Goal: Task Accomplishment & Management: Use online tool/utility

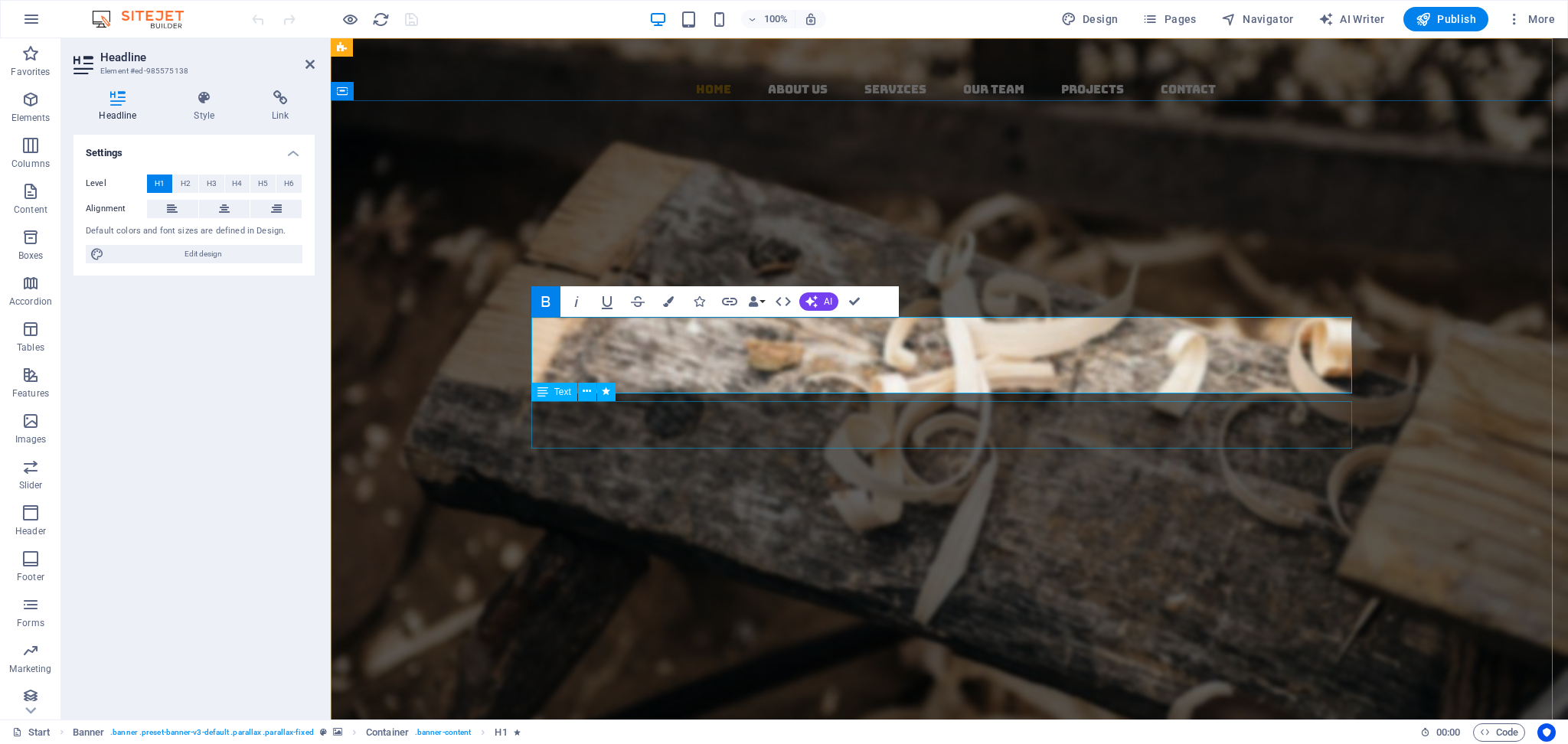
click at [785, 429] on div "Lorem ipsum dolor sit amet, consectetuer adipiscing elit. Aenean commodo ligula…" at bounding box center [949, 453] width 820 height 48
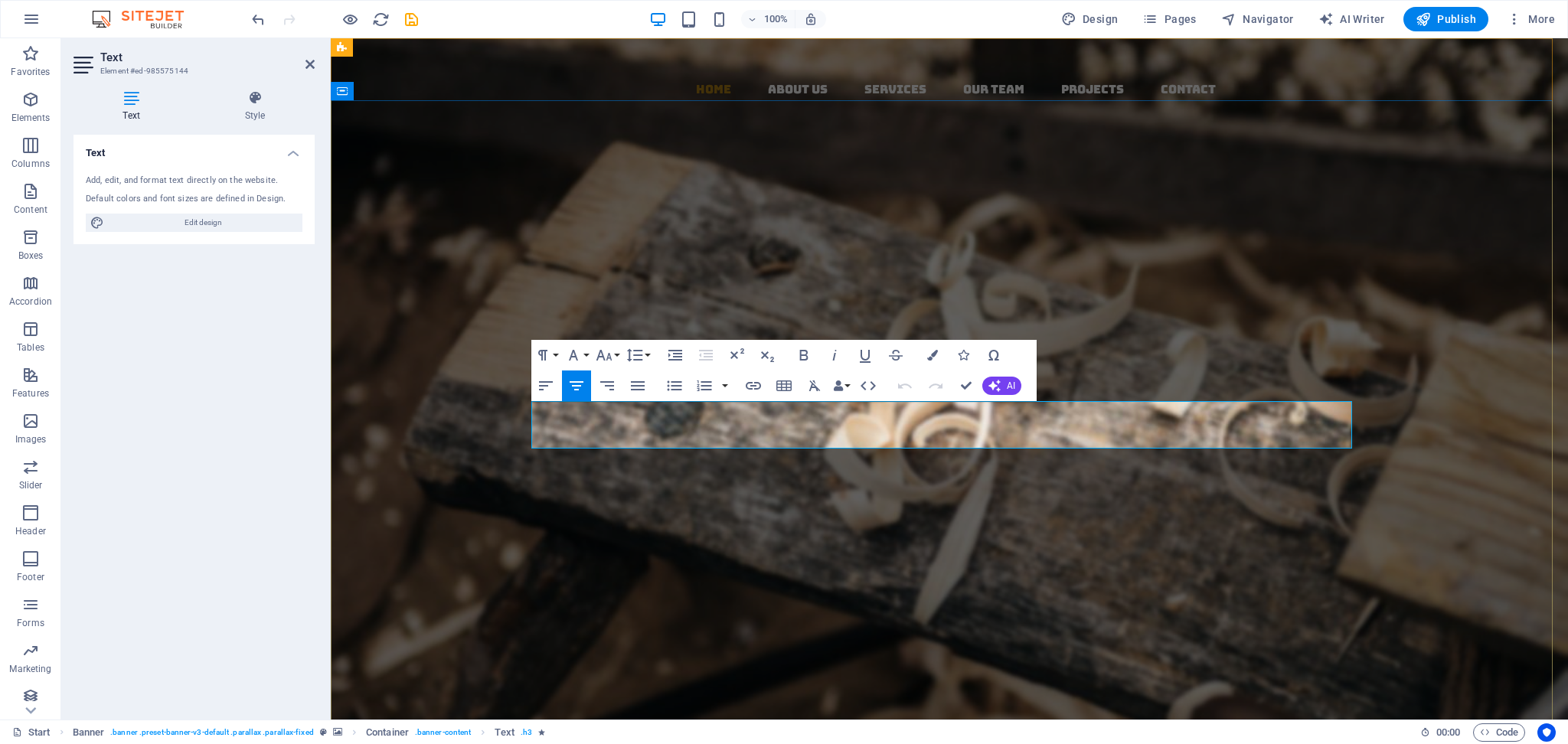
click at [785, 429] on span "Lorem ipsum dolor sit amet, consectetuer adipiscing elit. Aenean commodo ligula…" at bounding box center [949, 453] width 788 height 48
click at [1175, 529] on div "AVS Export & IMPORT Born from 20 years of legacy, AVS is the new face of Indian…" at bounding box center [949, 461] width 1238 height 354
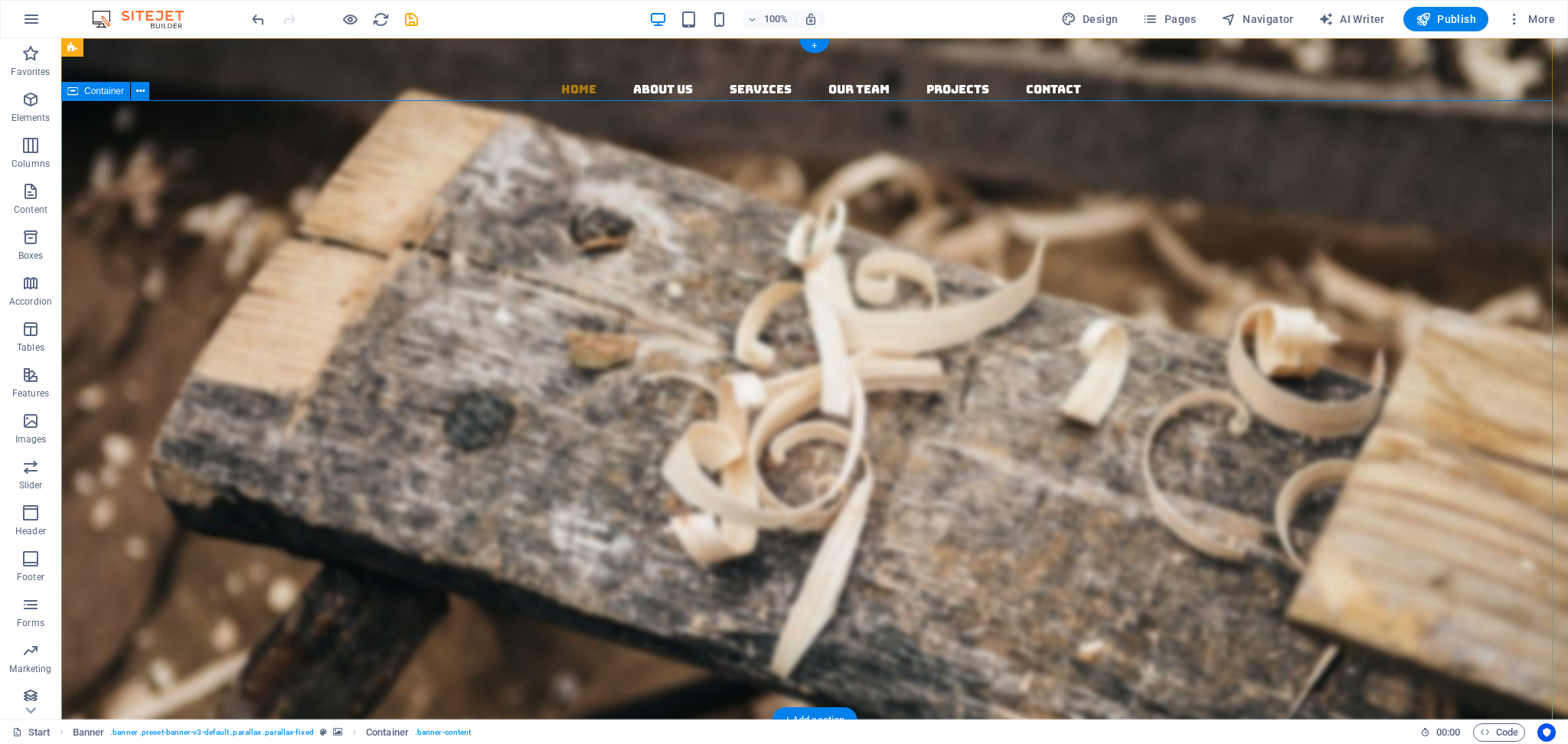
click at [991, 558] on div "AVS Export & IMPORT Born from 20 years of legacy, AVS is the new face of Indian…" at bounding box center [815, 461] width 1506 height 354
click at [603, 429] on div "Born from 20 years of legacy, AVS is the new face of Indian exports. We bring f…" at bounding box center [814, 453] width 820 height 48
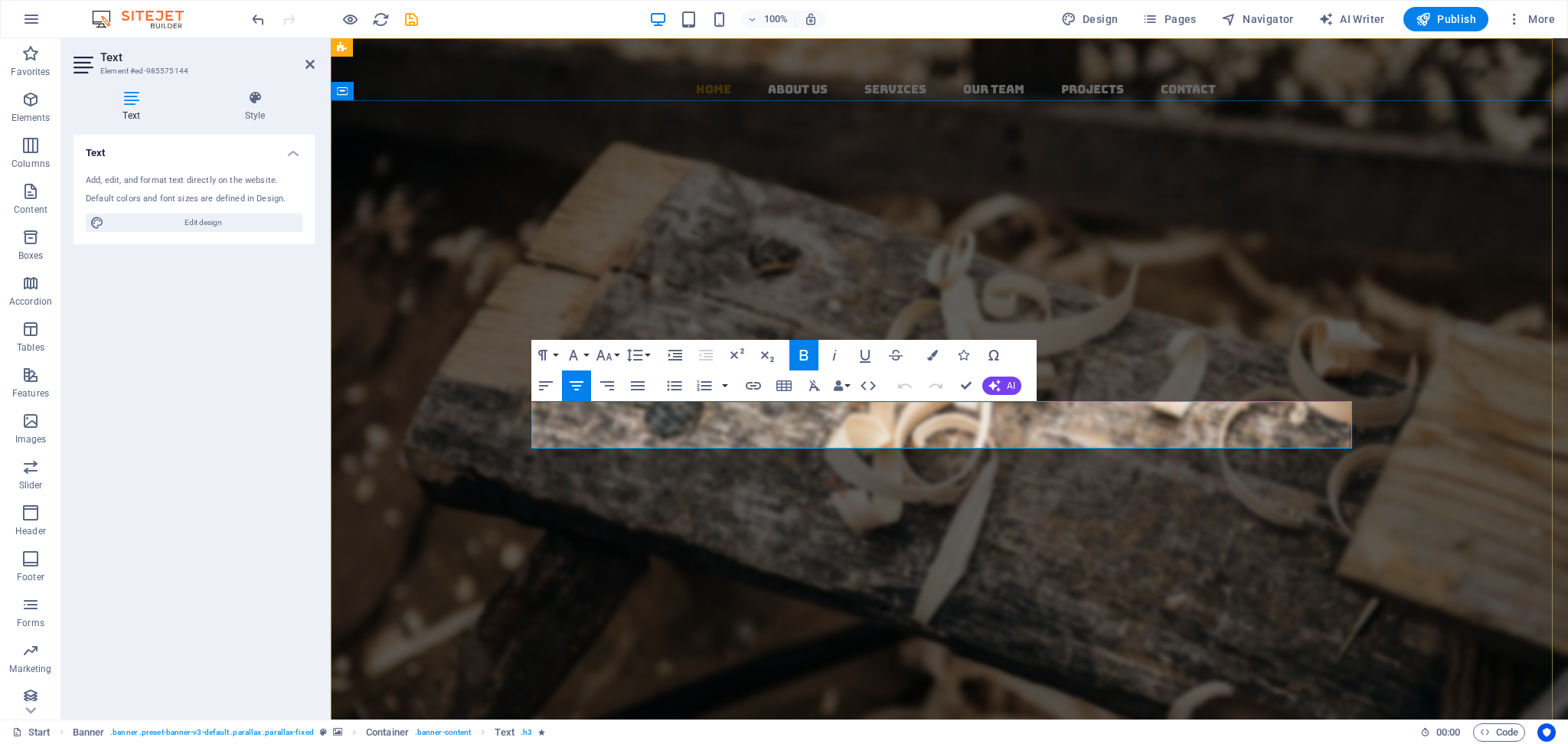
click at [642, 429] on strong "Born from 20 years of legacy, AVS is the new face of Indian exports. We bring f…" at bounding box center [949, 453] width 783 height 48
drag, startPoint x: 560, startPoint y: 415, endPoint x: 1328, endPoint y: 469, distance: 769.9
click at [1175, 469] on div "AVS Export & IMPORT Born from 20 years of legacy, AVS is the new face of Indian…" at bounding box center [949, 461] width 846 height 354
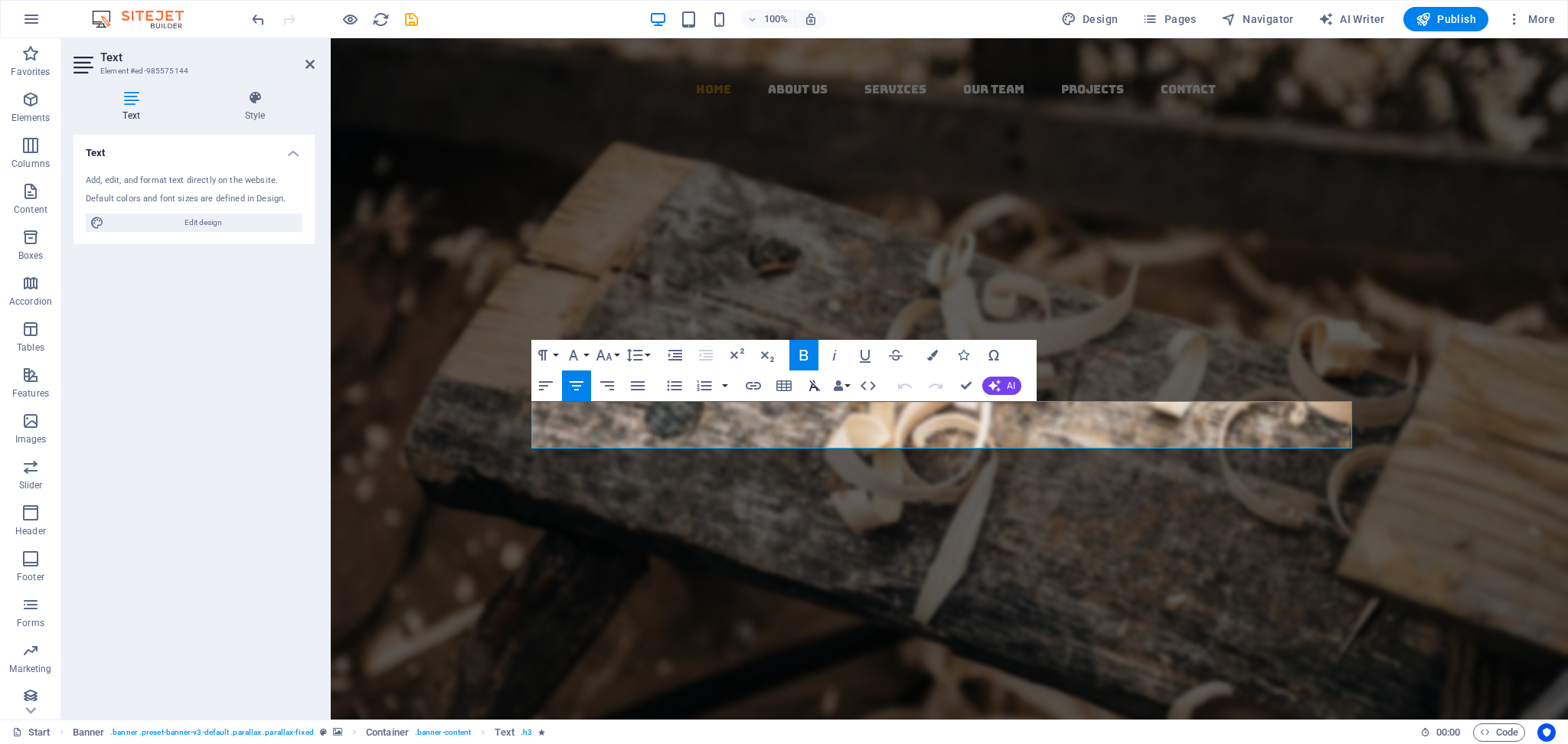
click at [813, 396] on button "Clear Formatting" at bounding box center [815, 386] width 29 height 31
click at [1117, 501] on div "About us Our Services" at bounding box center [949, 538] width 820 height 77
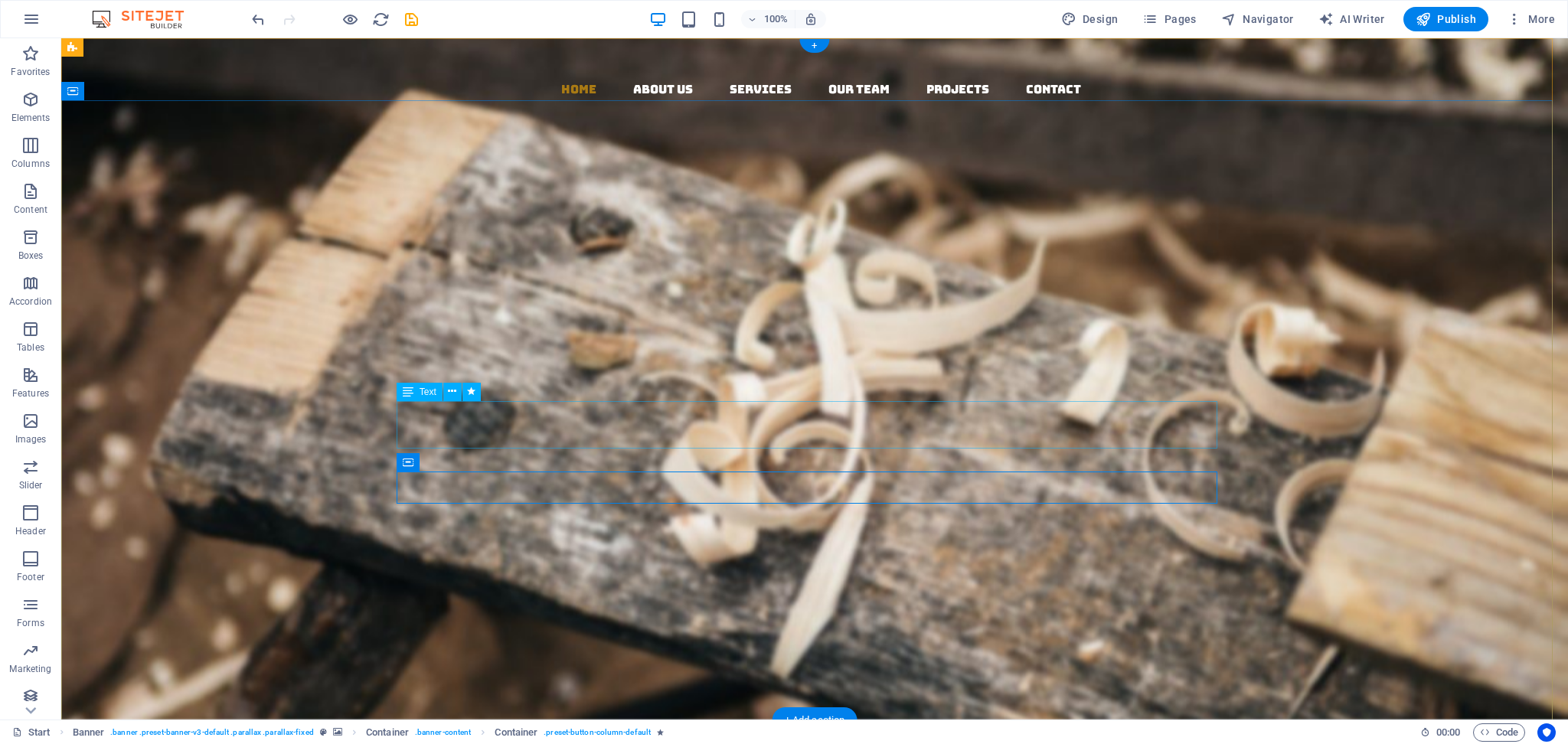
click at [701, 429] on div "Born from 20 years of legacy, AVS is the new face of Indian exports. We bring f…" at bounding box center [814, 453] width 820 height 48
click at [738, 429] on div "Born from 20 years of legacy, AVS is the new face of Indian exports. We bring f…" at bounding box center [814, 453] width 820 height 48
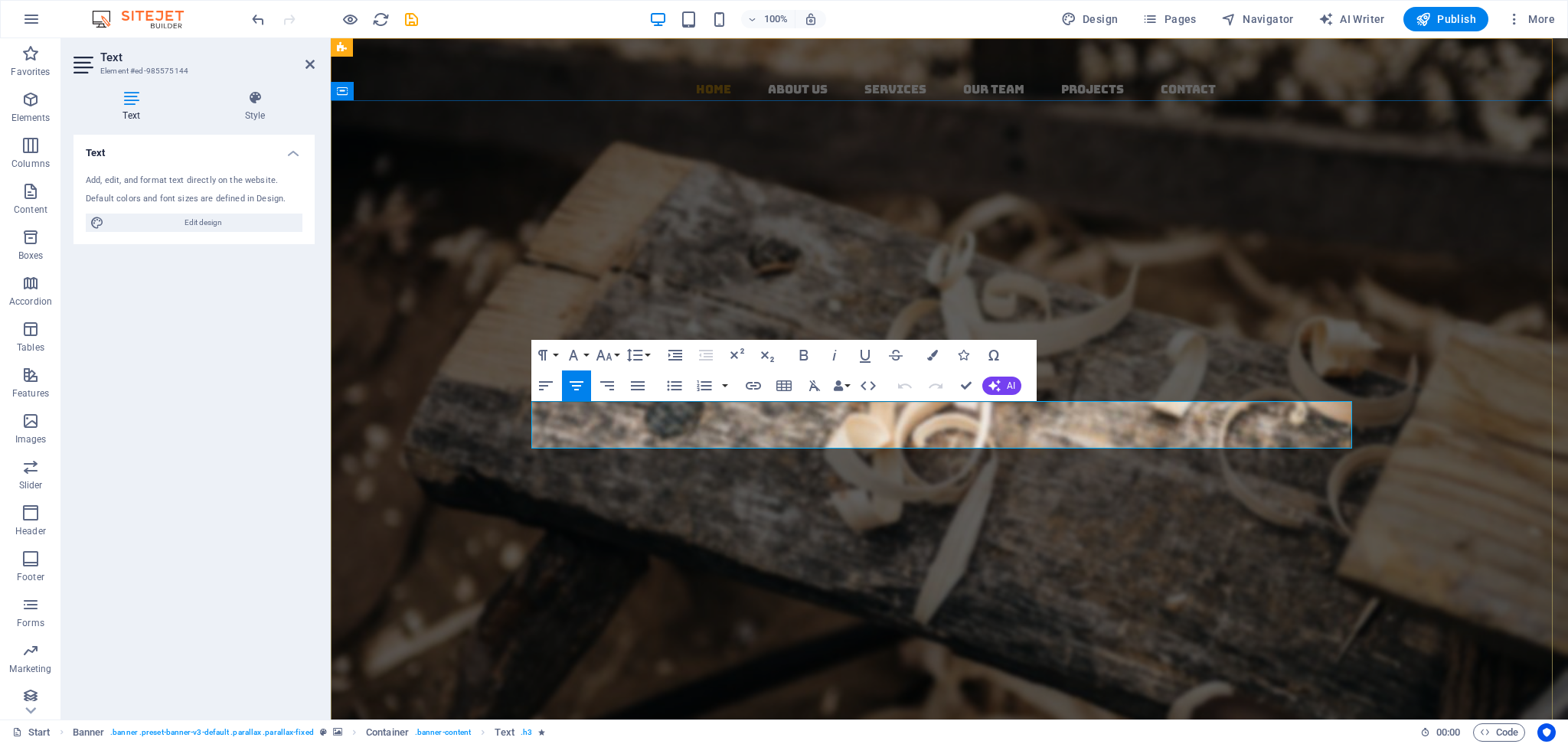
click at [814, 431] on p "Born from 20 years of legacy, AVS is the new face of Indian exports. We bring f…" at bounding box center [949, 453] width 820 height 48
click at [817, 387] on icon "button" at bounding box center [815, 385] width 11 height 11
click at [929, 352] on icon "button" at bounding box center [932, 355] width 11 height 11
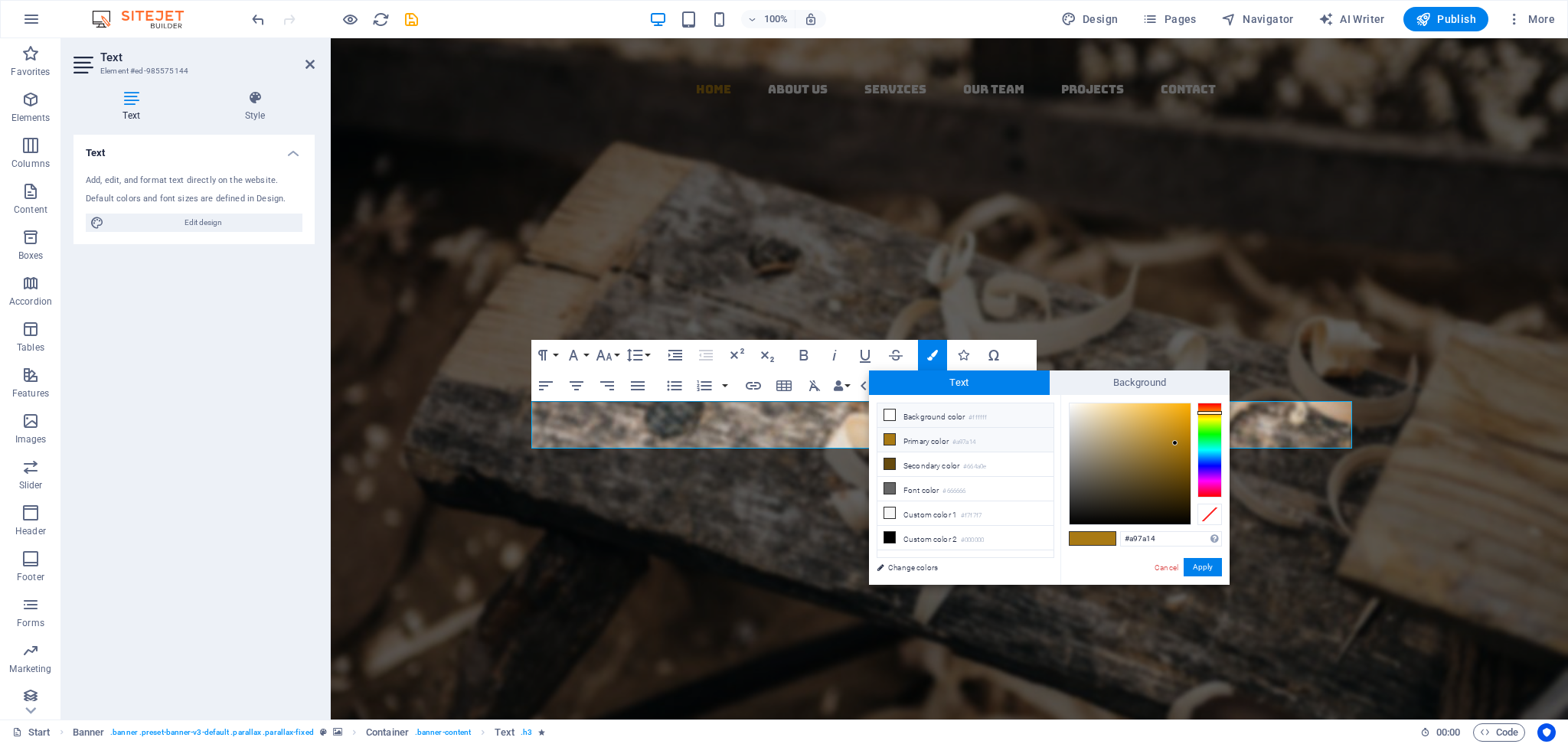
click at [888, 414] on icon at bounding box center [889, 415] width 11 height 11
type input "#ffffff"
click at [798, 358] on icon "button" at bounding box center [803, 355] width 19 height 19
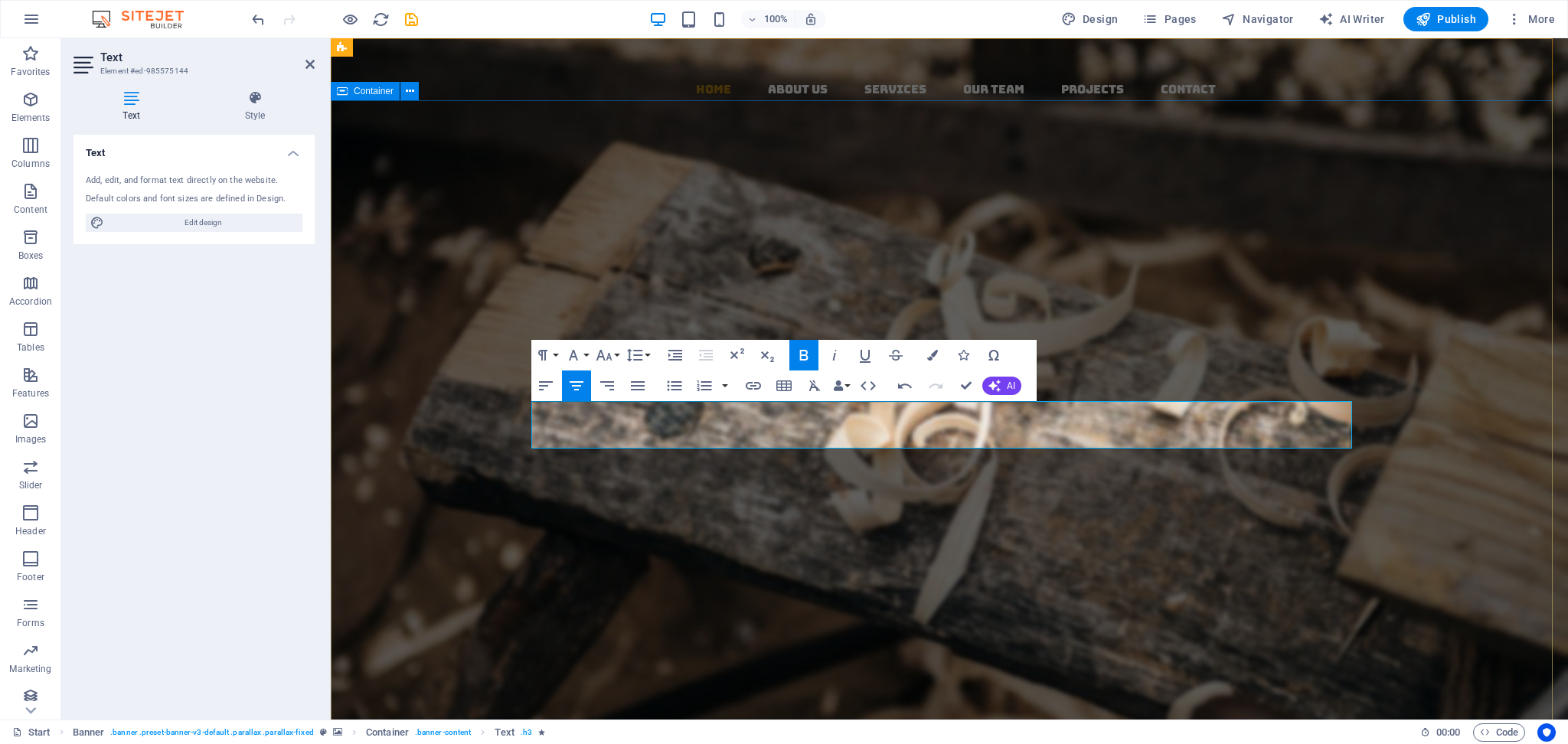
click at [692, 534] on div "AVS Export & IMPORT Born from 20 years of legacy, AVS is the new face of Indian…" at bounding box center [949, 461] width 1238 height 354
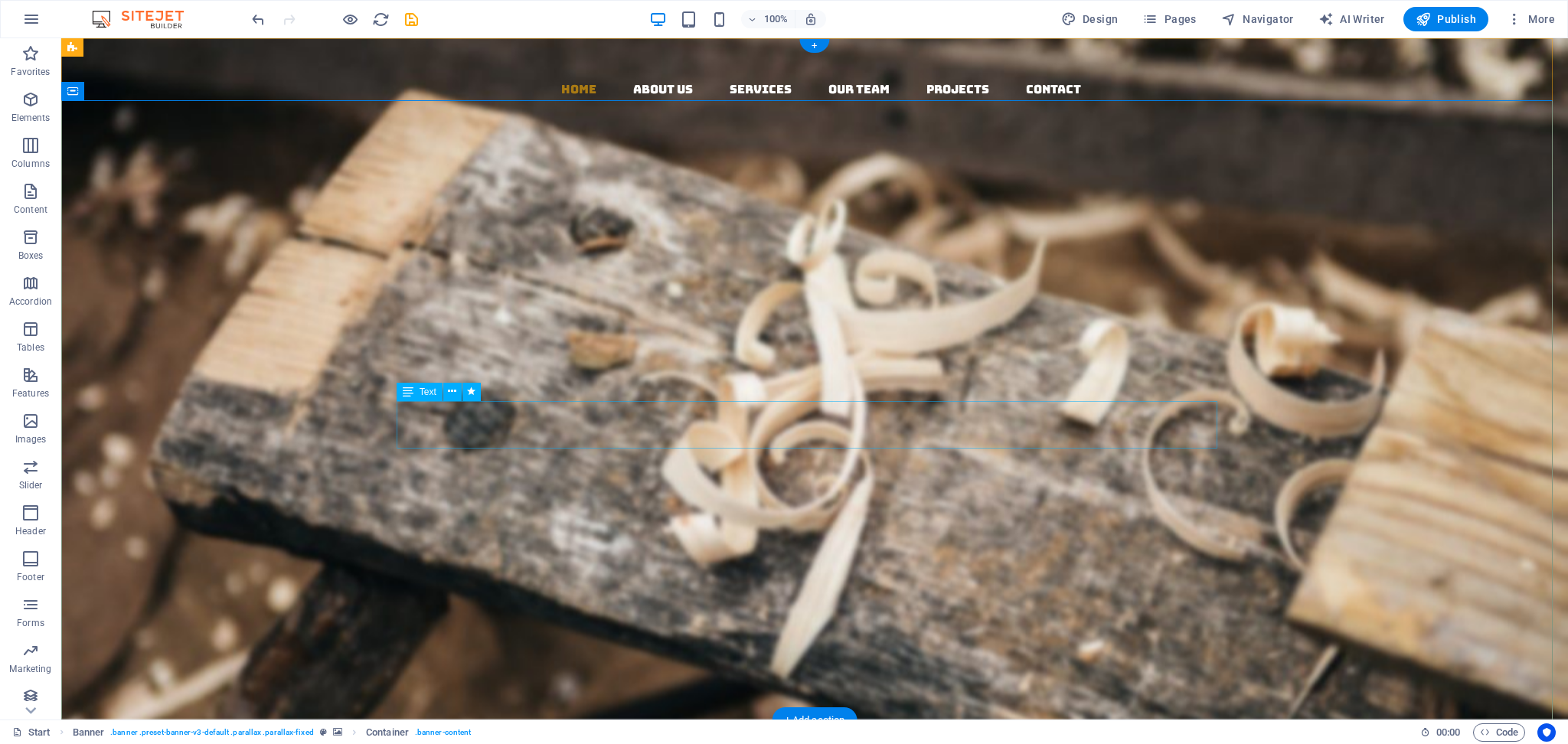
click at [639, 429] on div "Born from 20 years of legacy, AVS is the new face of Indian exports. We bring f…" at bounding box center [814, 453] width 820 height 48
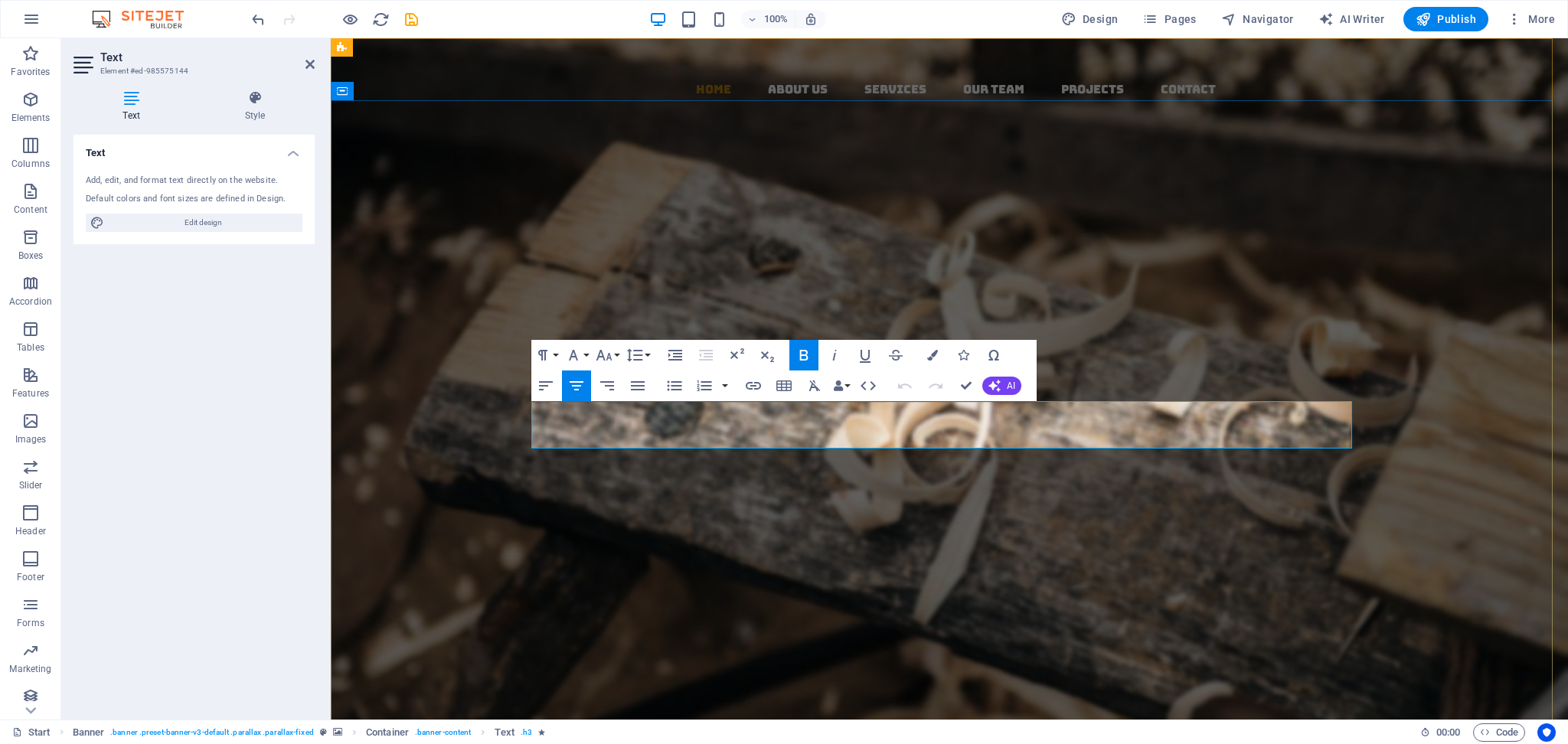
click at [718, 429] on strong "Born from 20 years of legacy, AVS is the new face of Indian exports. We bring f…" at bounding box center [949, 453] width 783 height 48
click at [938, 346] on button "Colors" at bounding box center [932, 355] width 29 height 31
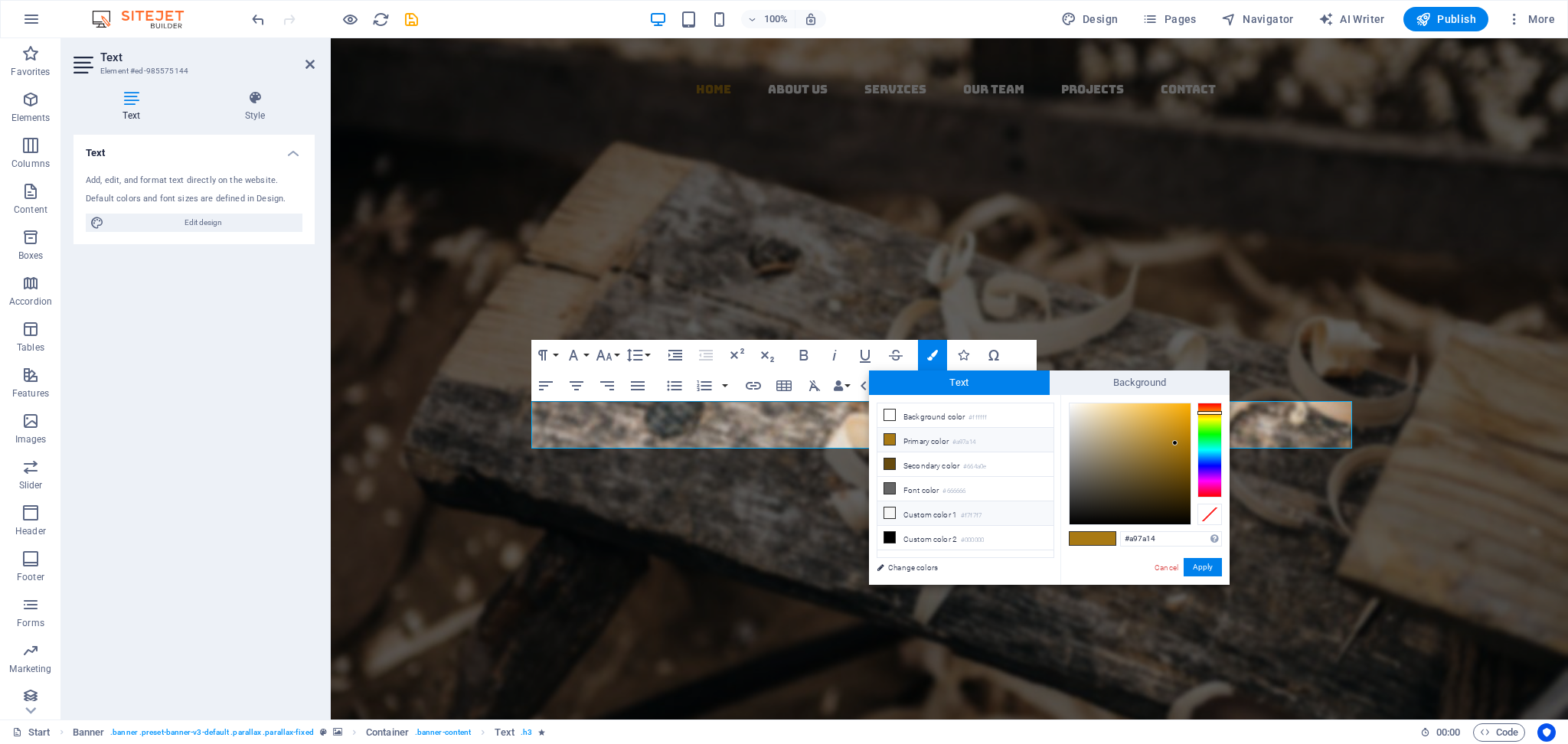
click at [884, 508] on icon at bounding box center [889, 512] width 11 height 11
type input "#f7f7f7"
click at [889, 512] on icon at bounding box center [889, 512] width 11 height 11
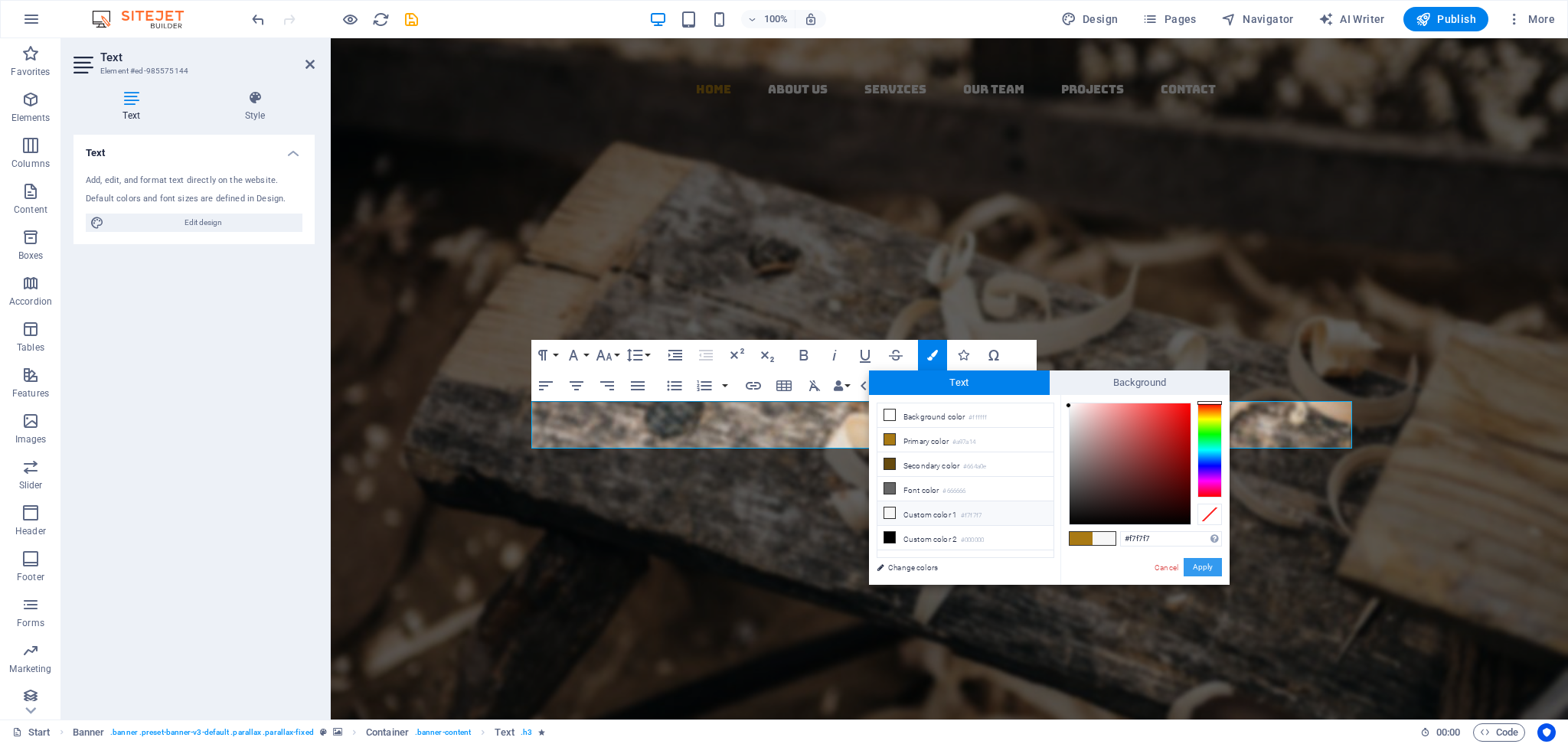
click at [1175, 558] on button "Apply" at bounding box center [1202, 567] width 38 height 19
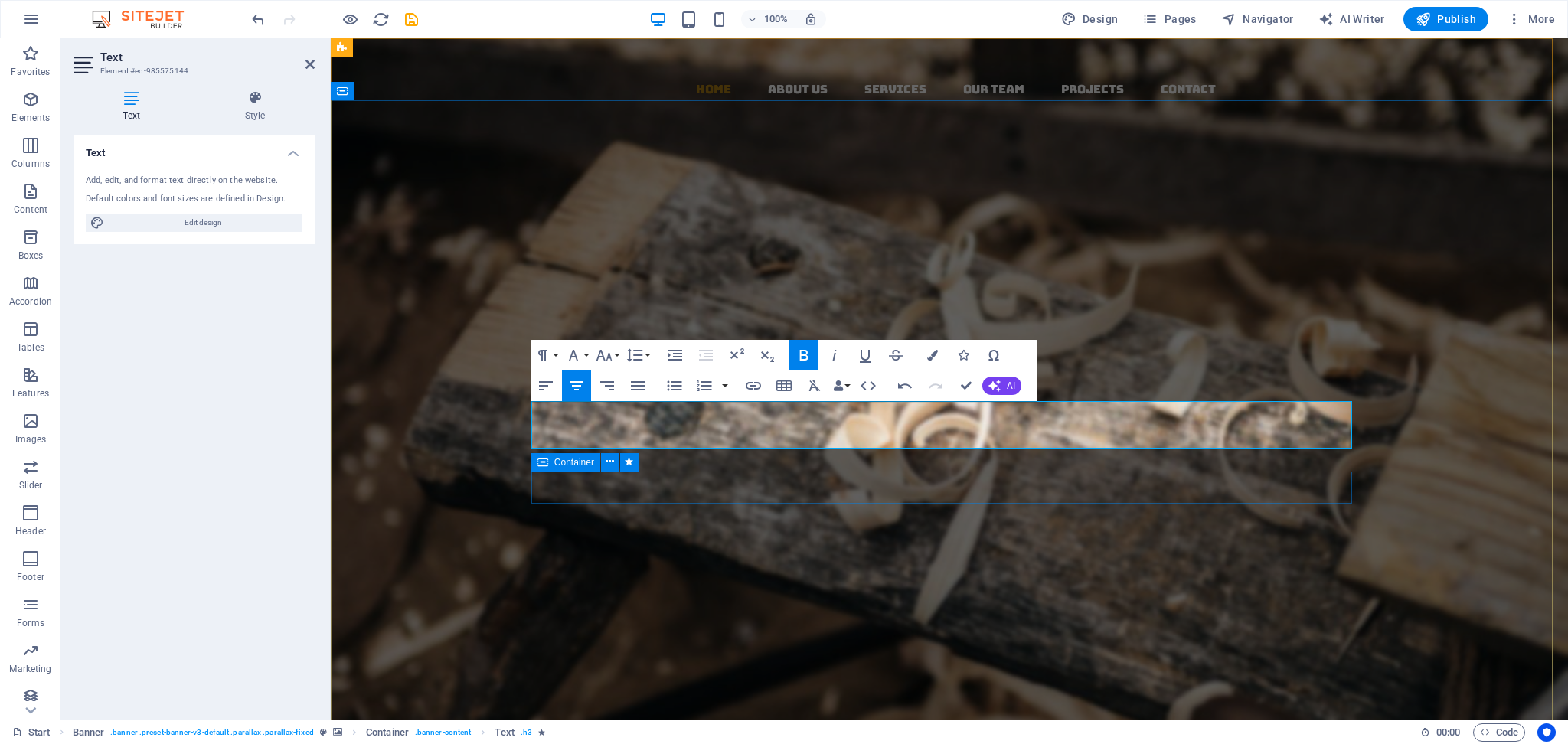
click at [676, 500] on div "About us Our Services" at bounding box center [949, 538] width 820 height 77
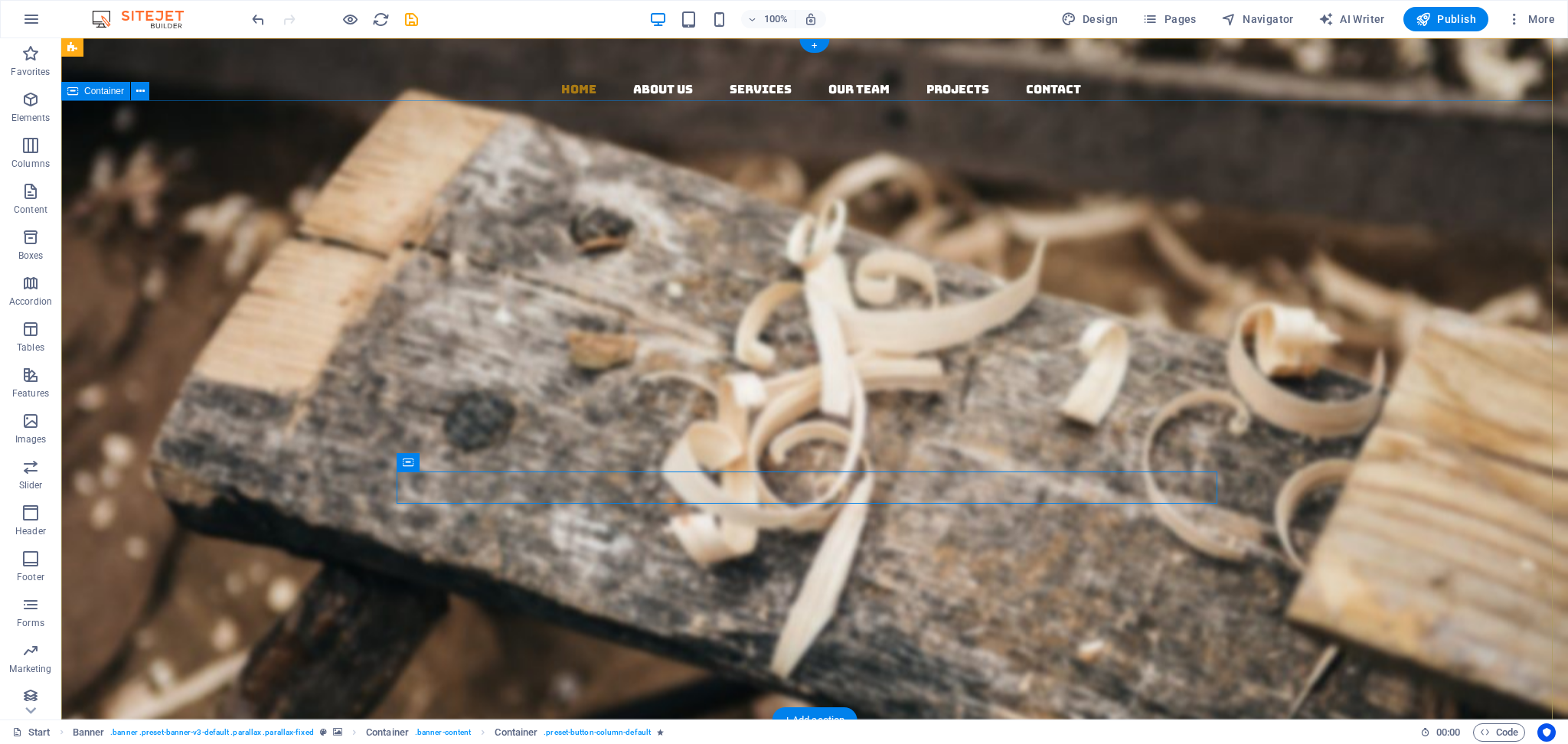
click at [1087, 548] on div "AVS Export & IMPORT Born from 20 years of legacy, AVS is the new face of Indian…" at bounding box center [815, 461] width 1506 height 354
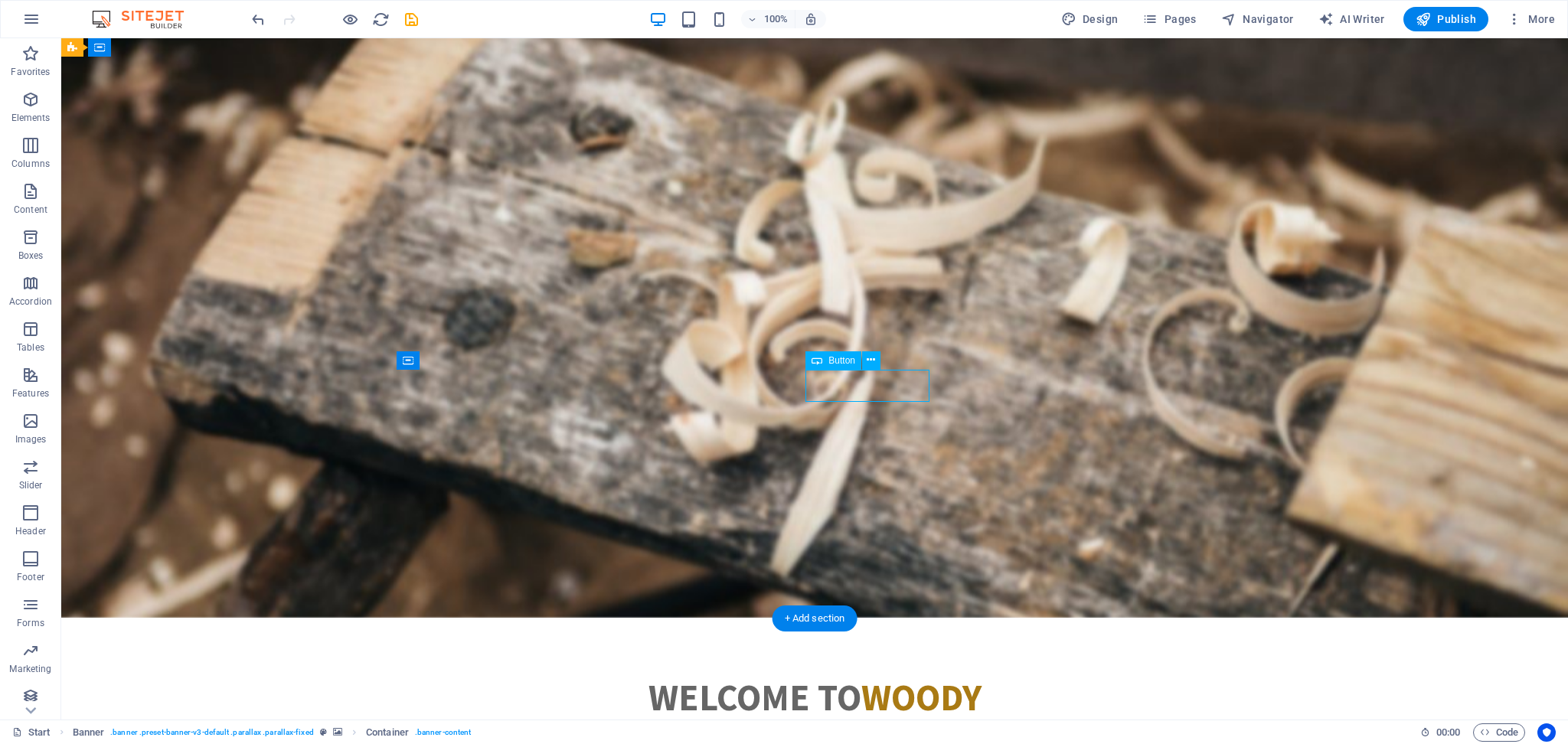
click at [889, 441] on div "Our Services" at bounding box center [814, 458] width 820 height 34
click at [876, 441] on div "Our Services" at bounding box center [814, 458] width 820 height 34
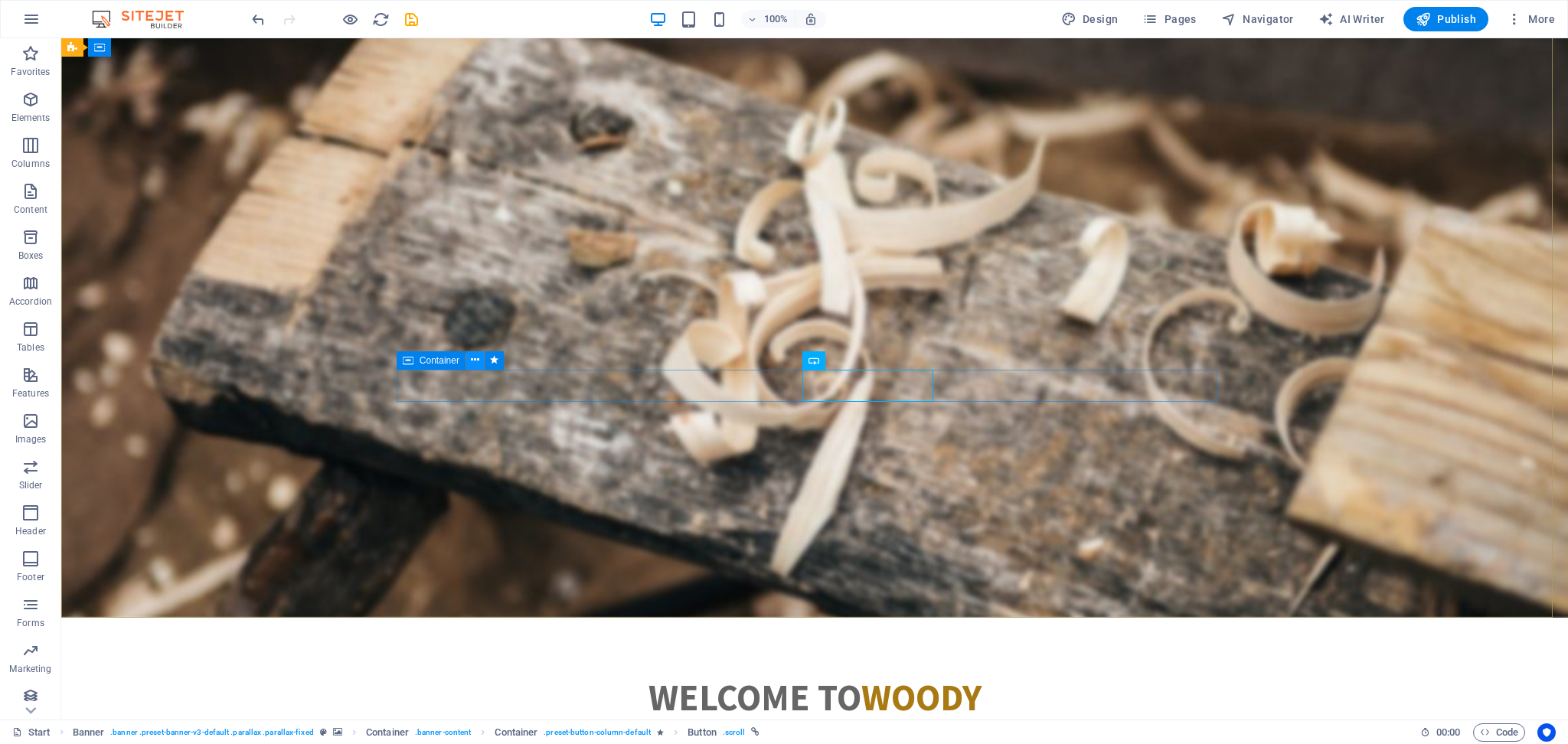
click at [471, 362] on icon at bounding box center [475, 360] width 8 height 16
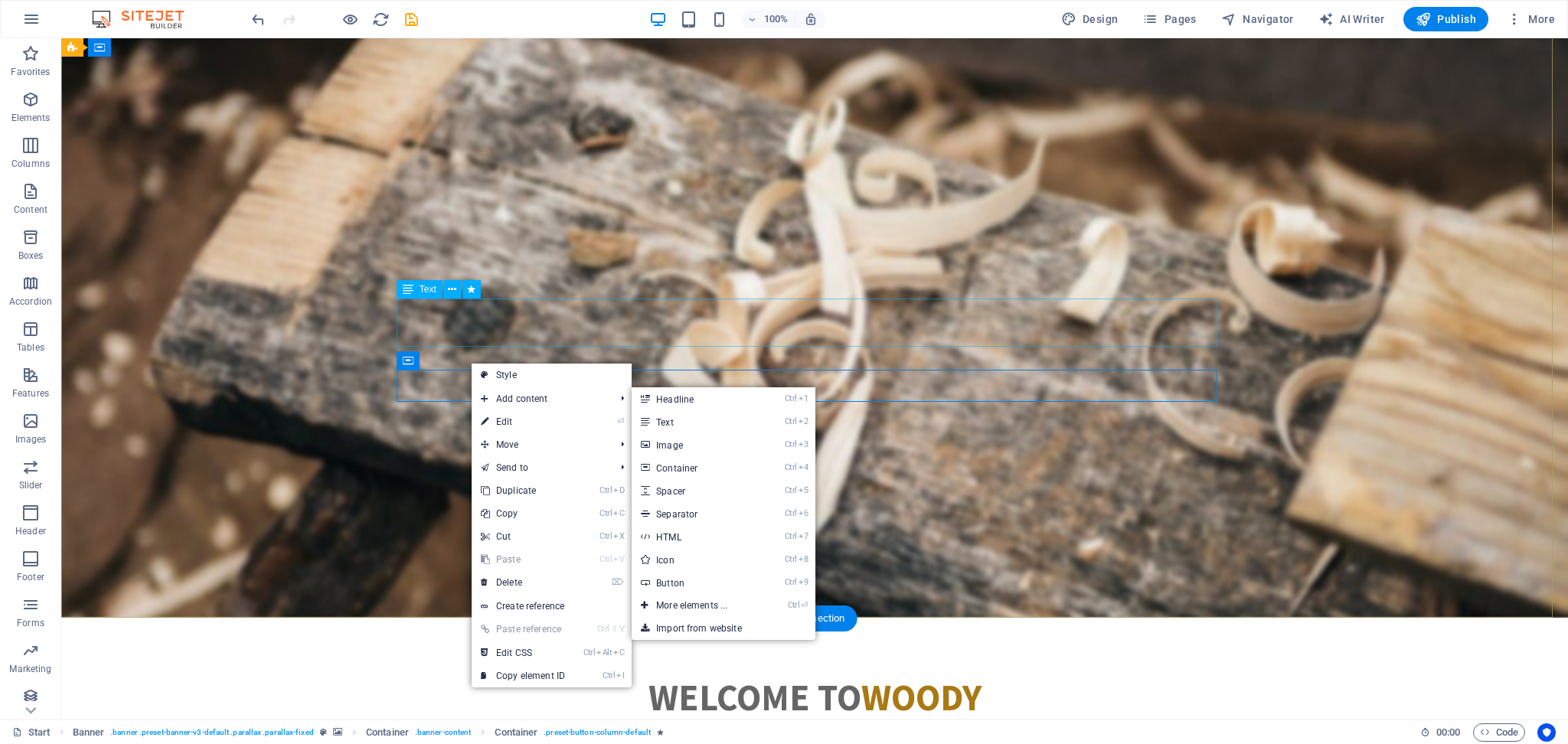
click at [724, 328] on div "Born from 20 years of legacy, AVS is the new face of Indian exports. We bring f…" at bounding box center [814, 351] width 820 height 48
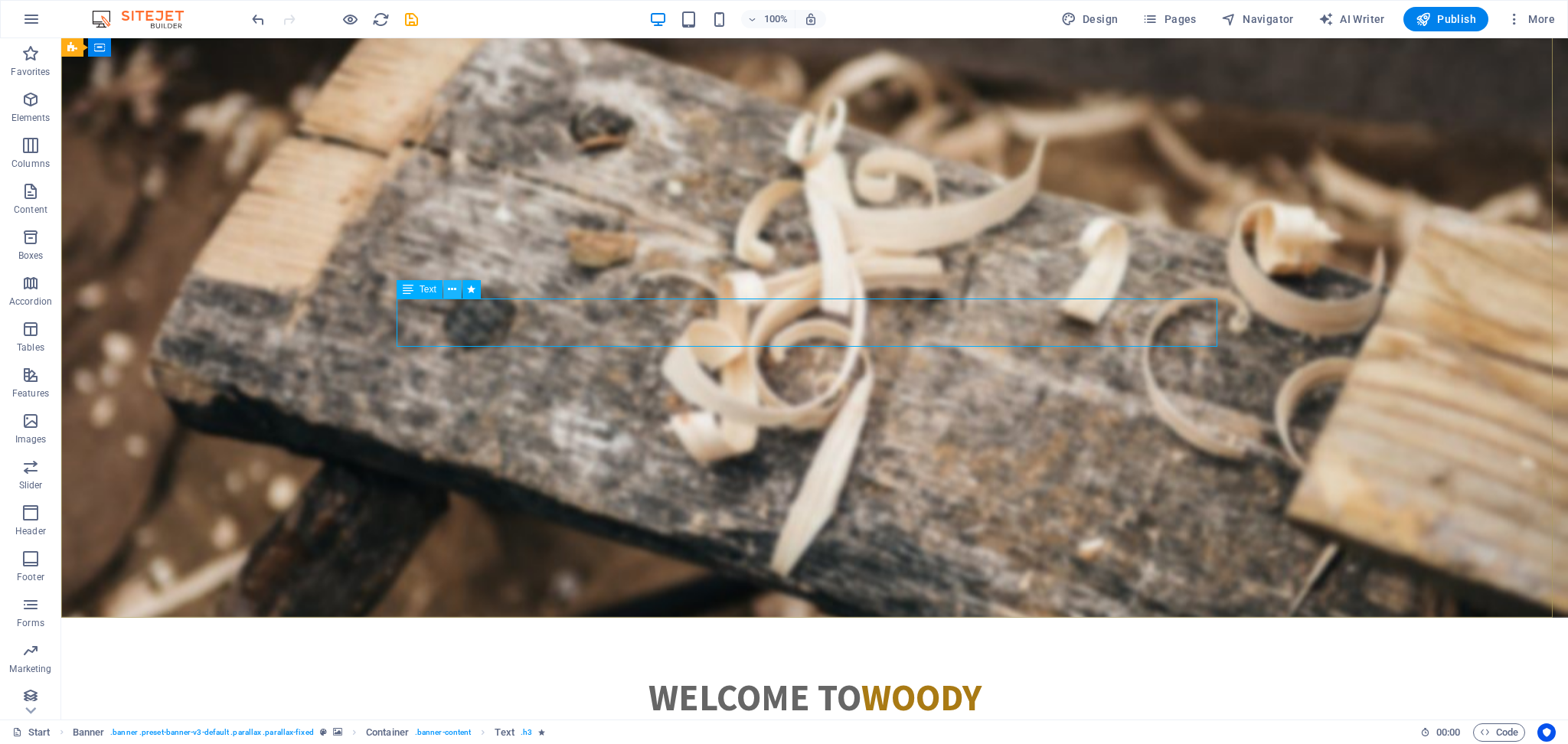
click at [448, 287] on icon at bounding box center [452, 290] width 8 height 16
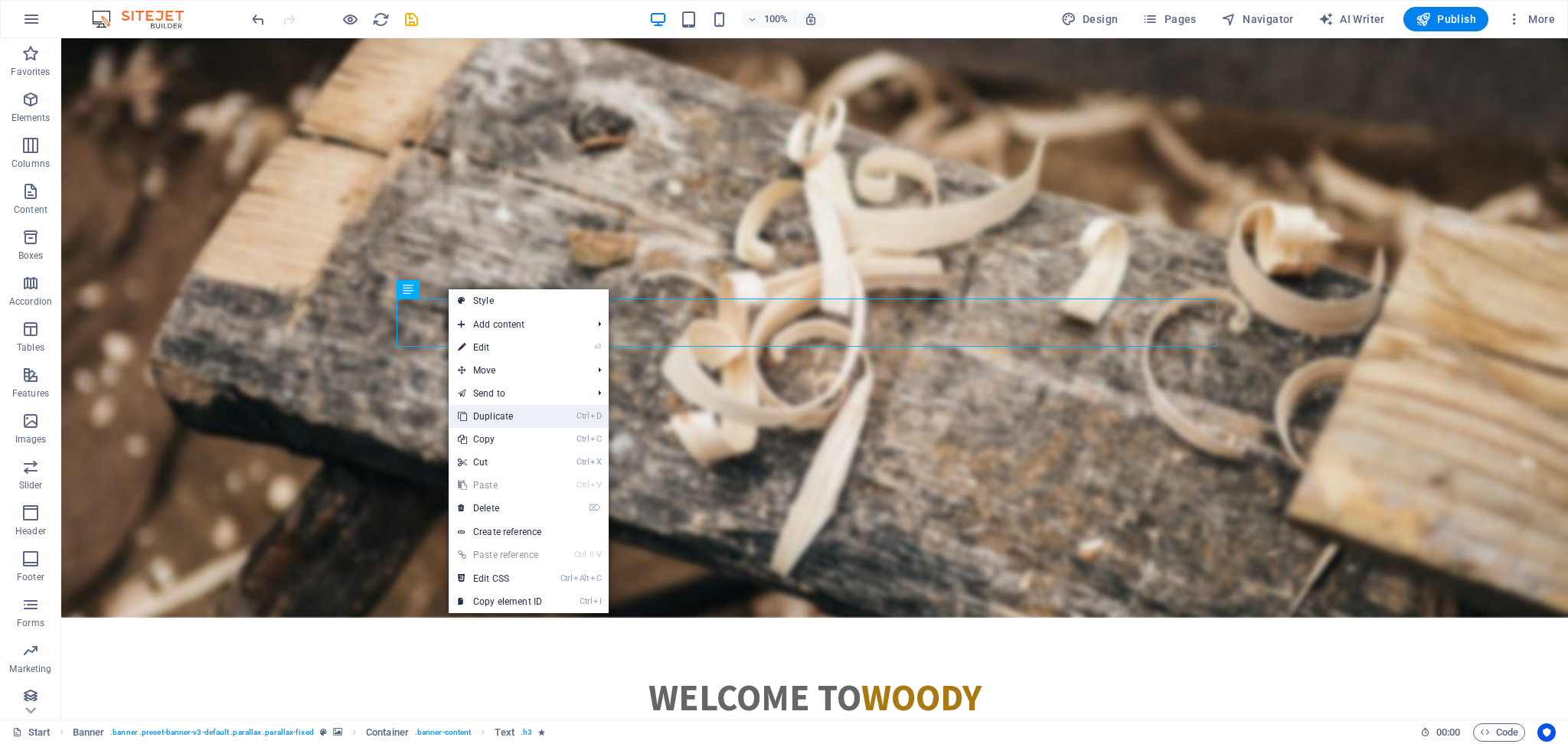
click at [505, 413] on link "Ctrl D Duplicate" at bounding box center [500, 416] width 103 height 23
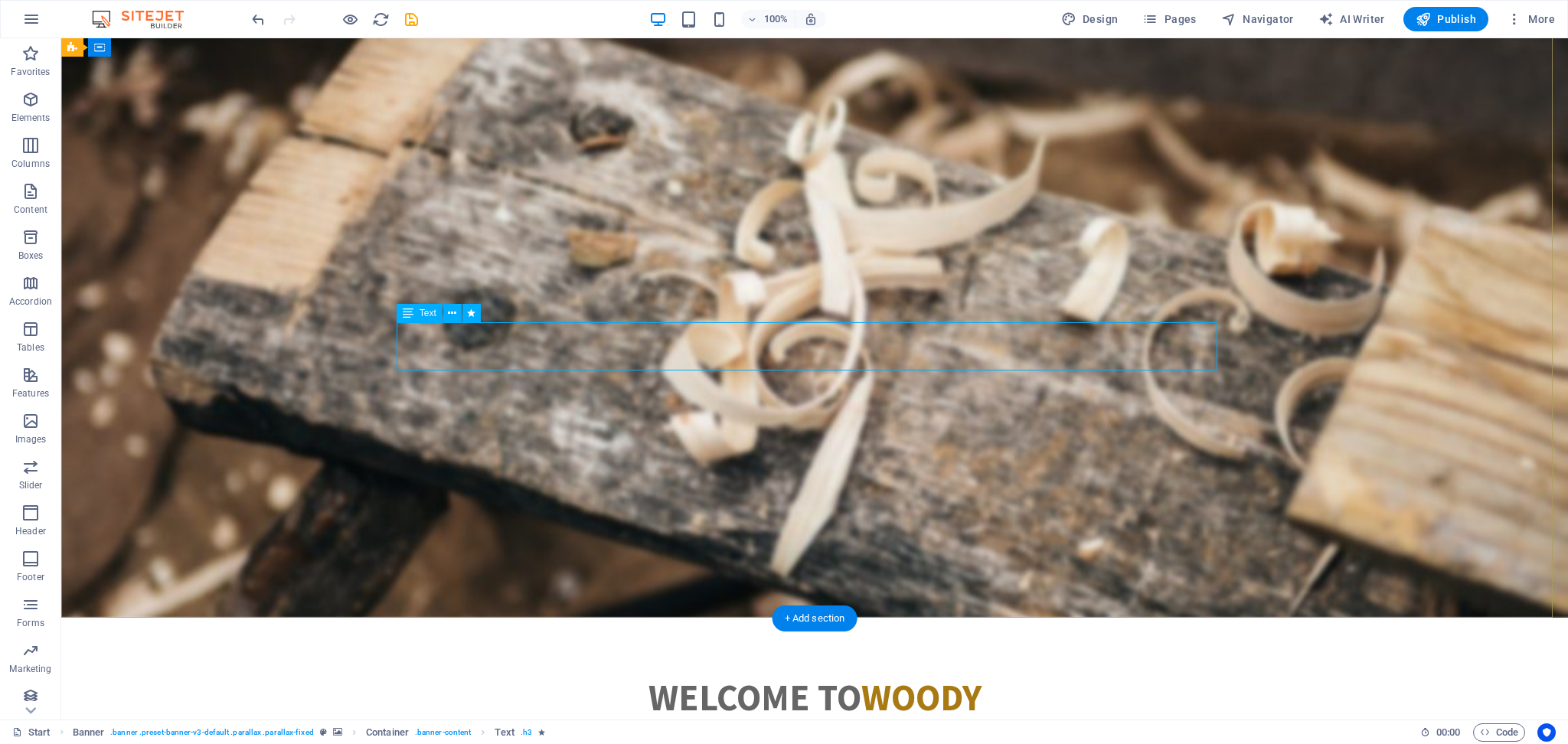
click at [701, 375] on div "Born from 20 years of legacy, AVS is the new face of Indian exports. We bring f…" at bounding box center [814, 398] width 820 height 48
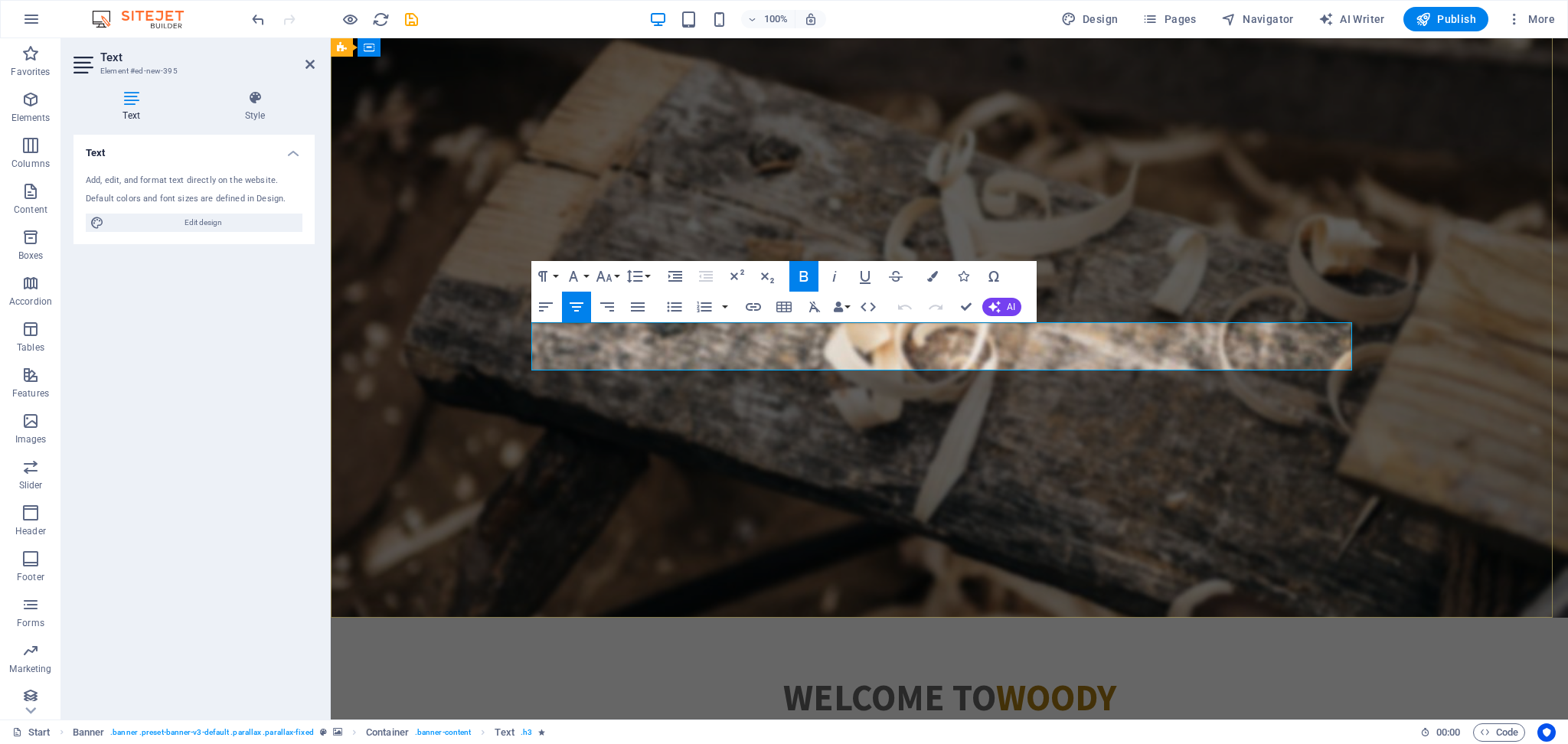
click at [734, 375] on strong "Born from 20 years of legacy, AVS is the new face of Indian exports. We bring f…" at bounding box center [949, 398] width 783 height 48
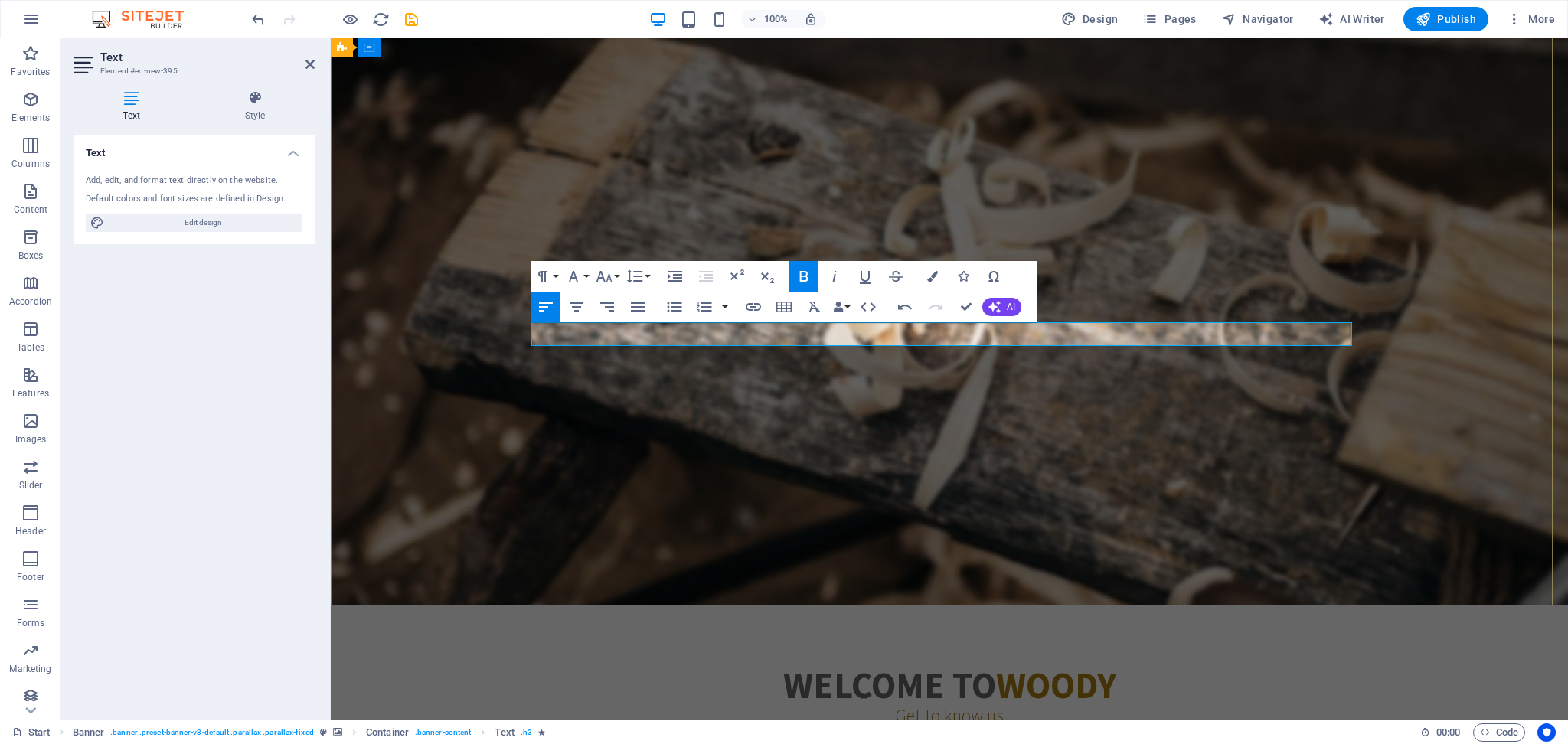
click at [719, 363] on p "​" at bounding box center [949, 374] width 820 height 23
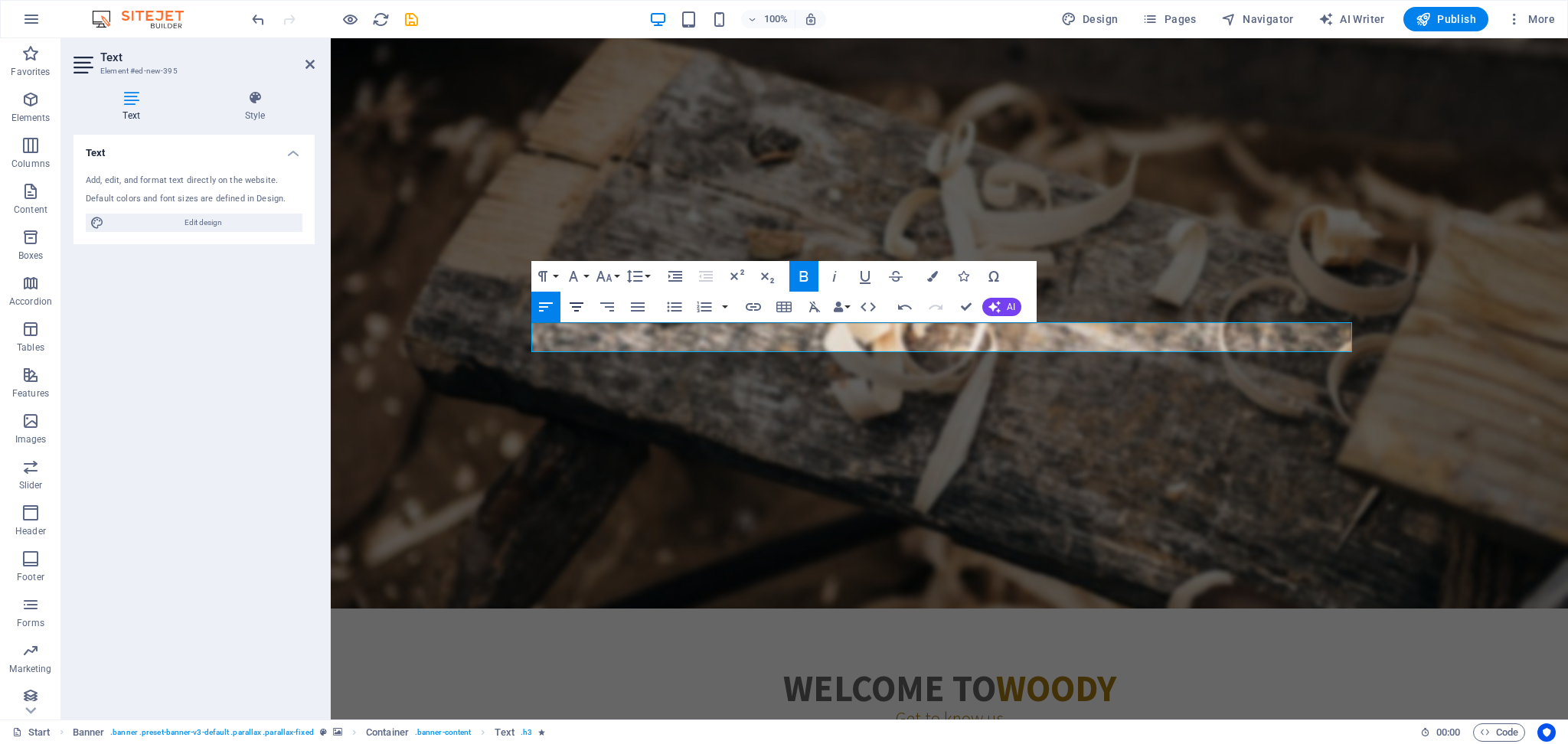
click at [582, 305] on icon "button" at bounding box center [576, 307] width 19 height 19
click at [1175, 419] on div "About us Our PRODUCTS" at bounding box center [949, 457] width 820 height 77
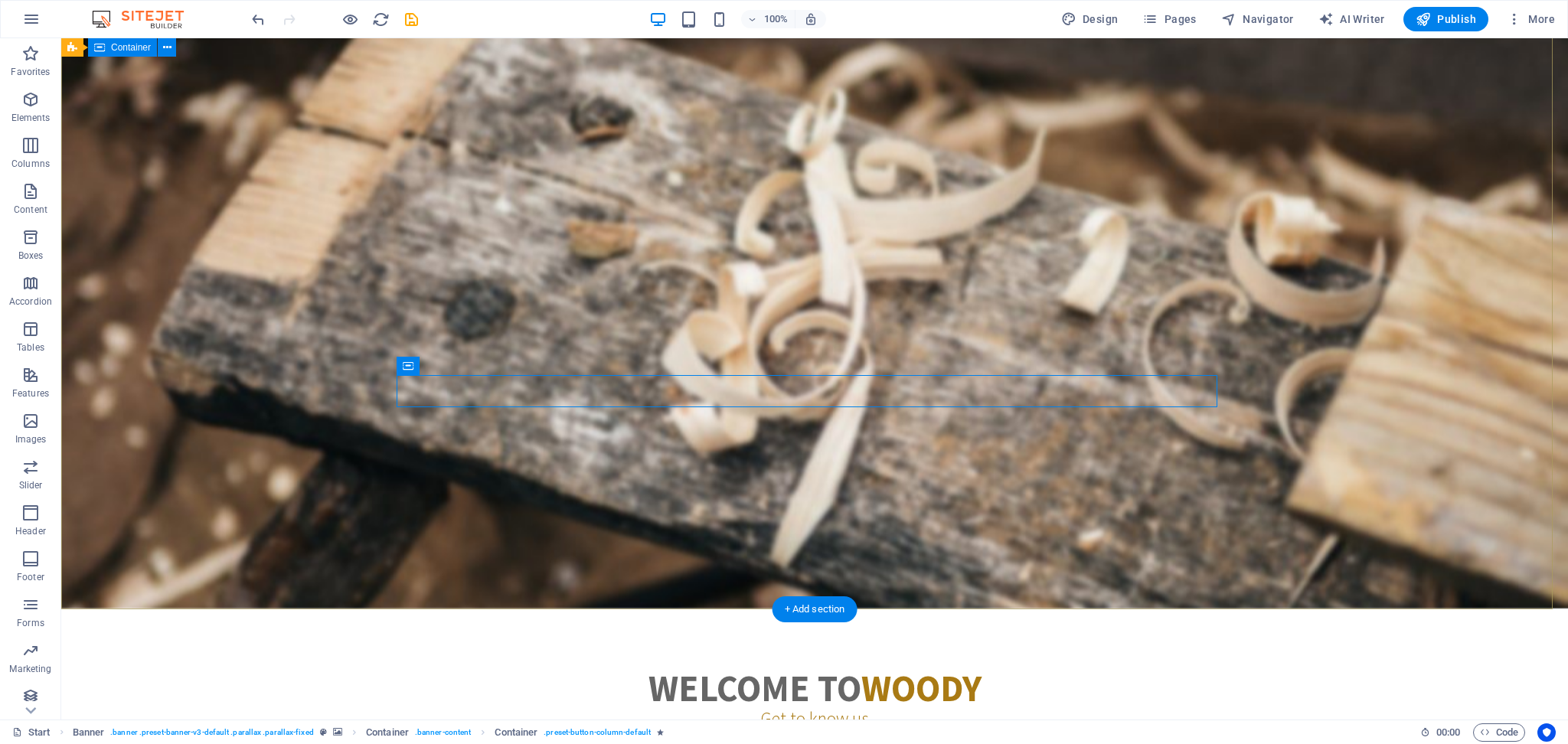
click at [1175, 511] on div "AVS Export & IMPORT Born from 20 years of legacy, AVS is the new face of Indian…" at bounding box center [815, 365] width 1506 height 384
click at [633, 366] on div "Bringing India’s Timeless Traditions & Natural Goodness to the World" at bounding box center [814, 381] width 820 height 30
click at [701, 366] on div "Bringing India’s Timeless Traditions & Natural Goodness to the World" at bounding box center [814, 381] width 820 height 30
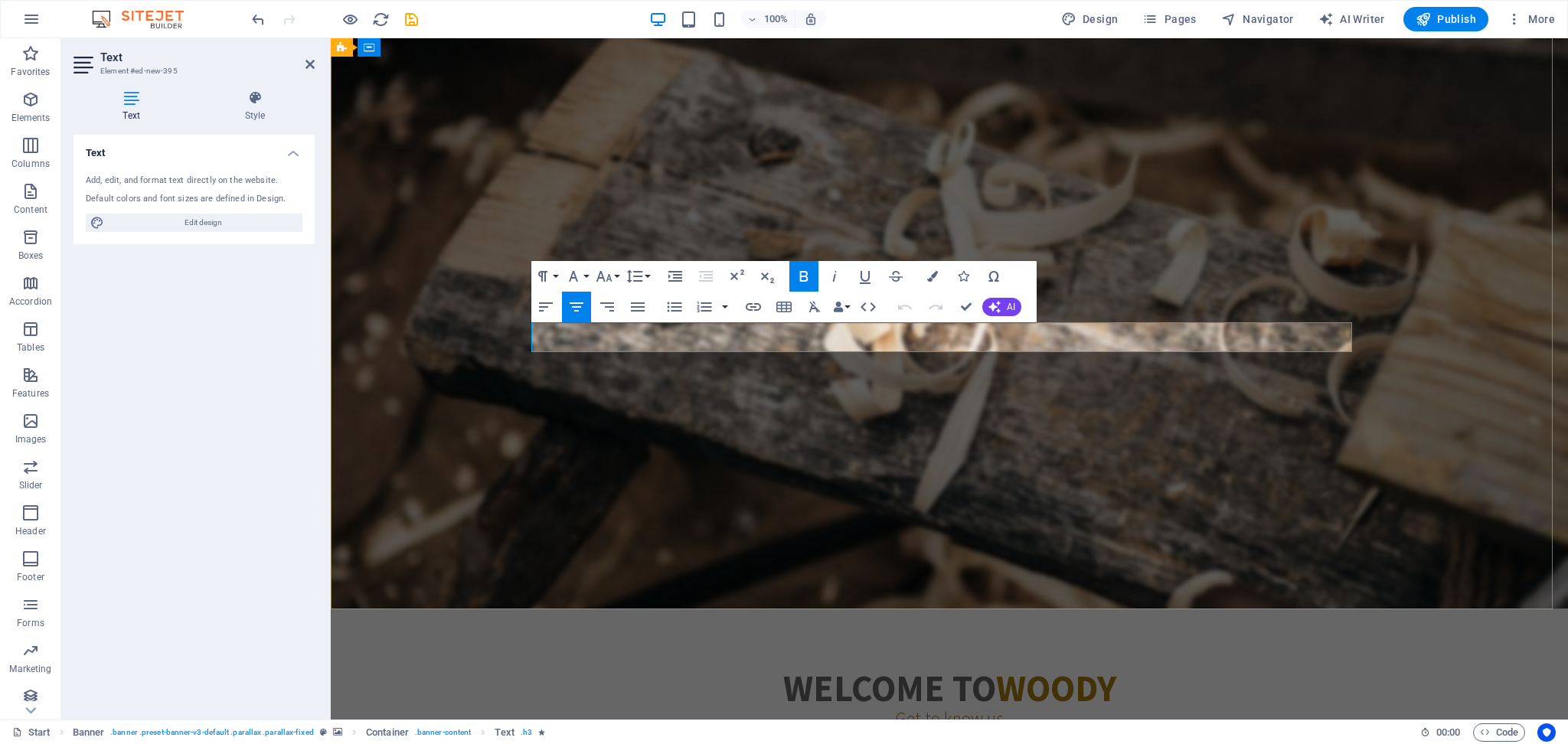
click at [722, 366] on span "Bringing India’s Timeless Traditions & Natural Goodness to the World" at bounding box center [949, 381] width 636 height 29
click at [932, 273] on icon "button" at bounding box center [932, 276] width 11 height 11
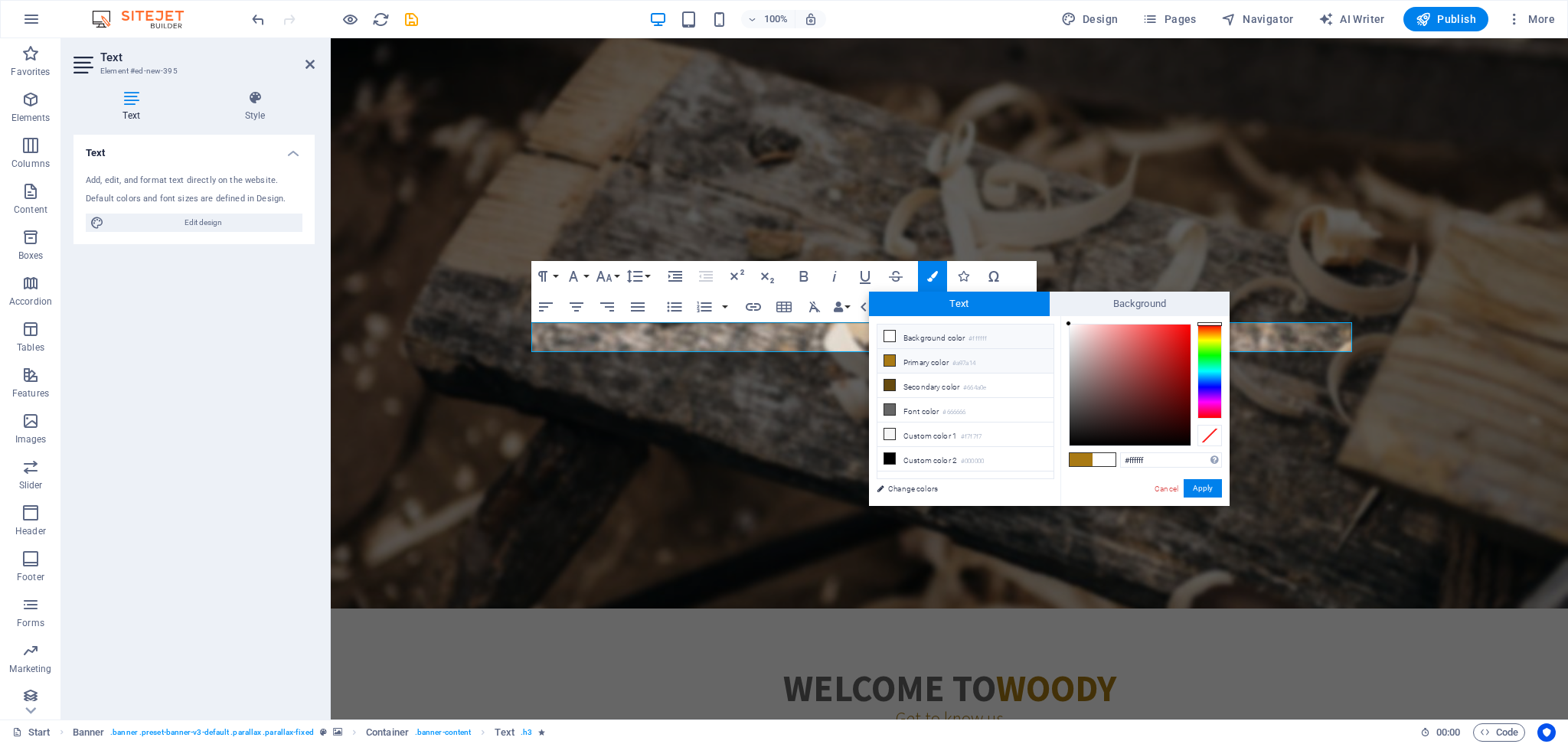
click at [888, 338] on icon at bounding box center [889, 335] width 11 height 11
click at [899, 484] on link "Change colors" at bounding box center [957, 489] width 177 height 19
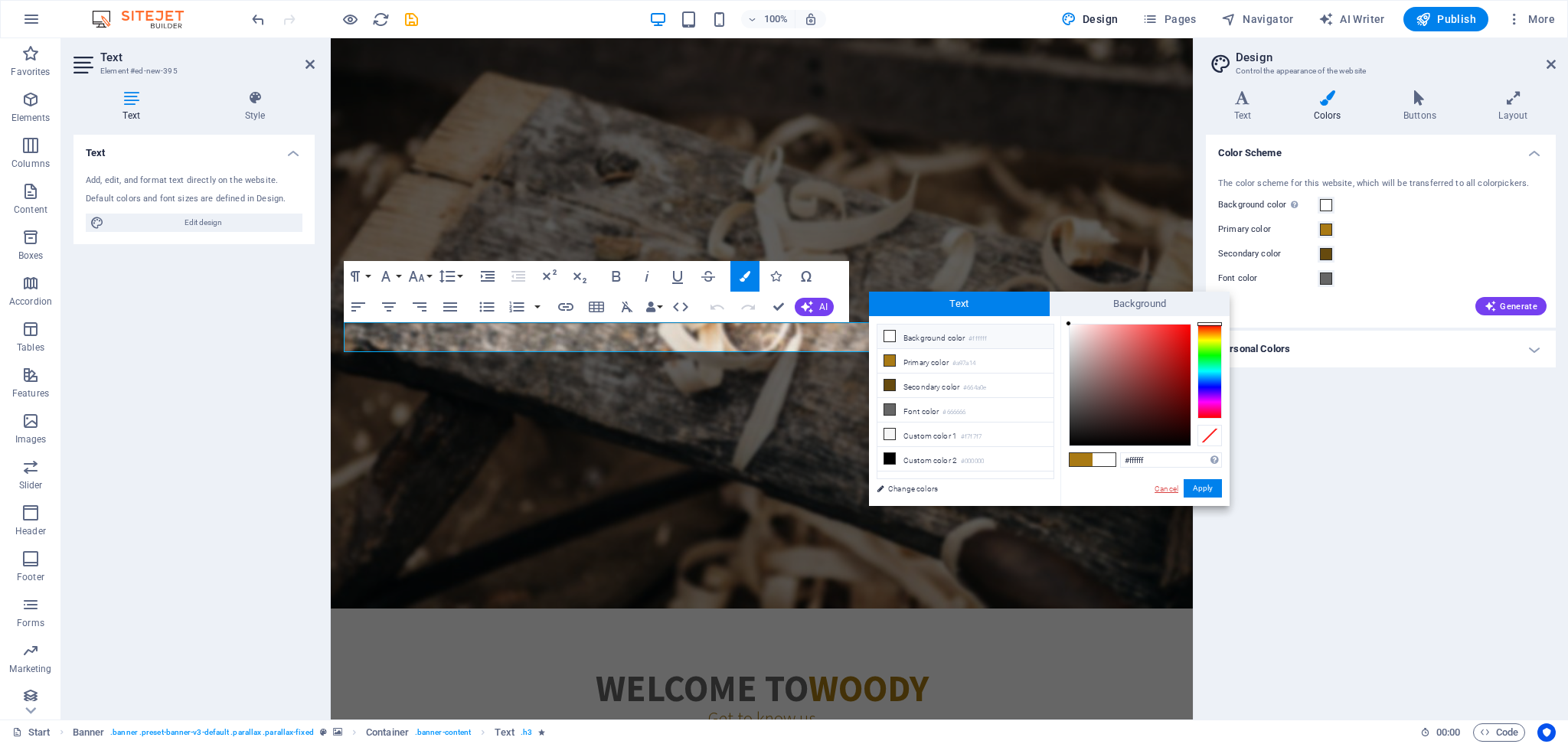
click at [1161, 489] on link "Cancel" at bounding box center [1166, 489] width 27 height 11
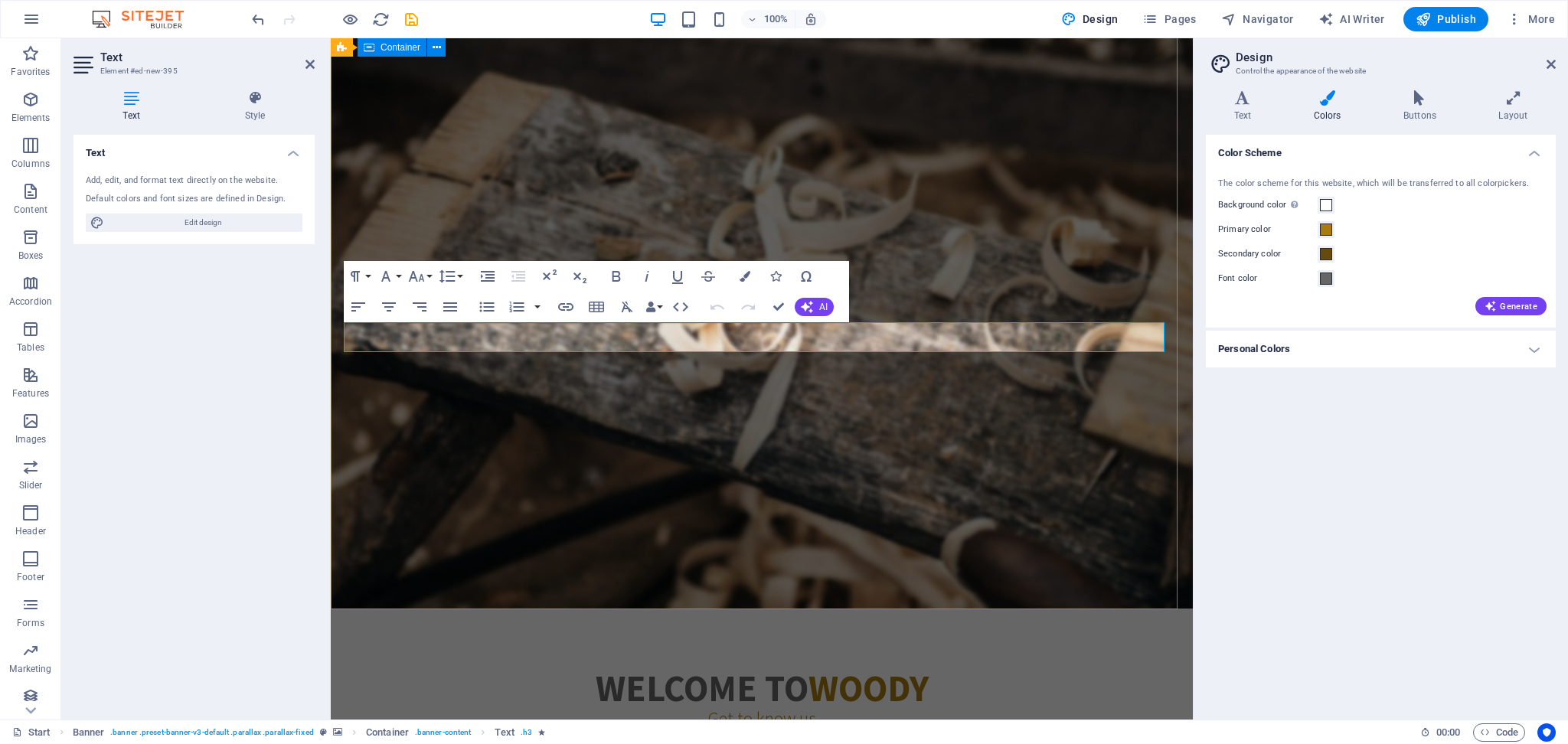
click at [972, 423] on div "AVS Export & IMPORT Born from 20 years of legacy, AVS is the new face of Indian…" at bounding box center [761, 365] width 862 height 384
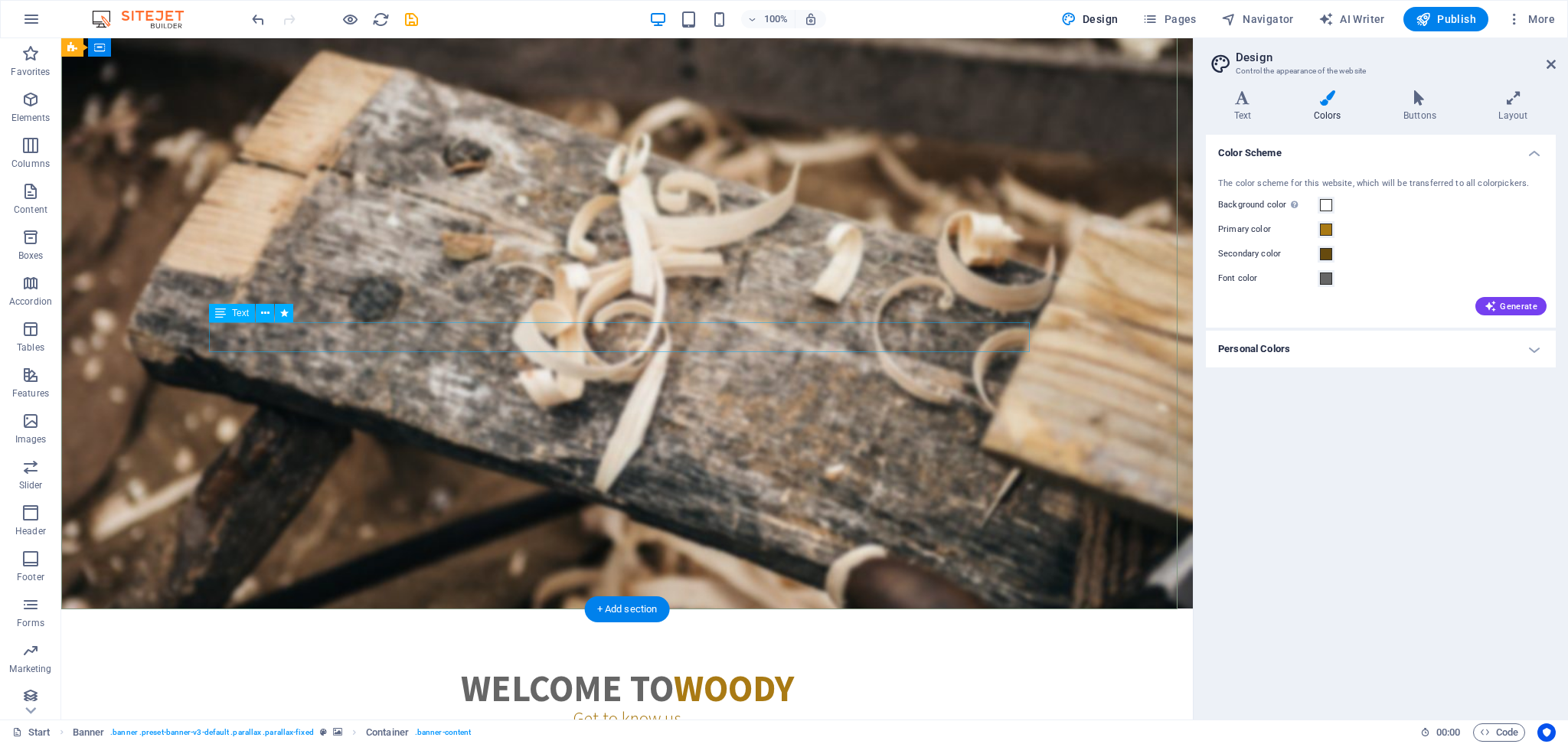
click at [513, 366] on div "Bringing India’s Timeless Traditions & Natural Goodness to the World" at bounding box center [627, 381] width 820 height 30
click at [426, 366] on div "Bringing India’s Timeless Traditions & Natural Goodness to the World" at bounding box center [627, 381] width 820 height 30
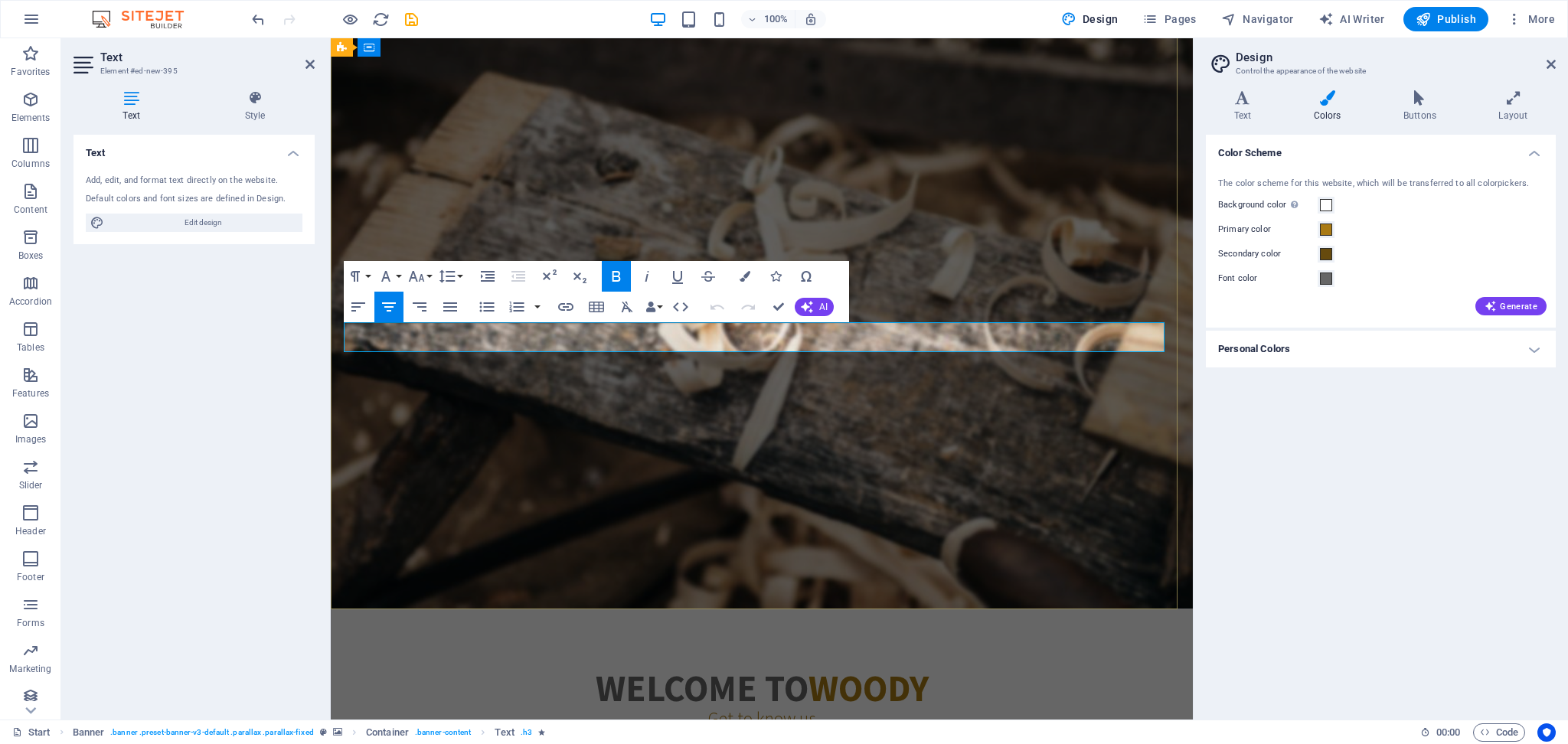
click at [488, 366] on span "Bringing India’s Timeless Traditions & Natural Goodness to the World" at bounding box center [761, 381] width 636 height 29
click at [746, 277] on icon "button" at bounding box center [744, 276] width 11 height 11
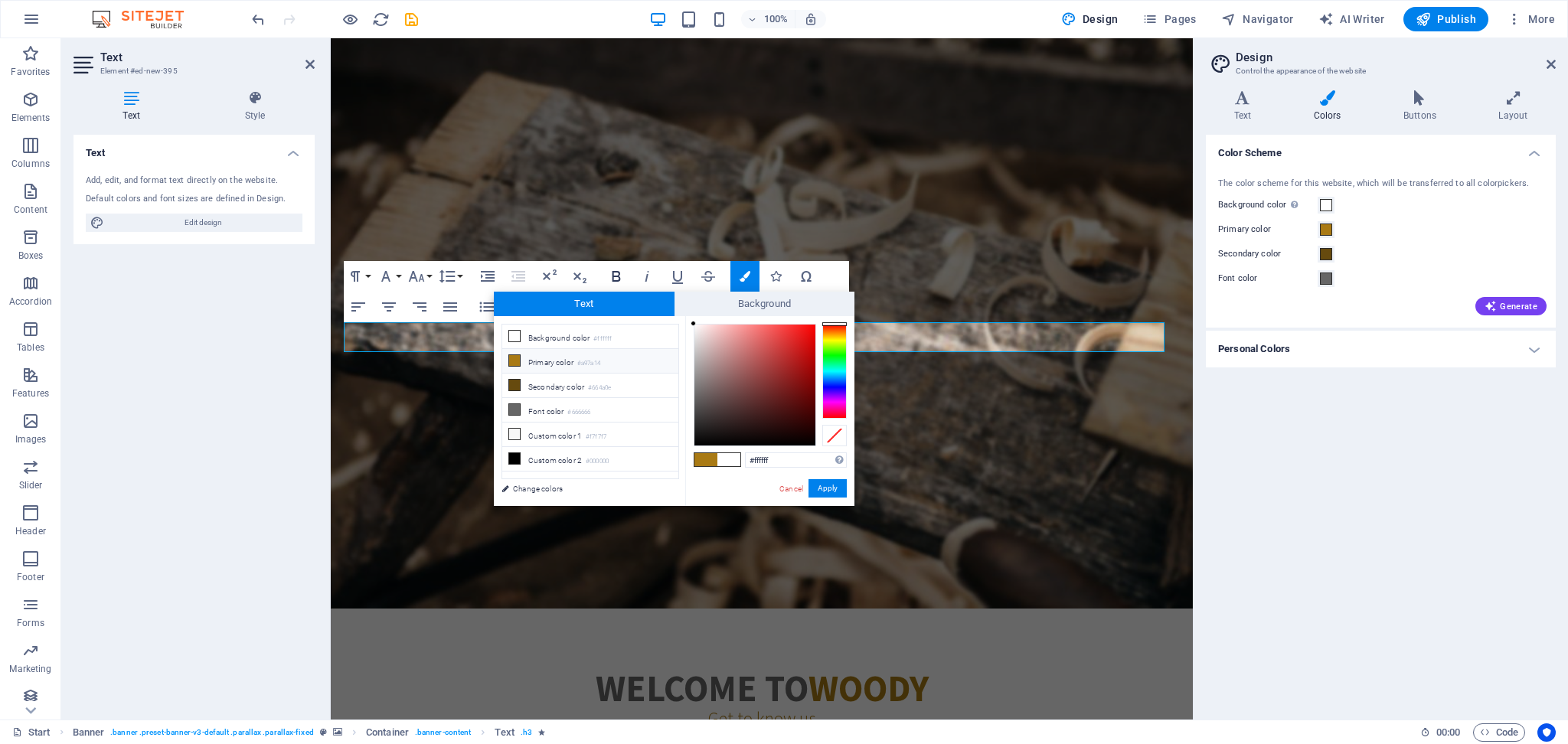
click at [618, 274] on icon "button" at bounding box center [616, 276] width 19 height 19
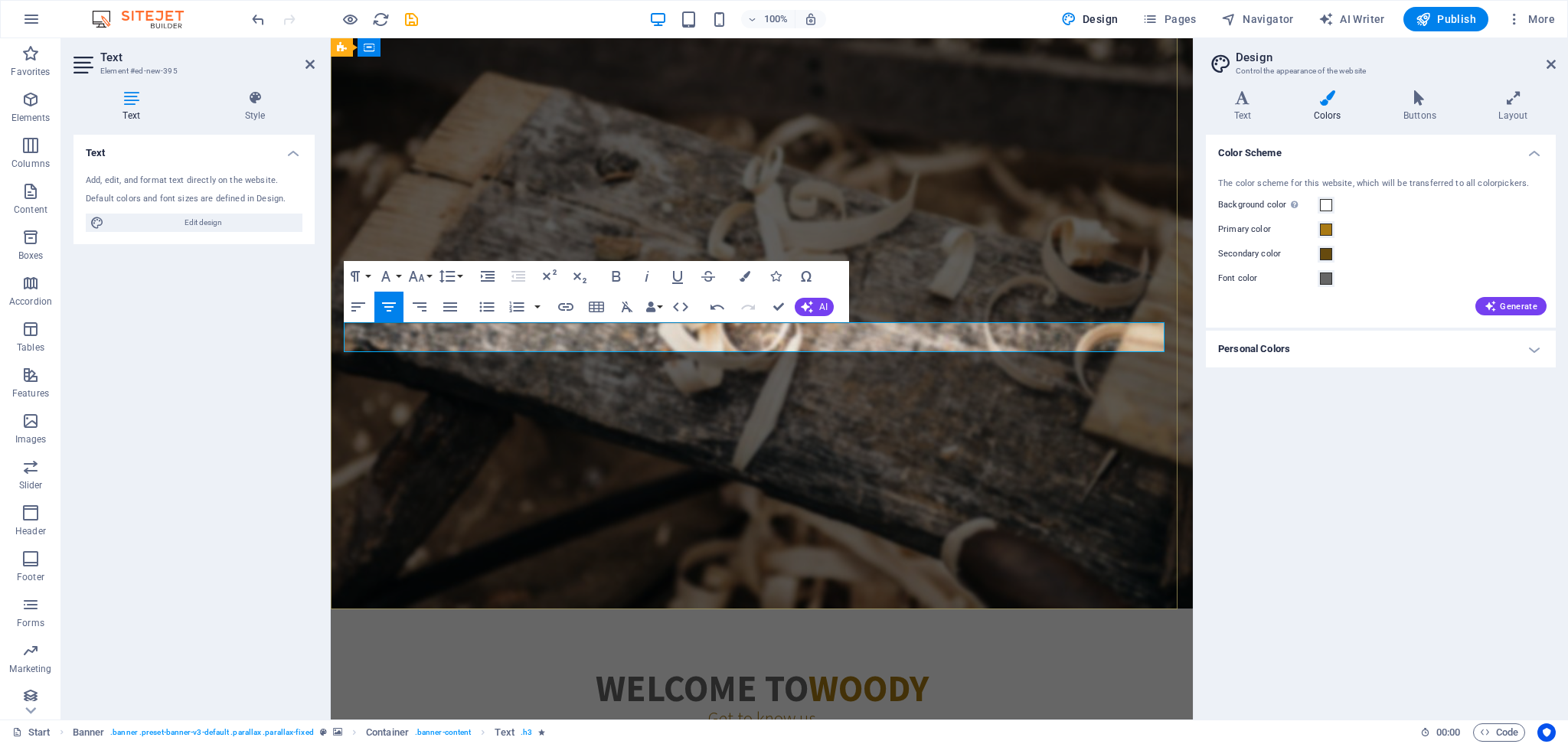
click at [571, 366] on span "Bringing India’s Timeless Traditions & Natural Goodness to the World" at bounding box center [761, 381] width 636 height 29
click at [568, 366] on span "Bringing India’s Timeless Traditions & Natural Goodness to the World" at bounding box center [761, 381] width 636 height 29
click at [1175, 95] on icon at bounding box center [1327, 98] width 83 height 15
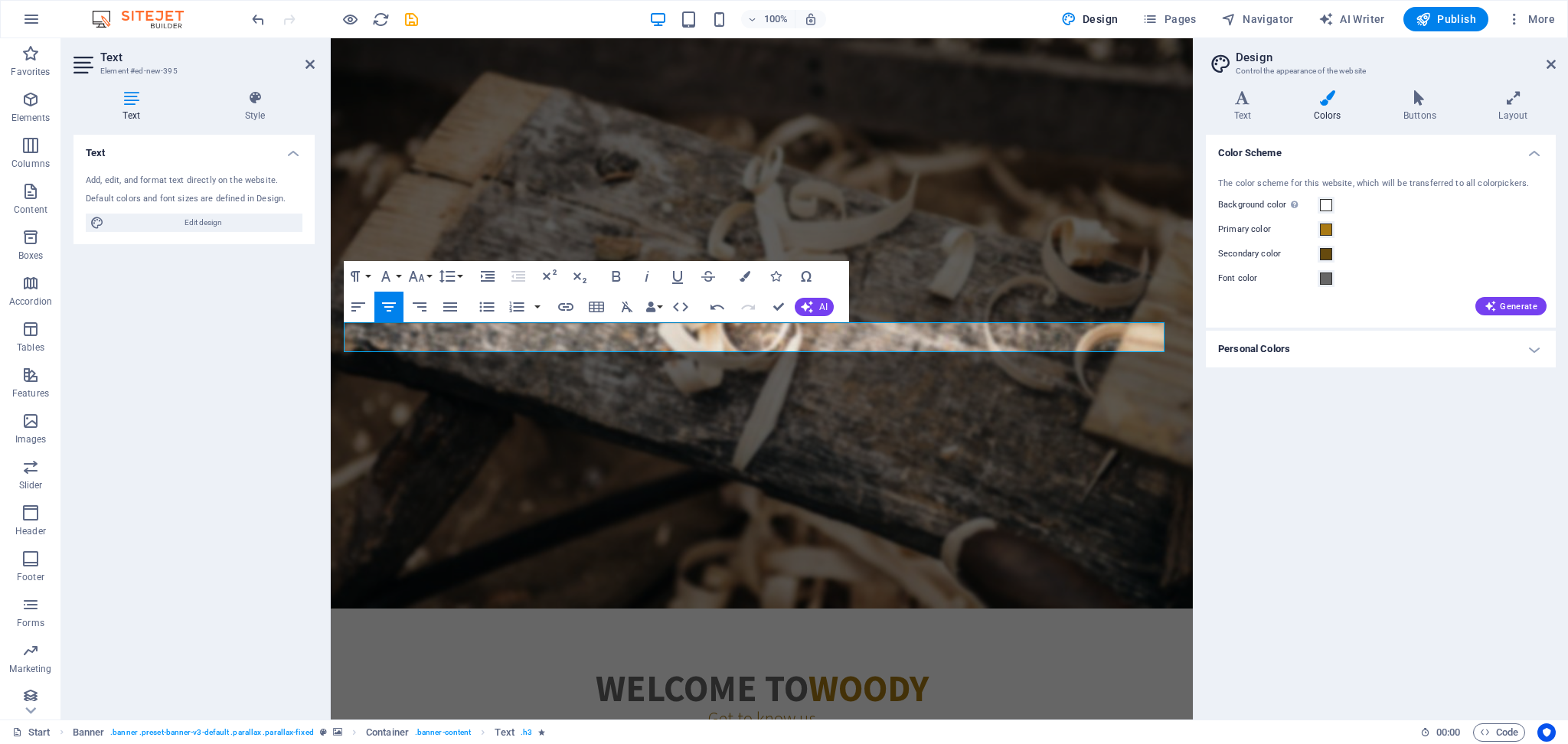
click at [1175, 95] on icon at bounding box center [1327, 98] width 83 height 15
click at [1175, 107] on h4 "Text" at bounding box center [1246, 107] width 79 height 32
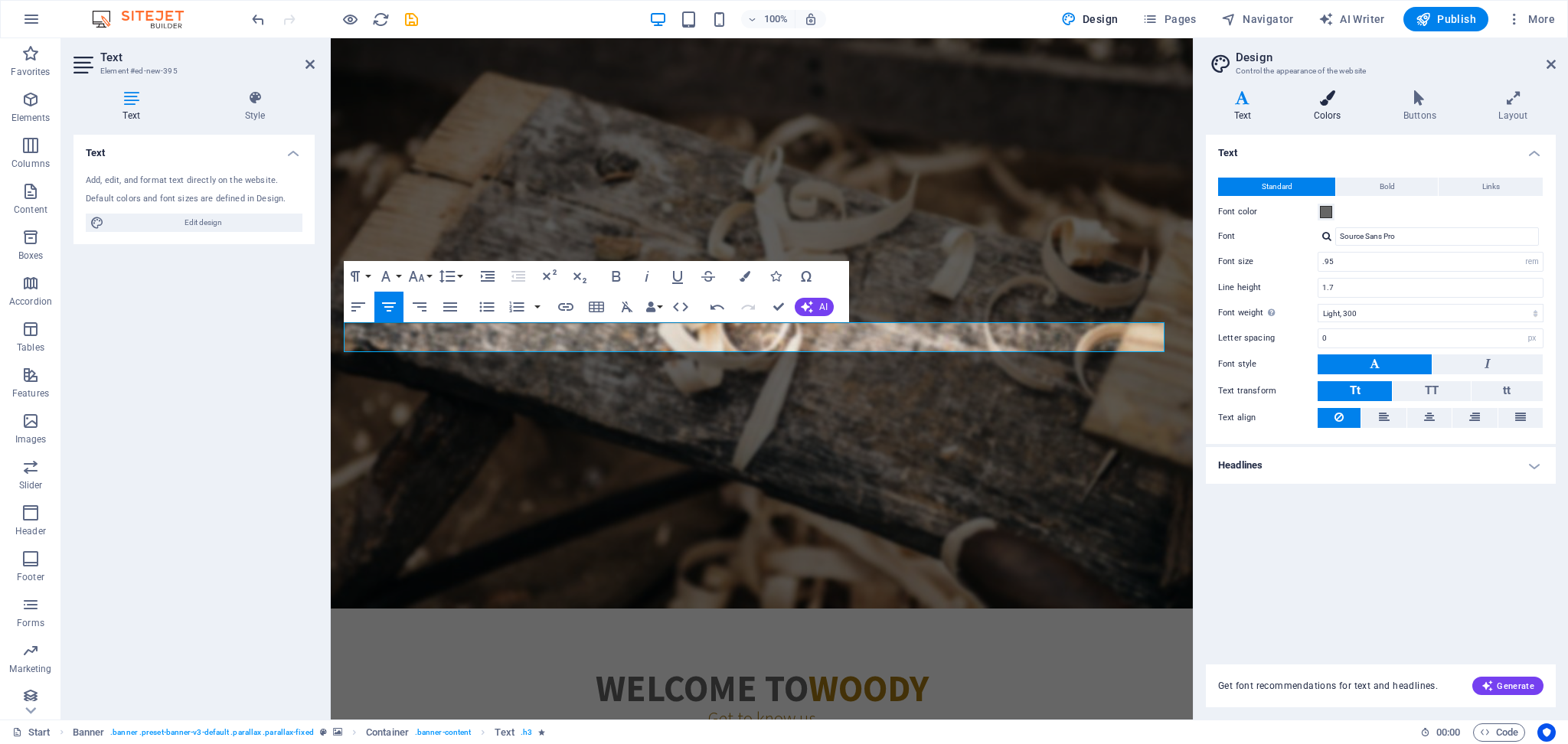
click at [1175, 97] on icon at bounding box center [1327, 98] width 83 height 15
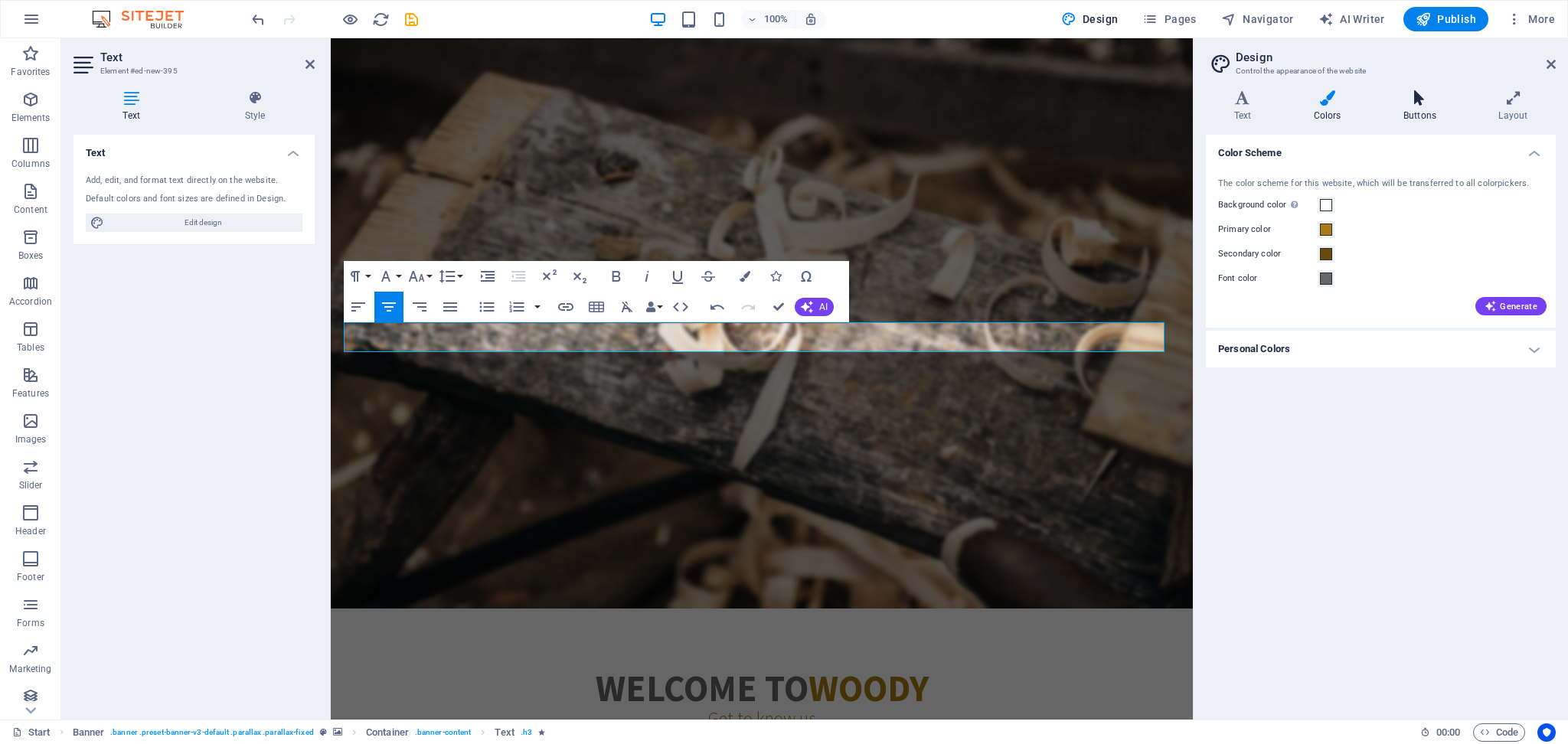
click at [1175, 100] on icon at bounding box center [1420, 98] width 89 height 15
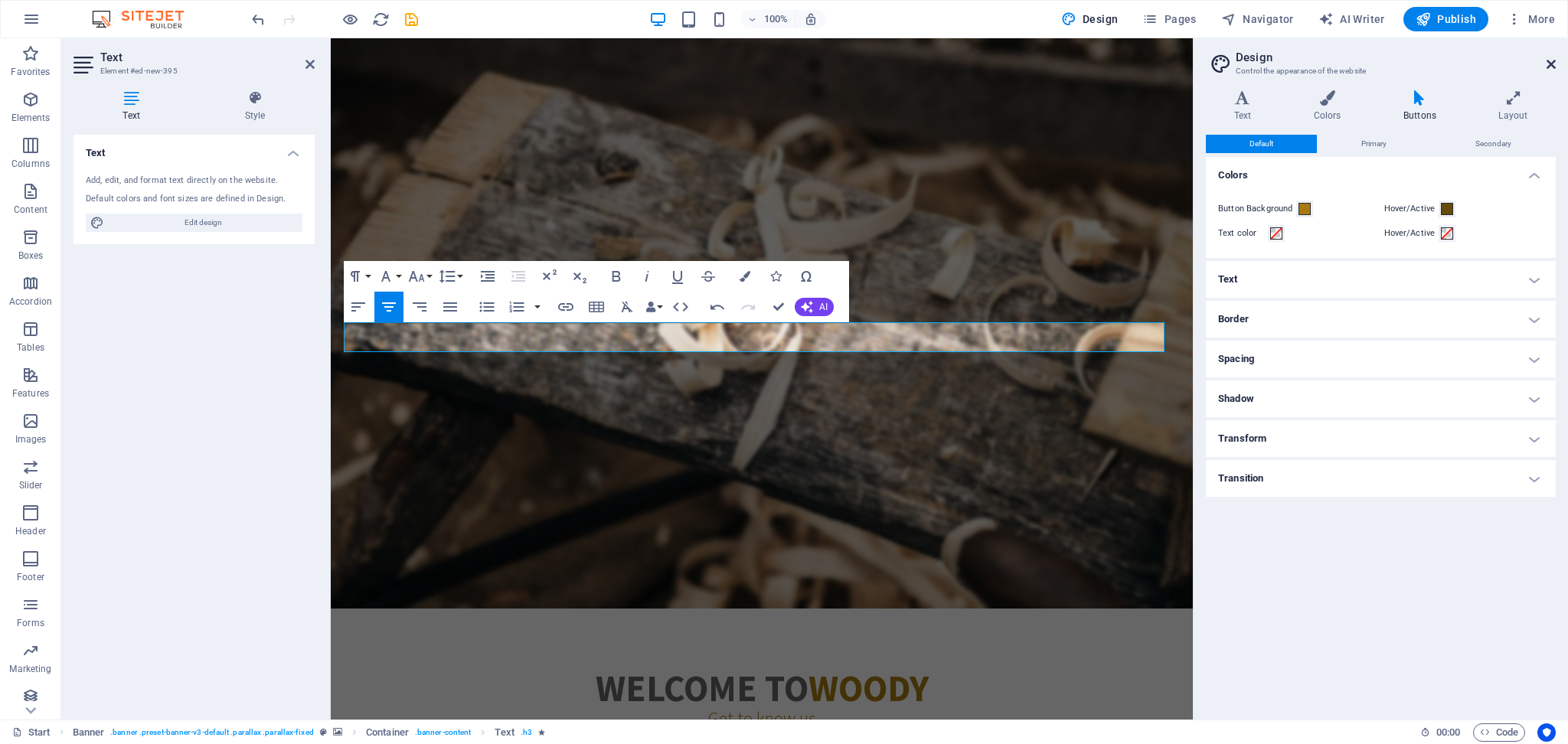
click at [1175, 67] on icon at bounding box center [1551, 64] width 9 height 12
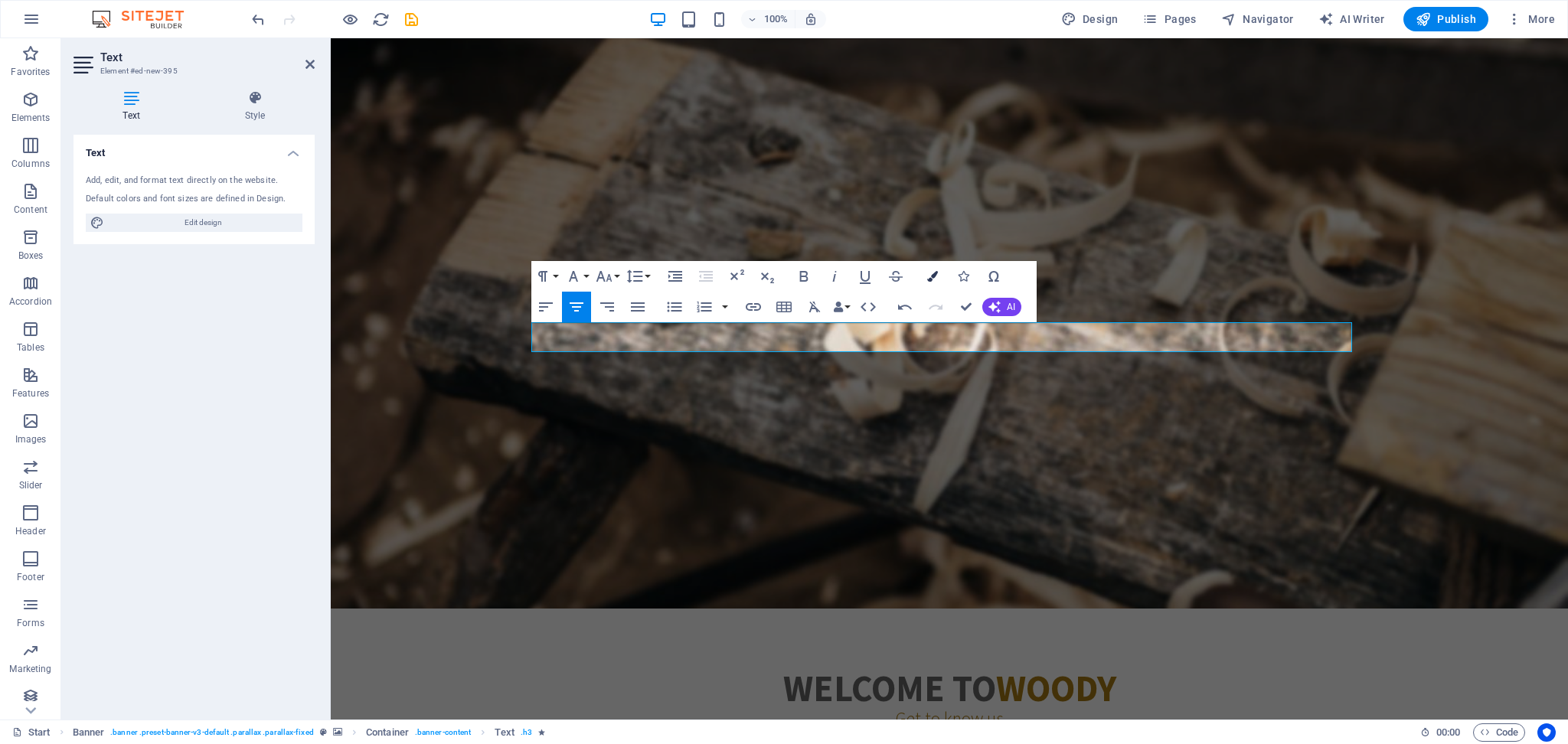
click at [929, 275] on icon "button" at bounding box center [932, 276] width 11 height 11
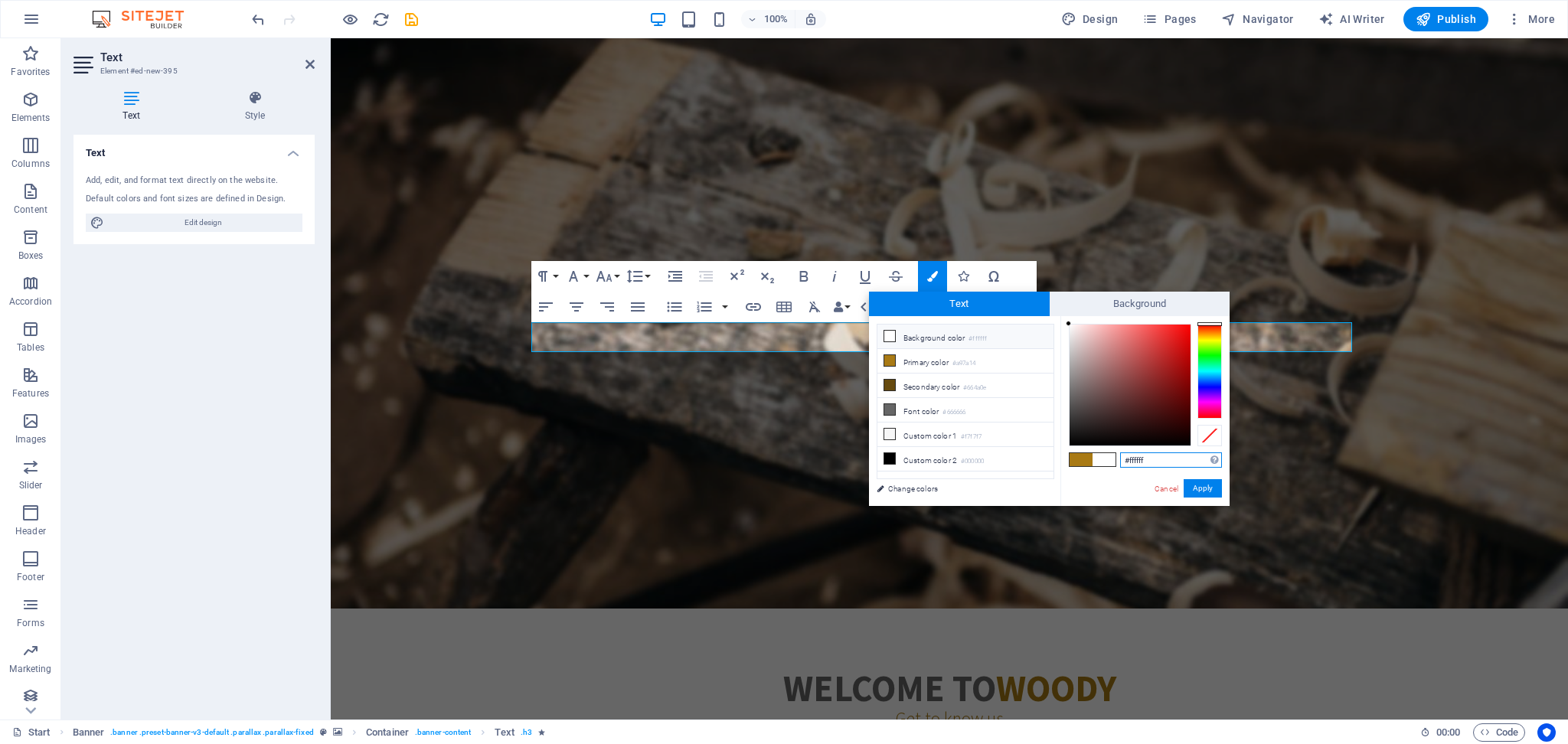
drag, startPoint x: 1166, startPoint y: 464, endPoint x: 1073, endPoint y: 477, distance: 93.9
click at [1073, 477] on div "#ffffff Supported formats #0852ed rgb(8, 82, 237) rgba(8, 82, 237, 90%) hsv(221…" at bounding box center [1144, 521] width 169 height 412
click at [1175, 485] on button "Apply" at bounding box center [1202, 488] width 38 height 19
click at [1175, 473] on div "AVS Export & IMPORT Born from 20 years of legacy, AVS is the new face of Indian…" at bounding box center [949, 365] width 1238 height 384
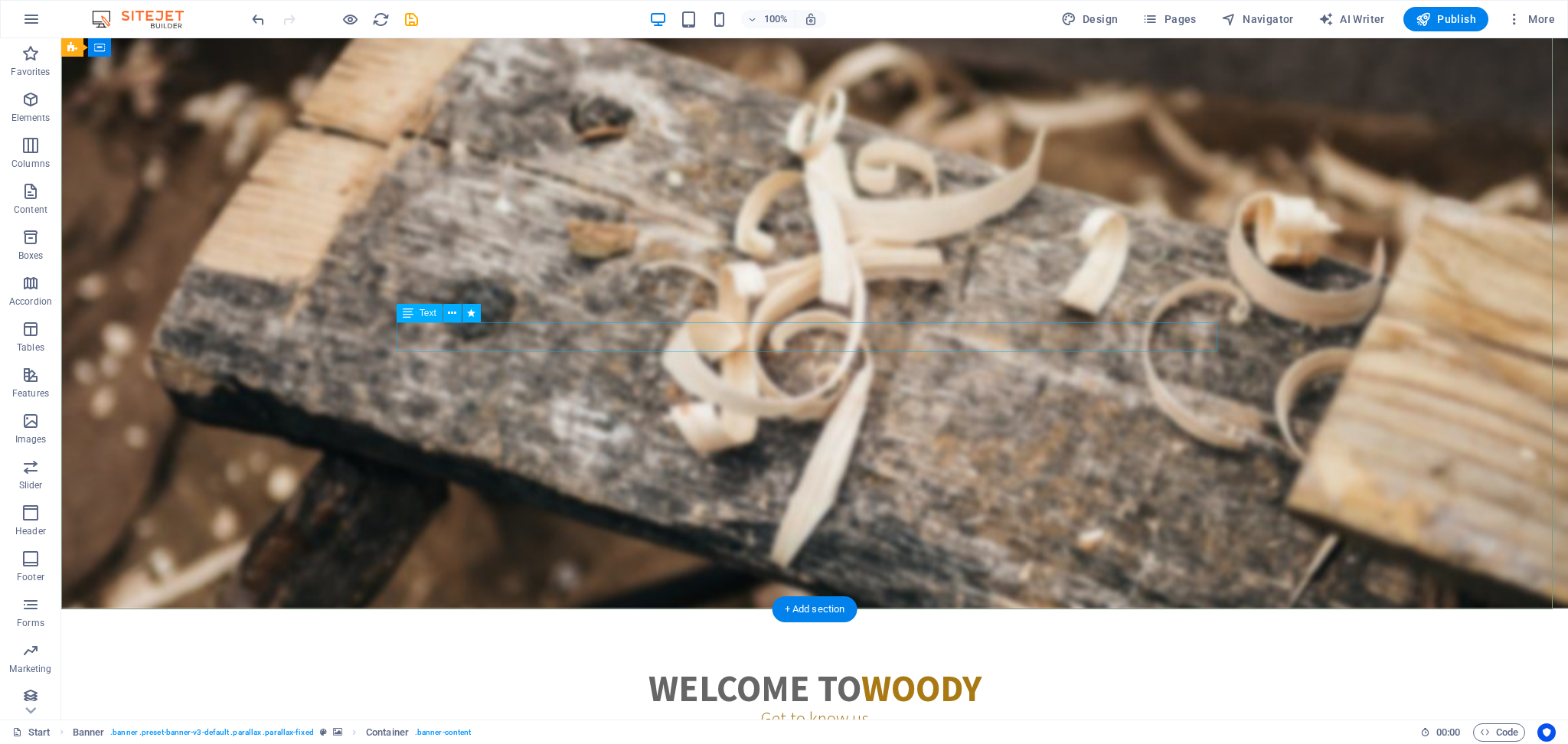
click at [927, 366] on div "Bringing India’s Timeless Traditions & Natural Goodness to the World" at bounding box center [814, 381] width 820 height 30
click at [911, 366] on div "Bringing India’s Timeless Traditions & Natural Goodness to the World" at bounding box center [814, 381] width 820 height 30
click at [770, 366] on div "Bringing India’s Timeless Traditions & Natural Goodness to the World" at bounding box center [814, 381] width 820 height 30
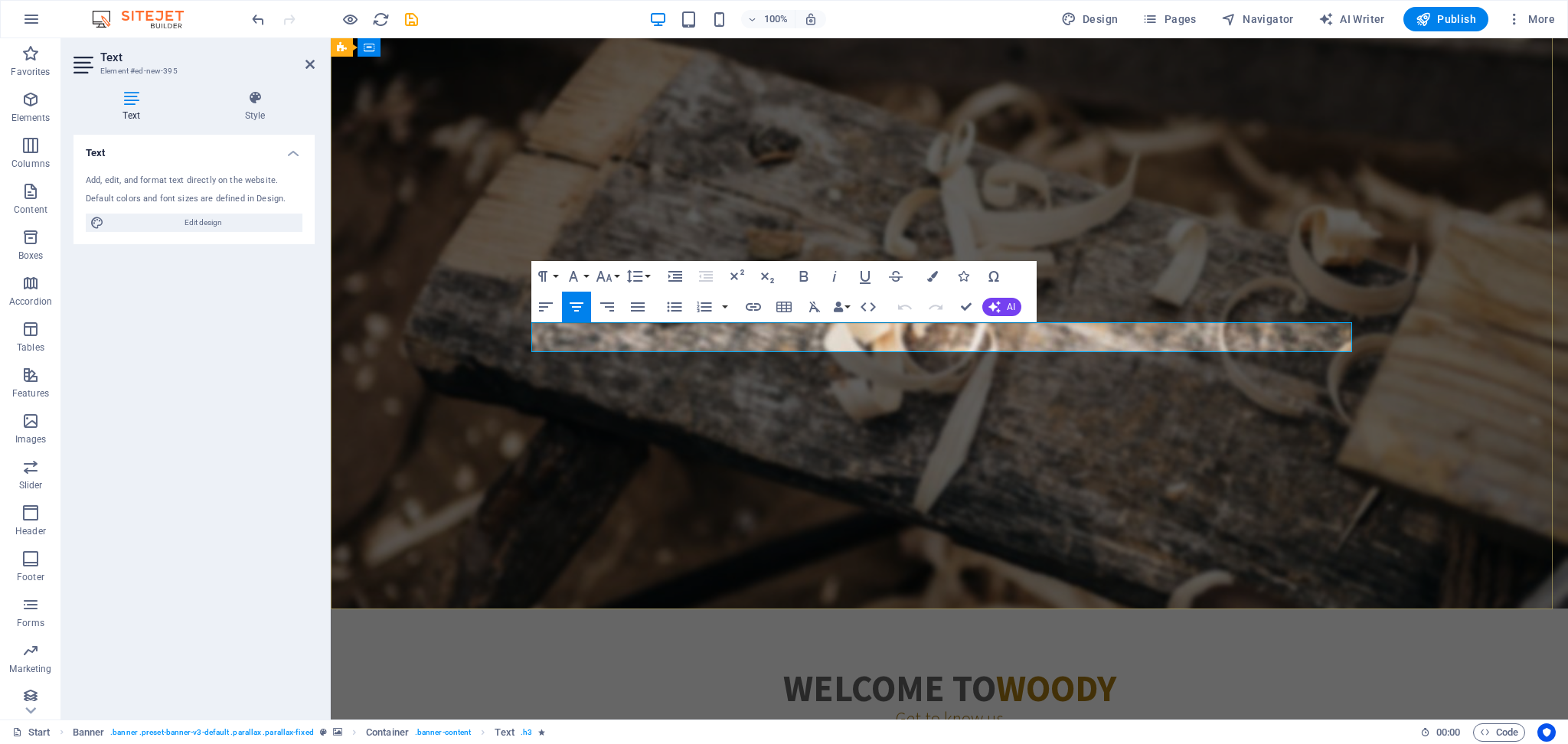
click at [692, 366] on span "Bringing India’s Timeless Traditions & Natural Goodness to the World" at bounding box center [949, 381] width 636 height 29
click at [836, 366] on span "Bringing India’s Timeless Traditions & Natural Goodness to the World" at bounding box center [949, 381] width 636 height 29
click at [841, 366] on span "Bringing India’s Timeless Traditions & Natural Goodness to the World" at bounding box center [949, 381] width 636 height 29
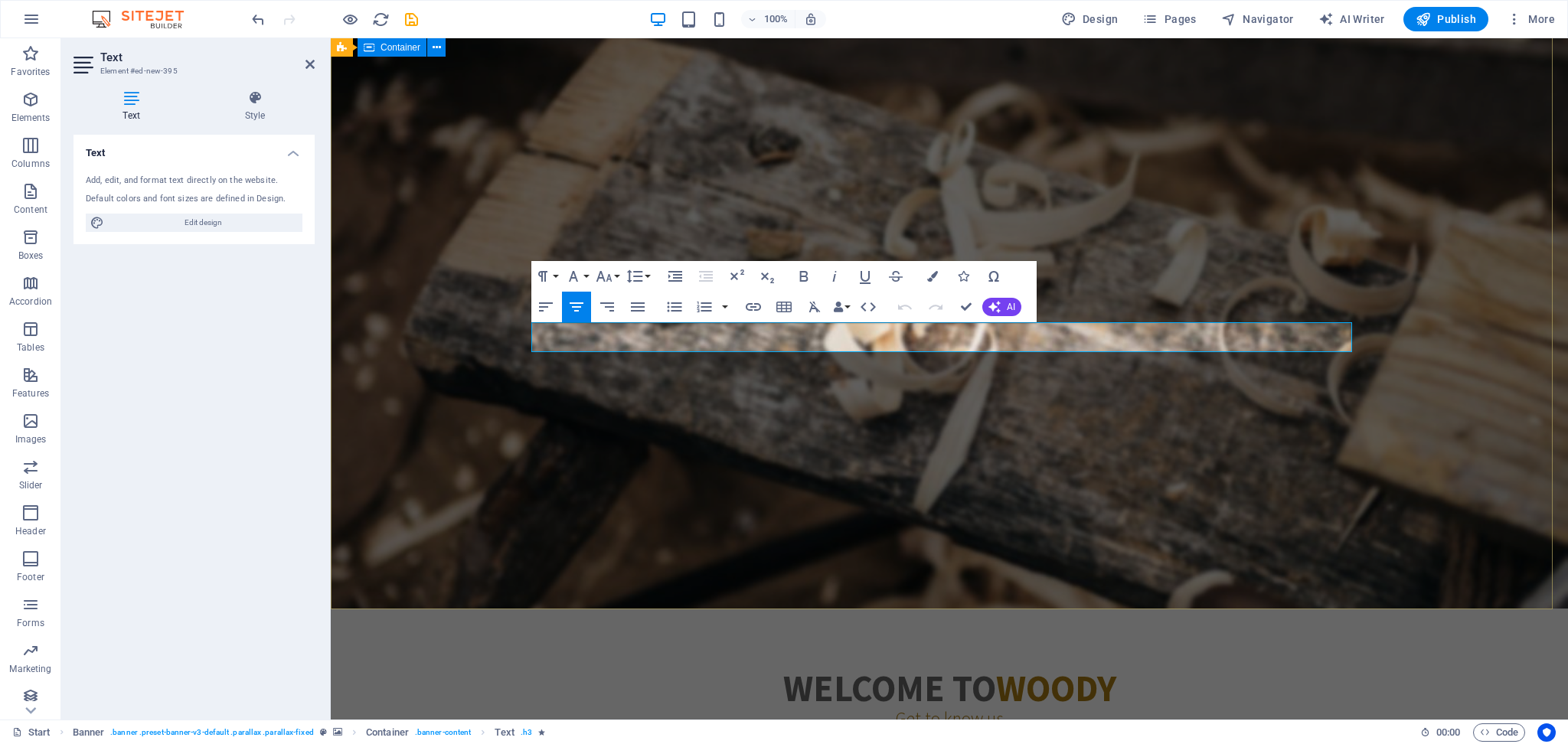
click at [1175, 430] on div "AVS Export & IMPORT Born from 20 years of legacy, AVS is the new face of Indian…" at bounding box center [949, 365] width 1238 height 384
click at [1175, 340] on div "AVS Export & IMPORT Born from 20 years of legacy, AVS is the new face of Indian…" at bounding box center [949, 365] width 1238 height 384
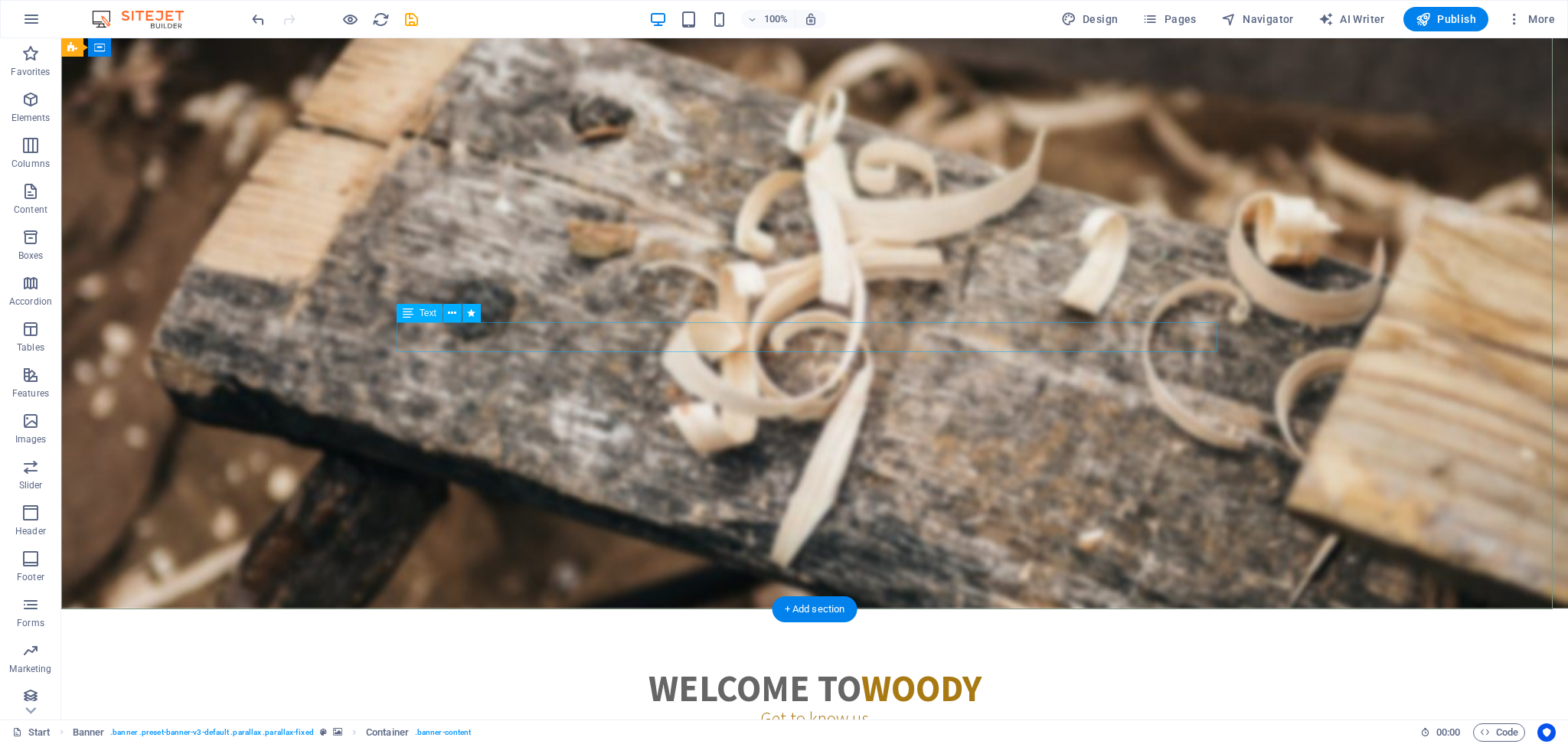
click at [570, 366] on div "Bringing India’s Timeless Traditions & Natural Goodness to the World" at bounding box center [814, 381] width 820 height 30
click at [454, 305] on icon at bounding box center [452, 313] width 8 height 16
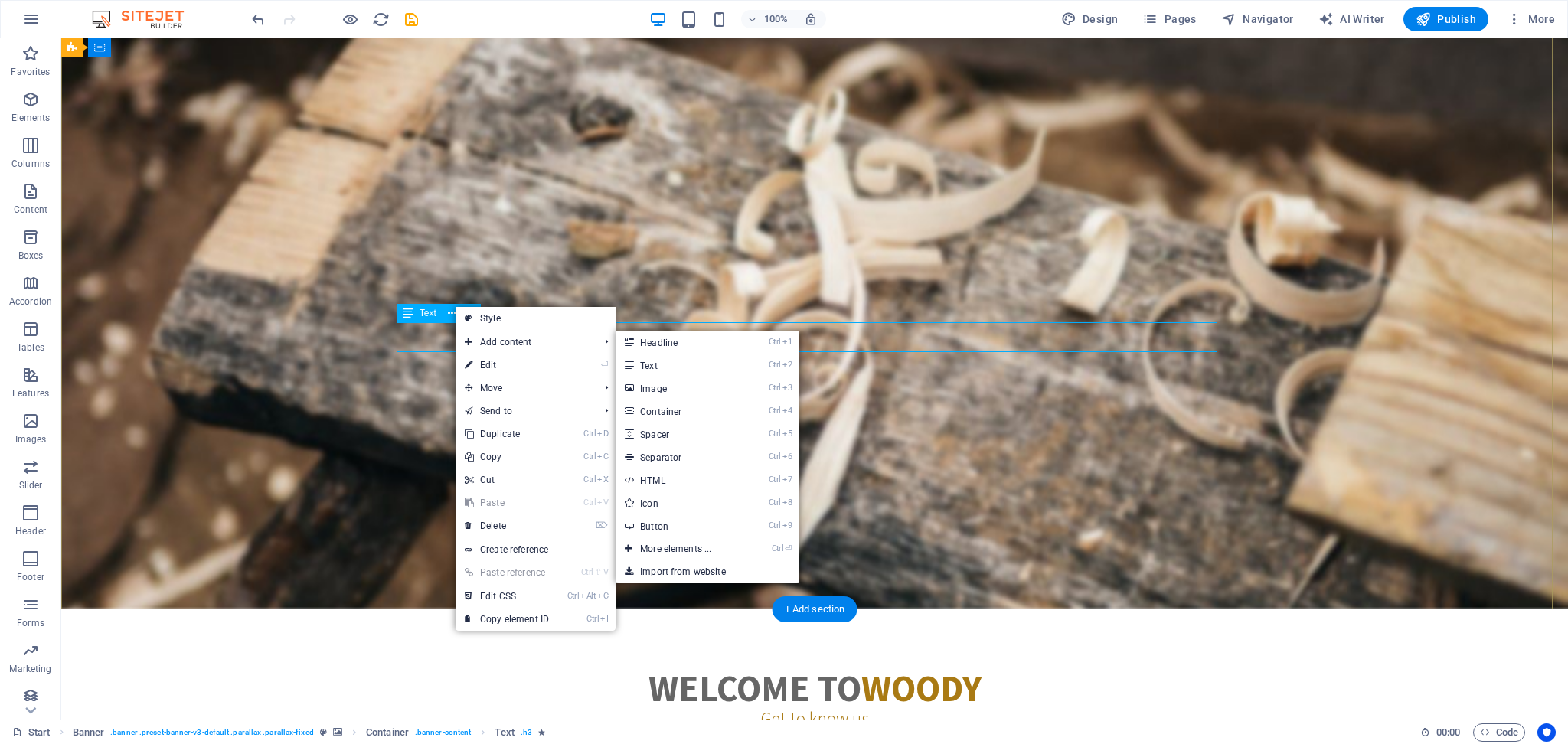
click at [974, 366] on div "Bringing India’s Timeless Traditions & Natural Goodness to the World" at bounding box center [814, 381] width 820 height 30
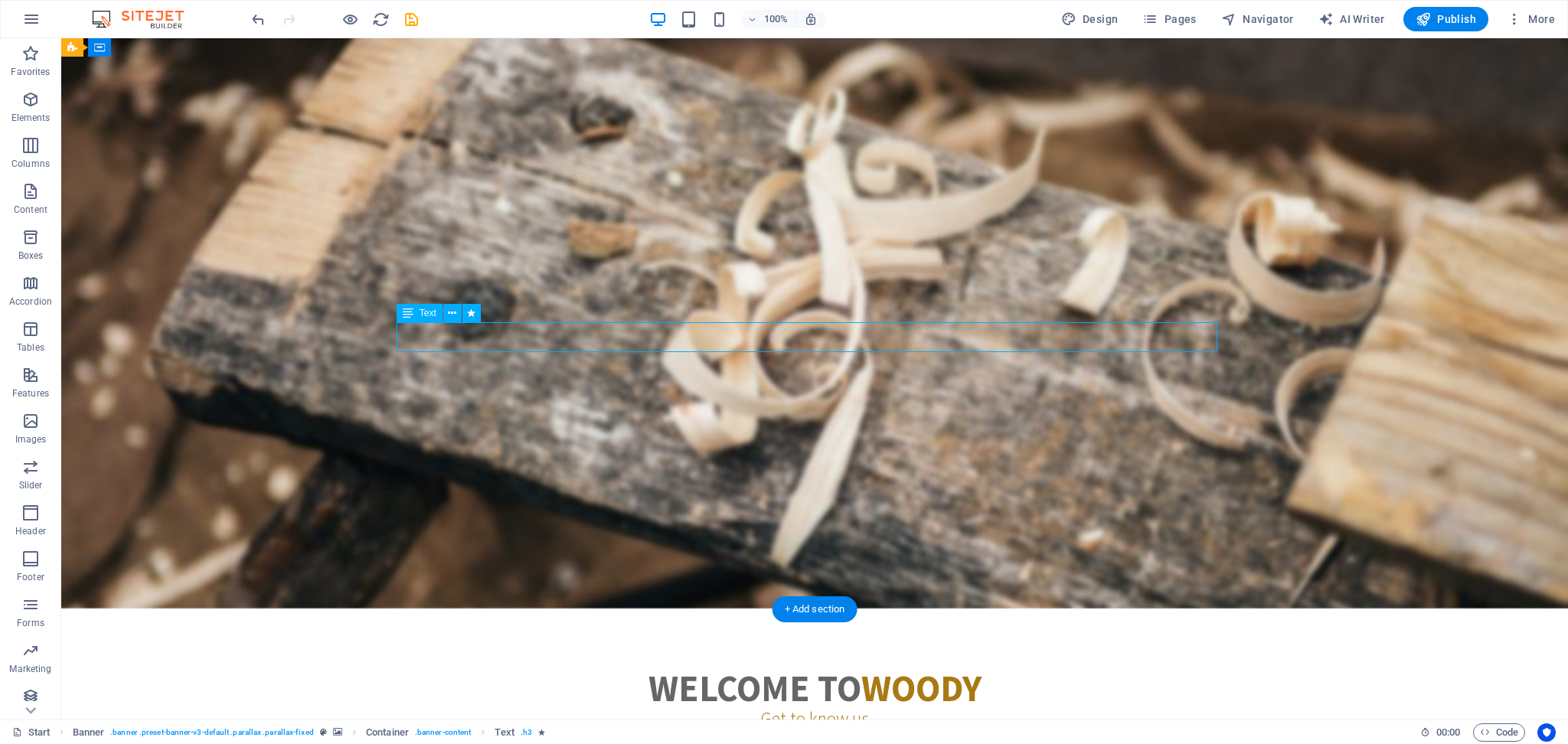
click at [986, 366] on div "Bringing India’s Timeless Traditions & Natural Goodness to the World" at bounding box center [814, 381] width 820 height 30
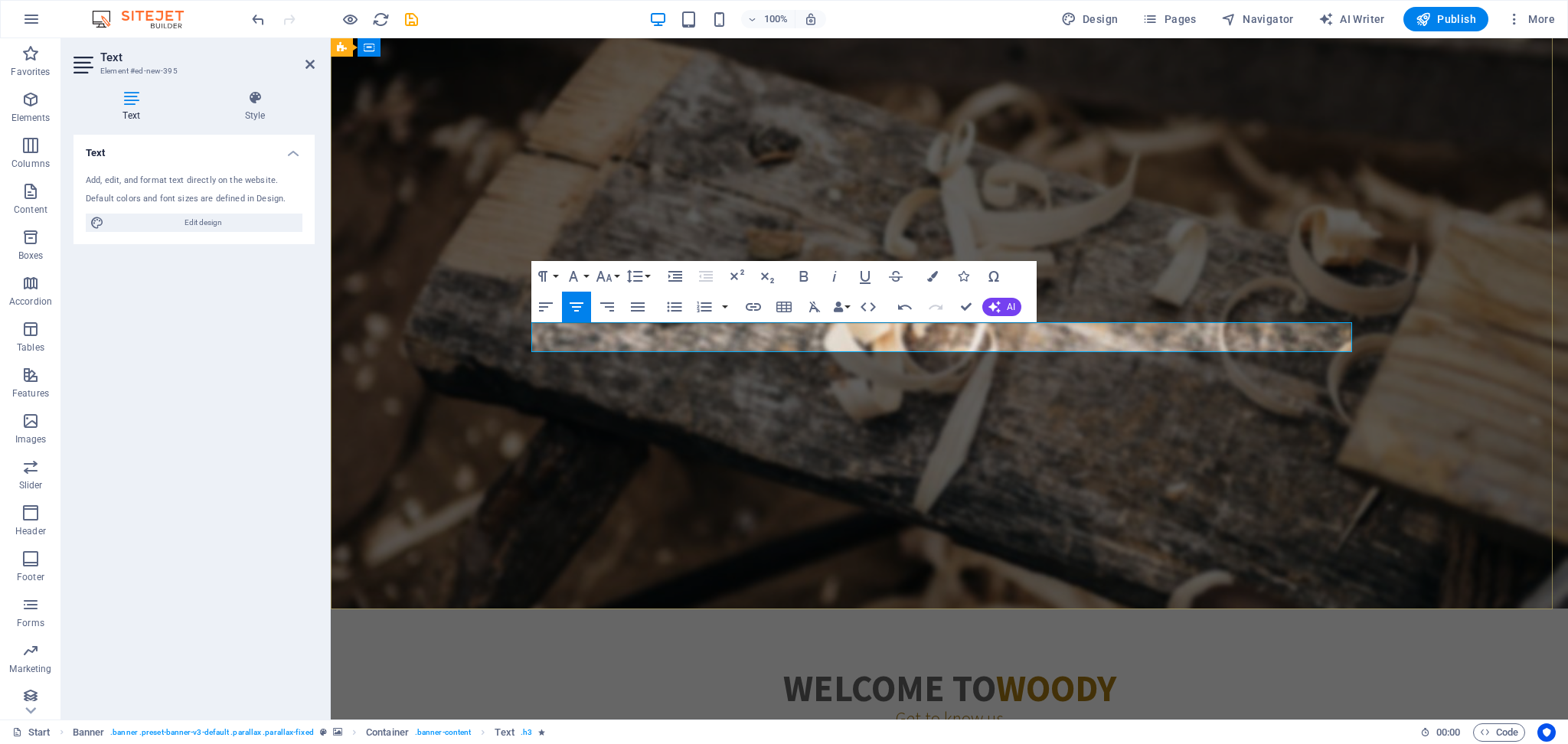
scroll to position [114, 0]
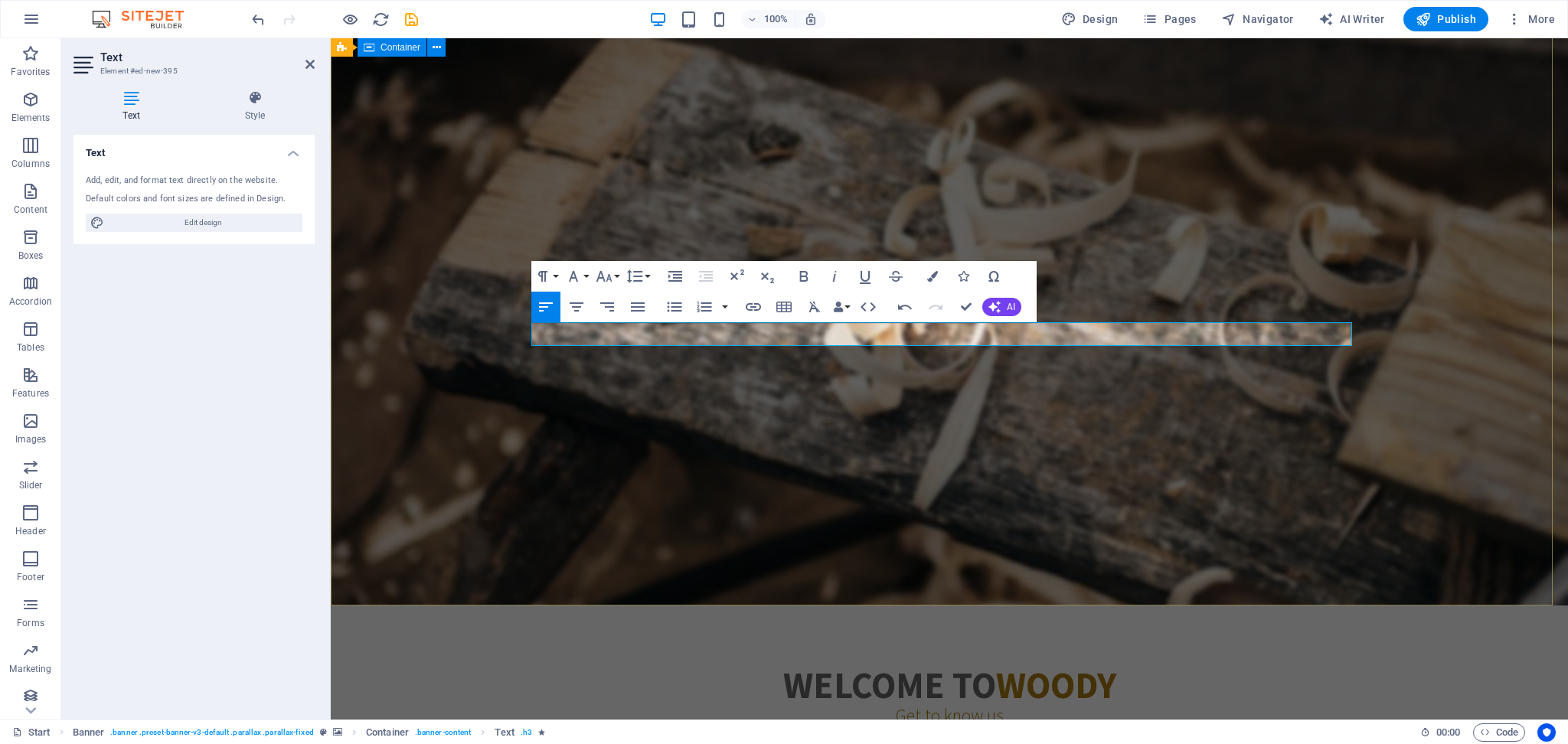
click at [1156, 430] on div "AVS Export & IMPORT Born from 20 years of legacy, AVS is the new face of Indian…" at bounding box center [949, 359] width 1238 height 377
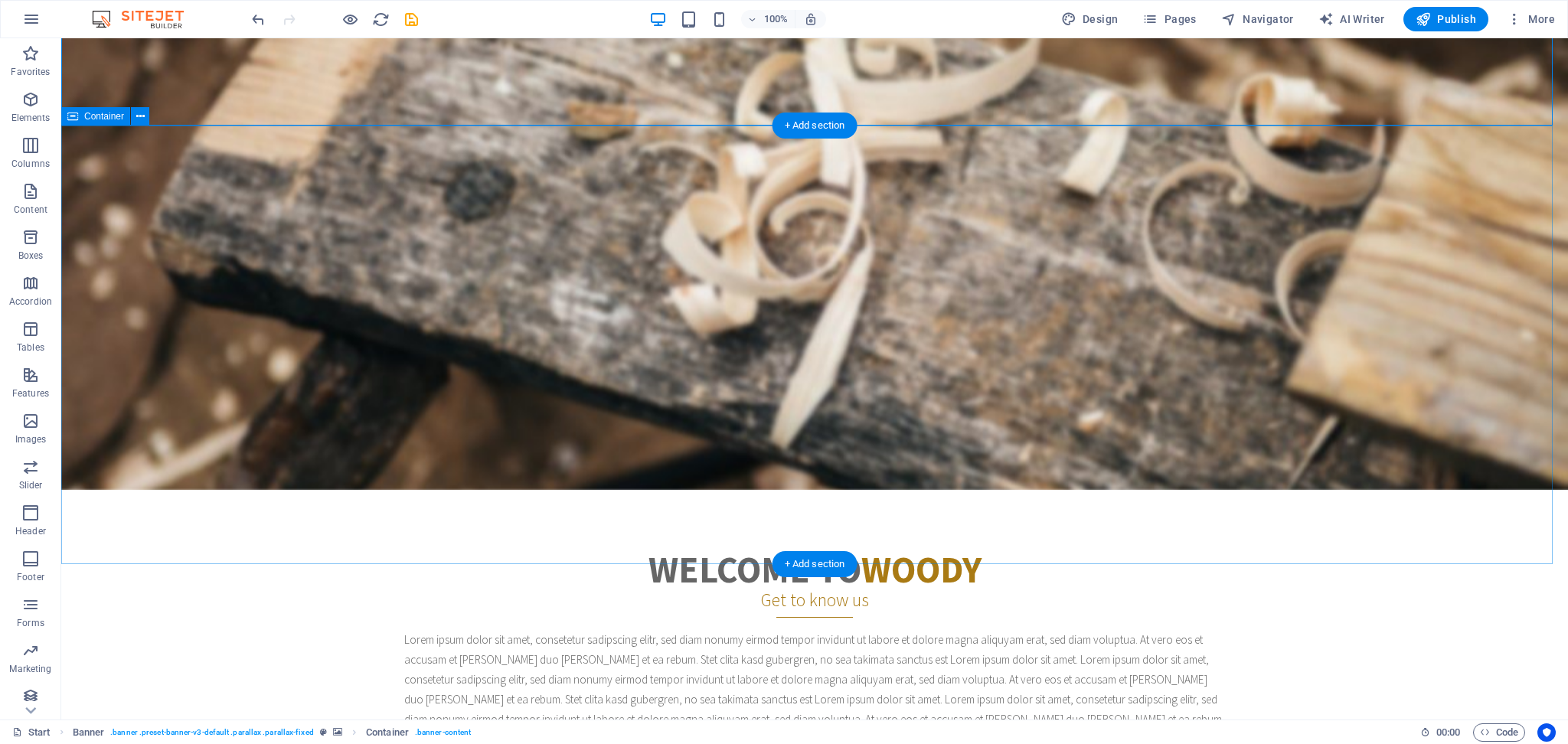
scroll to position [0, 0]
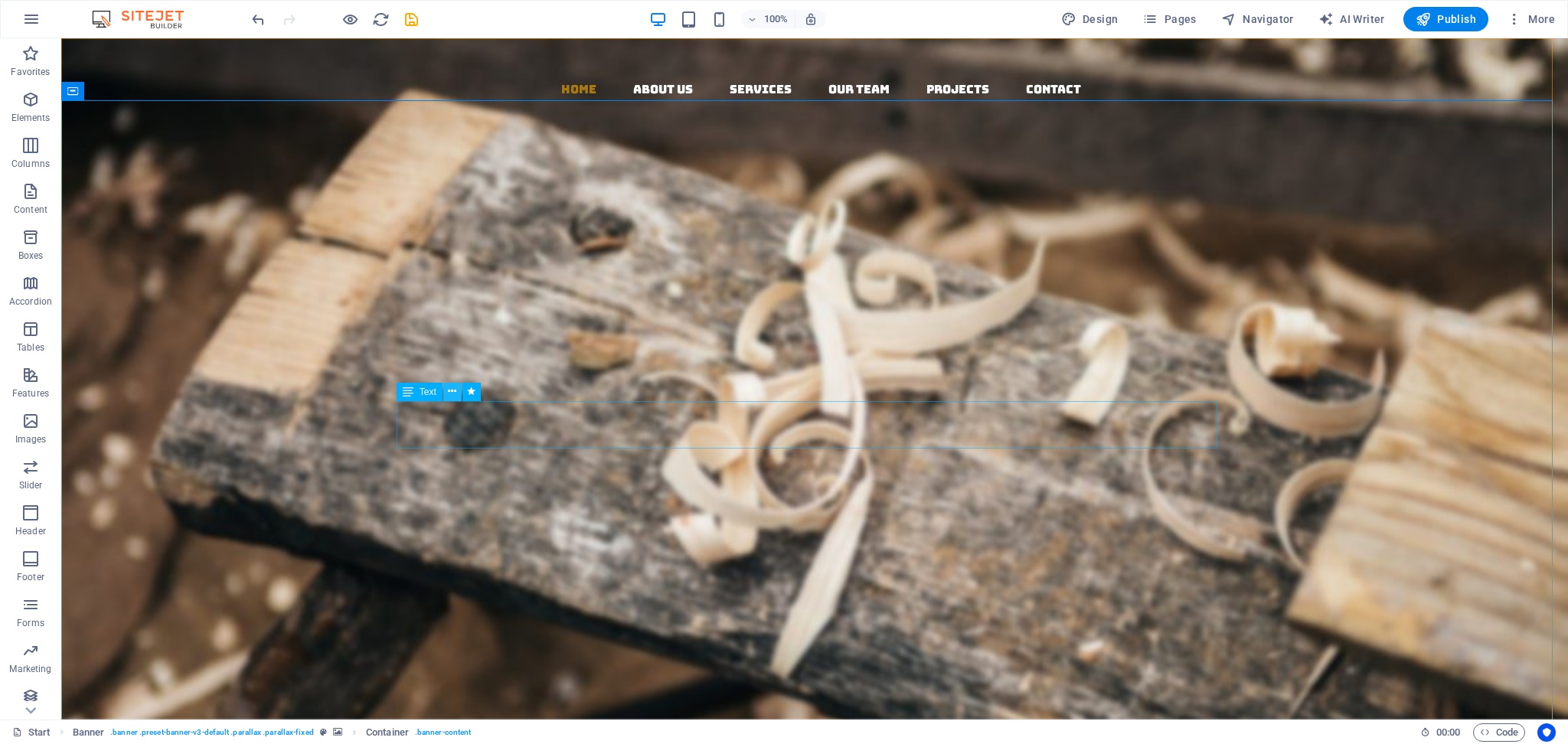
click at [454, 386] on icon at bounding box center [452, 392] width 8 height 16
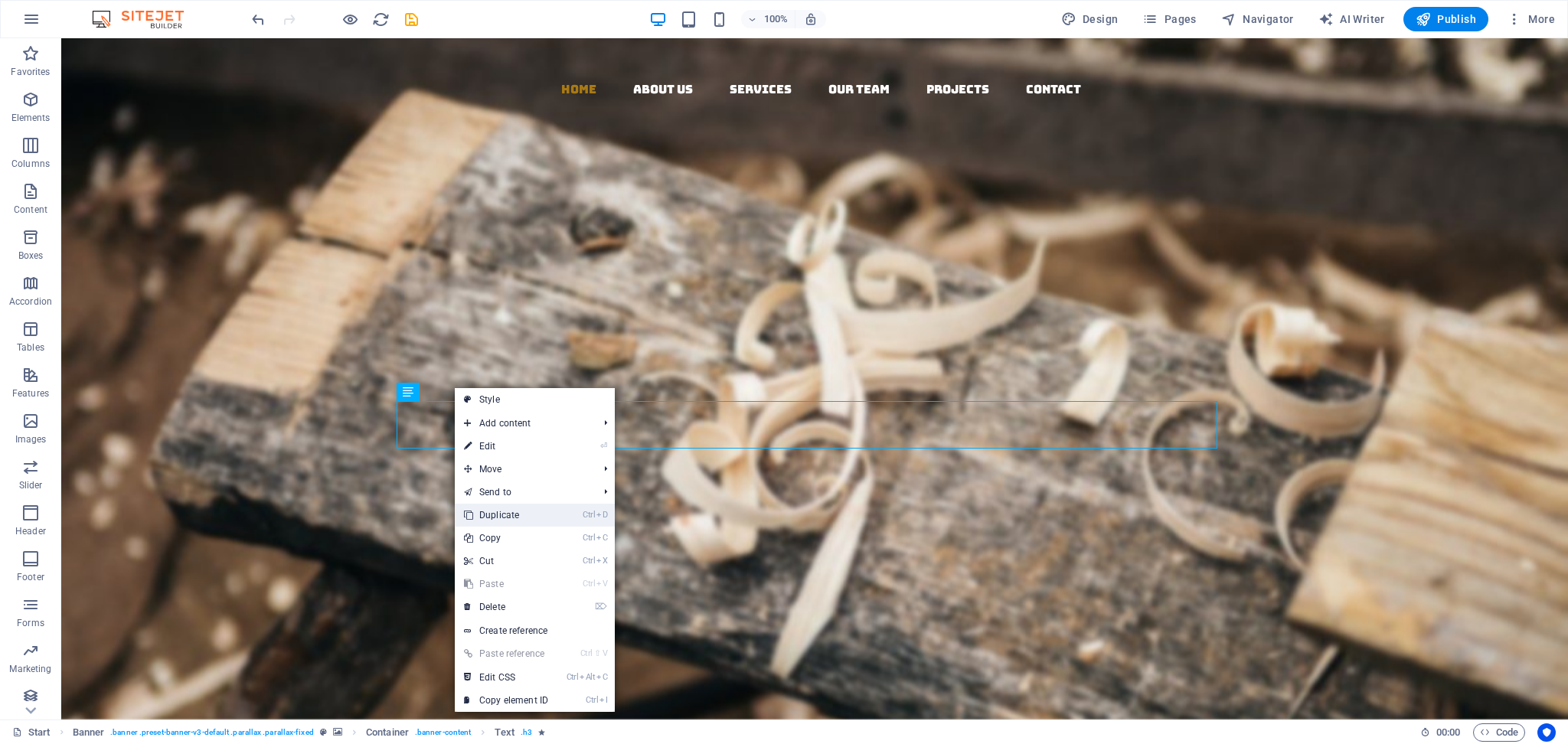
click at [492, 508] on link "Ctrl D Duplicate" at bounding box center [506, 515] width 103 height 23
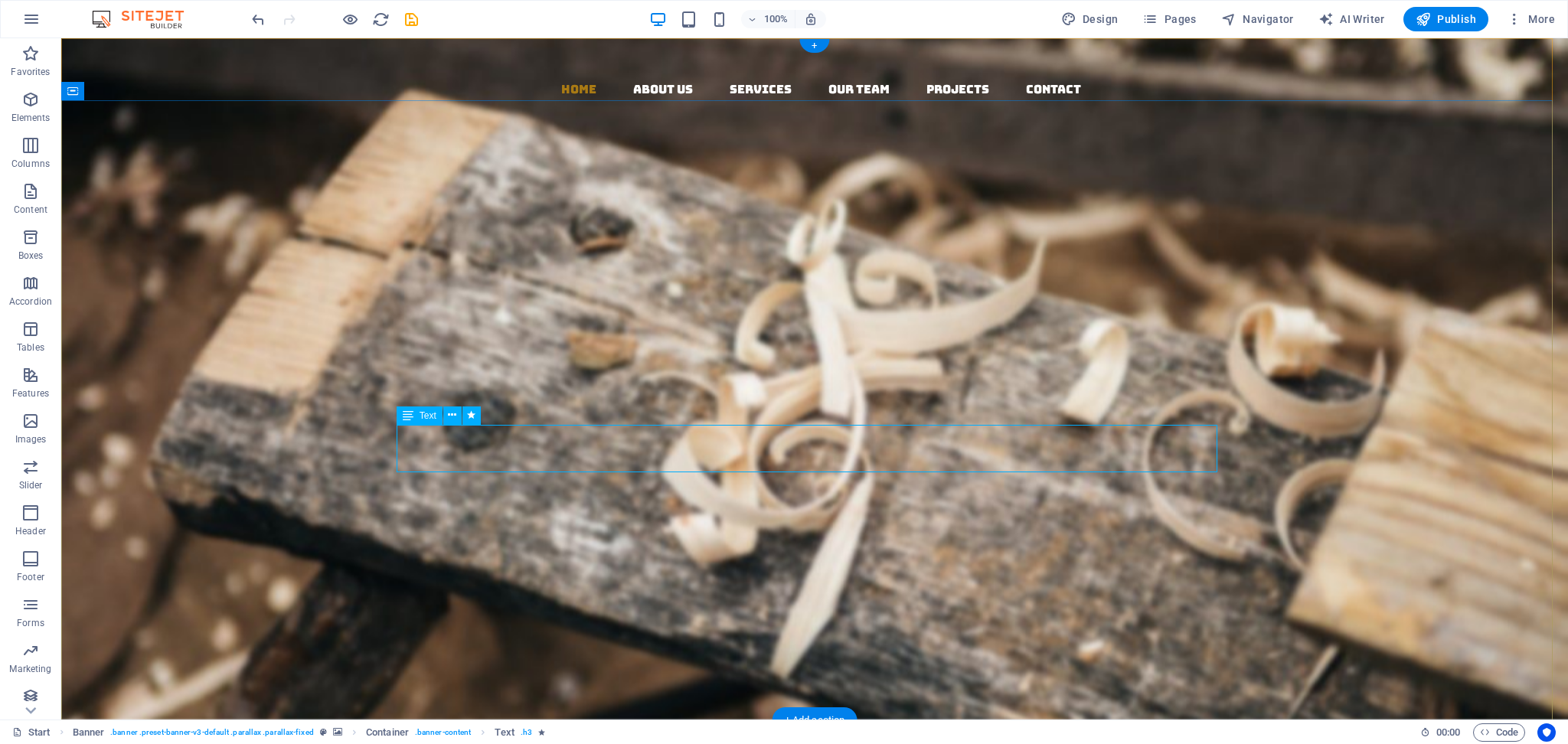
click at [622, 477] on div "Born from 20 years of legacy, AVS is the new face of Indian exports. We bring f…" at bounding box center [814, 500] width 820 height 48
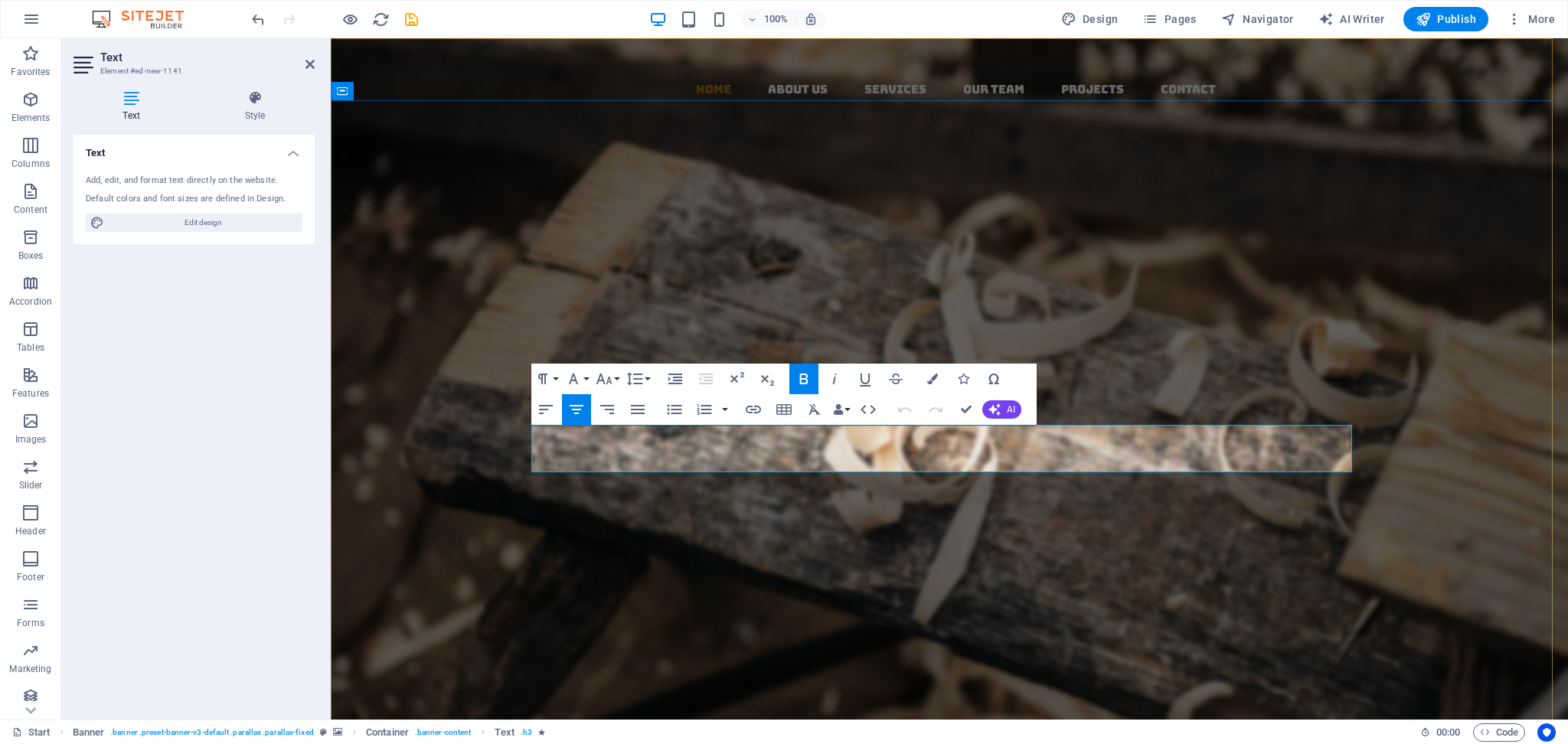
click at [711, 477] on strong "Born from 20 years of legacy, AVS is the new face of Indian exports. We bring f…" at bounding box center [949, 500] width 783 height 48
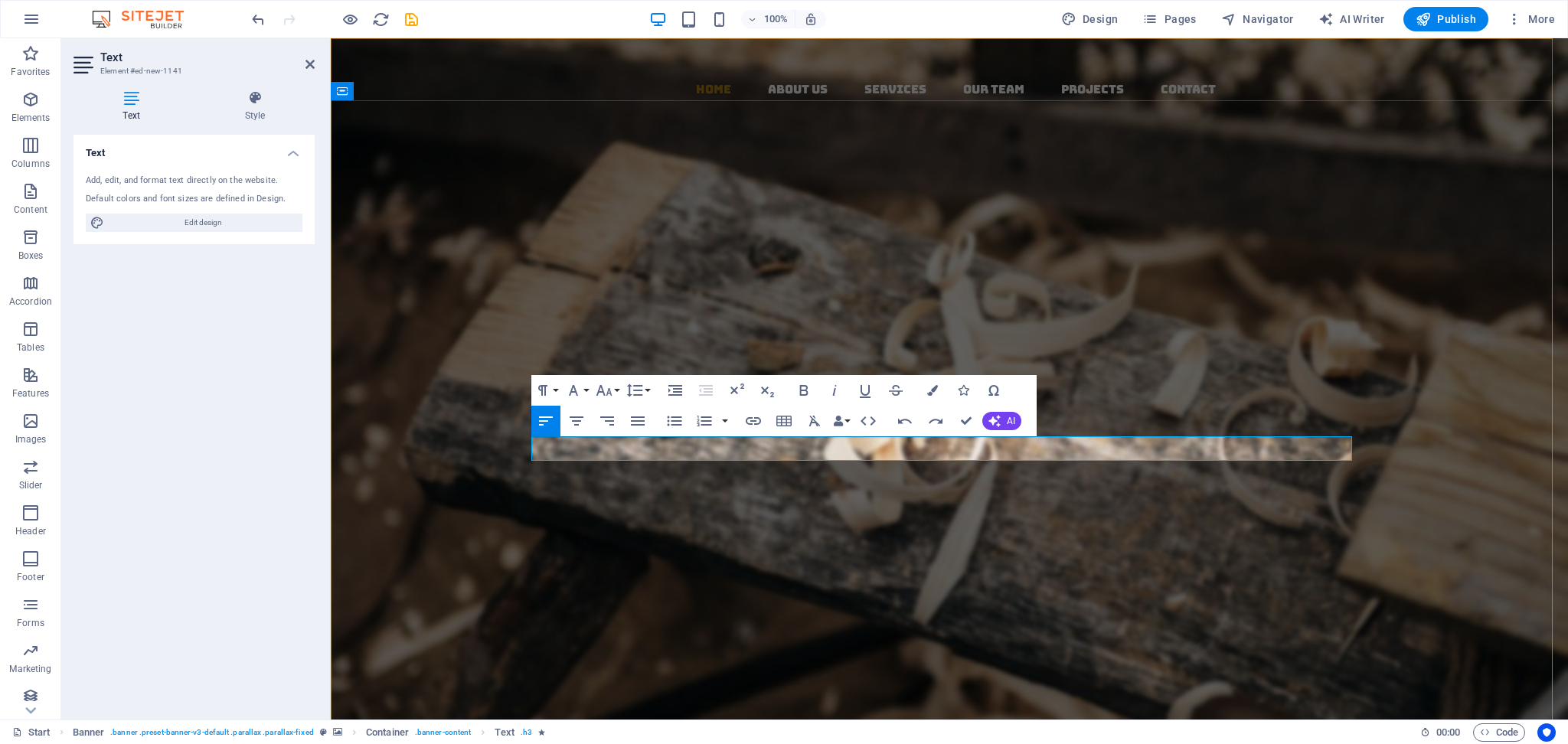
click at [769, 477] on p at bounding box center [949, 488] width 820 height 23
click at [765, 477] on p "Bringing India’s Timeless Traditions & Natural Goodness to the World" at bounding box center [949, 488] width 820 height 23
click at [942, 392] on button "Colors" at bounding box center [932, 390] width 29 height 31
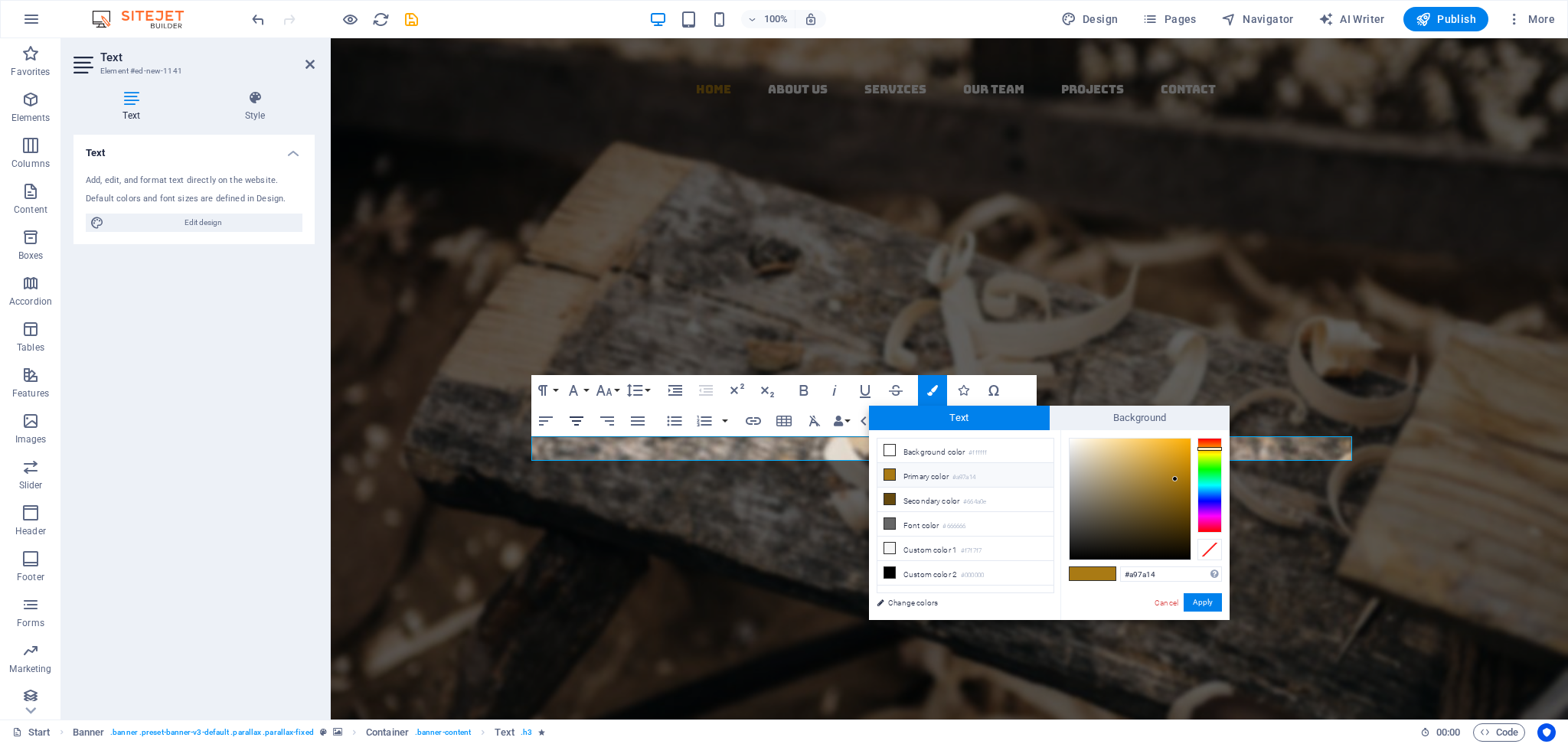
click at [589, 424] on button "Align Center" at bounding box center [577, 421] width 29 height 31
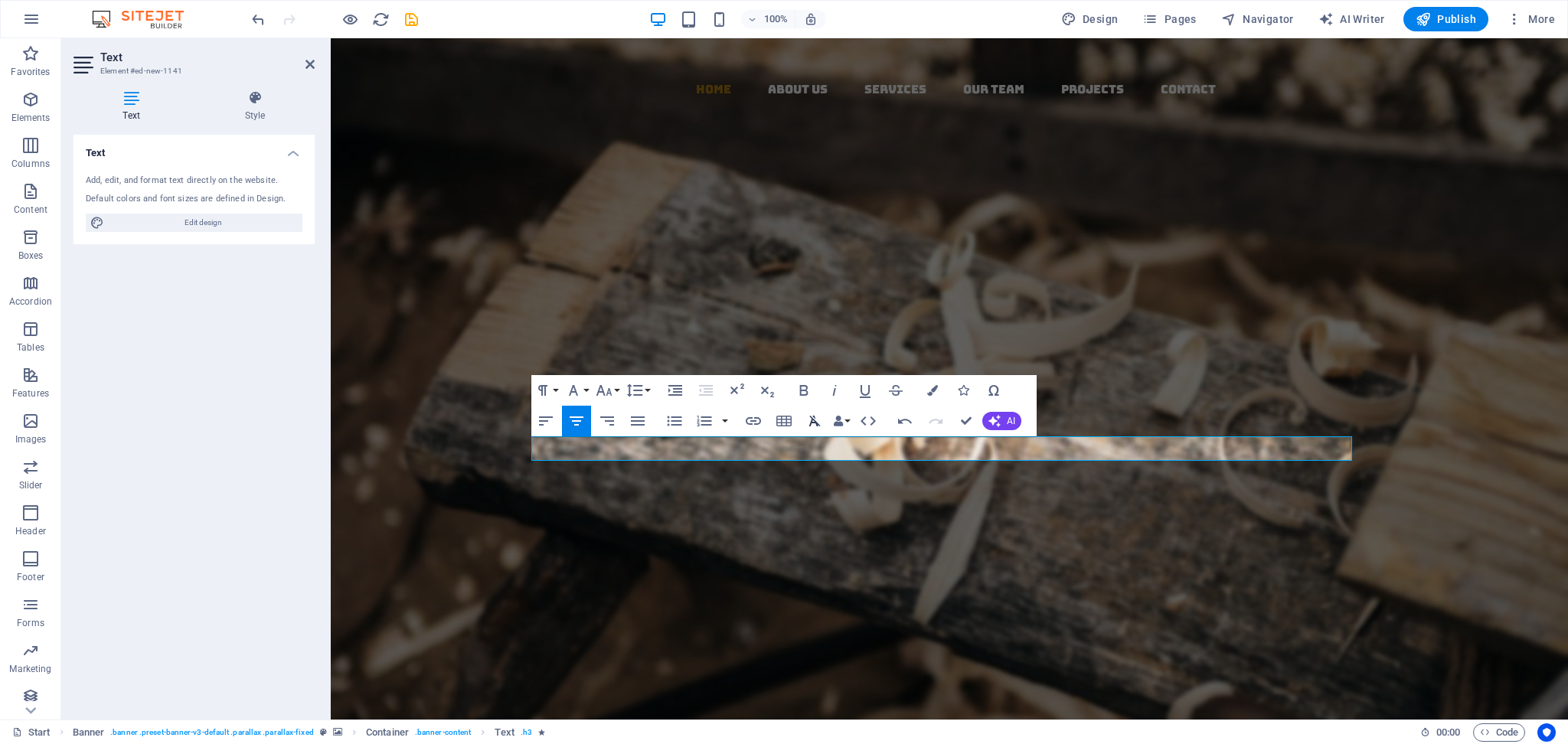
click at [814, 424] on icon "button" at bounding box center [814, 421] width 19 height 19
click at [1175, 525] on div "About us Our PRODUCTS" at bounding box center [949, 563] width 820 height 77
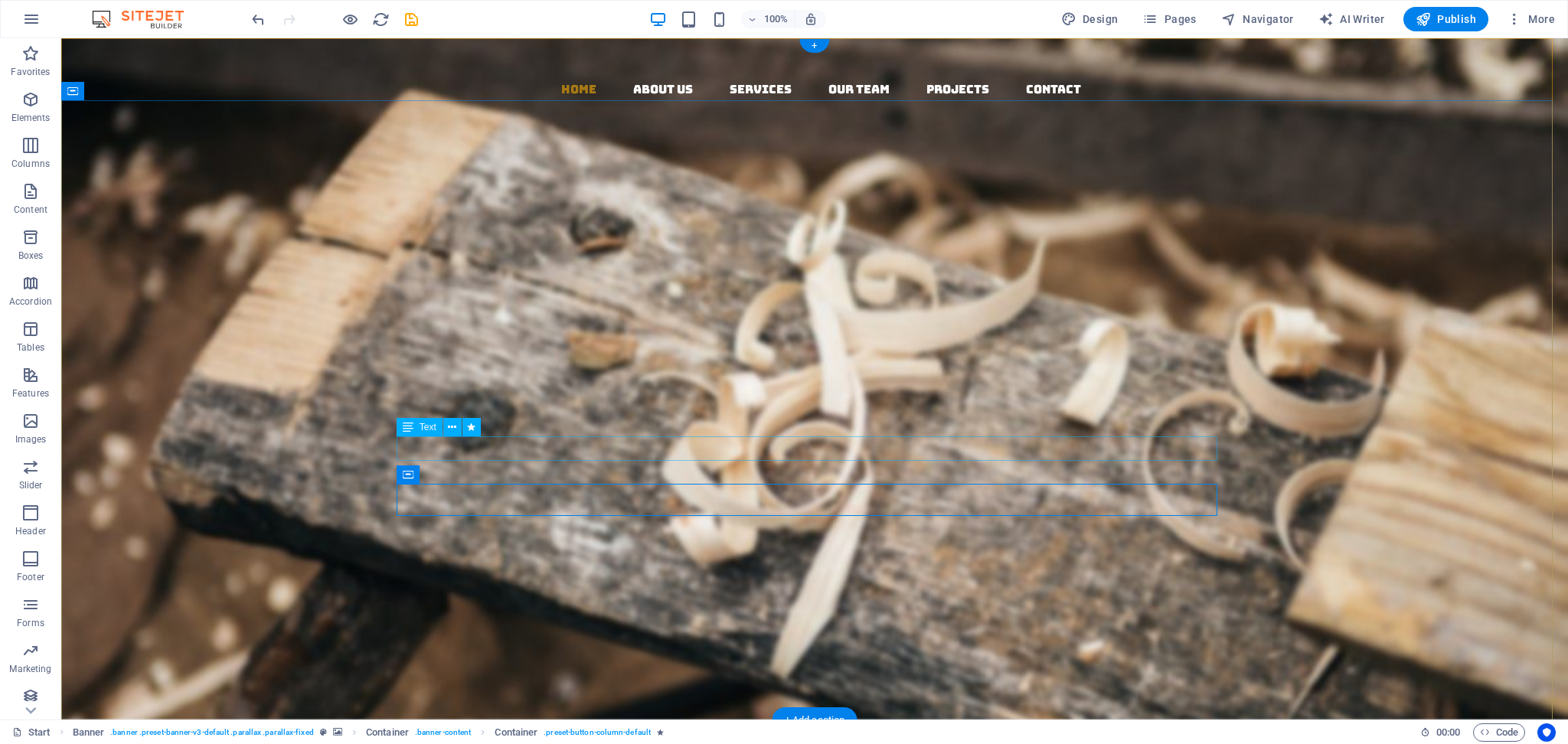
click at [872, 477] on div "Bringing India’s Timeless Traditions & Natural Goodness to the World" at bounding box center [814, 488] width 820 height 23
click at [878, 477] on div "Bringing India’s Timeless Traditions & Natural Goodness to the World" at bounding box center [814, 488] width 820 height 23
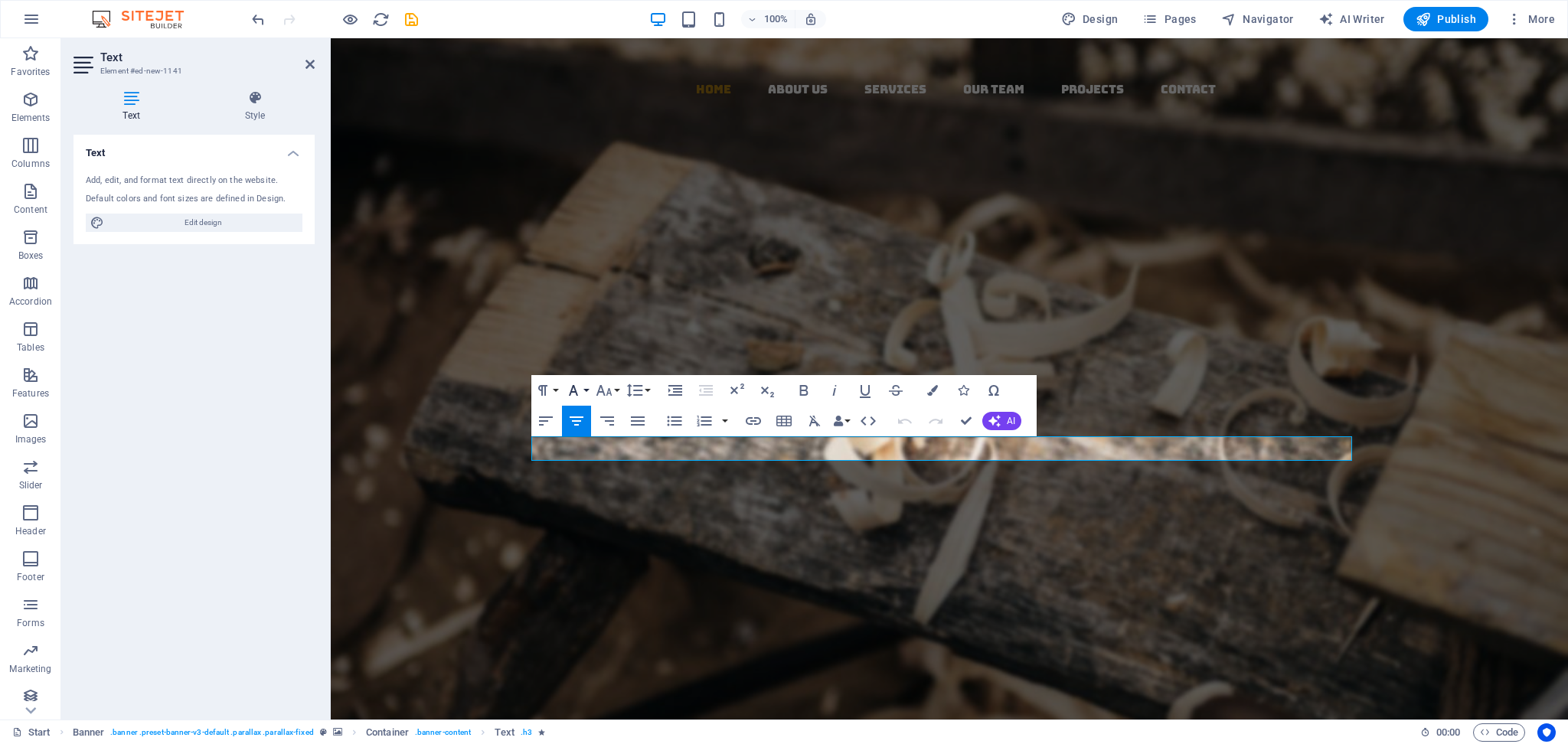
click at [569, 395] on icon "button" at bounding box center [573, 390] width 9 height 11
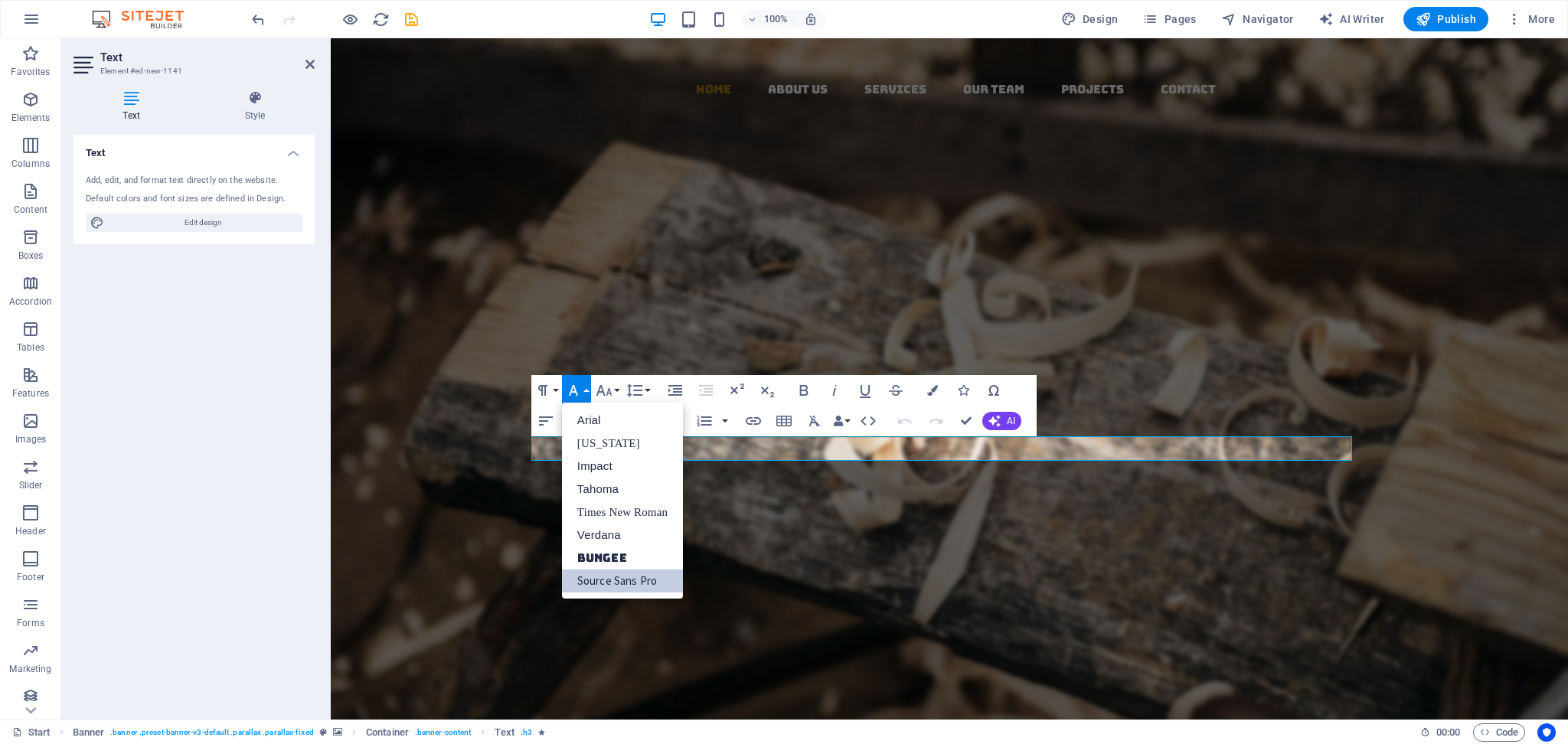
scroll to position [0, 0]
click at [598, 392] on icon "button" at bounding box center [604, 390] width 16 height 11
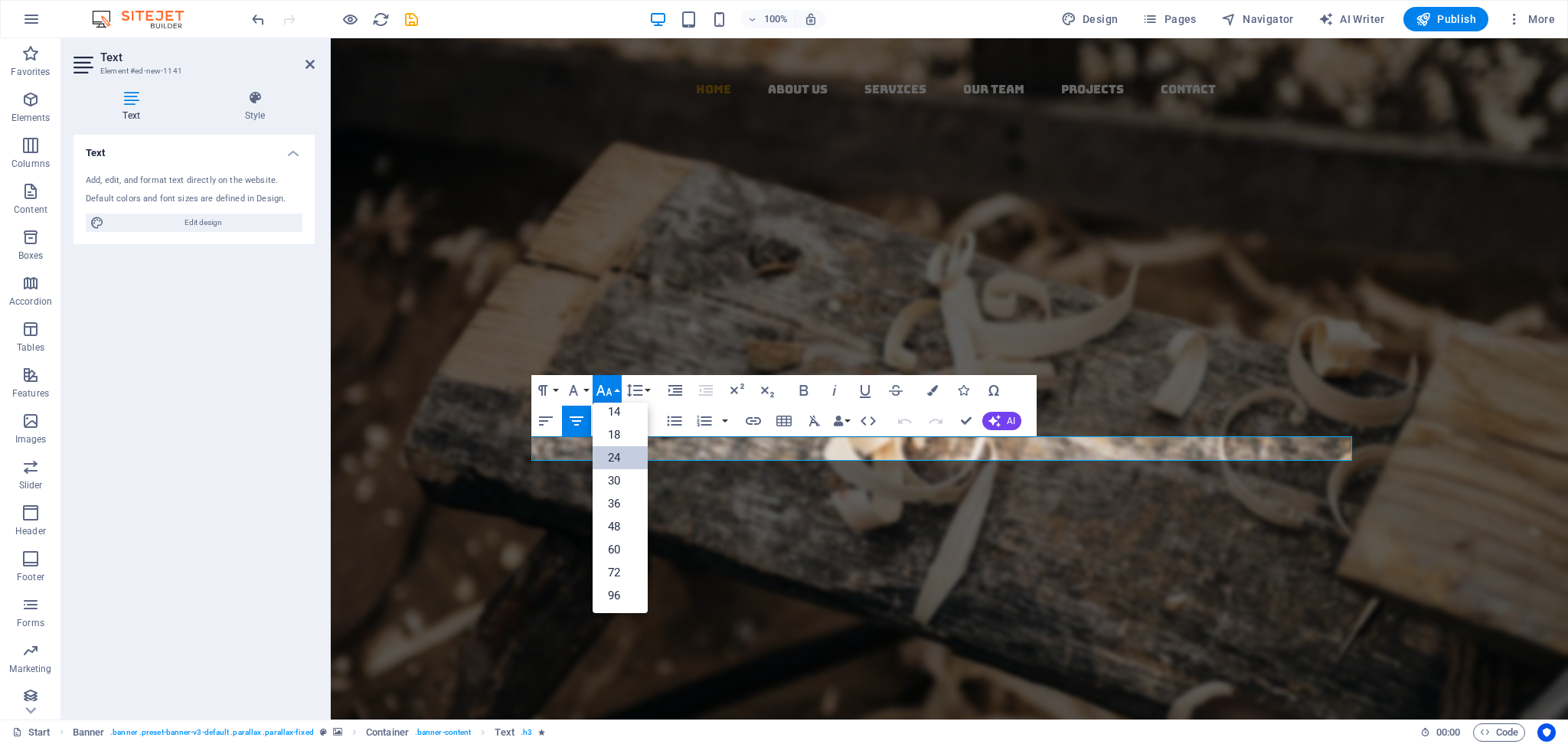
scroll to position [123, 0]
click at [616, 479] on link "30" at bounding box center [620, 480] width 55 height 23
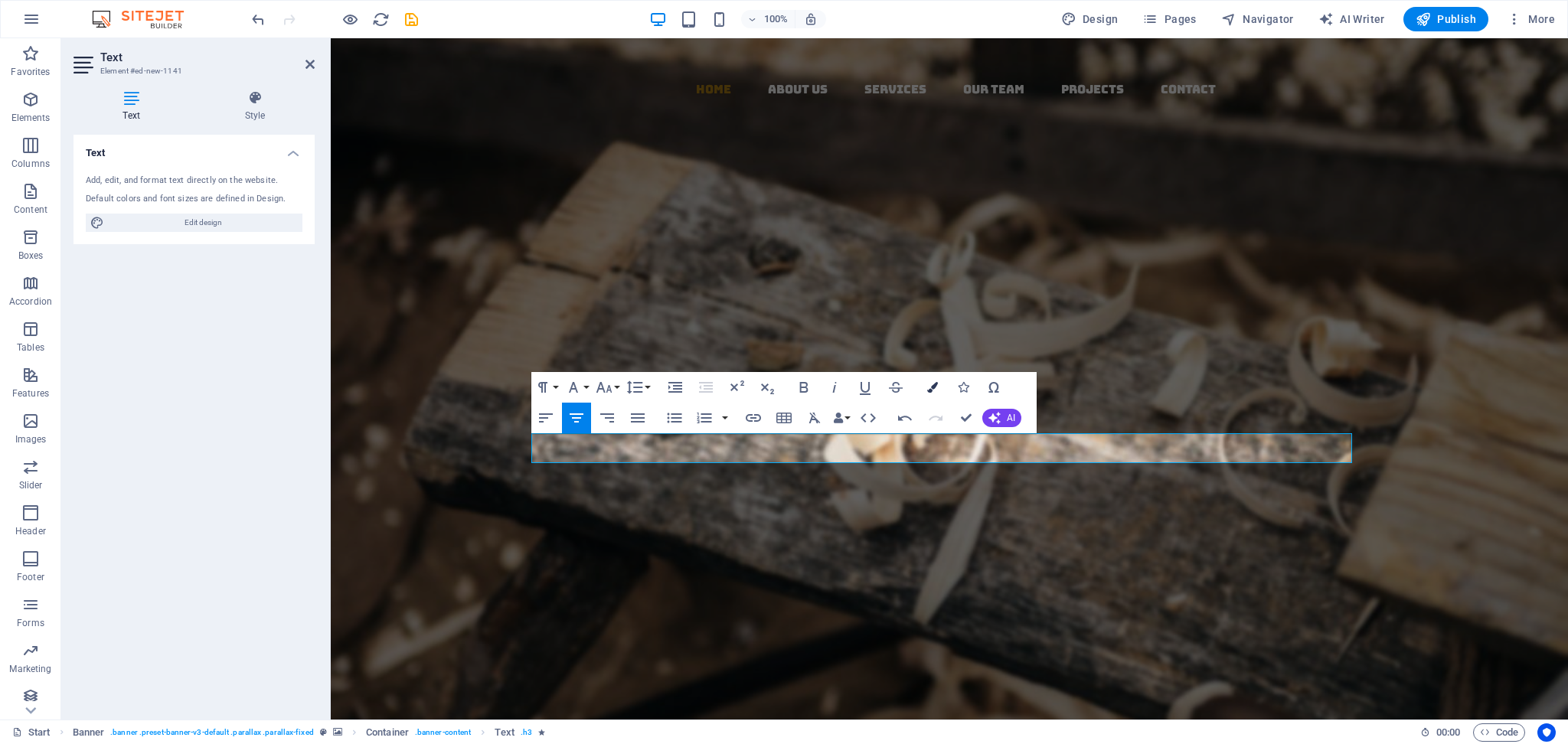
click at [935, 387] on icon "button" at bounding box center [932, 387] width 11 height 11
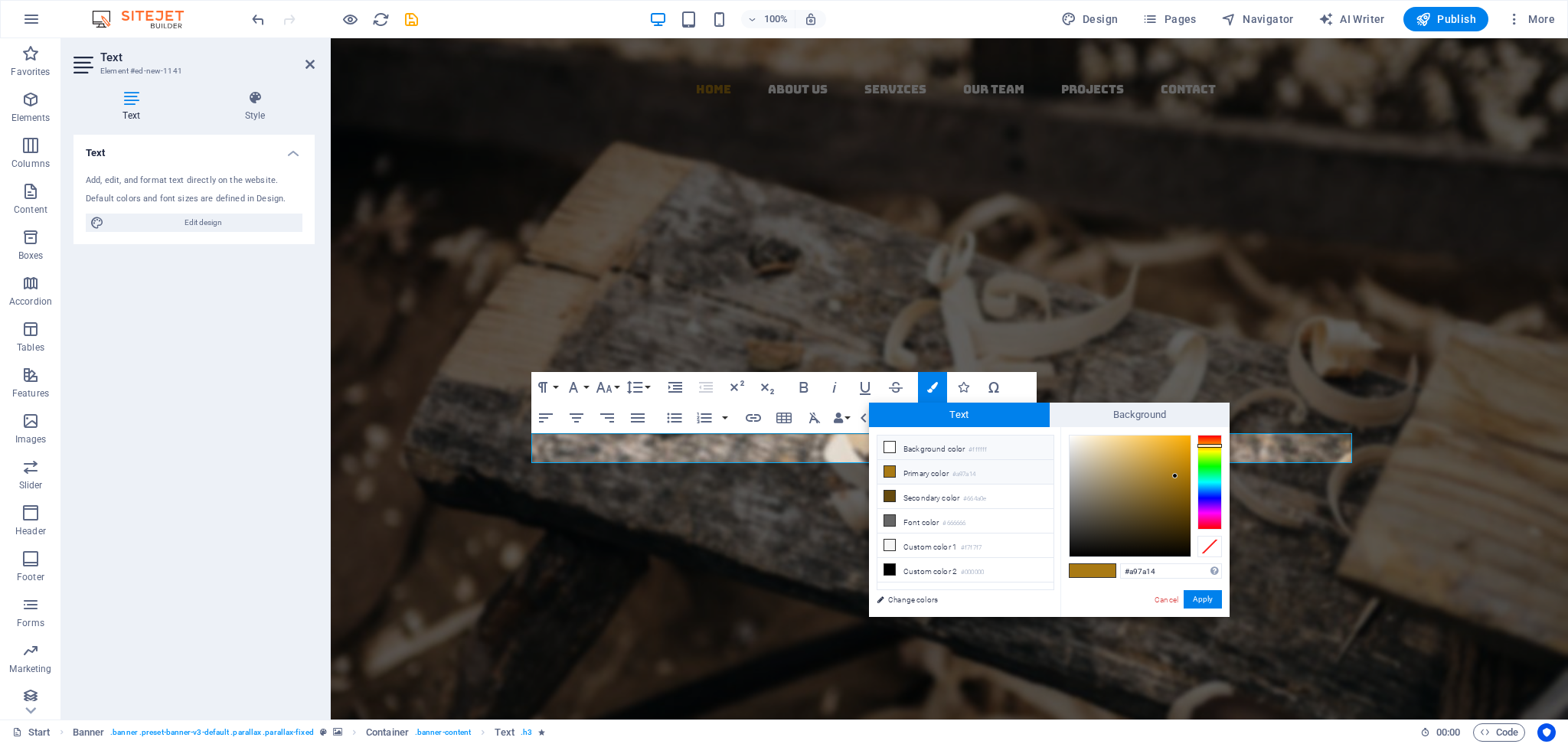
click at [885, 448] on icon at bounding box center [889, 446] width 11 height 11
type input "#ffffff"
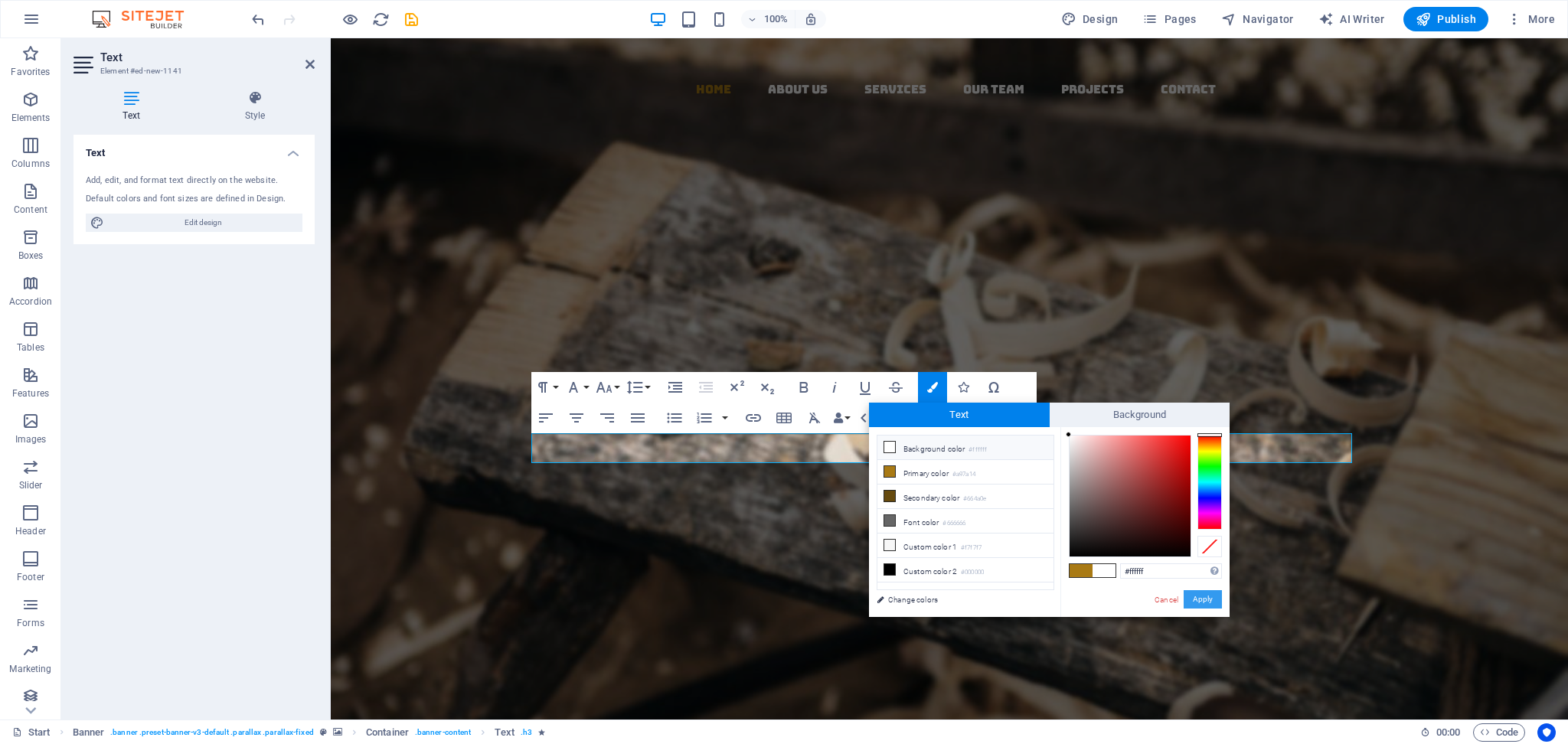
click at [1175, 558] on button "Apply" at bounding box center [1202, 599] width 38 height 19
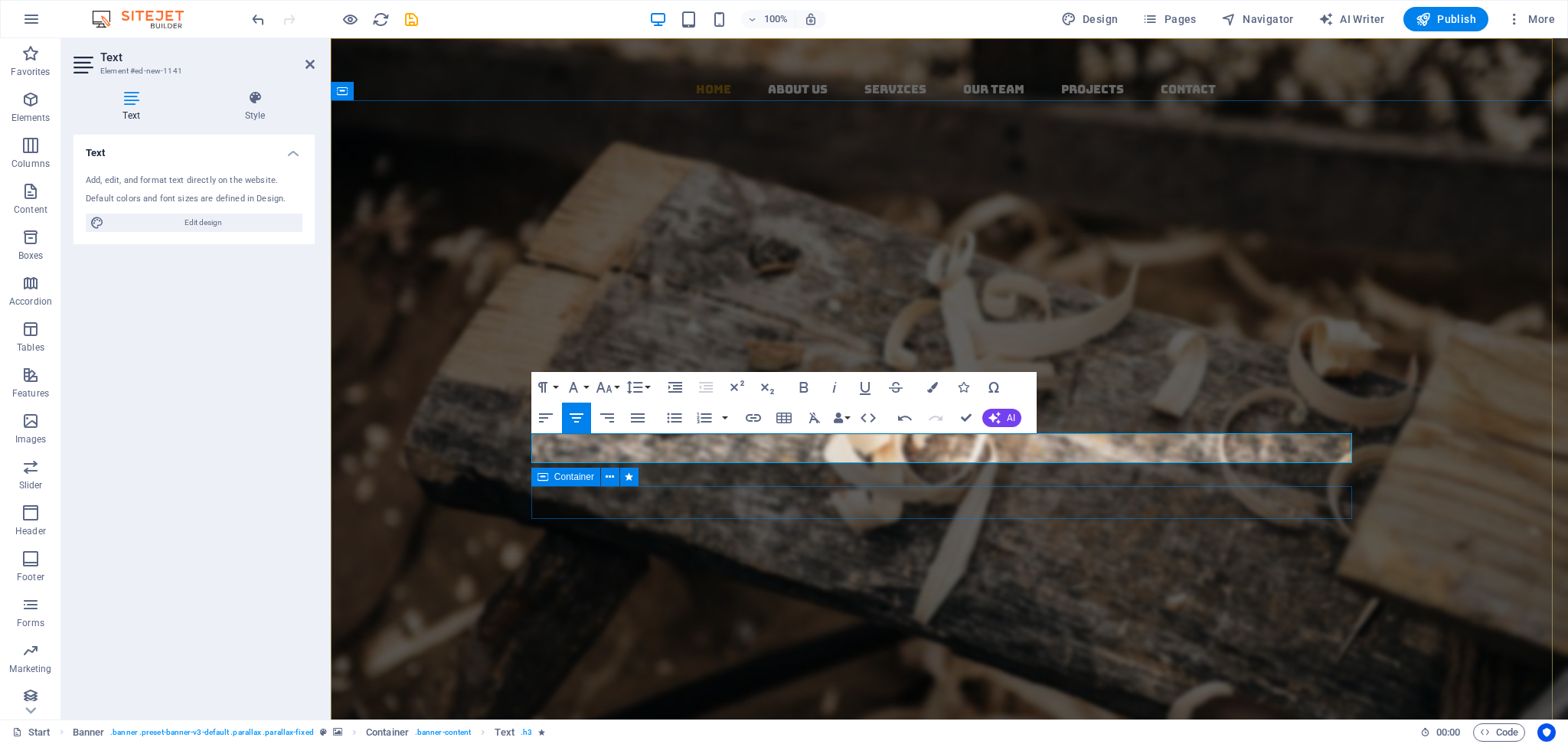
click at [1175, 529] on div "About us Our PRODUCTS" at bounding box center [949, 568] width 820 height 77
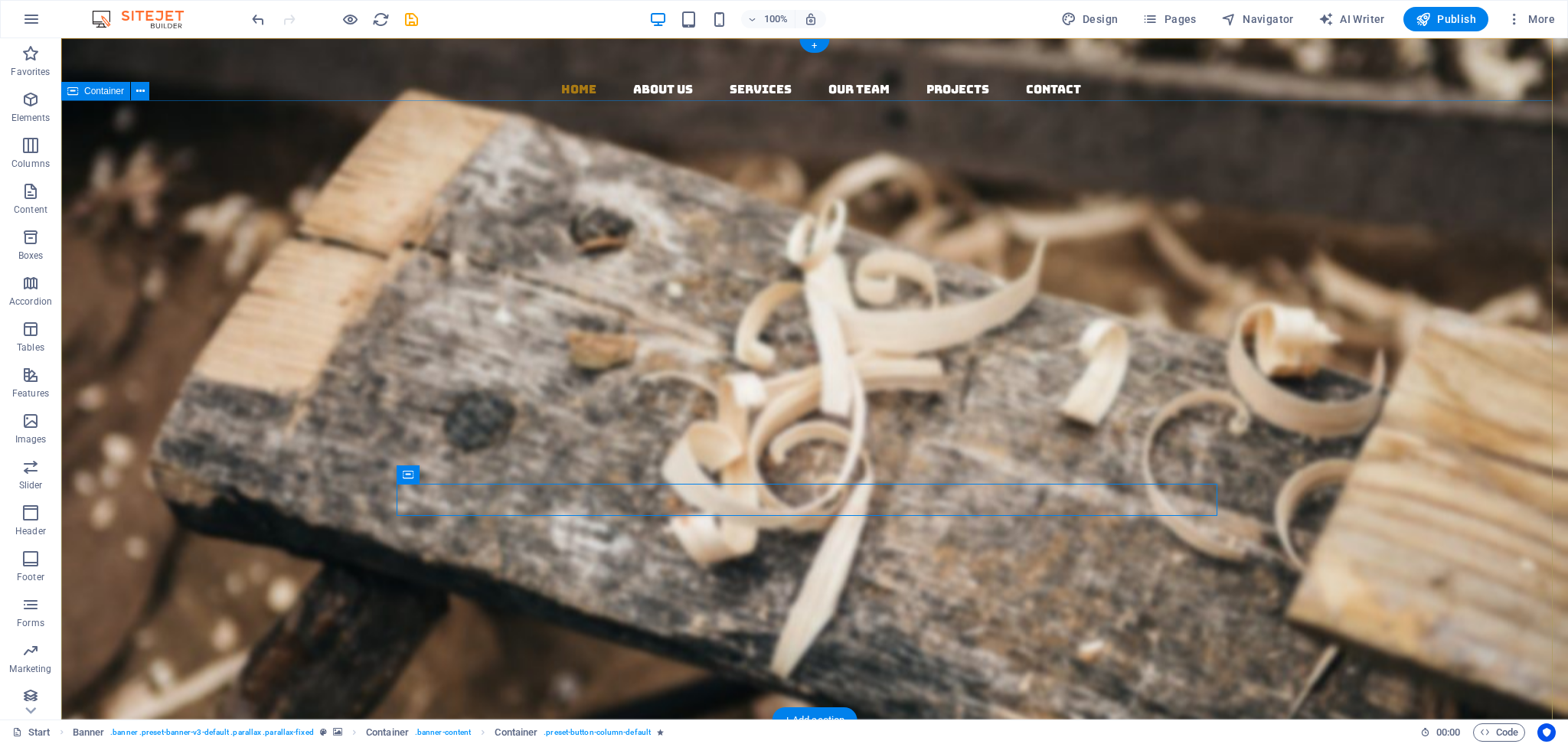
click at [1175, 395] on div "AVS Export & IMPORT Born from 20 years of legacy, AVS is the new face of Indian…" at bounding box center [815, 473] width 1506 height 377
click at [737, 477] on div "Bringing India’s Timeless Traditions & Natural Goodness to the World" at bounding box center [814, 488] width 820 height 23
click at [785, 477] on div "Bringing India’s Timeless Traditions & Natural Goodness to the World" at bounding box center [814, 488] width 820 height 23
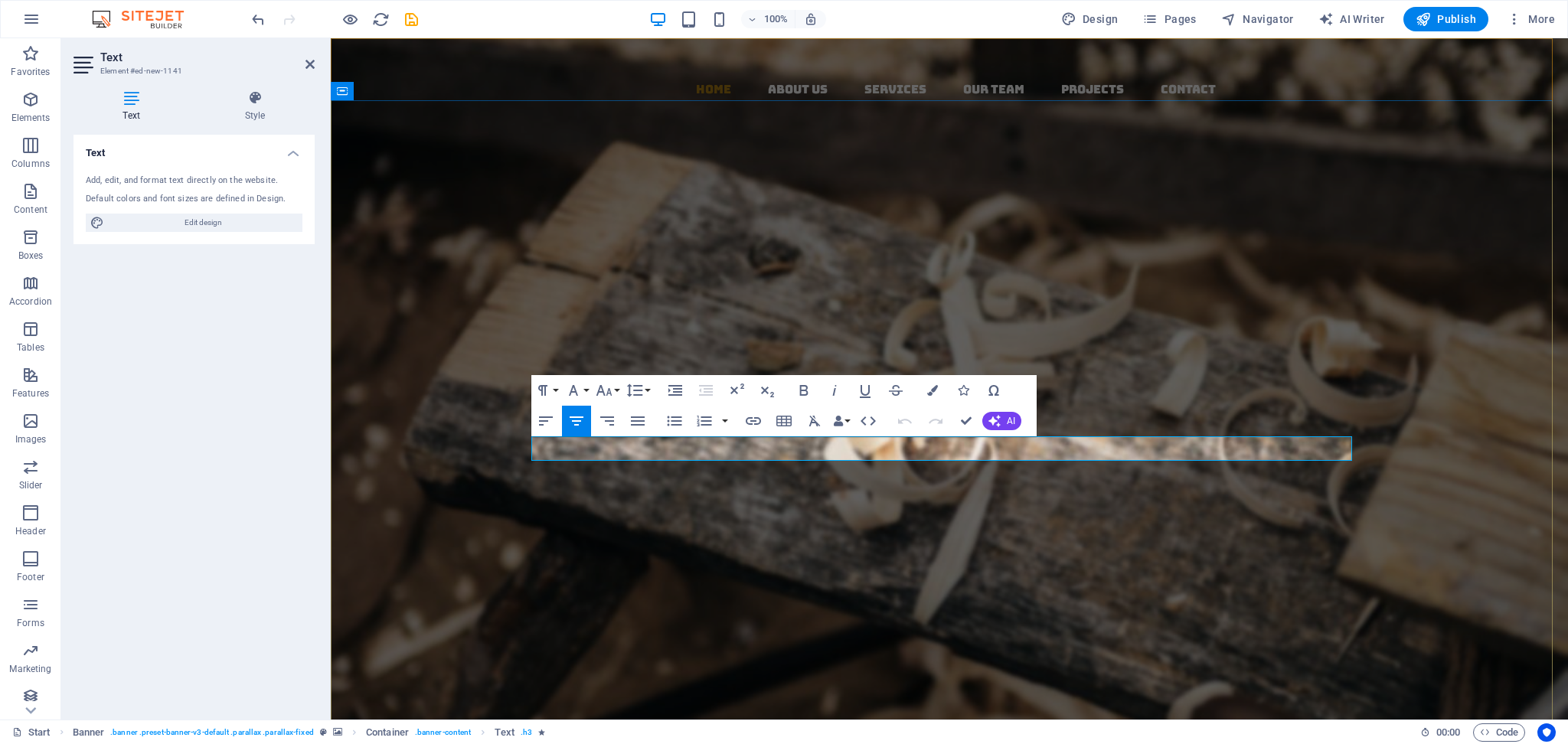
click at [785, 477] on p "Bringing India’s Timeless Traditions & Natural Goodness to the World" at bounding box center [949, 488] width 820 height 23
click at [930, 393] on icon "button" at bounding box center [932, 390] width 11 height 11
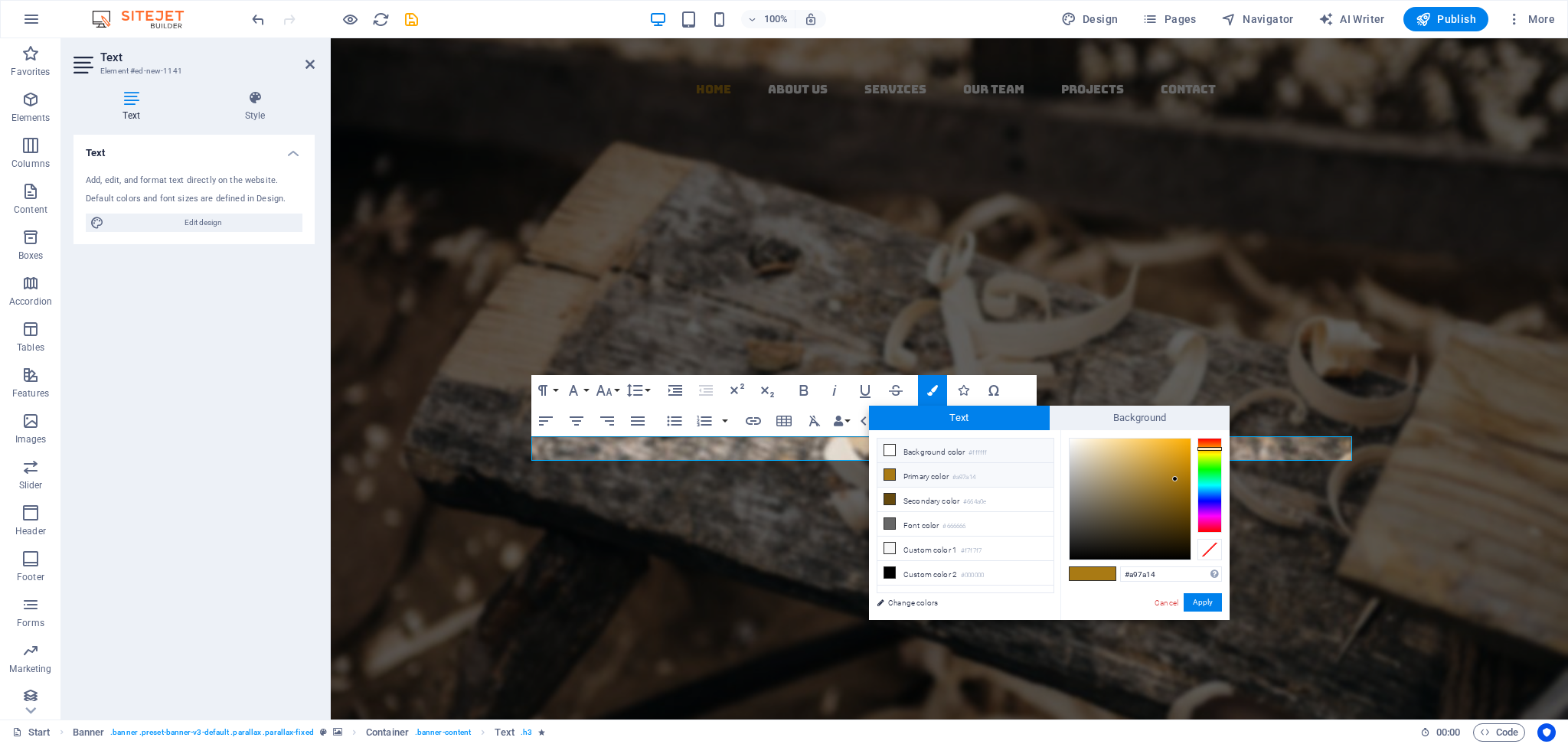
click at [892, 451] on icon at bounding box center [889, 449] width 11 height 11
click at [1085, 558] on span at bounding box center [1081, 573] width 23 height 13
click at [1123, 558] on input "#a97a14" at bounding box center [1171, 574] width 102 height 15
drag, startPoint x: 1159, startPoint y: 573, endPoint x: 1066, endPoint y: 570, distance: 93.0
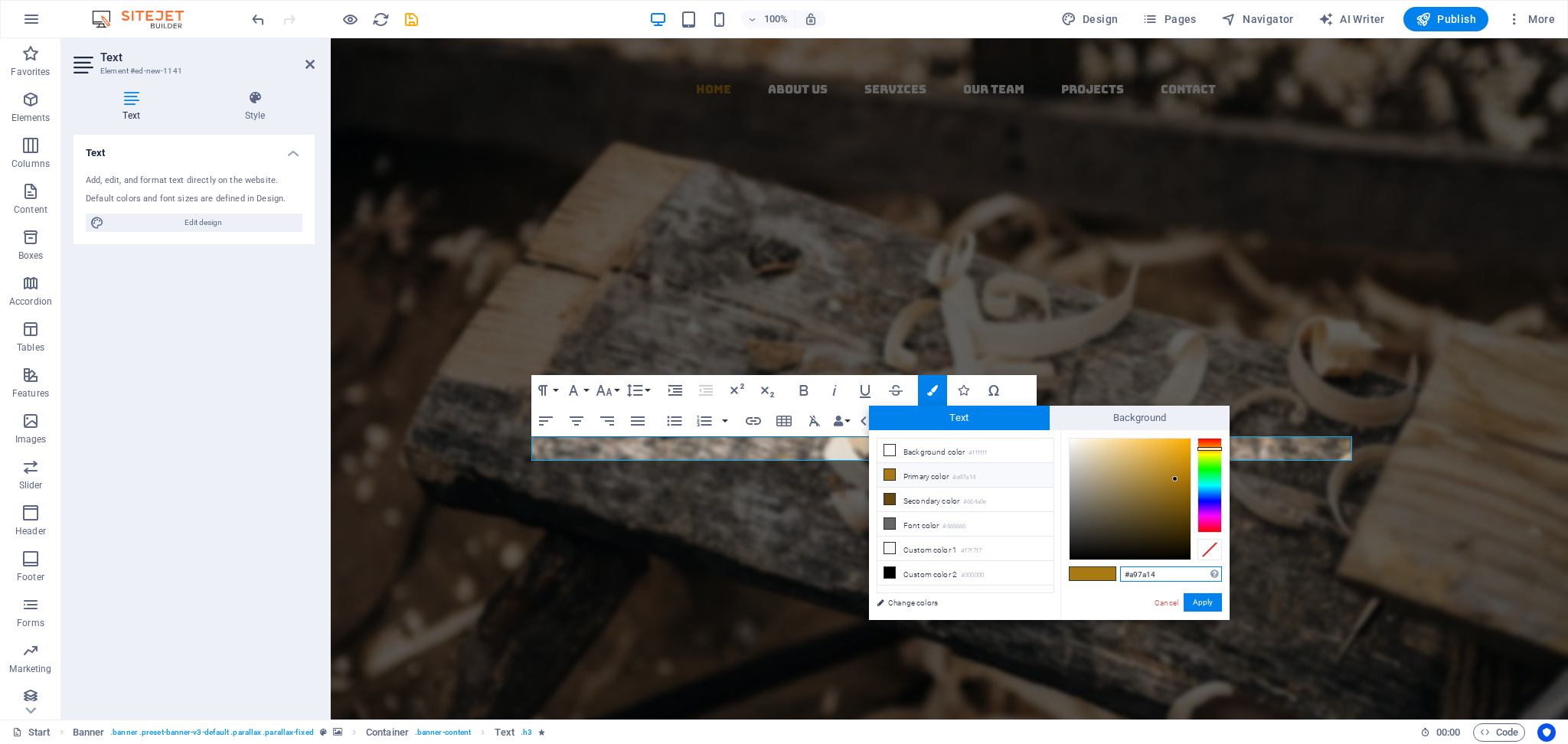
click at [1066, 558] on div "#a97a14 Supported formats #0852ed rgb(8, 82, 237) rgba(8, 82, 237, 90%) hsv(221…" at bounding box center [1144, 636] width 169 height 412
type input "ffffff"
click at [1175, 558] on button "Apply" at bounding box center [1202, 602] width 38 height 19
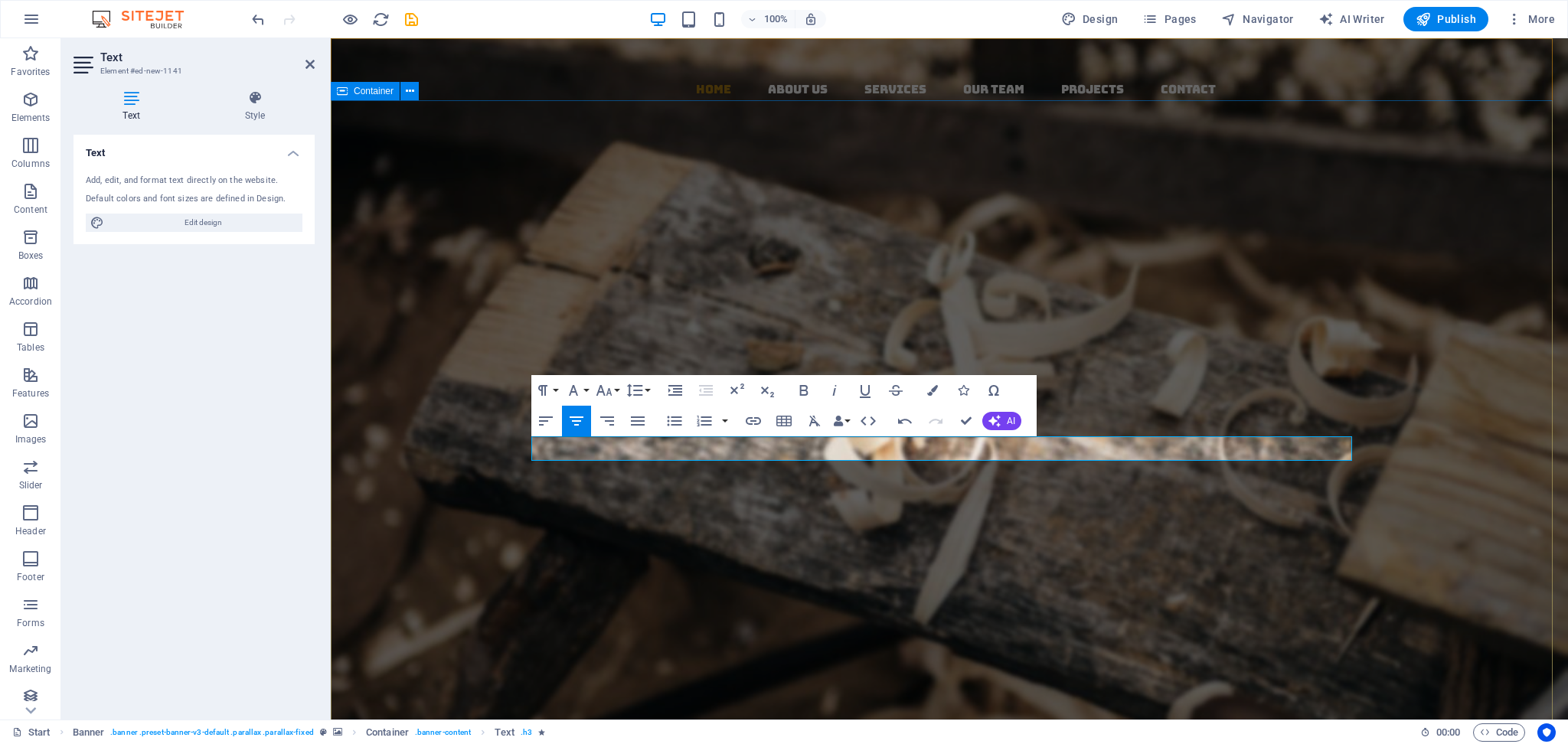
click at [1165, 525] on div "About us Our PRODUCTS" at bounding box center [949, 563] width 820 height 77
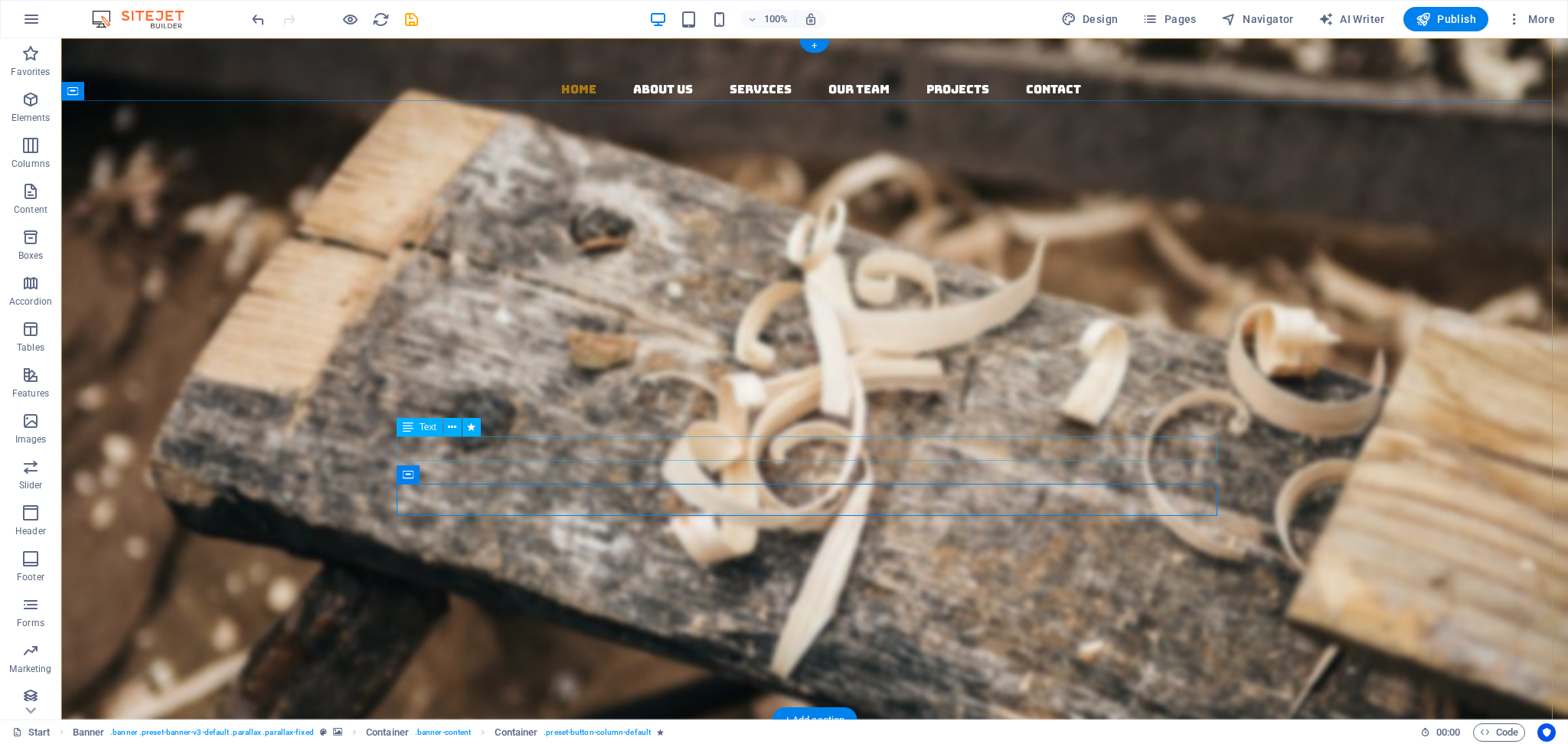
click at [705, 477] on div "Bringing India’s Timeless Traditions & Natural Goodness to the World" at bounding box center [814, 488] width 820 height 23
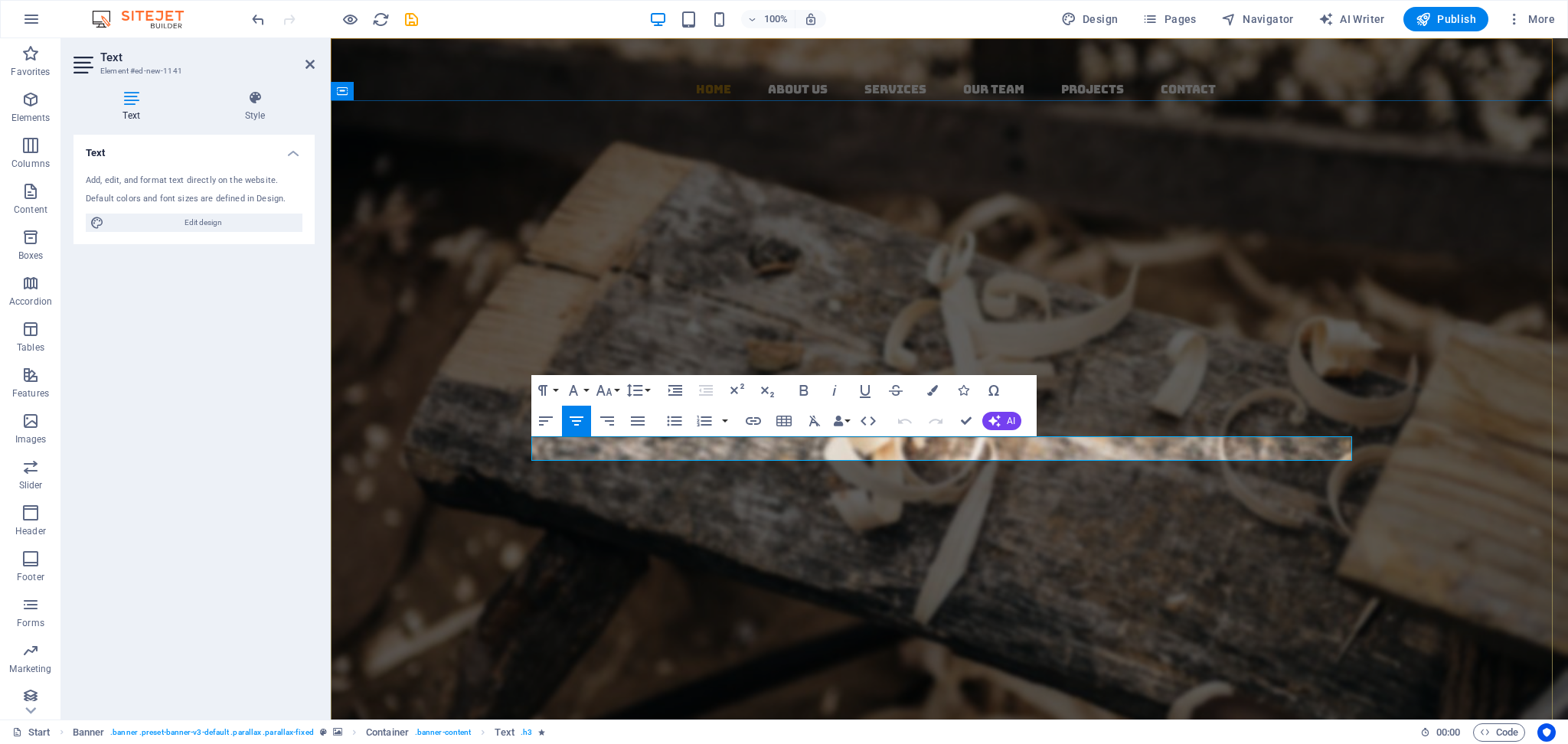
click at [711, 477] on span "Bringing India’s Timeless Traditions & Natural Goodness to the World" at bounding box center [949, 488] width 498 height 23
click at [603, 385] on icon "button" at bounding box center [604, 390] width 19 height 19
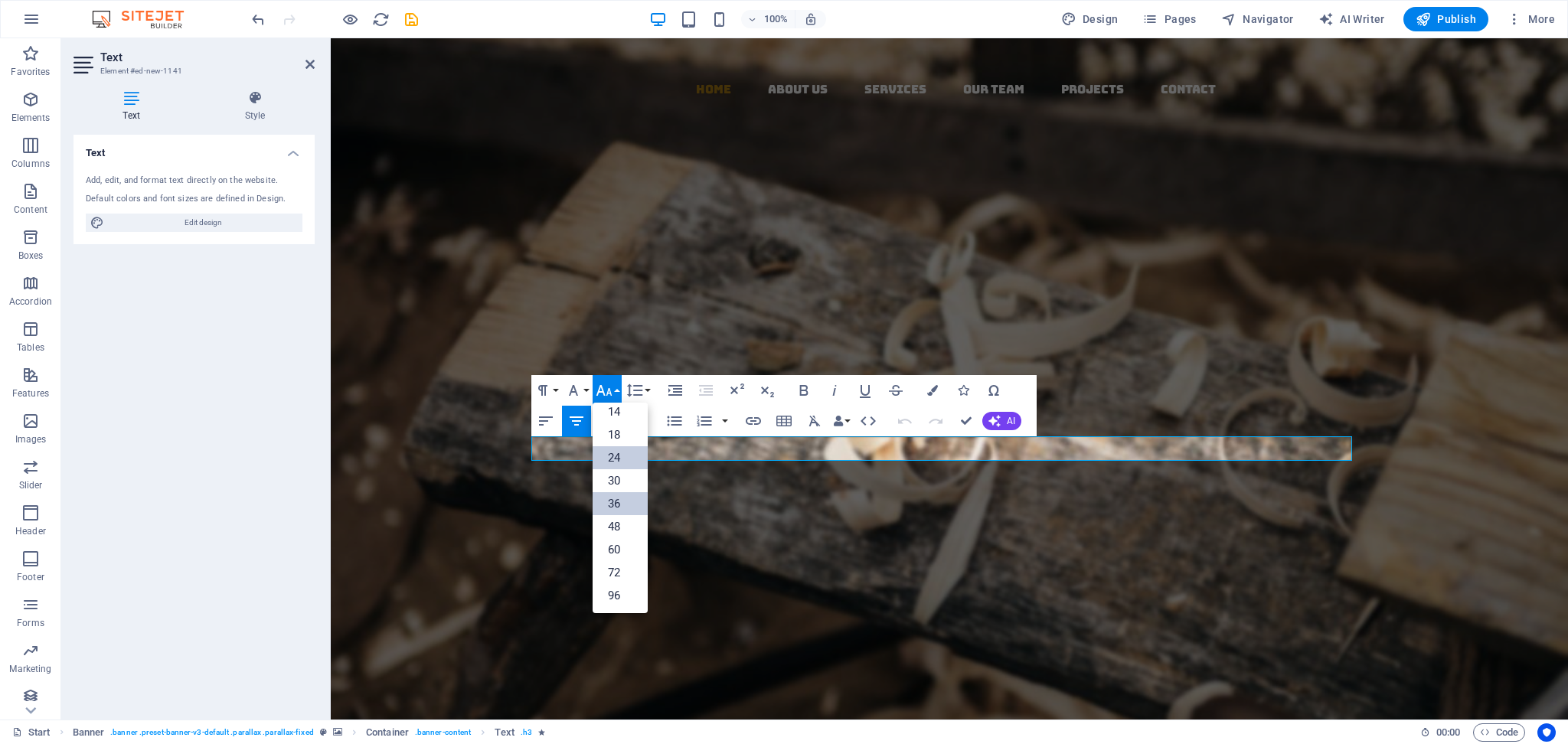
click at [613, 512] on link "36" at bounding box center [620, 504] width 55 height 23
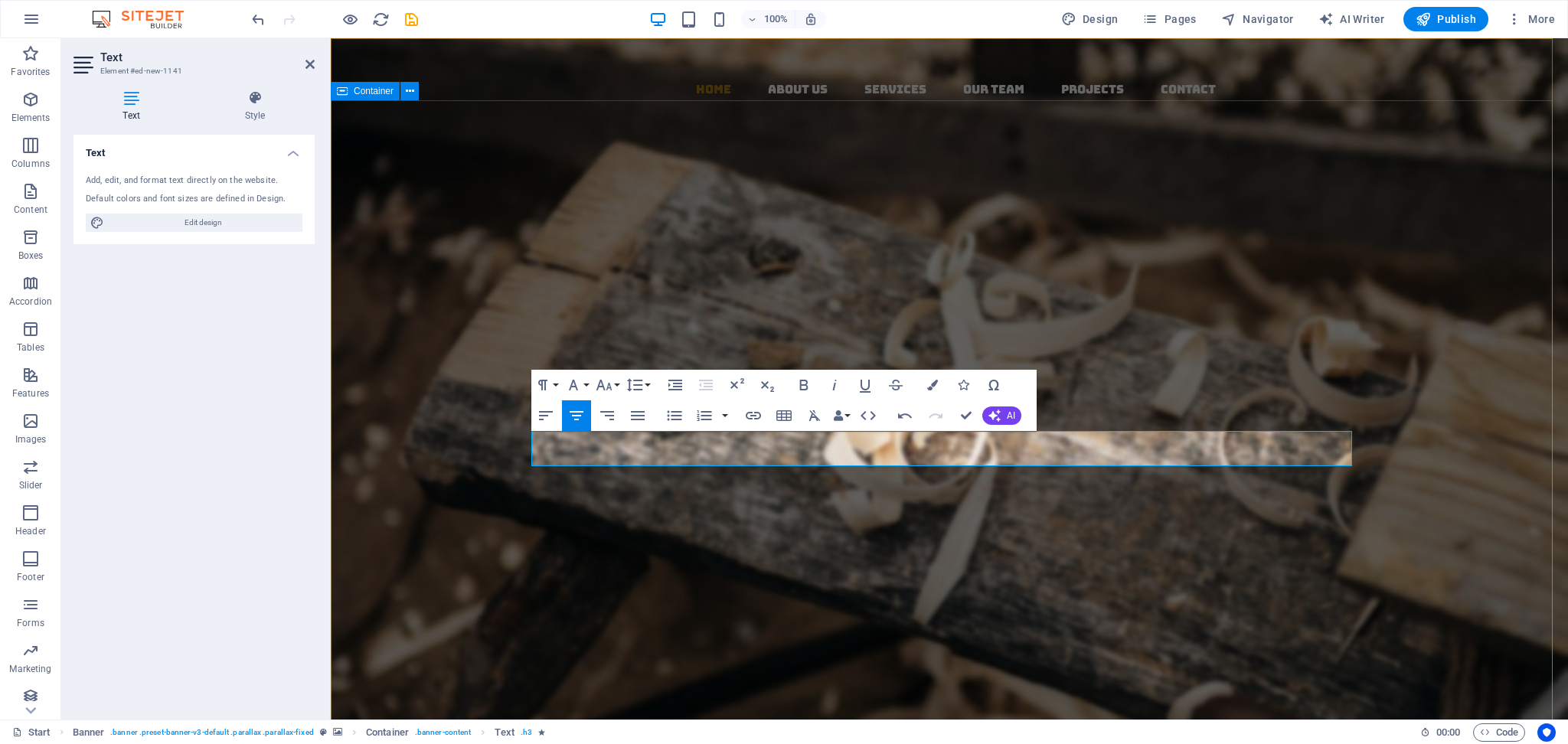
drag, startPoint x: 1501, startPoint y: 509, endPoint x: 1766, endPoint y: 506, distance: 265.0
click at [1175, 507] on div "AVS Export & IMPORT Born from 20 years of legacy, AVS is the new face of Indian…" at bounding box center [949, 478] width 1238 height 389
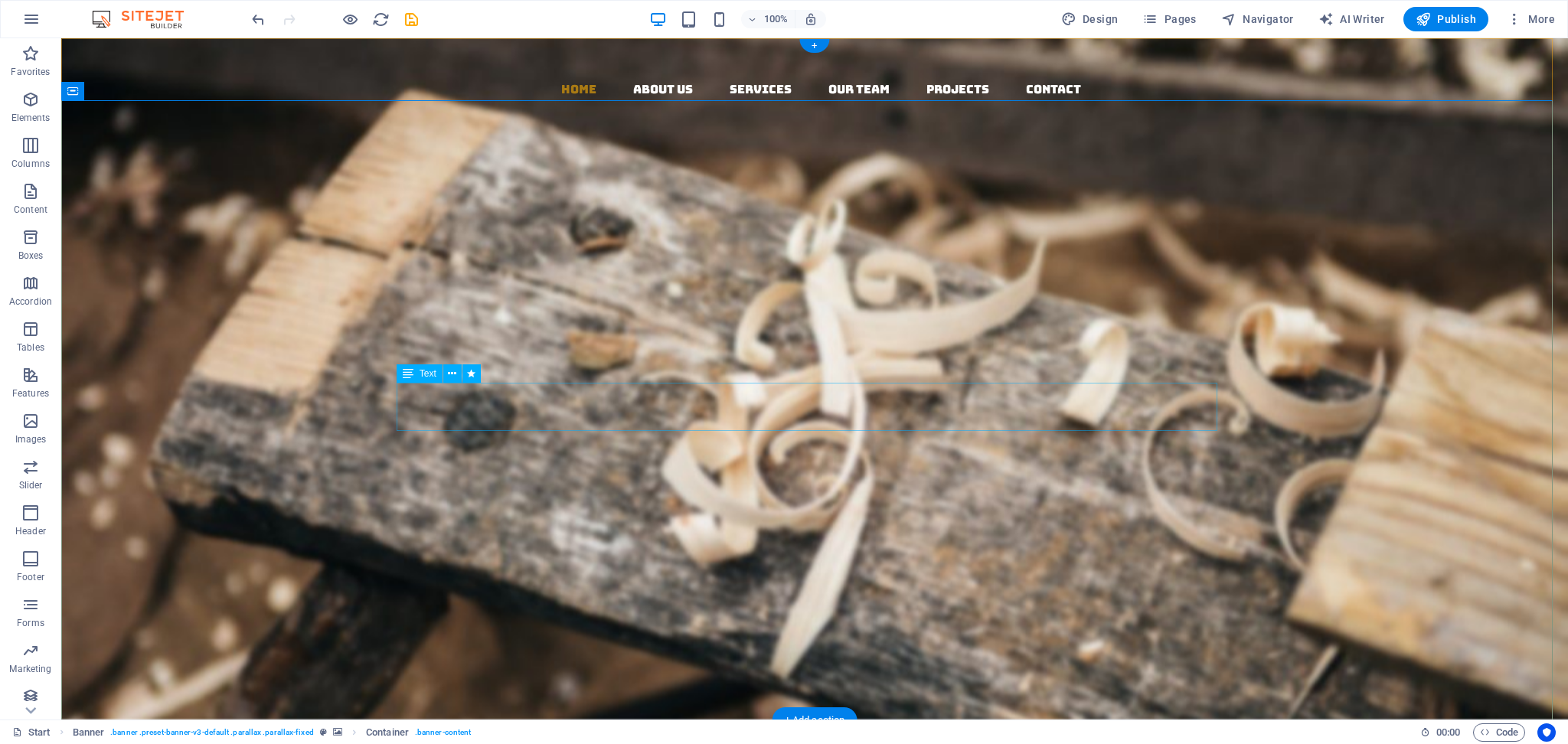
click at [689, 429] on div "Born from 20 years of legacy, AVS is the new face of Indian exports. We bring f…" at bounding box center [814, 453] width 820 height 48
click at [767, 429] on div "Born from 20 years of legacy, AVS is the new face of Indian exports. We bring f…" at bounding box center [814, 453] width 820 height 48
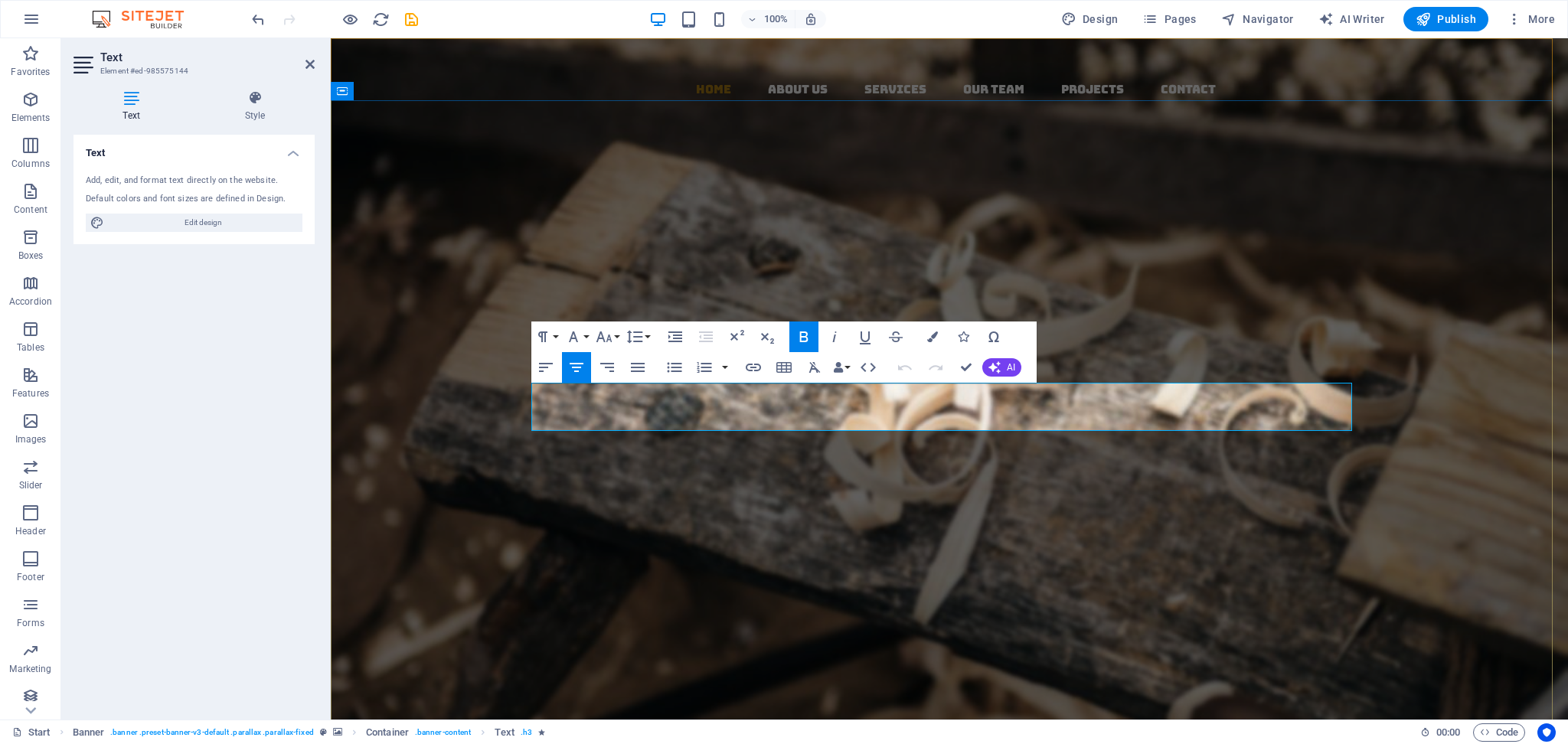
click at [767, 429] on strong "Born from 20 years of legacy, AVS is the new face of Indian exports. We bring f…" at bounding box center [949, 453] width 783 height 48
click at [579, 338] on icon "button" at bounding box center [573, 337] width 19 height 19
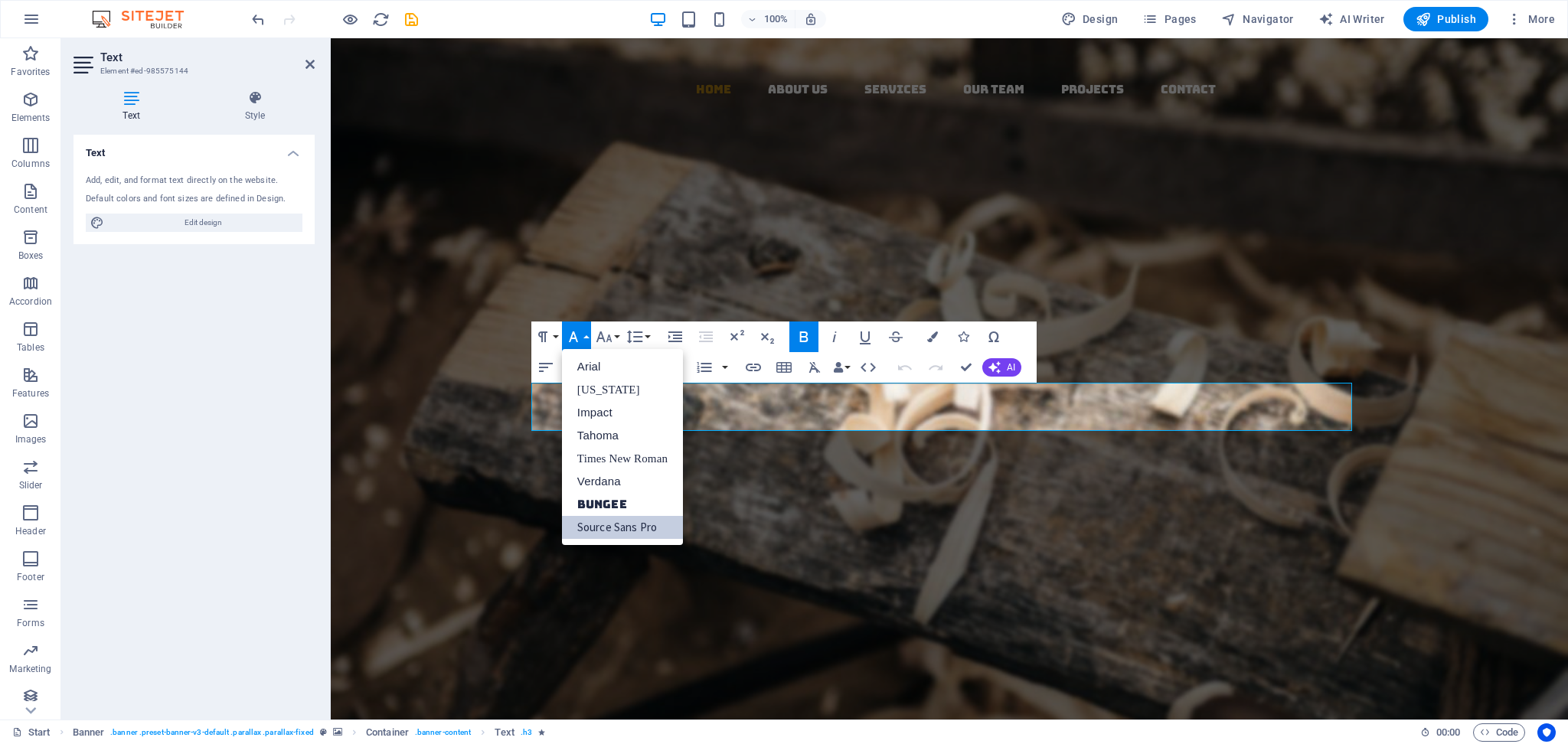
scroll to position [0, 0]
click at [850, 284] on div "AVS Export & IMPORT Born from 20 years of legacy, AVS is the new face of Indian…" at bounding box center [949, 478] width 1238 height 389
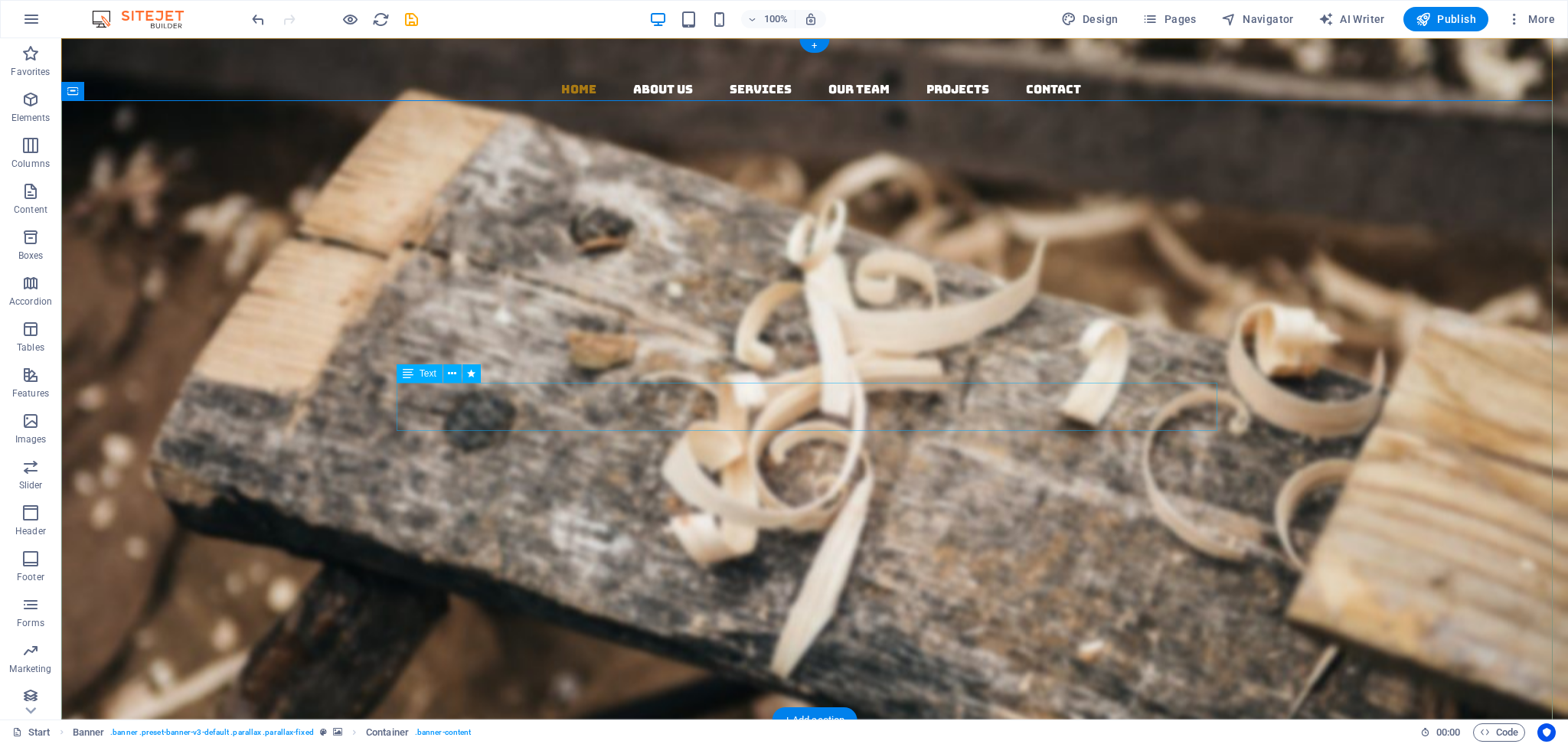
click at [787, 429] on div "Born from 20 years of legacy, AVS is the new face of Indian exports. We bring f…" at bounding box center [814, 453] width 820 height 48
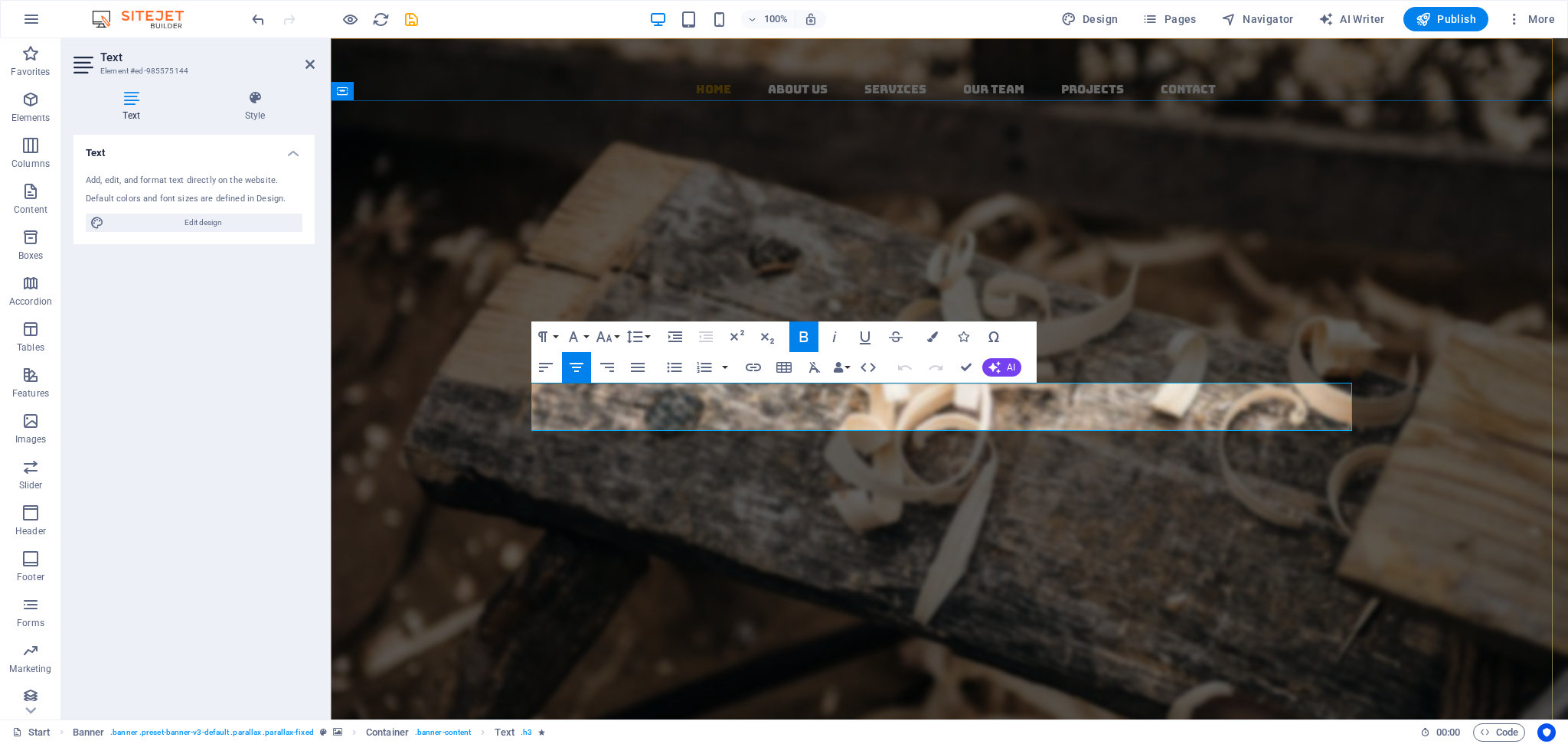
click at [787, 429] on strong "Born from 20 years of legacy, AVS is the new face of Indian exports. We bring f…" at bounding box center [949, 453] width 783 height 48
click at [620, 477] on div "Bringing India’s Timeless Traditions & Natural Goodness to the World" at bounding box center [949, 495] width 820 height 36
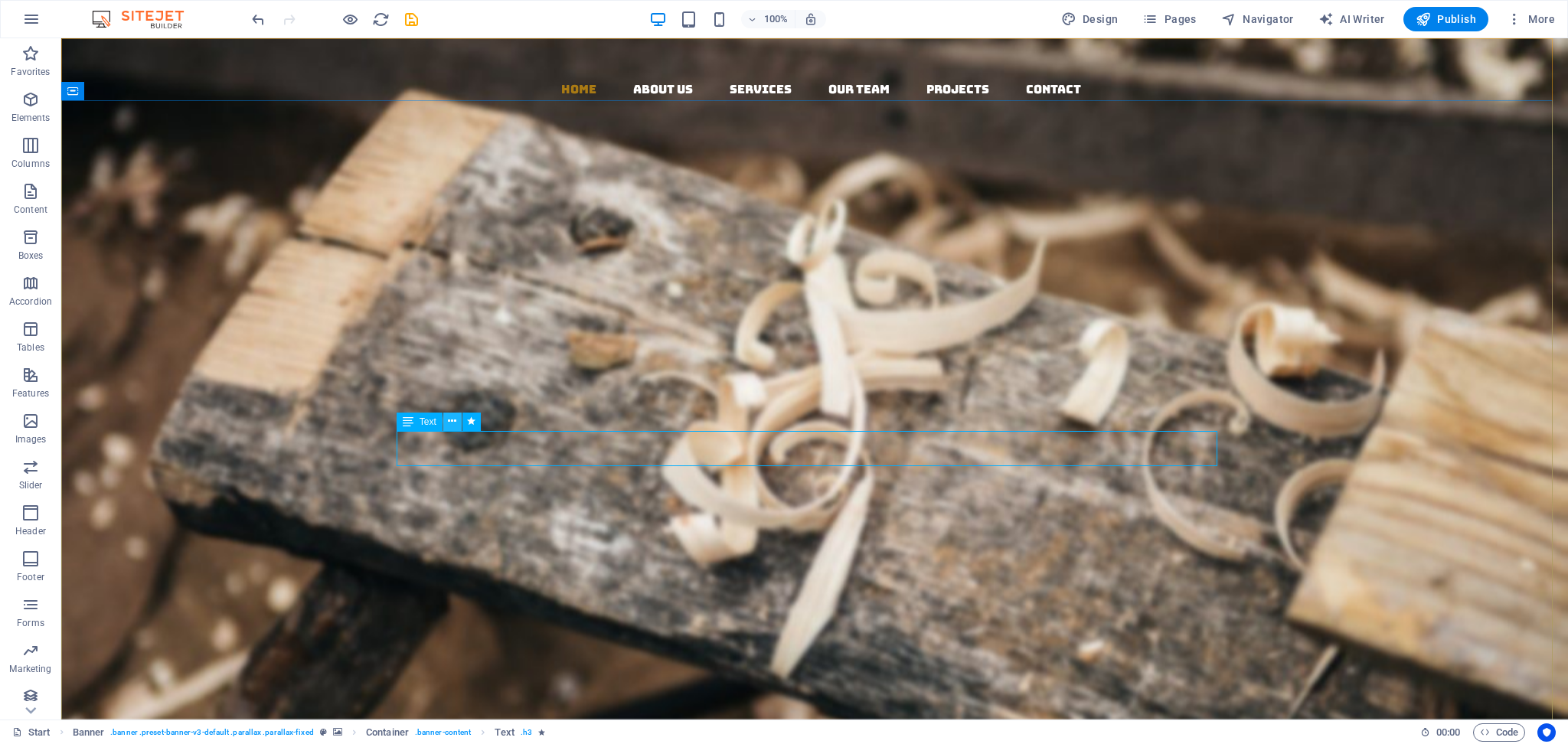
click at [449, 427] on icon at bounding box center [452, 421] width 8 height 16
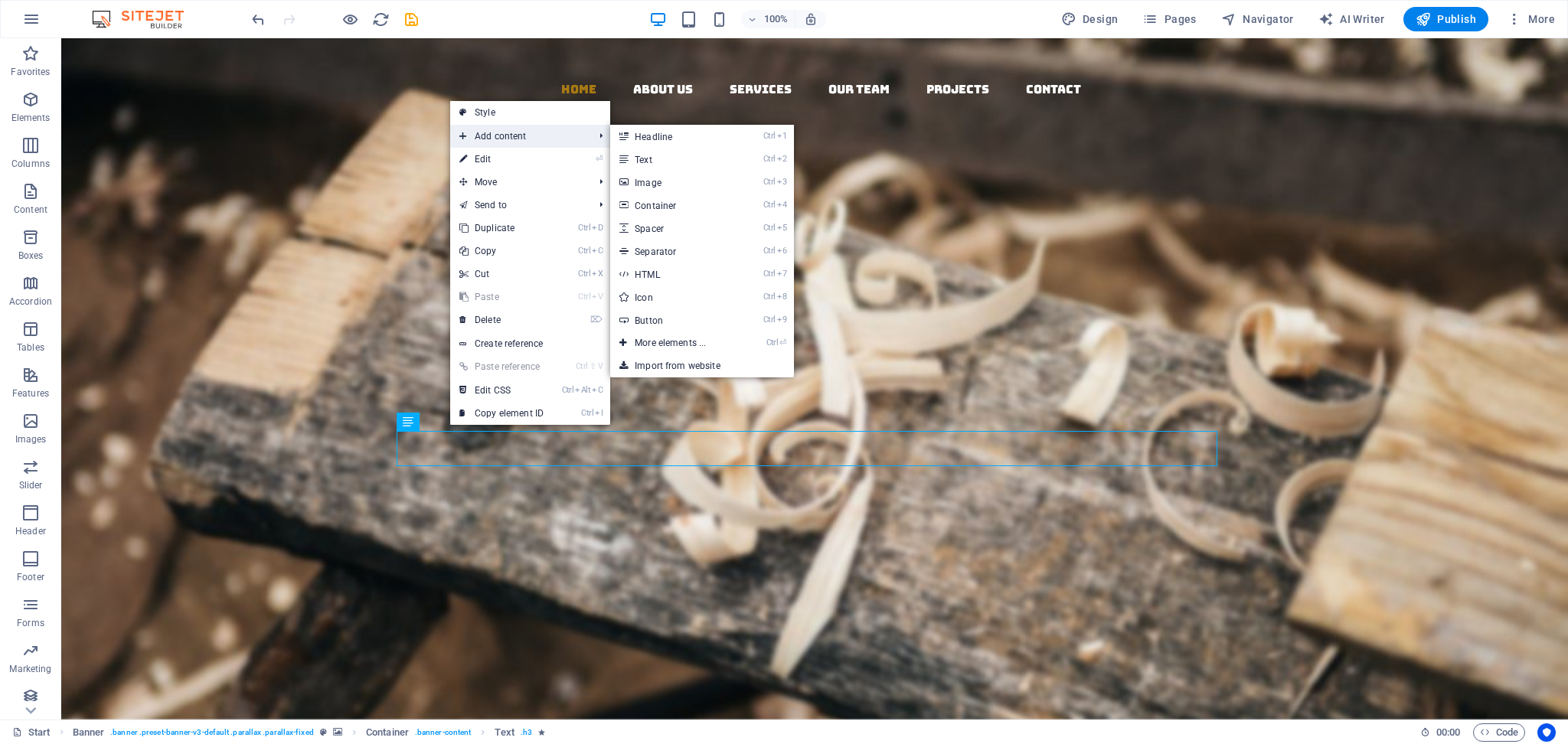
click at [494, 136] on span "Add content" at bounding box center [518, 136] width 137 height 23
click at [676, 227] on link "Ctrl 5 Spacer" at bounding box center [673, 228] width 126 height 23
select select "px"
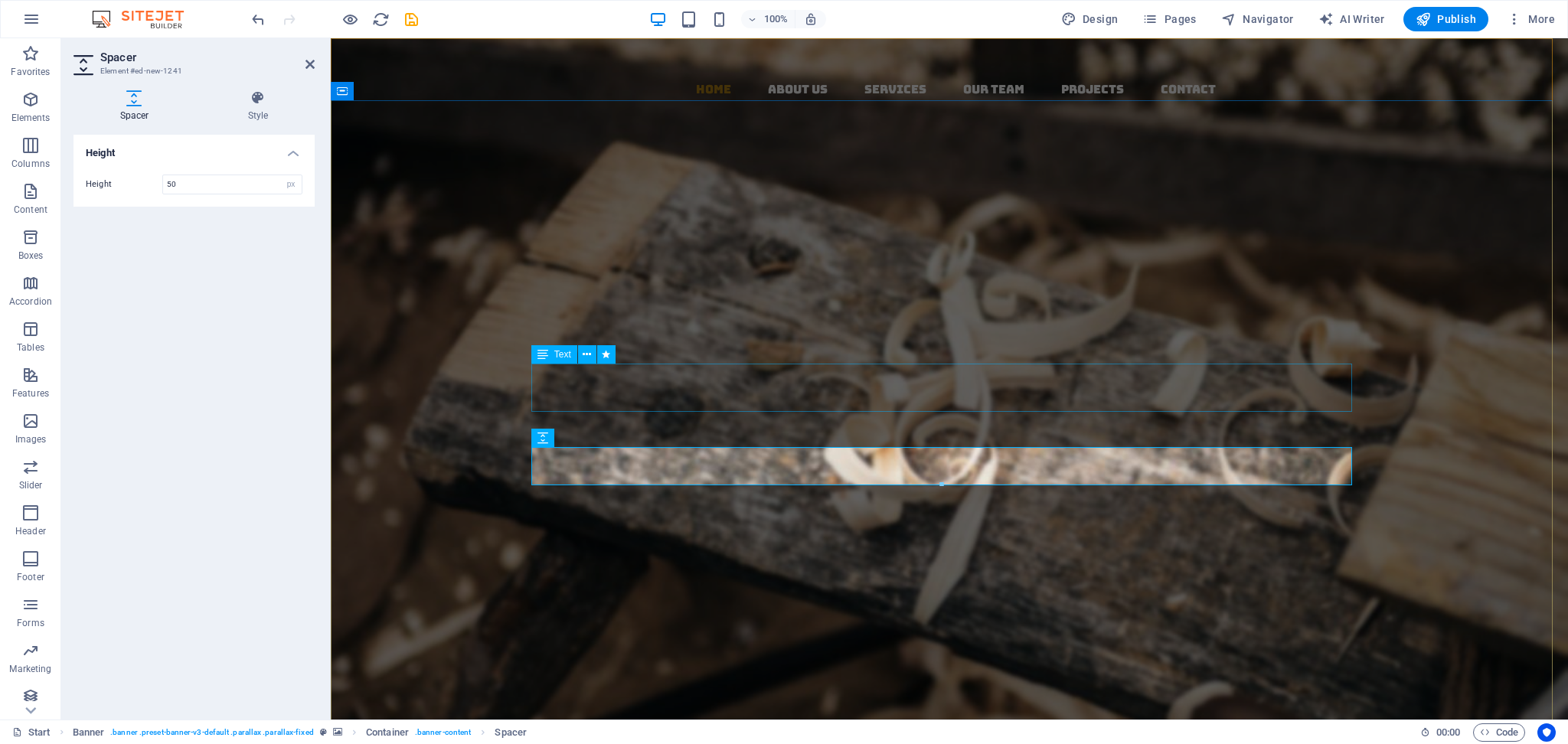
click at [1175, 429] on div "Born from 20 years of legacy, AVS is the new face of Indian exports. We bring f…" at bounding box center [949, 453] width 820 height 48
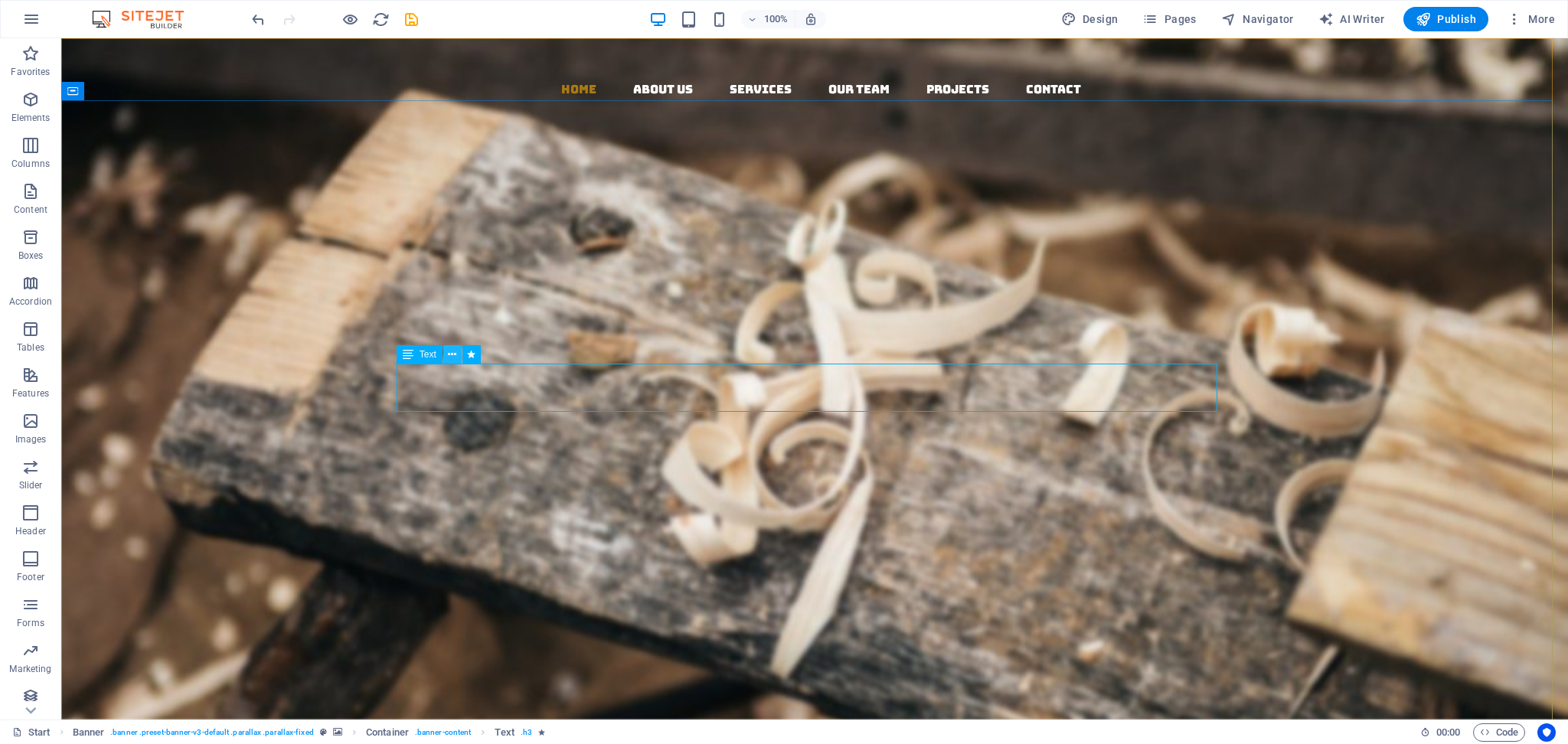
click at [450, 348] on icon at bounding box center [452, 355] width 8 height 16
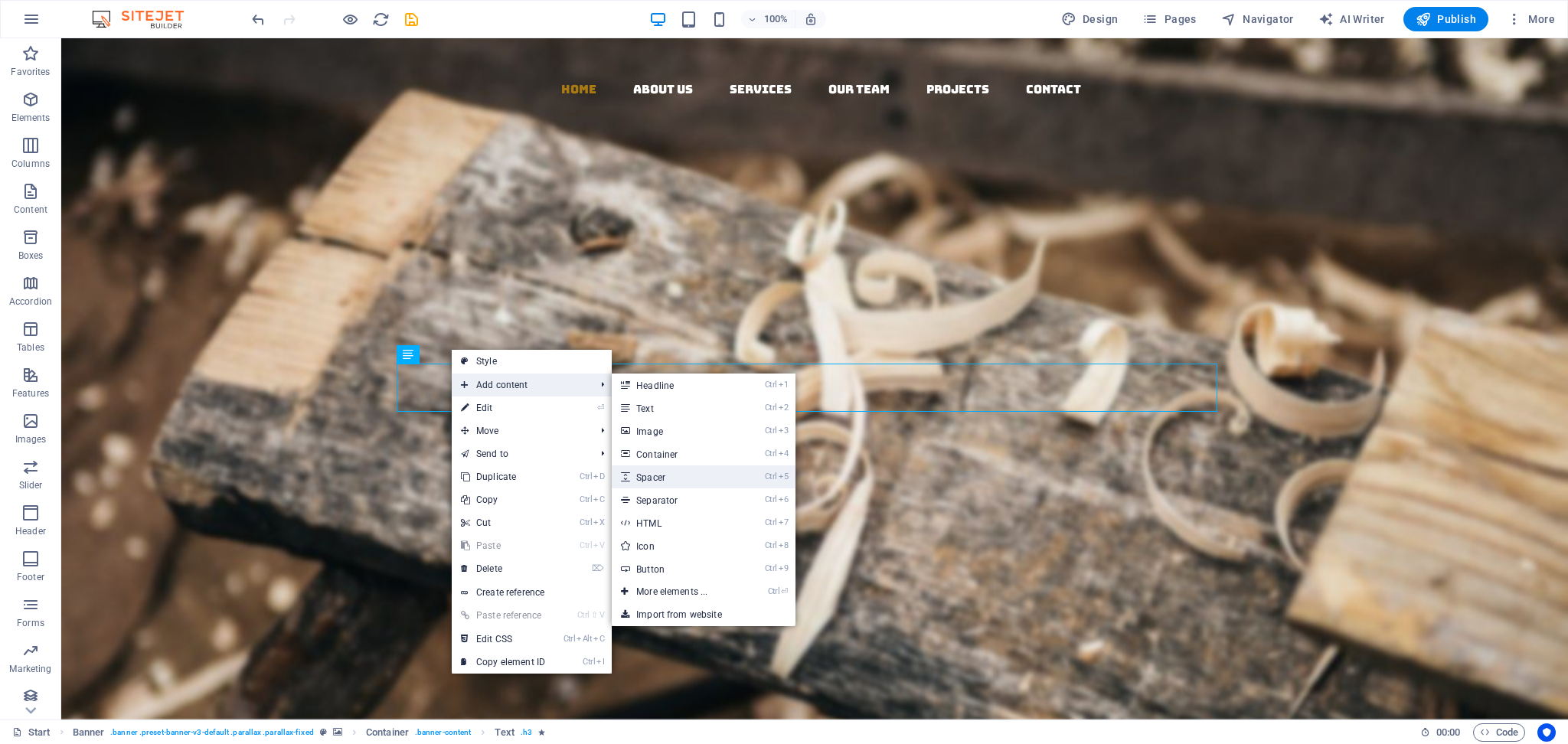
click at [680, 471] on link "Ctrl 5 Spacer" at bounding box center [675, 477] width 126 height 23
select select "px"
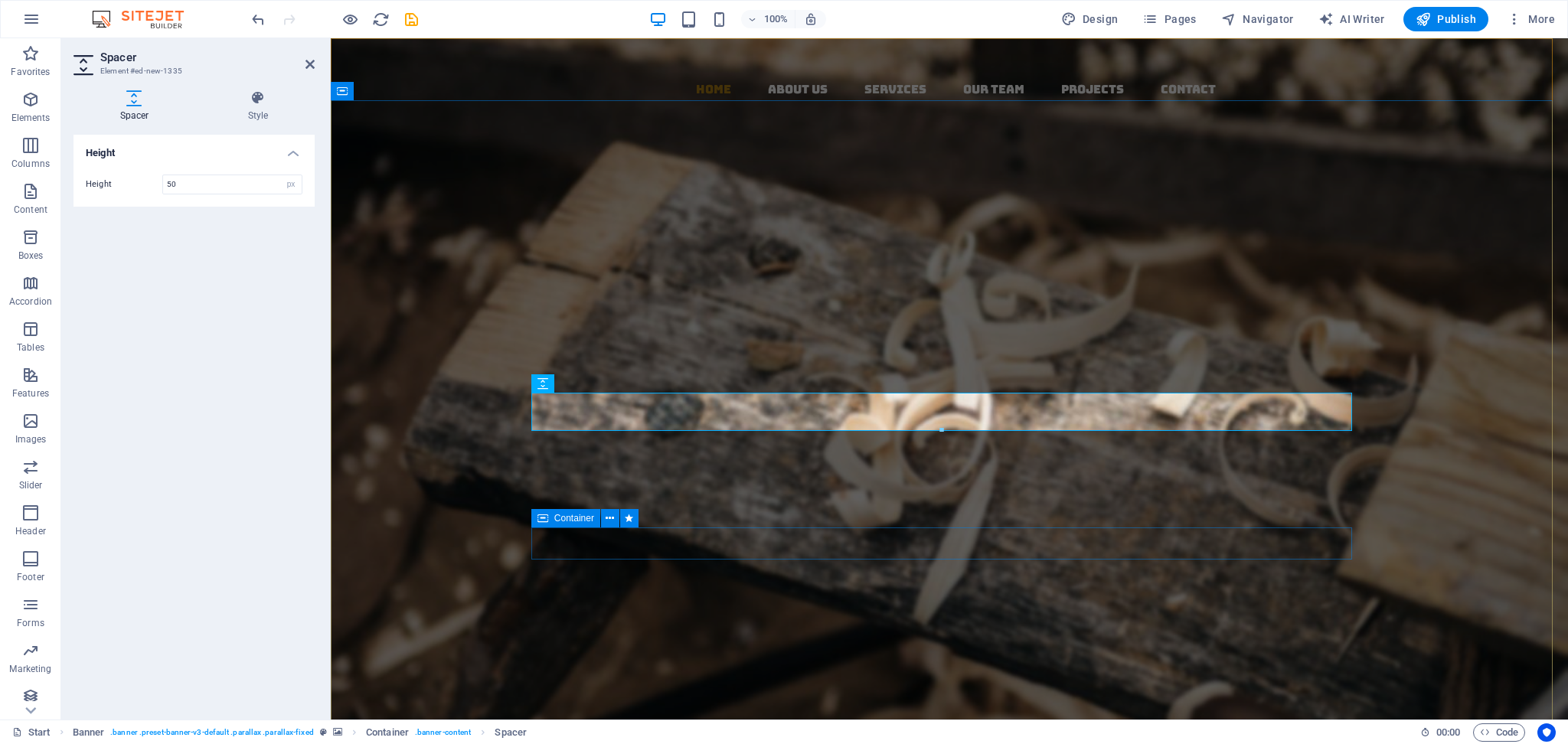
click at [1175, 558] on div "About us Our PRODUCTS" at bounding box center [949, 650] width 820 height 77
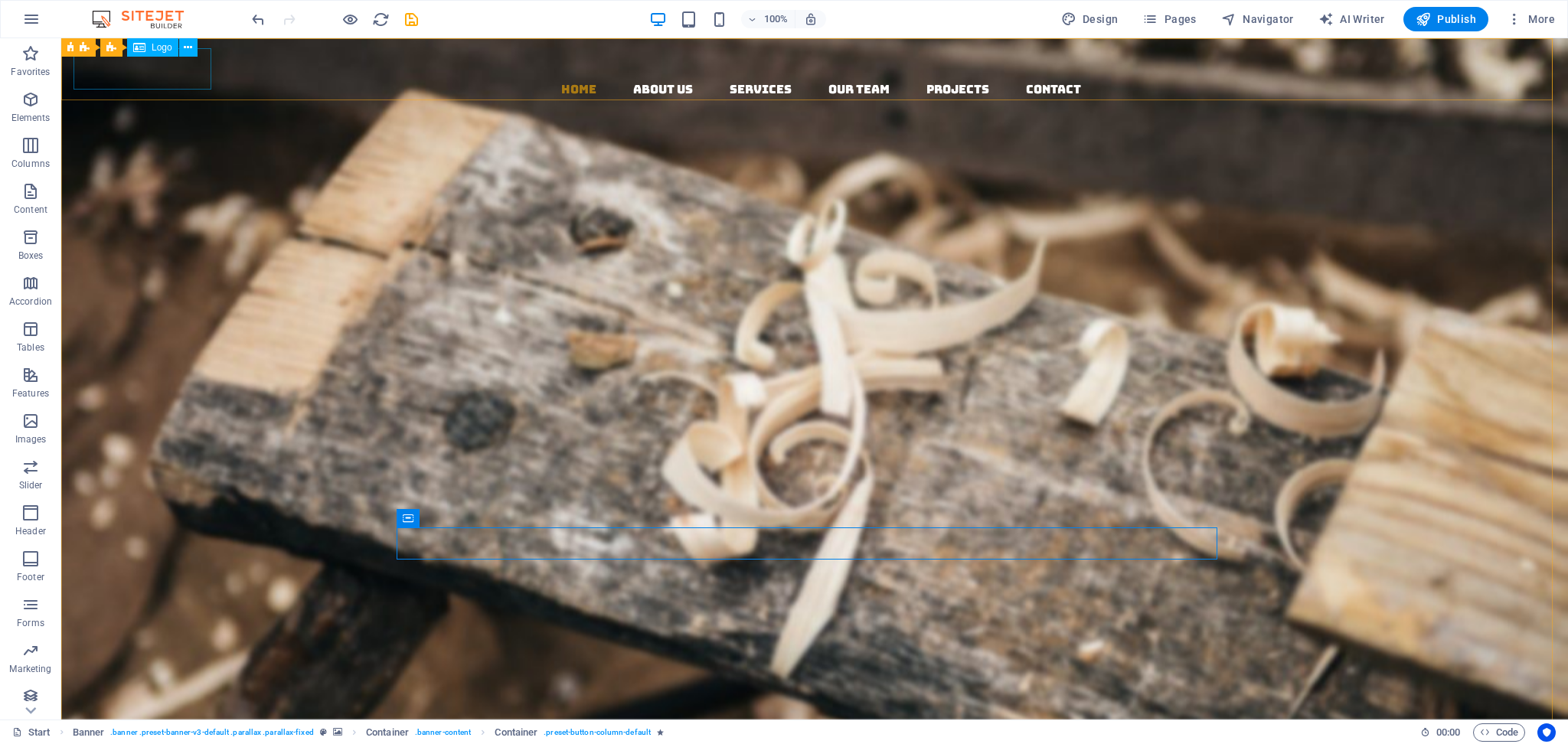
click at [158, 48] on span "Logo" at bounding box center [162, 47] width 21 height 9
click at [190, 45] on icon at bounding box center [188, 48] width 8 height 16
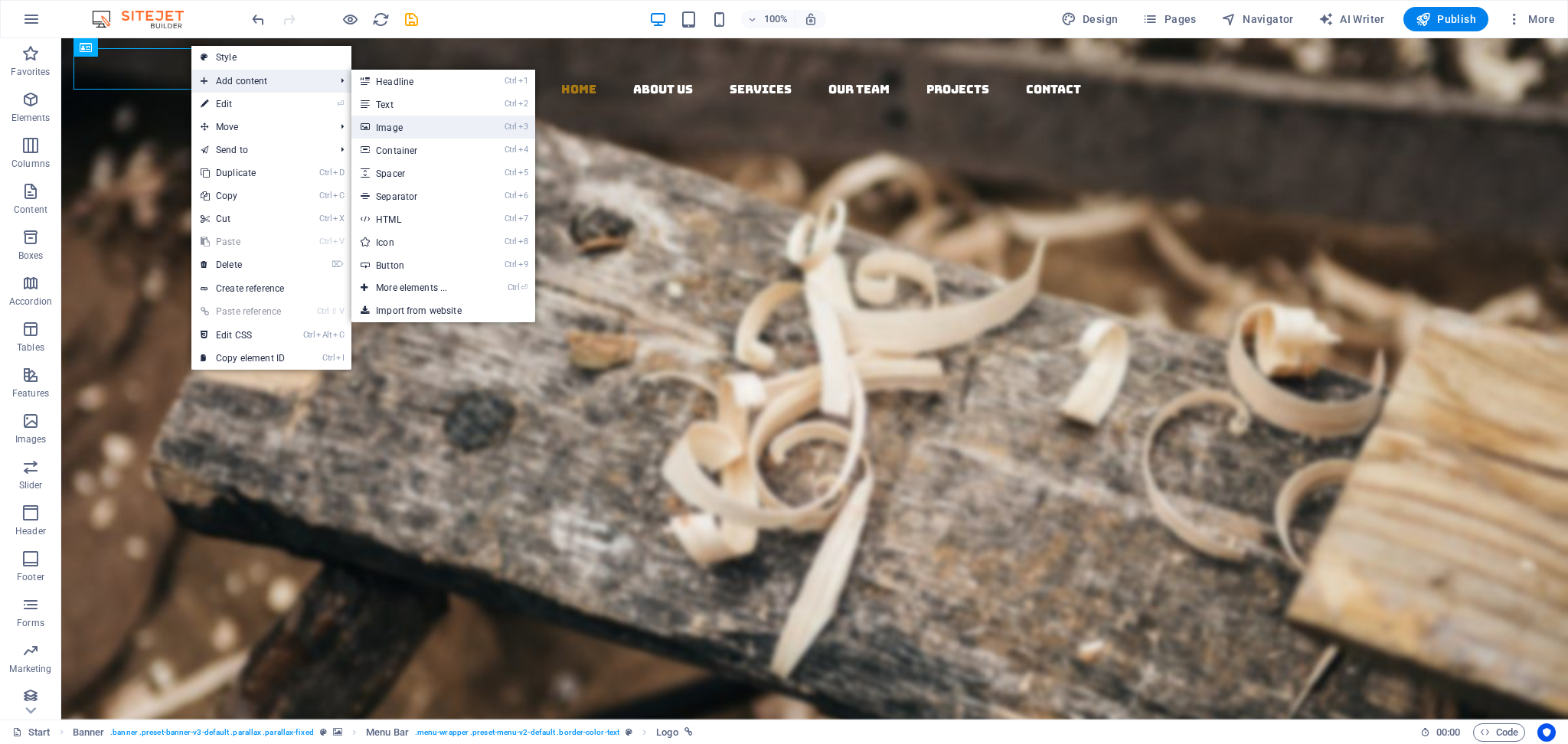
click at [397, 133] on link "Ctrl 3 Image" at bounding box center [415, 127] width 126 height 23
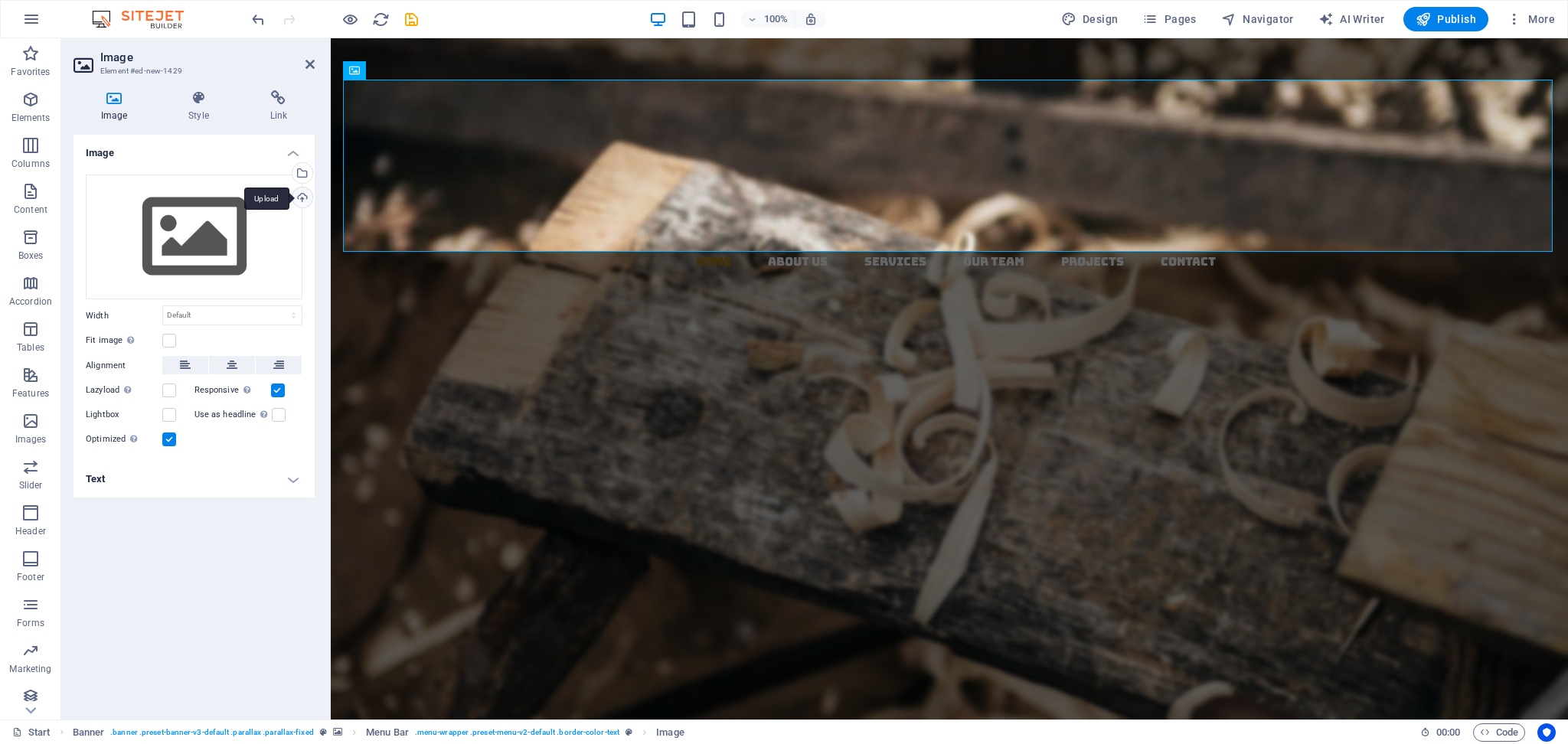
click at [298, 195] on div "Upload" at bounding box center [300, 199] width 23 height 23
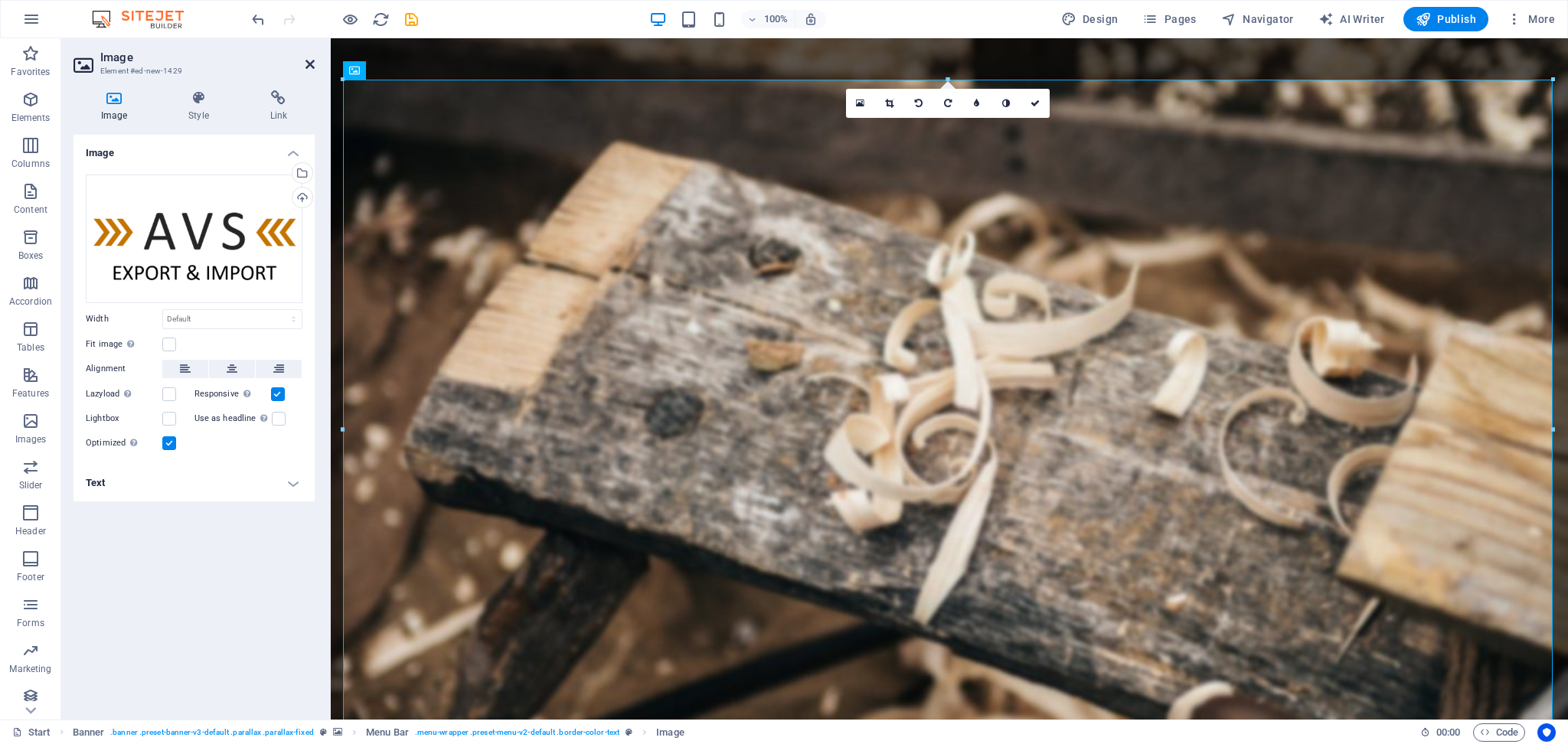
click at [313, 64] on icon at bounding box center [309, 64] width 9 height 12
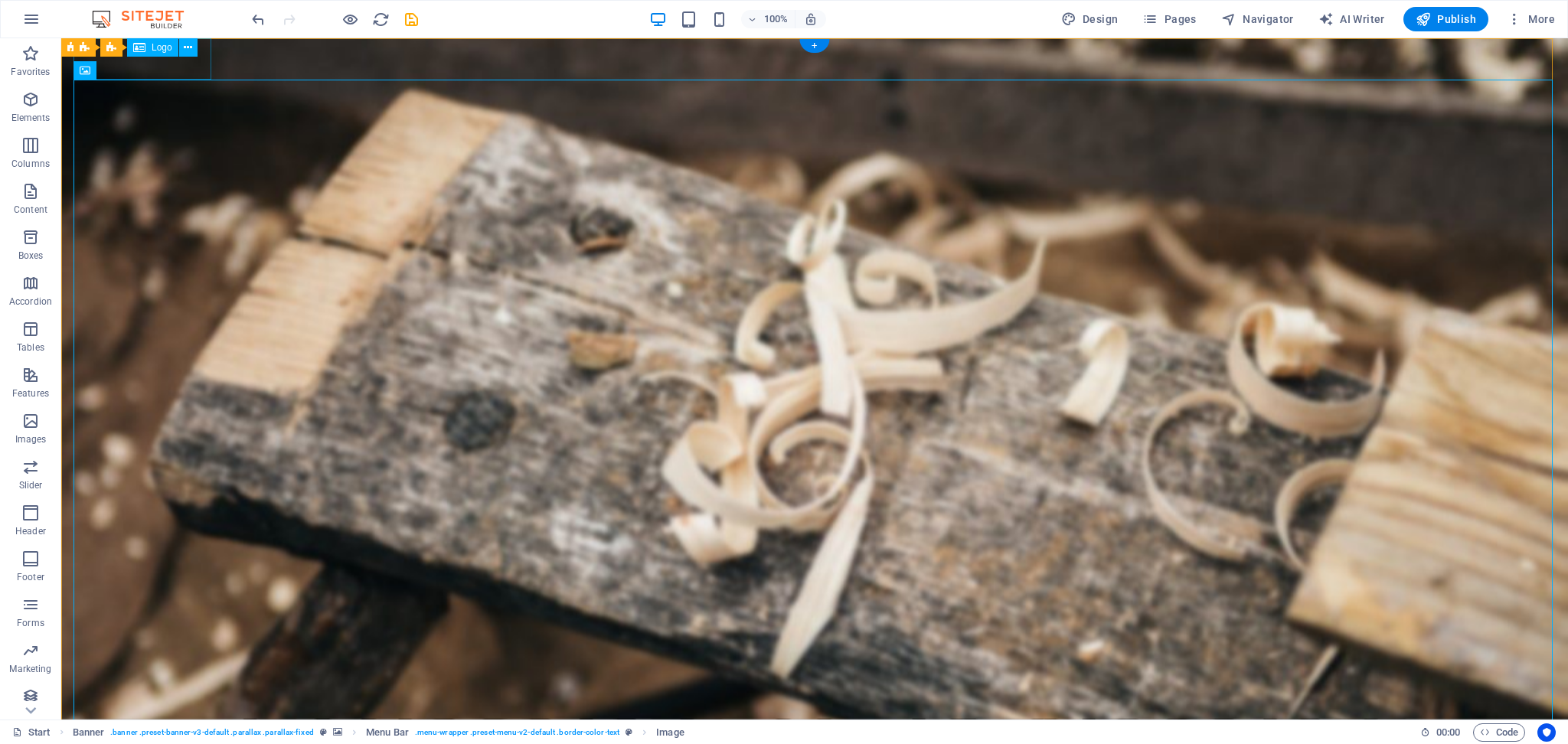
click at [190, 64] on div at bounding box center [820, 58] width 1494 height 41
click at [185, 41] on icon at bounding box center [188, 48] width 8 height 16
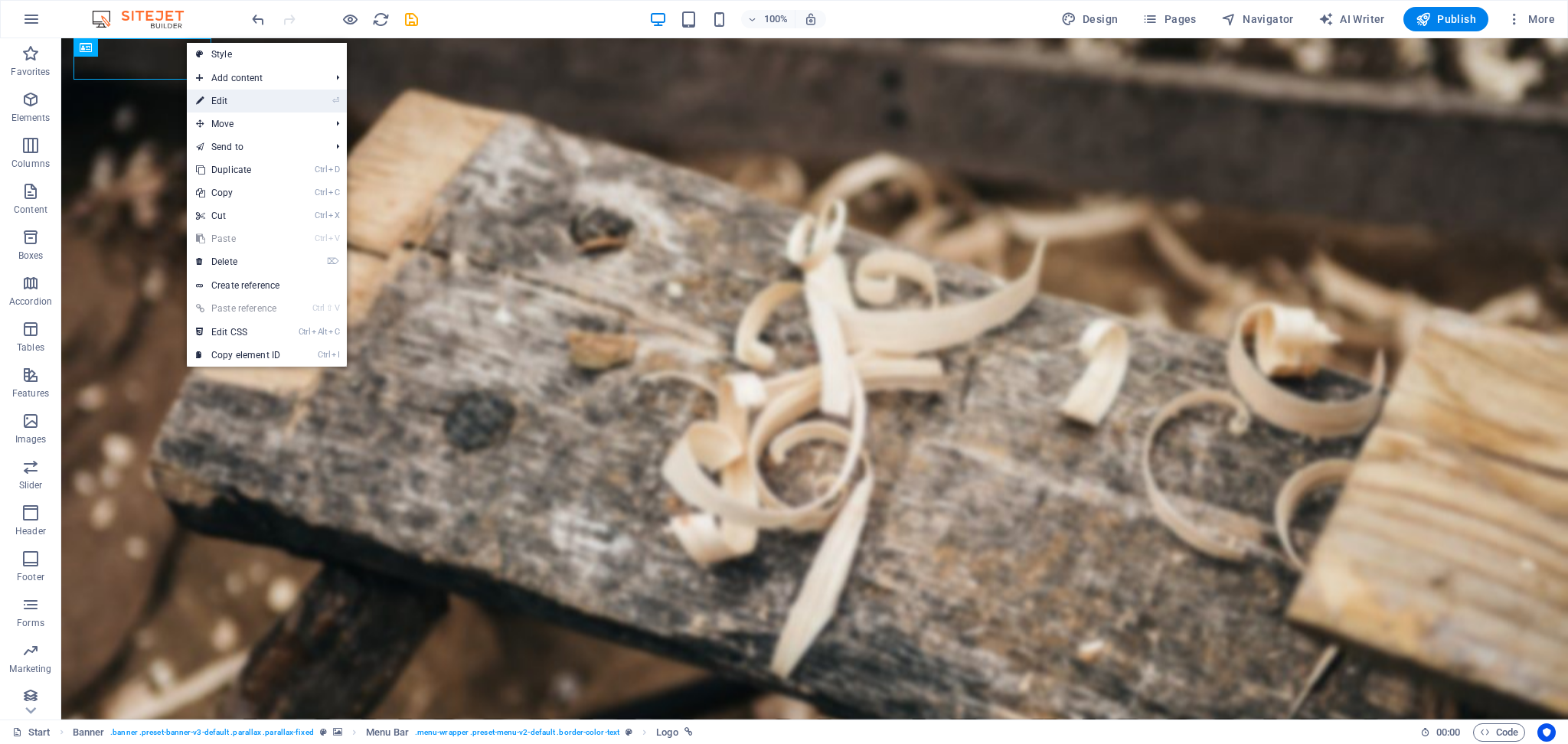
click at [234, 103] on link "⏎ Edit" at bounding box center [238, 101] width 103 height 23
select select "px"
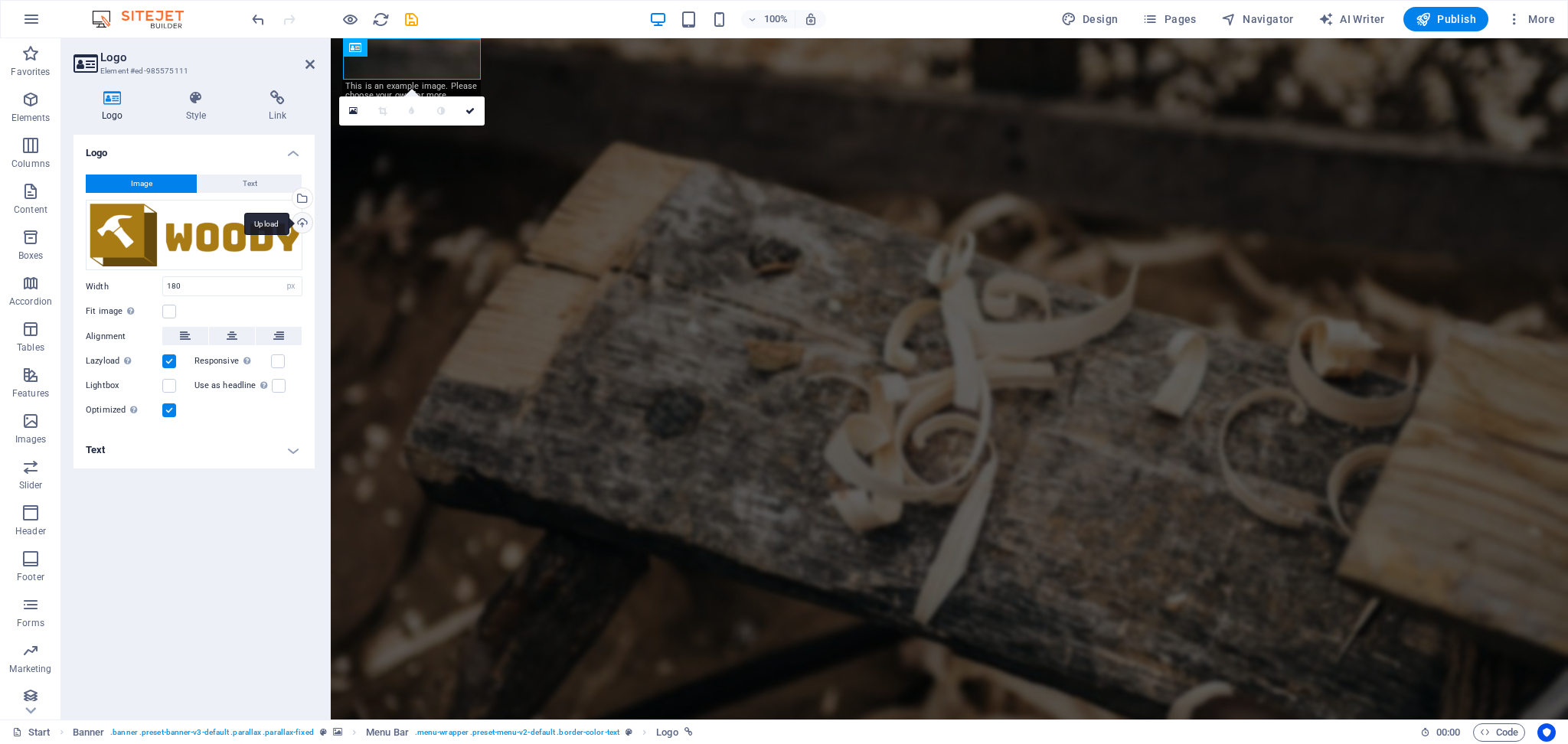
click at [302, 221] on div "Upload" at bounding box center [300, 224] width 23 height 23
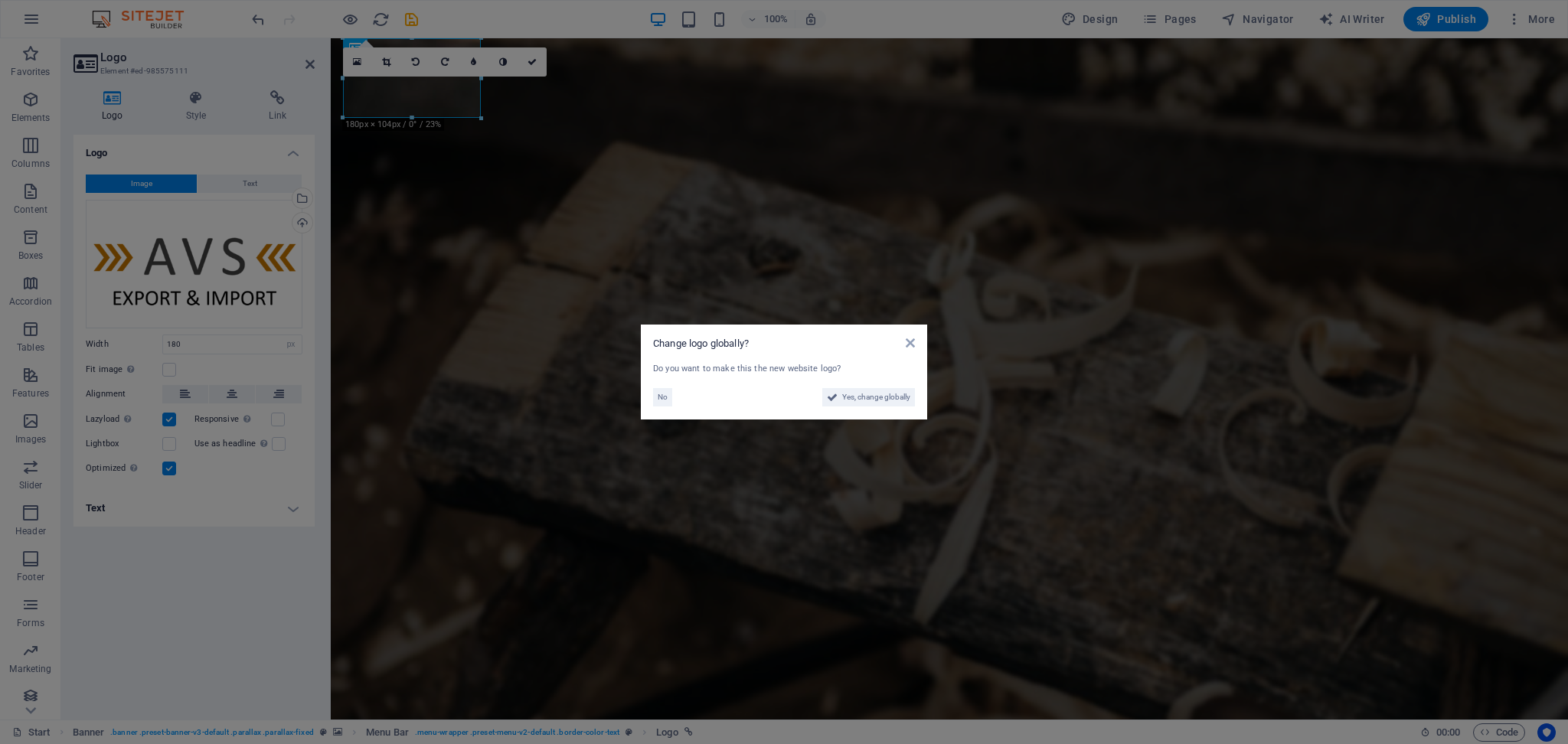
click at [301, 220] on aside "Change logo globally? Do you want to make this the new website logo? No Yes, ch…" at bounding box center [784, 372] width 1568 height 744
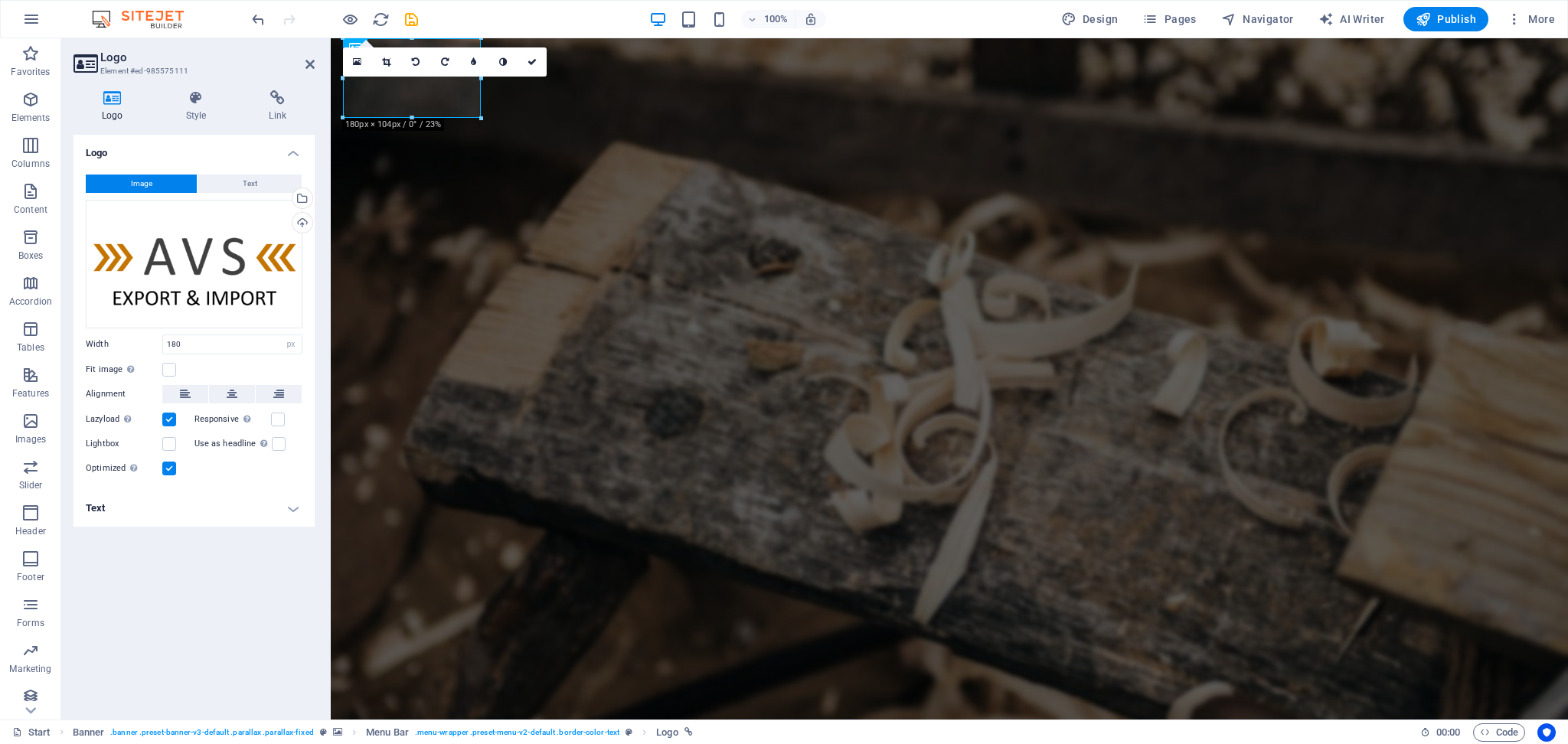
click at [301, 220] on div "Upload" at bounding box center [300, 224] width 23 height 23
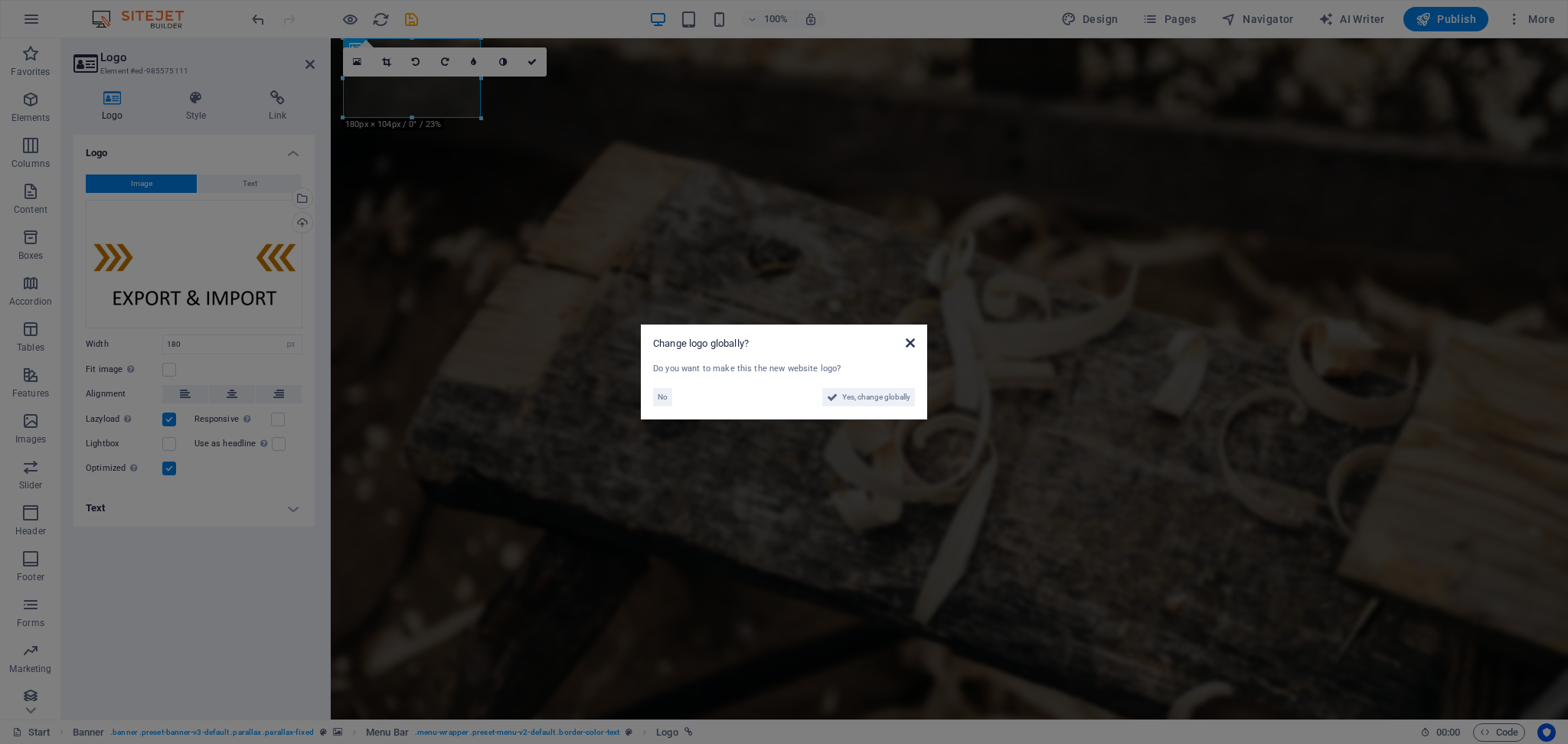
click at [912, 343] on icon at bounding box center [910, 342] width 9 height 12
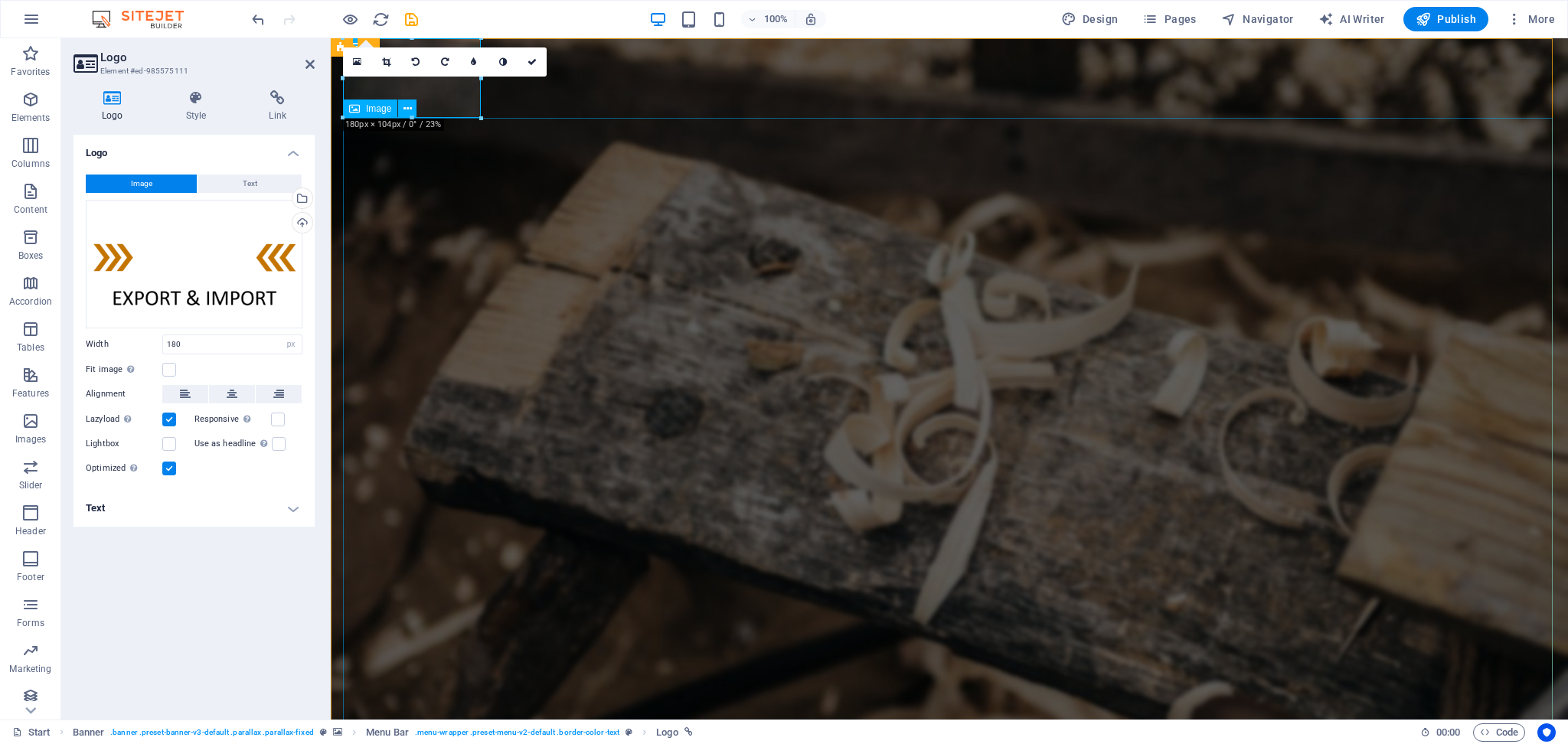
click at [552, 201] on figure at bounding box center [956, 472] width 1225 height 708
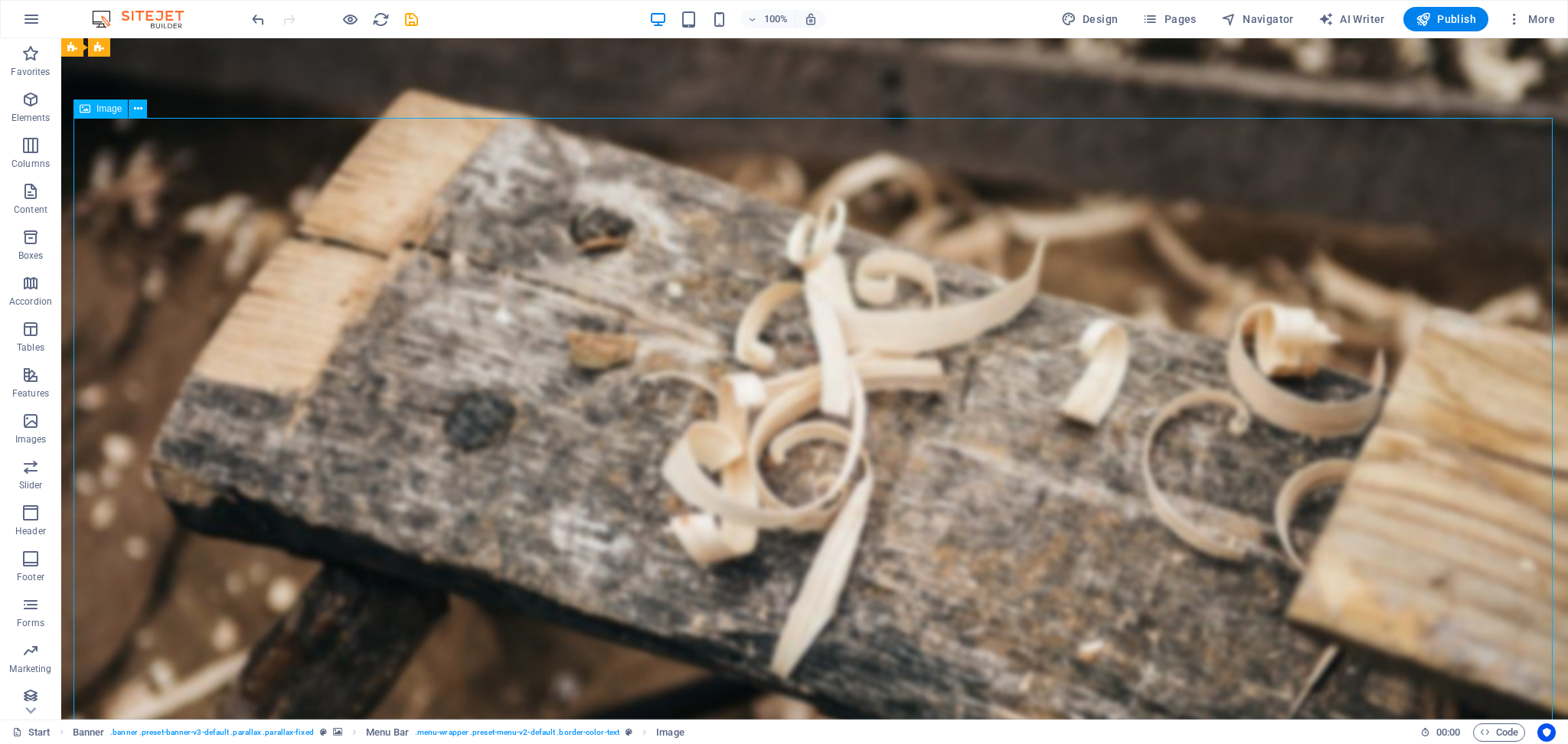
click at [165, 210] on figure at bounding box center [820, 551] width 1494 height 865
click at [135, 108] on icon at bounding box center [138, 109] width 8 height 16
click at [134, 130] on figure at bounding box center [820, 551] width 1494 height 865
click at [138, 113] on icon at bounding box center [138, 109] width 8 height 16
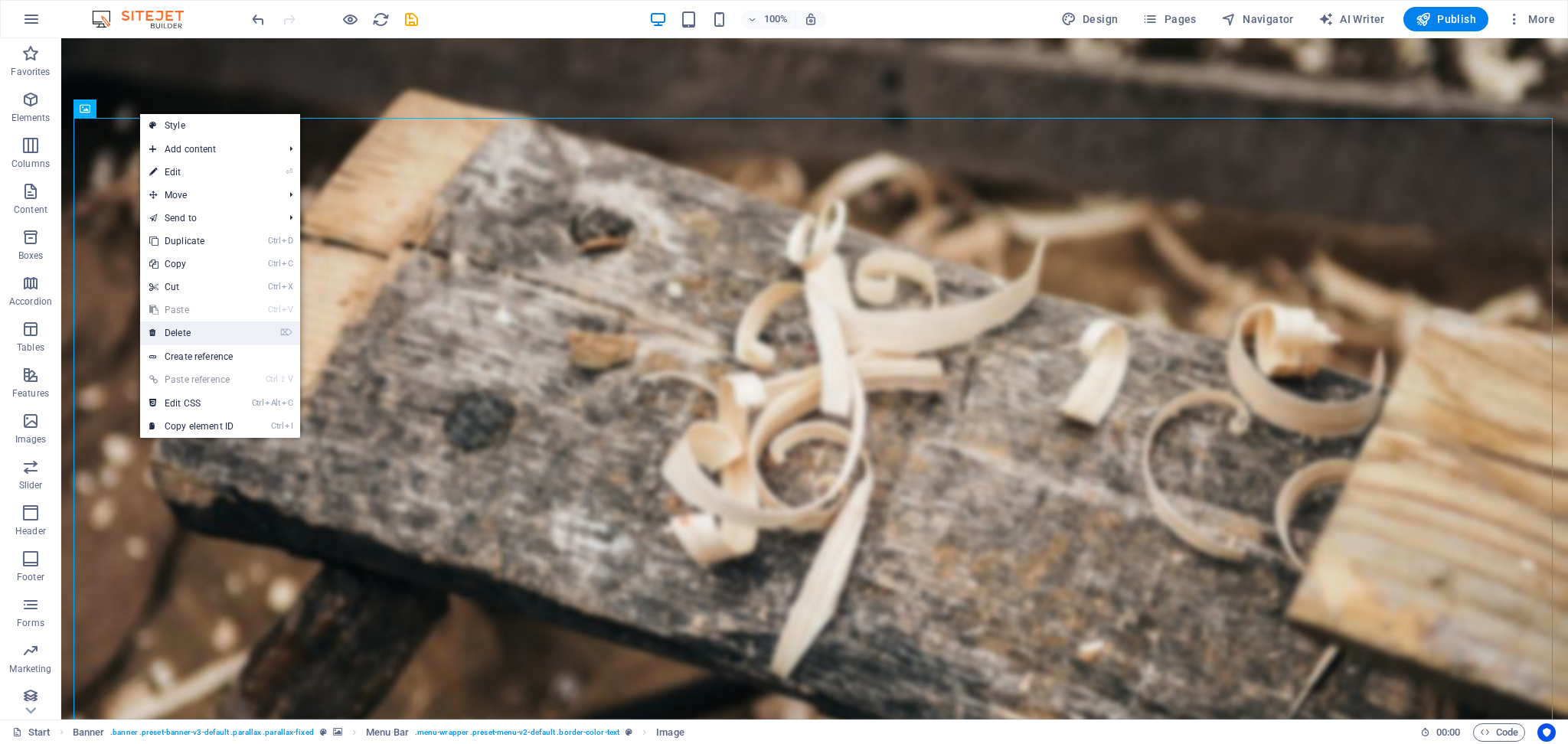
click at [188, 330] on link "⌦ Delete" at bounding box center [191, 333] width 103 height 23
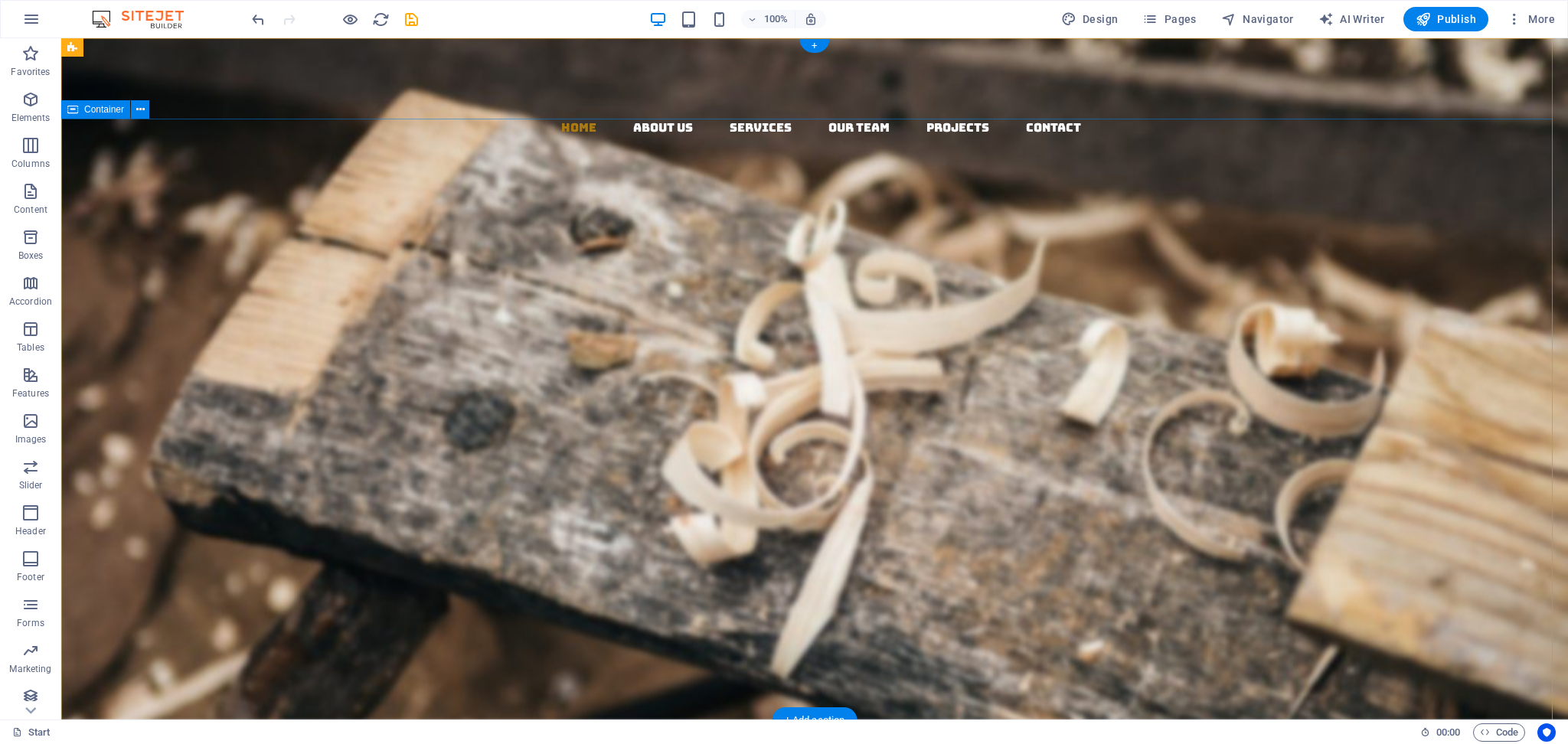
click at [173, 322] on div "AVS Export & IMPORT Born from 20 years of legacy, AVS is the new face of Indian…" at bounding box center [815, 555] width 1506 height 466
click at [138, 111] on icon at bounding box center [140, 110] width 8 height 16
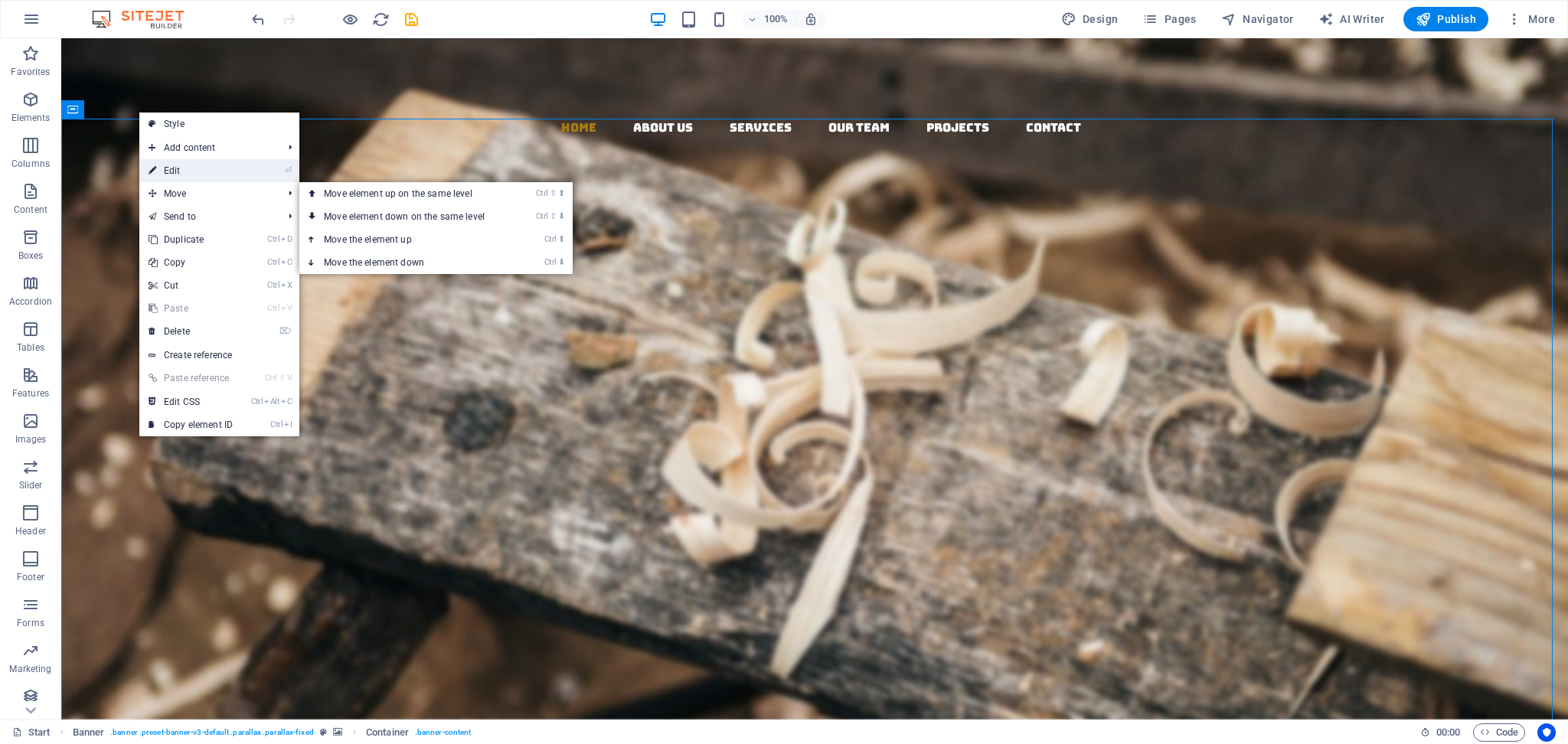
click at [192, 178] on link "⏎ Edit" at bounding box center [190, 171] width 103 height 23
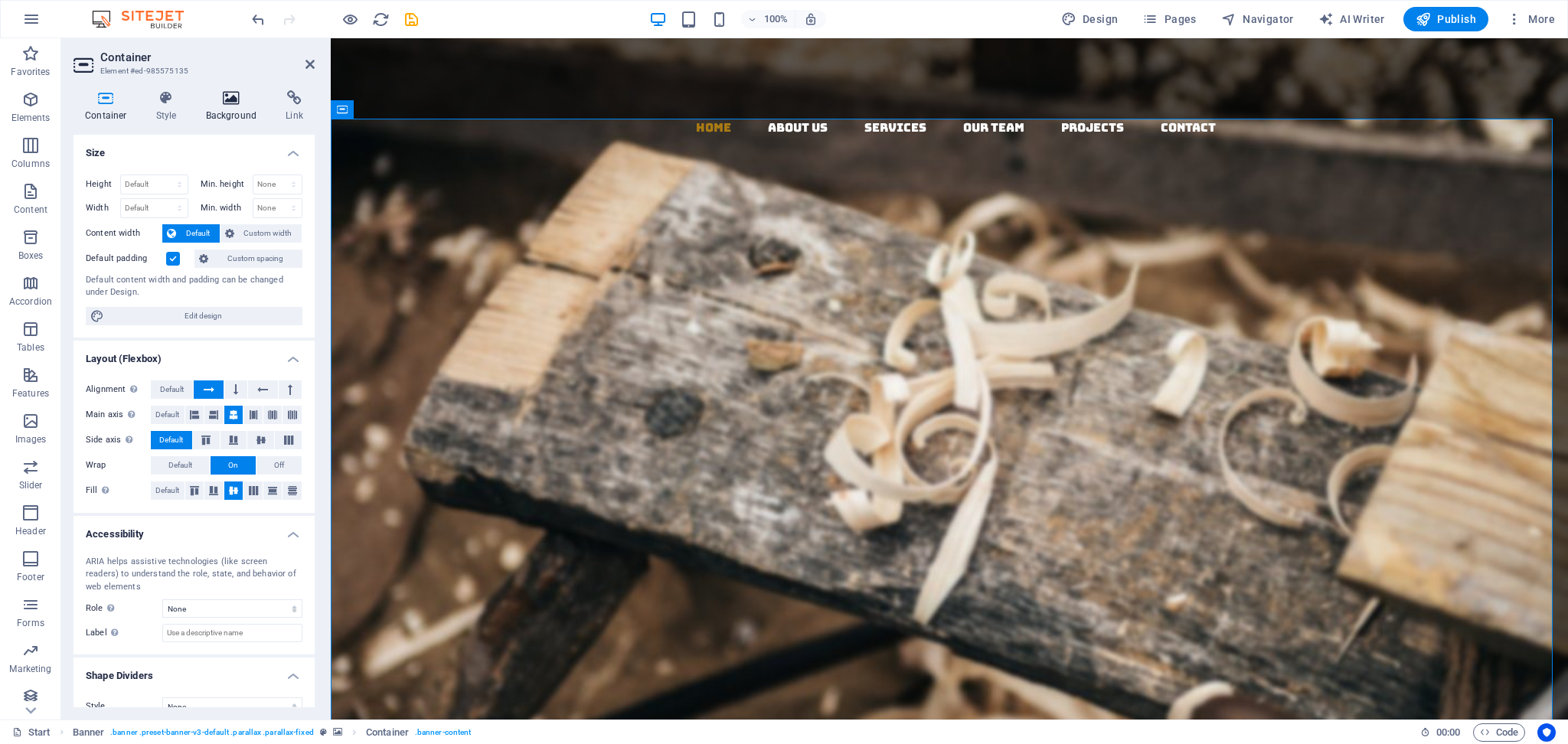
click at [228, 104] on icon at bounding box center [232, 98] width 75 height 15
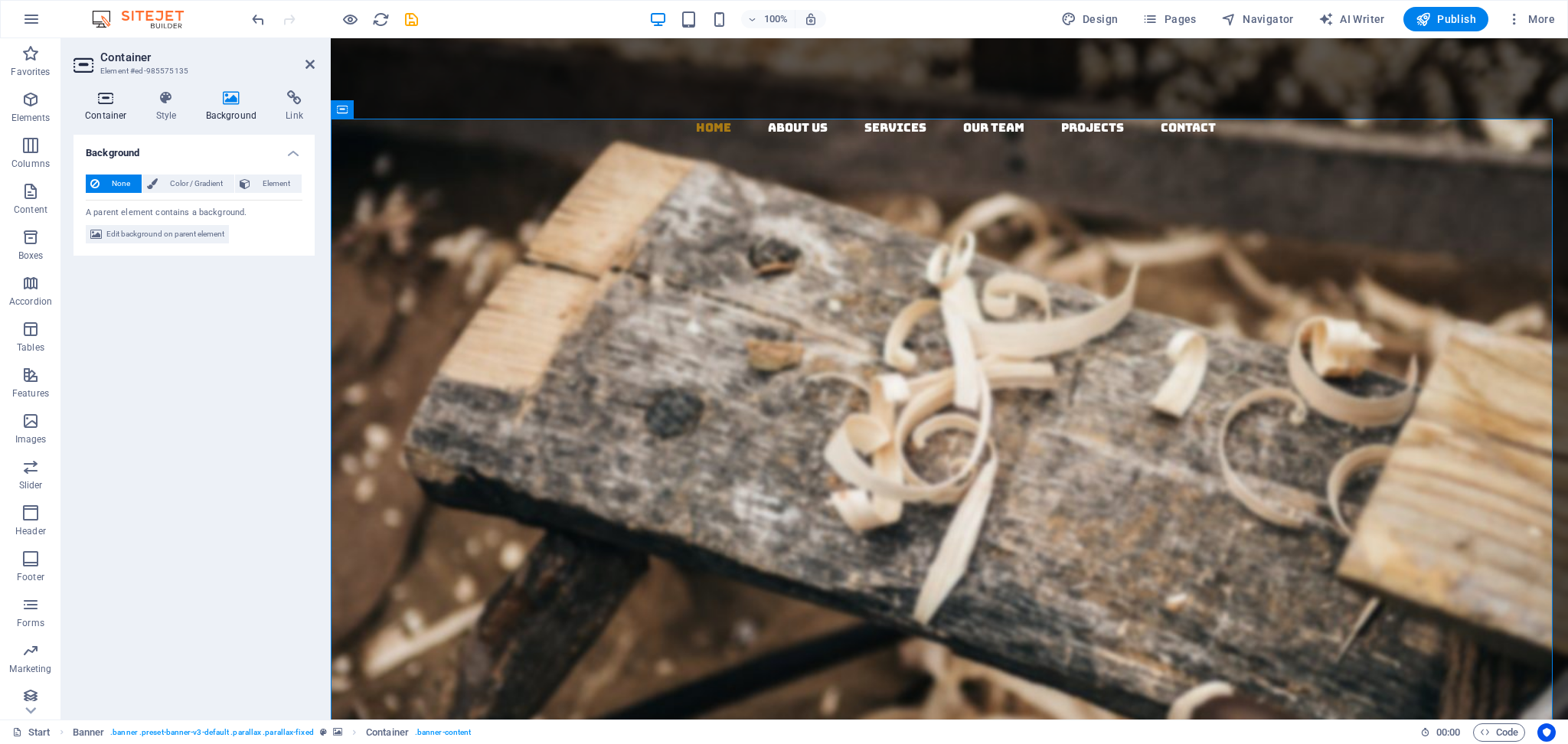
click at [111, 111] on h4 "Container" at bounding box center [109, 107] width 71 height 32
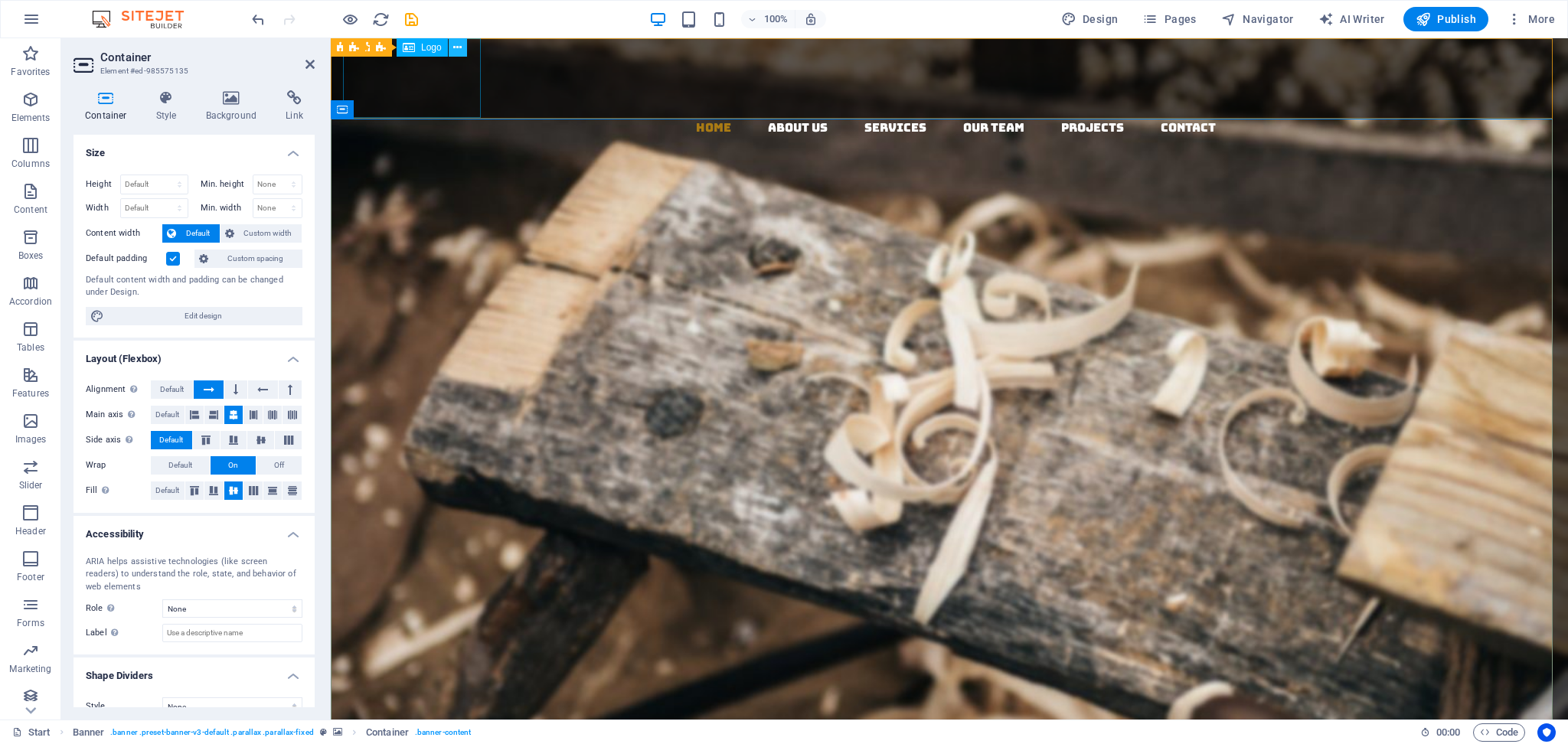
click at [457, 49] on icon at bounding box center [458, 48] width 8 height 16
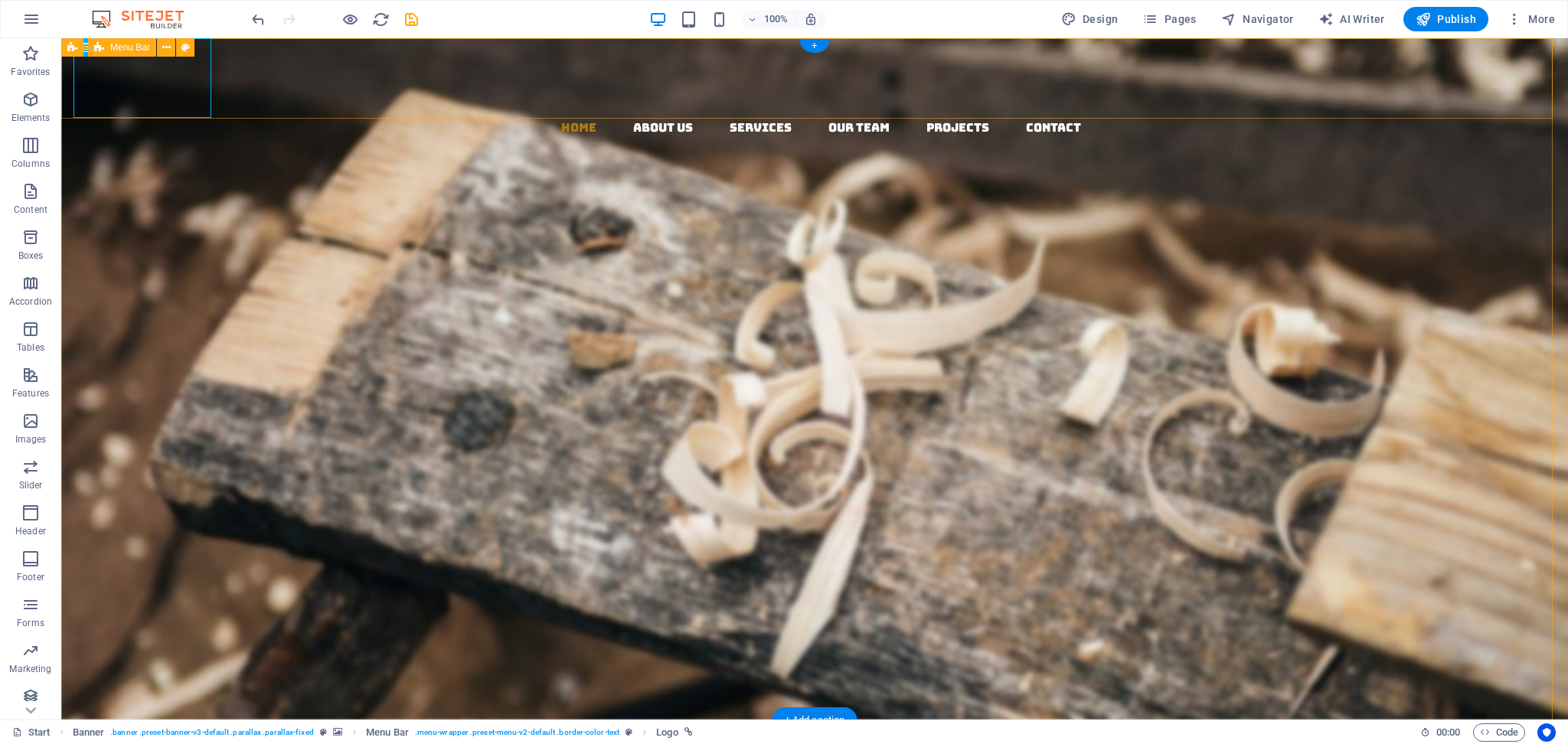
click at [696, 53] on div "Home About us Services Our Team Projects Contact Menu" at bounding box center [815, 180] width 1506 height 284
click at [130, 47] on icon at bounding box center [129, 48] width 8 height 16
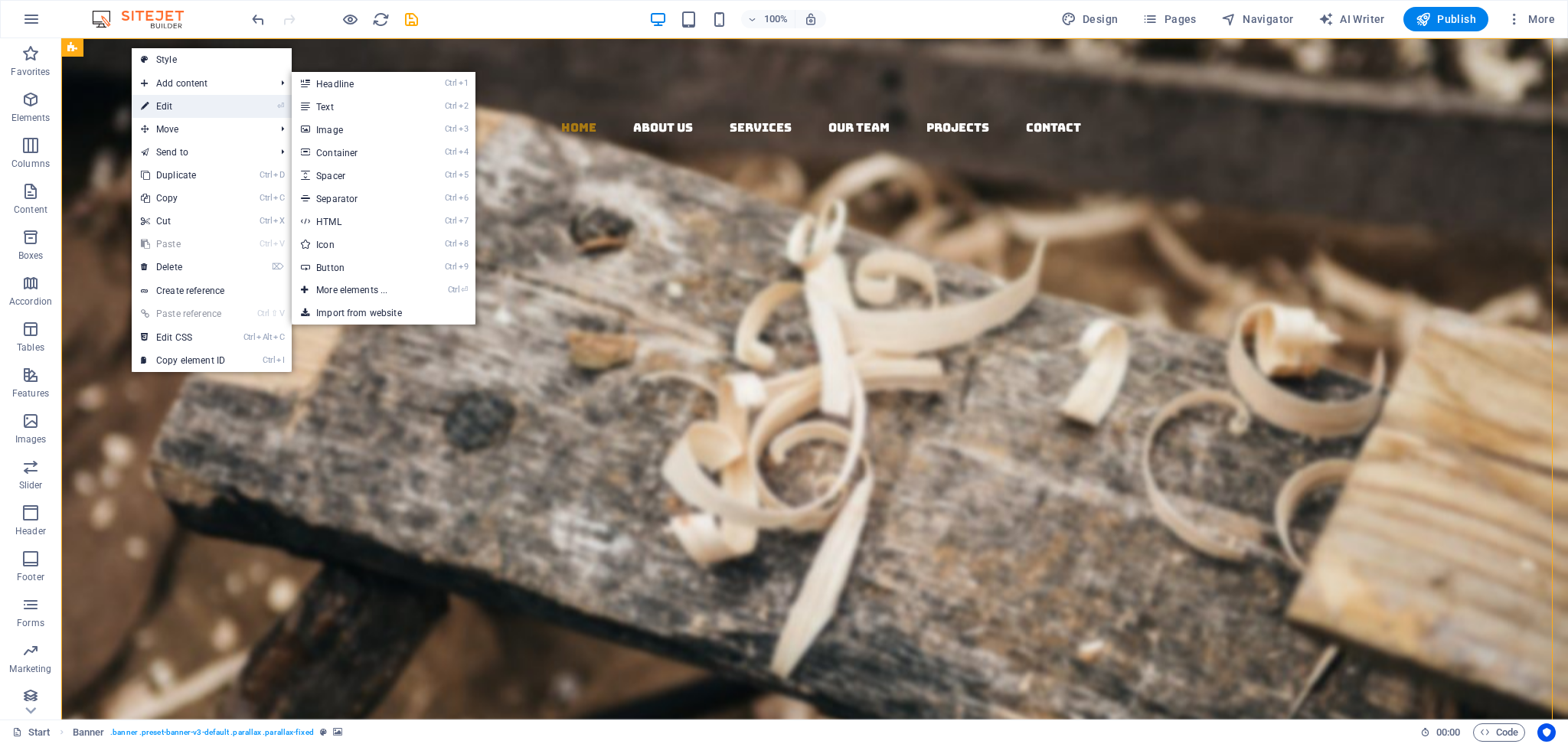
click at [160, 107] on link "⏎ Edit" at bounding box center [183, 106] width 103 height 23
select select "vh"
select select "header"
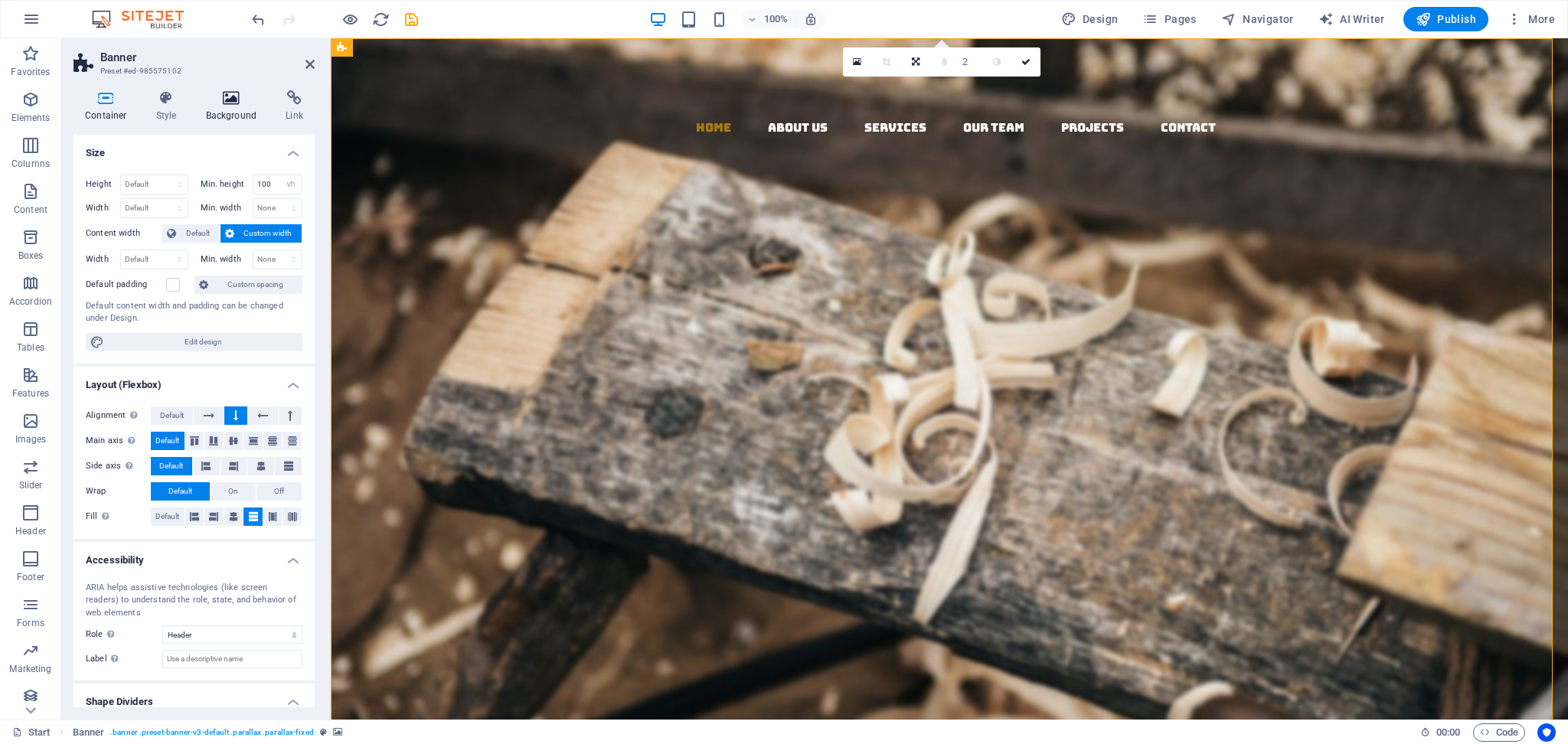
click at [221, 113] on h4 "Background" at bounding box center [234, 107] width 80 height 32
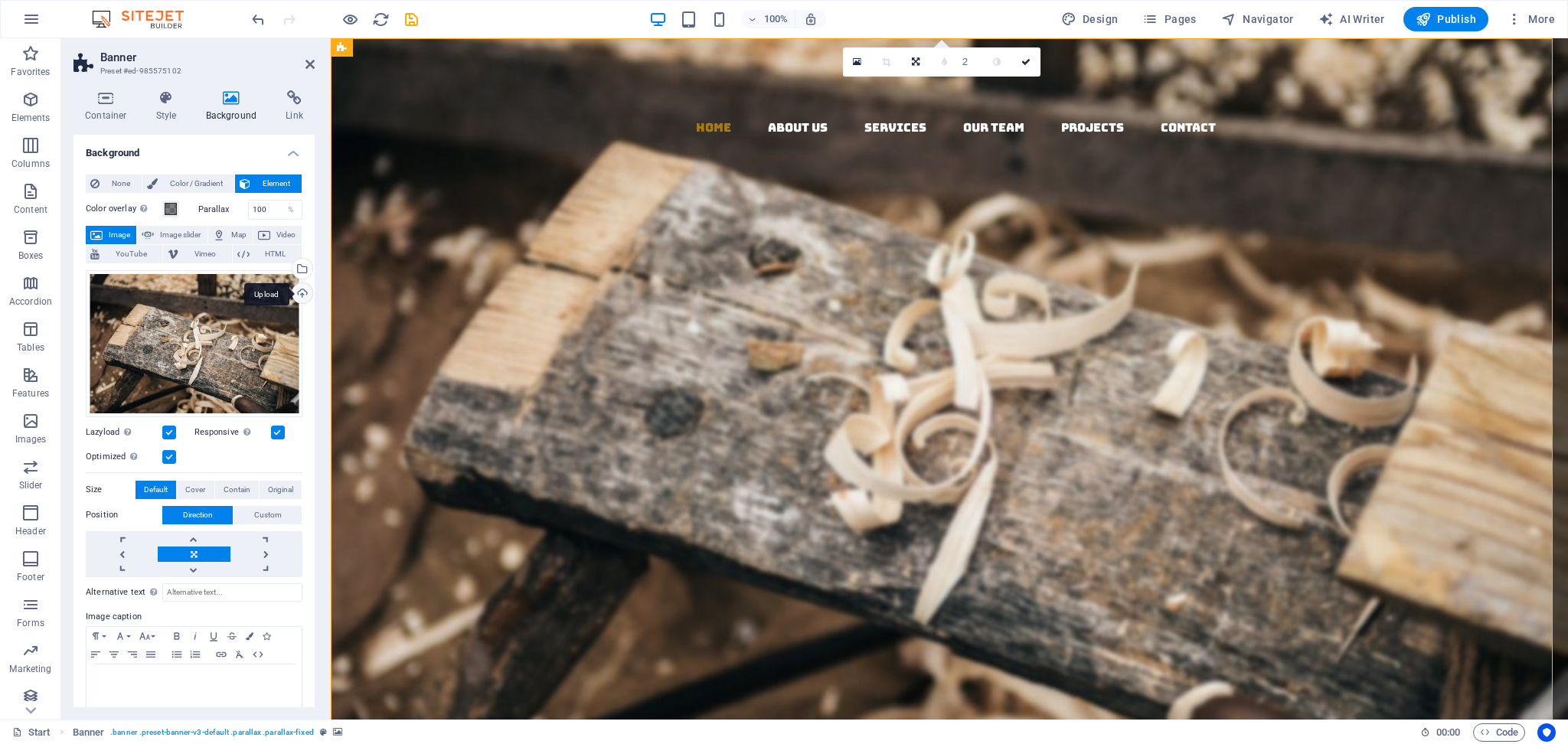
click at [292, 287] on div "Upload" at bounding box center [300, 295] width 23 height 23
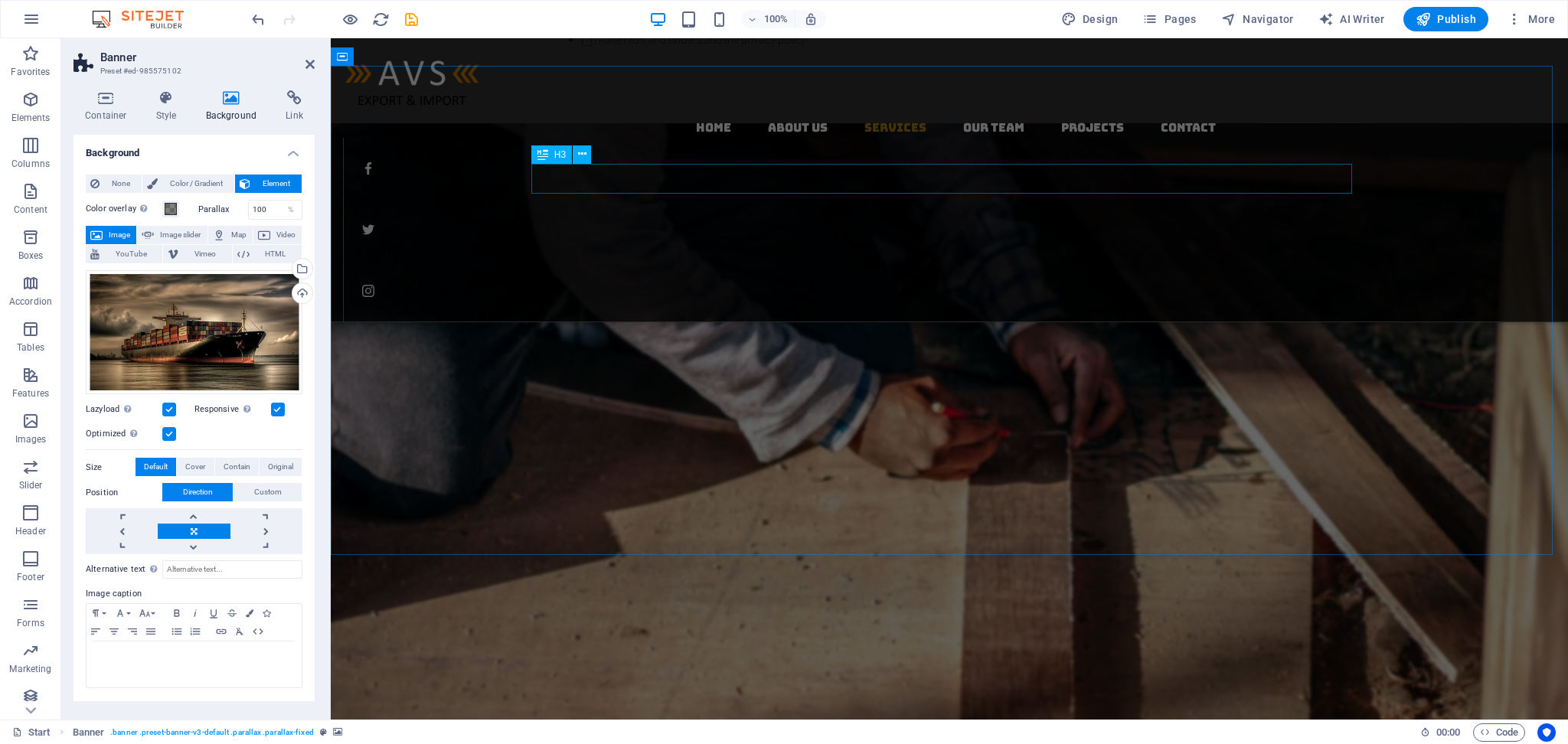
scroll to position [1734, 0]
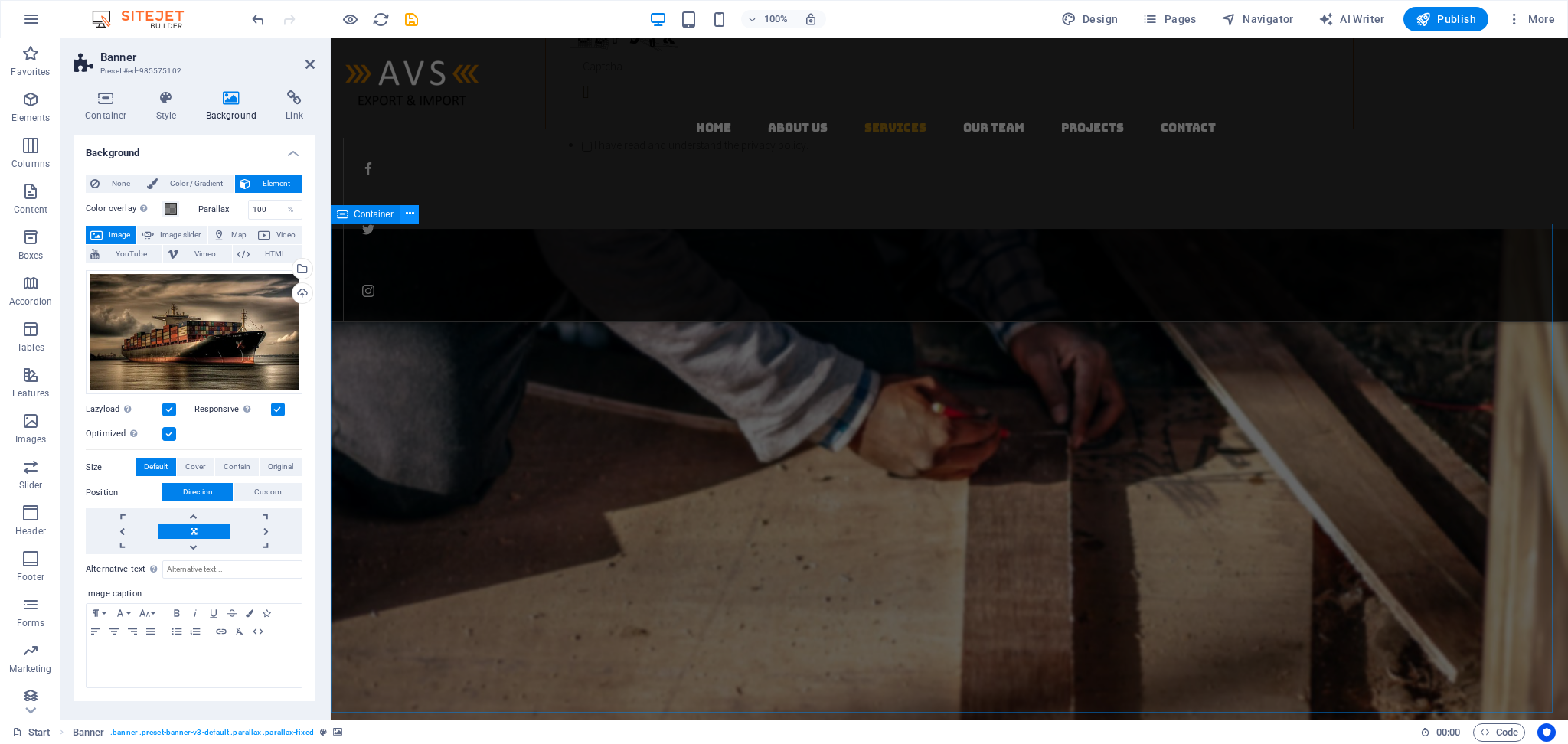
click at [409, 210] on icon at bounding box center [410, 214] width 8 height 16
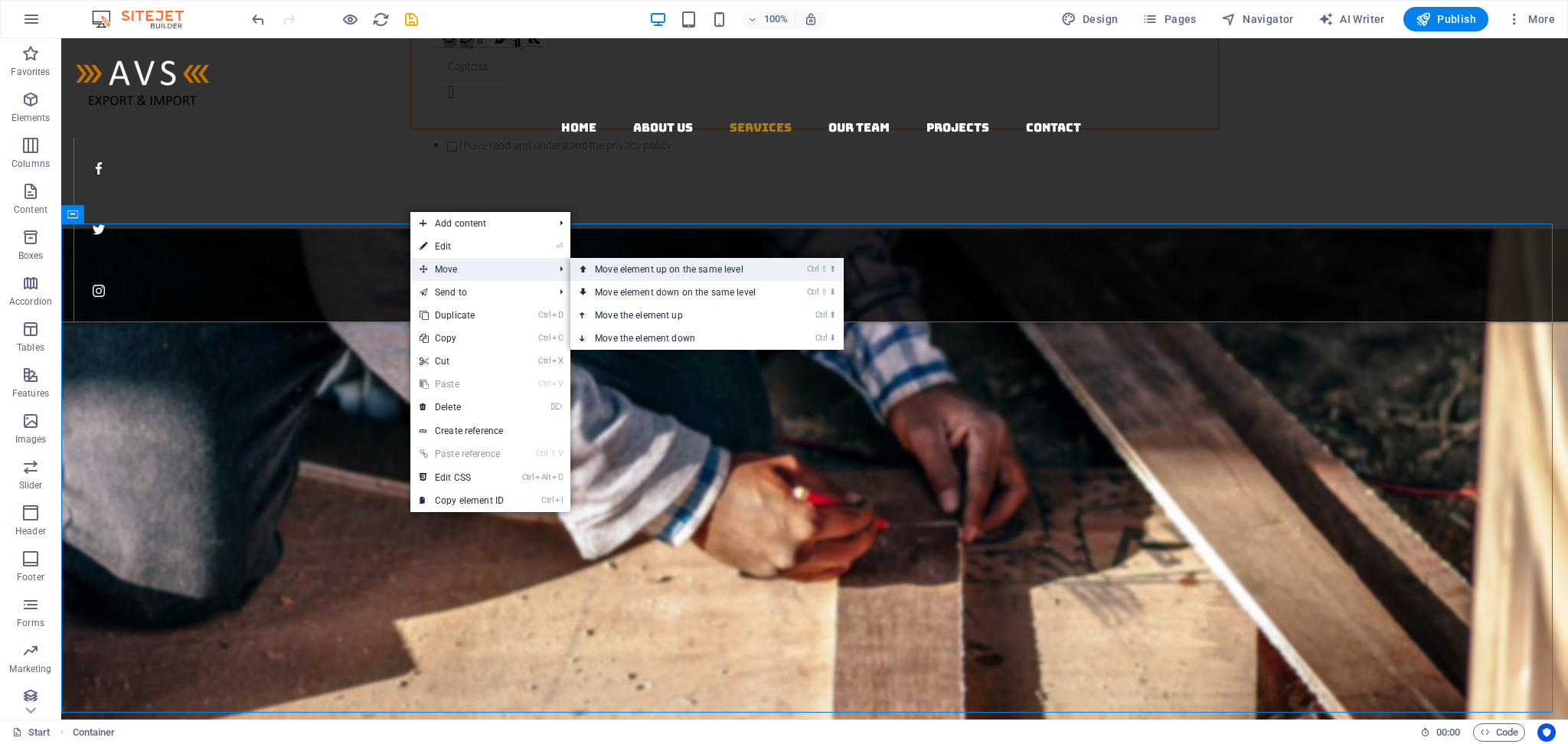
click at [681, 269] on link "Ctrl ⇧ ⬆ Move element up on the same level" at bounding box center [678, 270] width 216 height 23
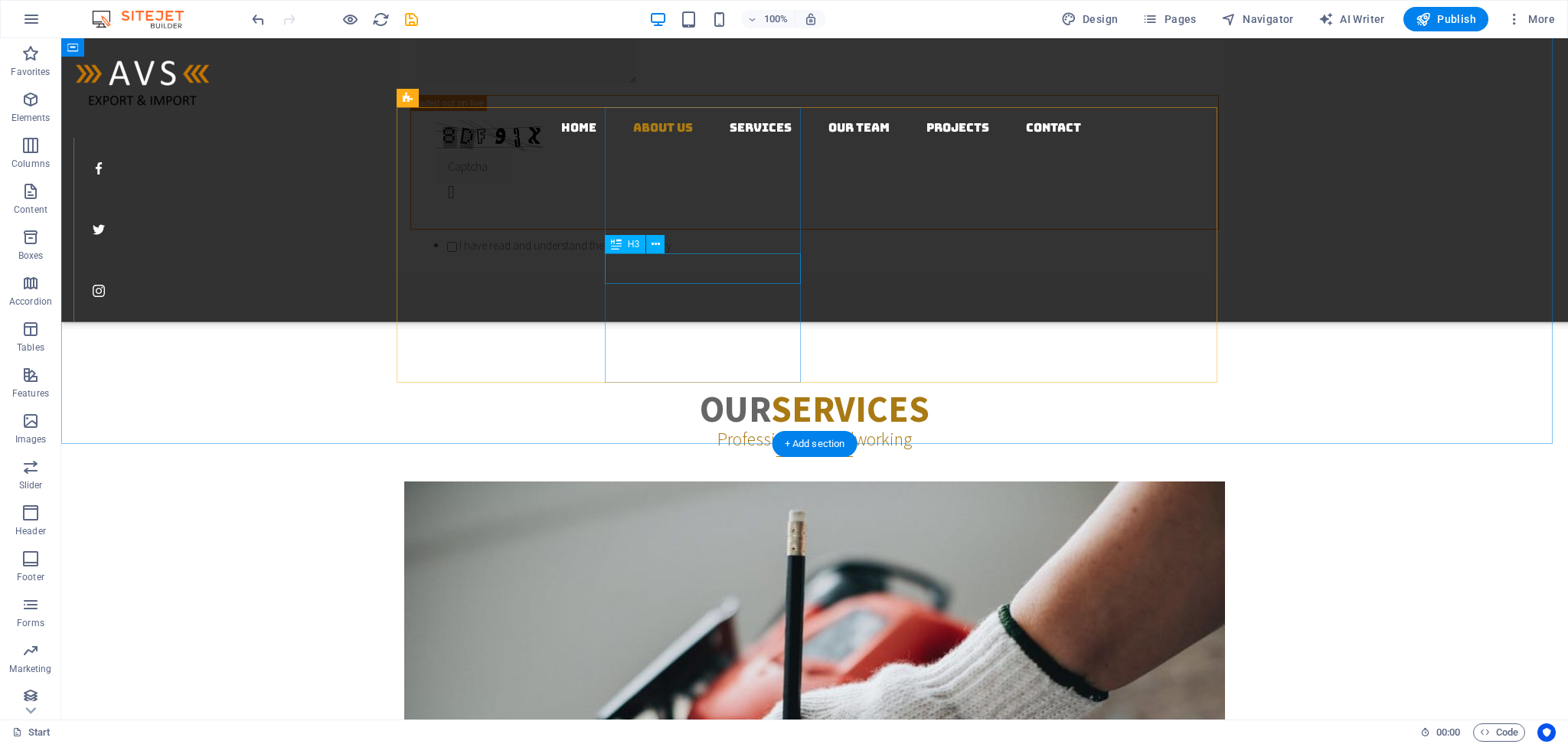
scroll to position [1463, 0]
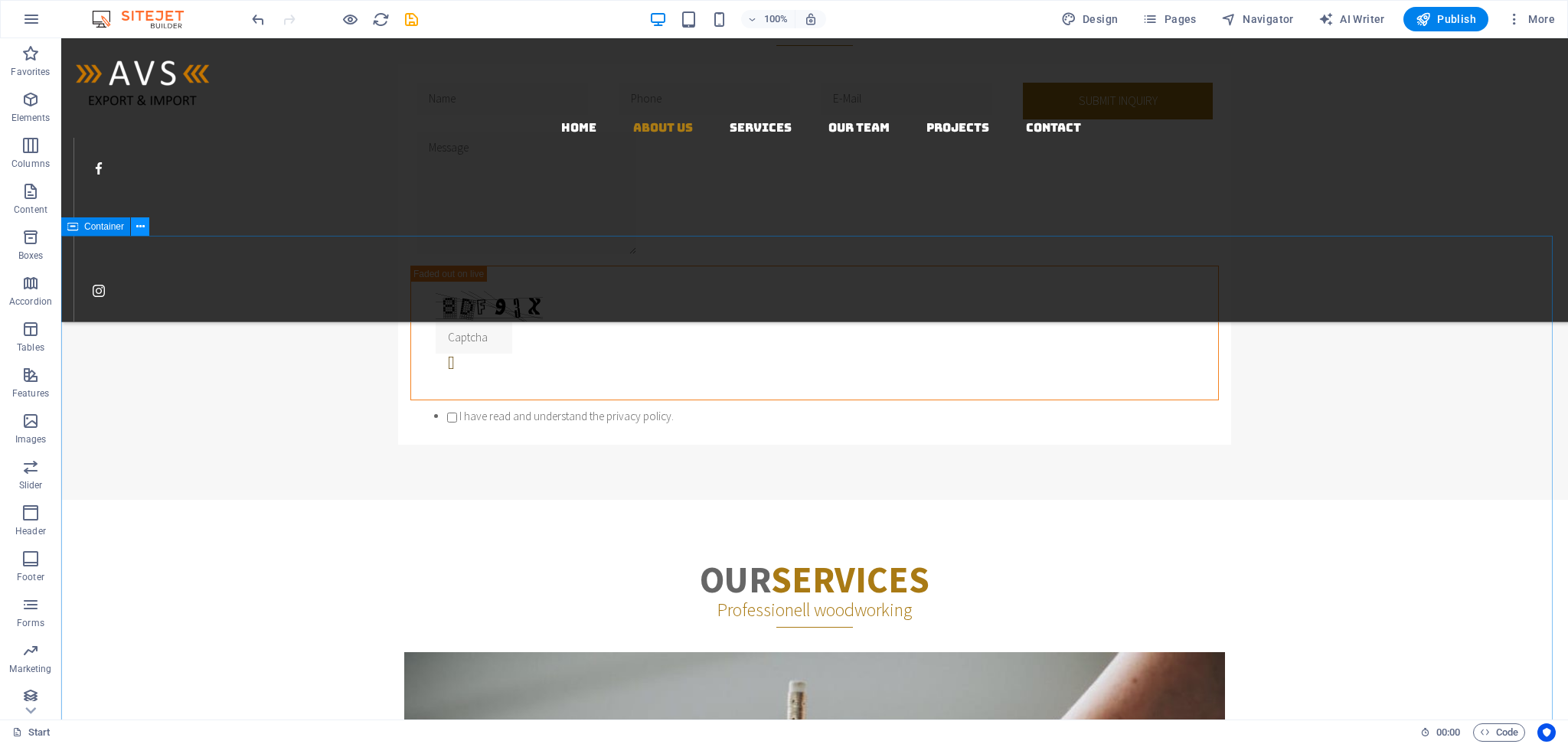
click at [138, 227] on icon at bounding box center [140, 227] width 8 height 16
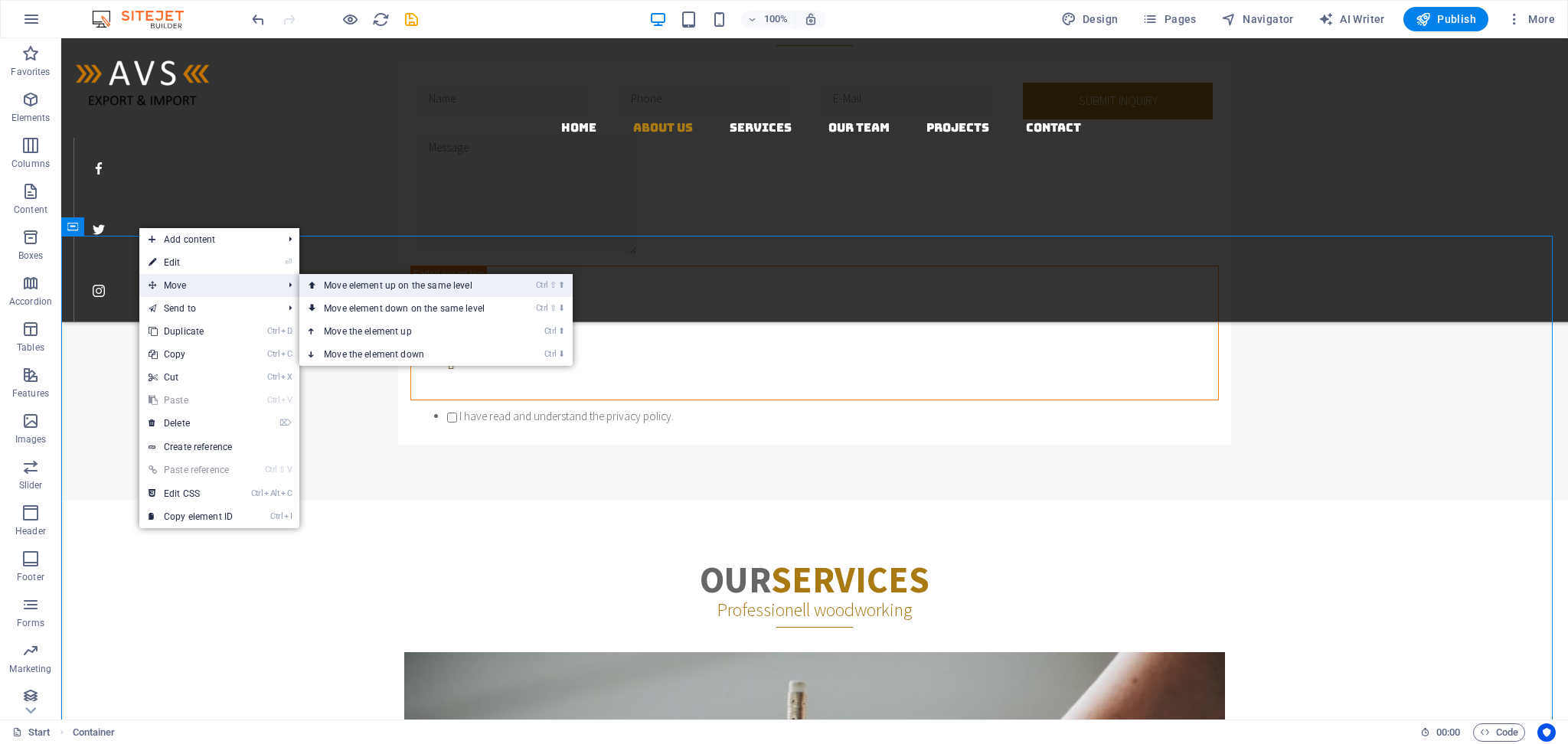
click at [441, 288] on link "Ctrl ⇧ ⬆ Move element up on the same level" at bounding box center [407, 285] width 216 height 23
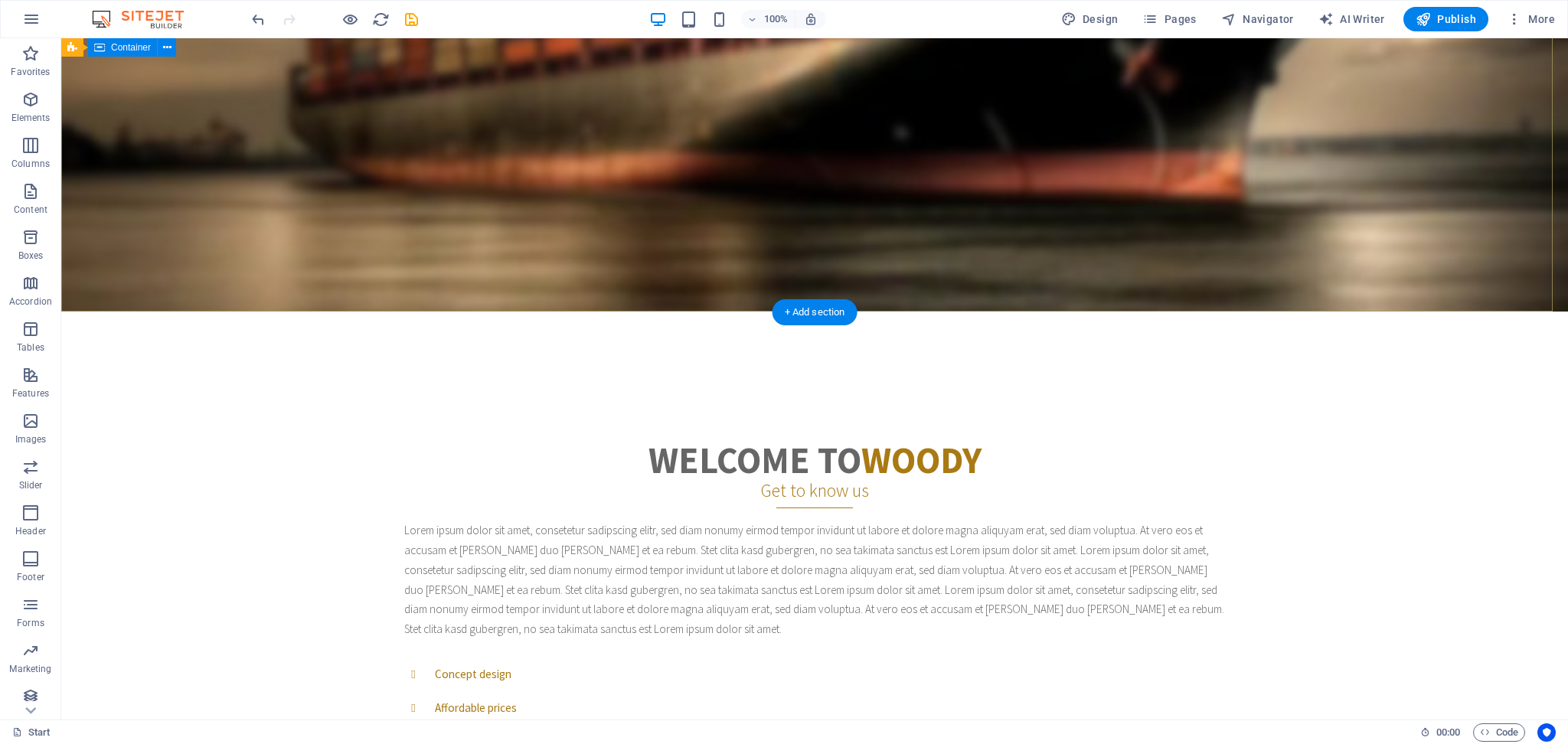
scroll to position [510, 0]
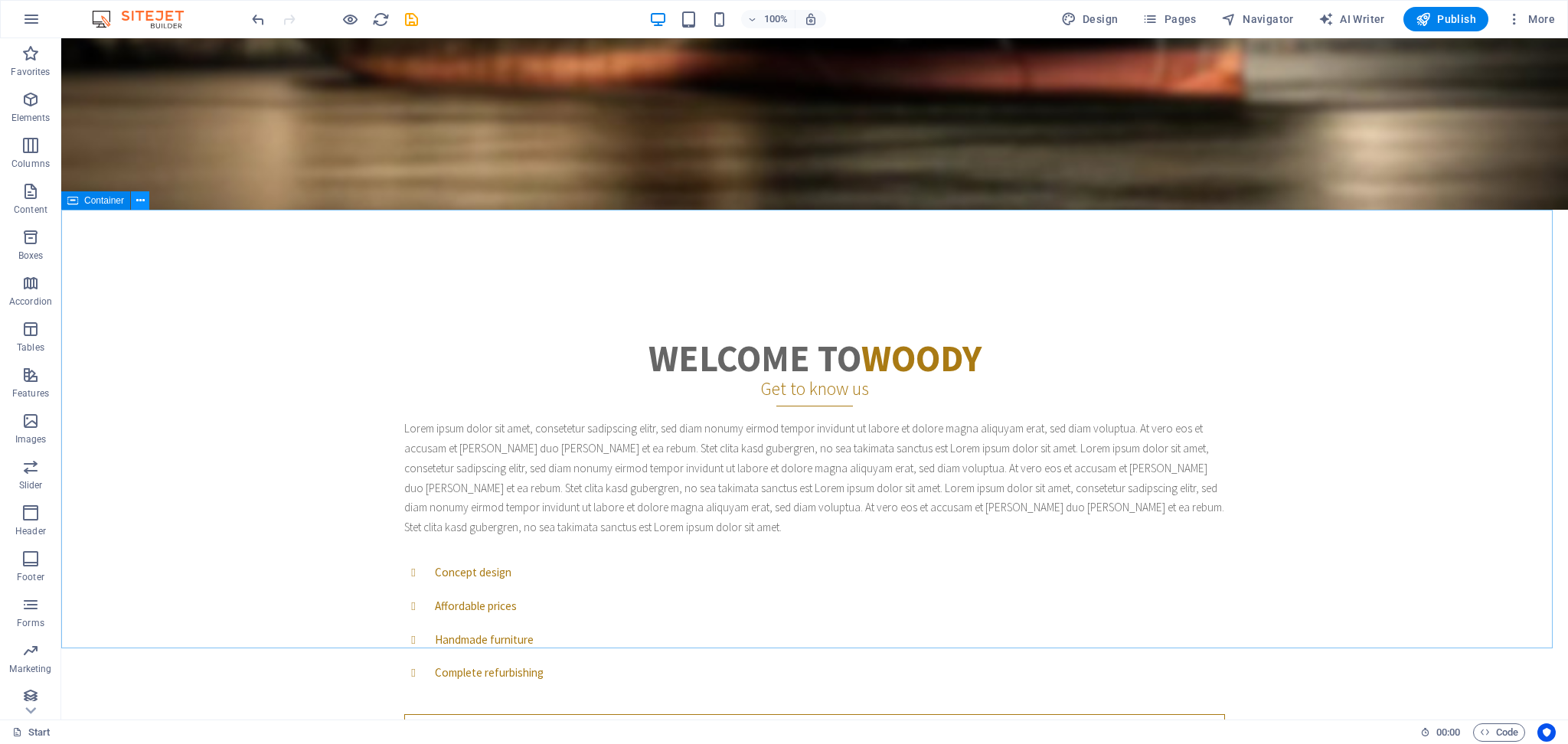
click at [134, 199] on button at bounding box center [140, 200] width 19 height 19
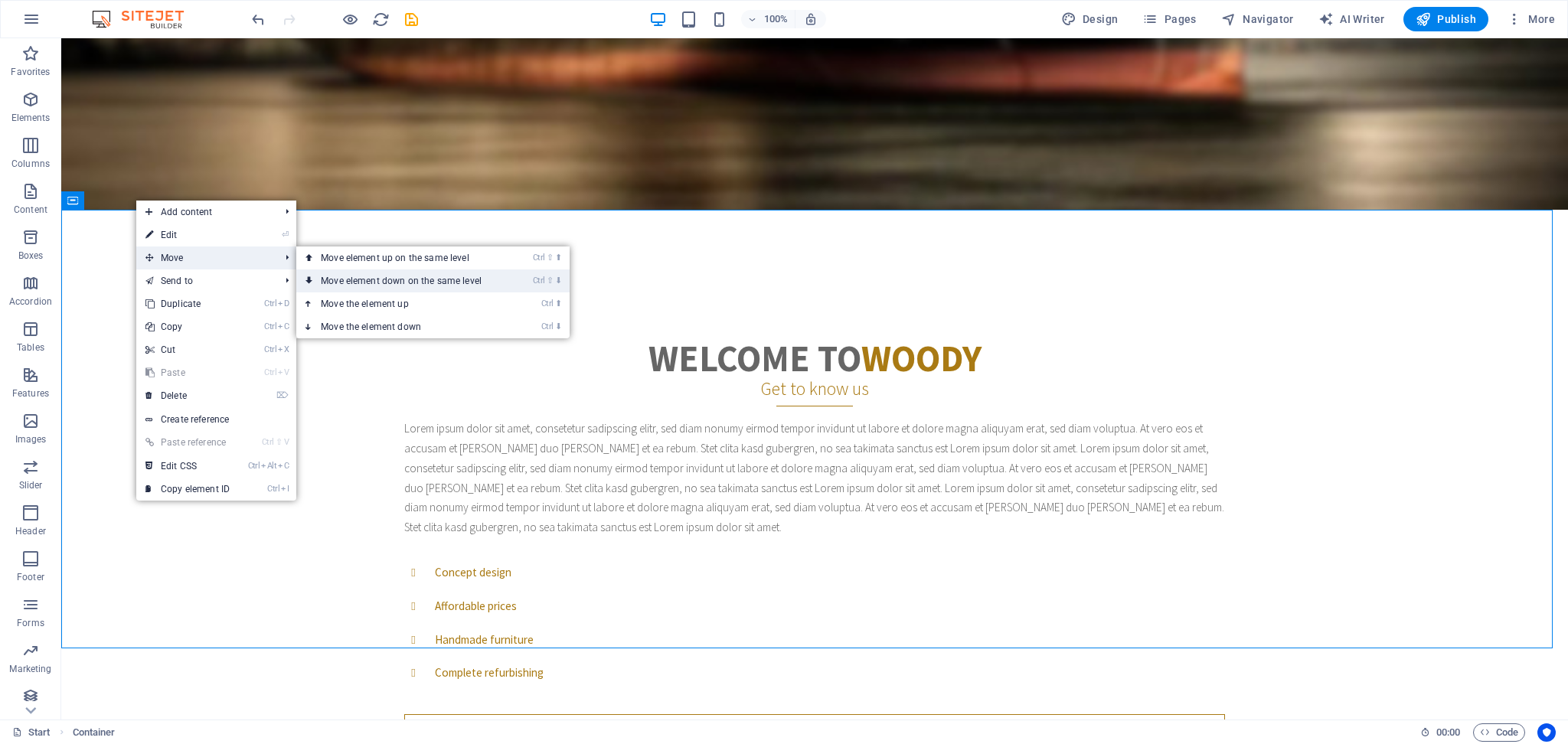
click at [433, 282] on link "Ctrl ⇧ ⬇ Move element down on the same level" at bounding box center [404, 281] width 216 height 23
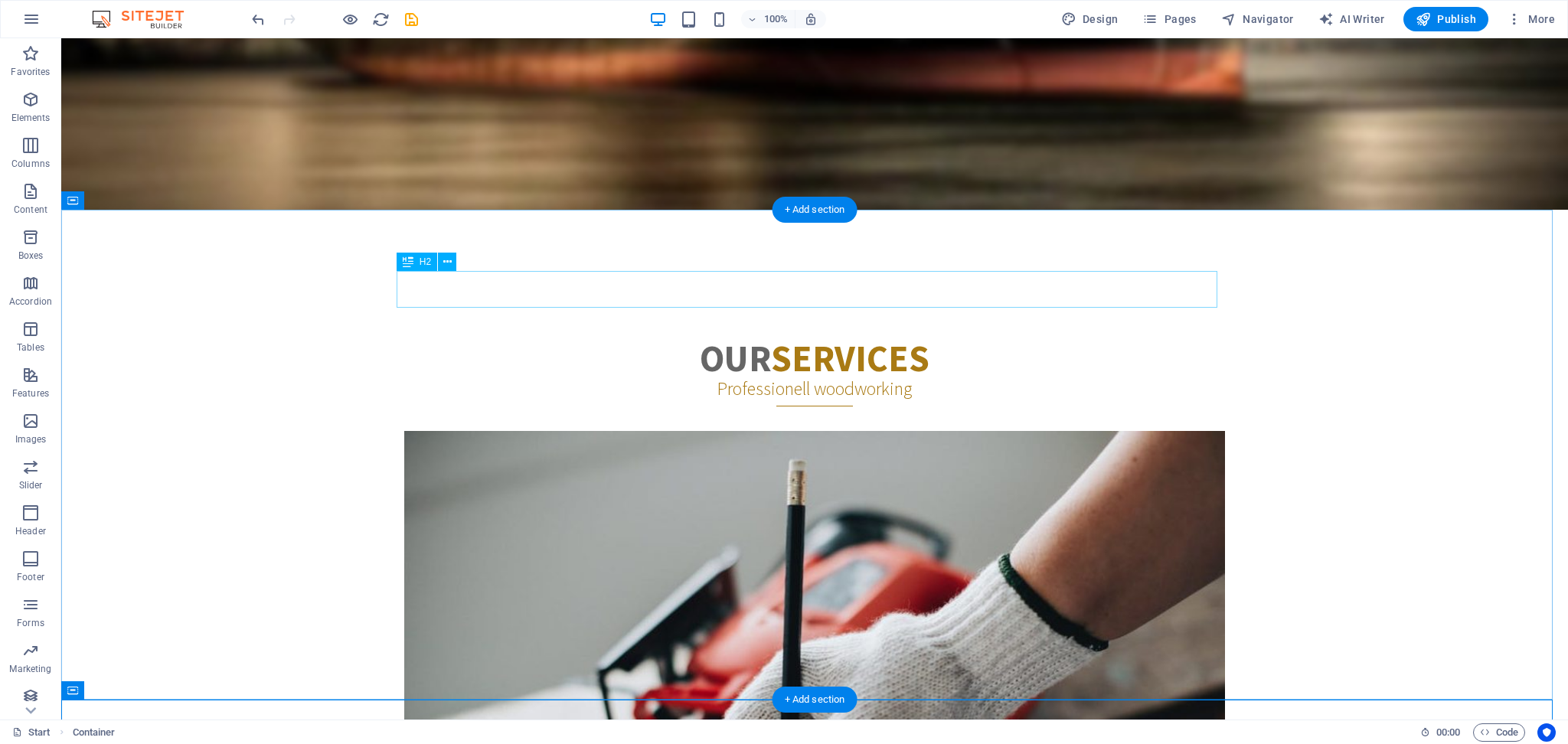
click at [724, 340] on div "Our Services" at bounding box center [814, 358] width 820 height 36
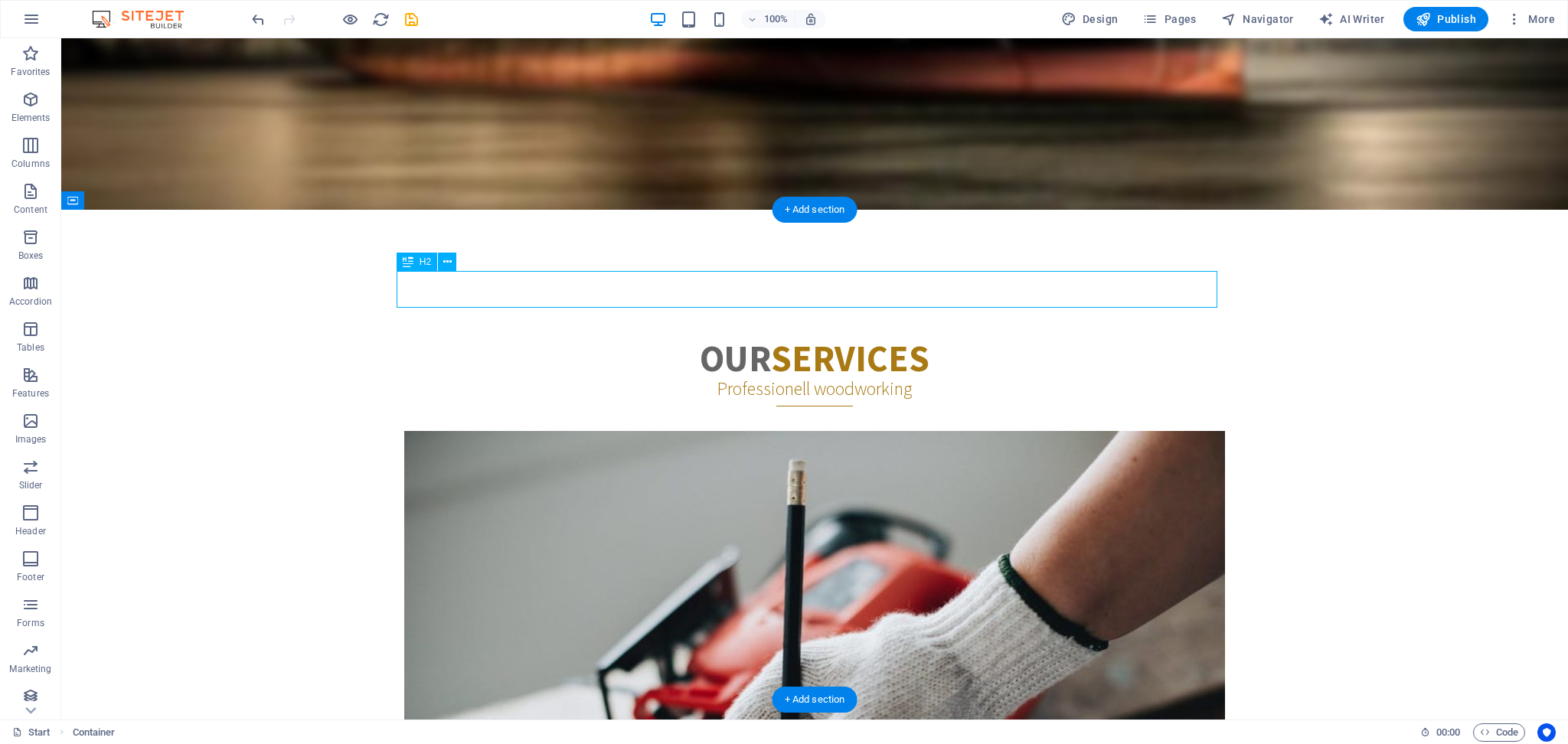
click at [724, 340] on div "Our Services" at bounding box center [814, 358] width 820 height 36
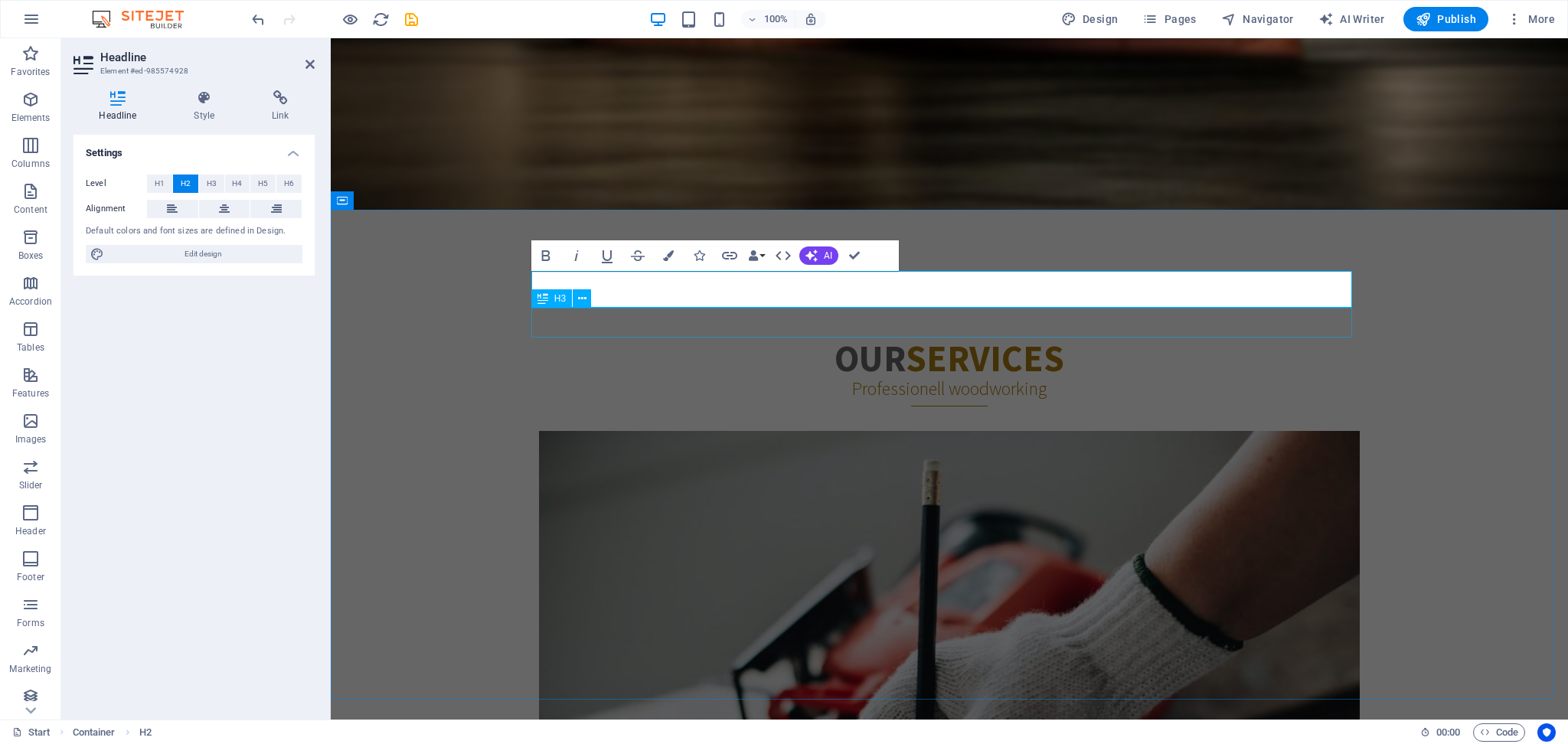
click at [891, 376] on div "Professionell woodworking" at bounding box center [949, 391] width 820 height 30
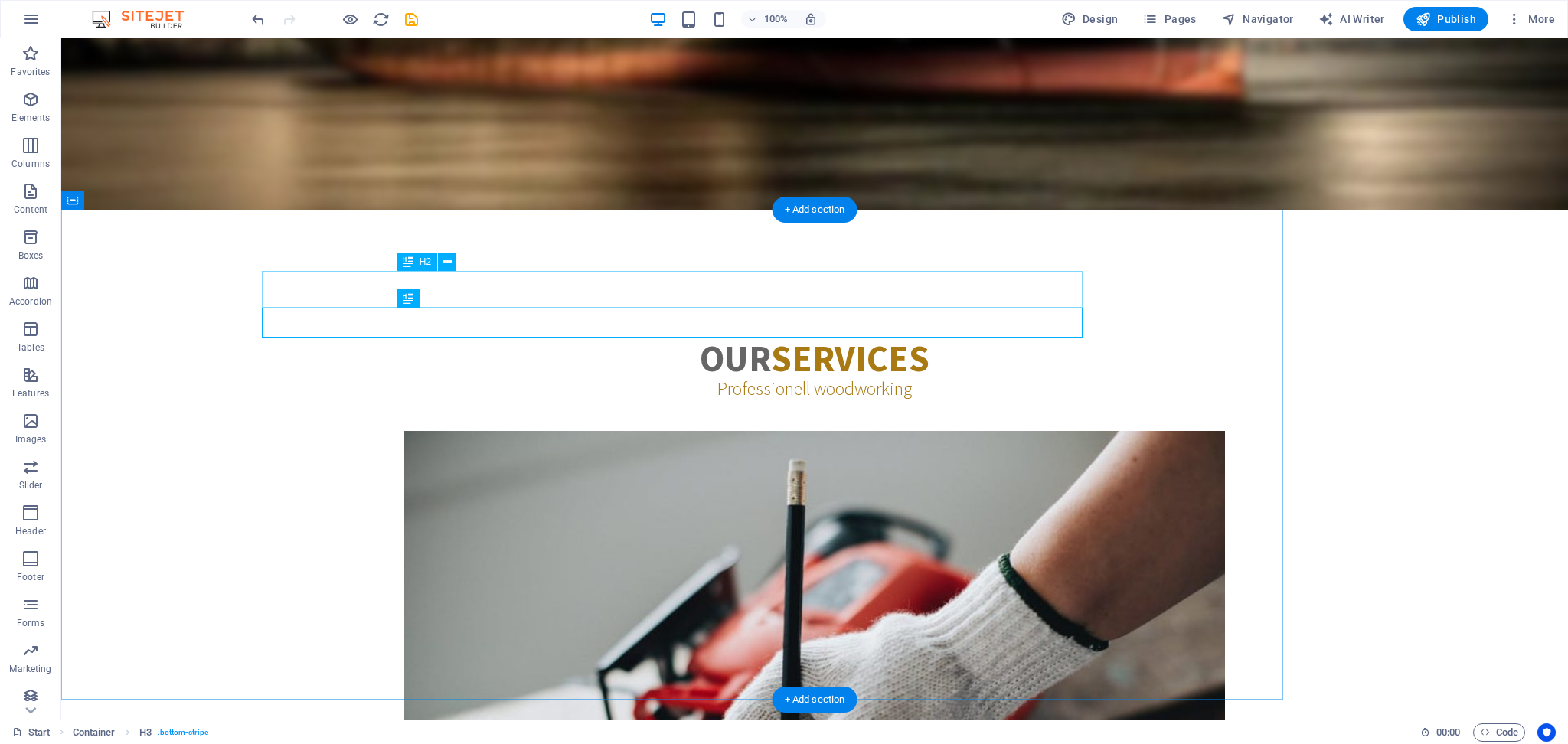
click at [884, 340] on div "Our Services" at bounding box center [814, 358] width 820 height 36
click at [733, 340] on div "Our Services" at bounding box center [814, 358] width 820 height 36
click at [732, 340] on div "Our Services" at bounding box center [814, 358] width 820 height 36
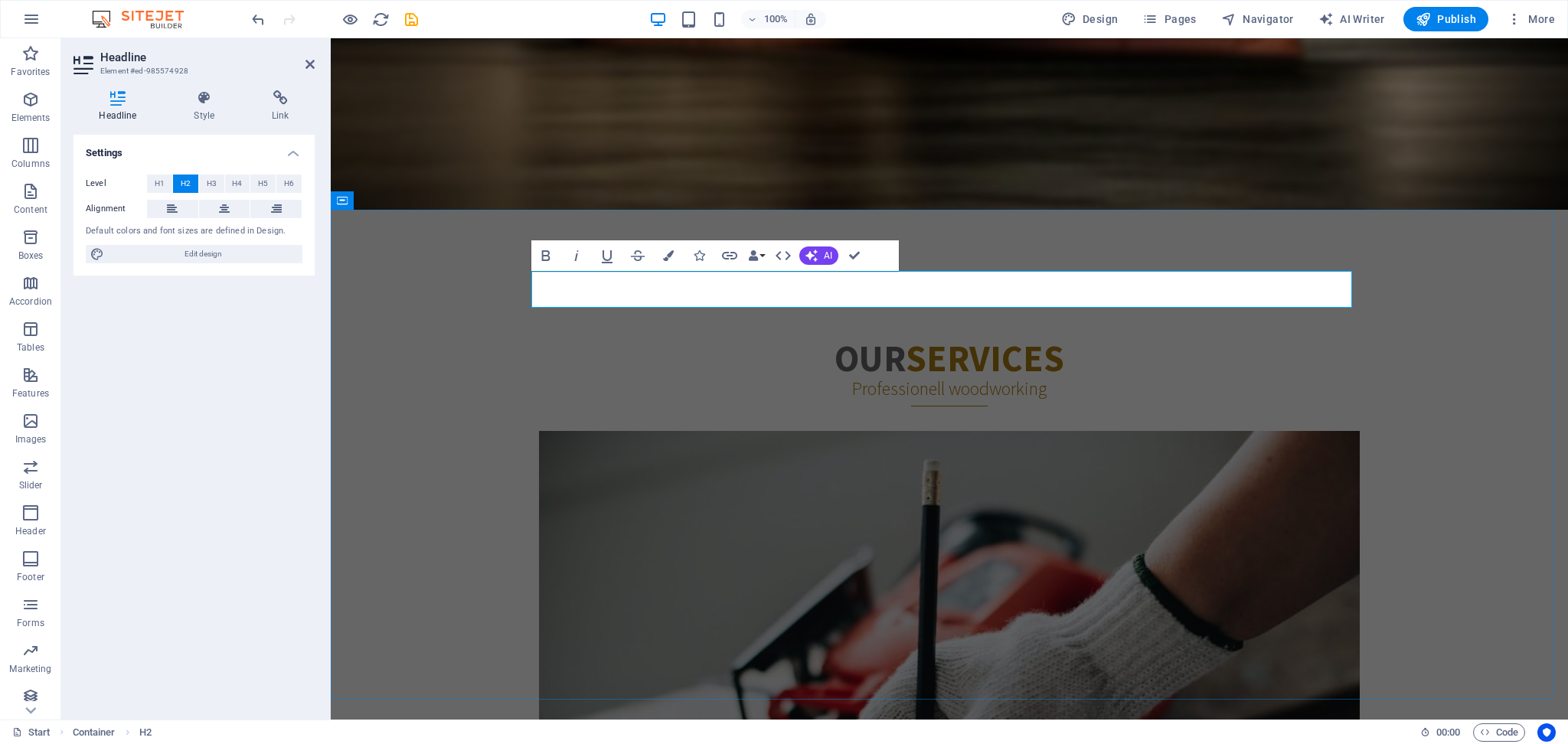
click at [899, 340] on h2 "Our Services" at bounding box center [949, 358] width 820 height 36
click at [948, 335] on strong "Services" at bounding box center [981, 358] width 159 height 46
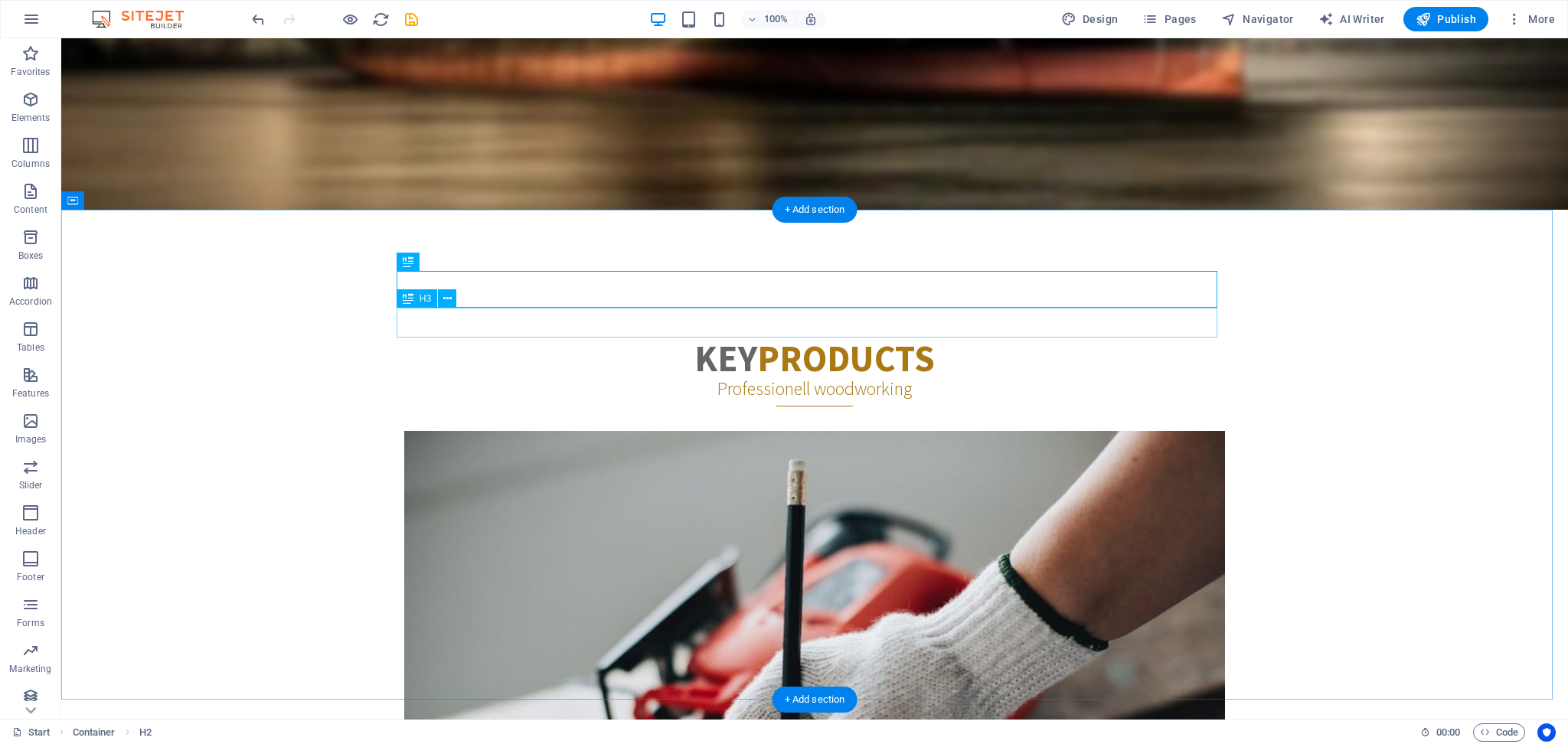
click at [819, 376] on div "Professionell woodworking" at bounding box center [814, 391] width 820 height 30
click at [859, 376] on div "Professionell woodworking" at bounding box center [814, 391] width 820 height 30
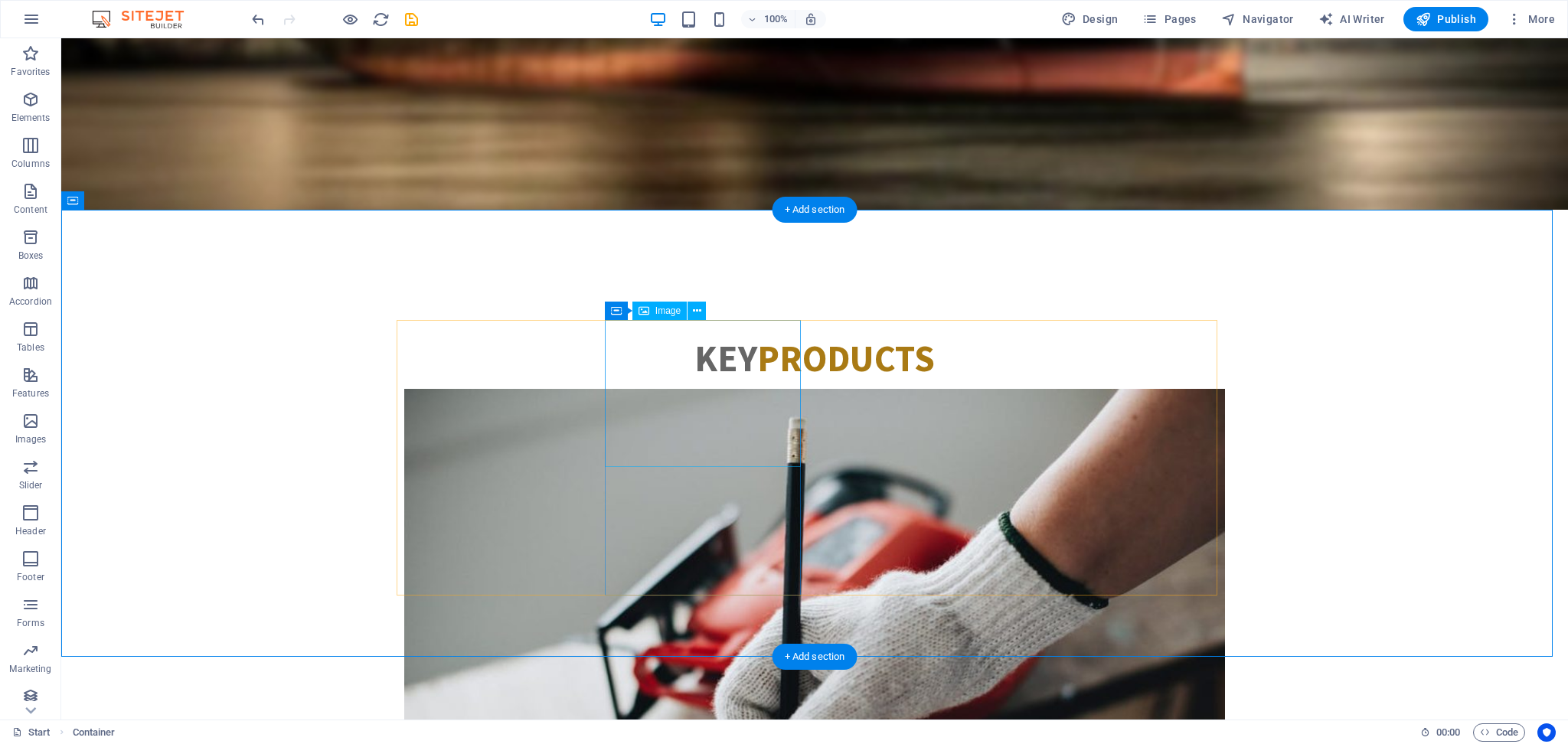
scroll to position [612, 0]
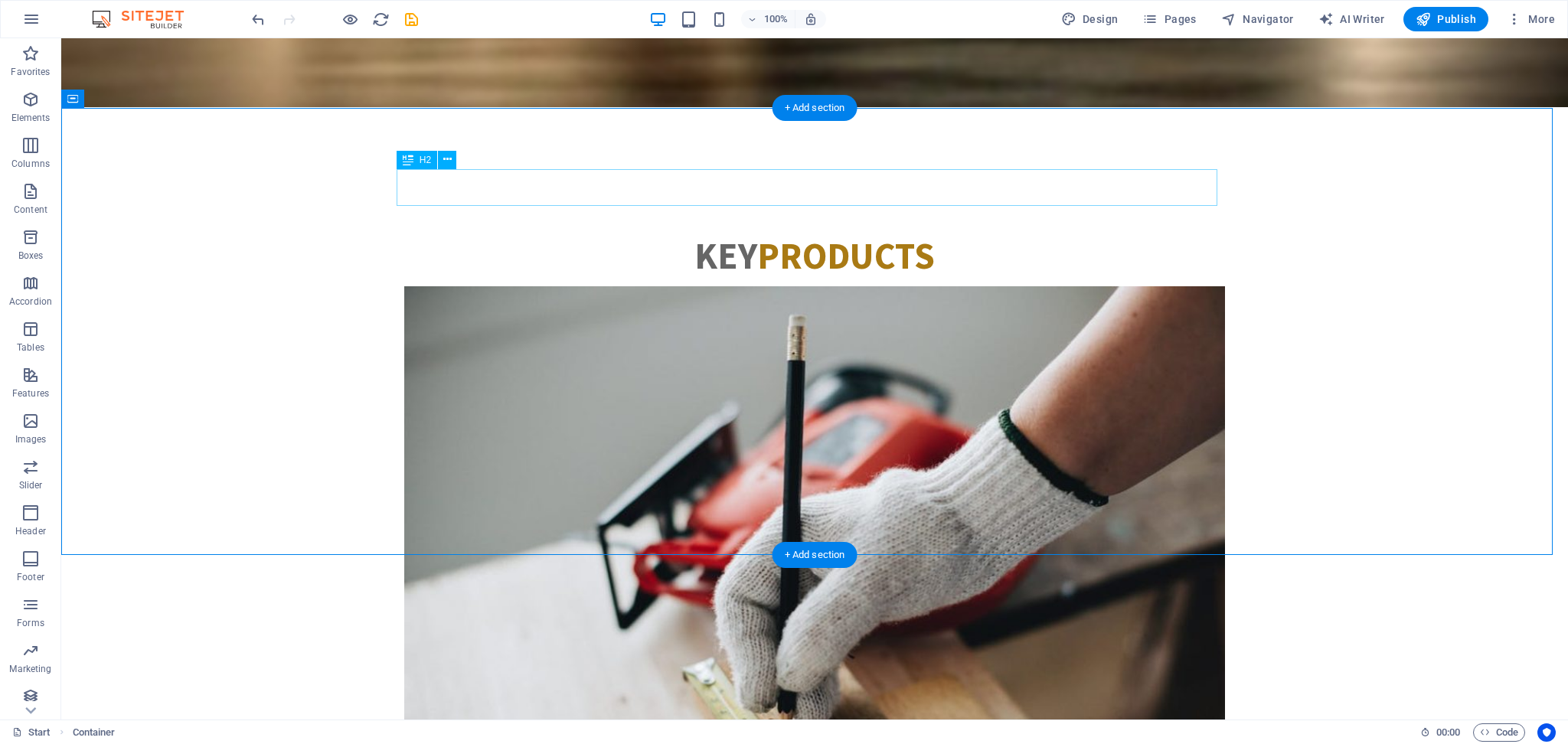
click at [786, 237] on div "KEY PRODUCTS" at bounding box center [814, 255] width 820 height 36
click at [487, 320] on figure at bounding box center [814, 593] width 820 height 614
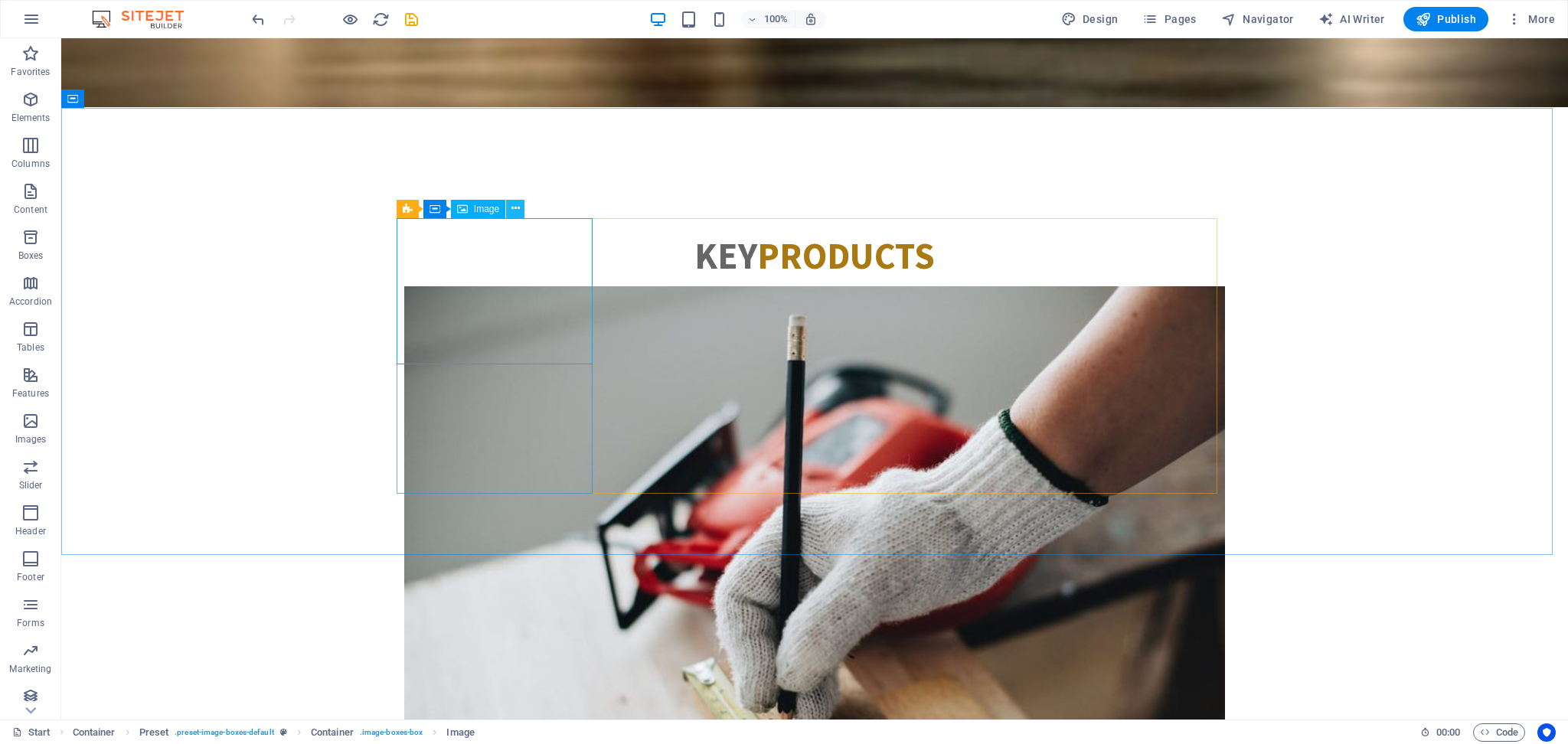
click at [513, 206] on icon at bounding box center [515, 209] width 8 height 16
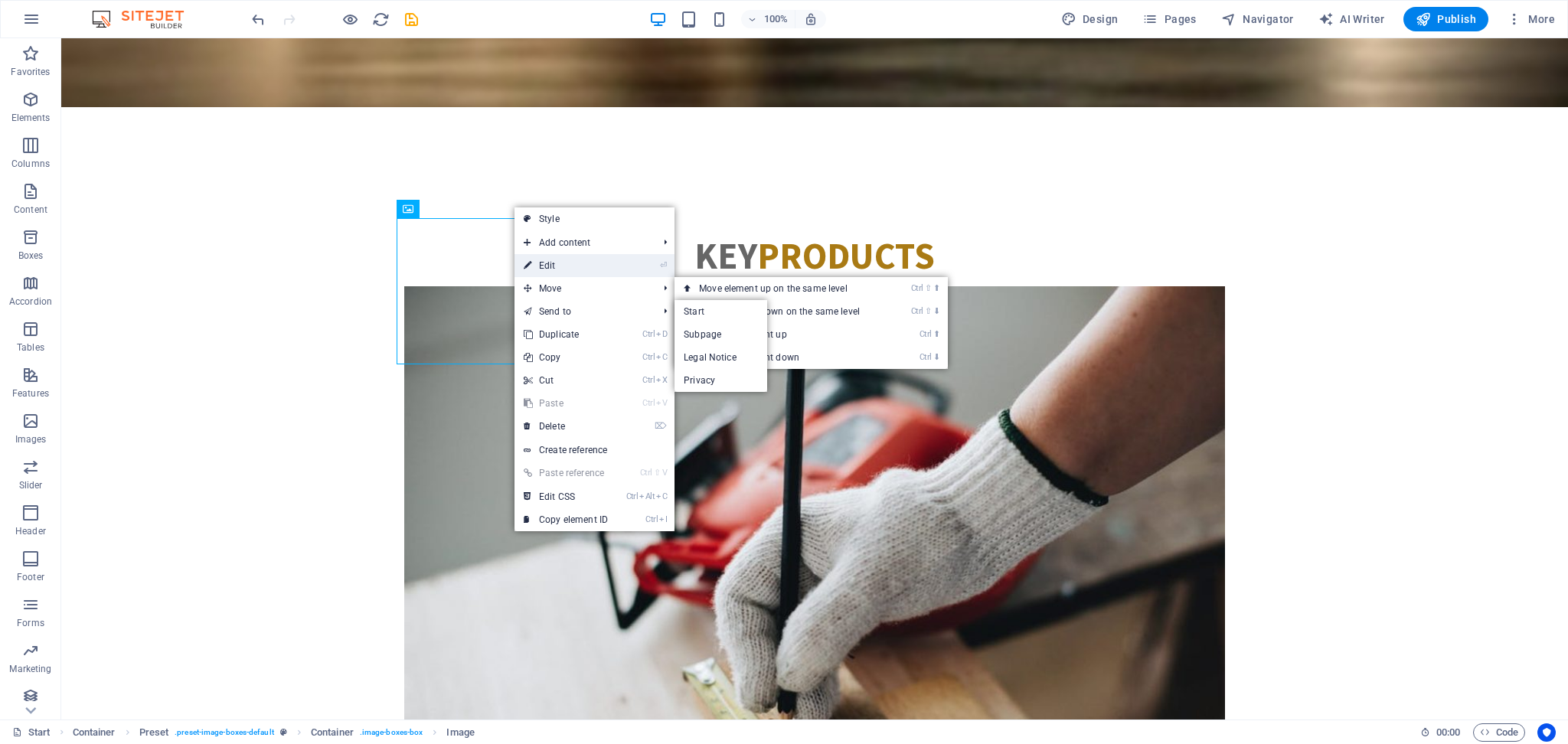
click at [561, 263] on link "⏎ Edit" at bounding box center [565, 266] width 103 height 23
select select "%"
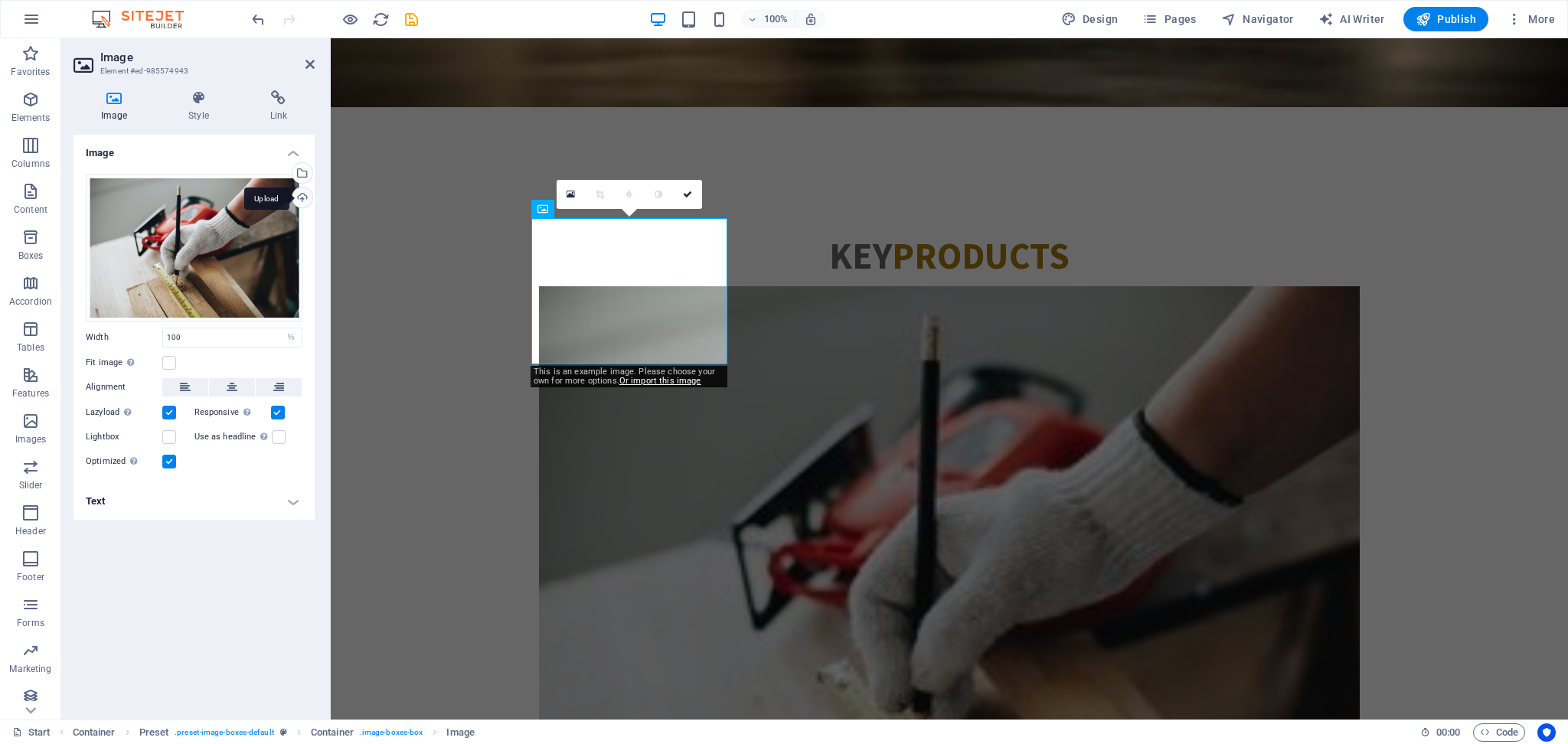
click at [301, 191] on div "Upload" at bounding box center [300, 199] width 23 height 23
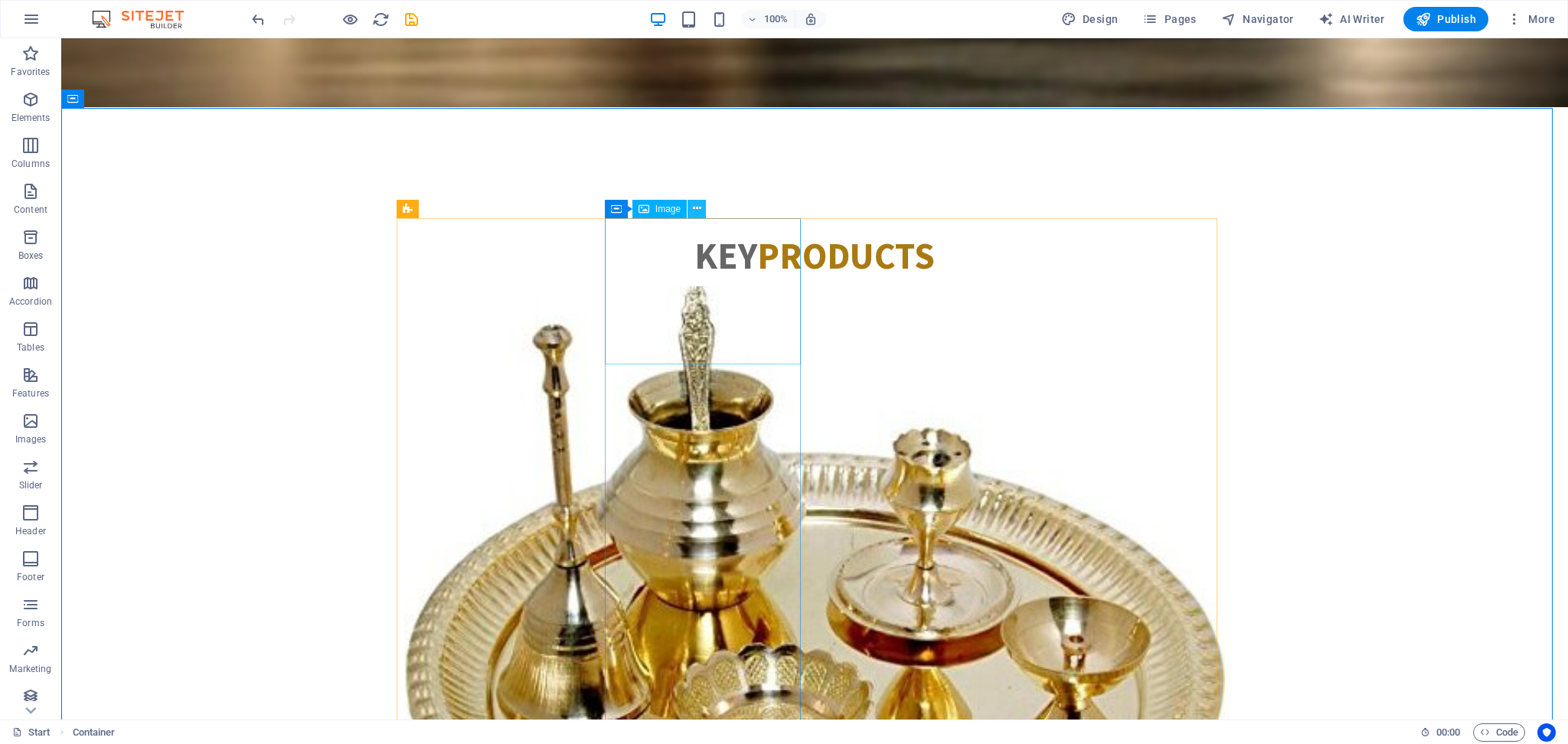
click at [690, 207] on button at bounding box center [697, 209] width 19 height 19
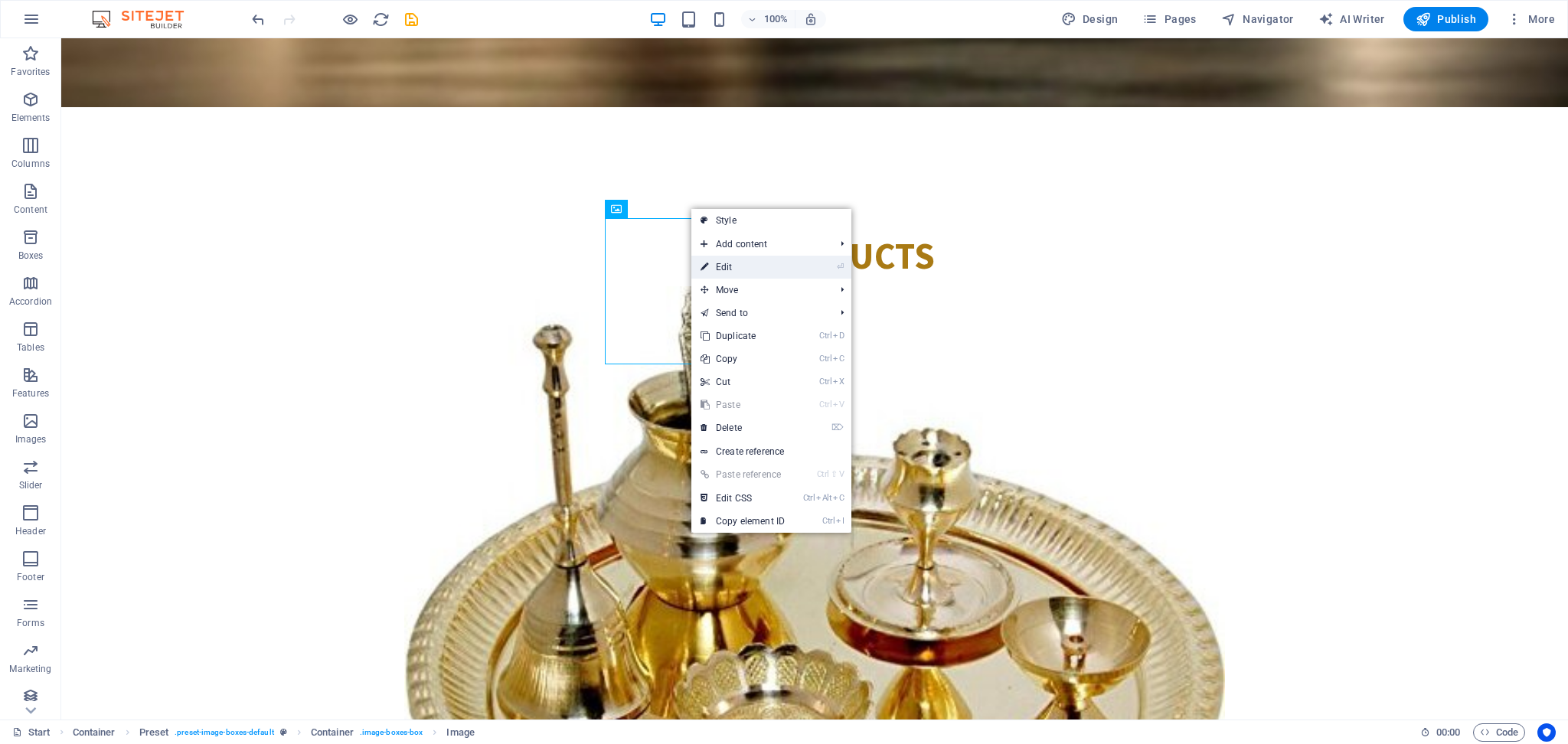
click at [733, 269] on link "⏎ Edit" at bounding box center [743, 267] width 103 height 23
select select "%"
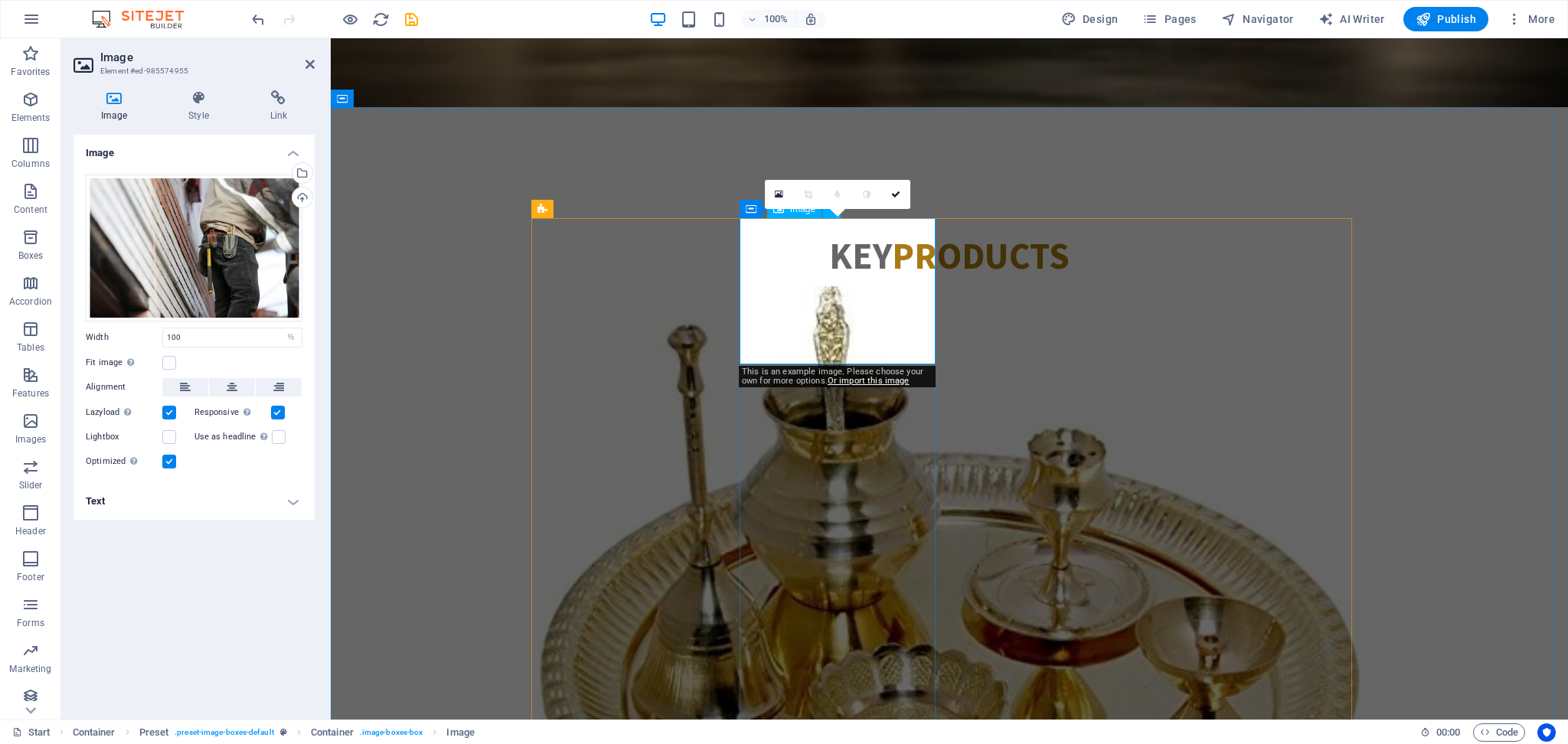
click at [302, 203] on div "Upload" at bounding box center [300, 199] width 23 height 23
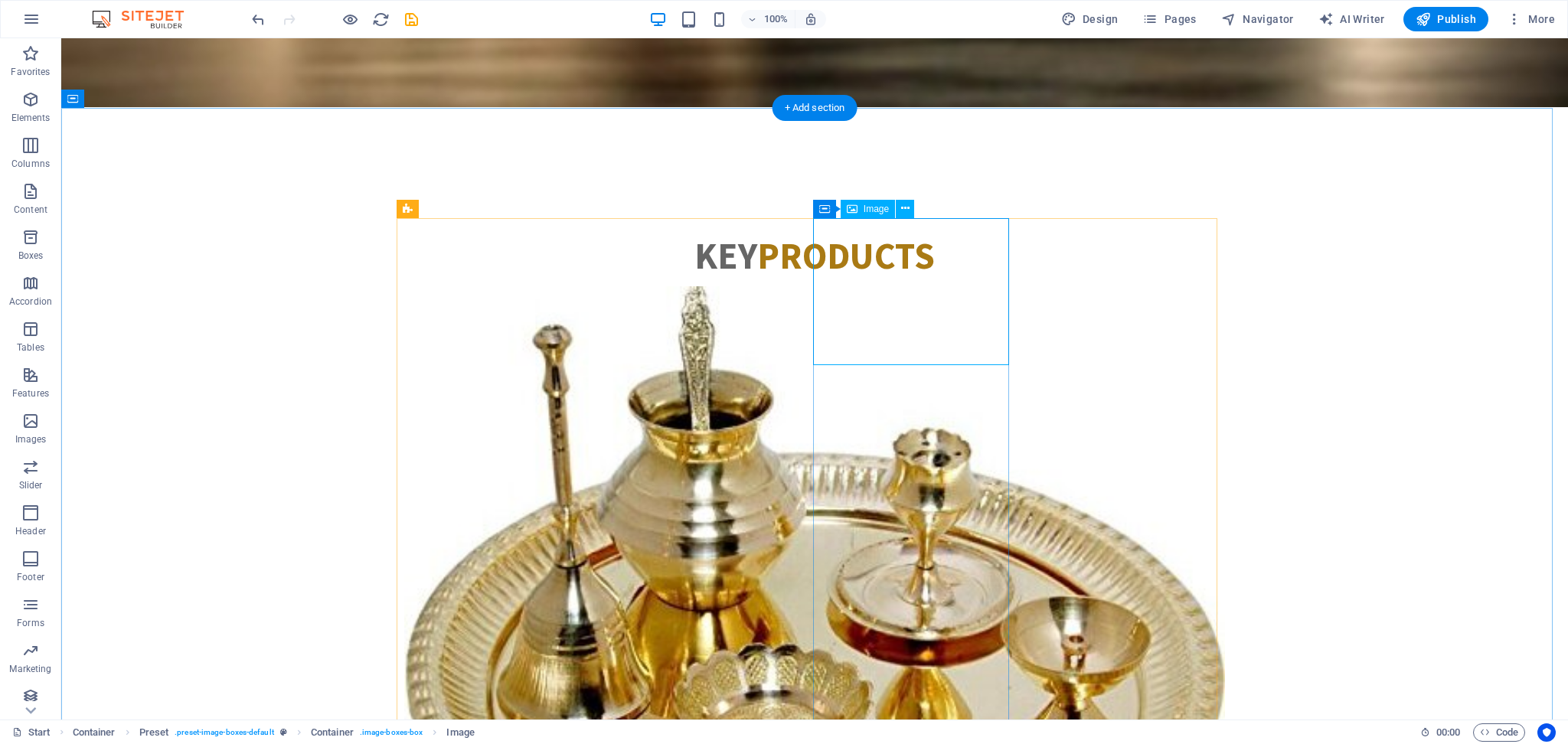
click at [903, 207] on icon at bounding box center [905, 209] width 8 height 16
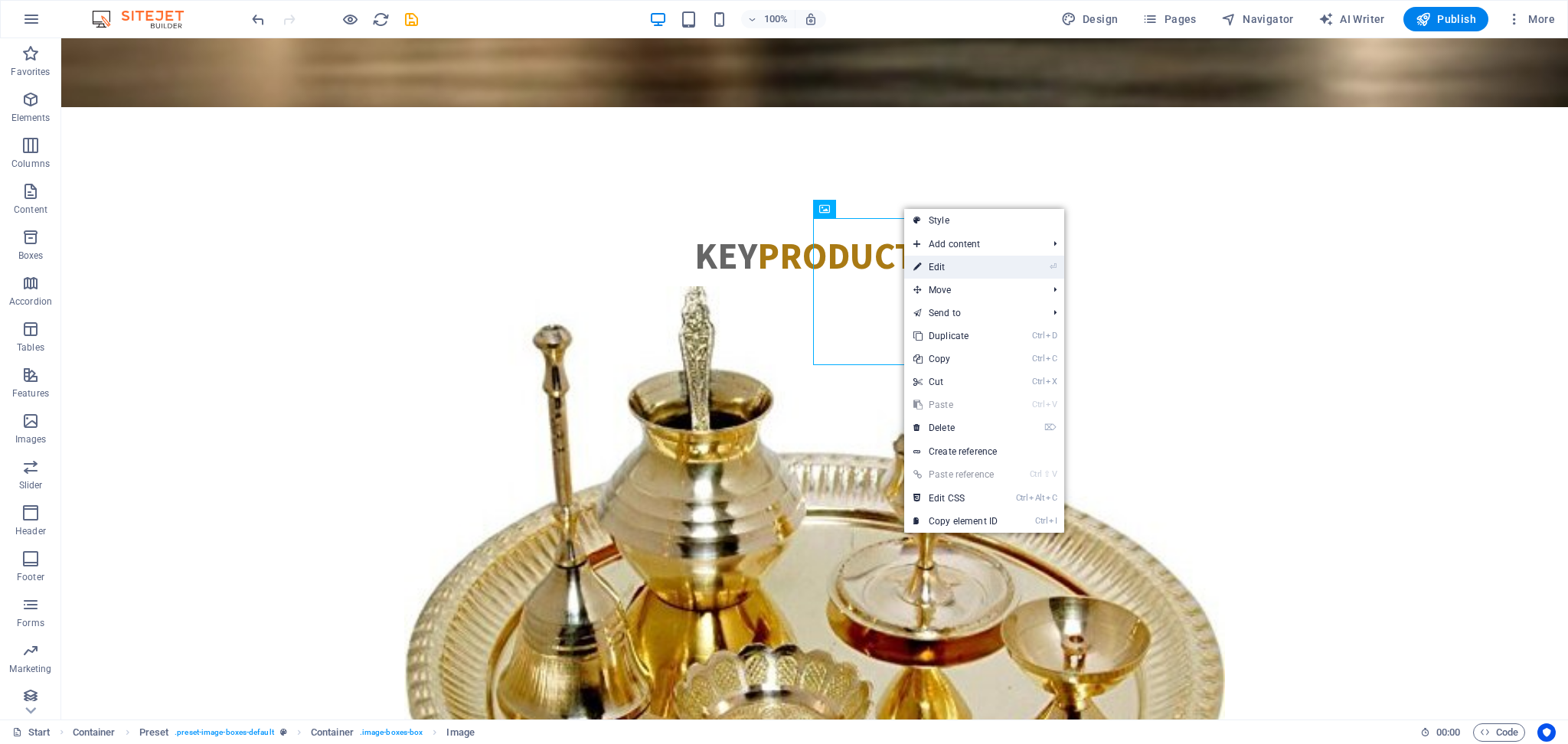
click at [954, 276] on link "⏎ Edit" at bounding box center [955, 267] width 103 height 23
select select "%"
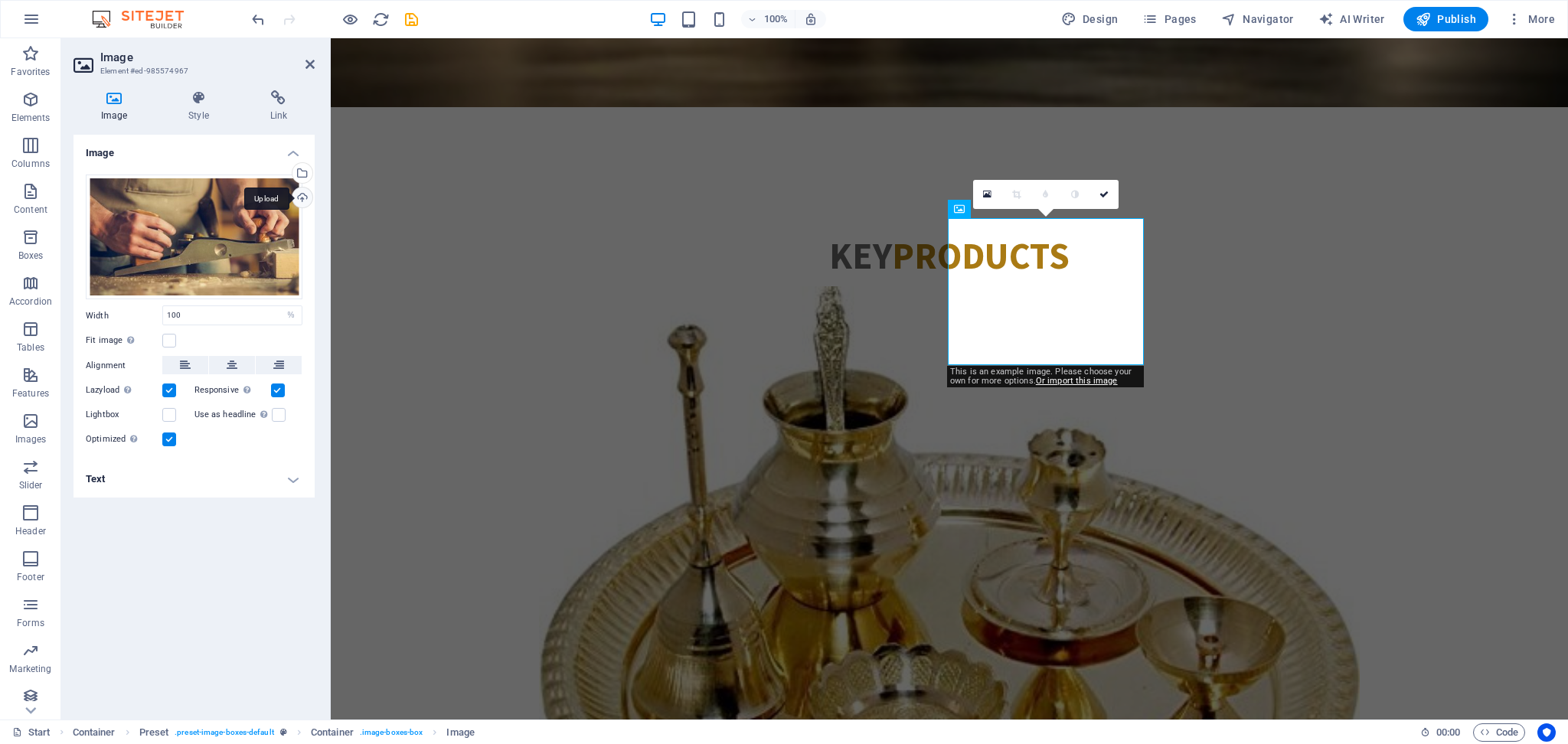
click at [303, 197] on div "Upload" at bounding box center [300, 199] width 23 height 23
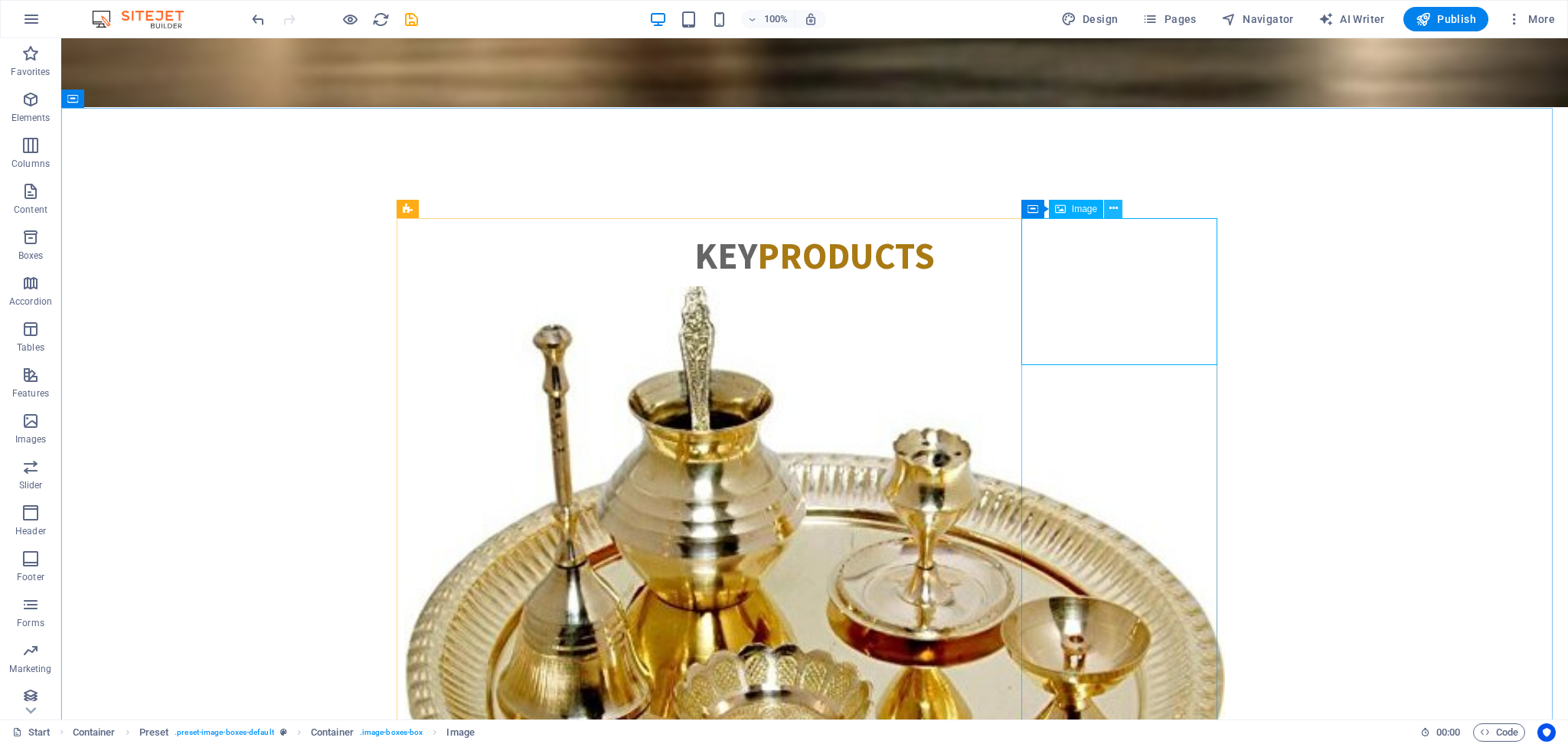
click at [1115, 206] on icon at bounding box center [1114, 209] width 8 height 16
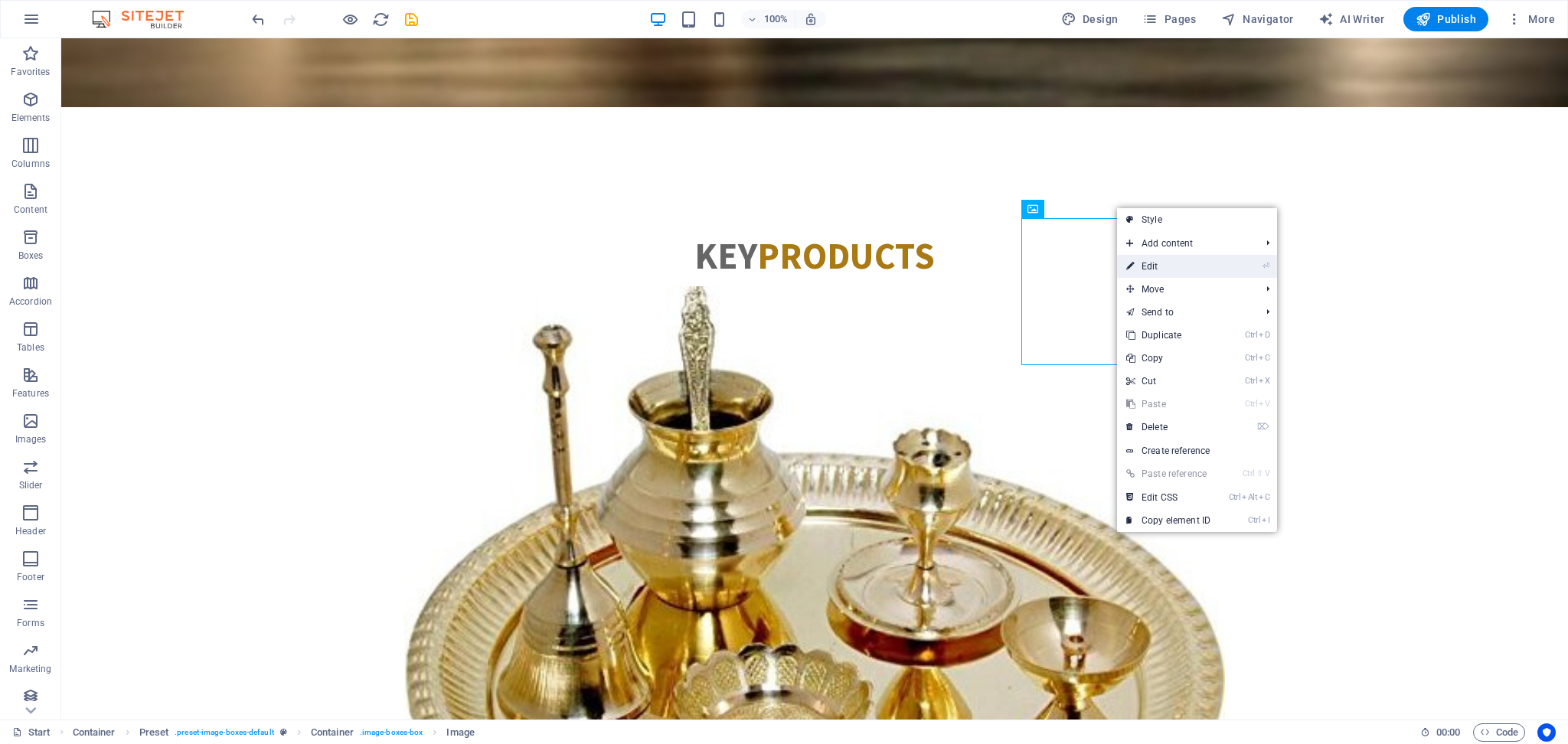
drag, startPoint x: 1164, startPoint y: 273, endPoint x: 833, endPoint y: 233, distance: 333.4
click at [1164, 273] on link "⏎ Edit" at bounding box center [1168, 266] width 103 height 23
select select "%"
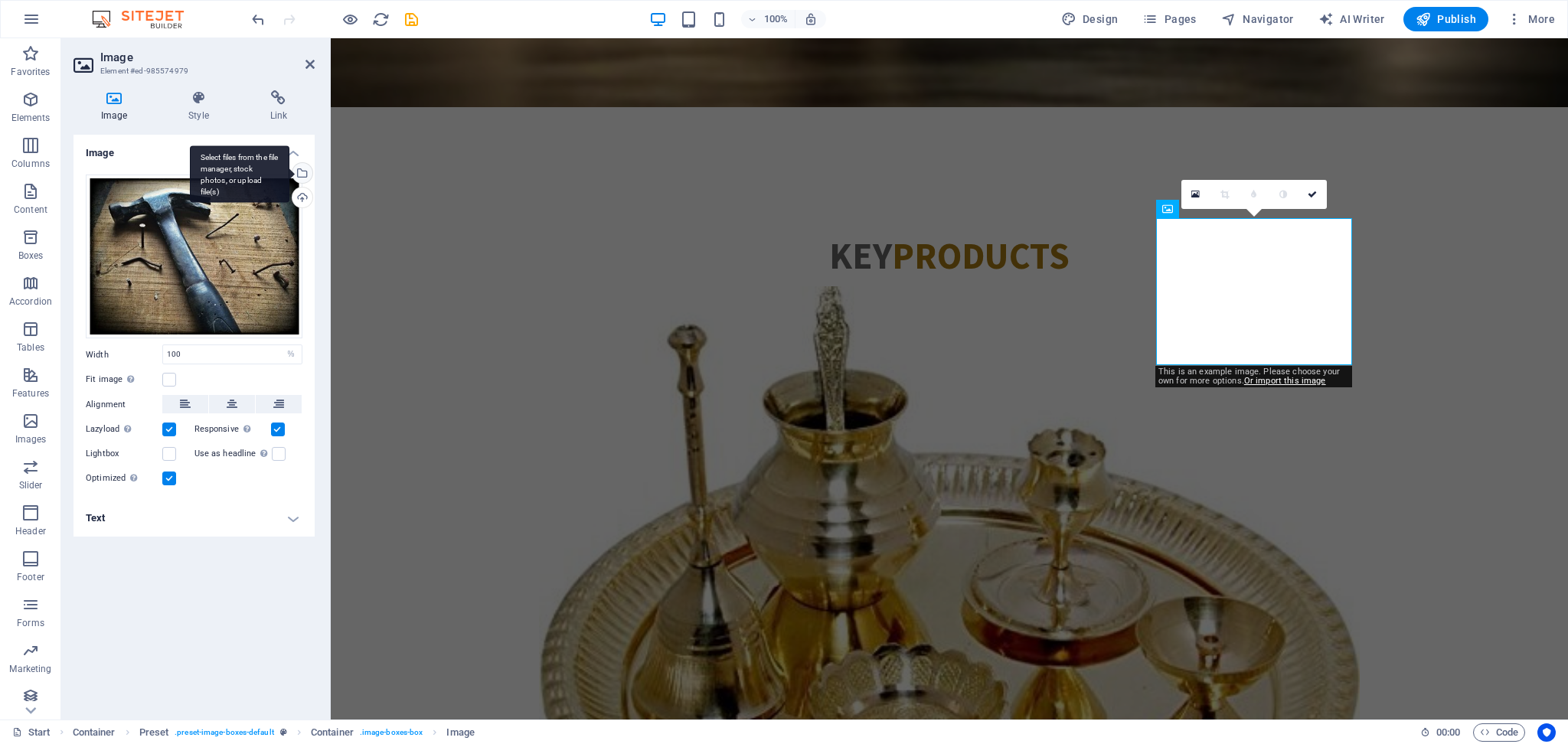
click at [298, 185] on div "Select files from the file manager, stock photos, or upload file(s)" at bounding box center [300, 174] width 23 height 23
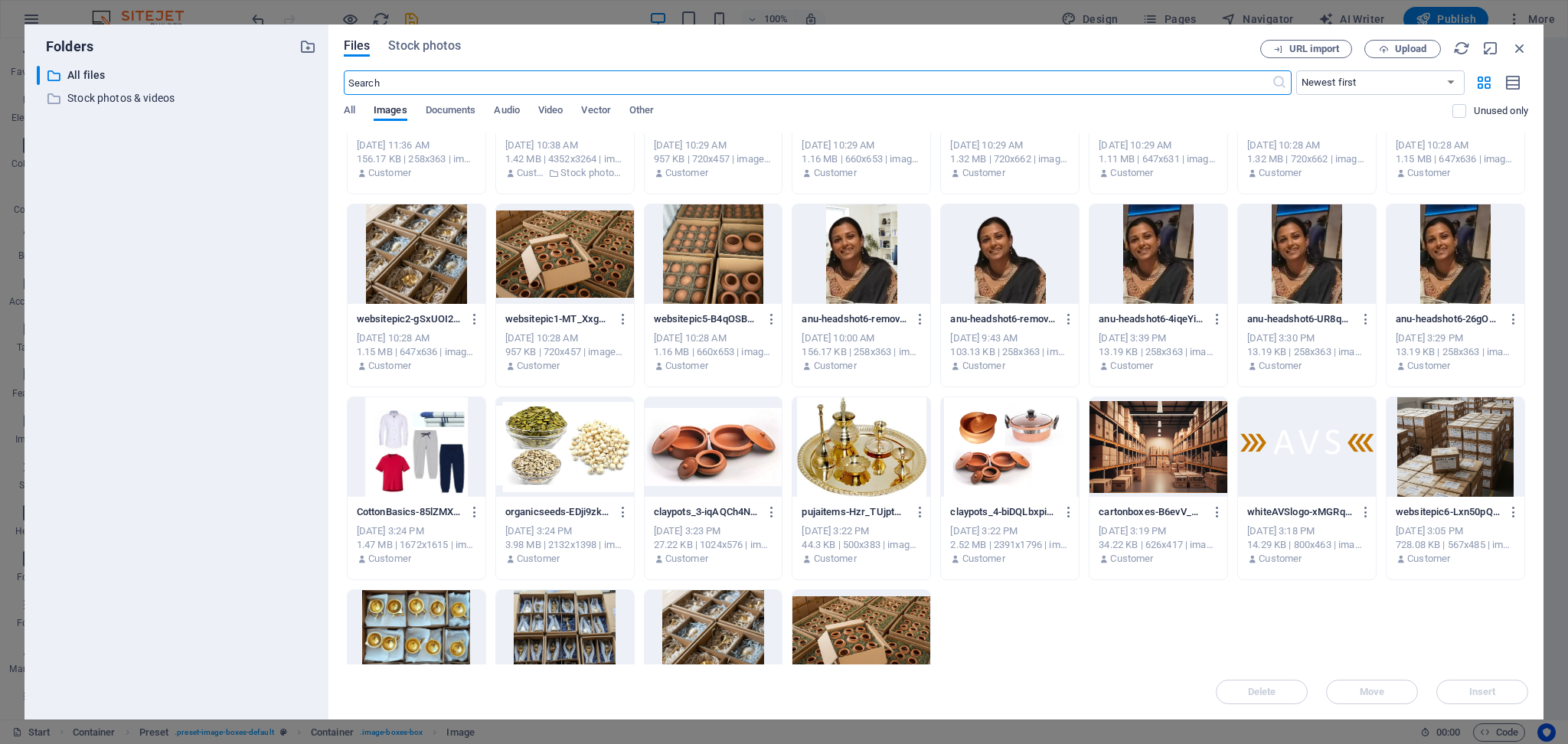
scroll to position [512, 0]
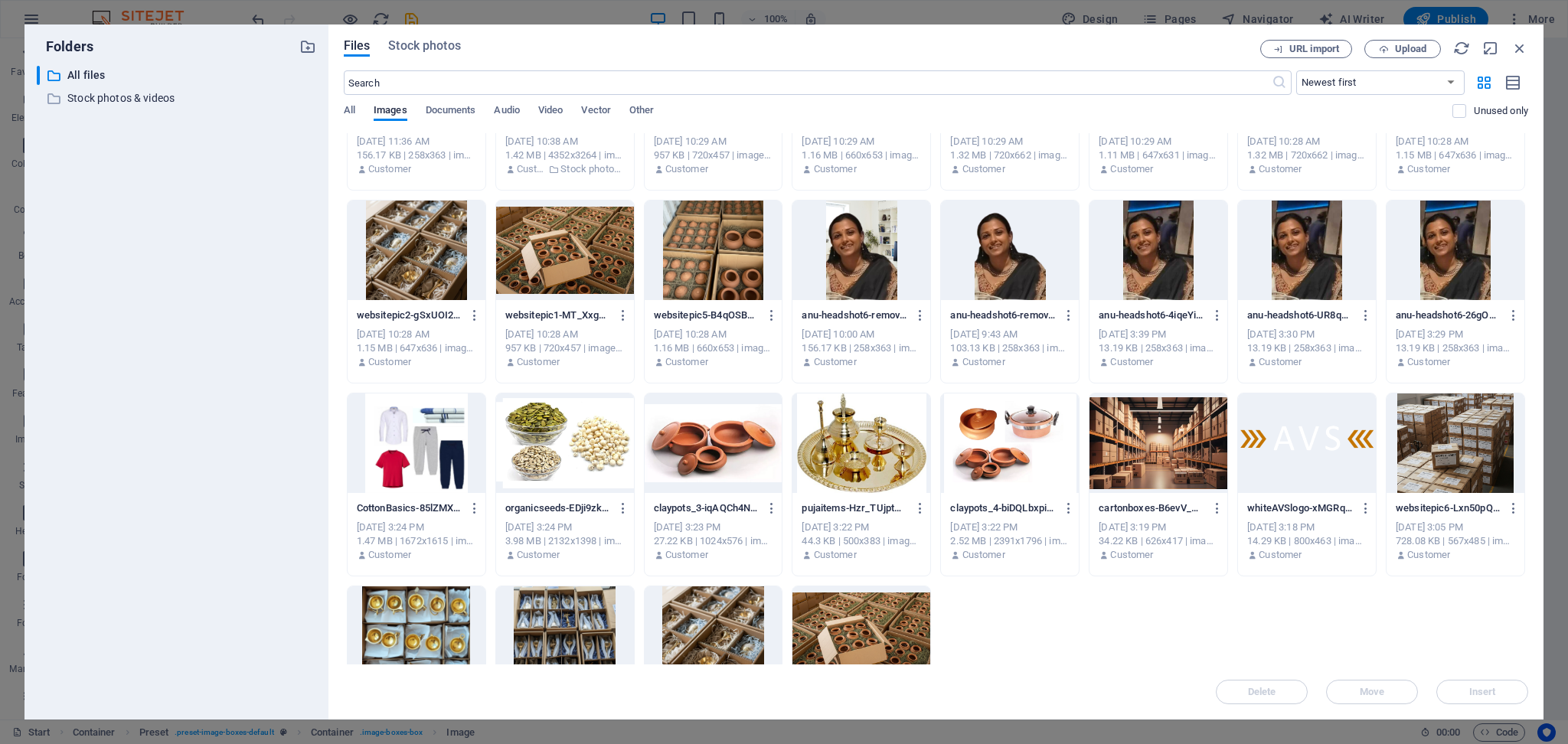
drag, startPoint x: 1528, startPoint y: 497, endPoint x: 1529, endPoint y: 572, distance: 75.0
click at [1175, 558] on div "Files Stock photos URL import Upload ​ Newest first Oldest first Name (A-Z) Nam…" at bounding box center [936, 372] width 1215 height 695
click at [450, 433] on div at bounding box center [416, 443] width 138 height 100
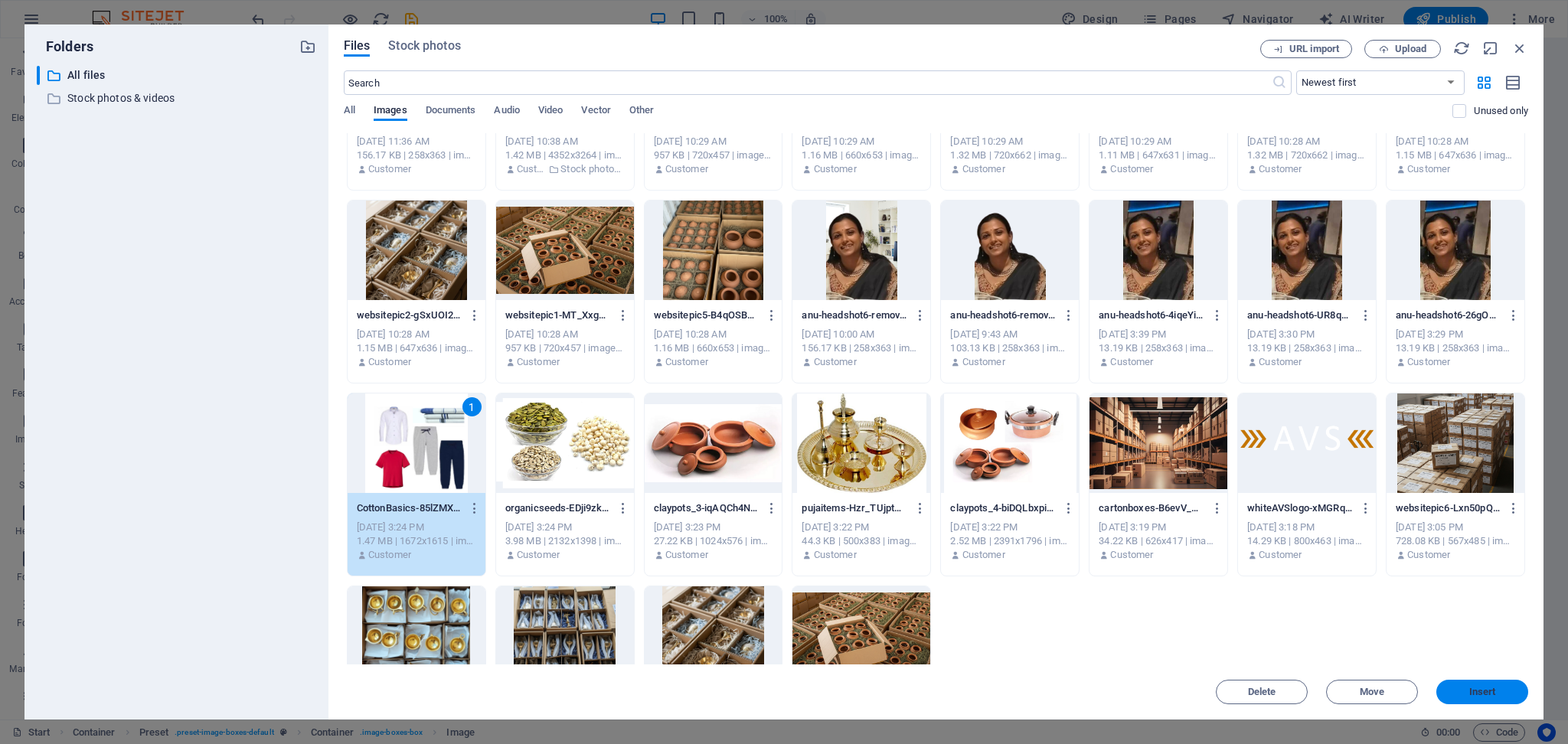
drag, startPoint x: 1477, startPoint y: 689, endPoint x: 1141, endPoint y: 650, distance: 338.3
click at [1175, 558] on span "Insert" at bounding box center [1482, 691] width 27 height 9
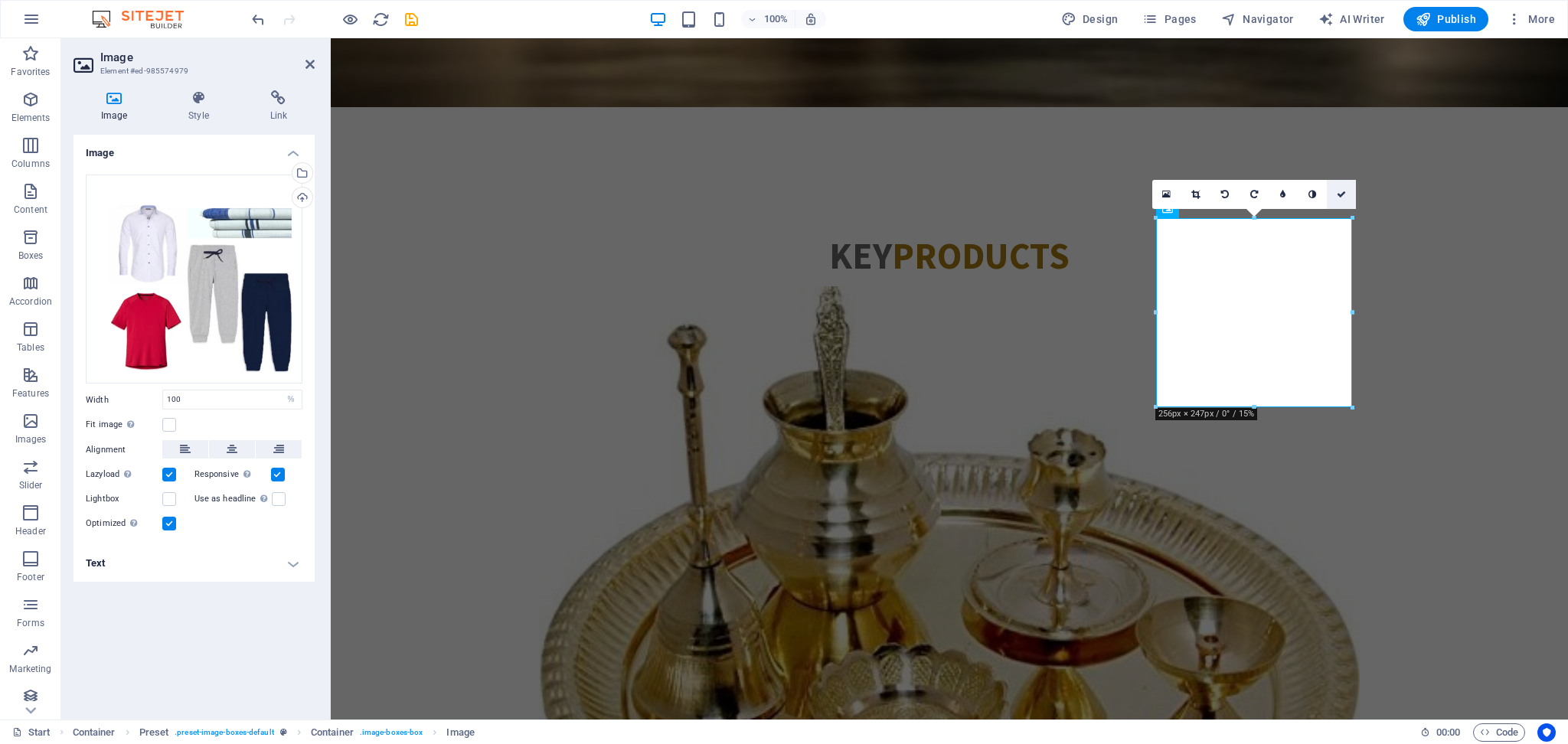
click at [1175, 197] on link at bounding box center [1341, 194] width 29 height 29
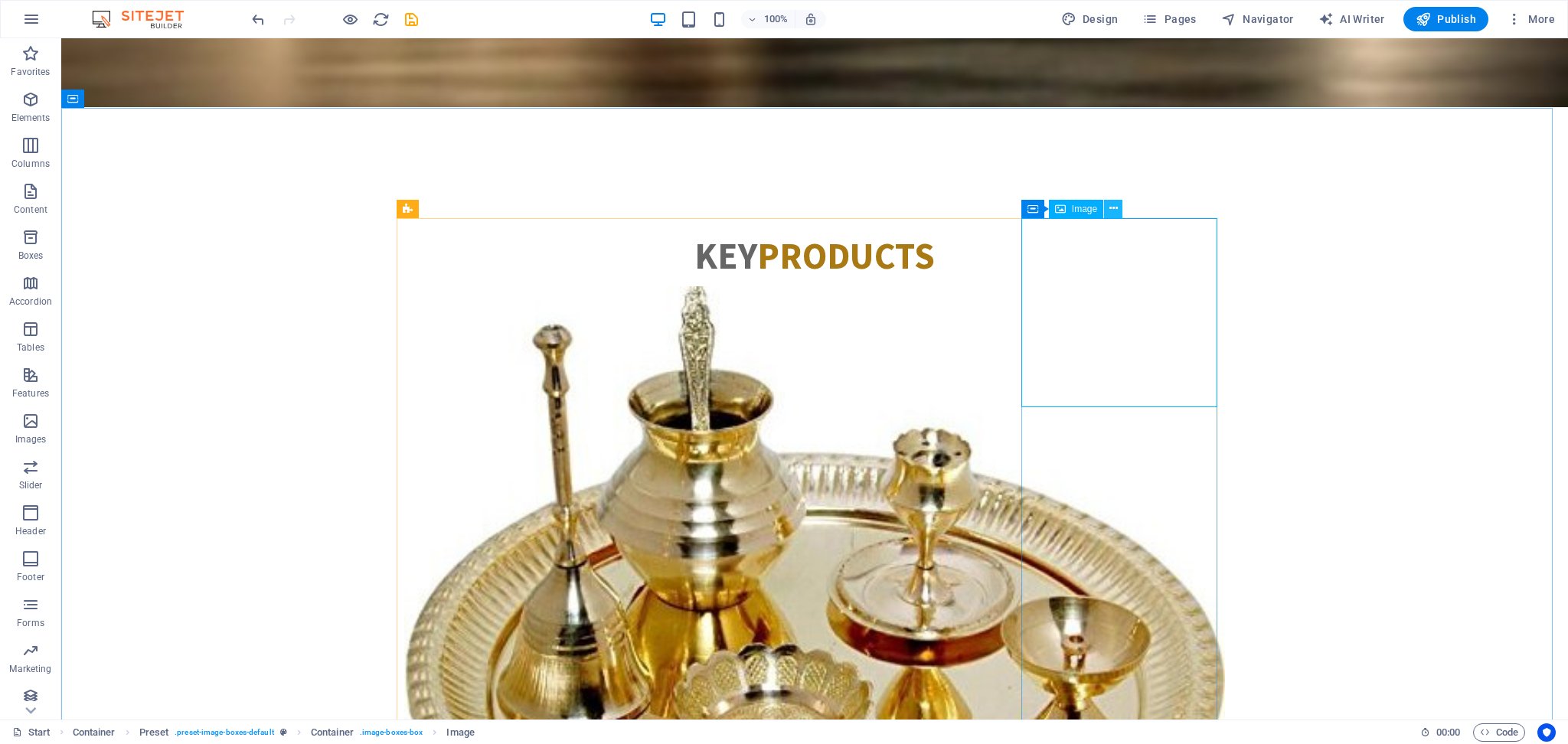
click at [1110, 207] on icon at bounding box center [1114, 209] width 8 height 16
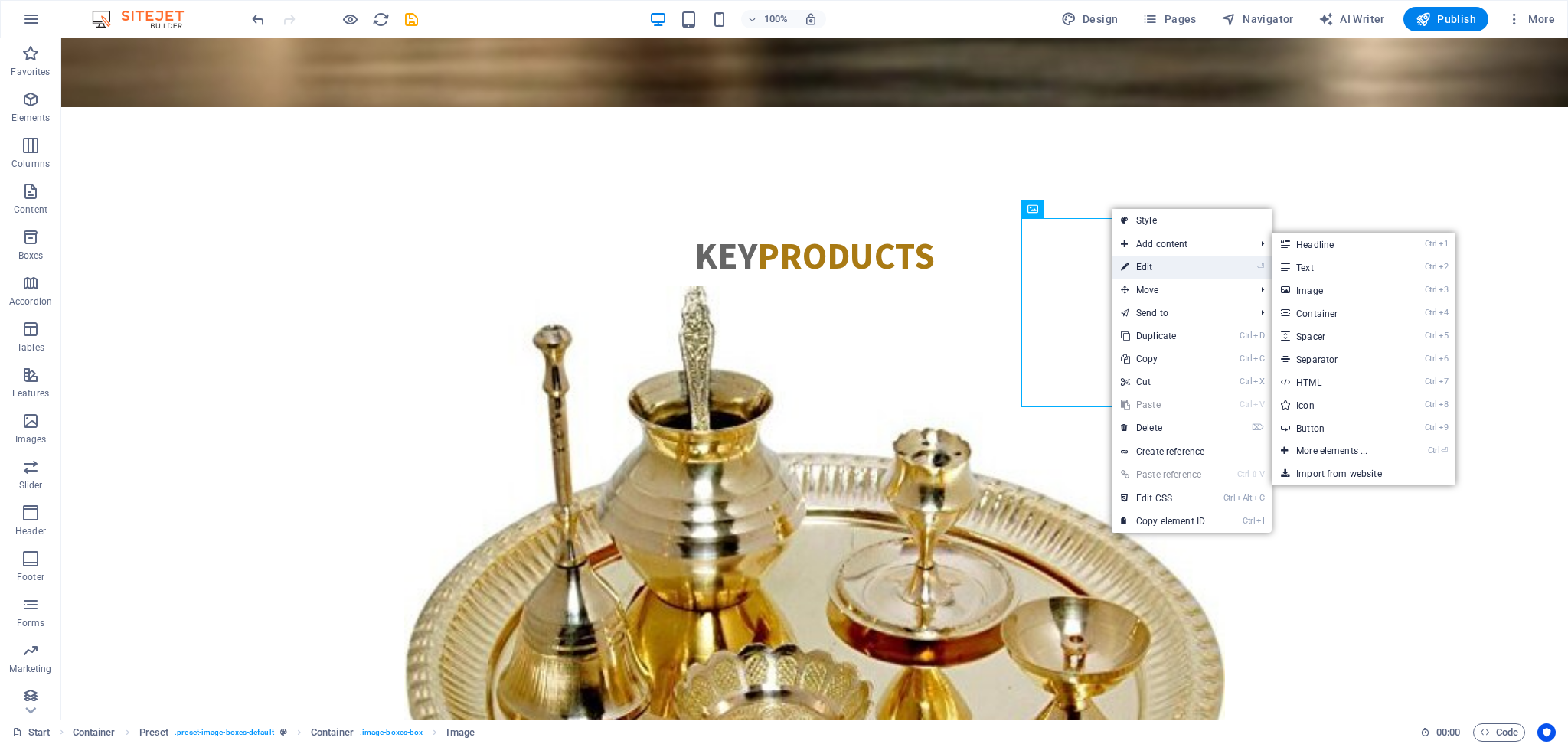
click at [1142, 261] on link "⏎ Edit" at bounding box center [1163, 267] width 103 height 23
select select "%"
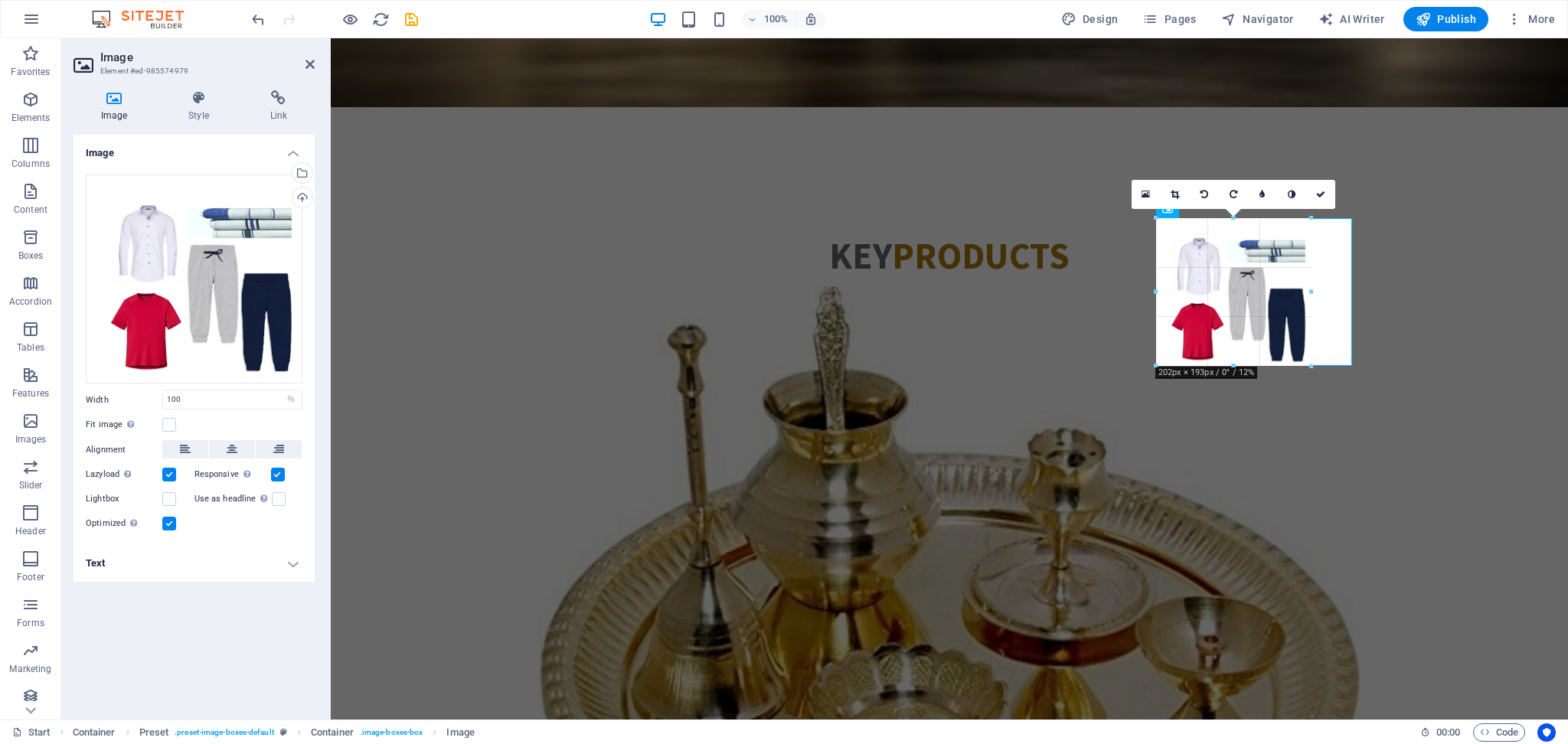
drag, startPoint x: 1351, startPoint y: 410, endPoint x: 1311, endPoint y: 329, distance: 90.3
type input "204"
select select "px"
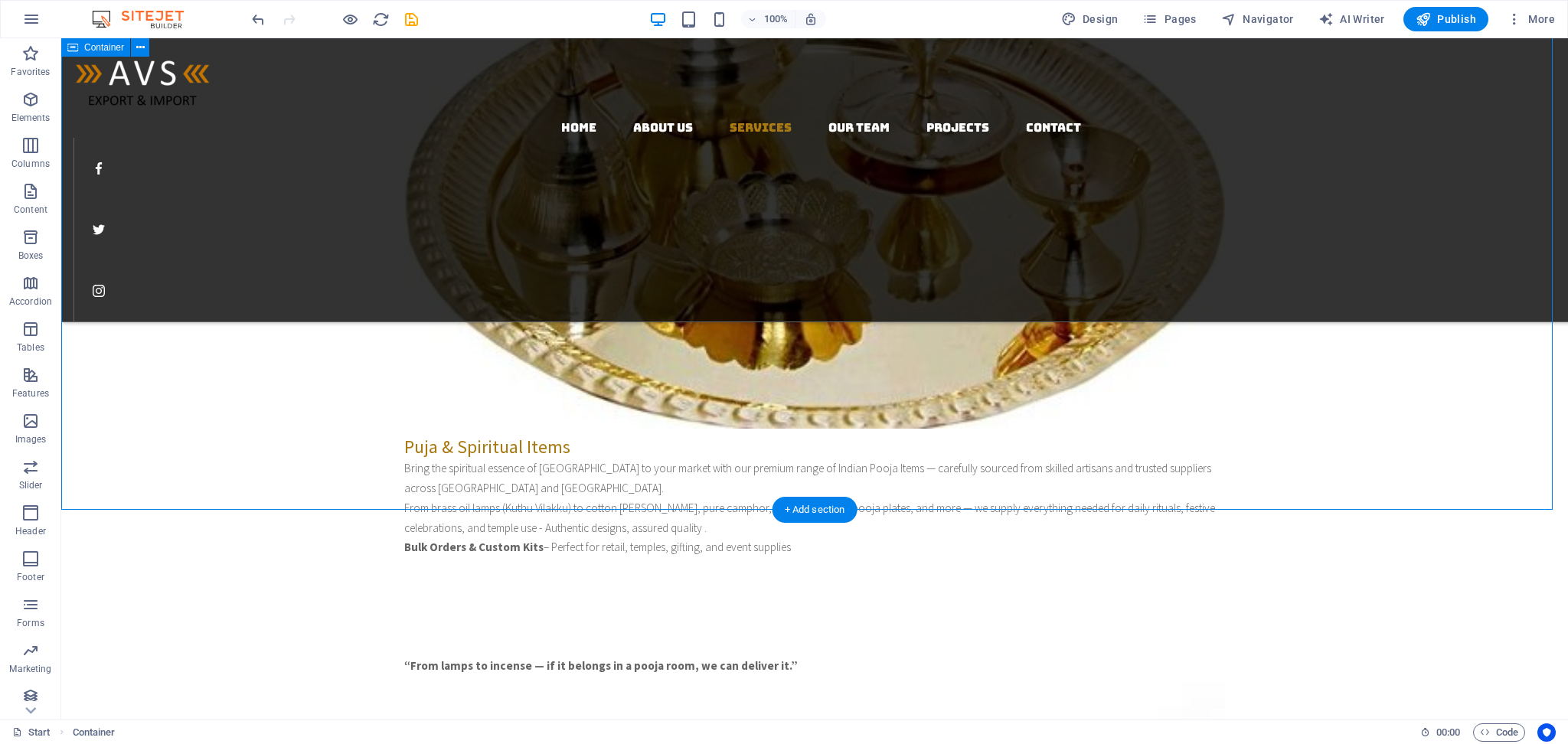
scroll to position [1225, 0]
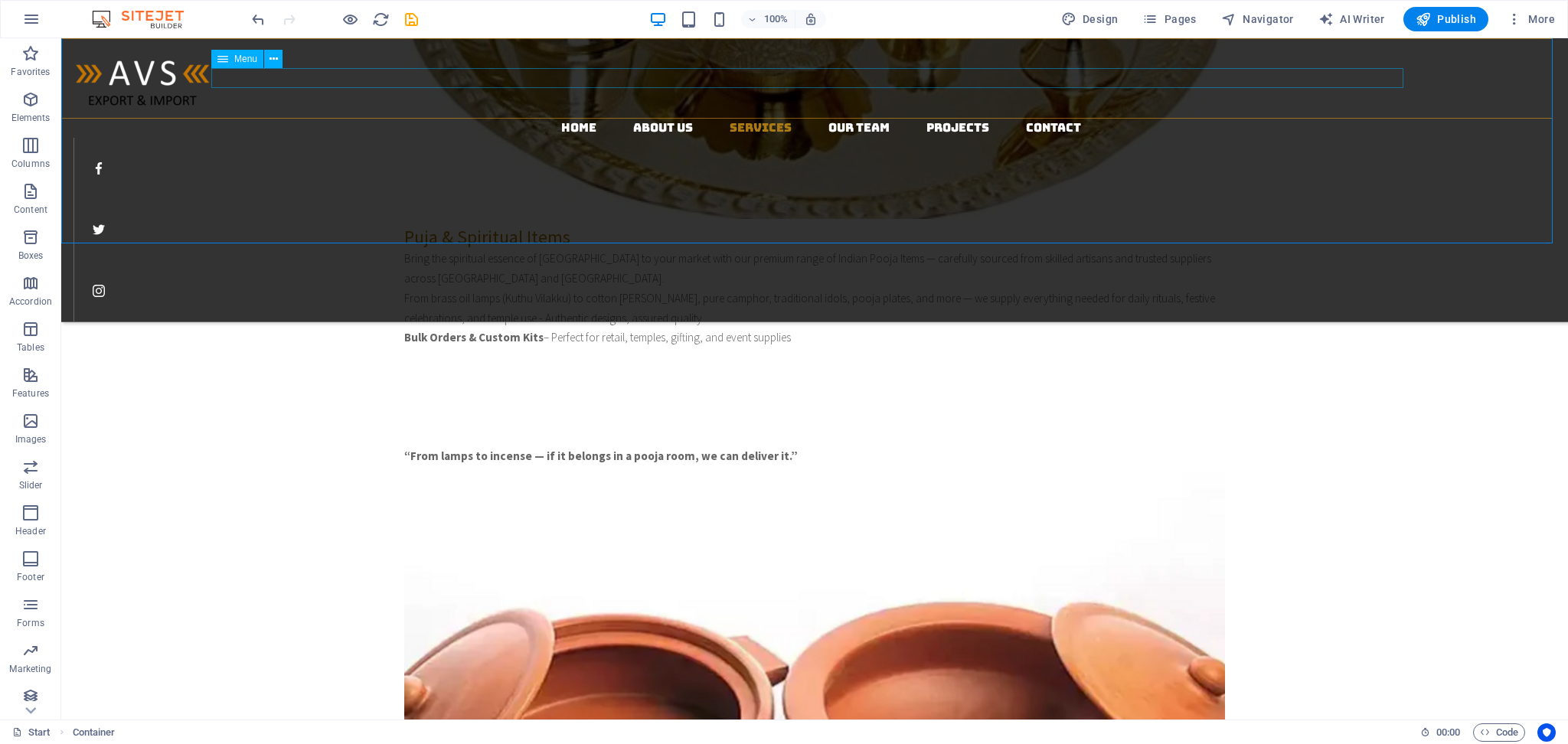
click at [572, 118] on nav "Home About us Services Our Team Projects Contact" at bounding box center [820, 128] width 1494 height 20
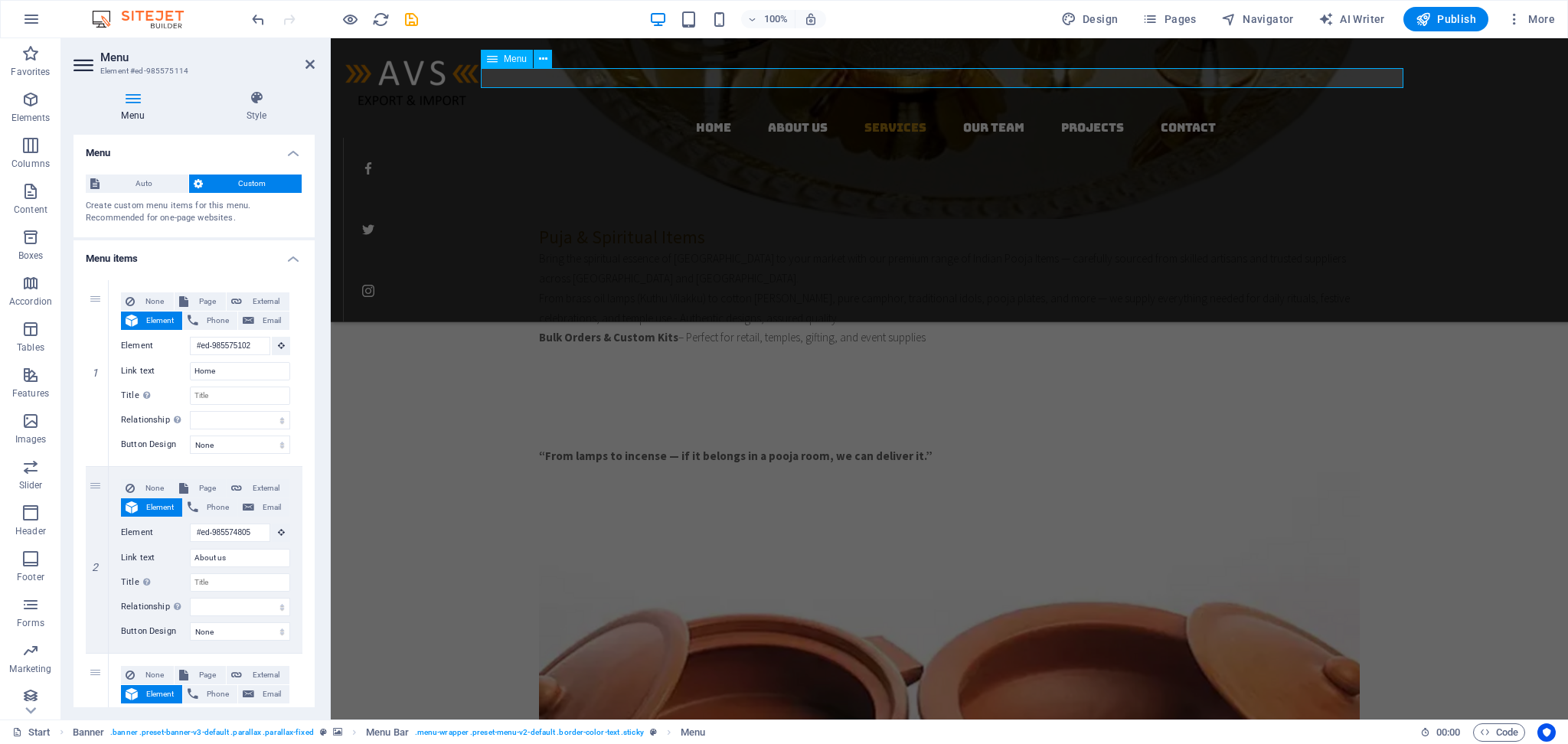
click at [784, 118] on nav "Home About us Services Our Team Projects Contact" at bounding box center [956, 128] width 1225 height 20
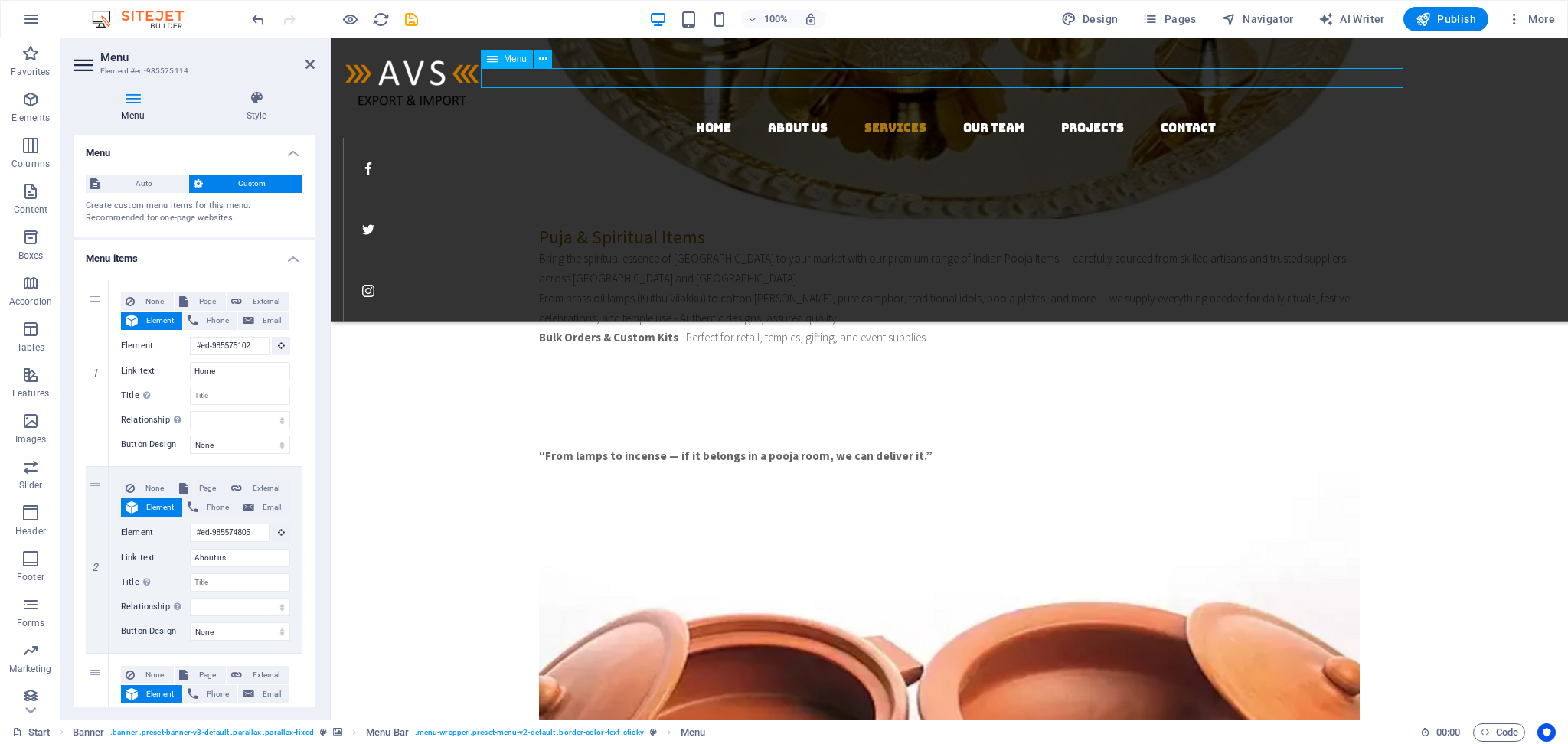
click at [785, 118] on nav "Home About us Services Our Team Projects Contact" at bounding box center [956, 128] width 1225 height 20
click at [878, 118] on nav "Home About us Services Our Team Projects Contact" at bounding box center [956, 128] width 1225 height 20
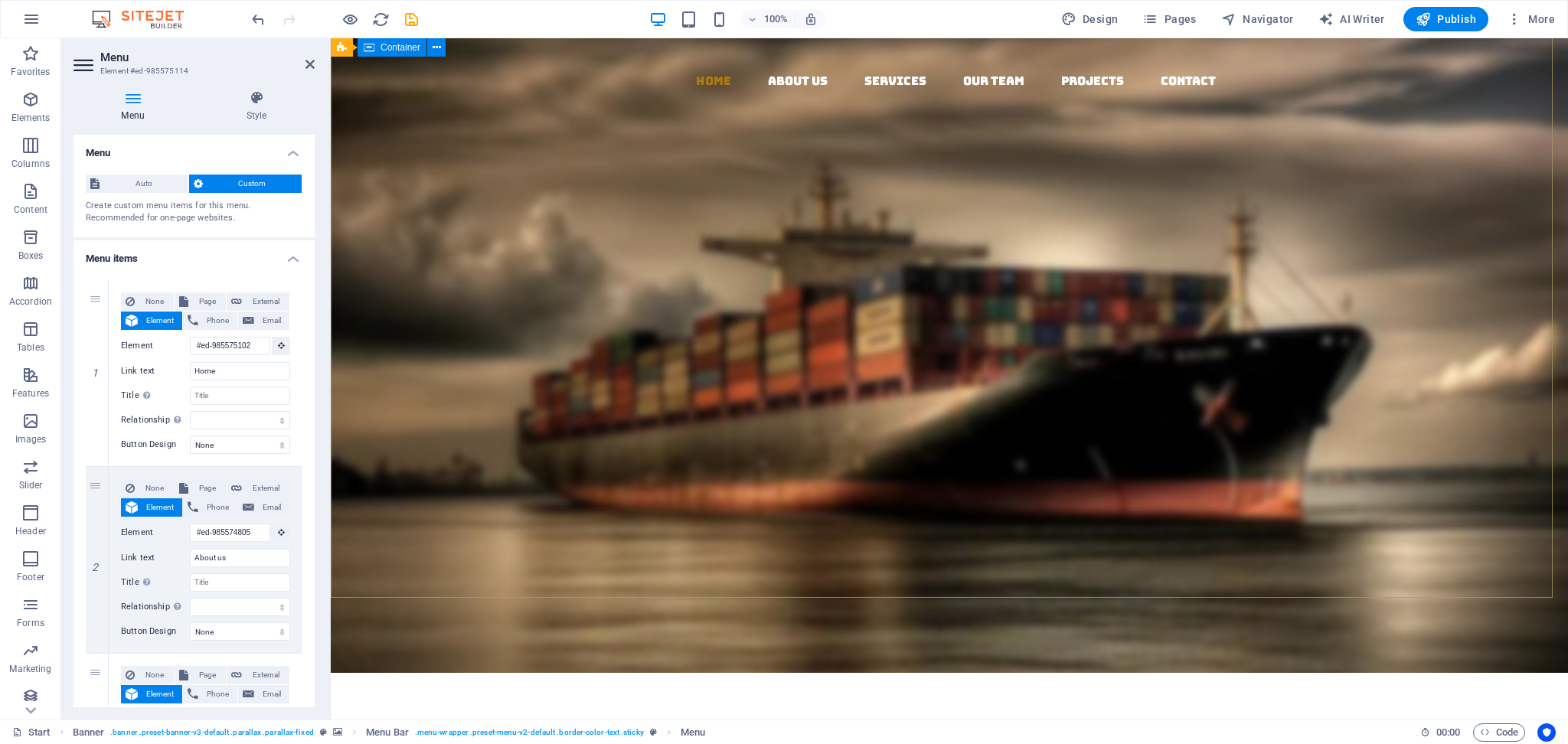
scroll to position [0, 0]
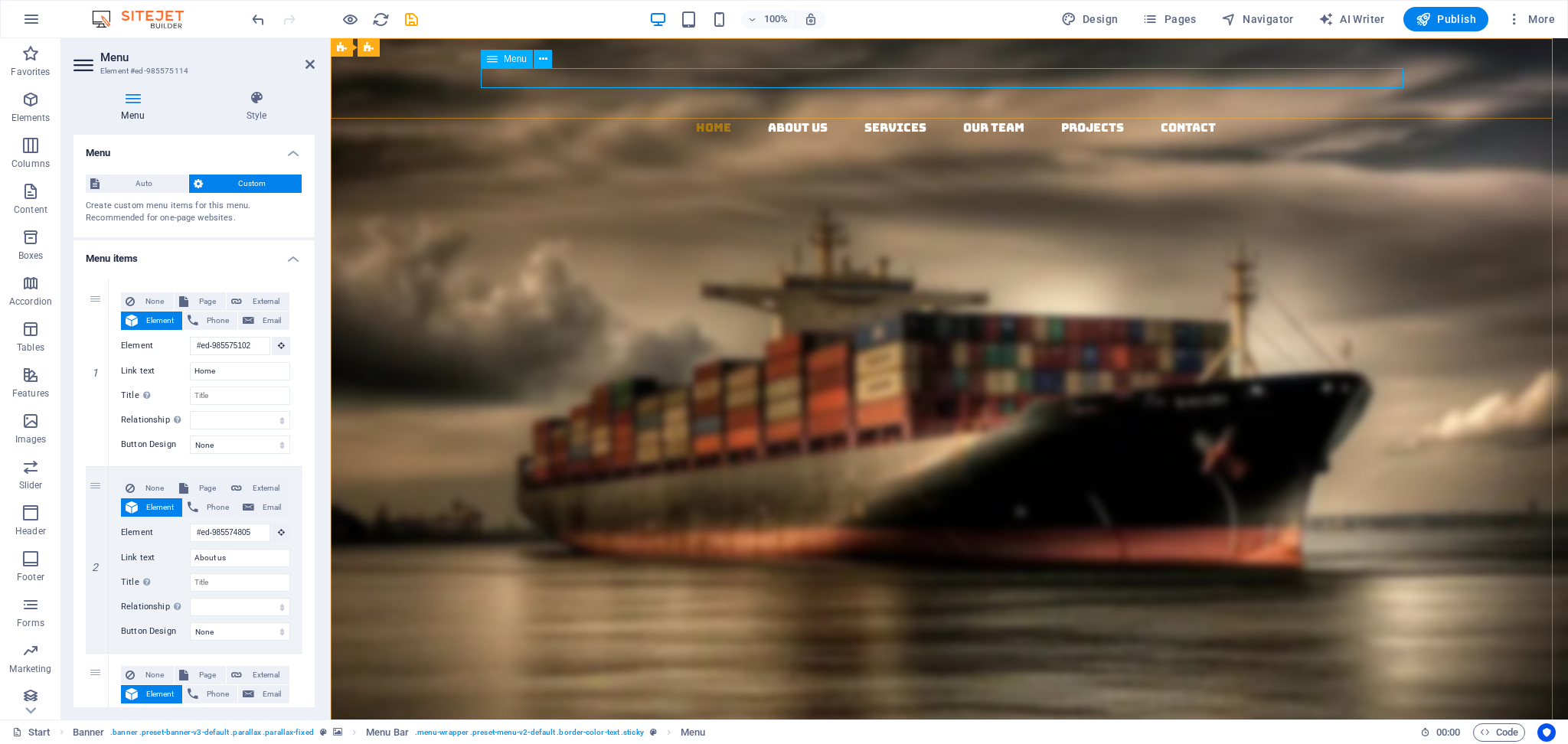
click at [848, 118] on nav "Home About us Services Our Team Projects Contact" at bounding box center [956, 128] width 1225 height 20
click at [545, 58] on icon at bounding box center [543, 59] width 8 height 16
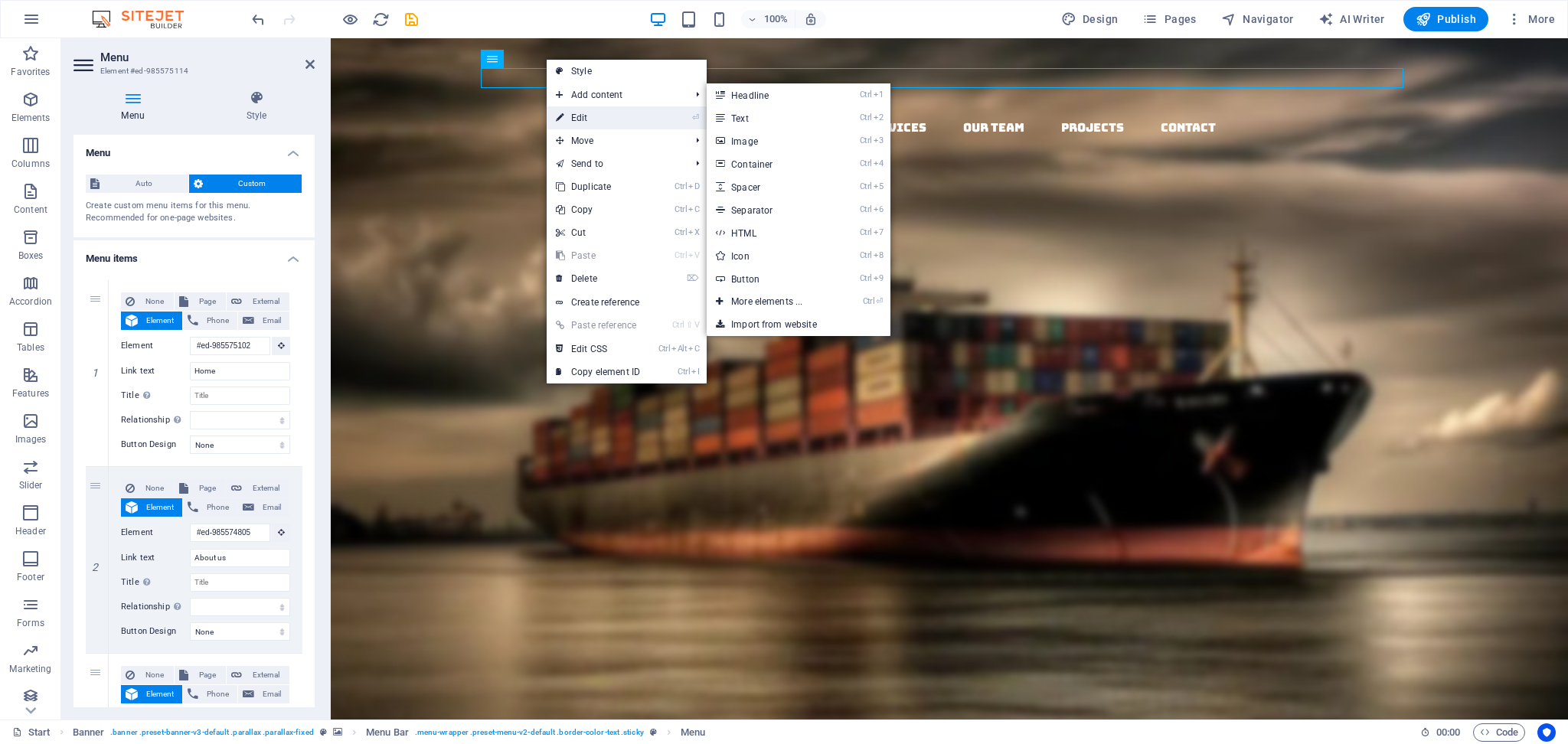
click at [583, 117] on link "⏎ Edit" at bounding box center [598, 117] width 103 height 23
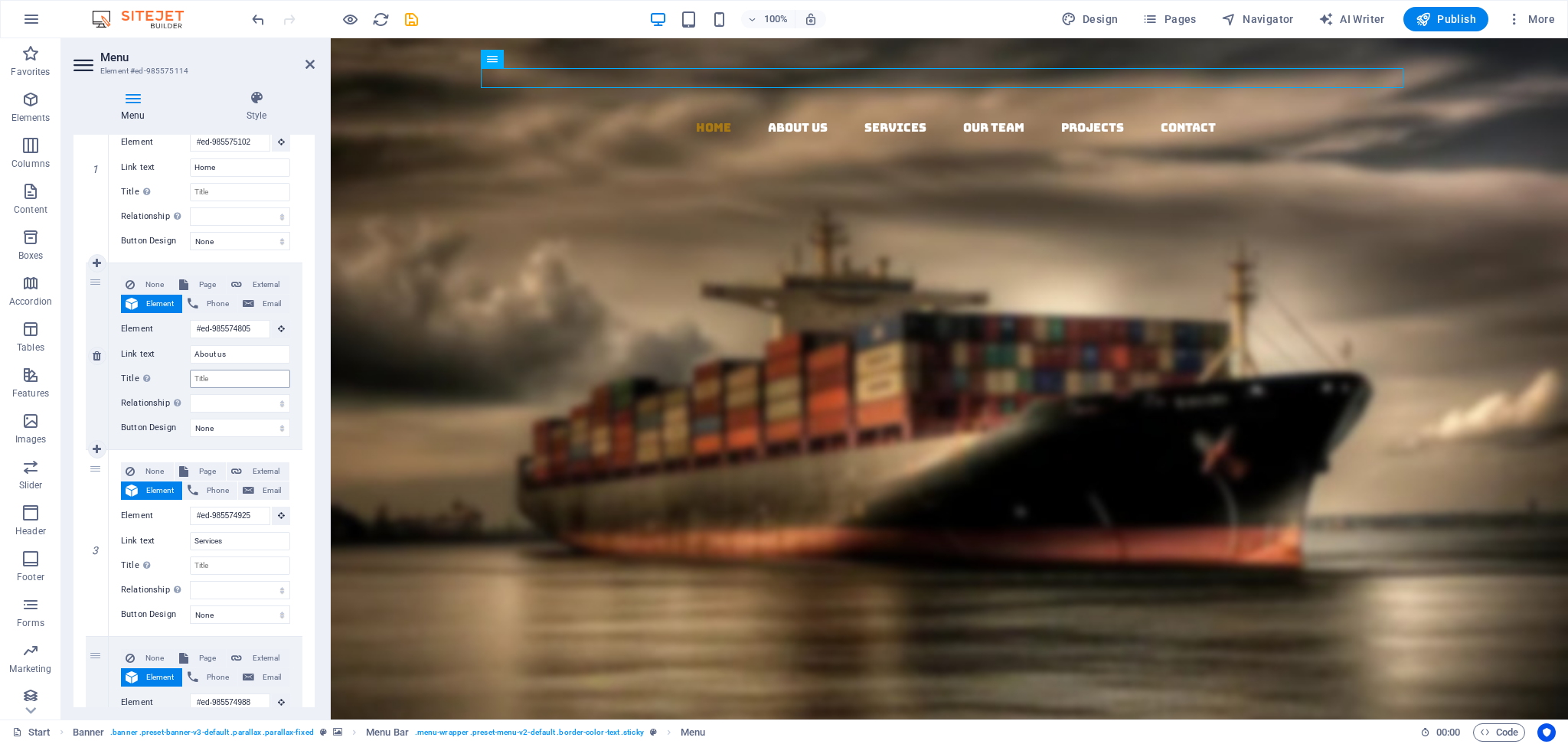
scroll to position [408, 0]
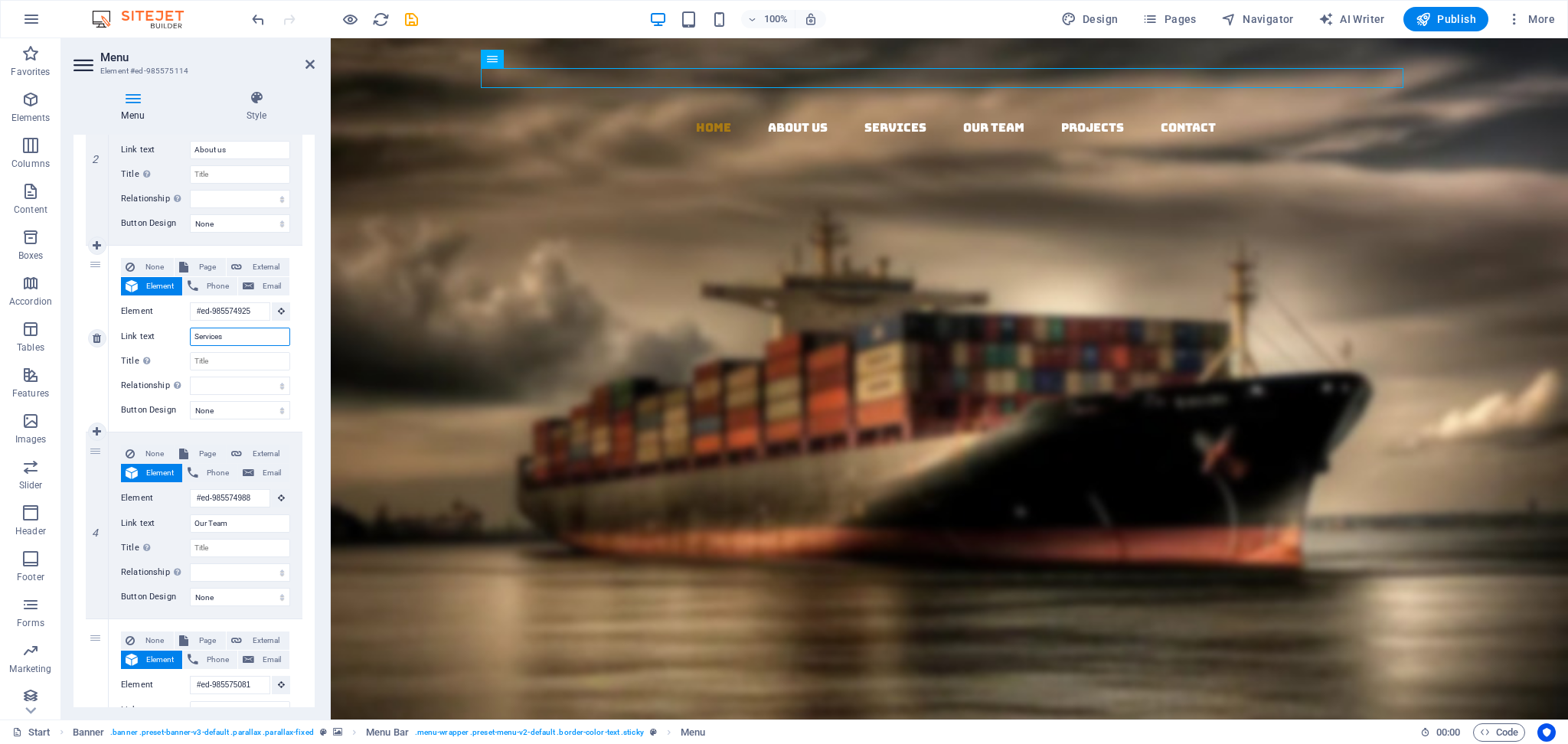
click at [210, 334] on input "Services" at bounding box center [240, 337] width 100 height 19
type input "Prod"
select select
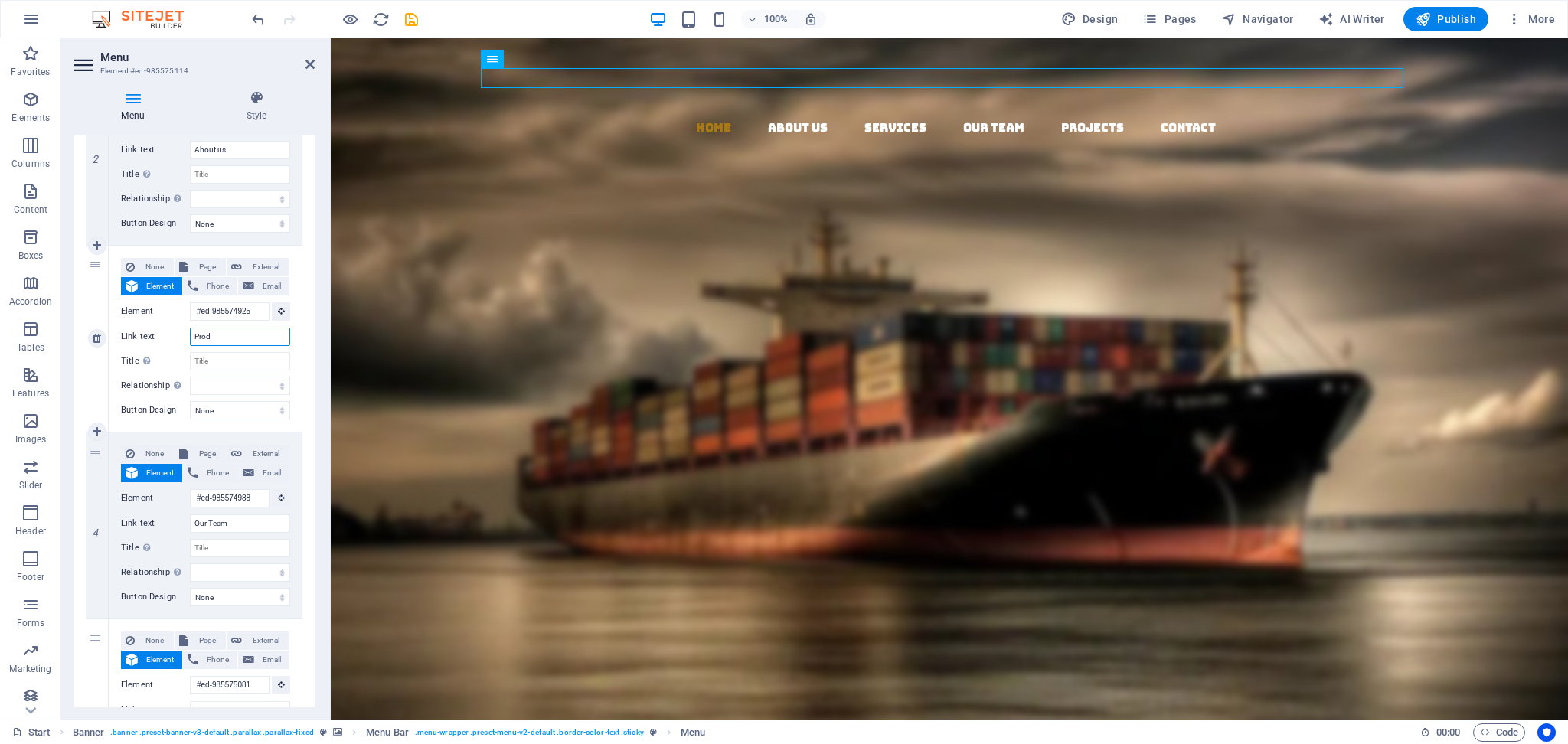
type input "Produ"
select select
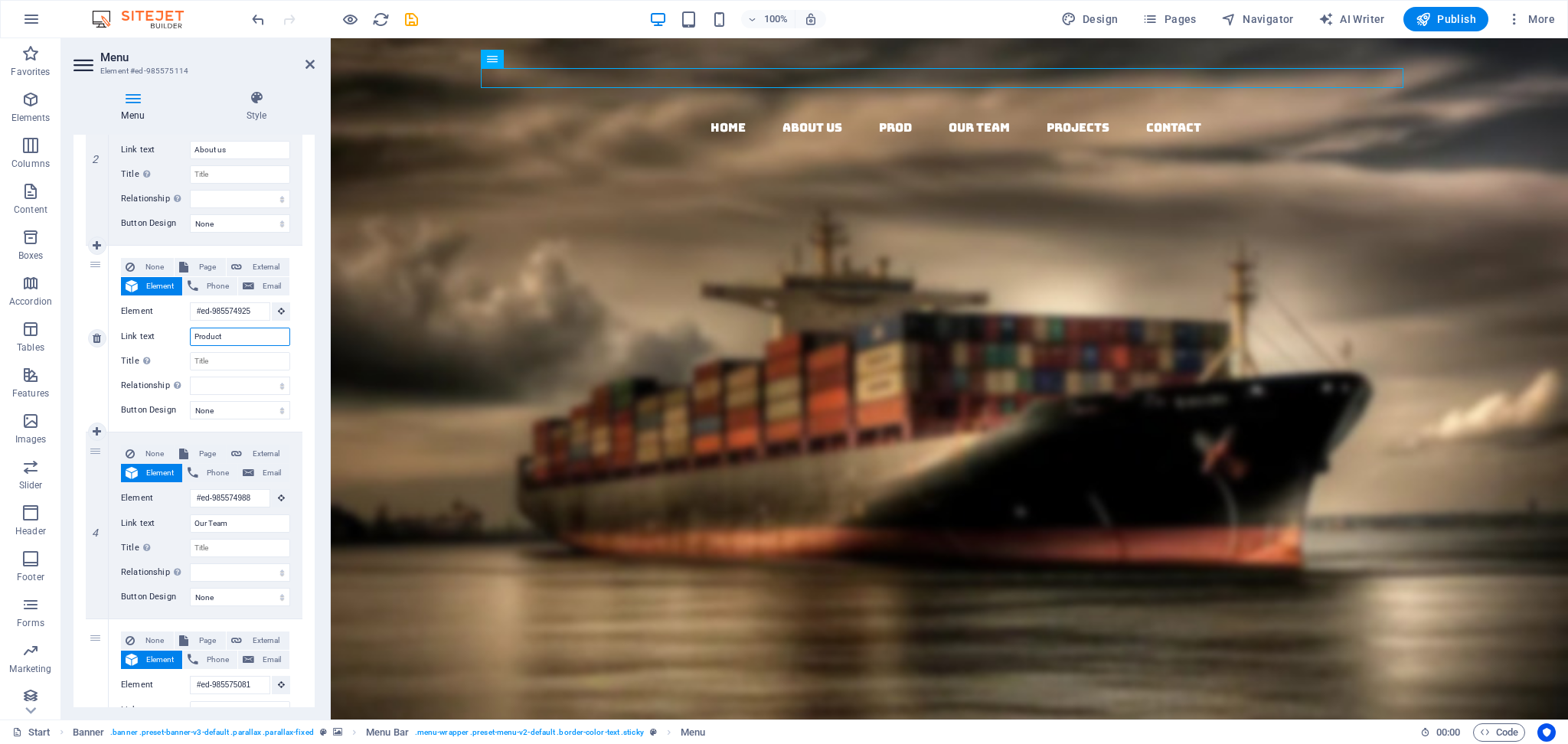
type input "Products"
select select
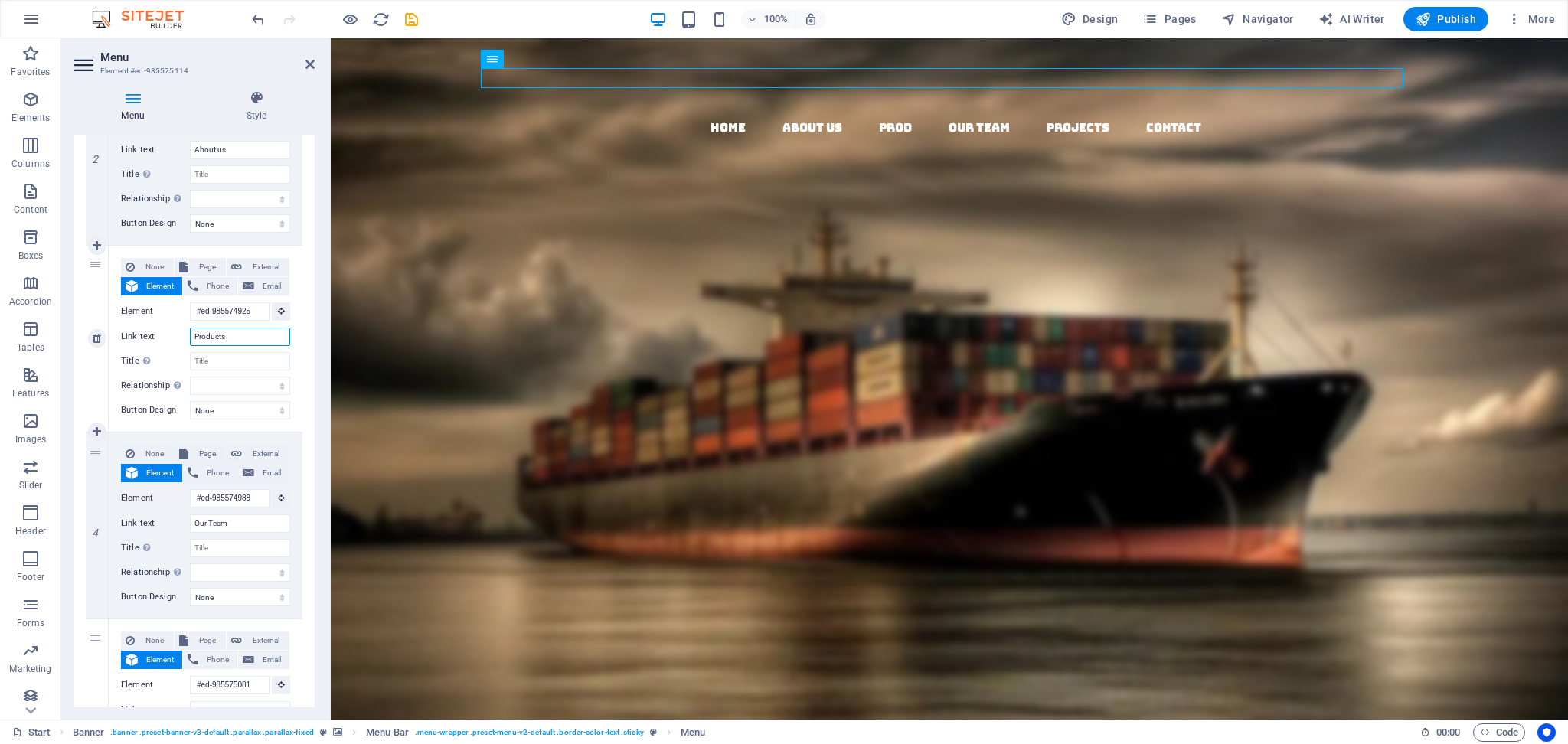
select select
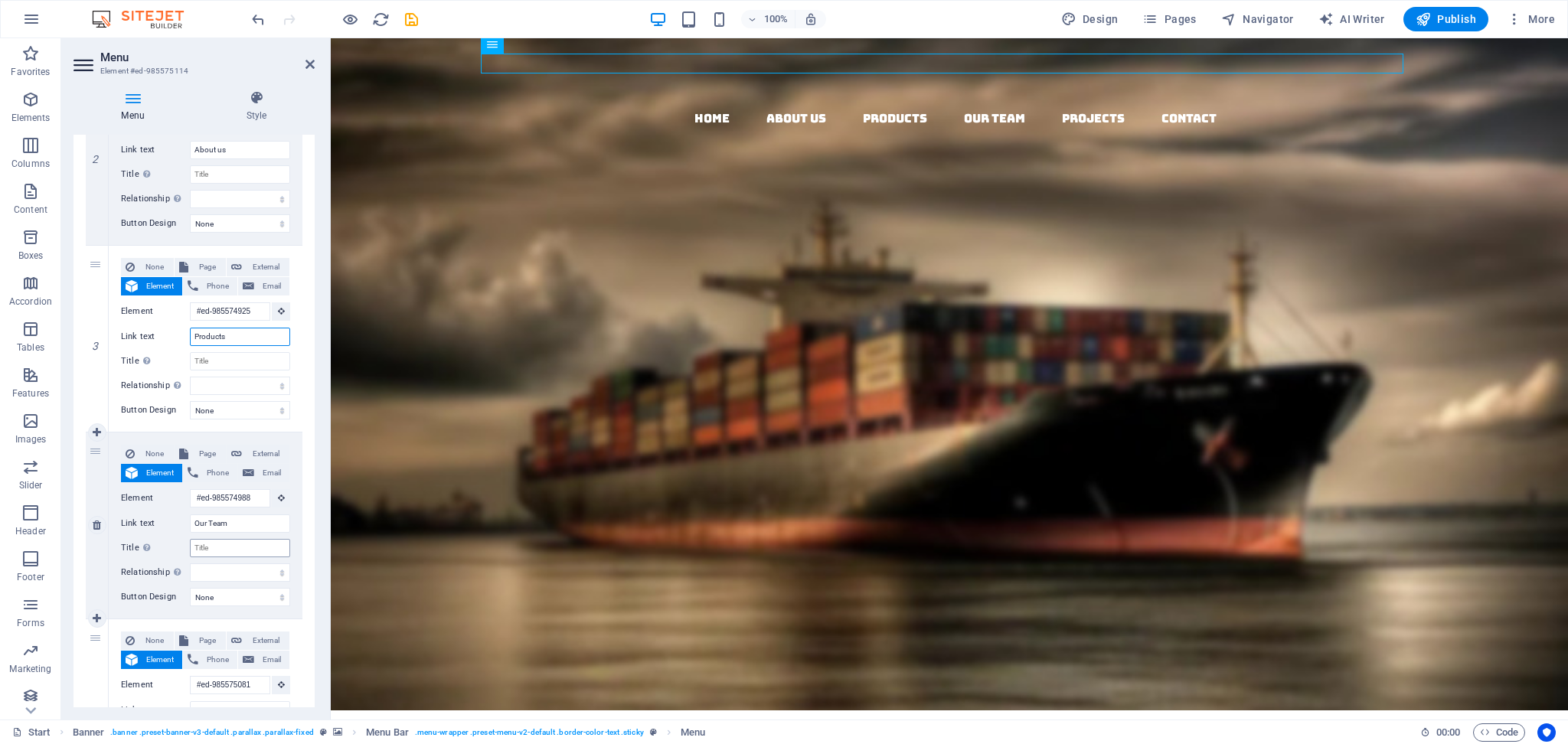
scroll to position [0, 0]
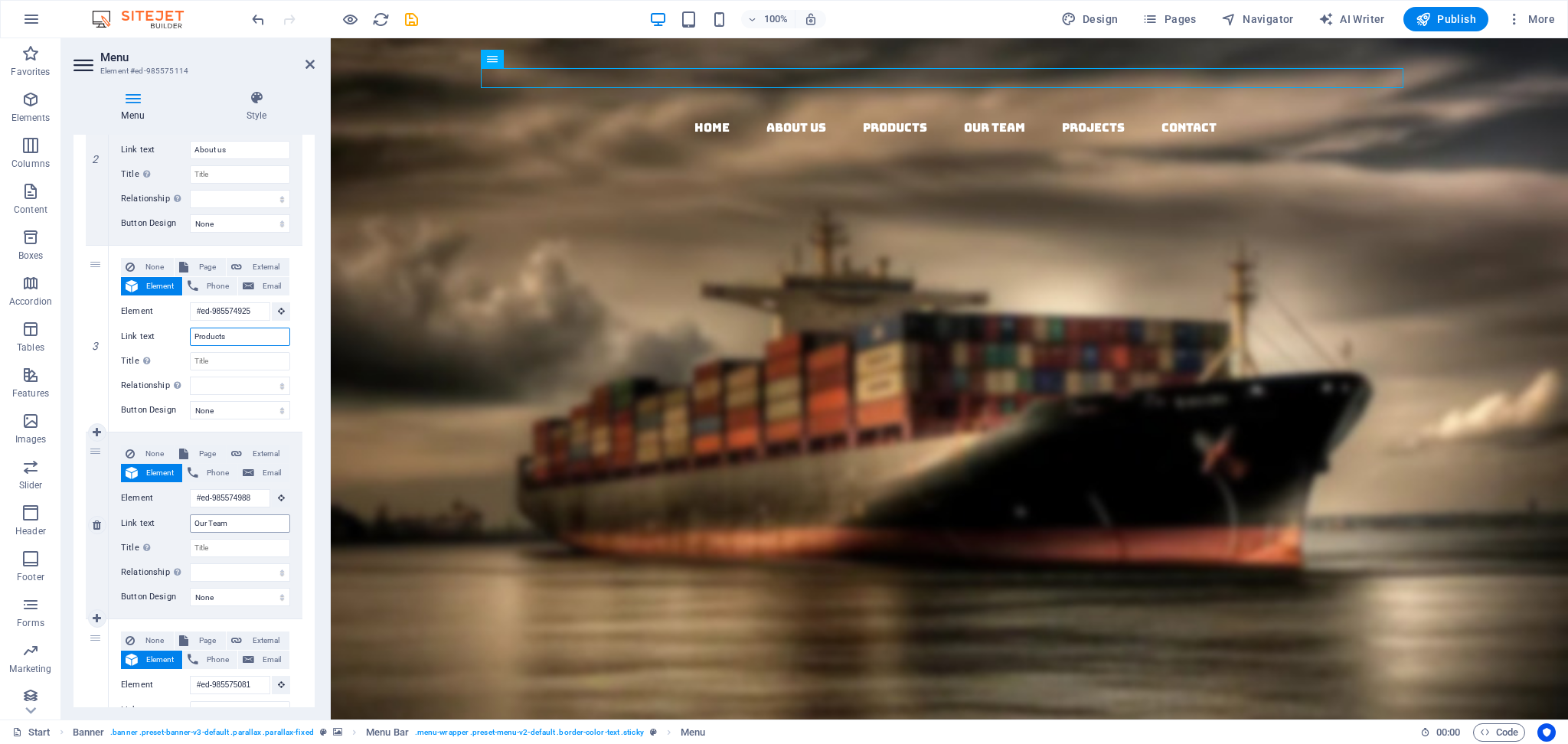
type input "Products"
click at [220, 519] on input "Our Team" at bounding box center [240, 523] width 100 height 19
type input "O"
type input "Why"
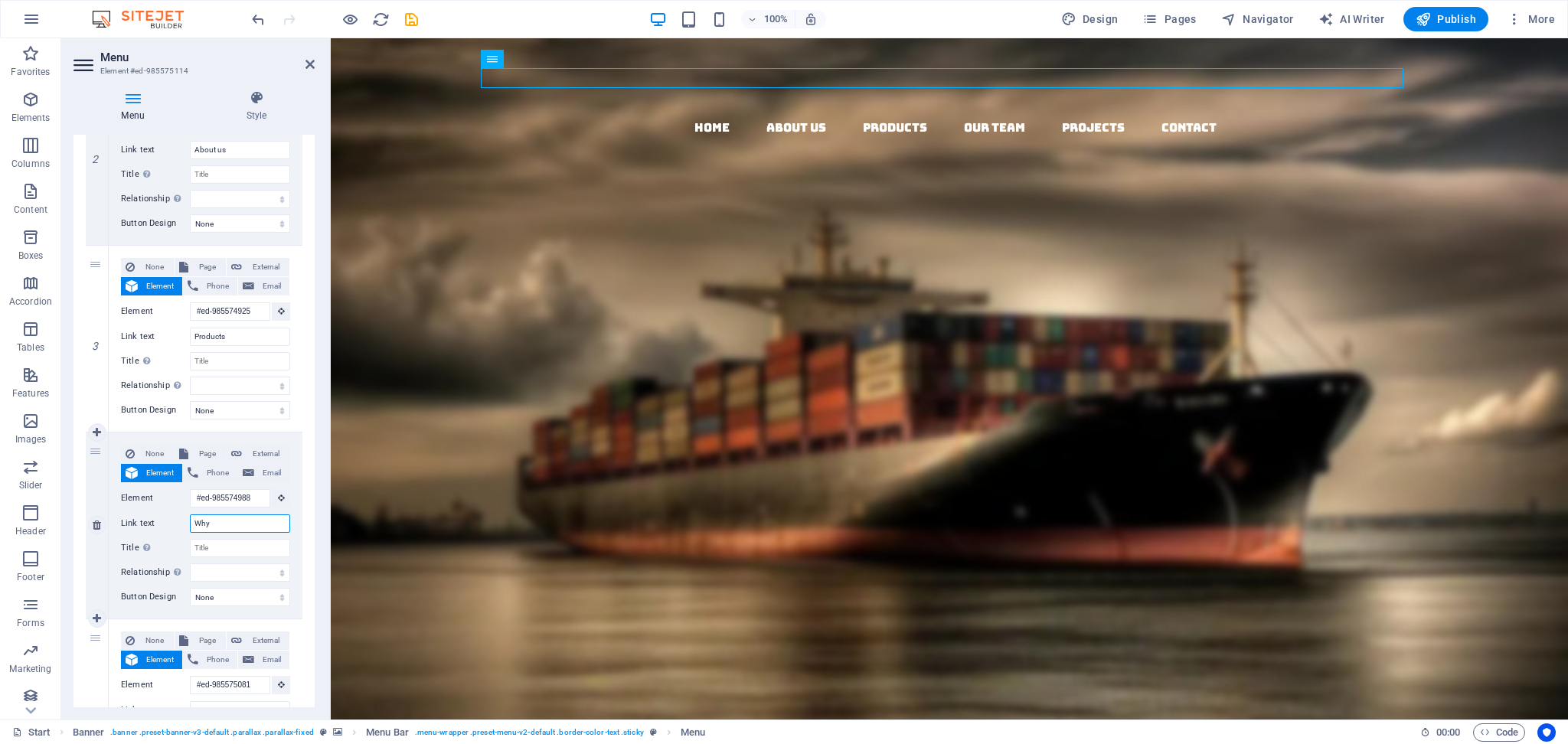
select select
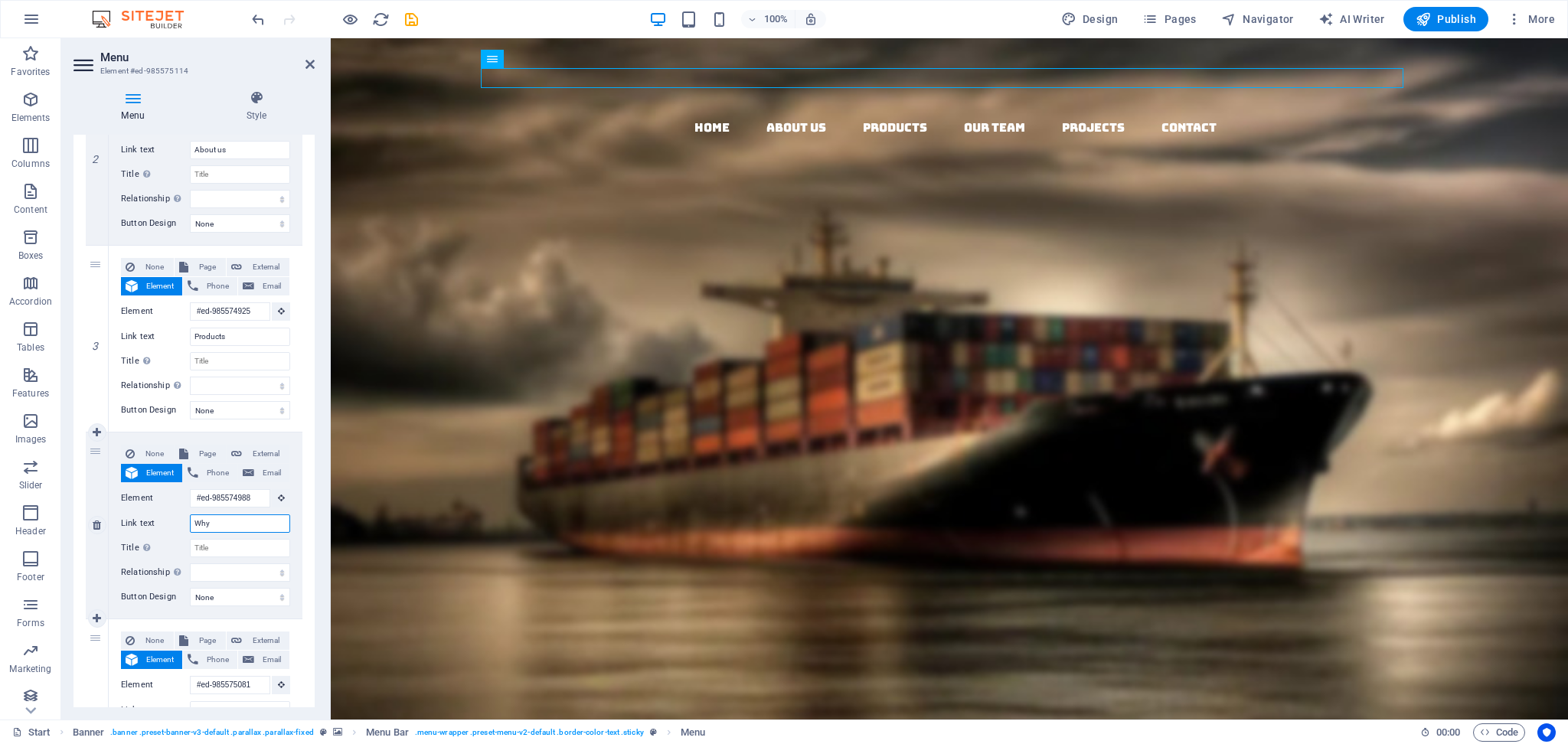
select select
type input "Why AVS"
select select
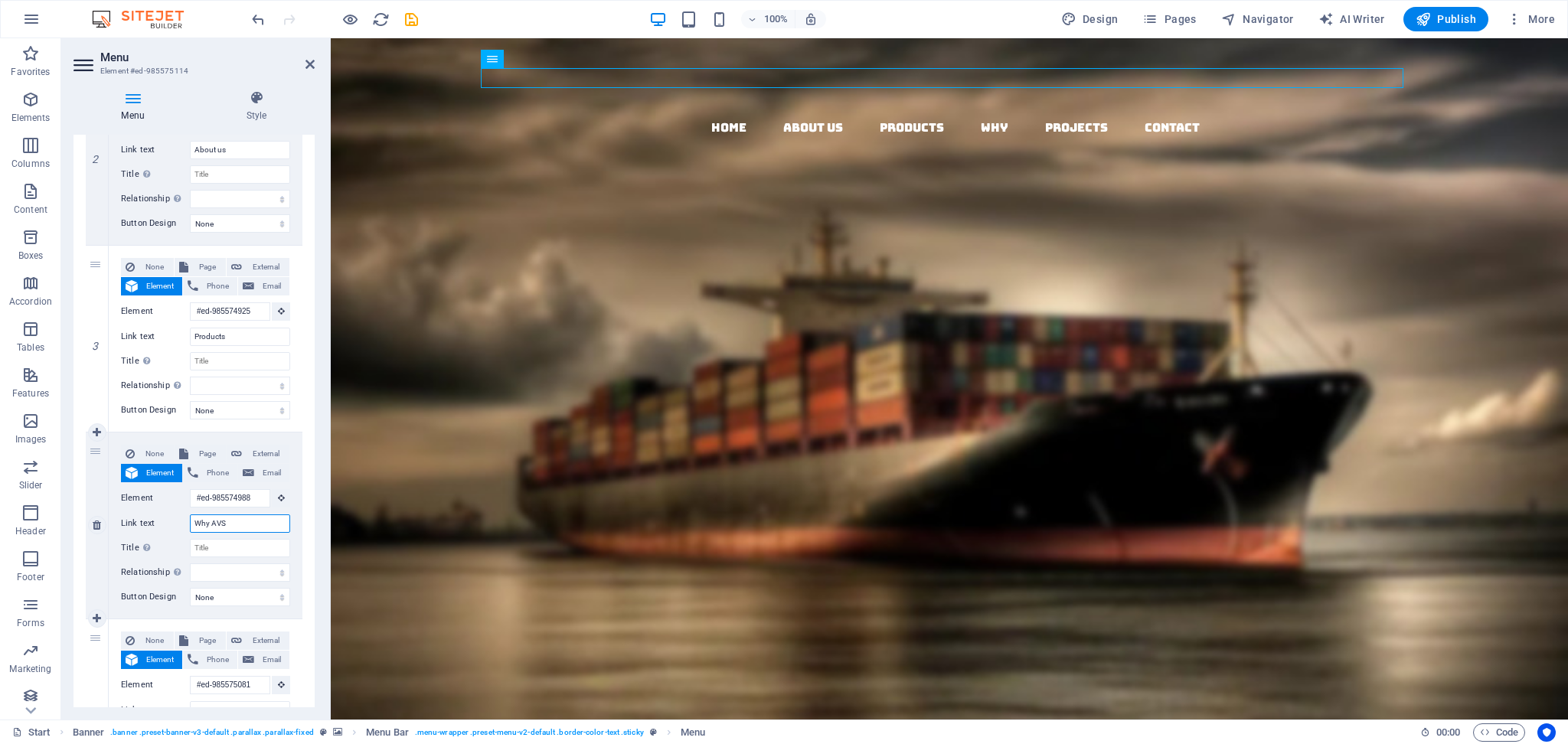
select select
type input "Why AVS?"
select select
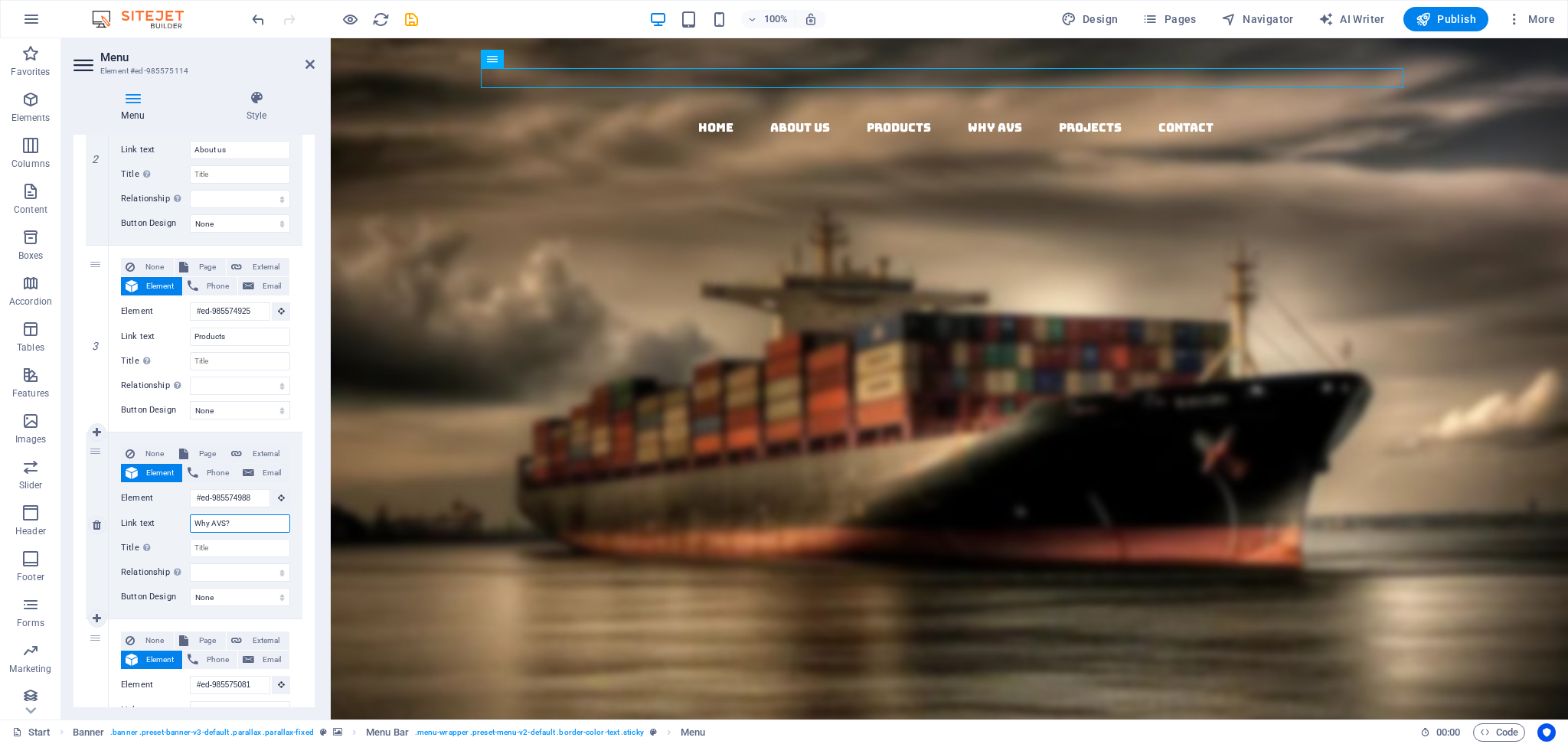
select select
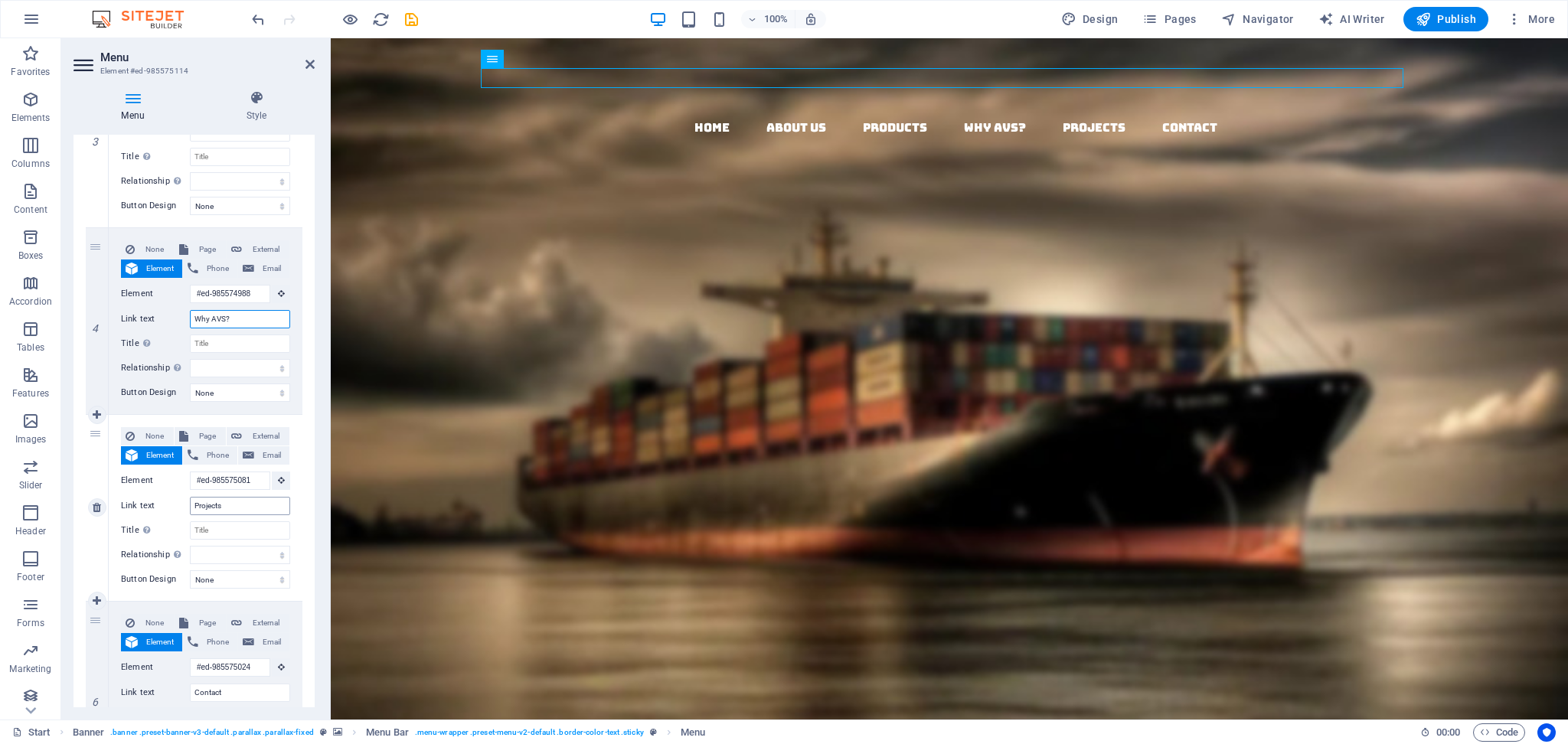
type input "Why AVS?"
click at [207, 500] on input "Projects" at bounding box center [240, 506] width 100 height 19
type input "Gallery"
select select
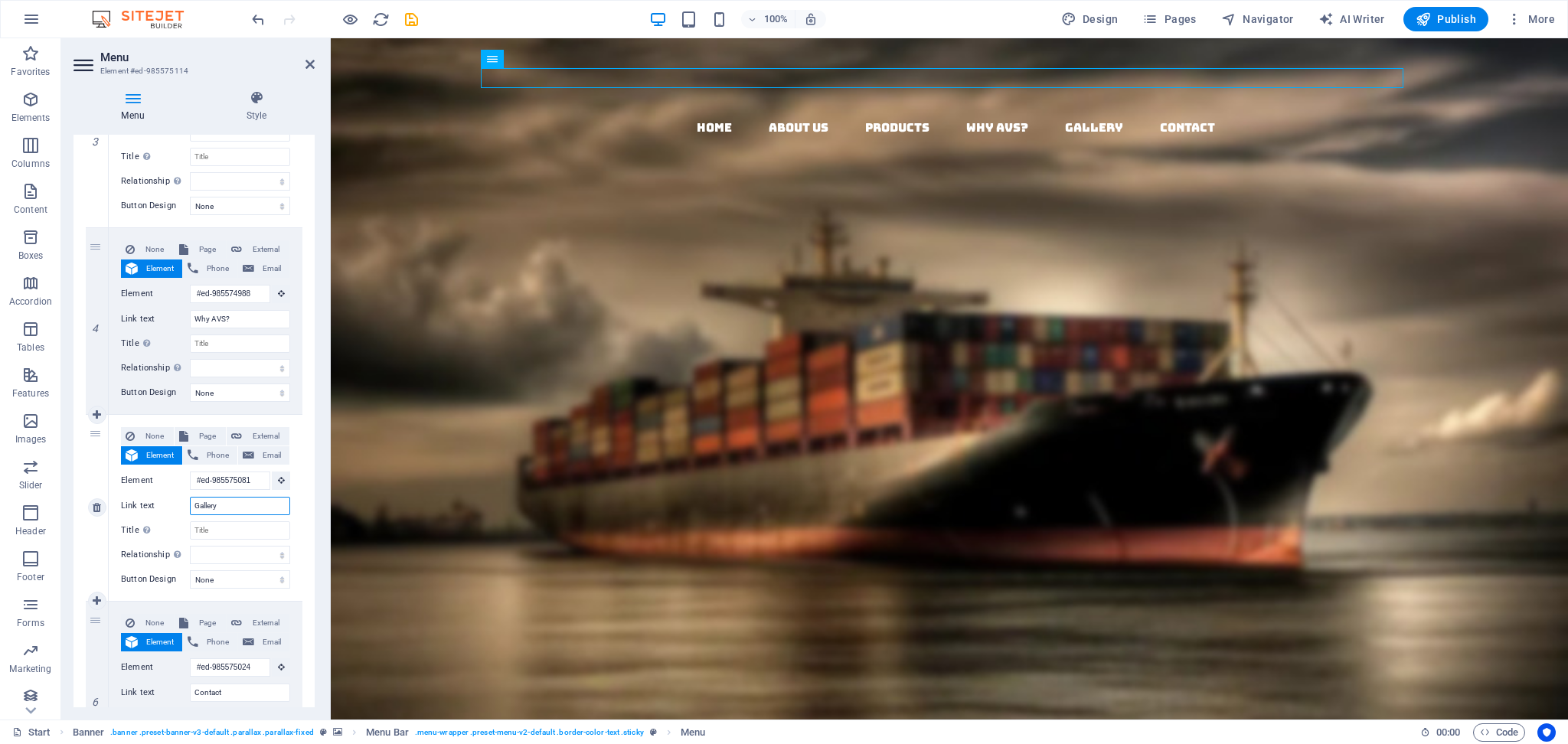
select select
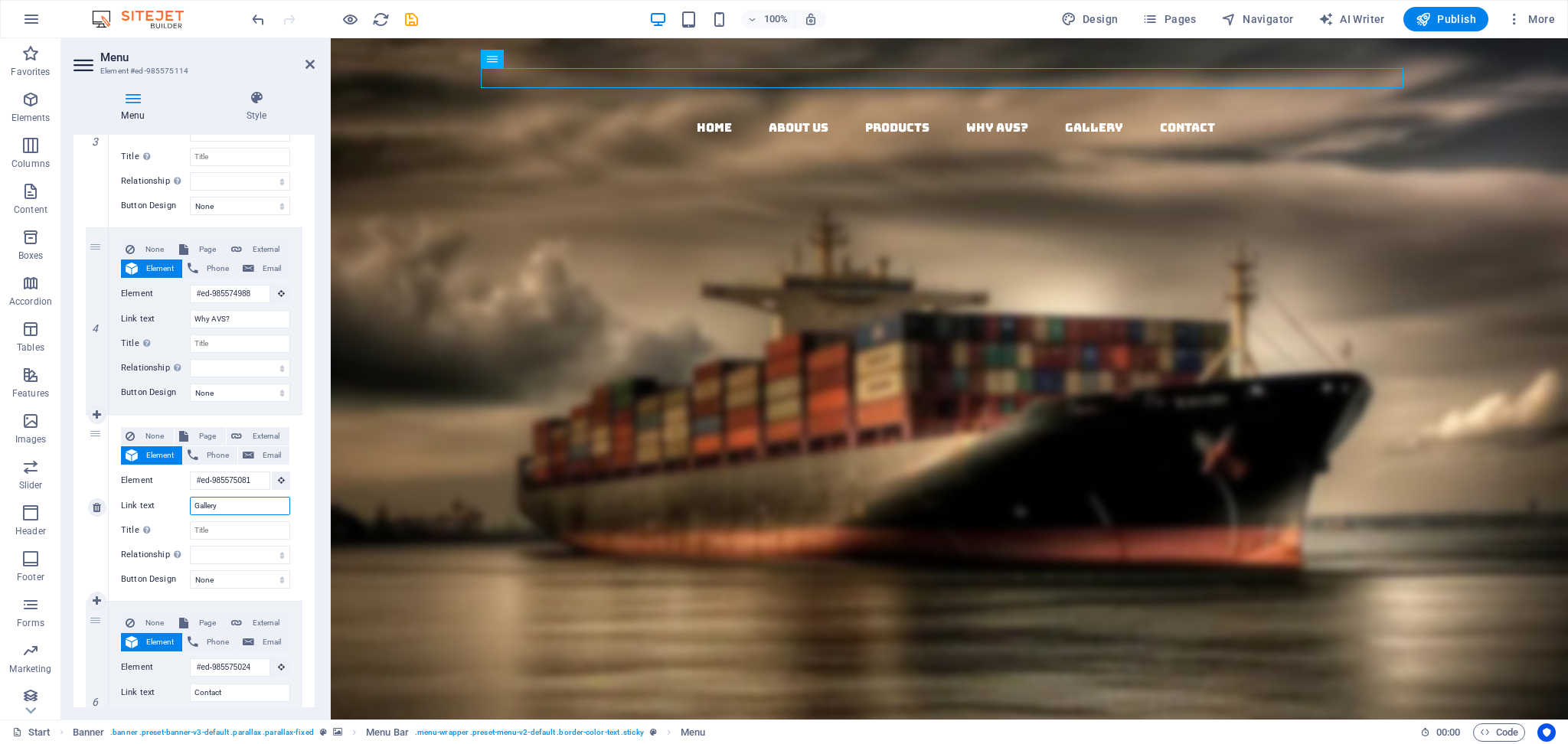
scroll to position [735, 0]
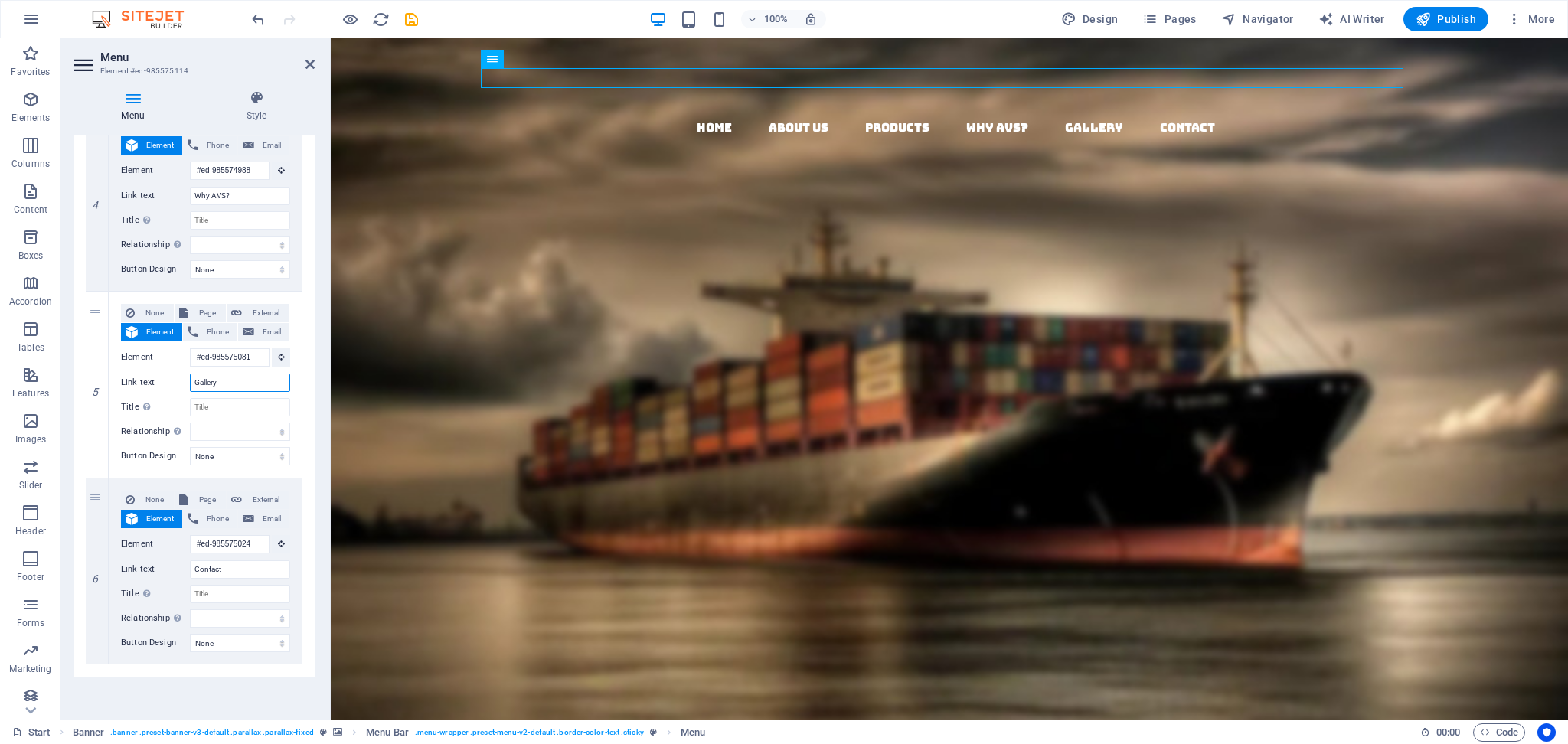
type input "Gallery"
click at [224, 558] on div "Menu Style Menu Auto Custom Create custom menu items for this menu. Recommended…" at bounding box center [194, 398] width 266 height 641
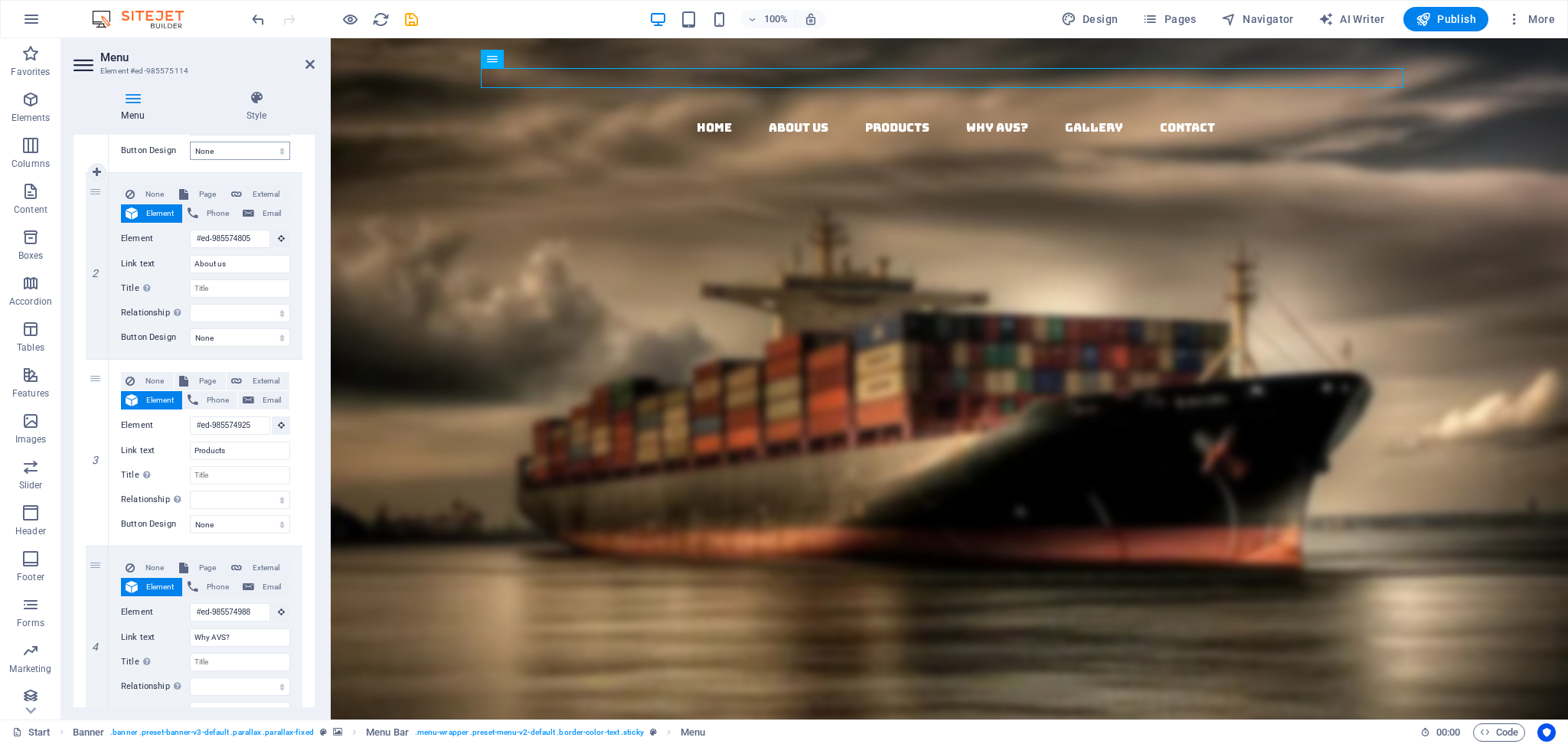
scroll to position [0, 0]
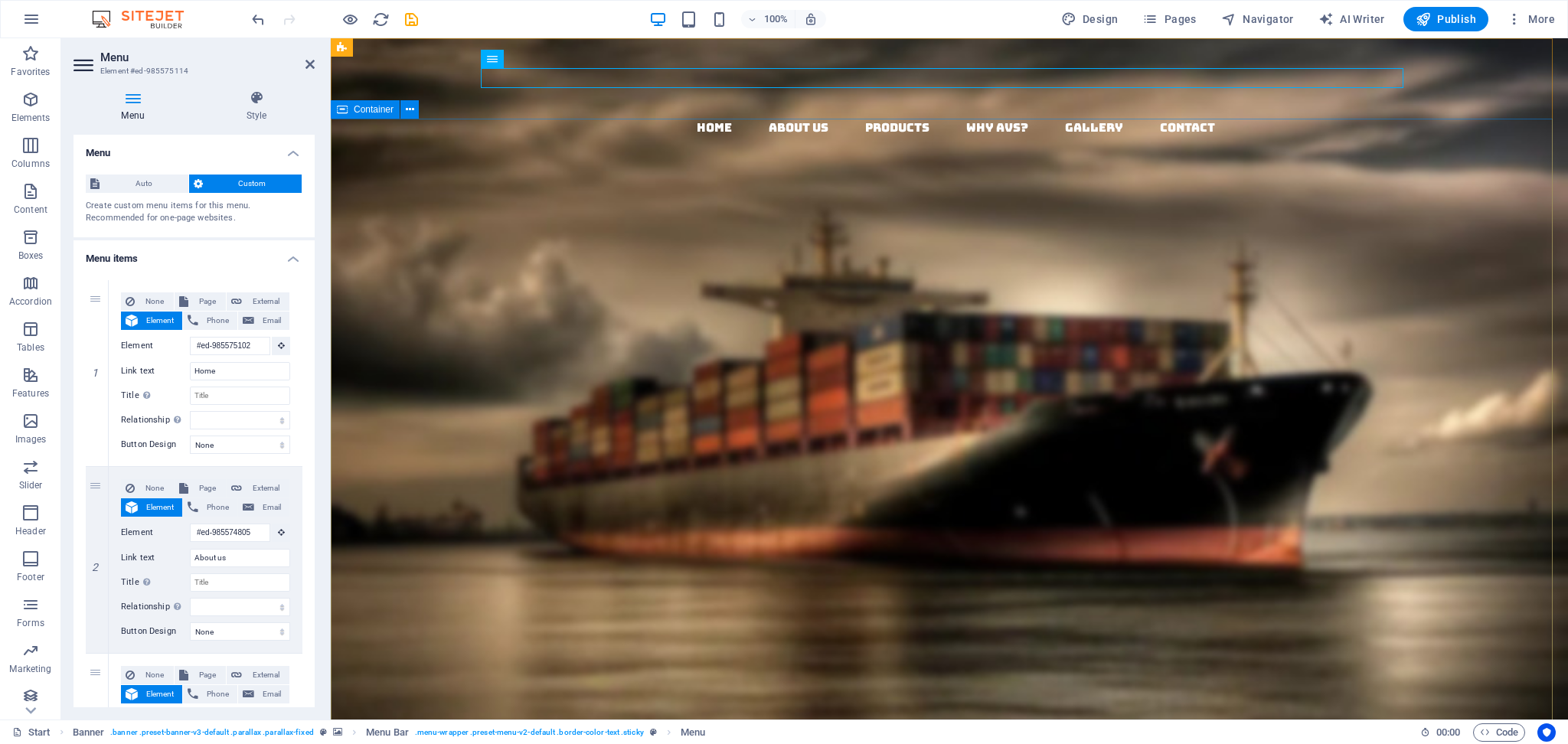
click at [532, 322] on div "AVS Export & IMPORT Born from 20 years of legacy, AVS is the new face of Indian…" at bounding box center [949, 555] width 1238 height 466
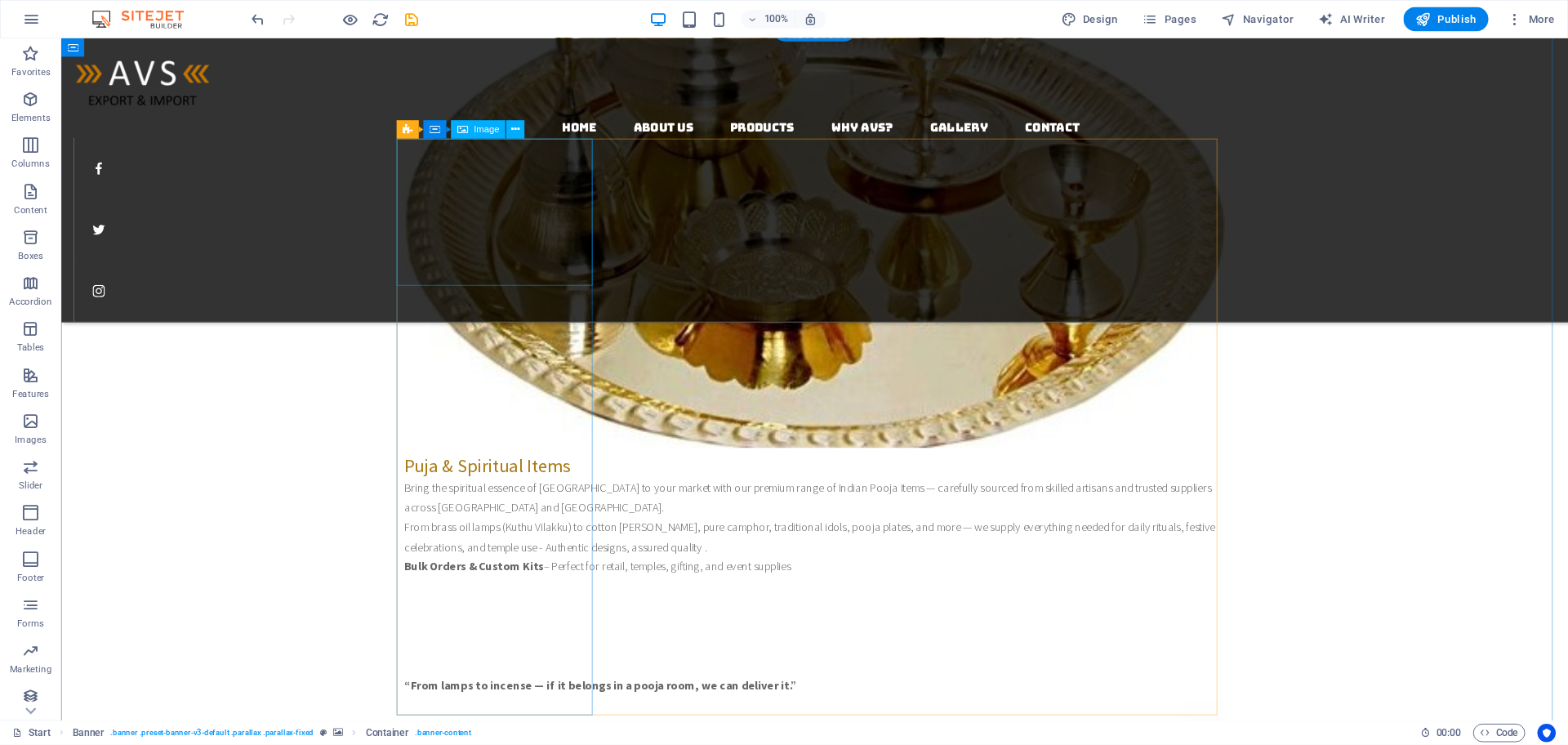
scroll to position [1416, 0]
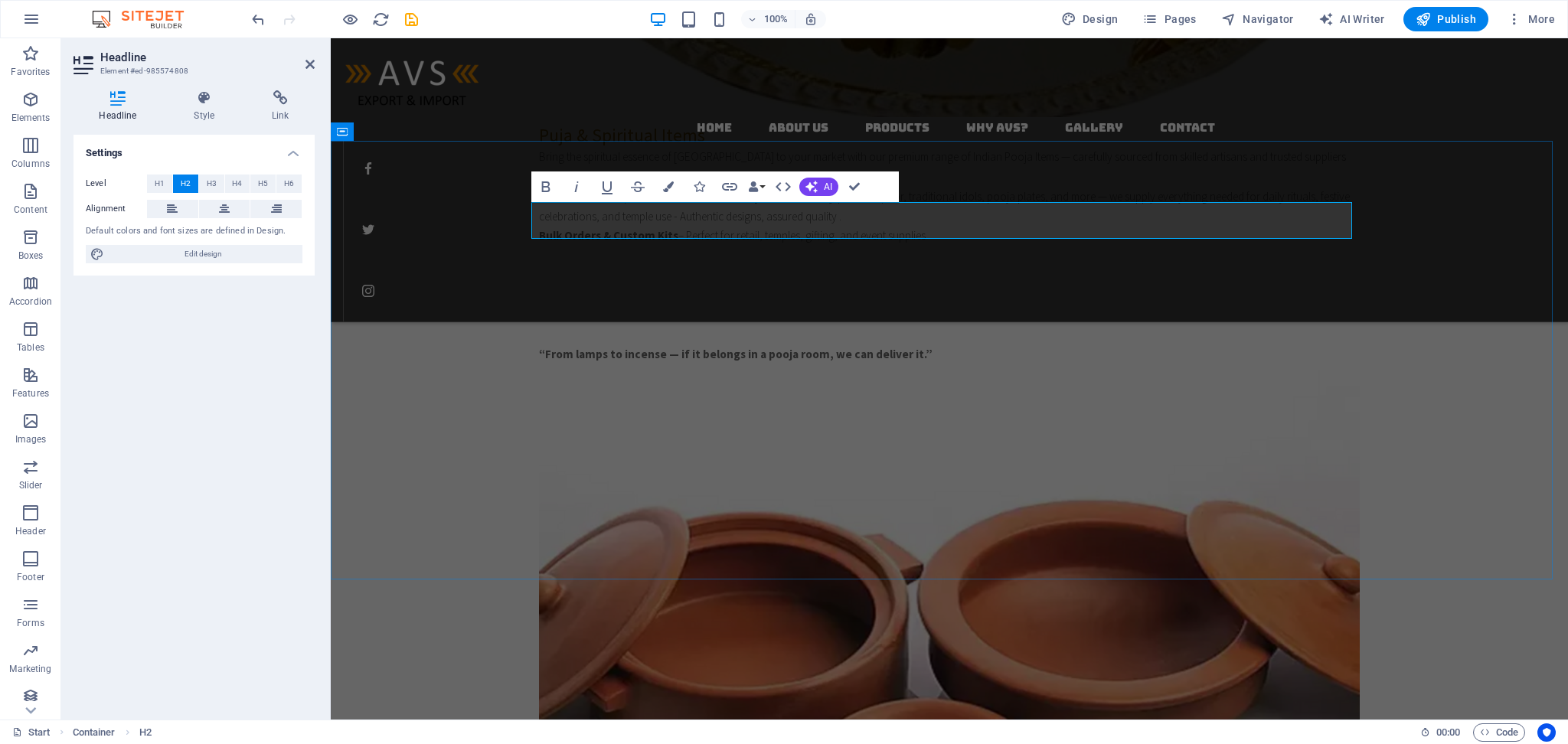
drag, startPoint x: 996, startPoint y: 215, endPoint x: 1006, endPoint y: 216, distance: 10.0
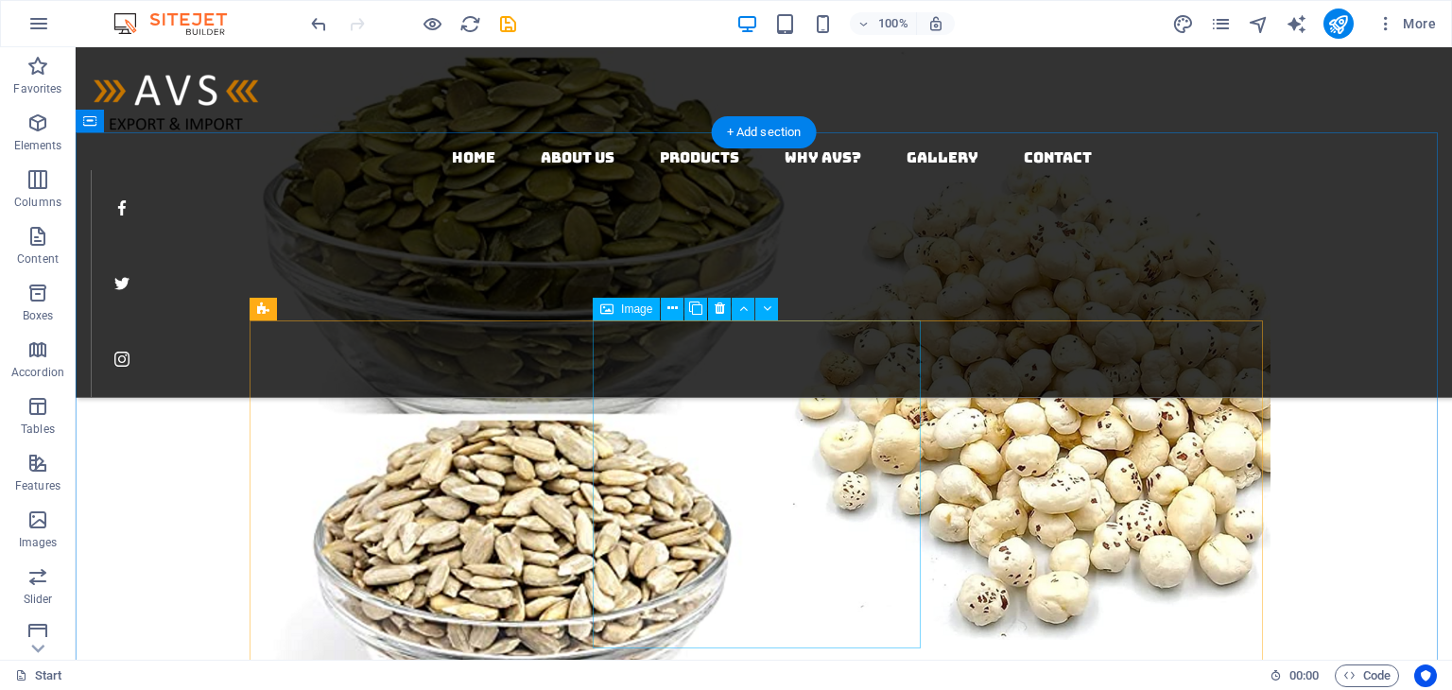
scroll to position [2931, 0]
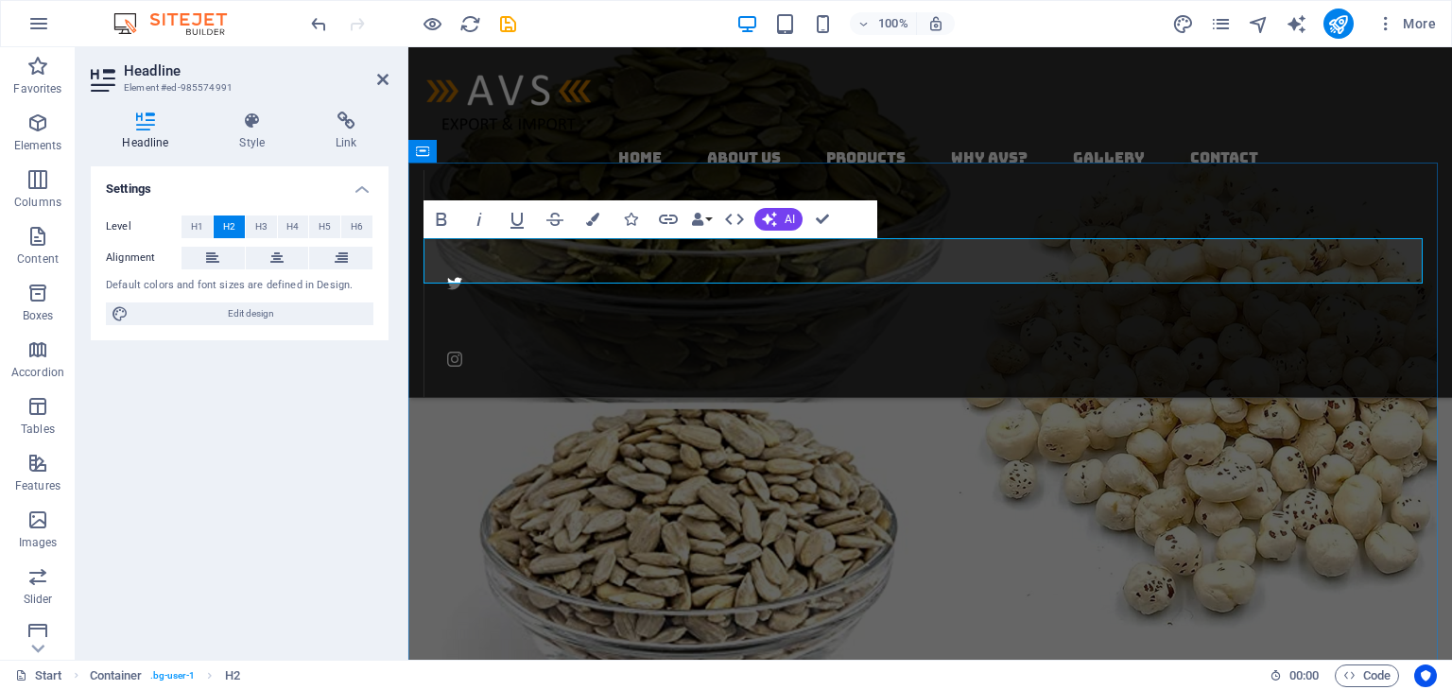
drag, startPoint x: 1081, startPoint y: 261, endPoint x: 1226, endPoint y: 261, distance: 144.6
drag, startPoint x: 1064, startPoint y: 252, endPoint x: 631, endPoint y: 251, distance: 432.0
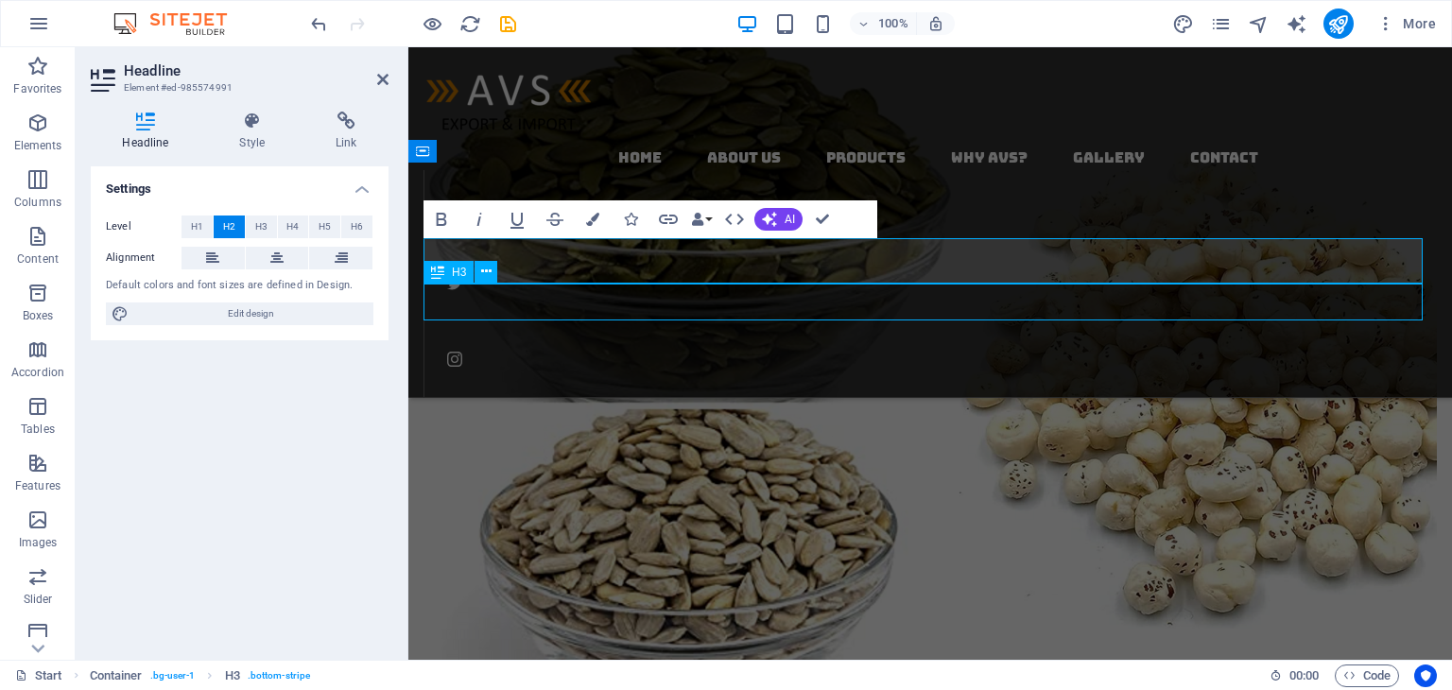
scroll to position [2931, 0]
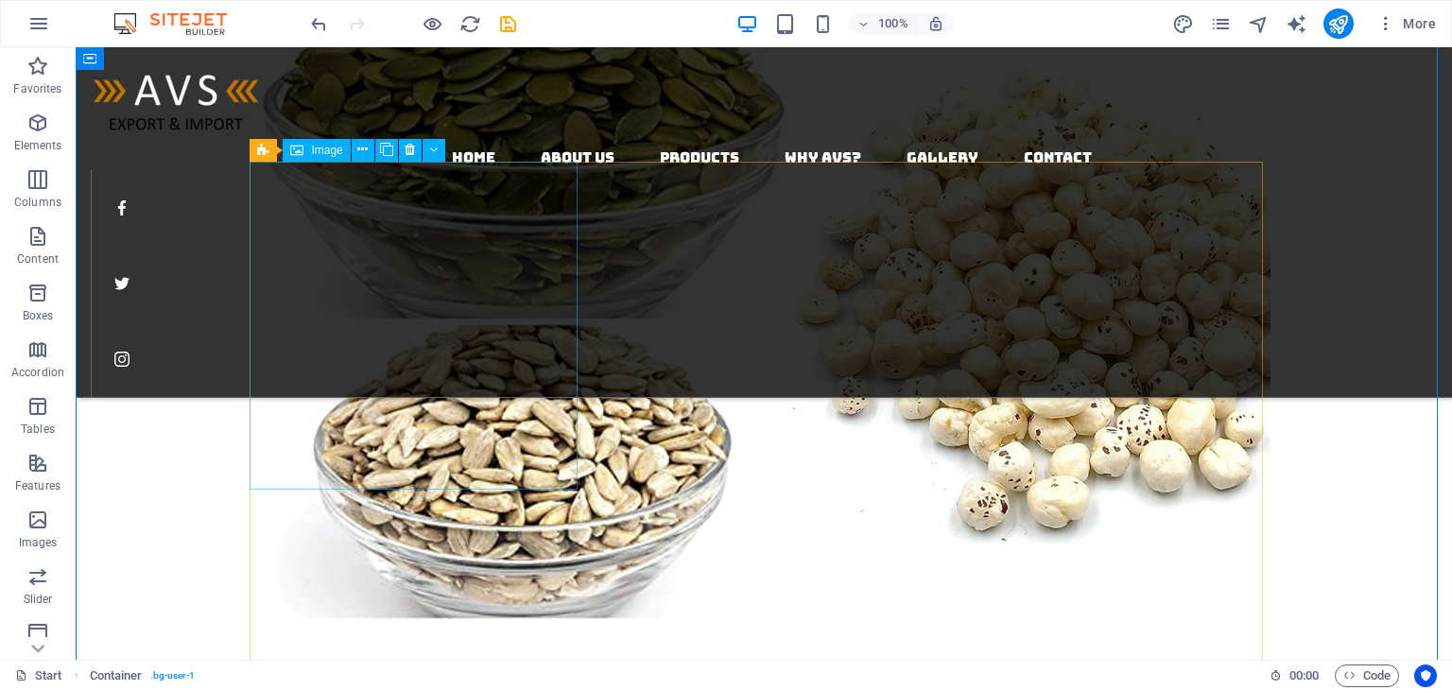
scroll to position [3025, 0]
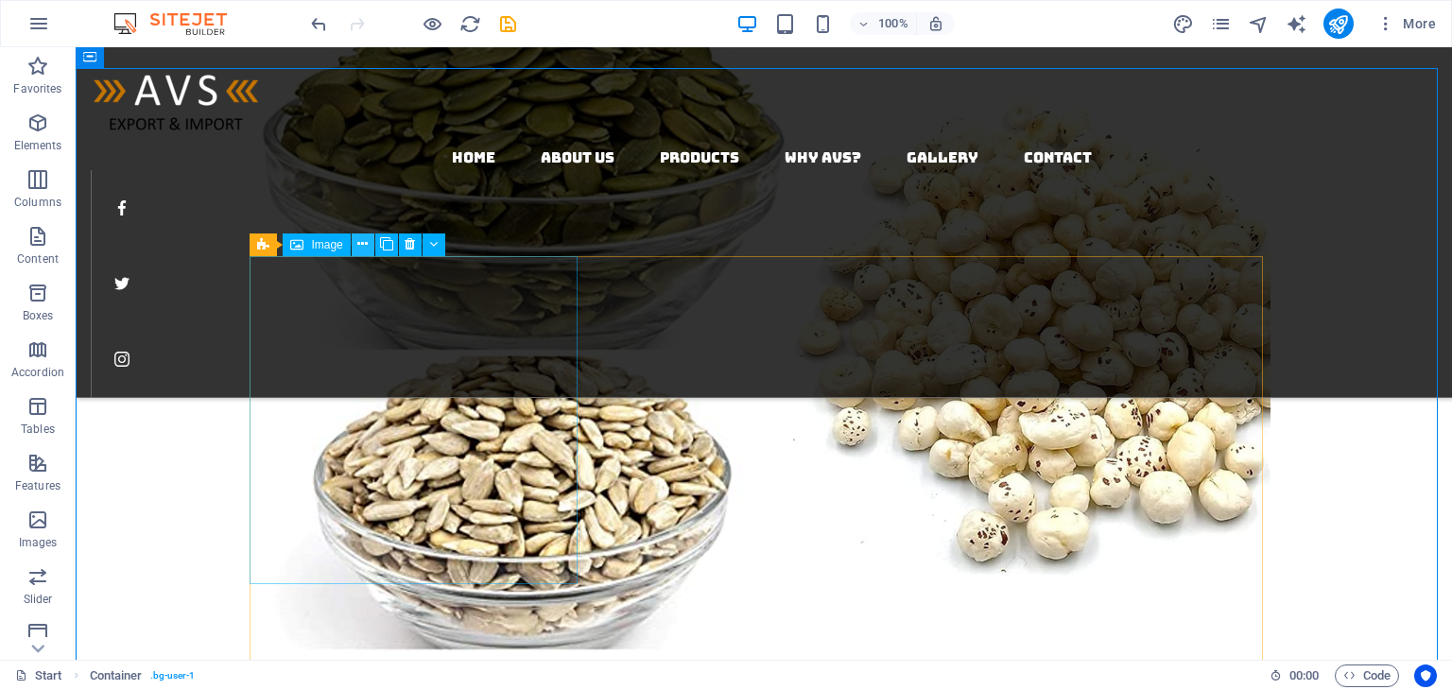
click at [359, 245] on icon at bounding box center [362, 244] width 10 height 20
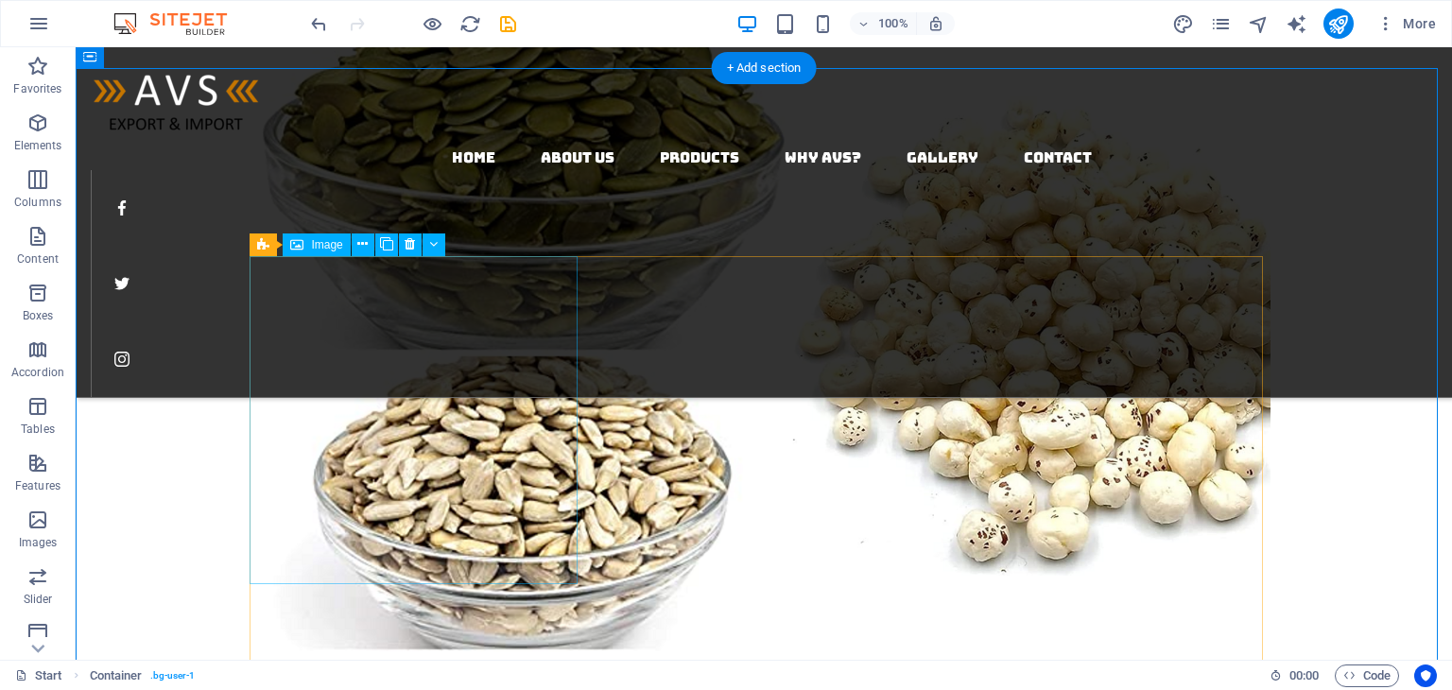
scroll to position [2931, 0]
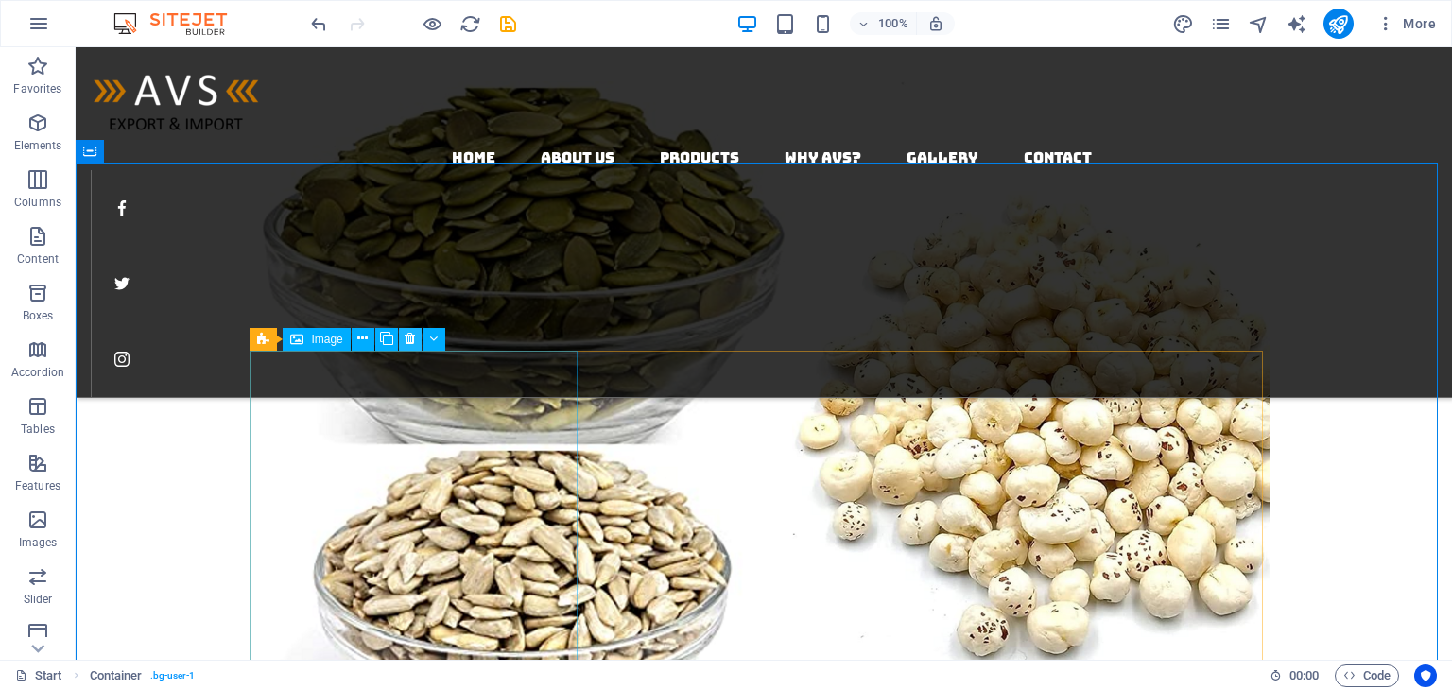
click at [410, 337] on icon at bounding box center [410, 339] width 10 height 20
click at [414, 338] on icon at bounding box center [410, 339] width 10 height 20
click at [412, 340] on icon at bounding box center [410, 339] width 10 height 20
click at [333, 328] on icon at bounding box center [334, 324] width 10 height 20
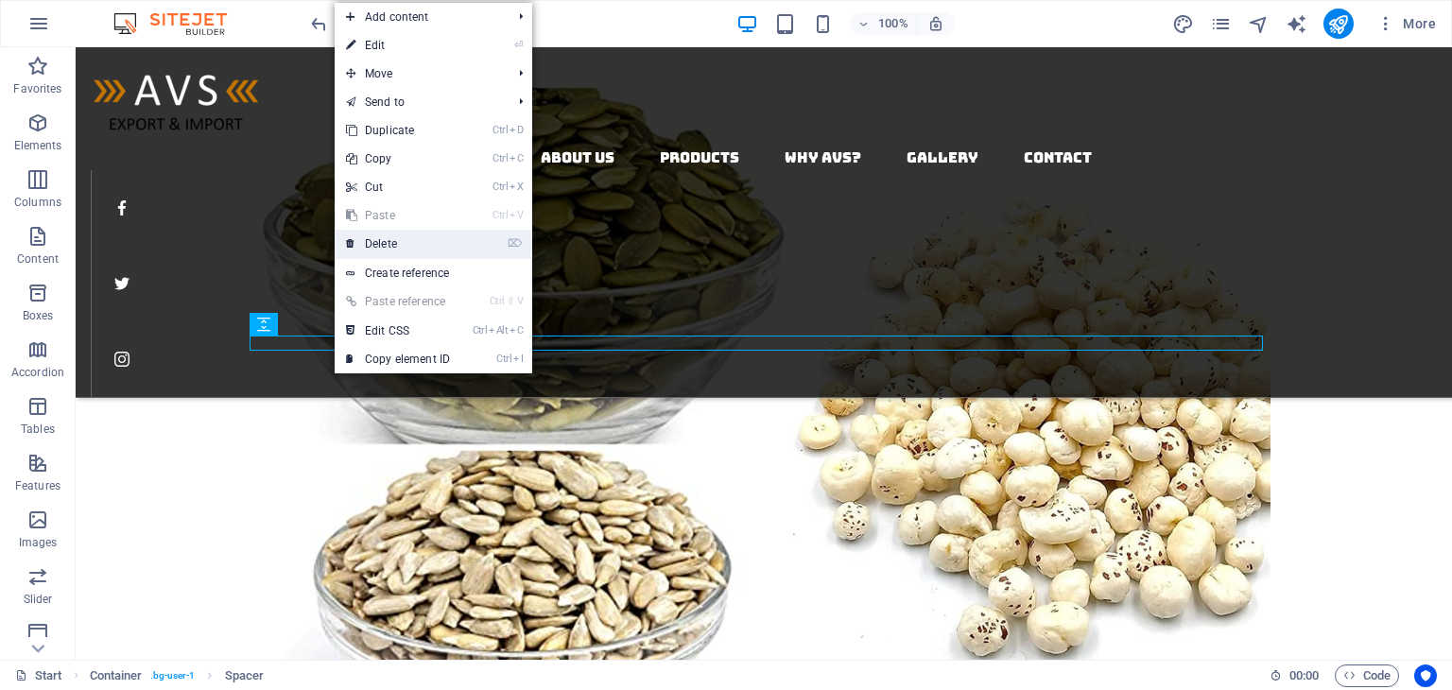
click at [393, 239] on link "⌦ Delete" at bounding box center [398, 244] width 127 height 28
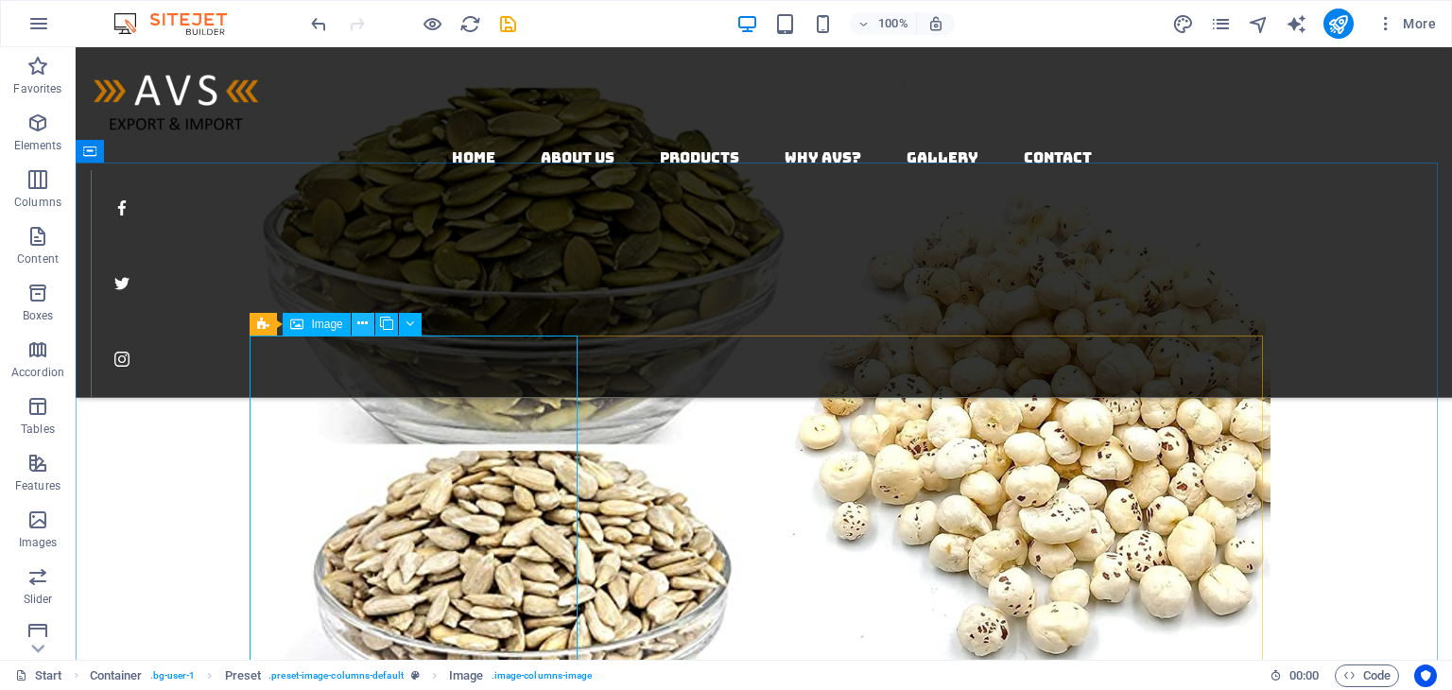
click at [366, 323] on icon at bounding box center [362, 324] width 10 height 20
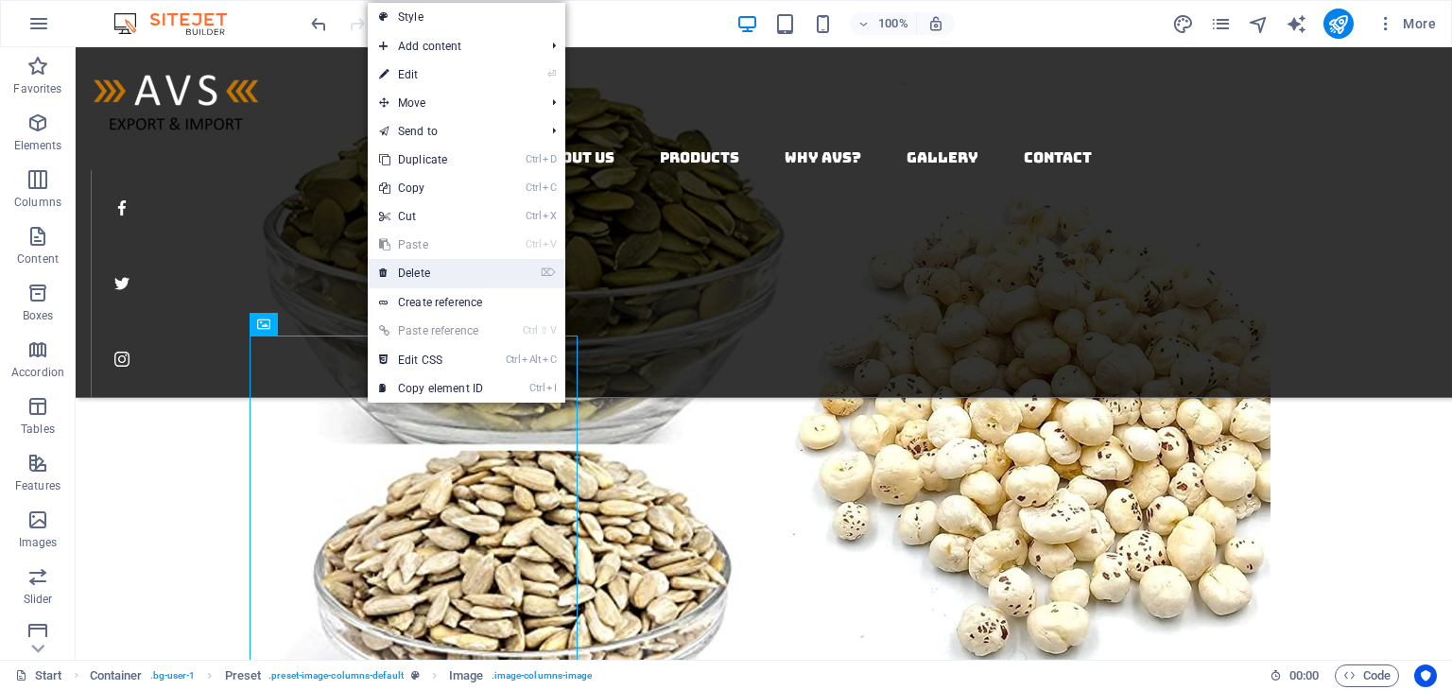
click at [410, 273] on link "⌦ Delete" at bounding box center [431, 273] width 127 height 28
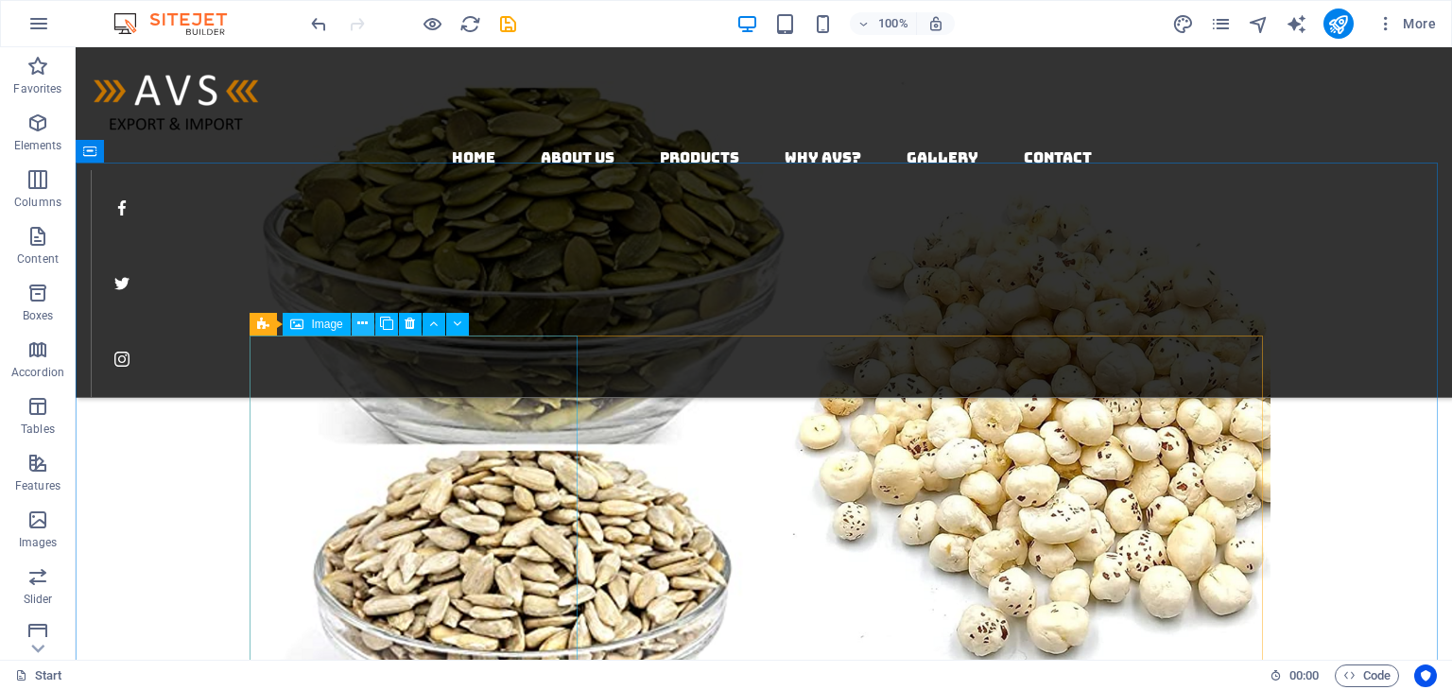
click at [362, 327] on icon at bounding box center [362, 324] width 10 height 20
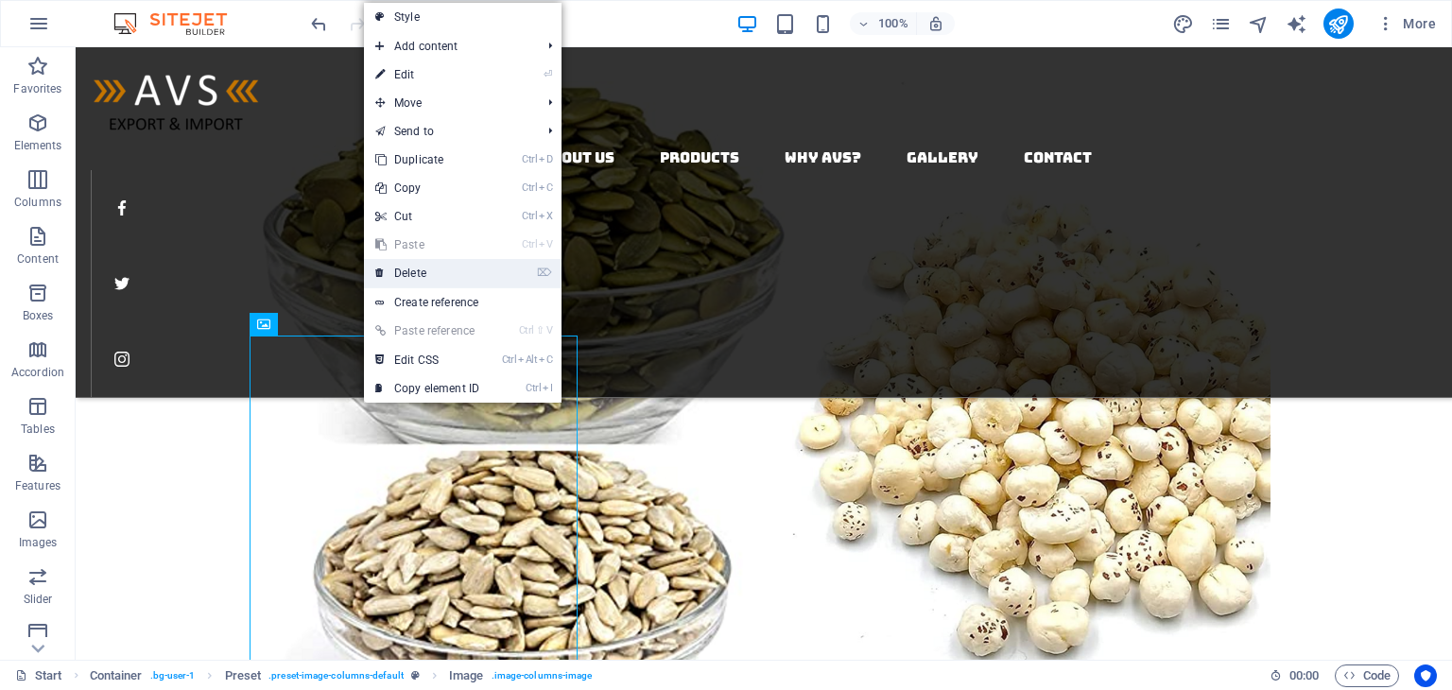
click at [410, 279] on link "⌦ Delete" at bounding box center [427, 273] width 127 height 28
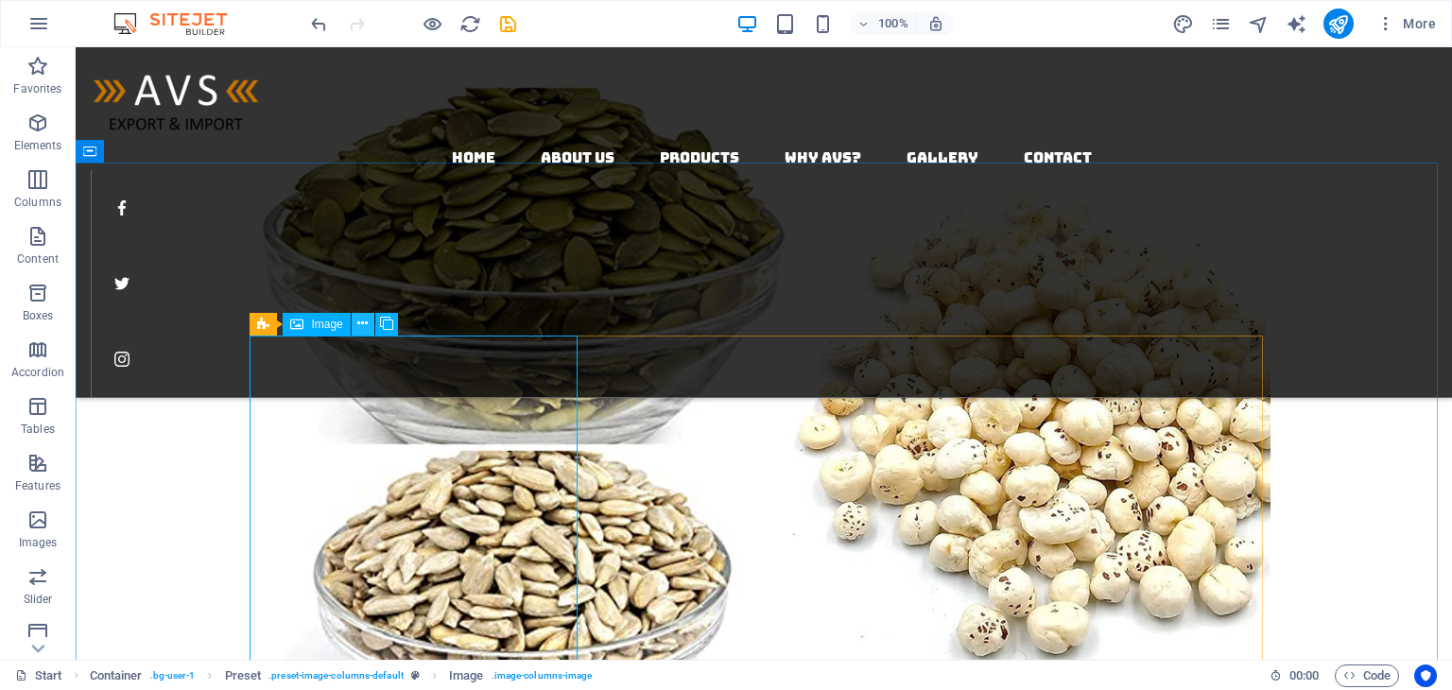
click at [360, 322] on icon at bounding box center [362, 324] width 10 height 20
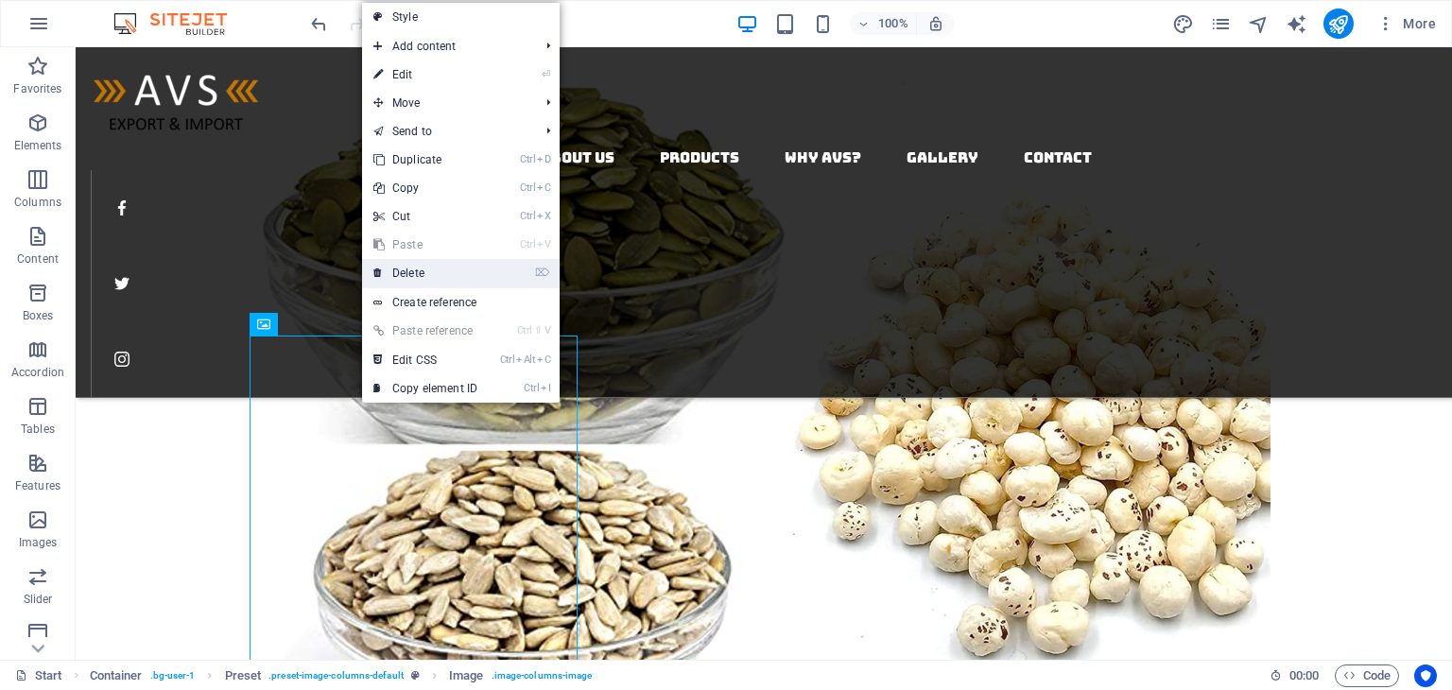
click at [403, 273] on link "⌦ Delete" at bounding box center [425, 273] width 127 height 28
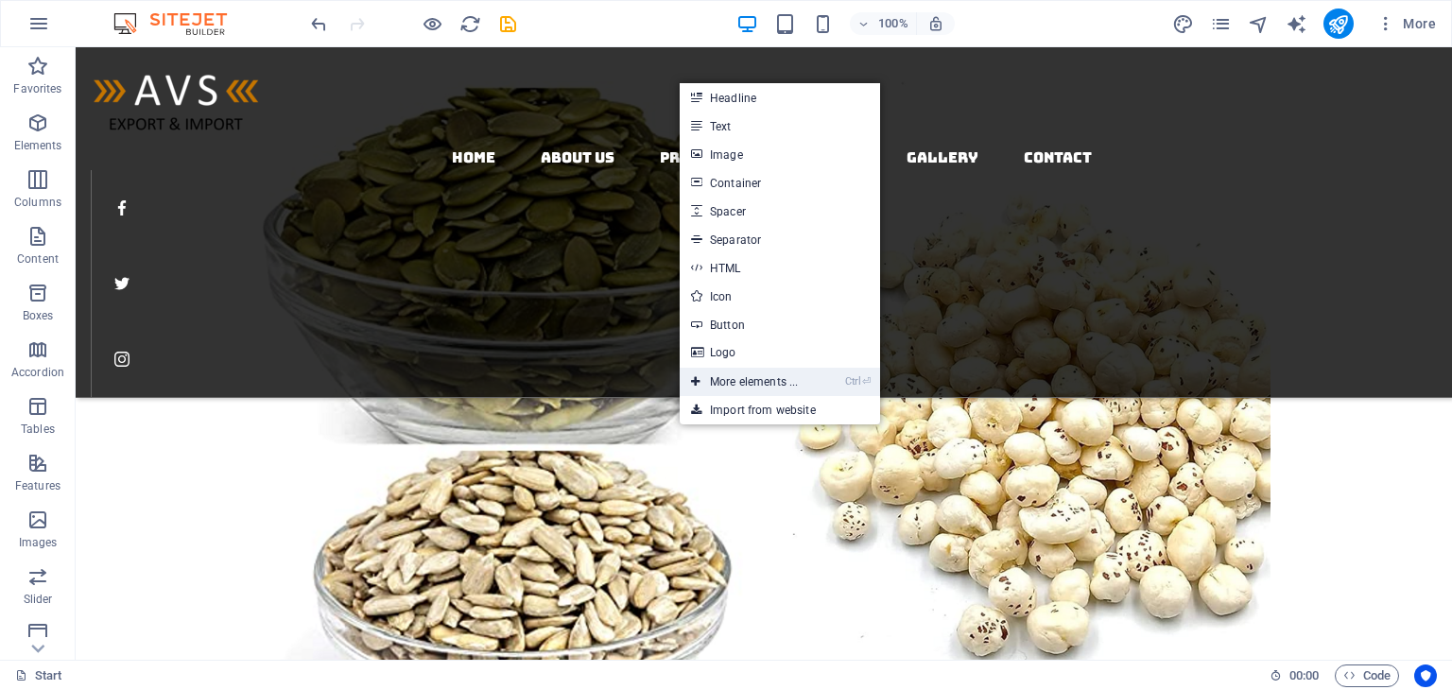
click at [760, 372] on link "Ctrl ⏎ More elements ..." at bounding box center [745, 382] width 130 height 28
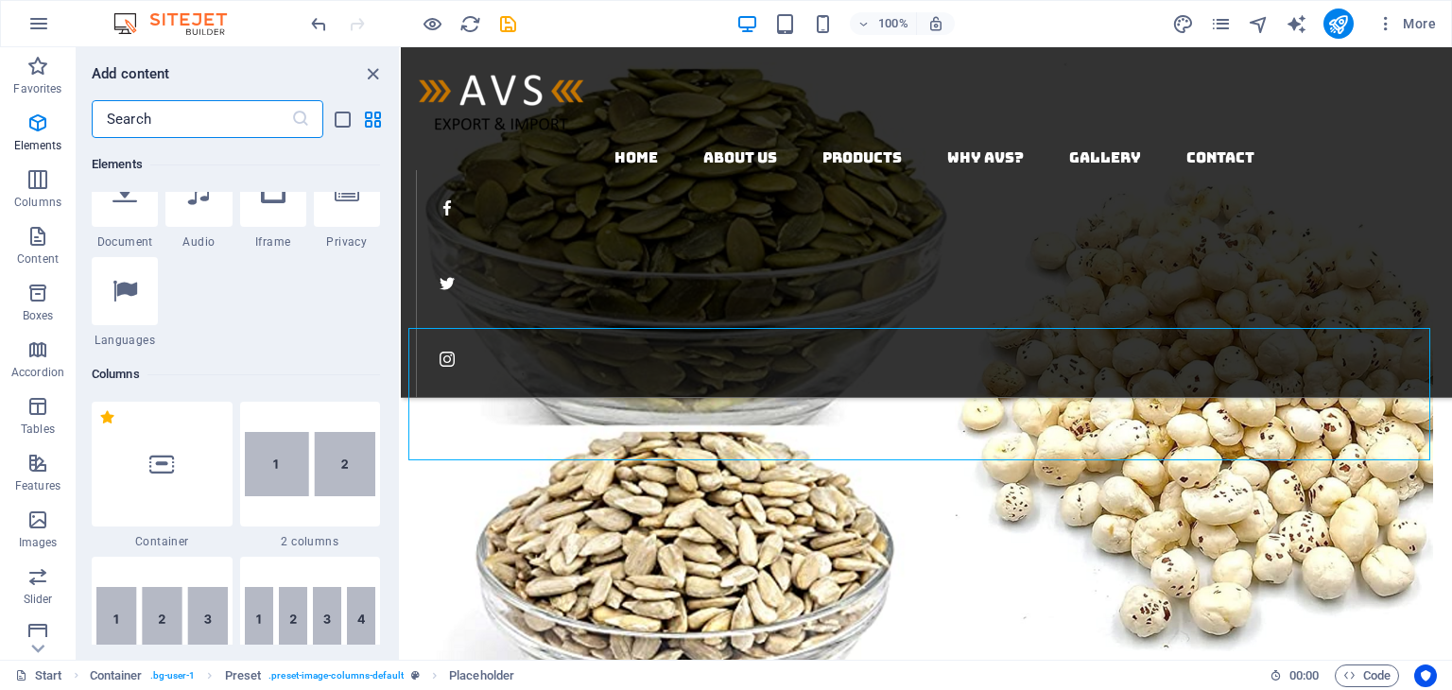
scroll to position [673, 0]
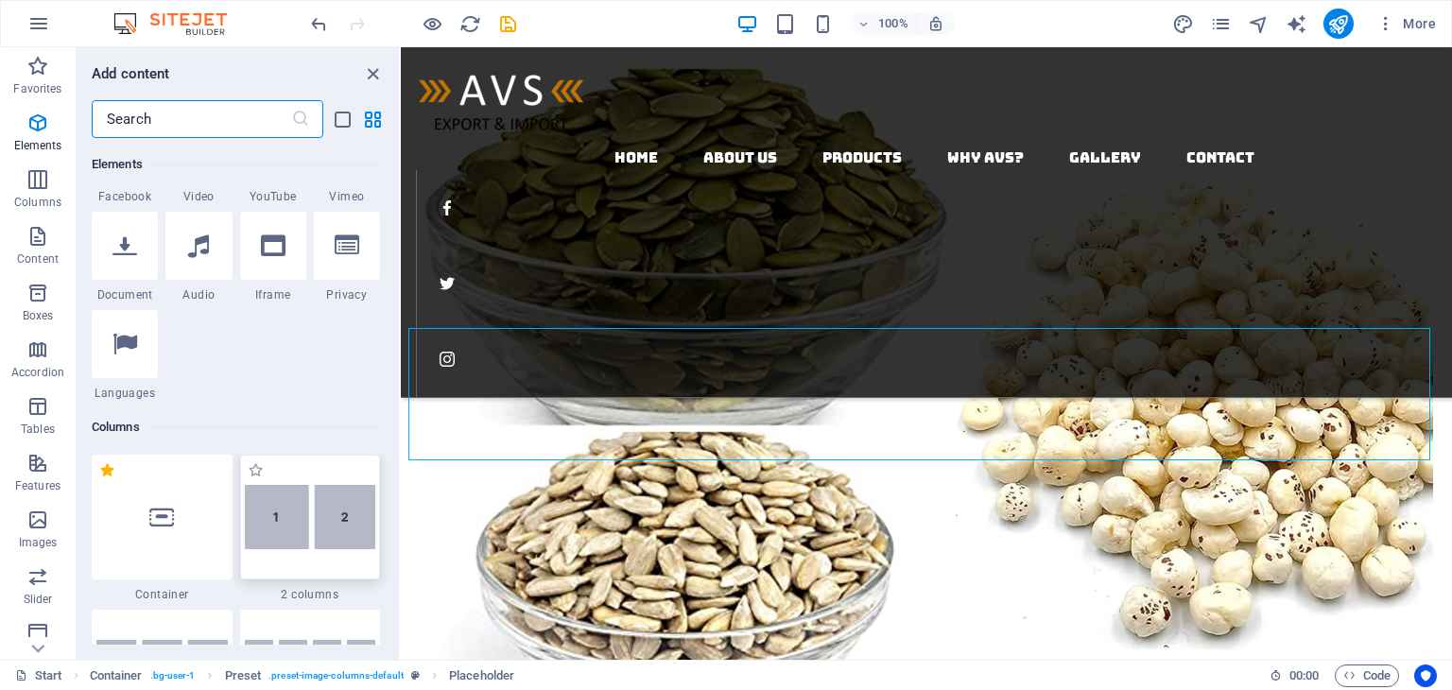
click at [318, 508] on img at bounding box center [310, 517] width 131 height 64
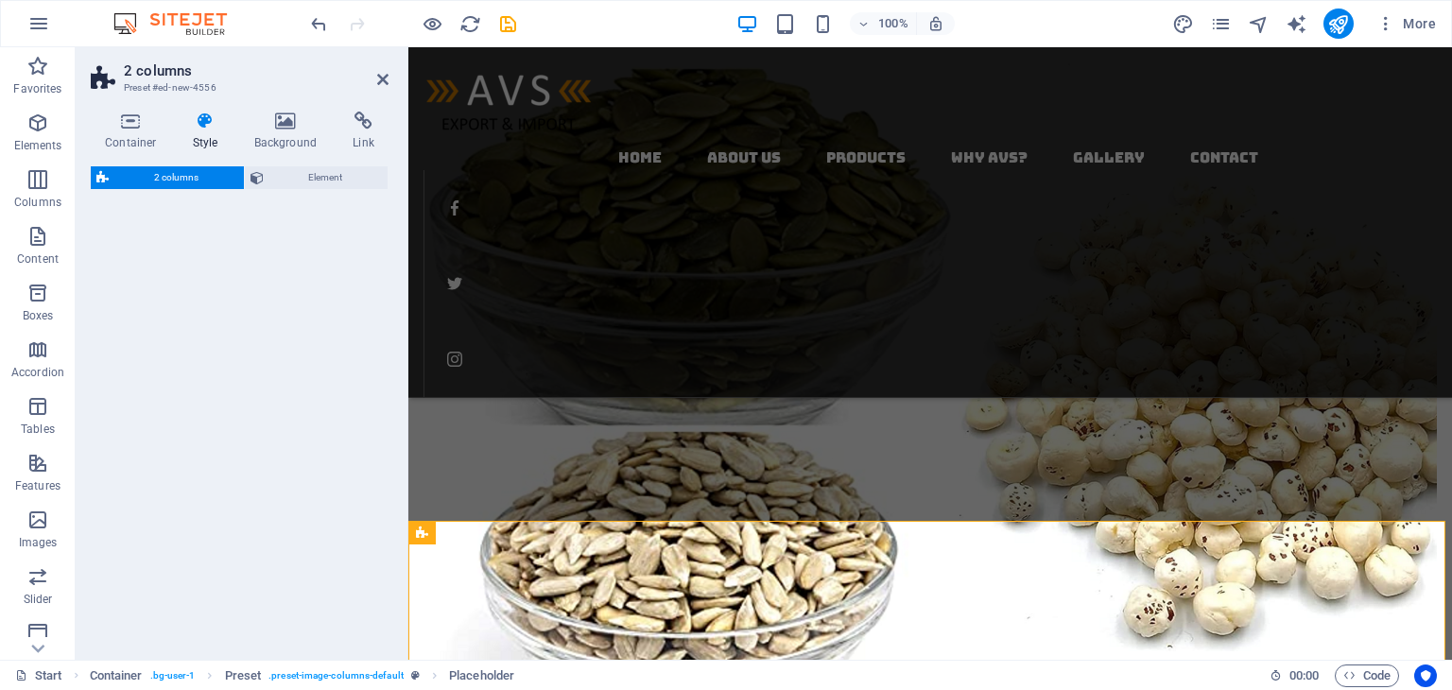
select select "rem"
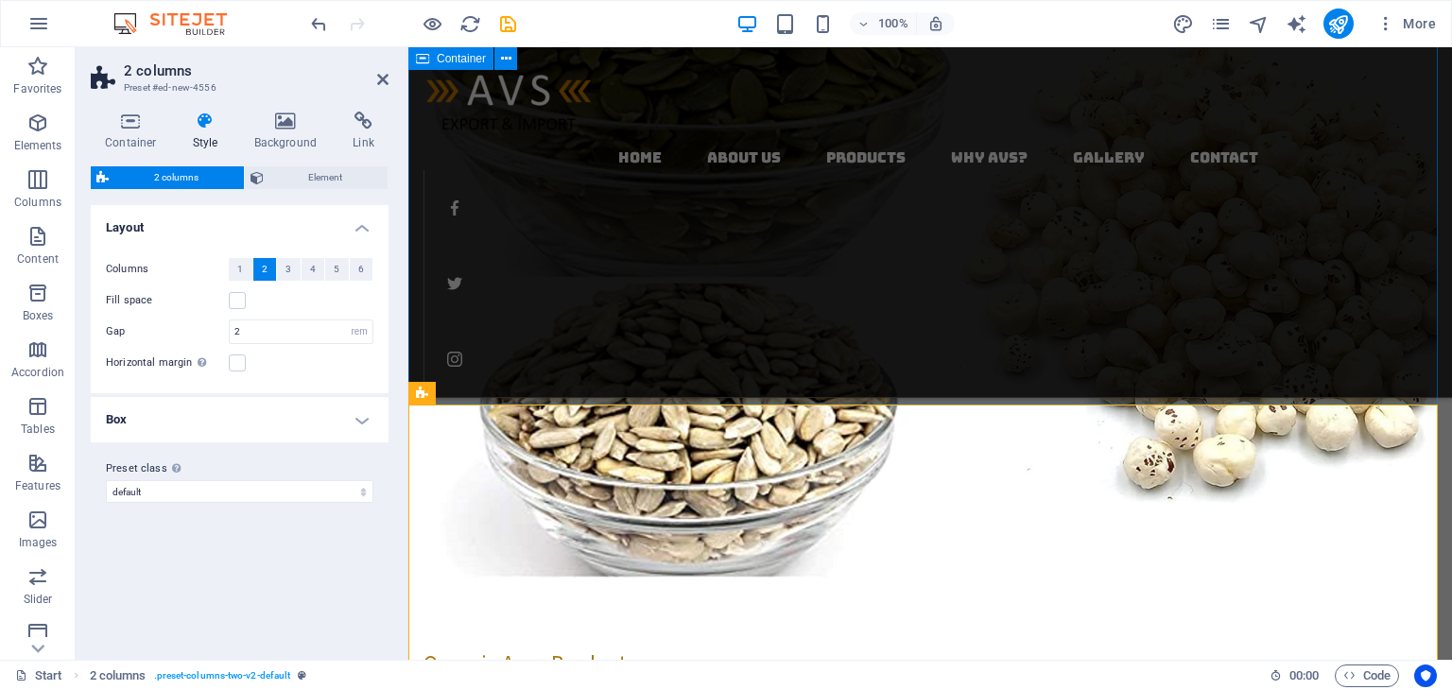
scroll to position [3067, 0]
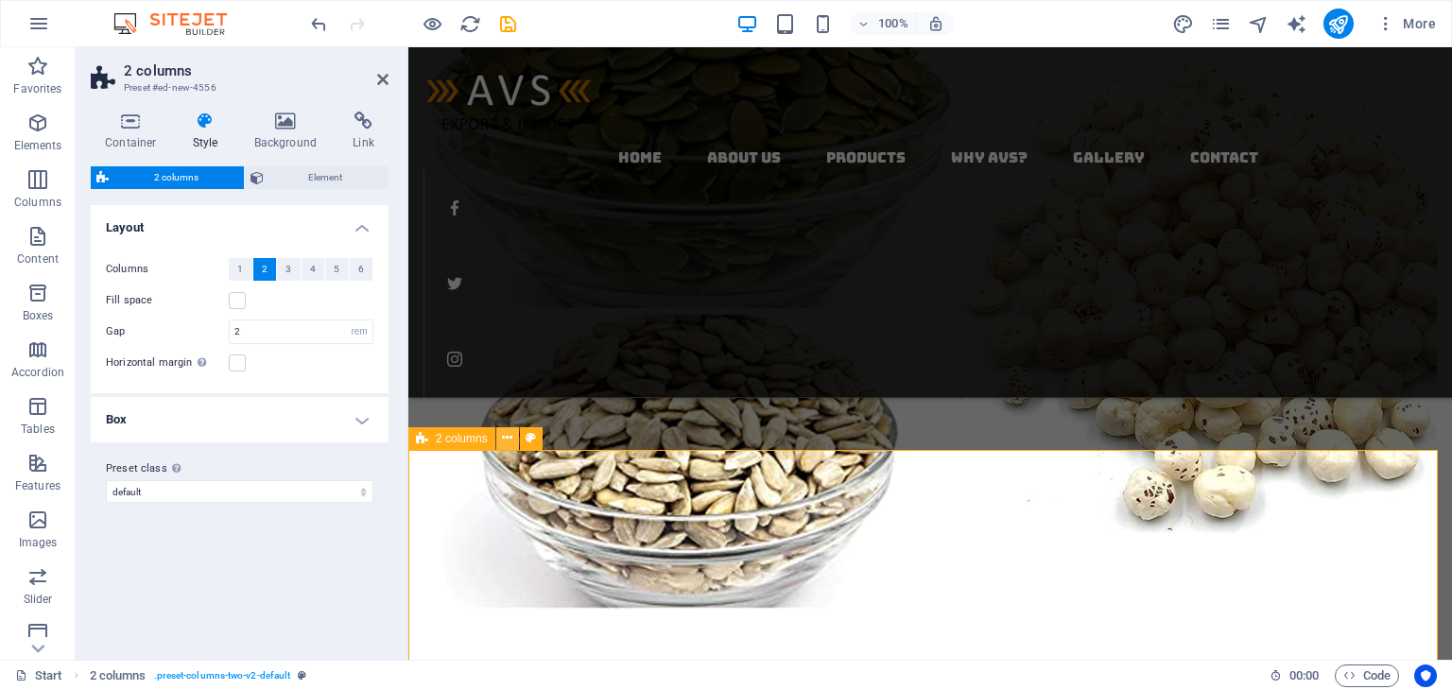
click at [503, 436] on icon at bounding box center [507, 438] width 10 height 20
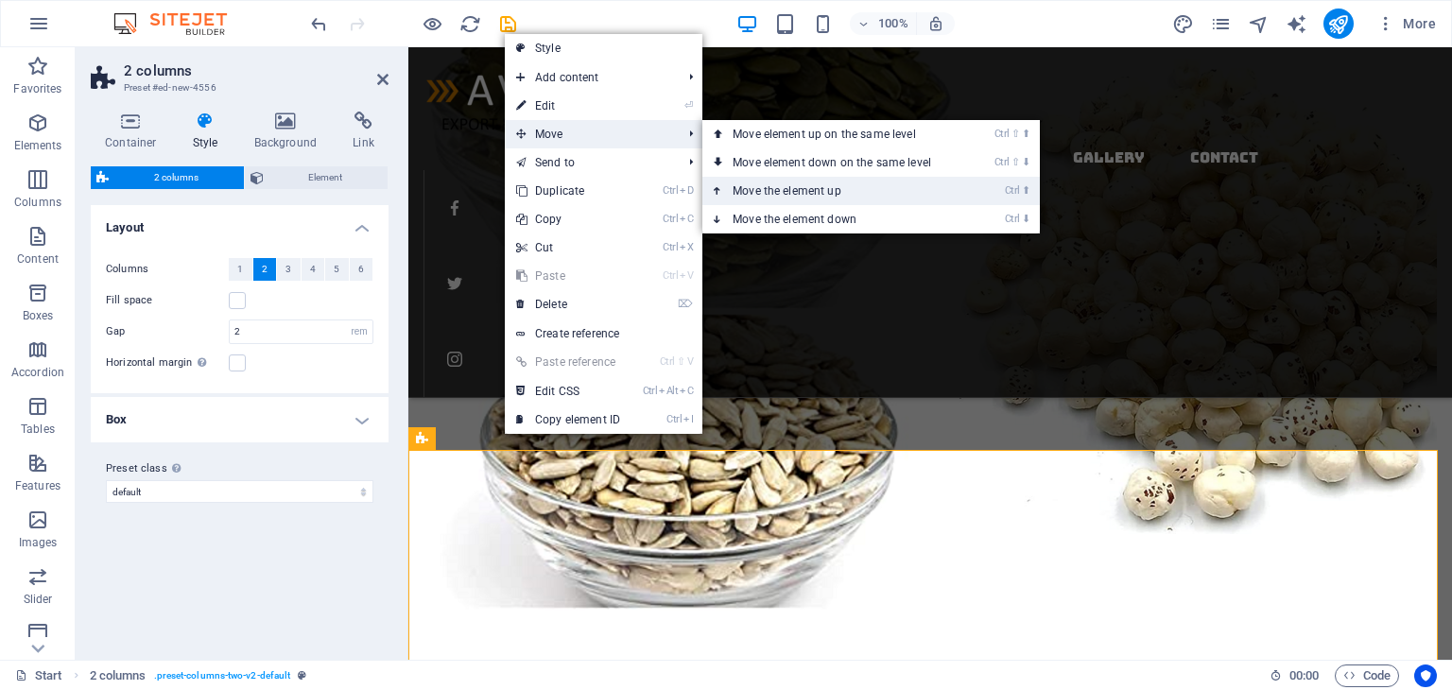
click at [780, 183] on link "Ctrl ⬆ Move the element up" at bounding box center [835, 191] width 267 height 28
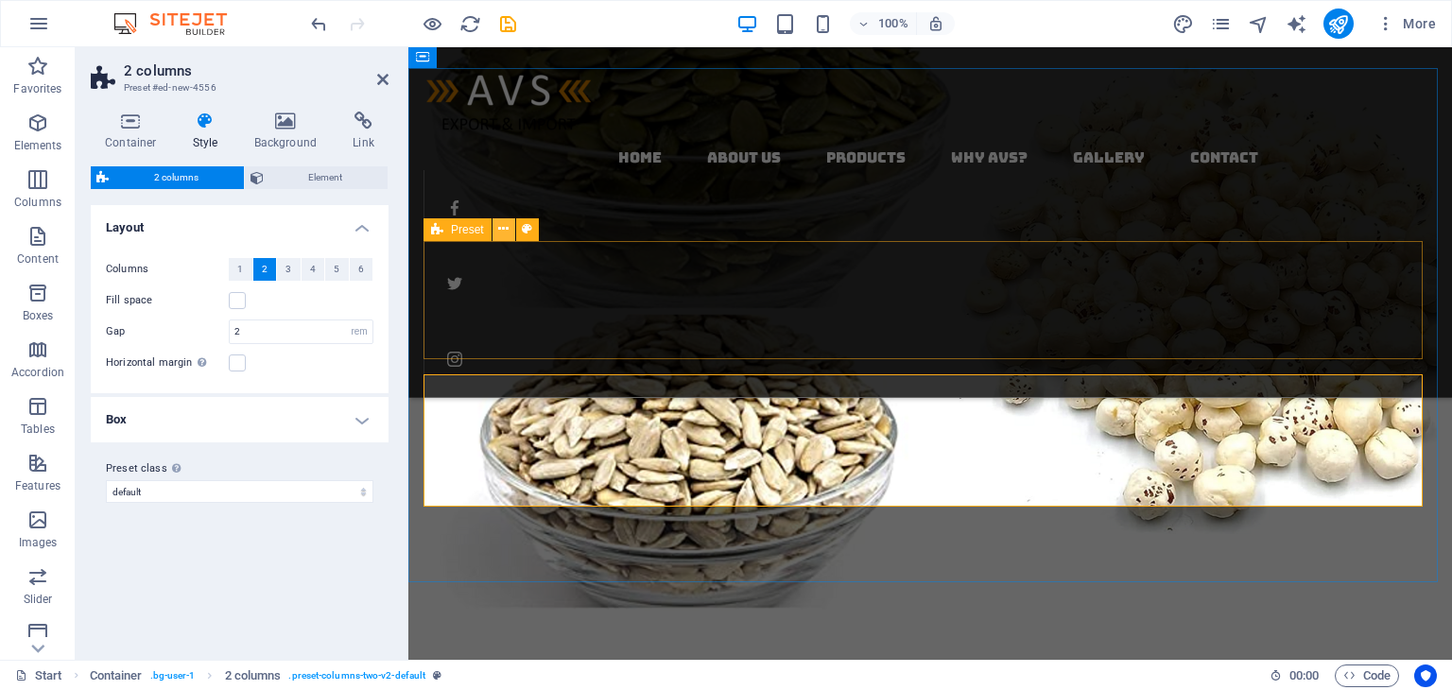
click at [506, 228] on icon at bounding box center [503, 229] width 10 height 20
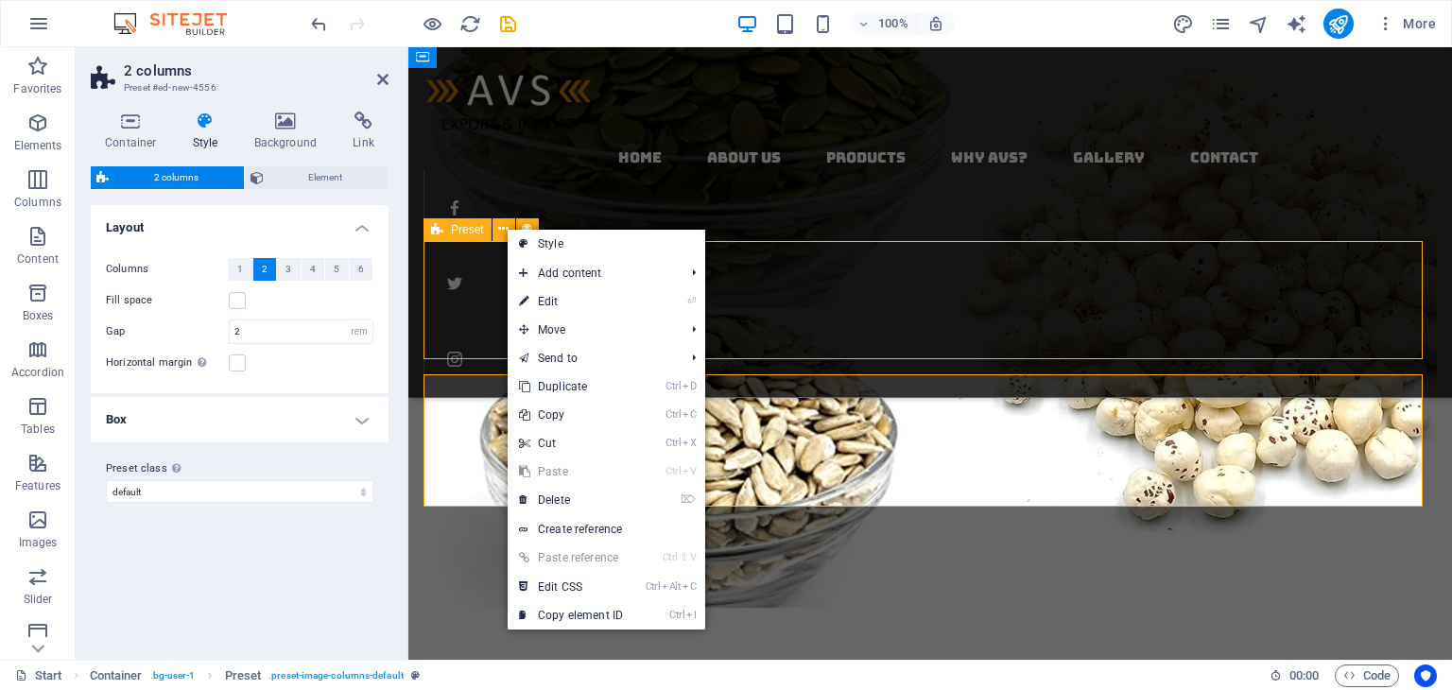
scroll to position [3025, 0]
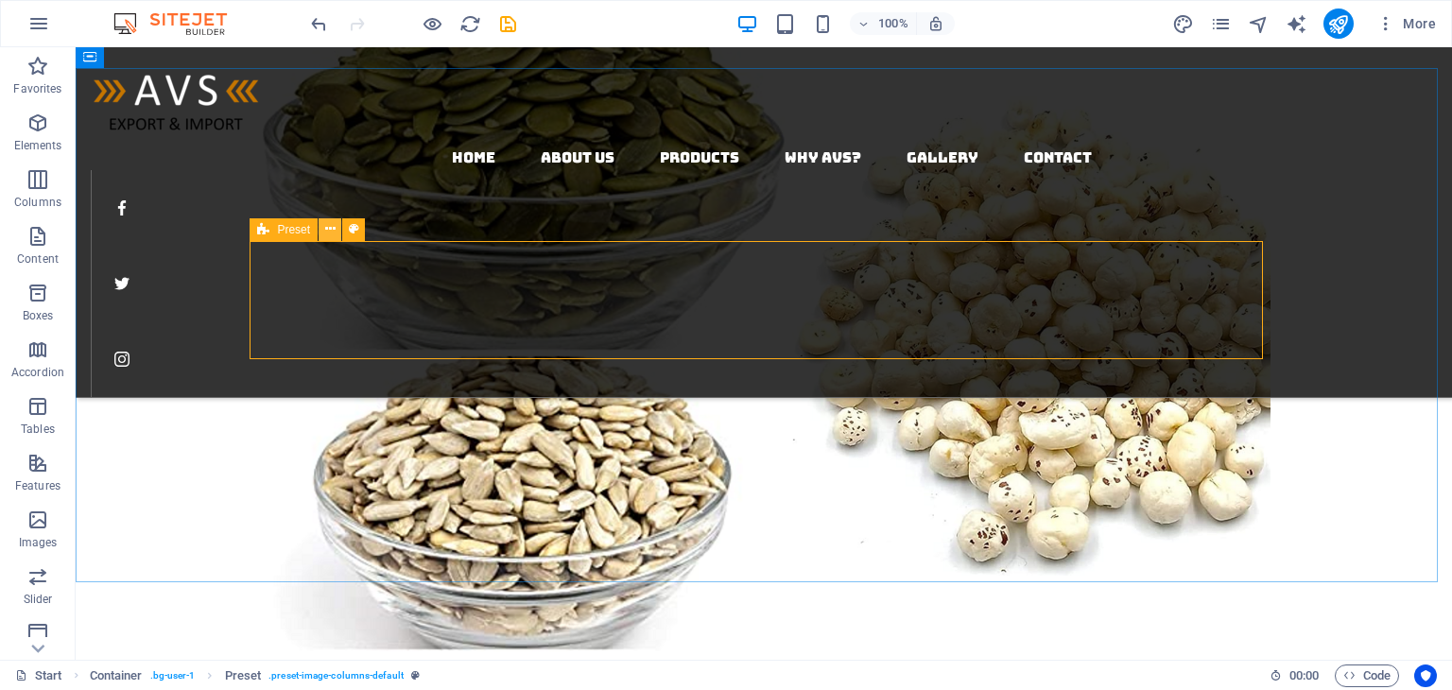
click at [335, 226] on icon at bounding box center [330, 229] width 10 height 20
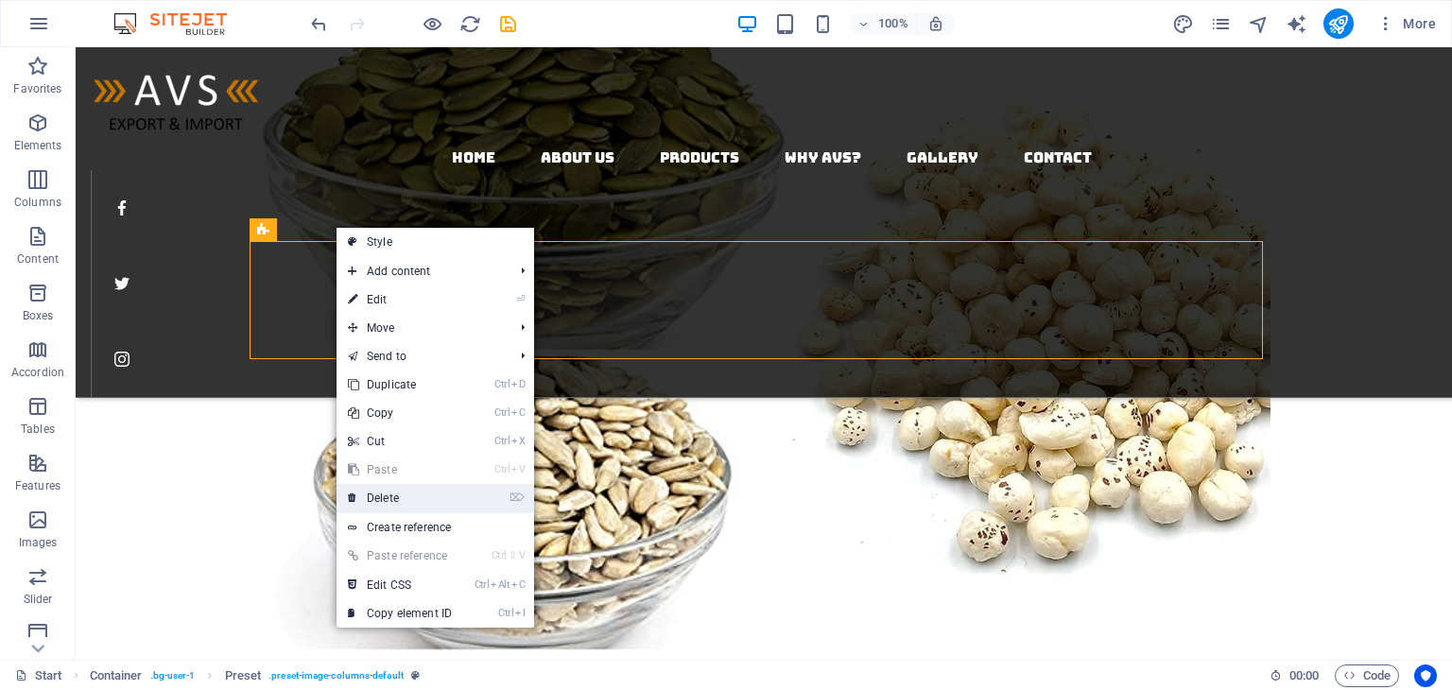
click at [389, 496] on link "⌦ Delete" at bounding box center [400, 498] width 127 height 28
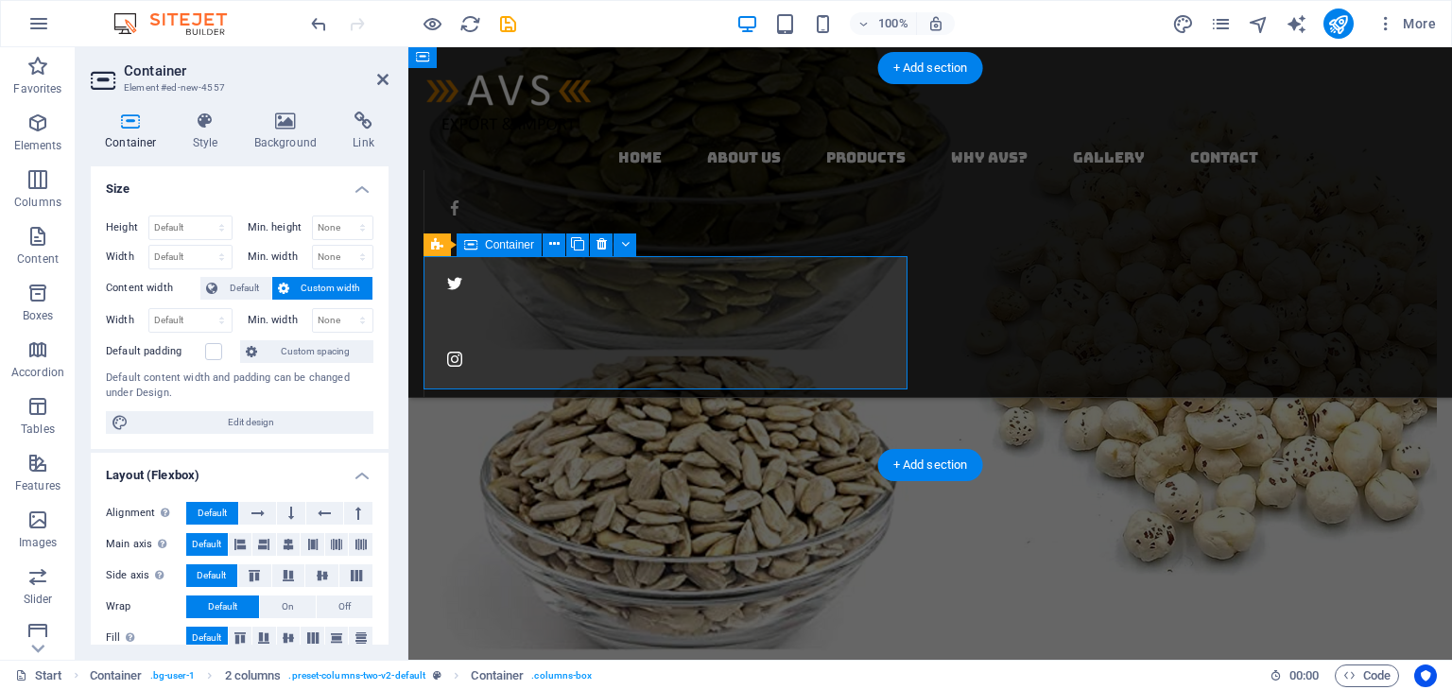
scroll to position [3067, 0]
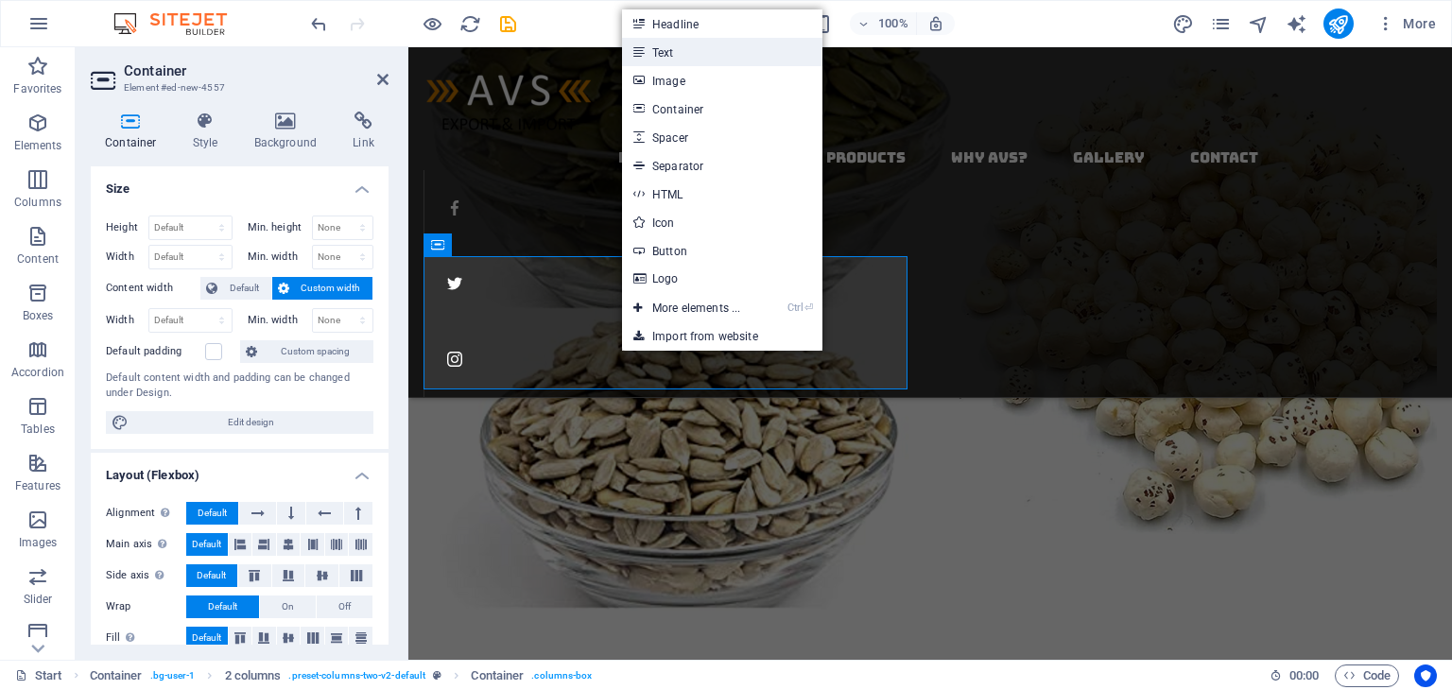
click at [670, 61] on link "Text" at bounding box center [722, 52] width 200 height 28
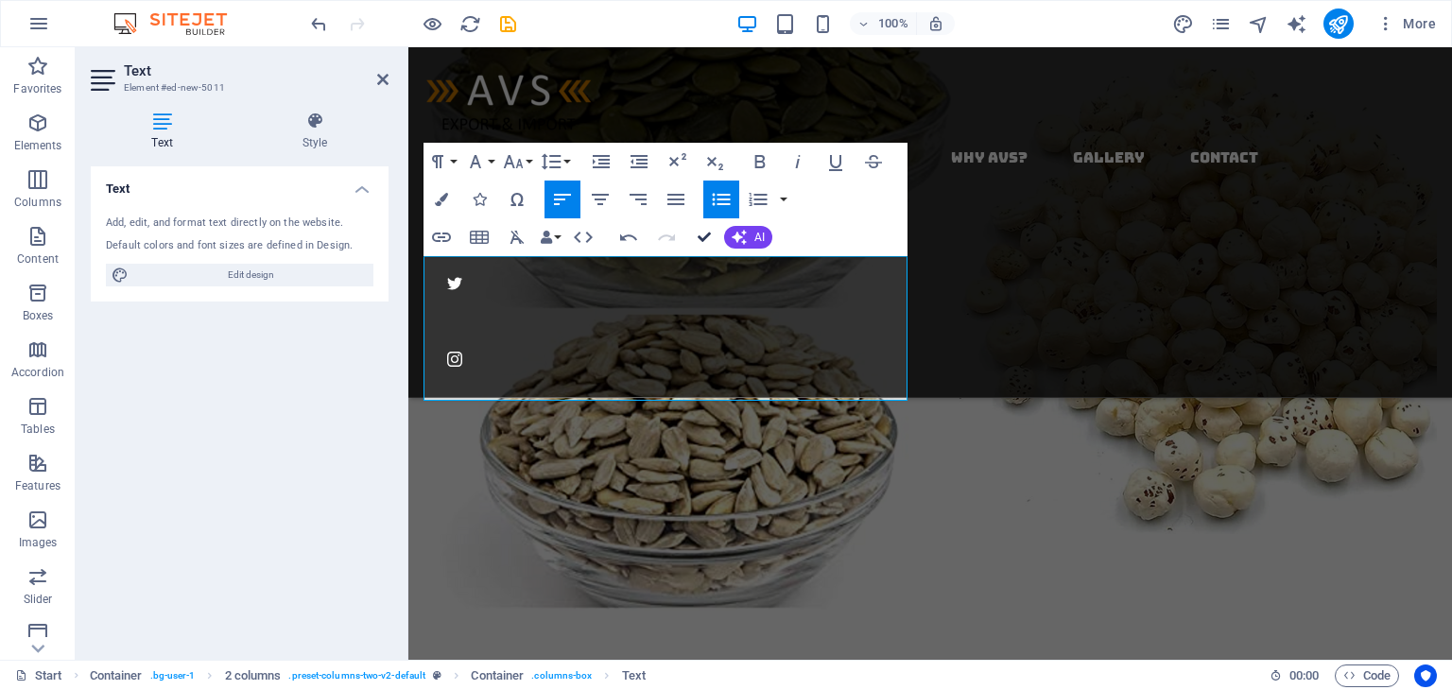
drag, startPoint x: 706, startPoint y: 236, endPoint x: 756, endPoint y: 332, distance: 107.8
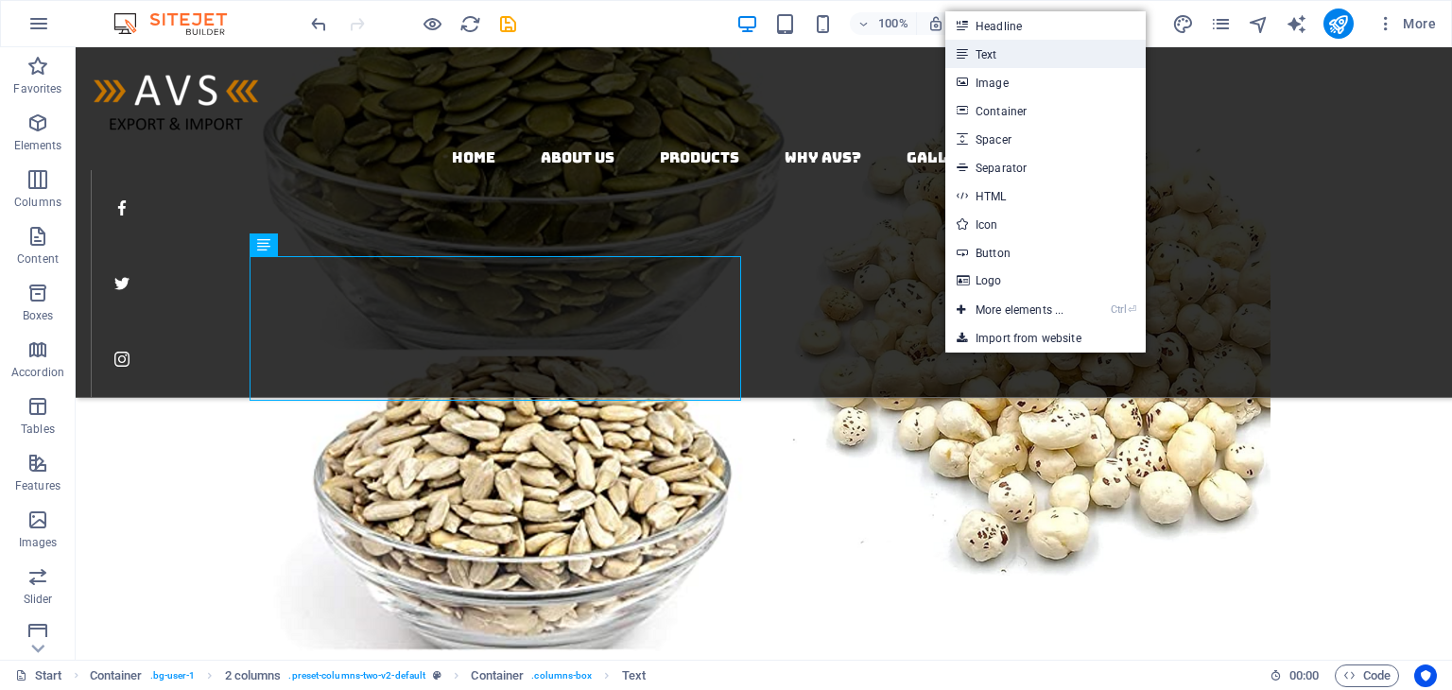
click at [978, 58] on link "Text" at bounding box center [1045, 54] width 200 height 28
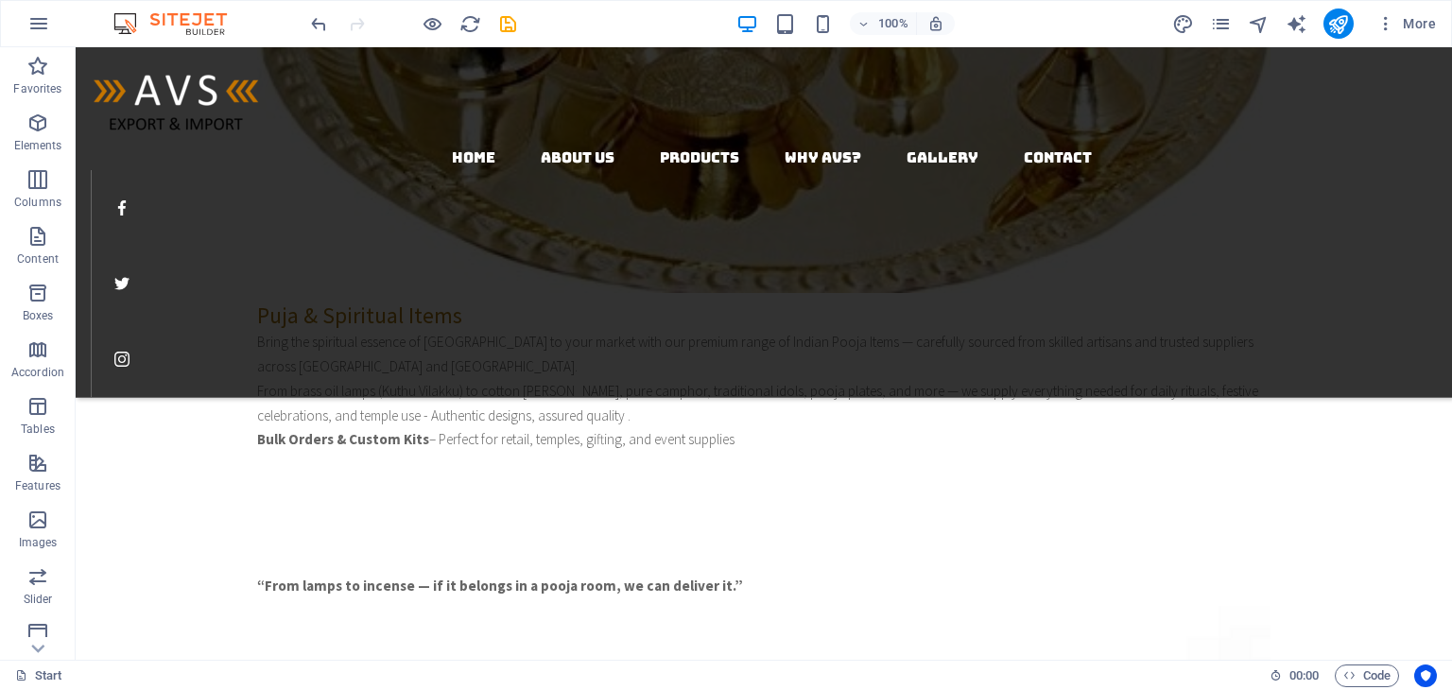
scroll to position [1323, 0]
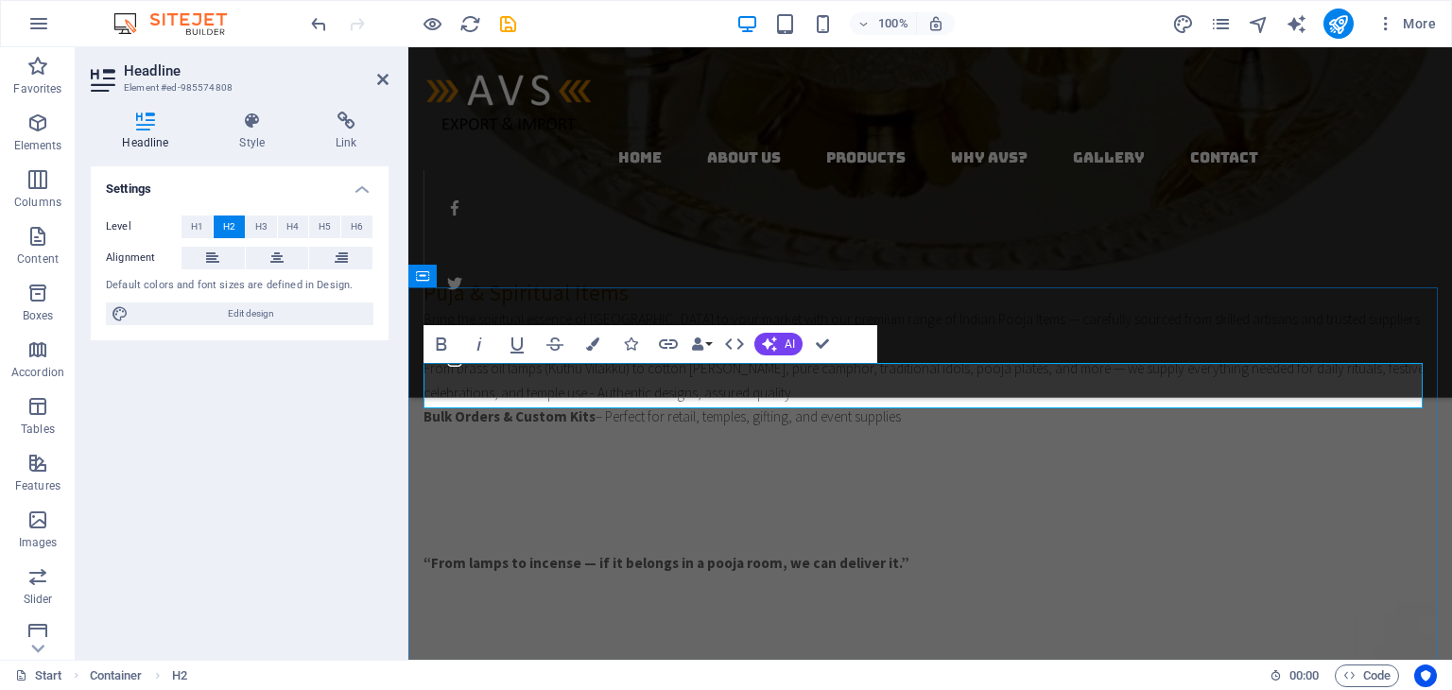
drag, startPoint x: 910, startPoint y: 387, endPoint x: 807, endPoint y: 387, distance: 103.0
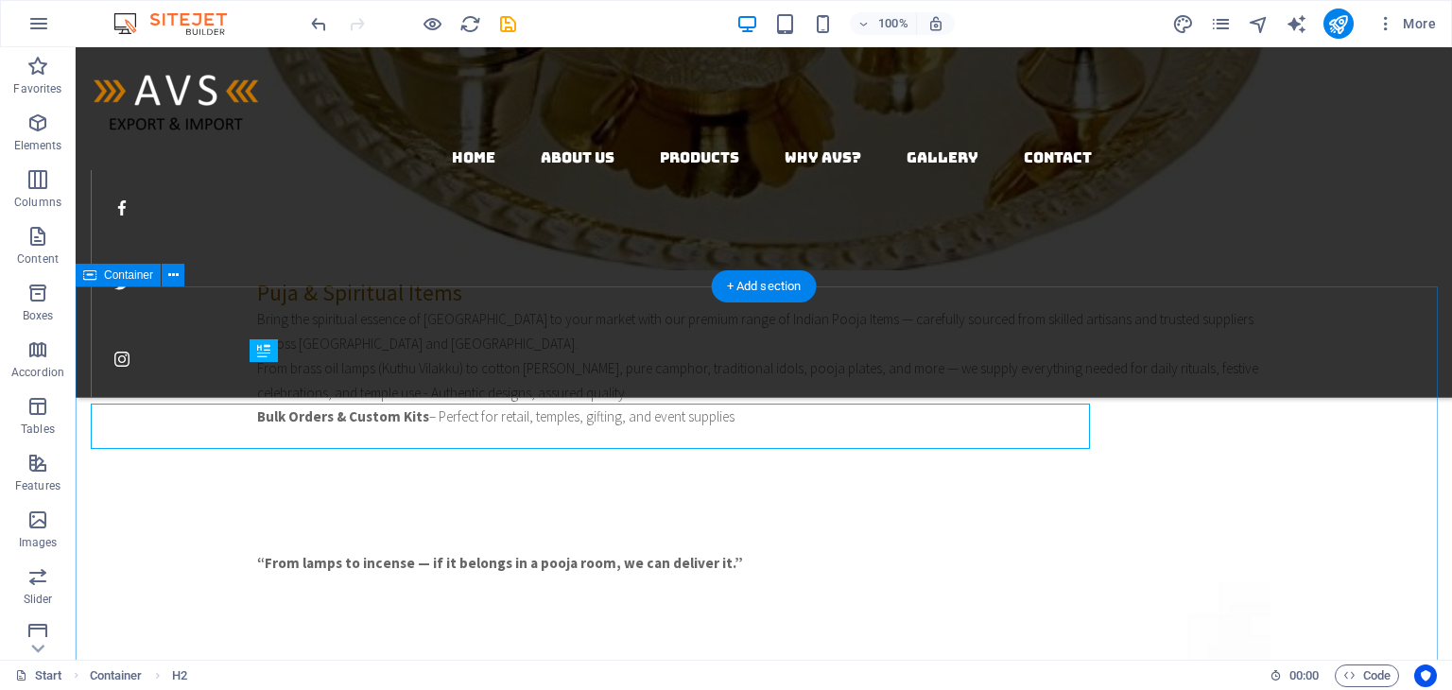
scroll to position [1305, 0]
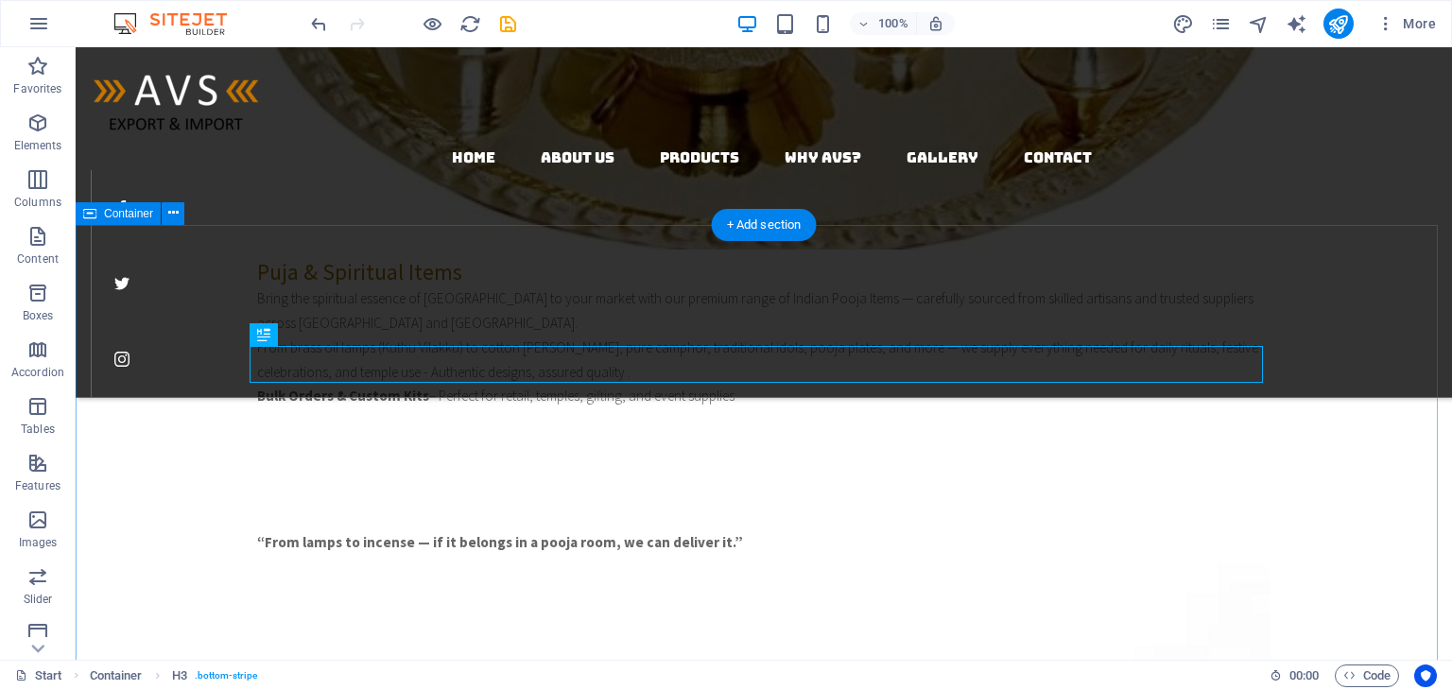
scroll to position [1475, 0]
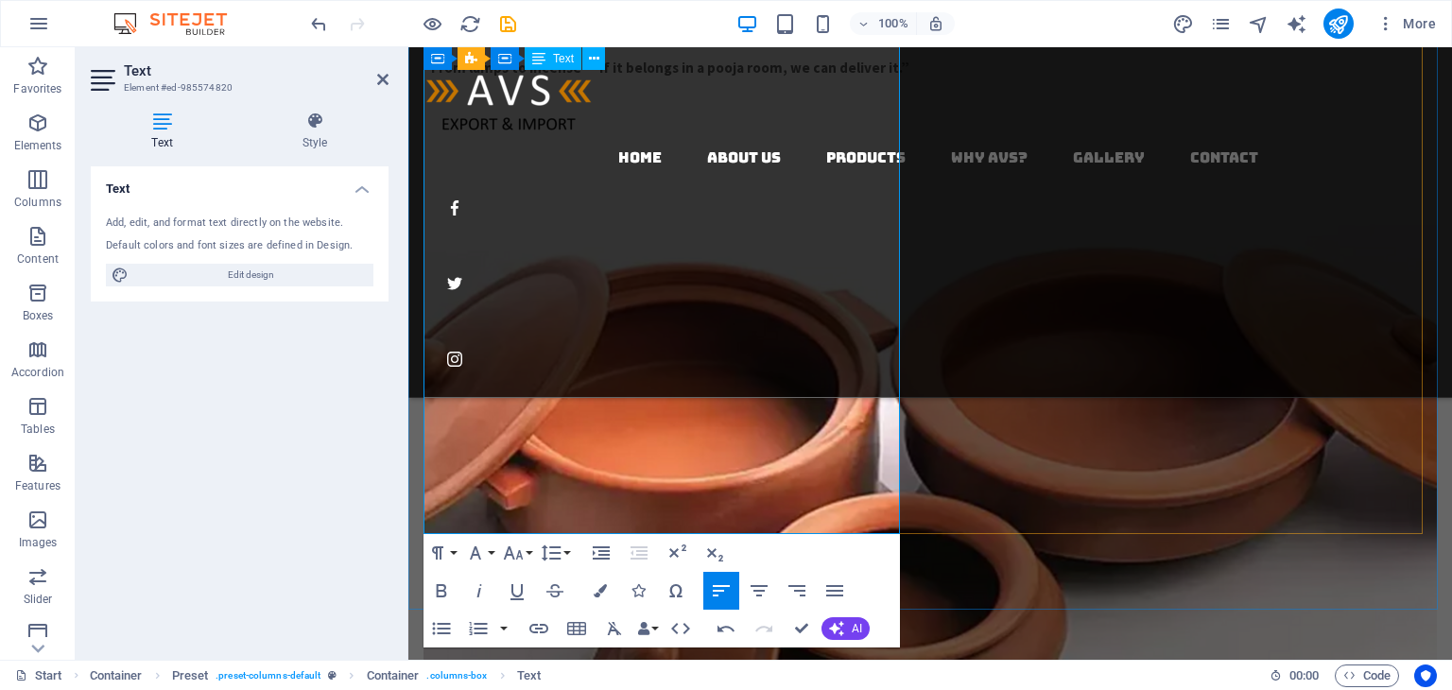
scroll to position [1853, 0]
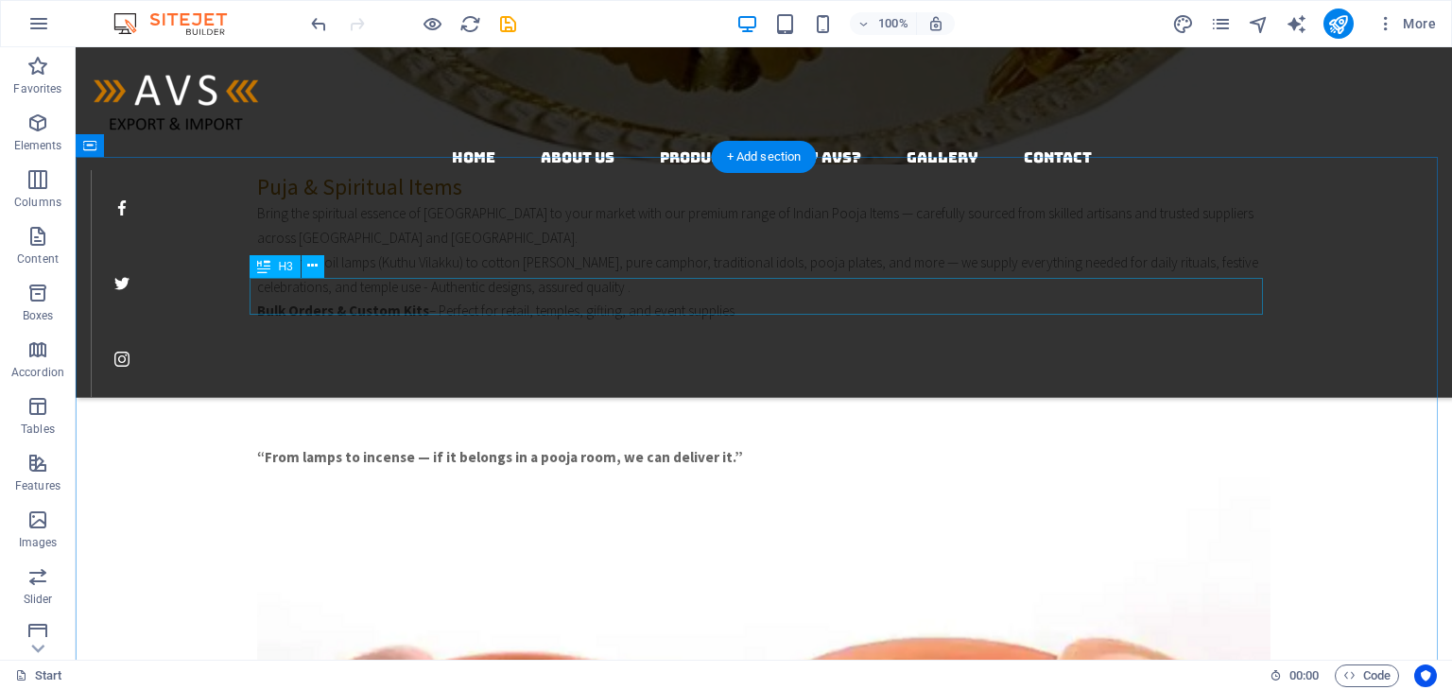
scroll to position [1434, 0]
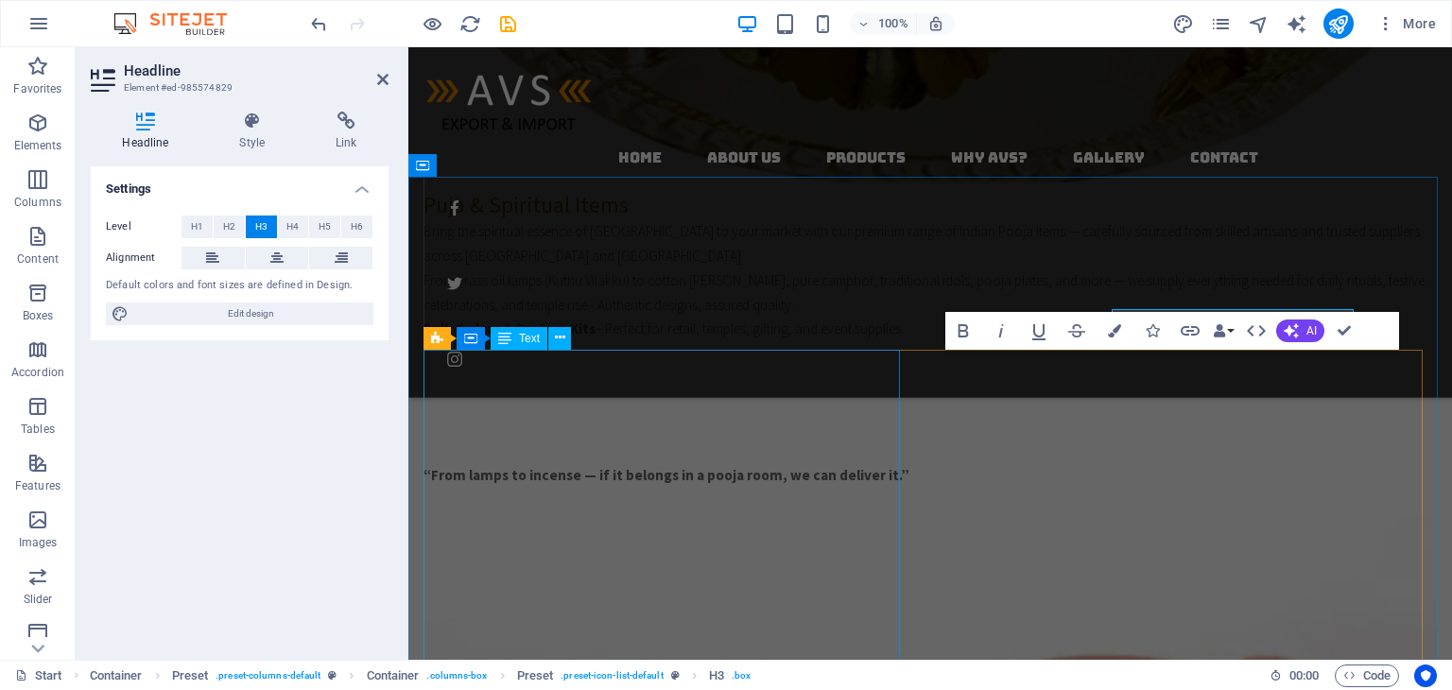
scroll to position [1456, 0]
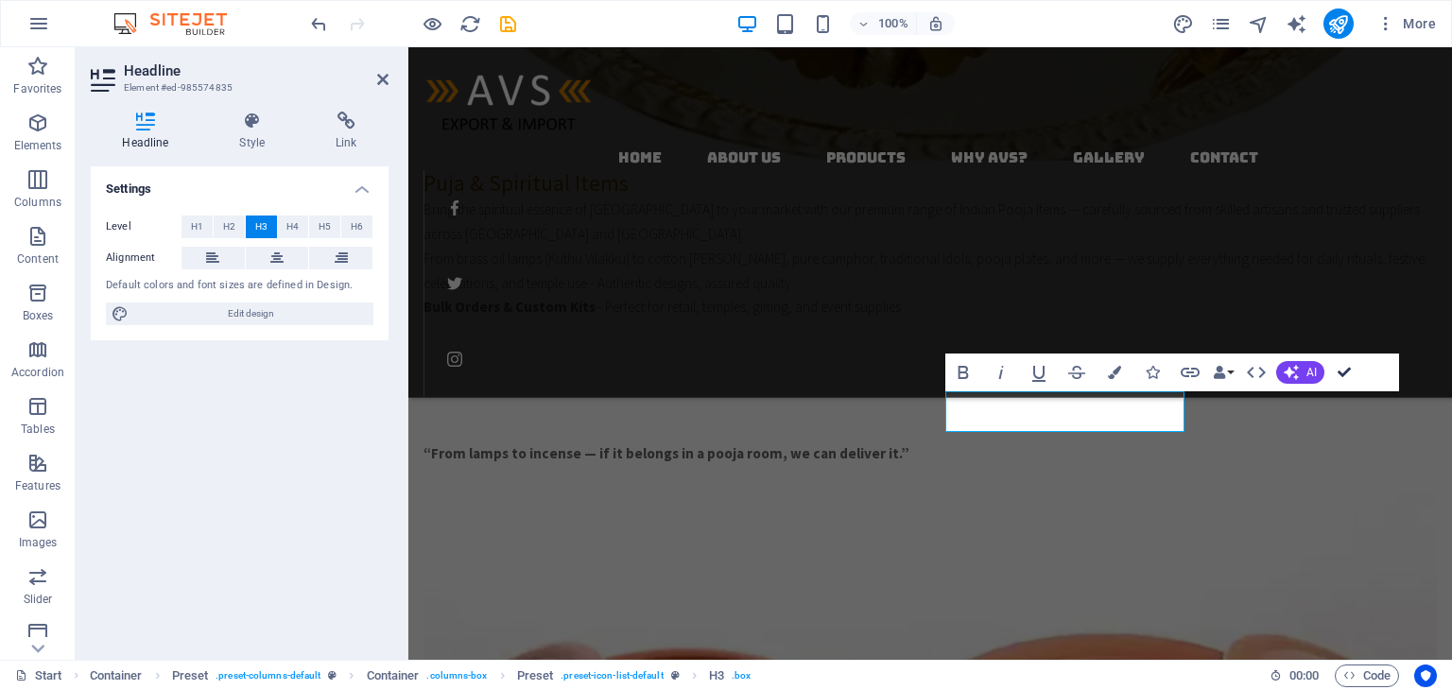
drag, startPoint x: 1348, startPoint y: 368, endPoint x: 1271, endPoint y: 321, distance: 89.5
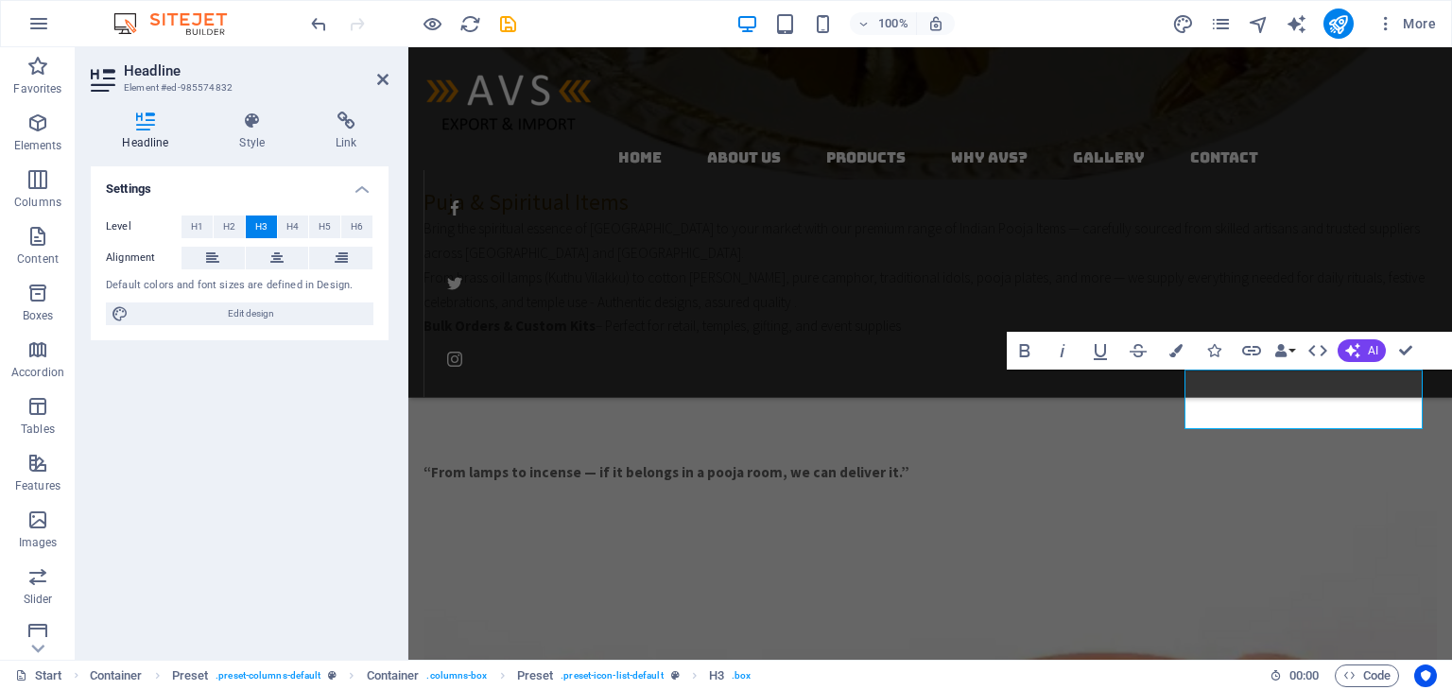
scroll to position [1395, 0]
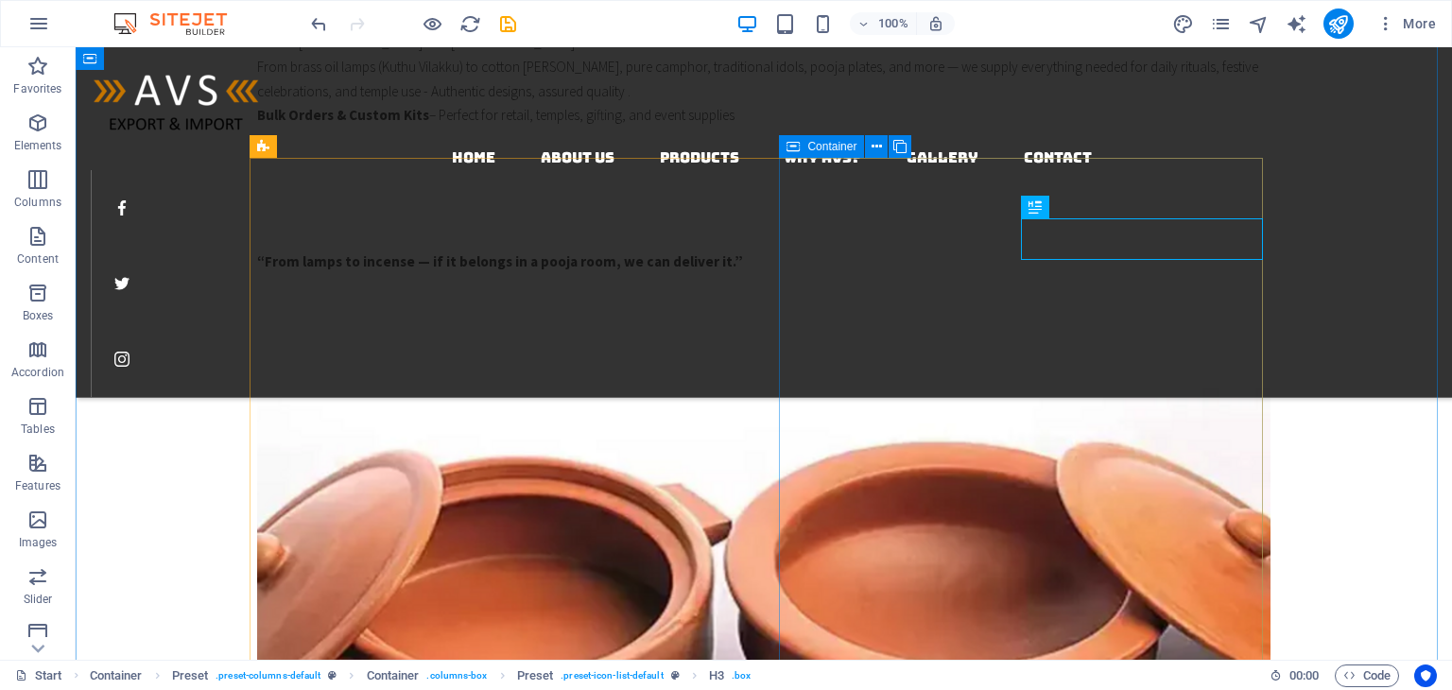
scroll to position [1755, 0]
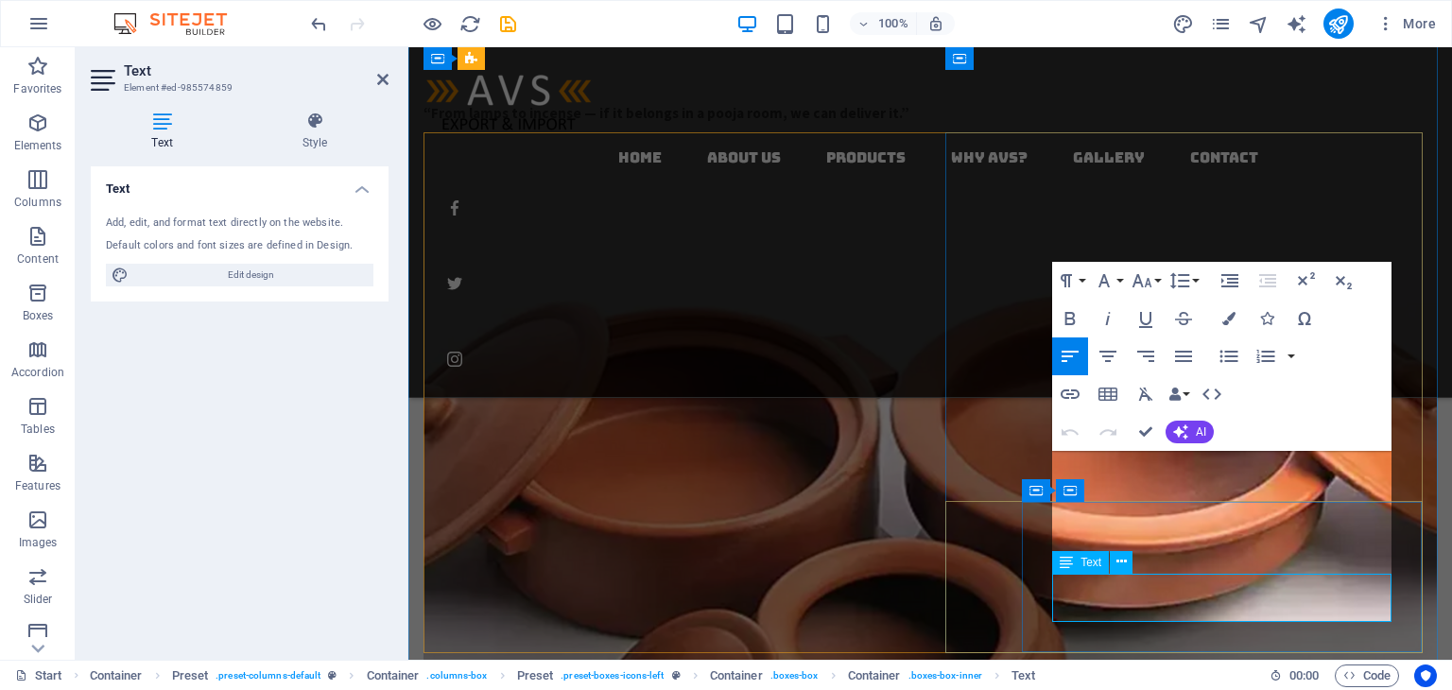
scroll to position [1673, 0]
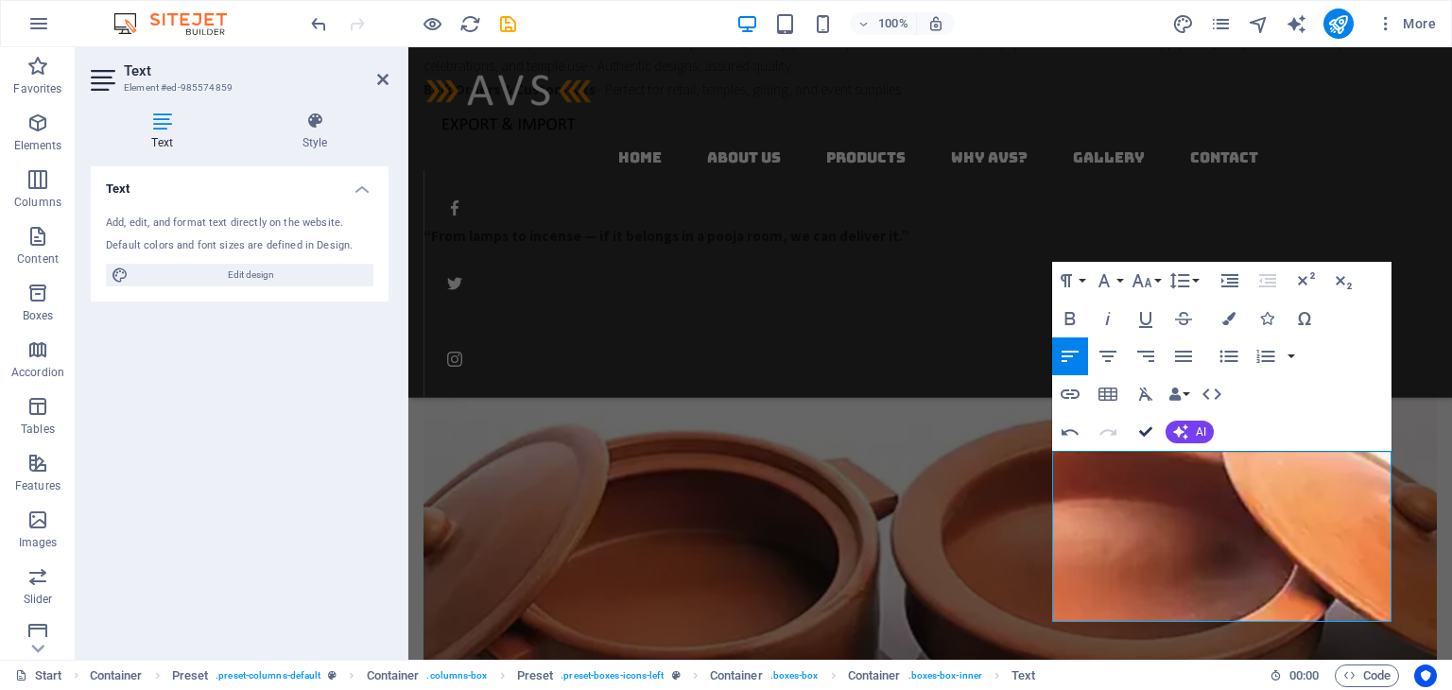
drag, startPoint x: 1148, startPoint y: 428, endPoint x: 1070, endPoint y: 381, distance: 90.8
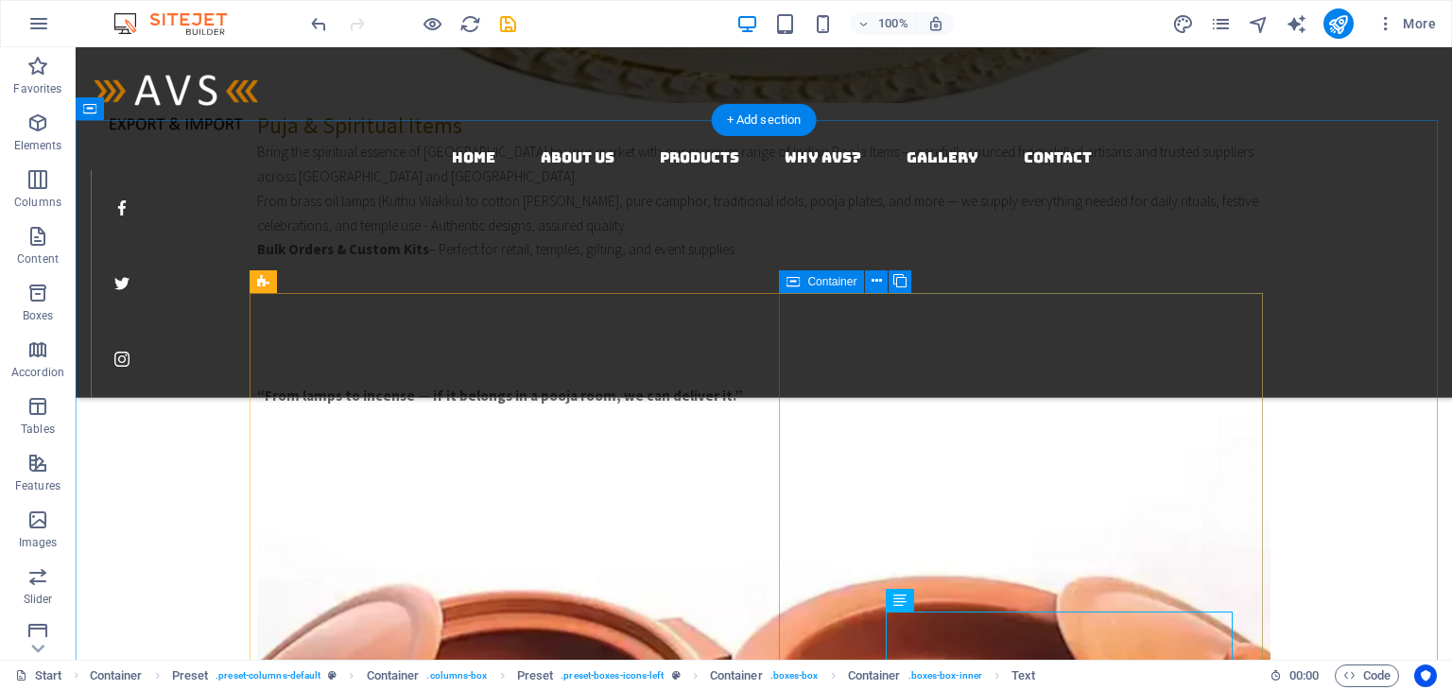
scroll to position [1633, 0]
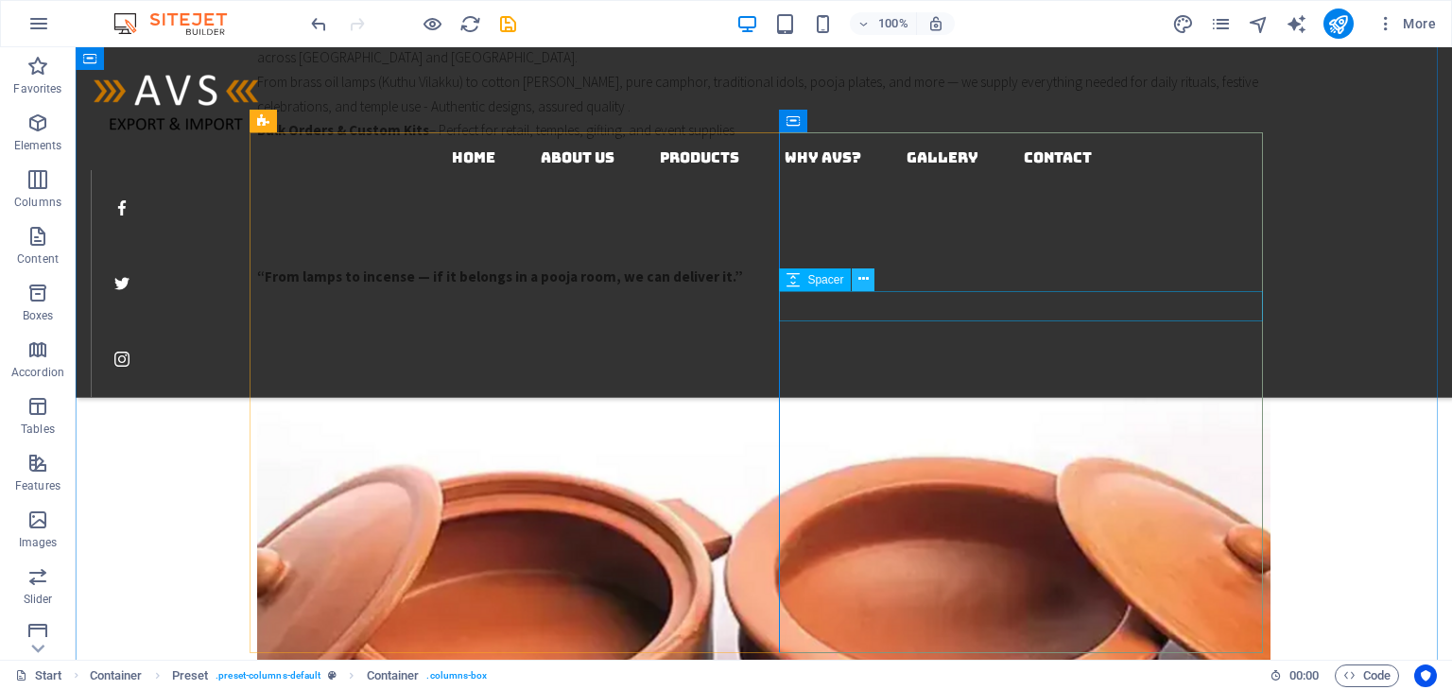
click at [866, 284] on icon at bounding box center [863, 279] width 10 height 20
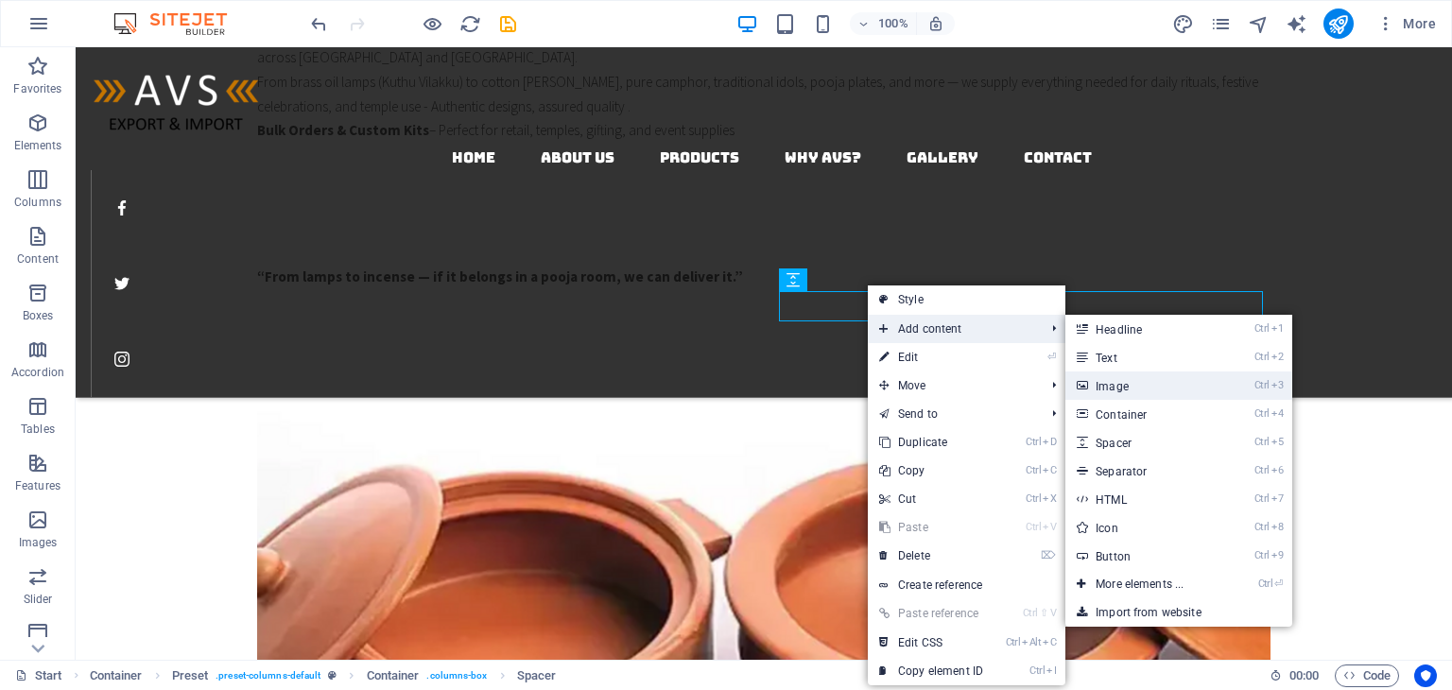
click at [1111, 375] on link "Ctrl 3 Image" at bounding box center [1143, 386] width 156 height 28
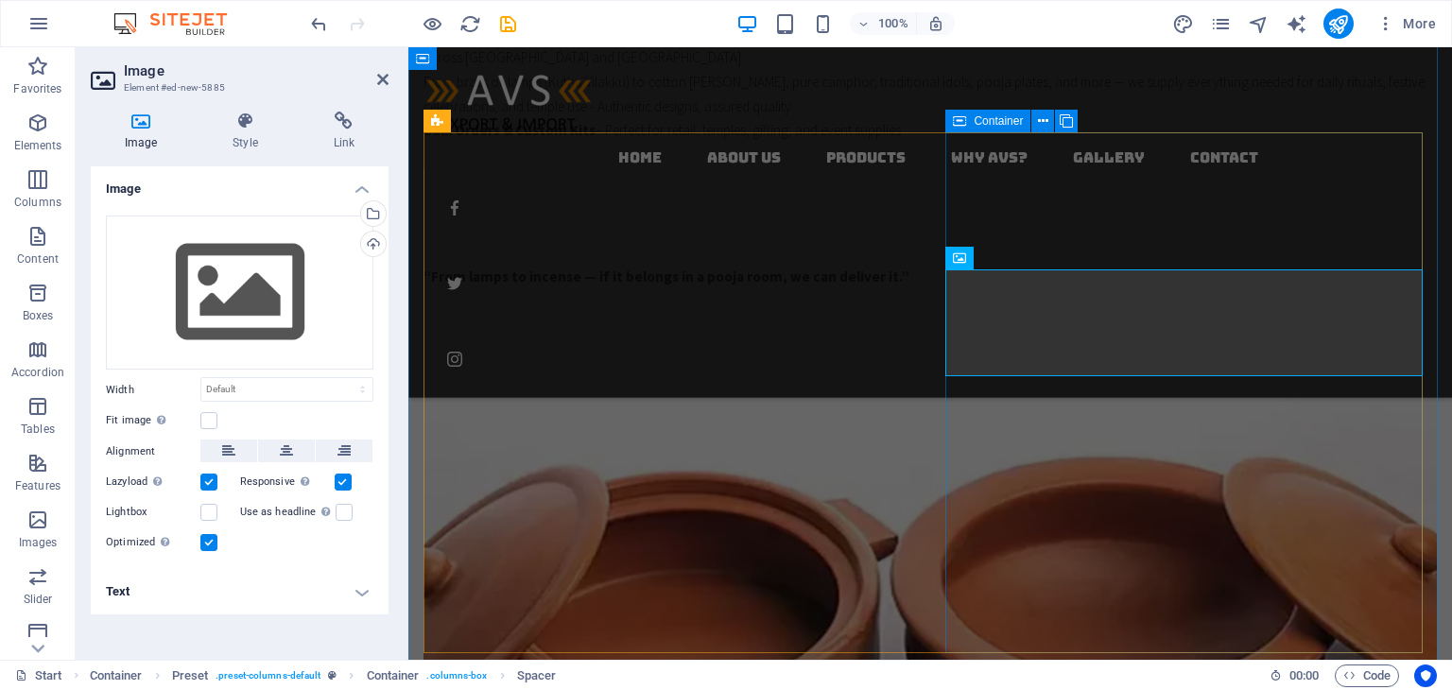
scroll to position [1673, 0]
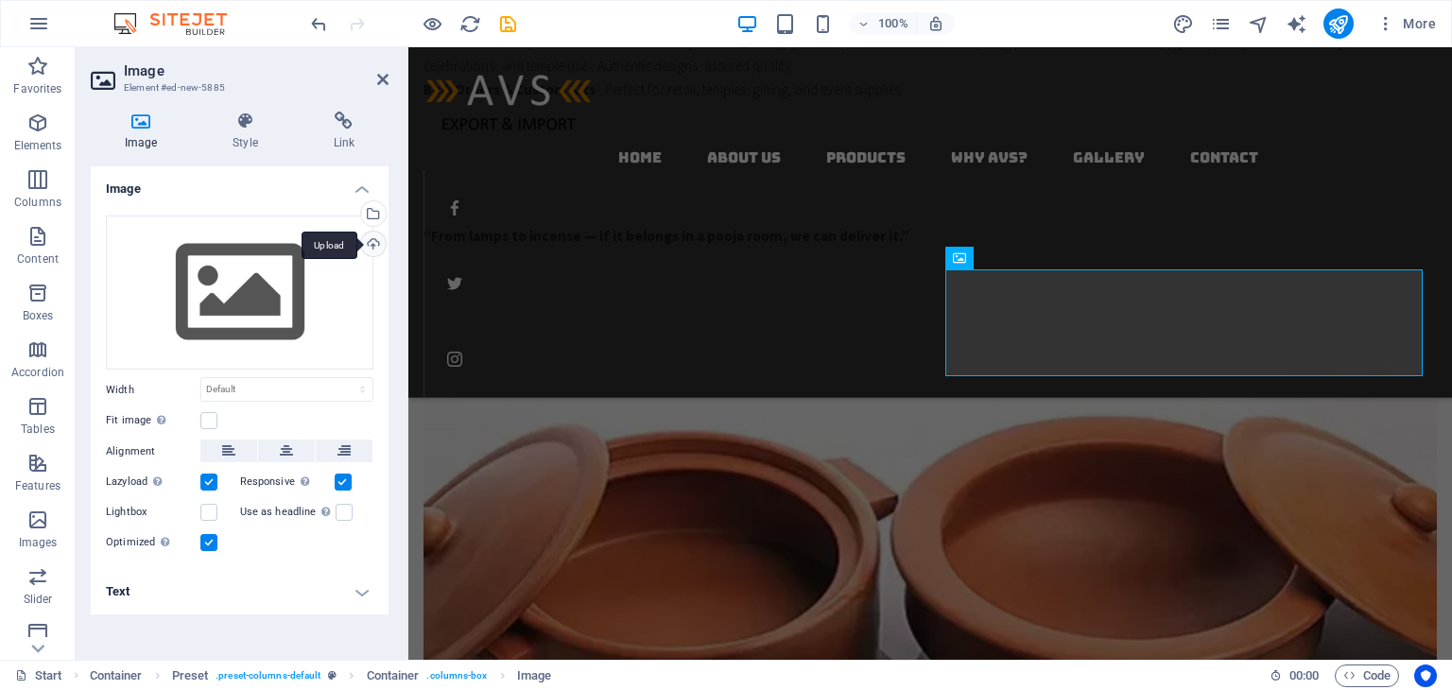
click at [370, 243] on div "Upload" at bounding box center [371, 246] width 28 height 28
click at [374, 217] on div "Select files from the file manager, stock photos, or upload file(s)" at bounding box center [371, 215] width 28 height 28
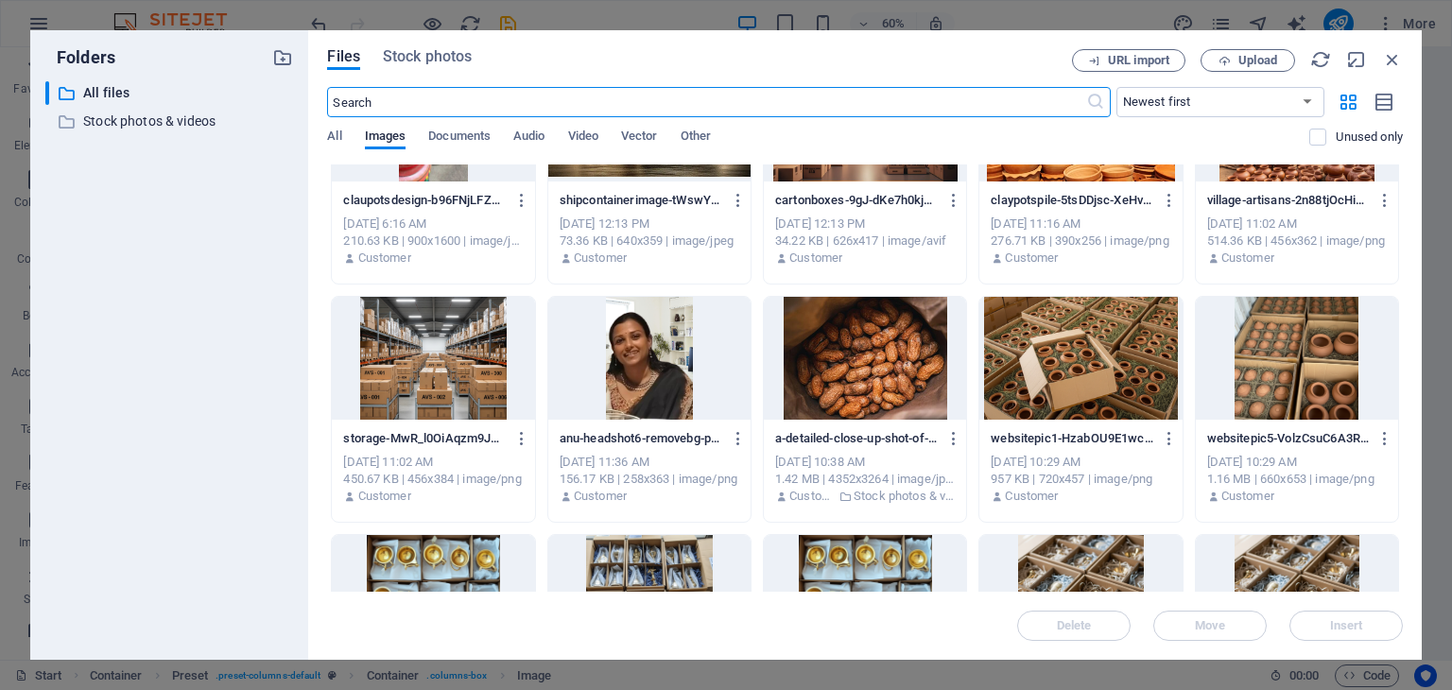
scroll to position [662, 0]
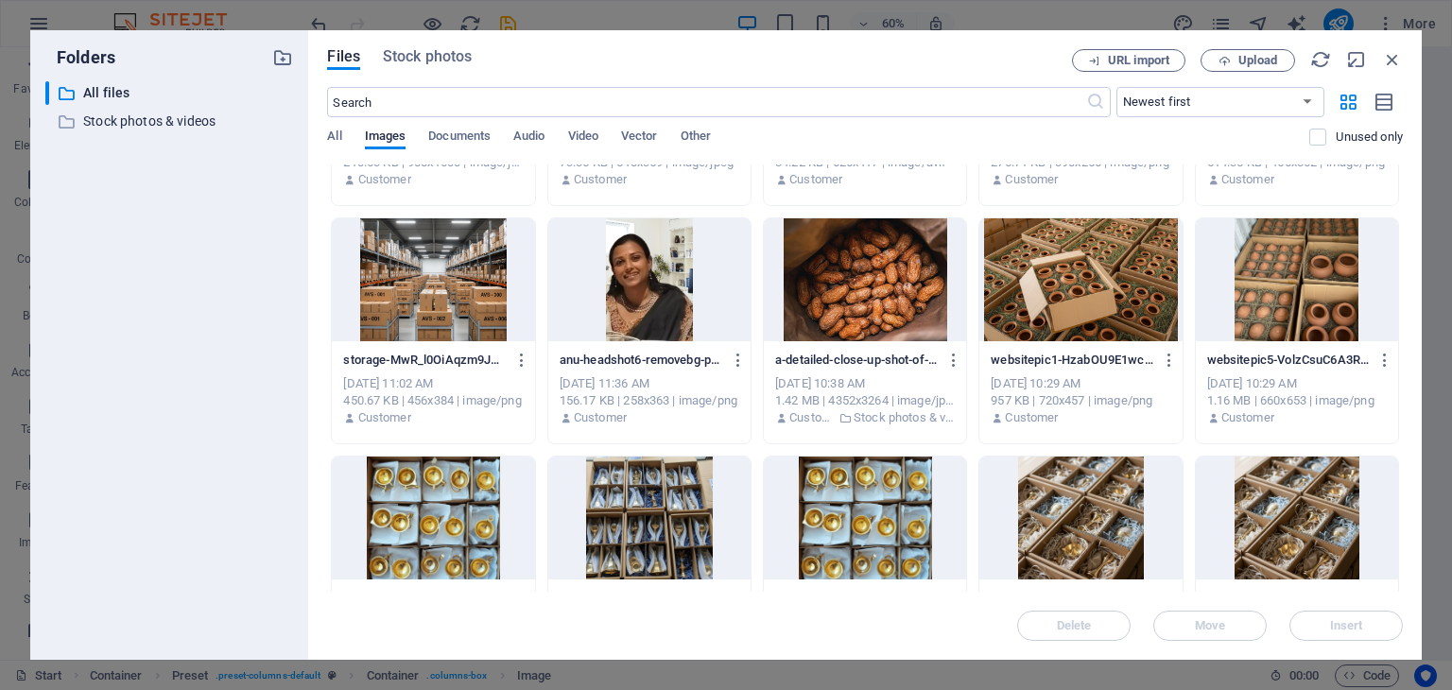
click at [673, 313] on div at bounding box center [649, 279] width 202 height 123
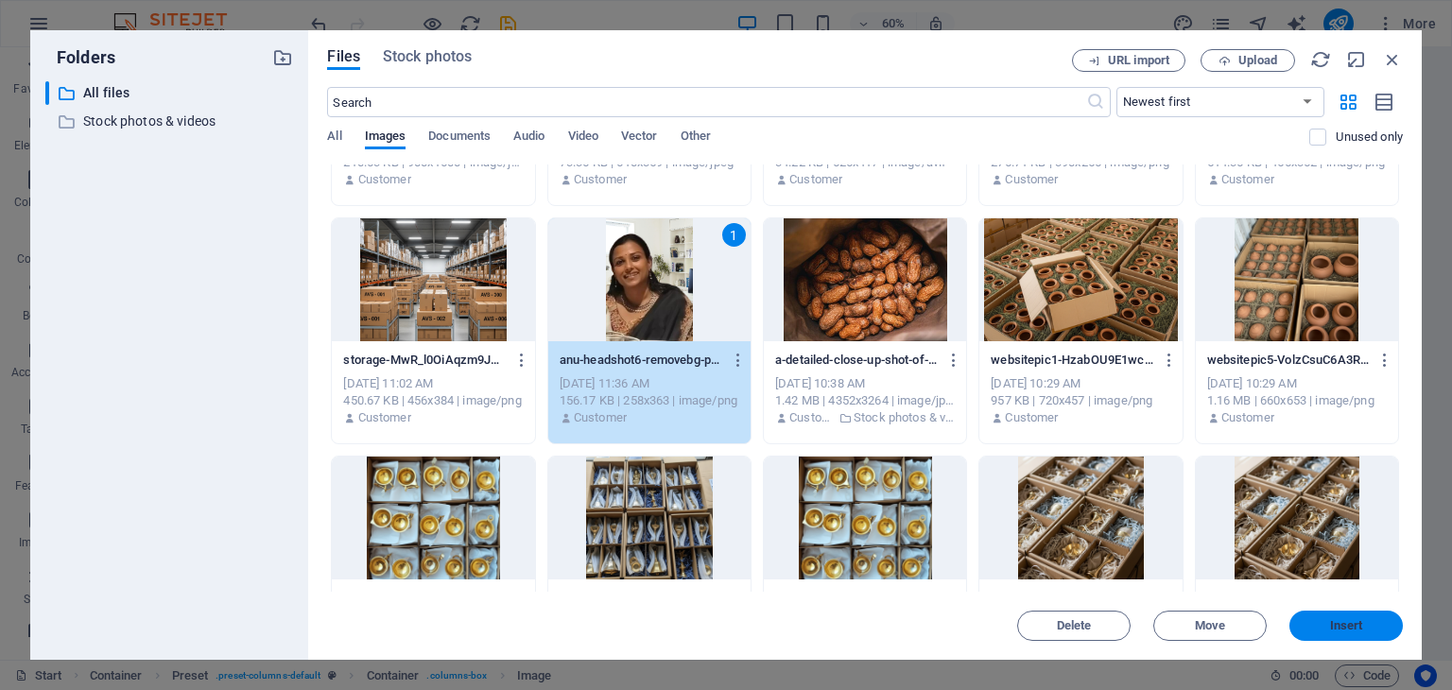
click at [1331, 626] on span "Insert" at bounding box center [1346, 625] width 33 height 11
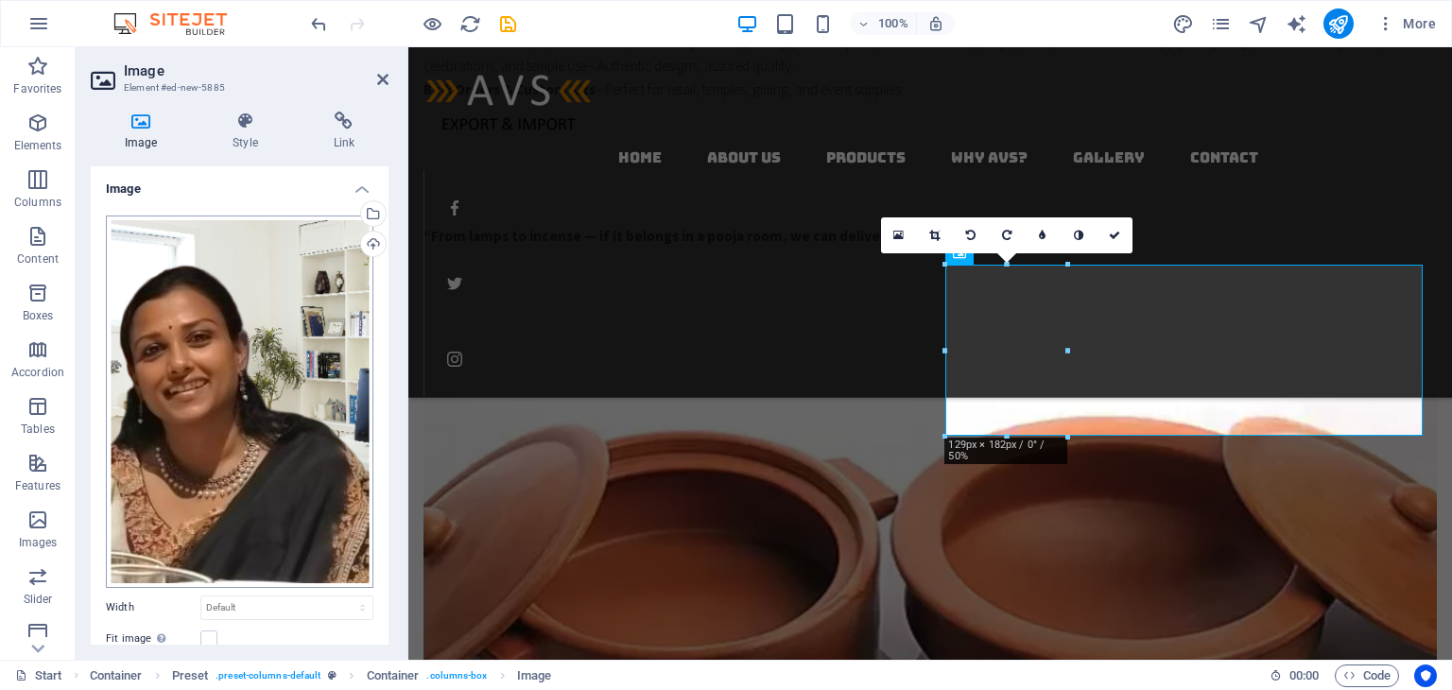
scroll to position [182, 0]
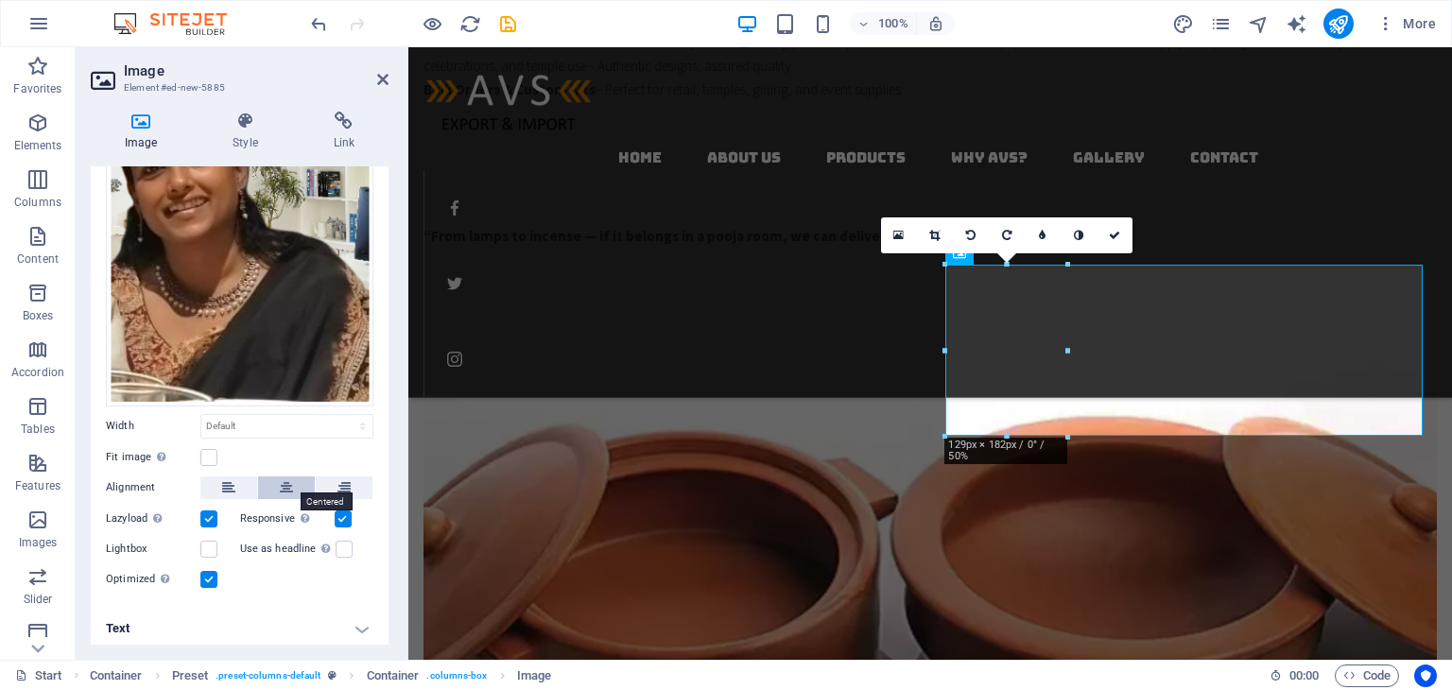
click at [280, 487] on icon at bounding box center [286, 487] width 13 height 23
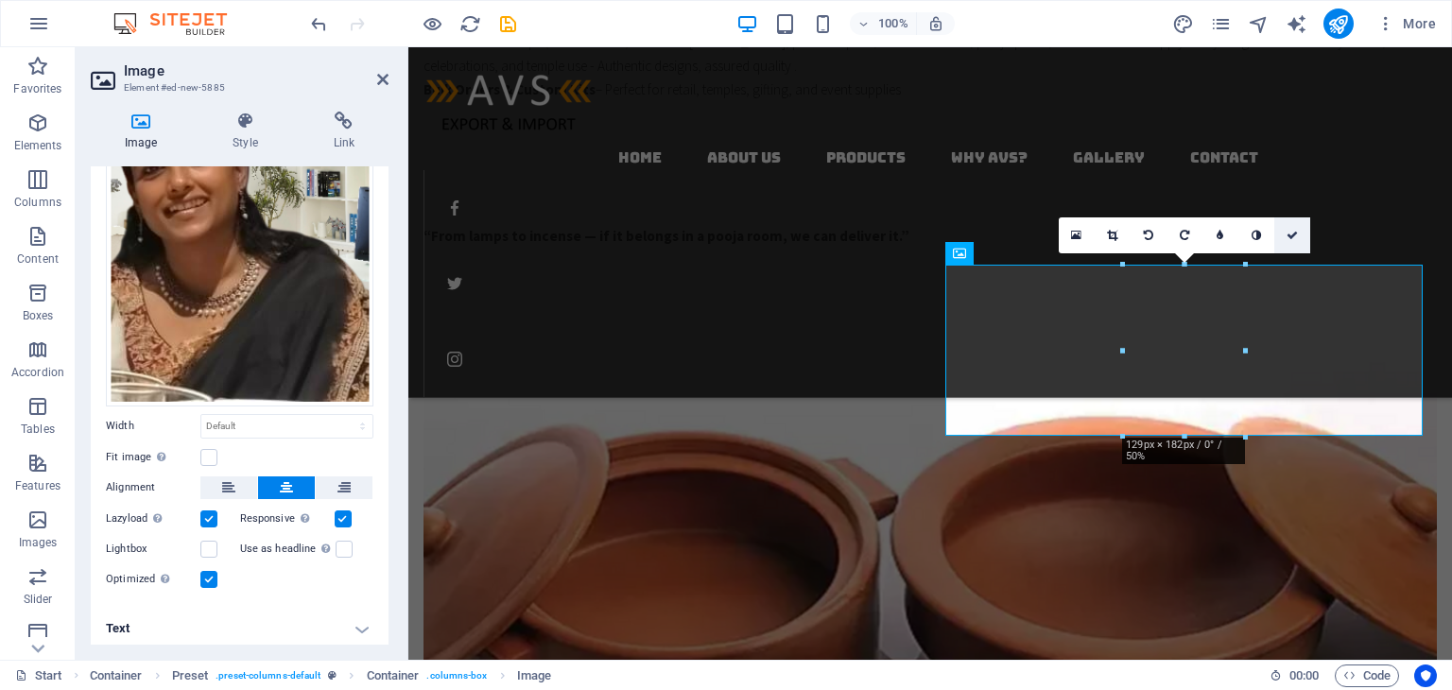
click at [1290, 233] on icon at bounding box center [1292, 235] width 11 height 11
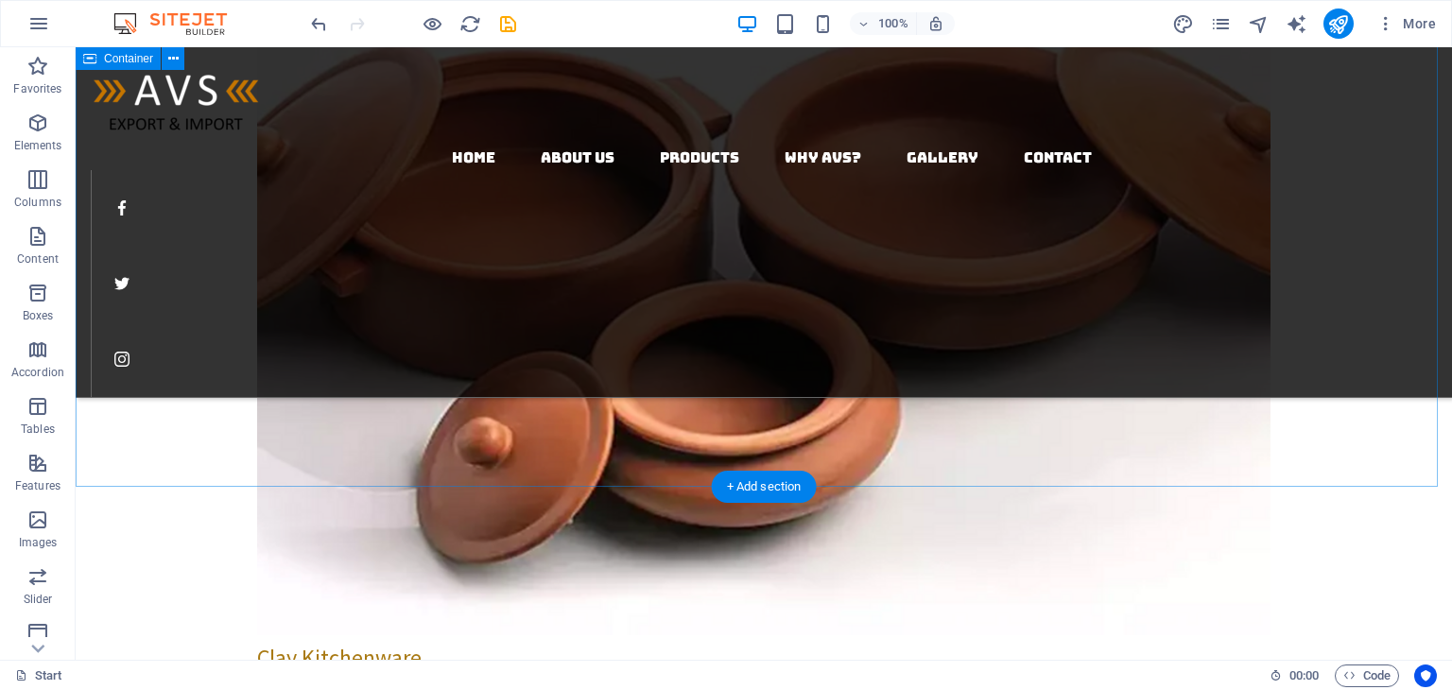
scroll to position [2294, 0]
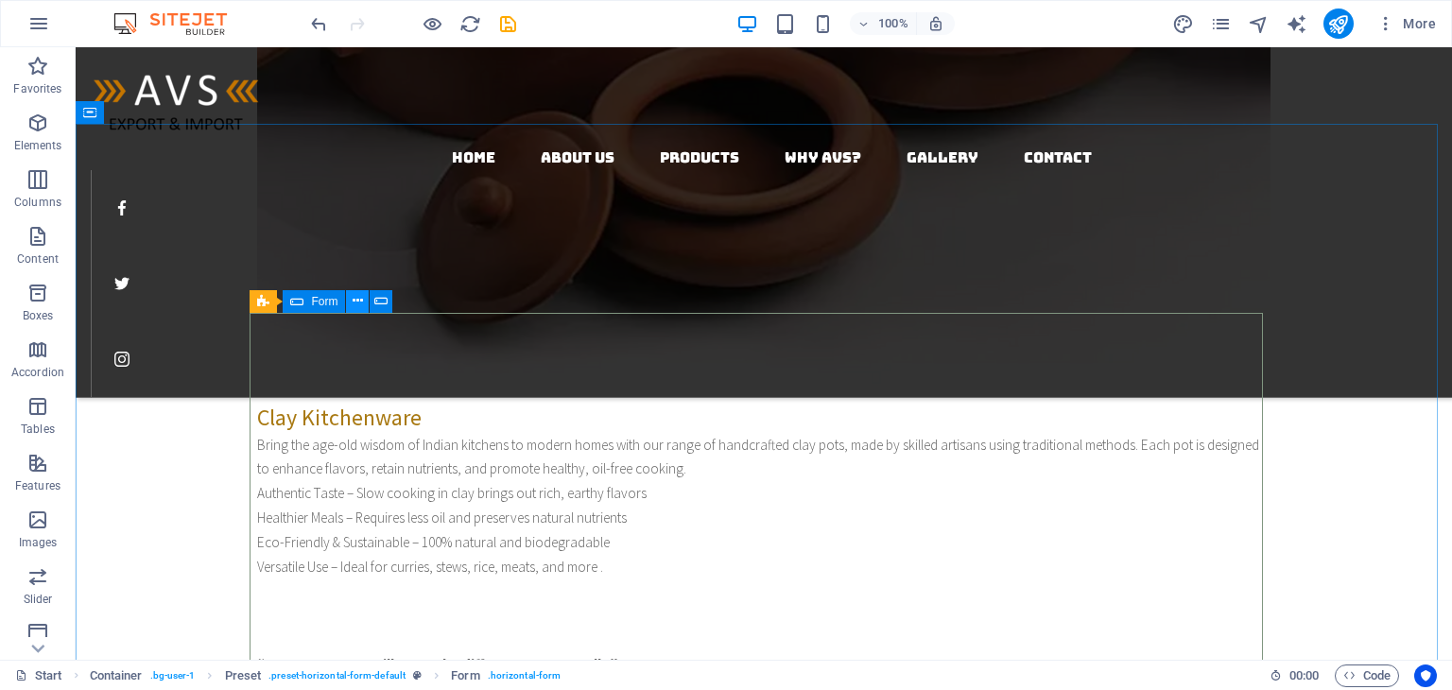
click at [358, 303] on icon at bounding box center [358, 301] width 10 height 20
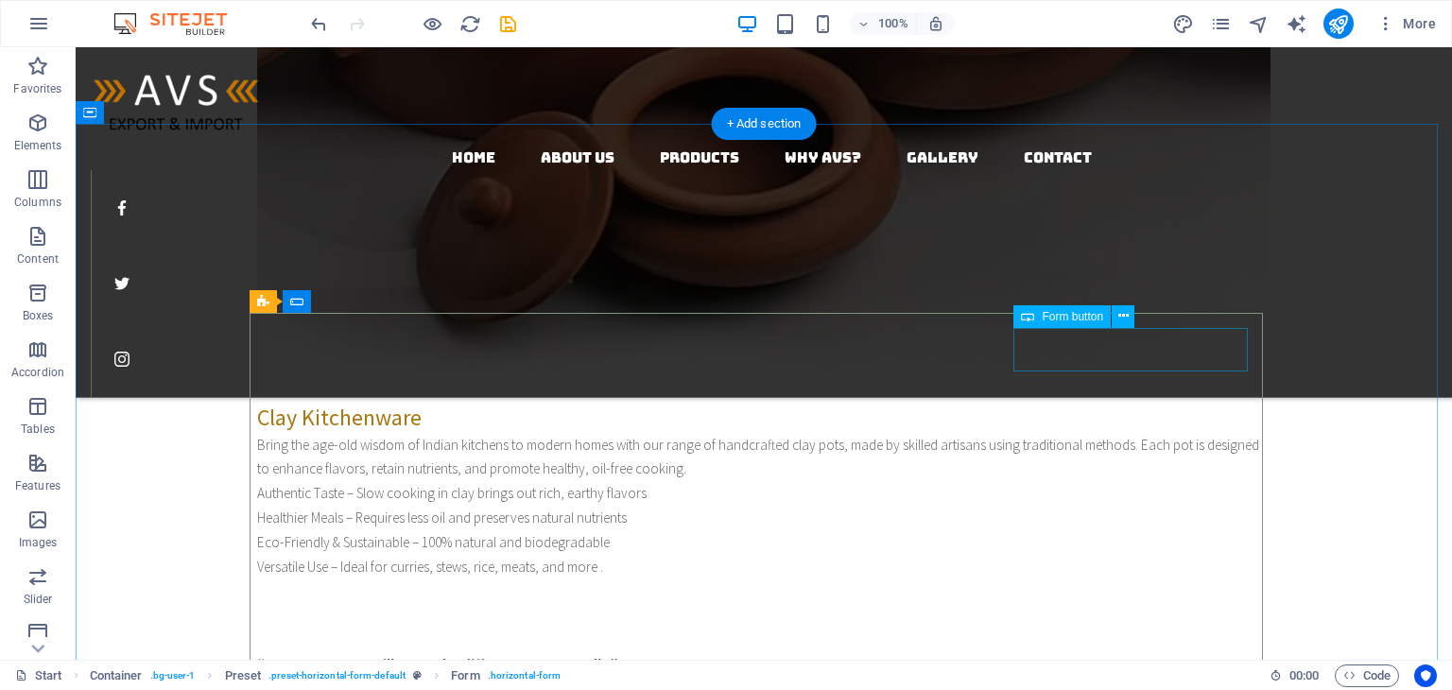
click at [1123, 315] on icon at bounding box center [1123, 316] width 10 height 20
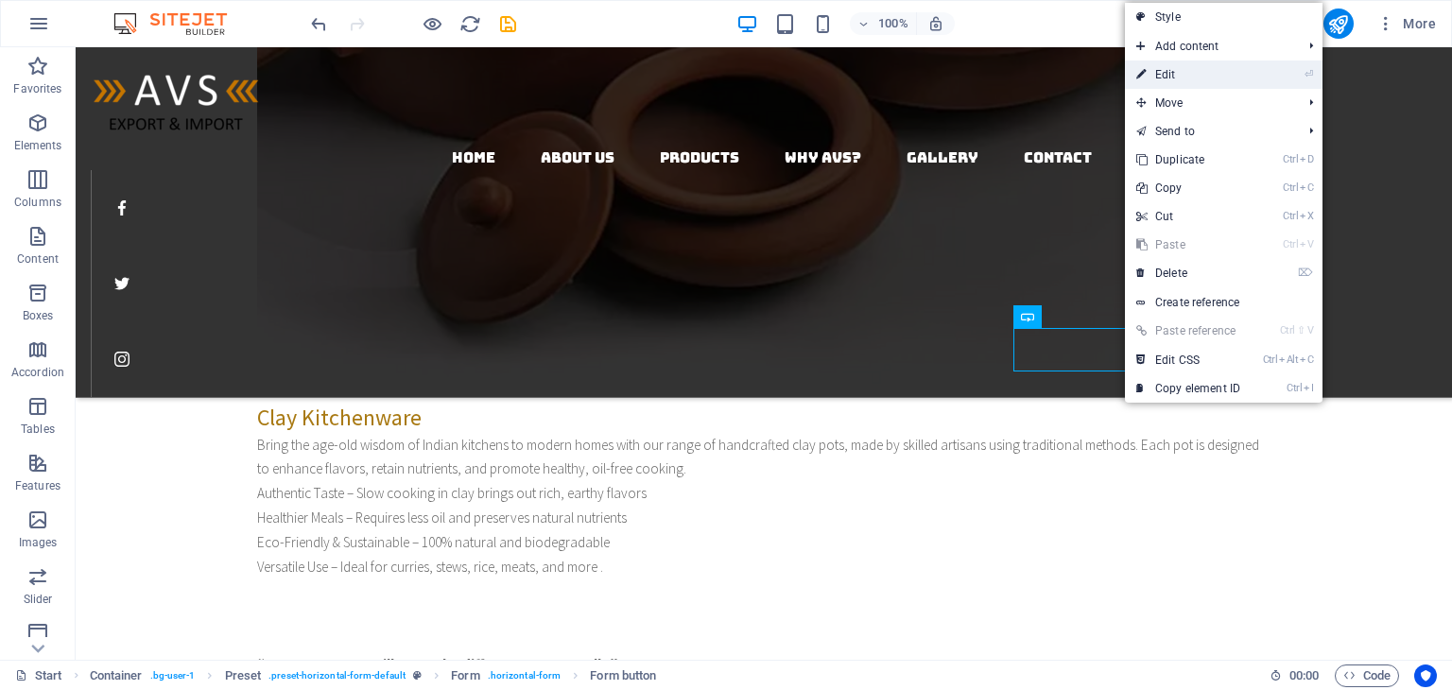
click at [1175, 71] on link "⏎ Edit" at bounding box center [1188, 75] width 127 height 28
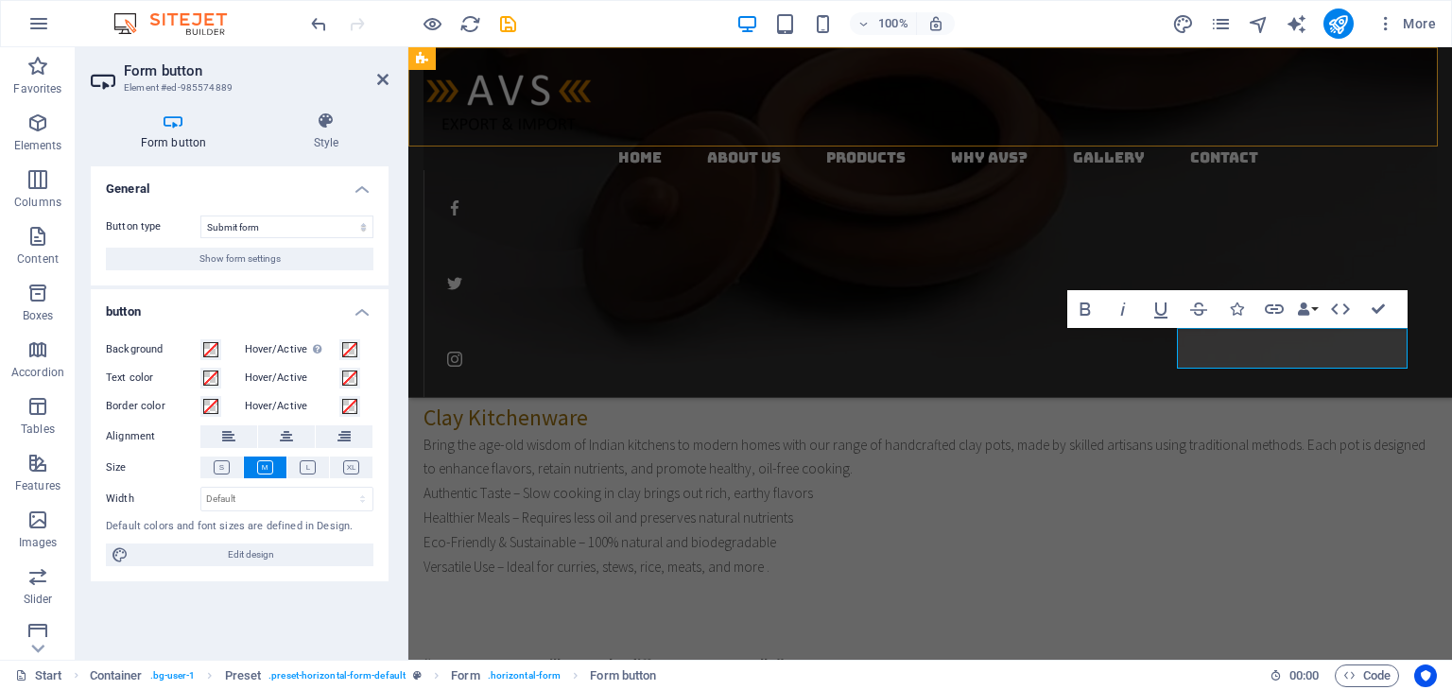
scroll to position [2335, 0]
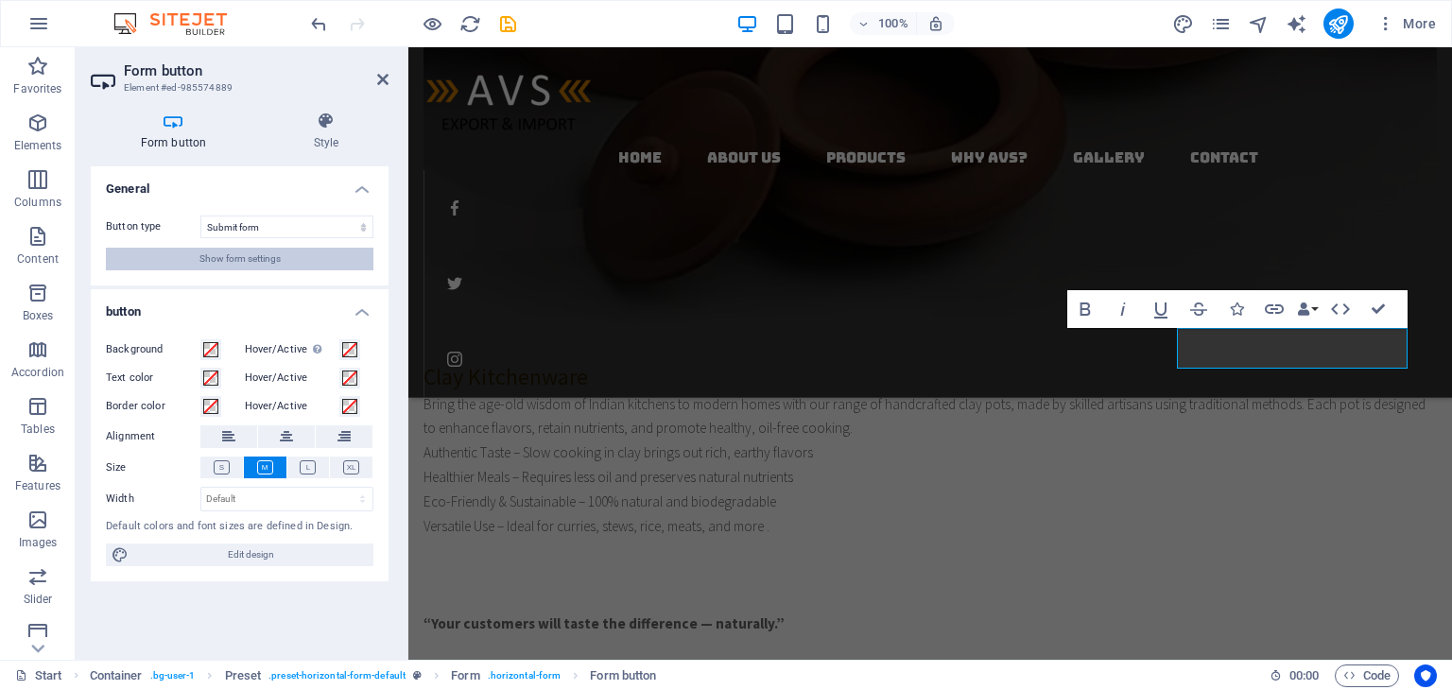
click at [230, 249] on span "Show form settings" at bounding box center [239, 259] width 81 height 23
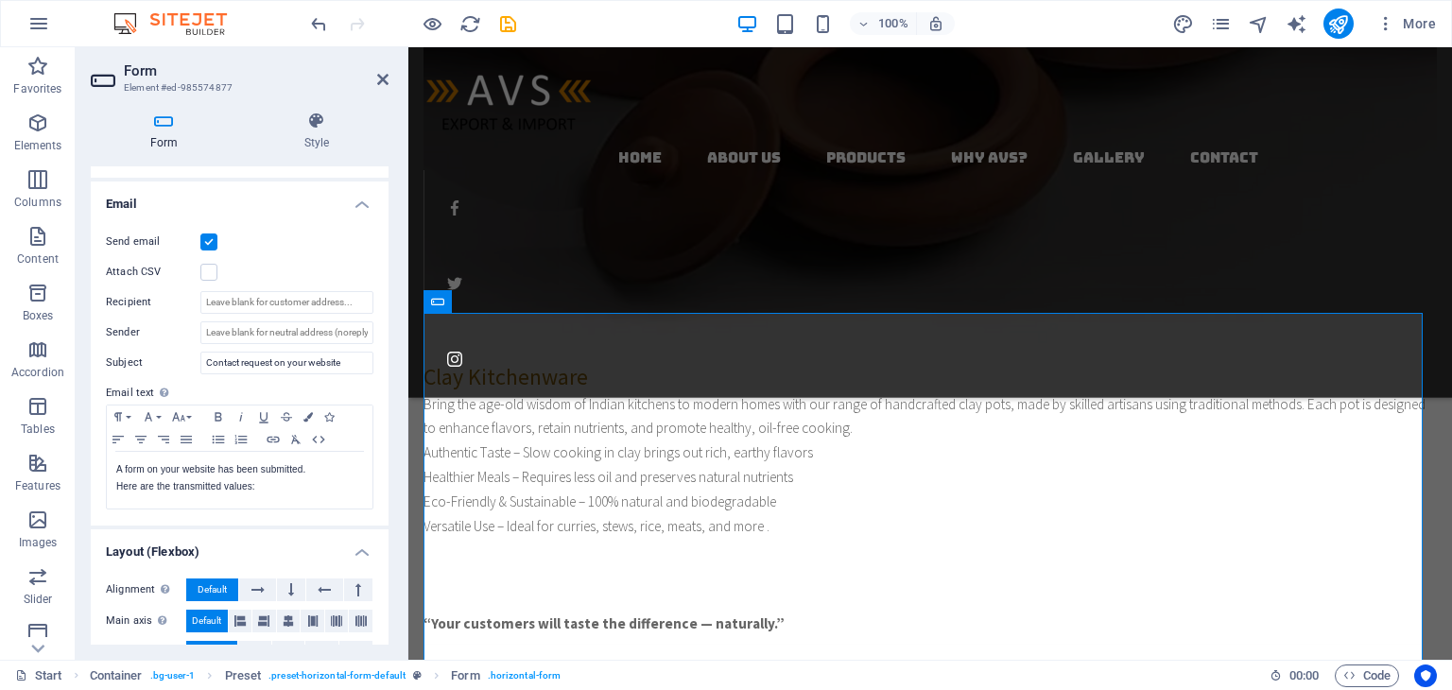
scroll to position [473, 0]
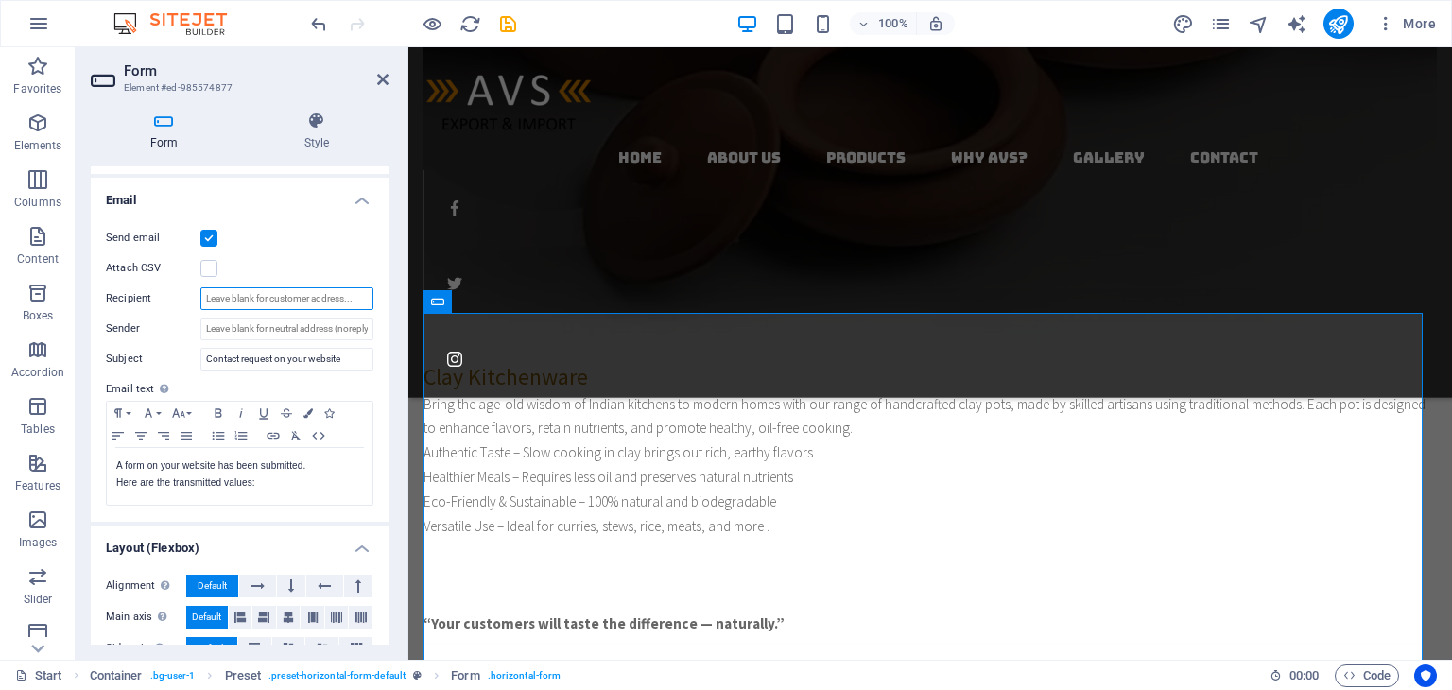
click at [241, 295] on input "Recipient" at bounding box center [286, 298] width 173 height 23
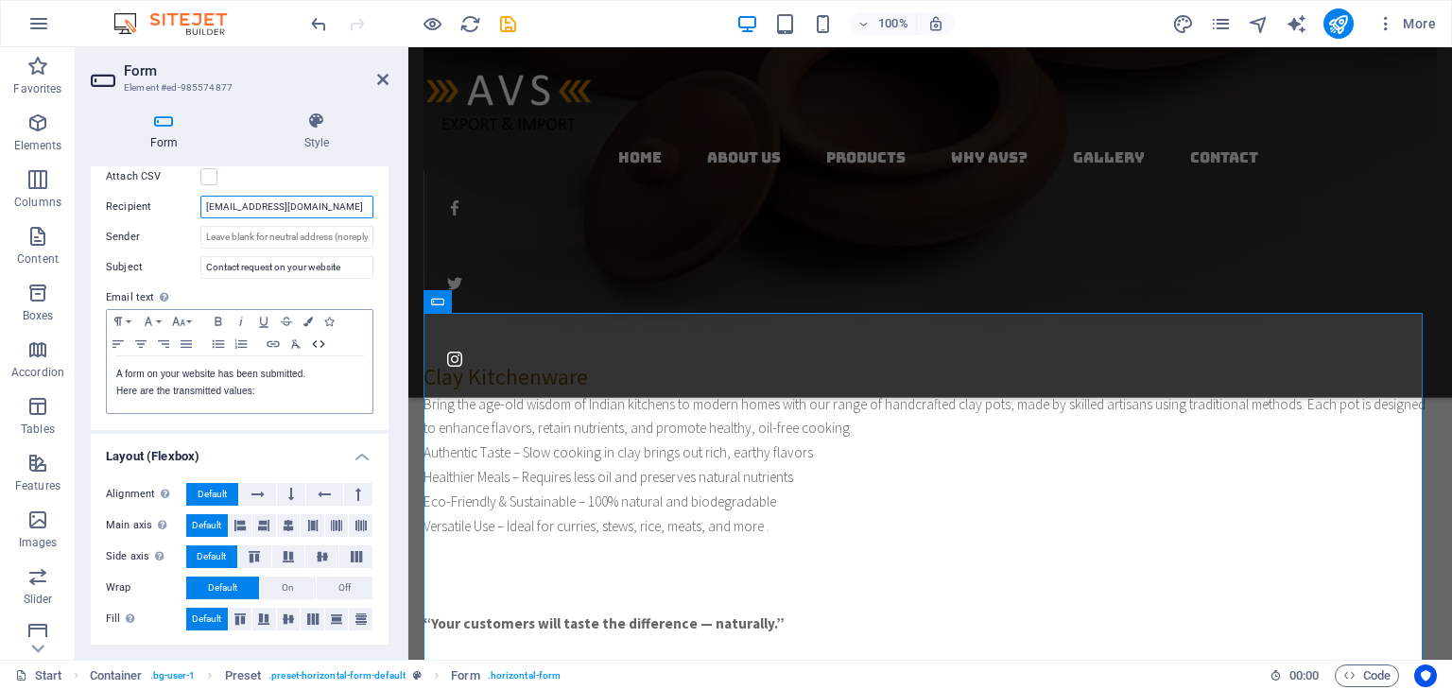
scroll to position [375, 0]
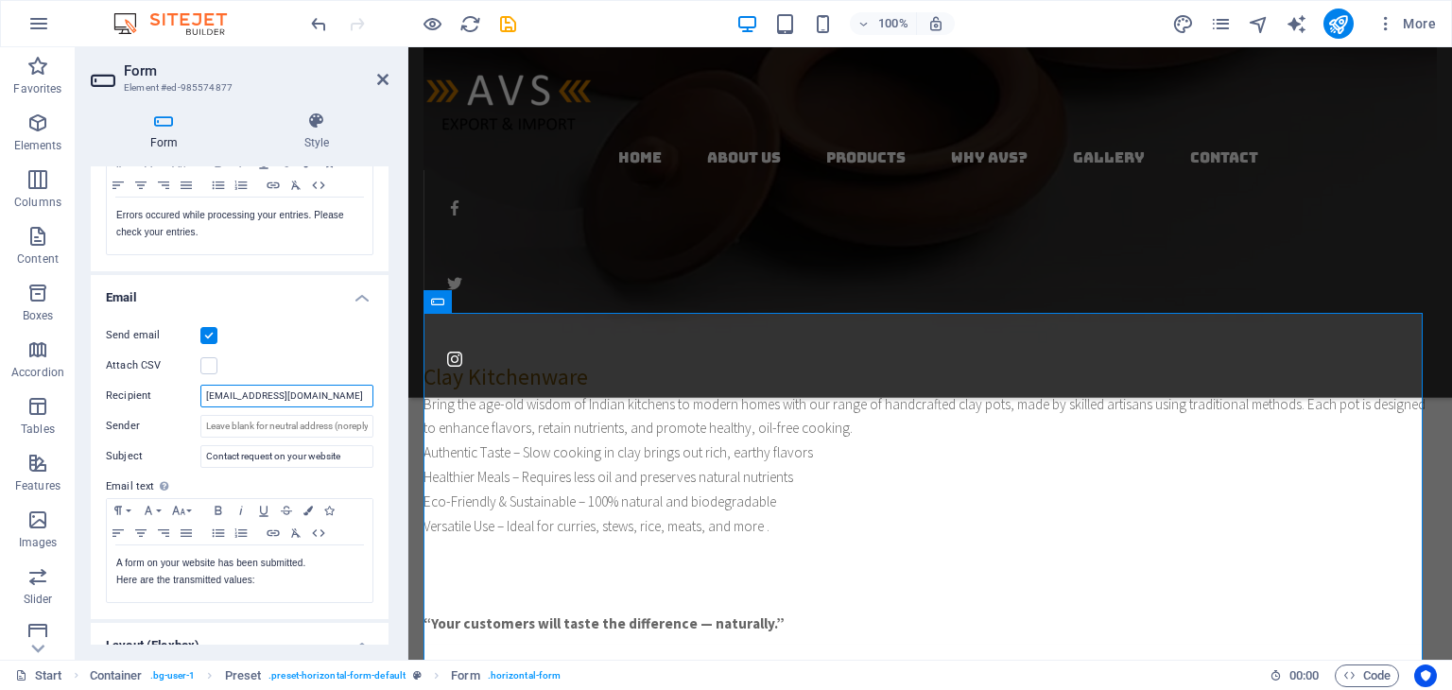
type input "[EMAIL_ADDRESS][DOMAIN_NAME]"
click at [304, 332] on div "Send email" at bounding box center [240, 335] width 268 height 23
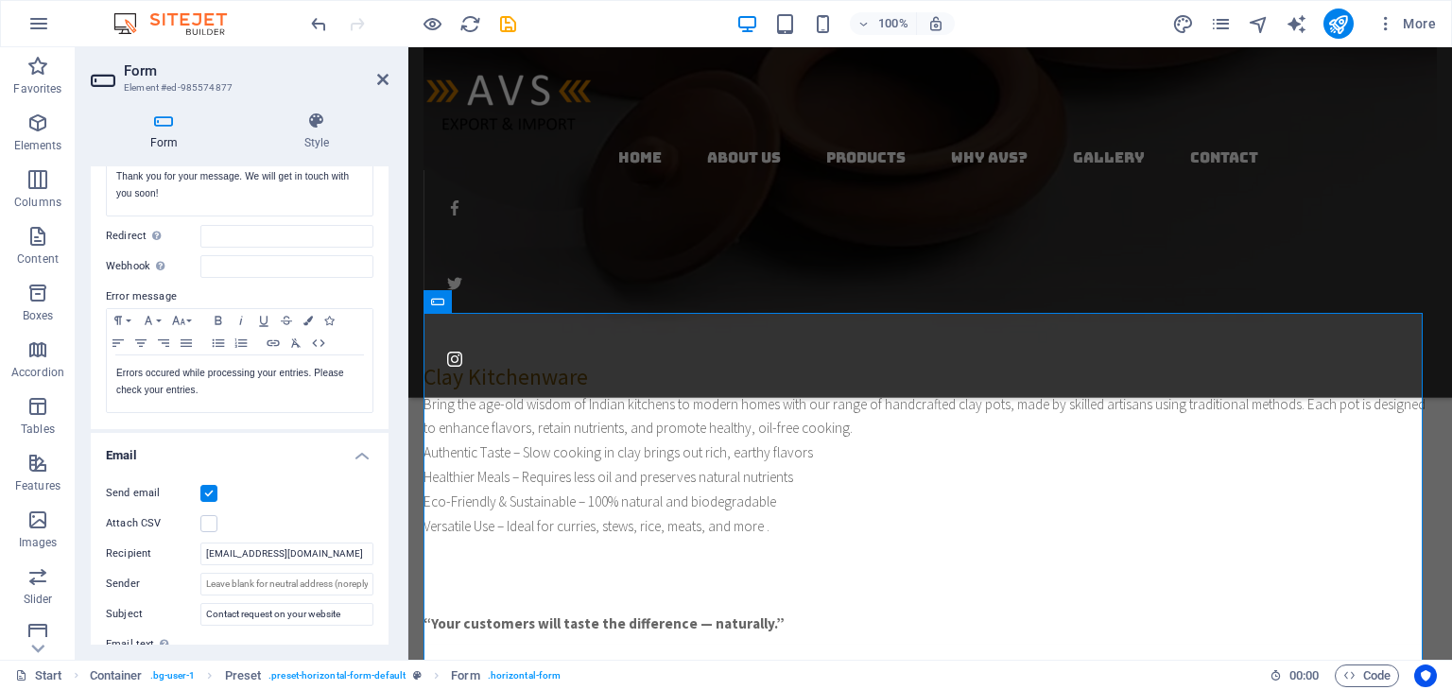
scroll to position [0, 0]
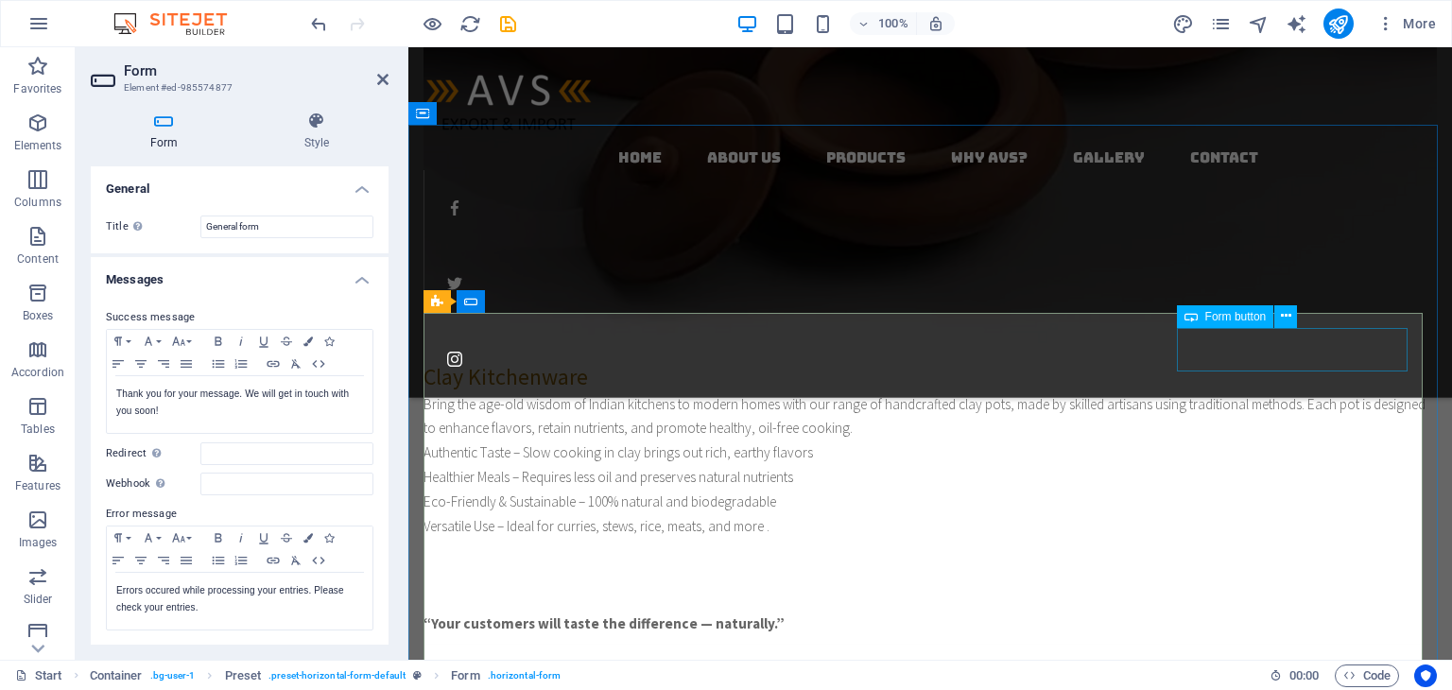
click at [1284, 319] on icon at bounding box center [1286, 316] width 10 height 20
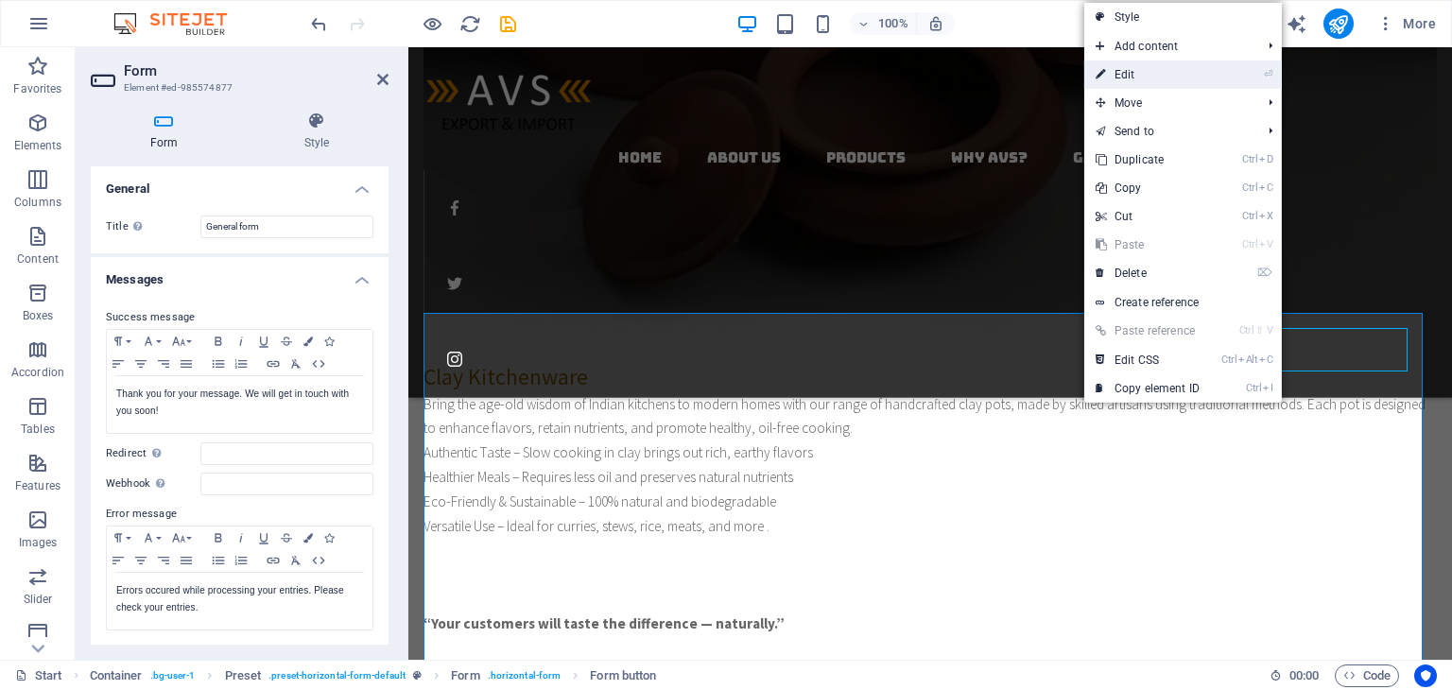
click at [1129, 76] on link "⏎ Edit" at bounding box center [1147, 75] width 127 height 28
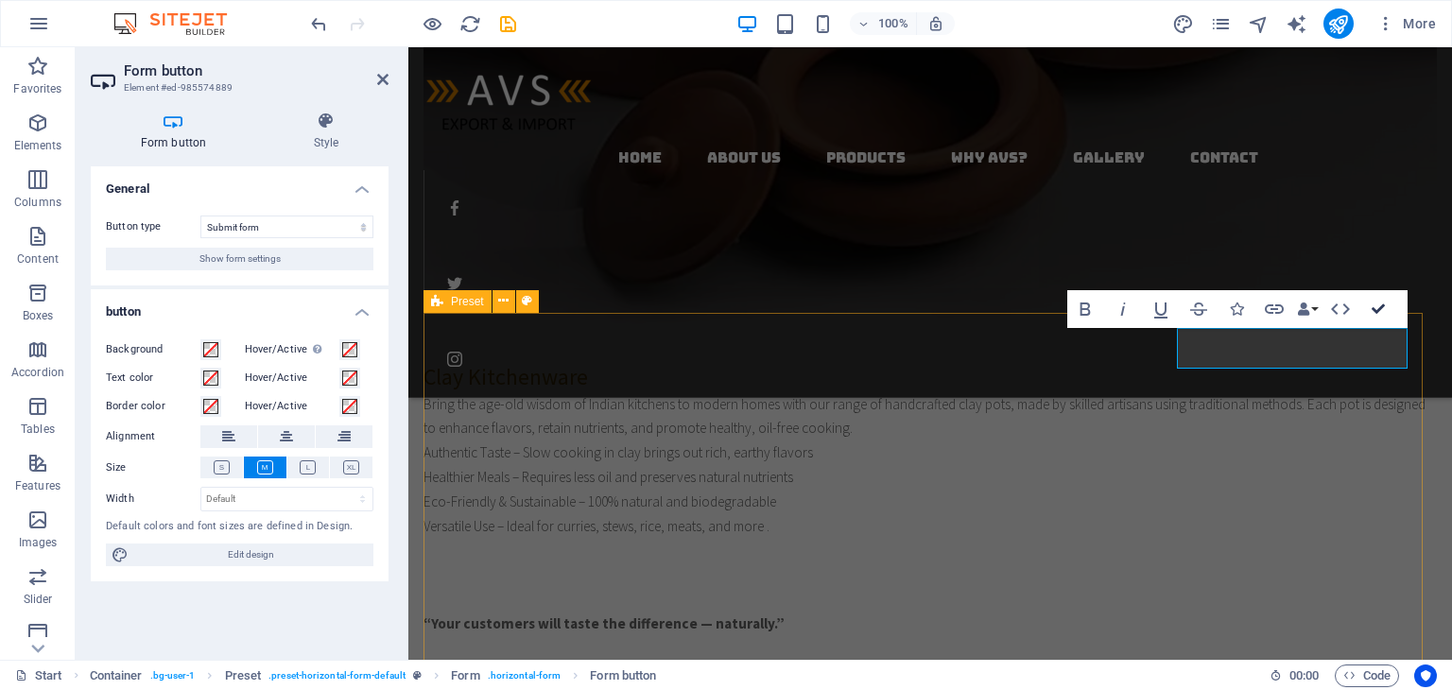
scroll to position [2294, 0]
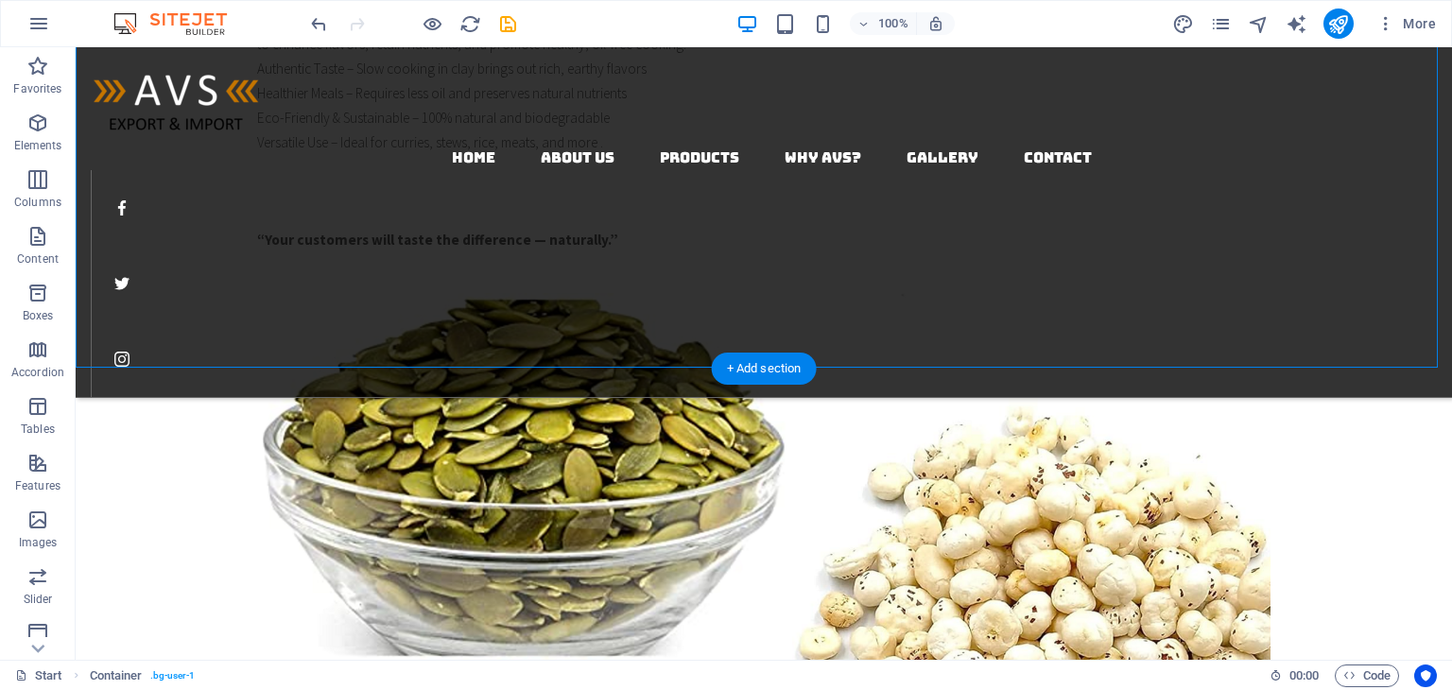
scroll to position [2578, 0]
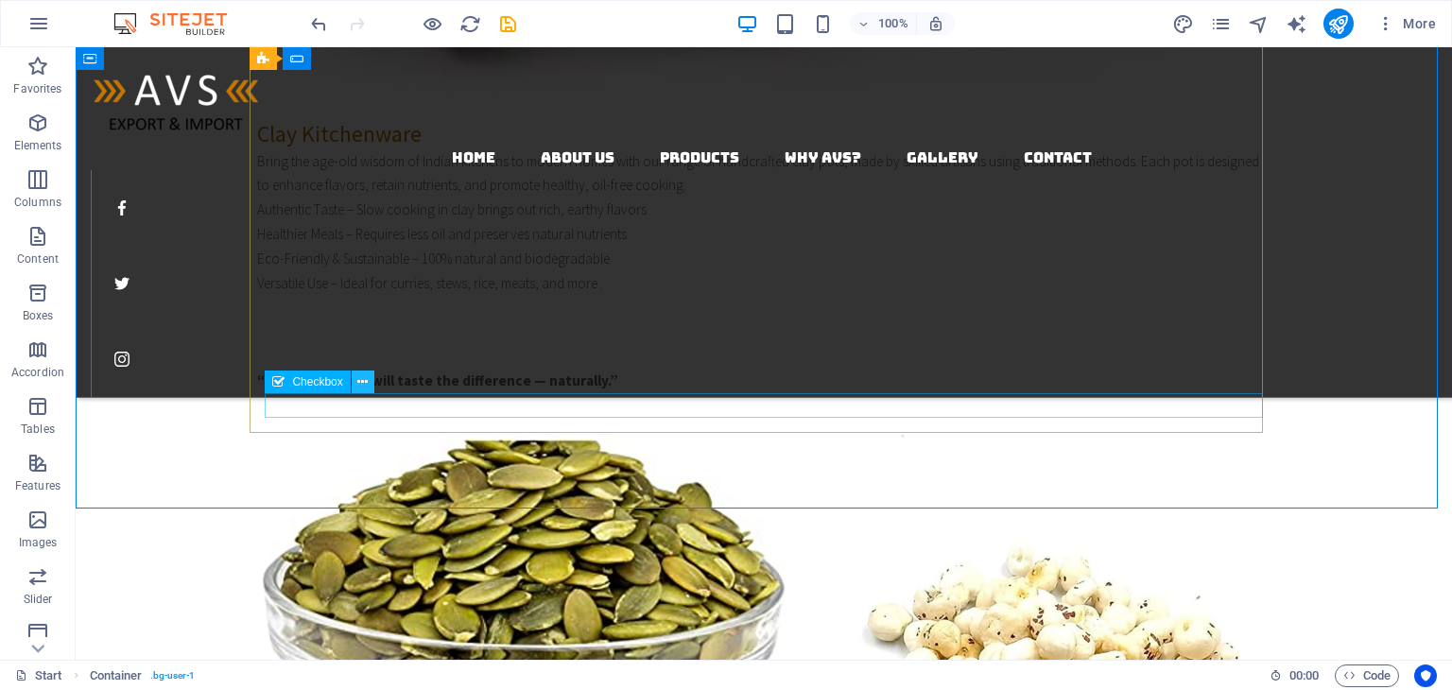
click at [367, 379] on icon at bounding box center [362, 382] width 10 height 20
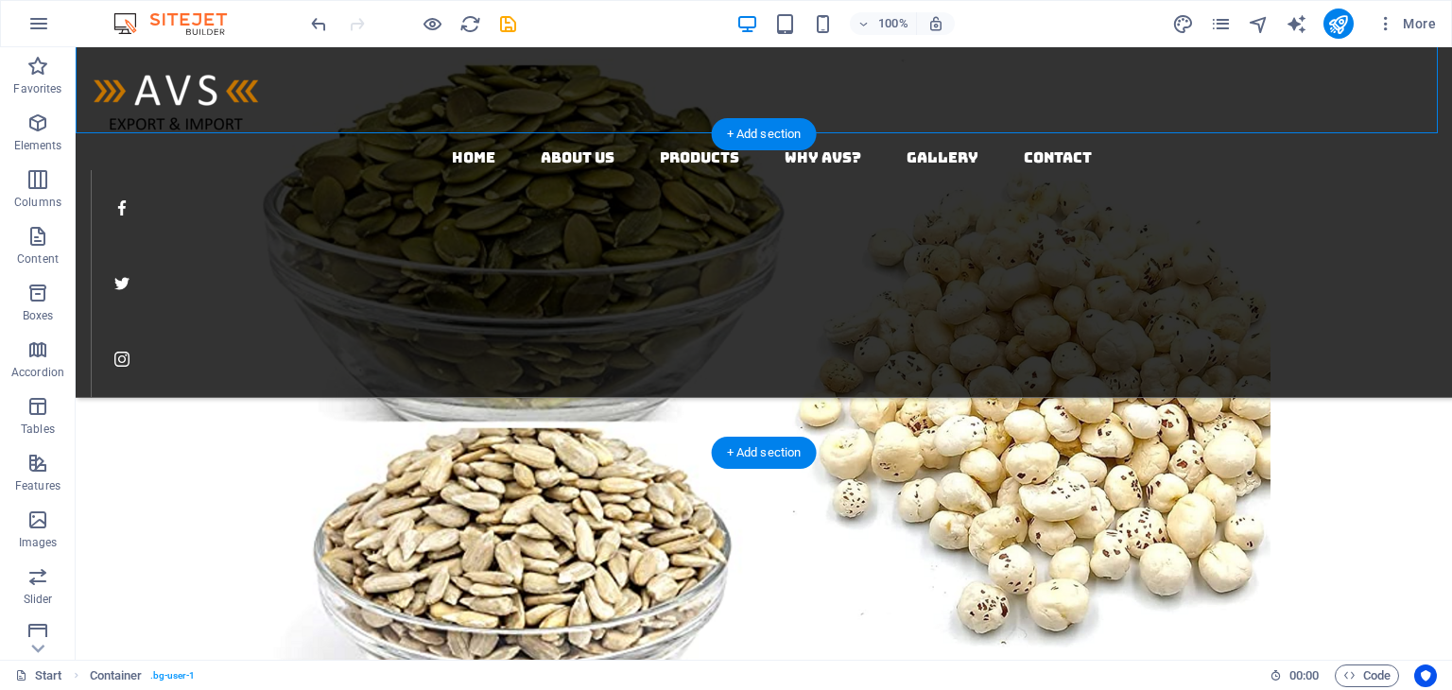
scroll to position [2956, 0]
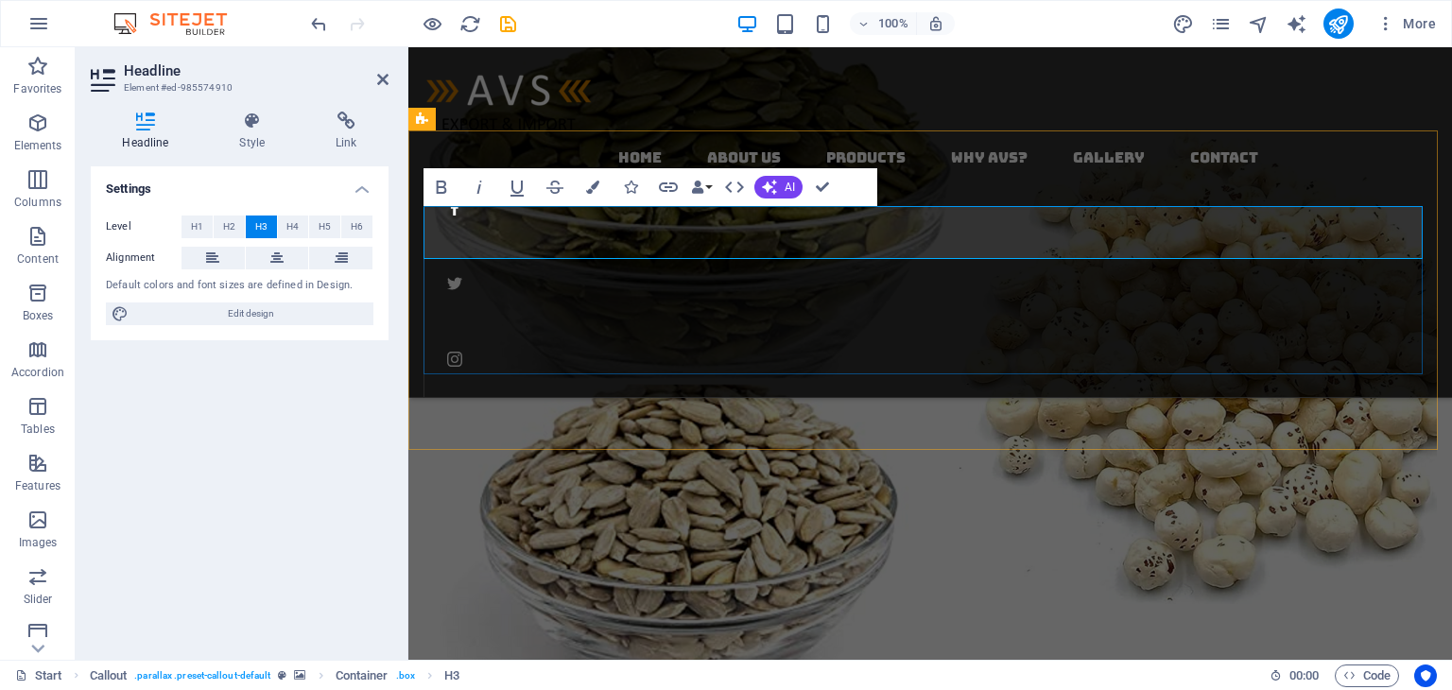
drag, startPoint x: 854, startPoint y: 232, endPoint x: 1247, endPoint y: 252, distance: 393.8
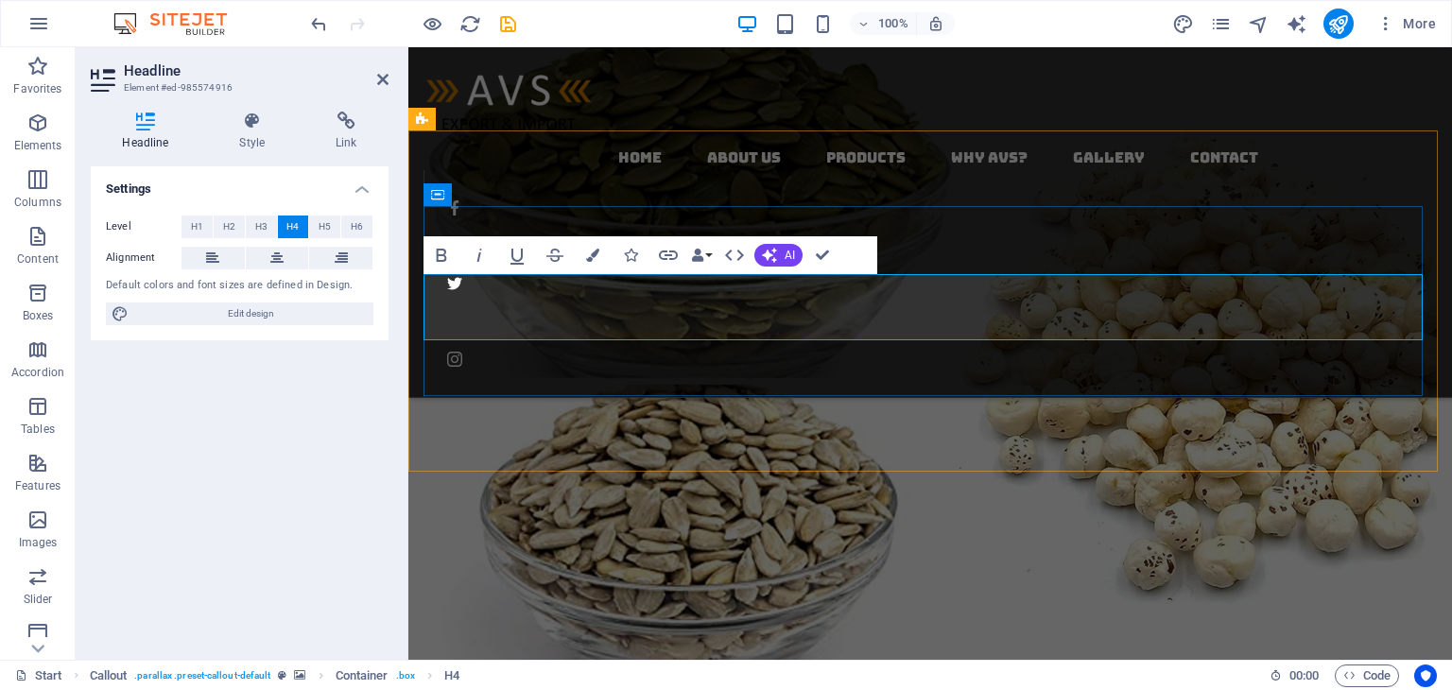
click at [583, 259] on button "Colors" at bounding box center [593, 255] width 36 height 38
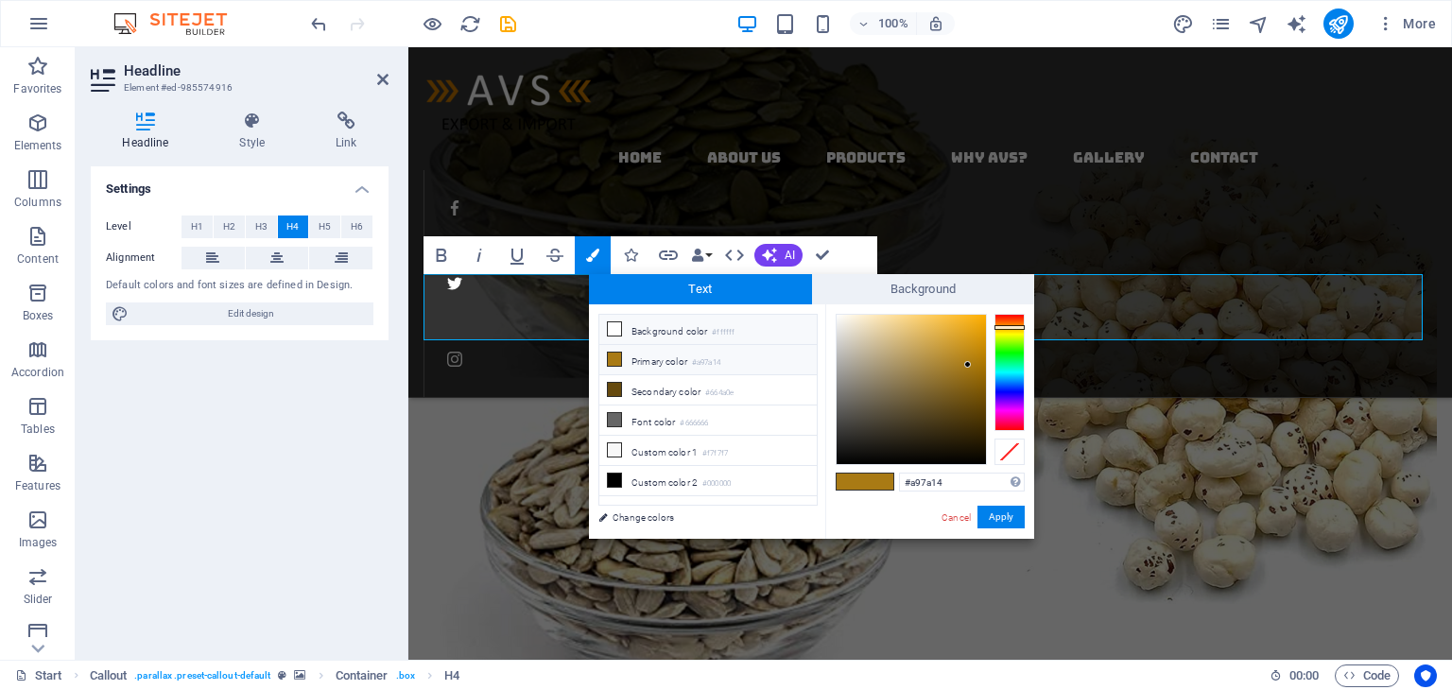
click at [613, 331] on icon at bounding box center [614, 328] width 13 height 13
type input "#ffffff"
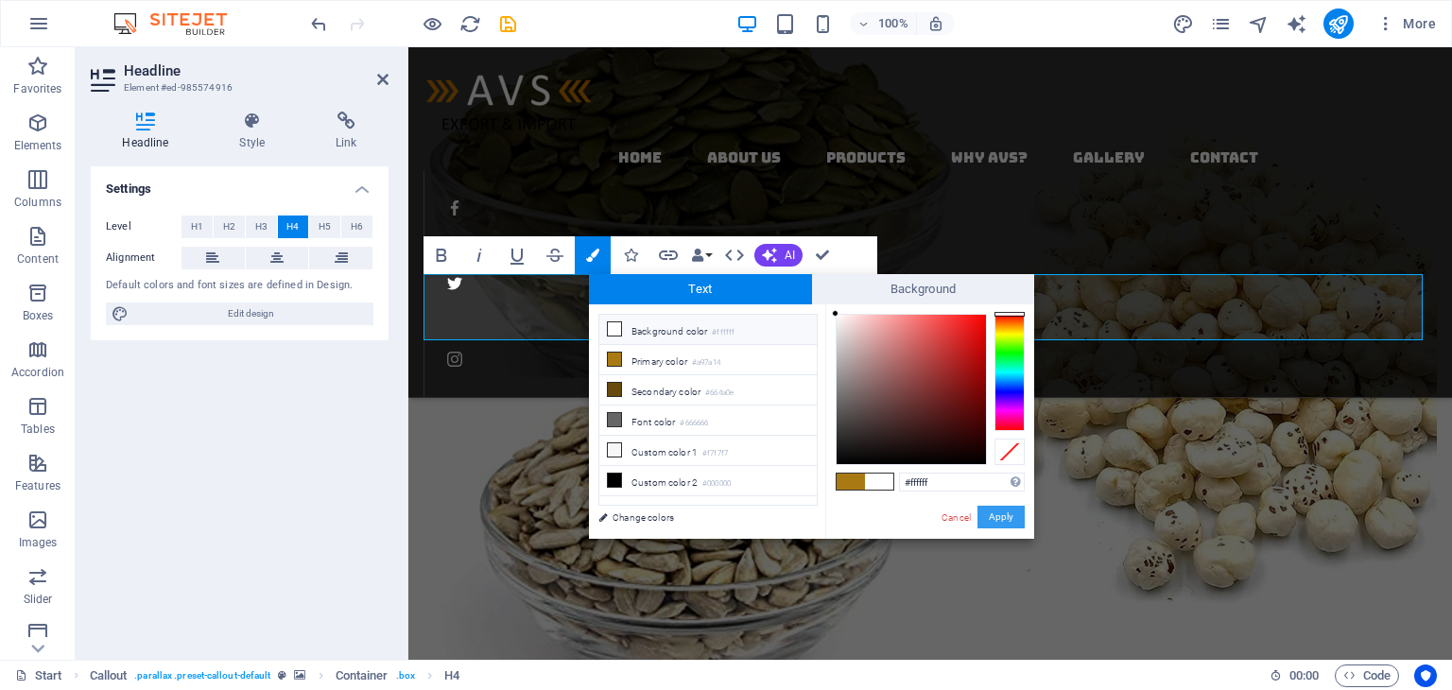
click at [1007, 518] on button "Apply" at bounding box center [1000, 517] width 47 height 23
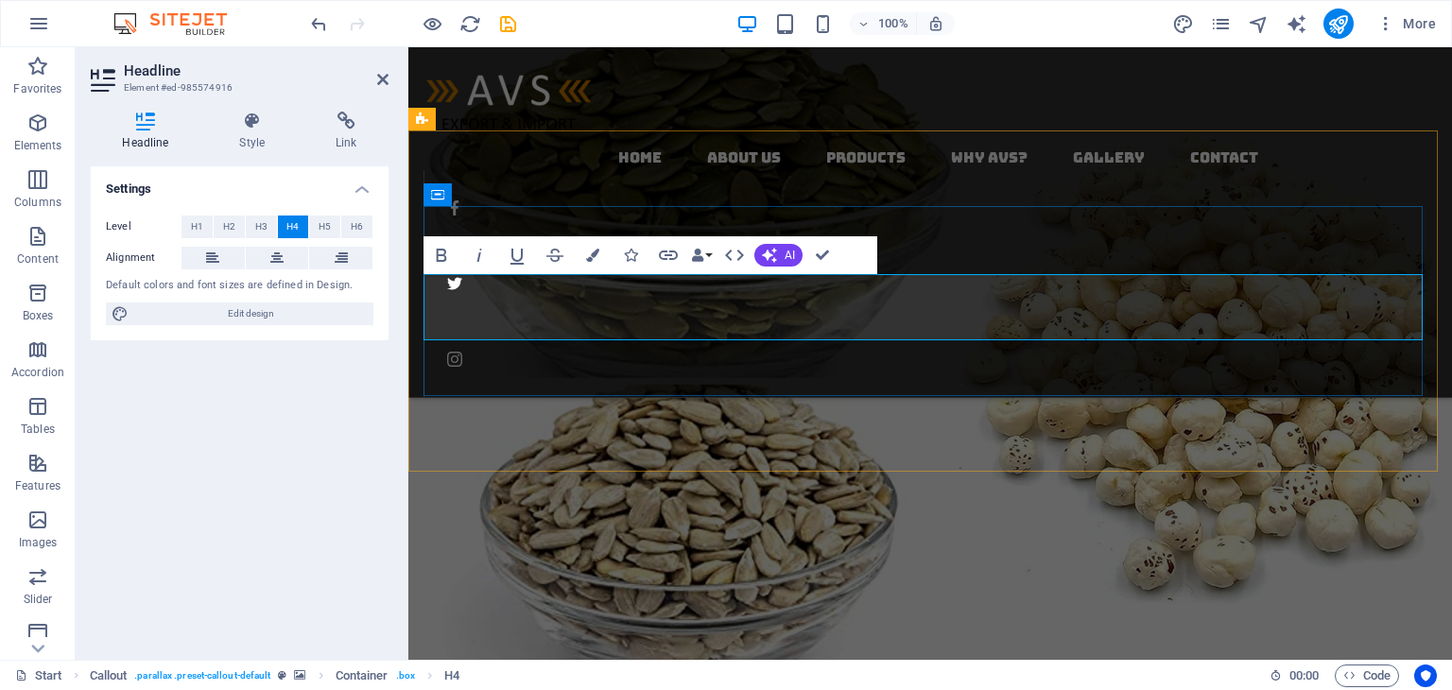
drag, startPoint x: 823, startPoint y: 256, endPoint x: 755, endPoint y: 216, distance: 79.3
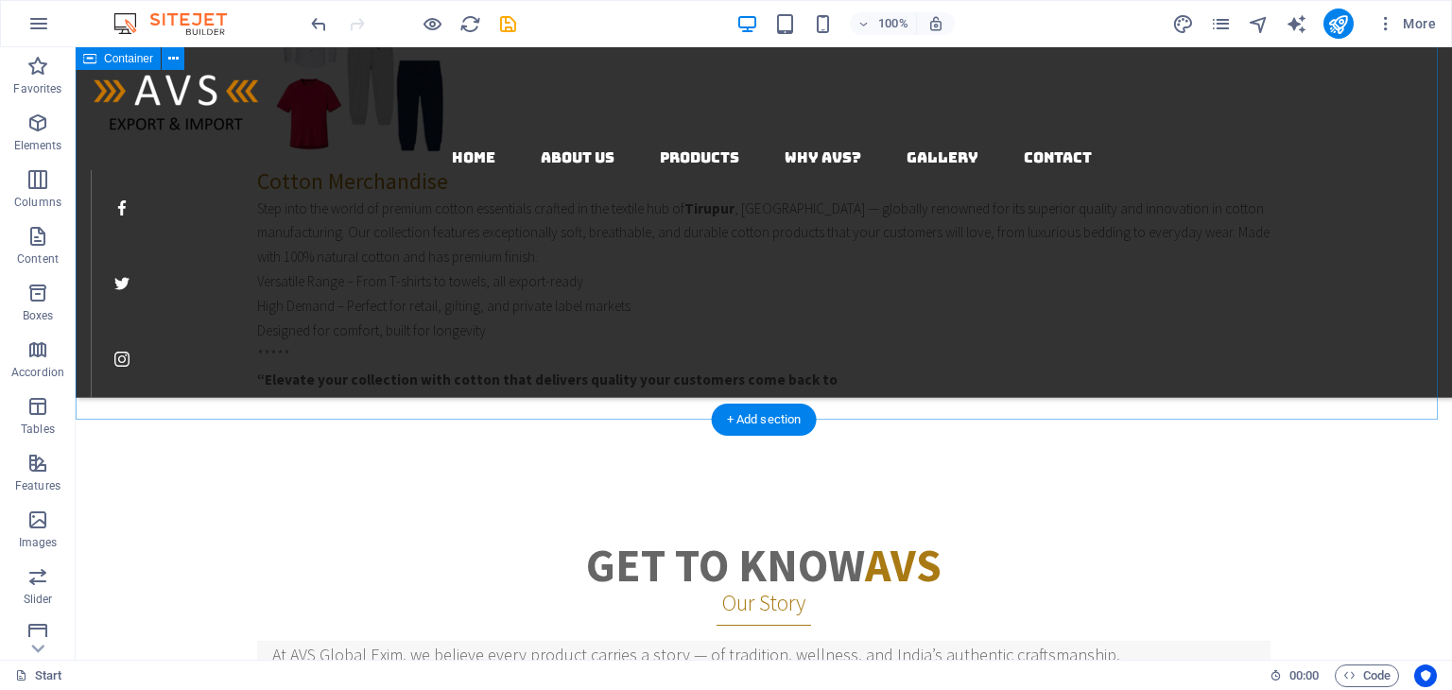
scroll to position [3827, 0]
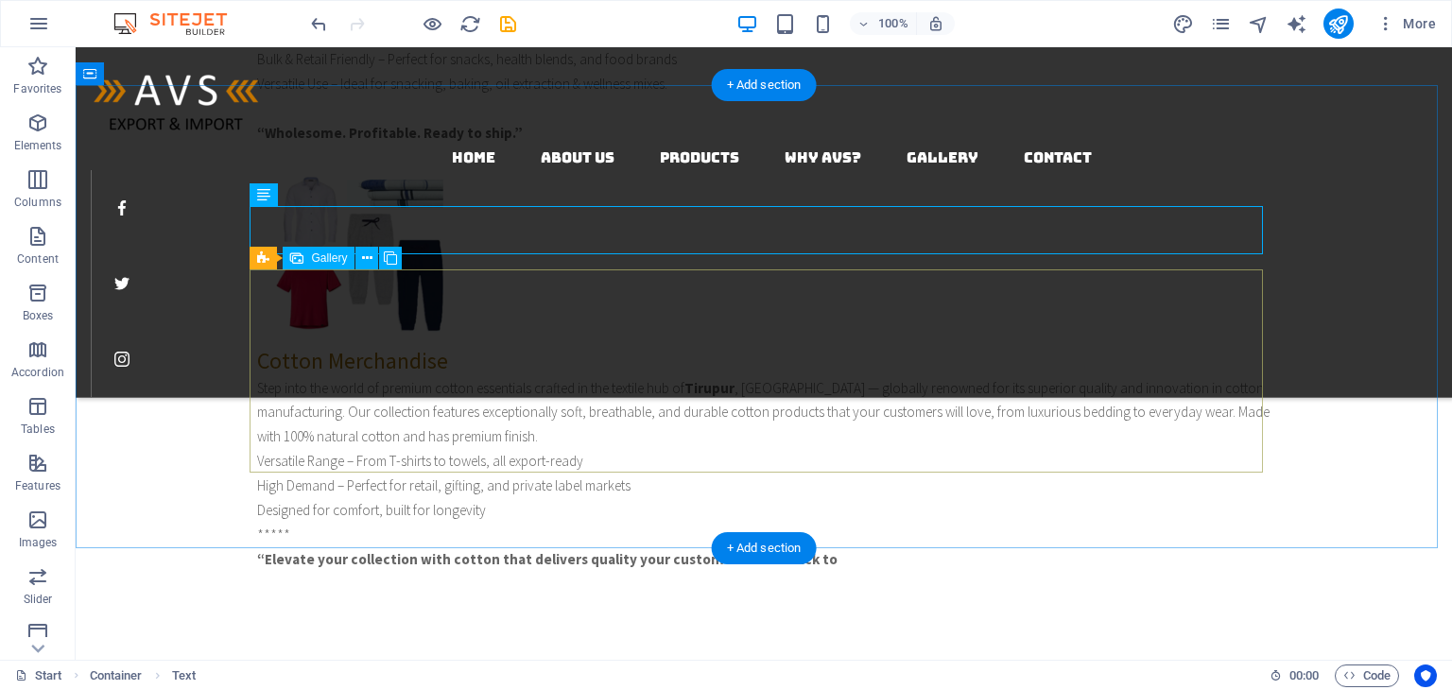
select select "4"
select select "px"
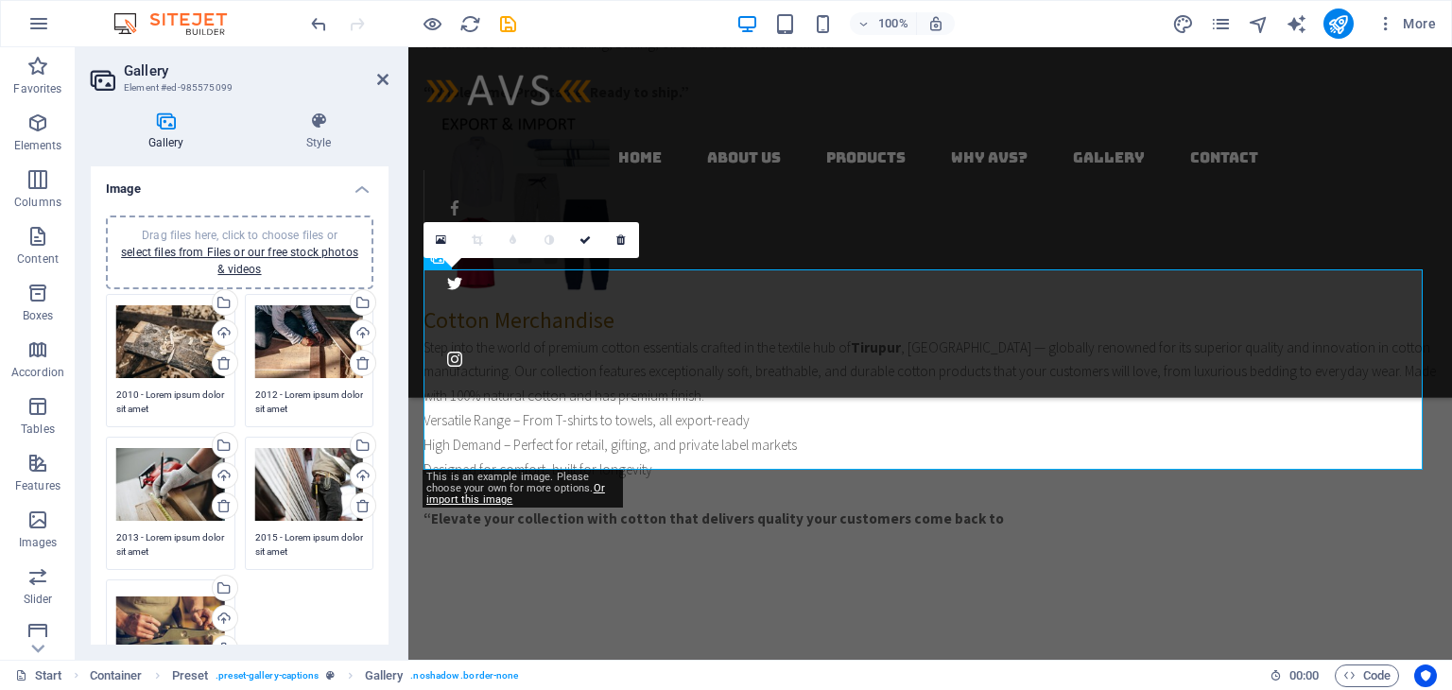
click at [513, 228] on link at bounding box center [513, 240] width 36 height 36
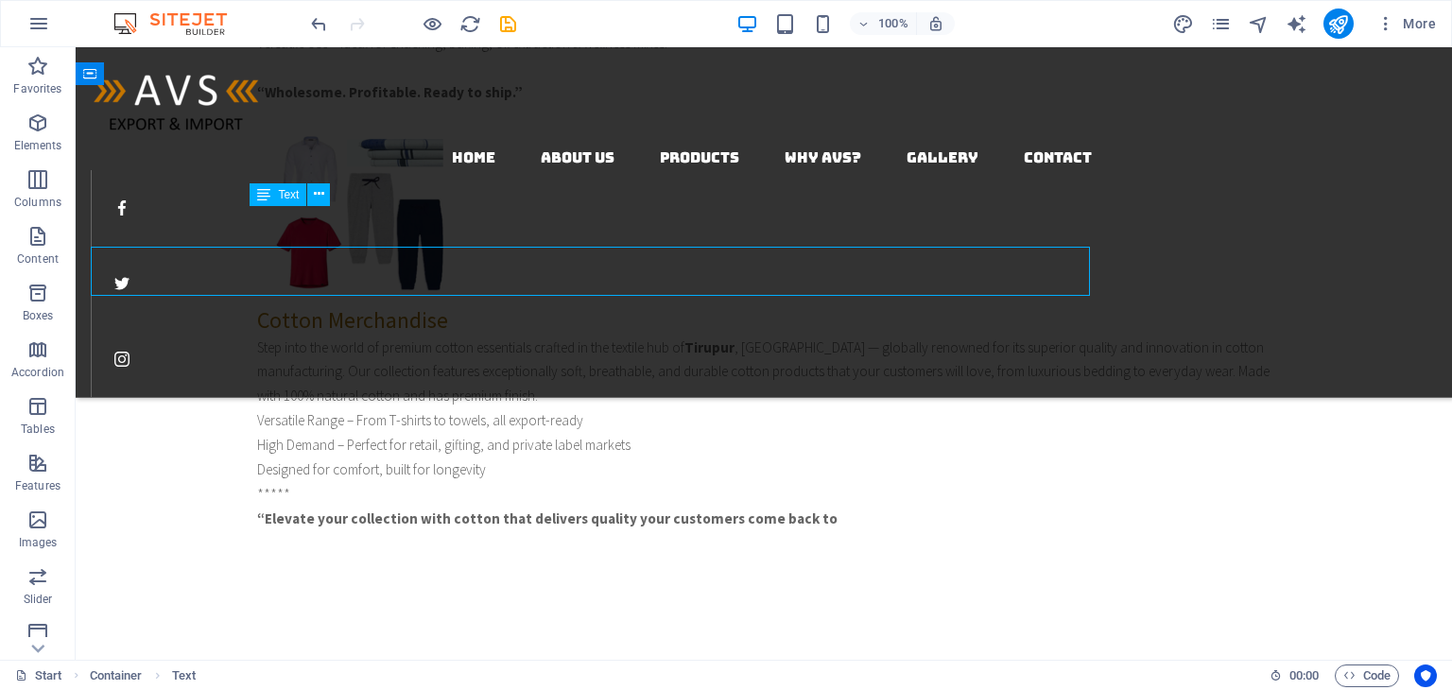
scroll to position [3827, 0]
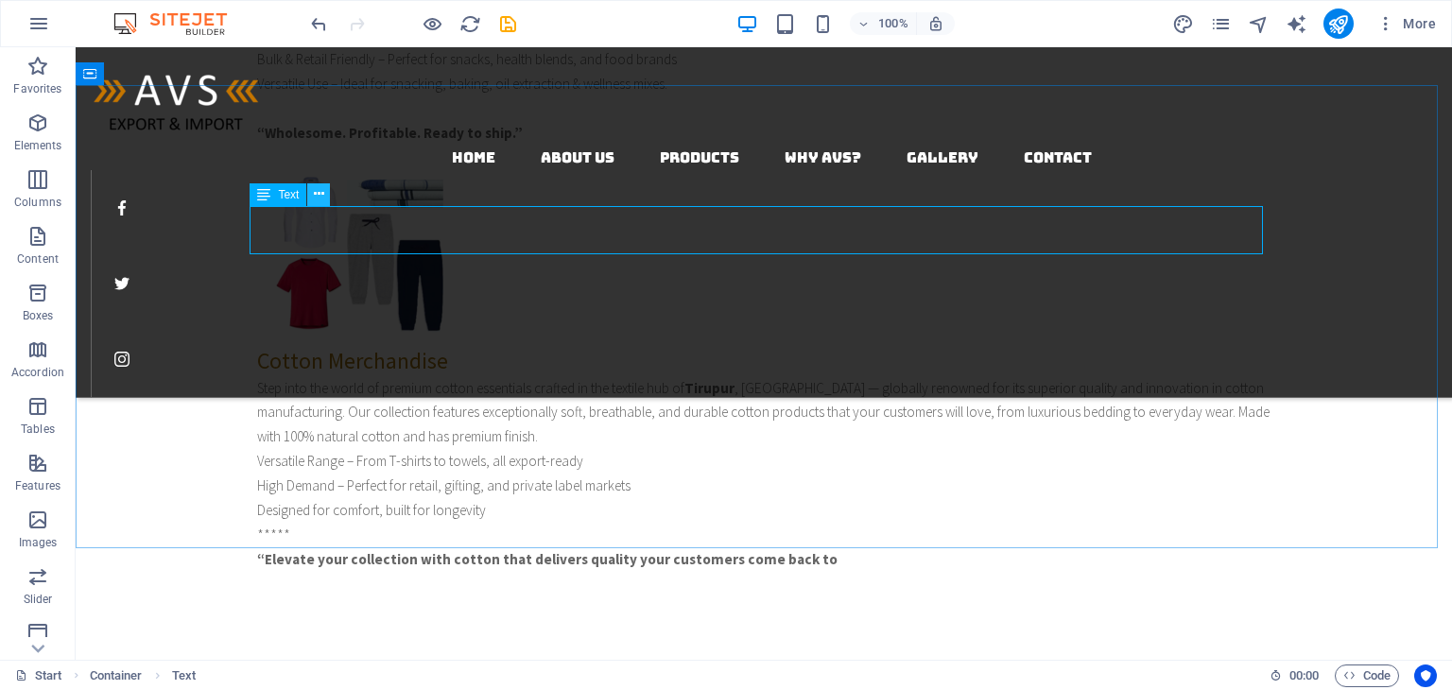
click at [322, 193] on icon at bounding box center [319, 194] width 10 height 20
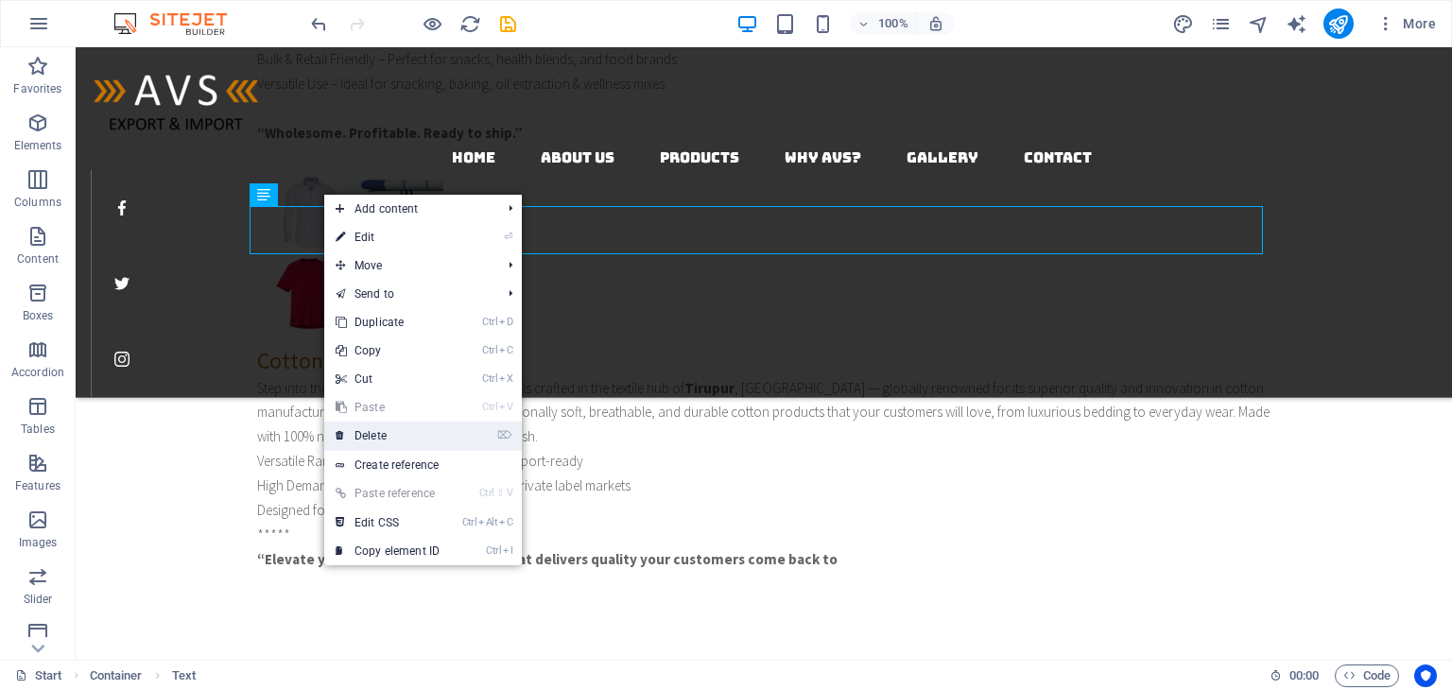
click at [382, 440] on link "⌦ Delete" at bounding box center [387, 436] width 127 height 28
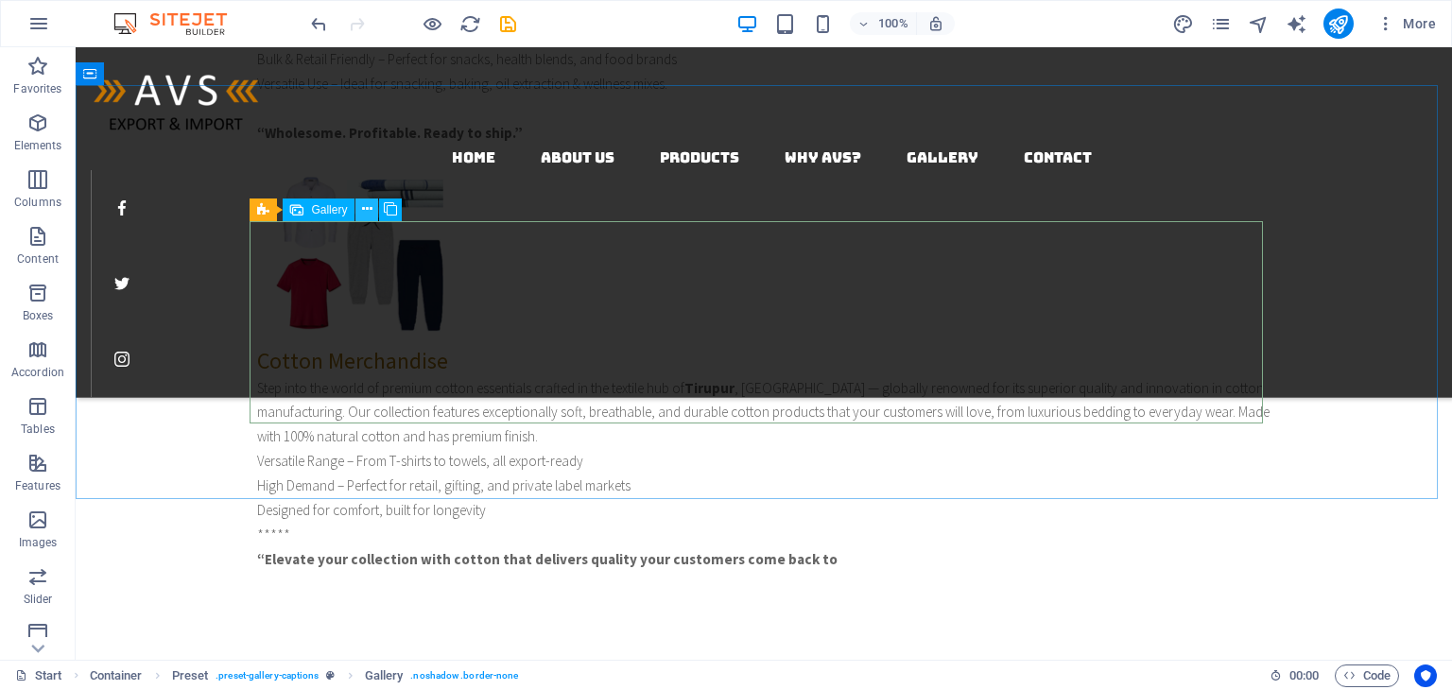
click at [362, 209] on icon at bounding box center [367, 209] width 10 height 20
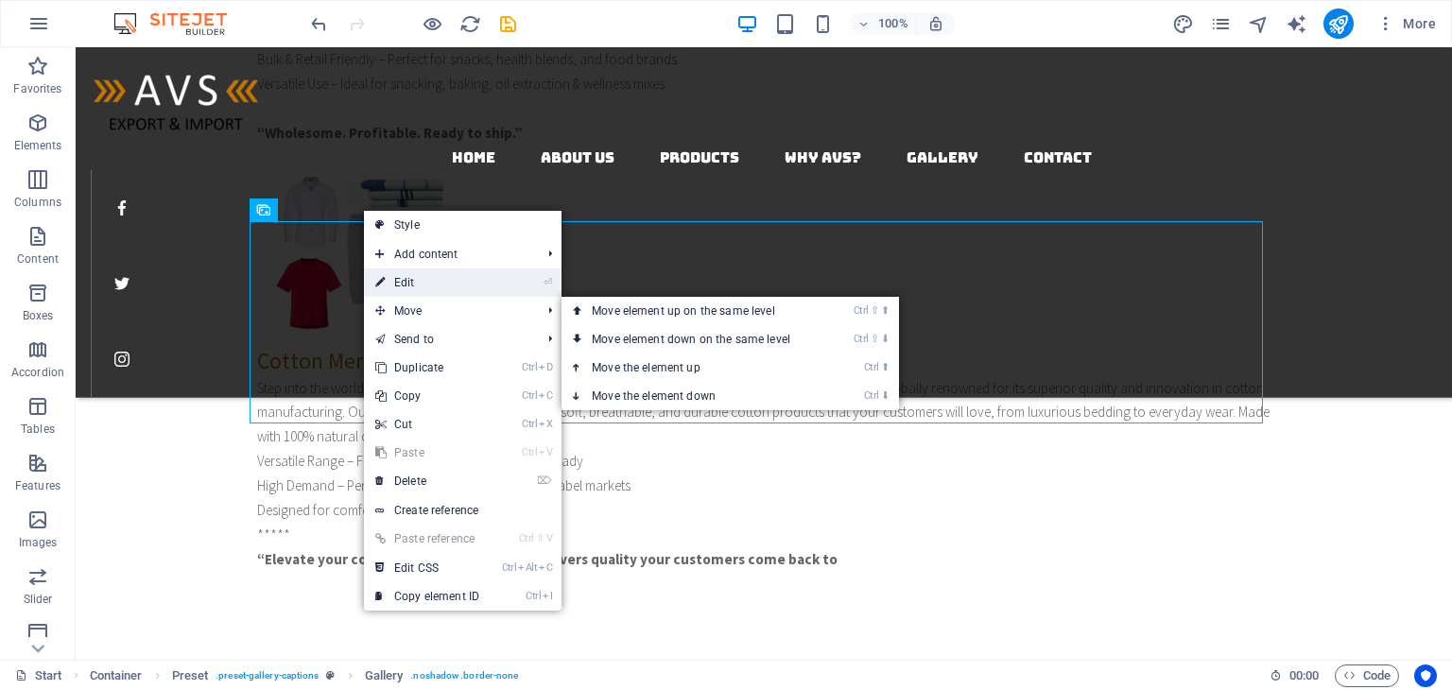
click at [422, 287] on link "⏎ Edit" at bounding box center [427, 282] width 127 height 28
select select "4"
select select "px"
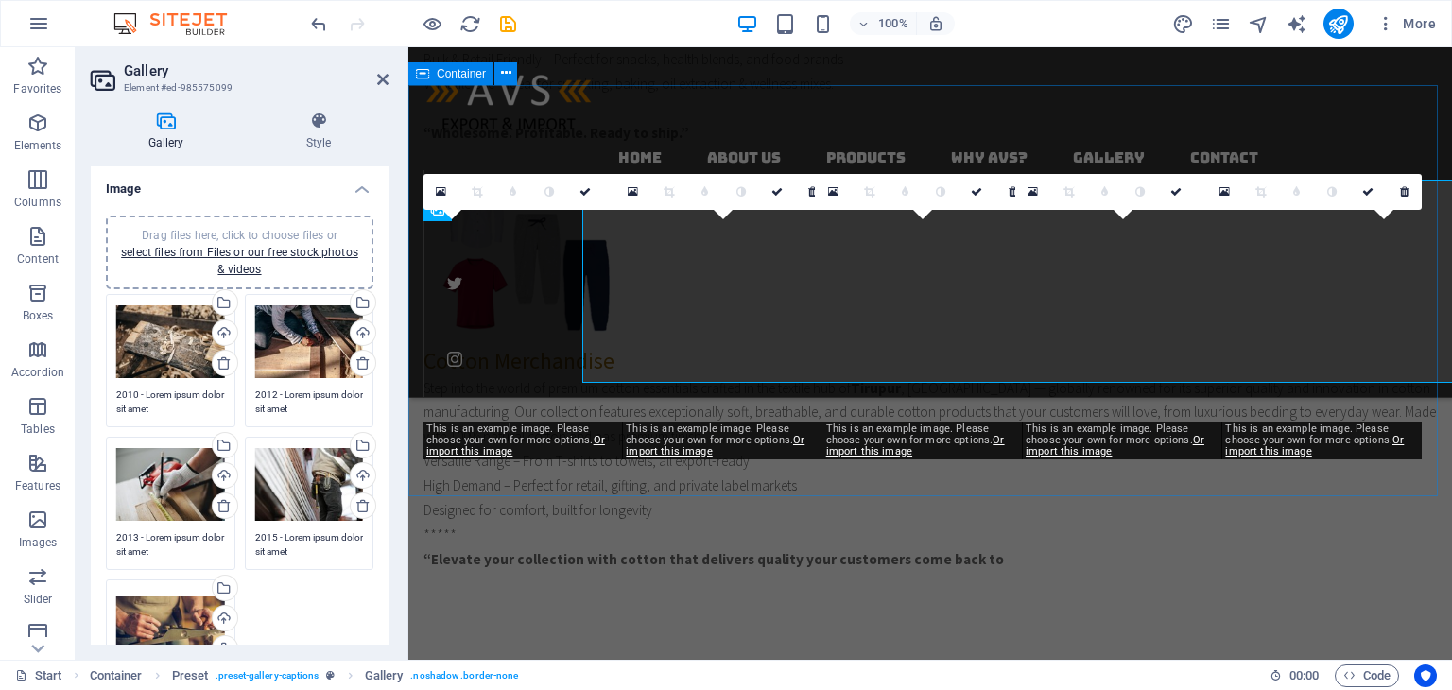
scroll to position [3867, 0]
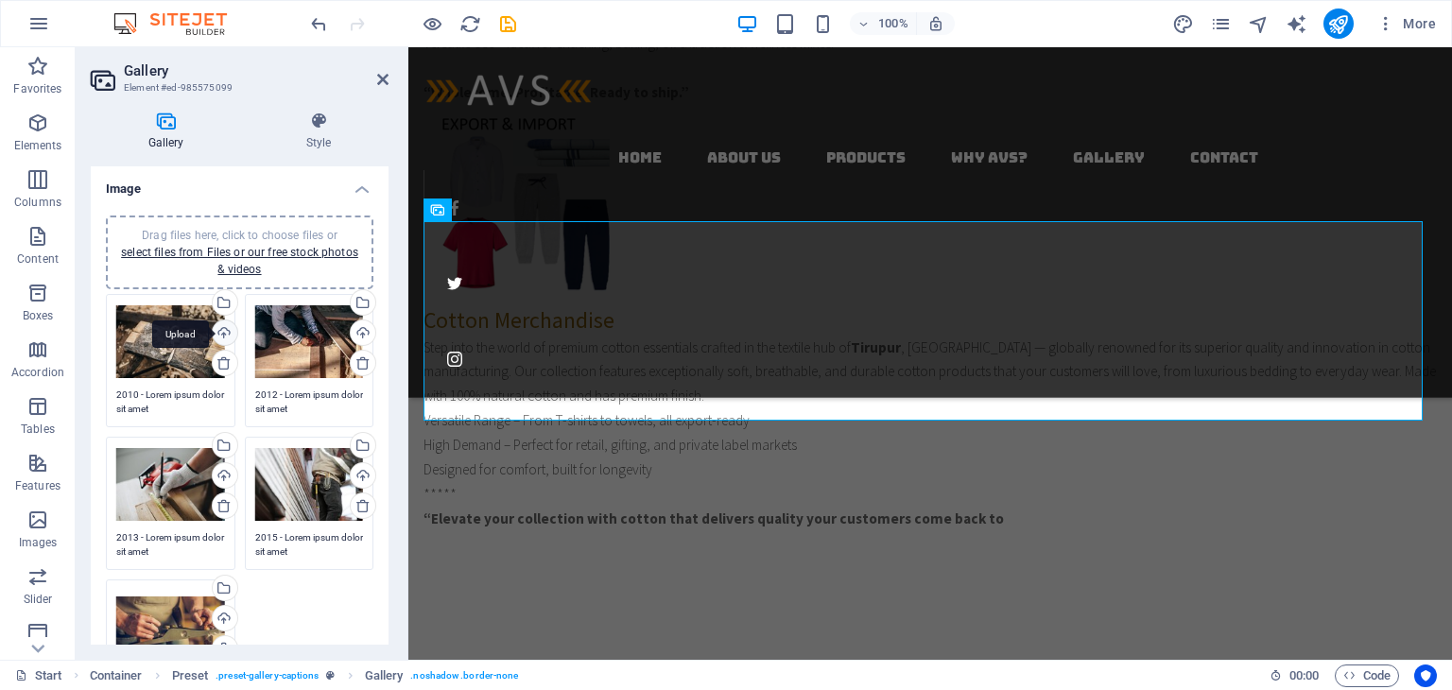
click at [227, 329] on div "Upload" at bounding box center [223, 334] width 28 height 28
click at [217, 328] on div "Upload" at bounding box center [223, 334] width 28 height 28
click at [224, 306] on div "Select files from the file manager, stock photos, or upload file(s)" at bounding box center [223, 304] width 28 height 28
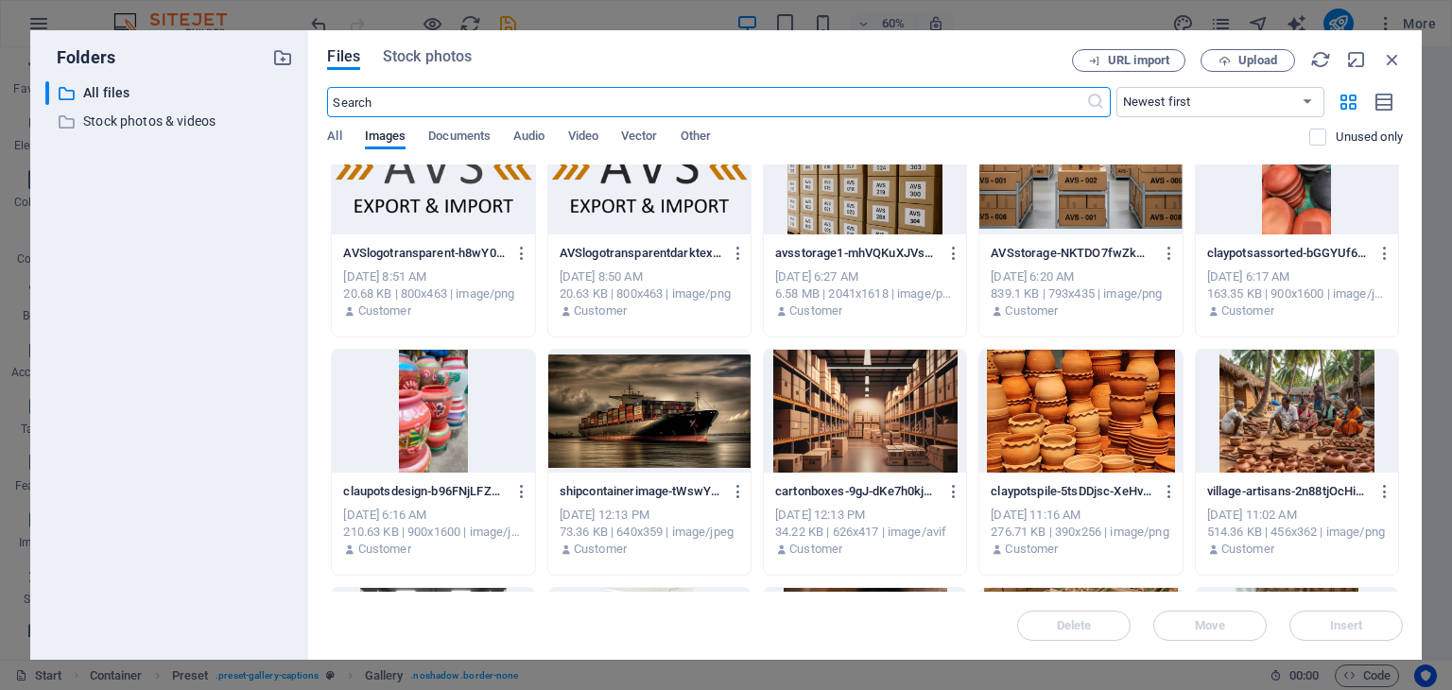
scroll to position [287, 0]
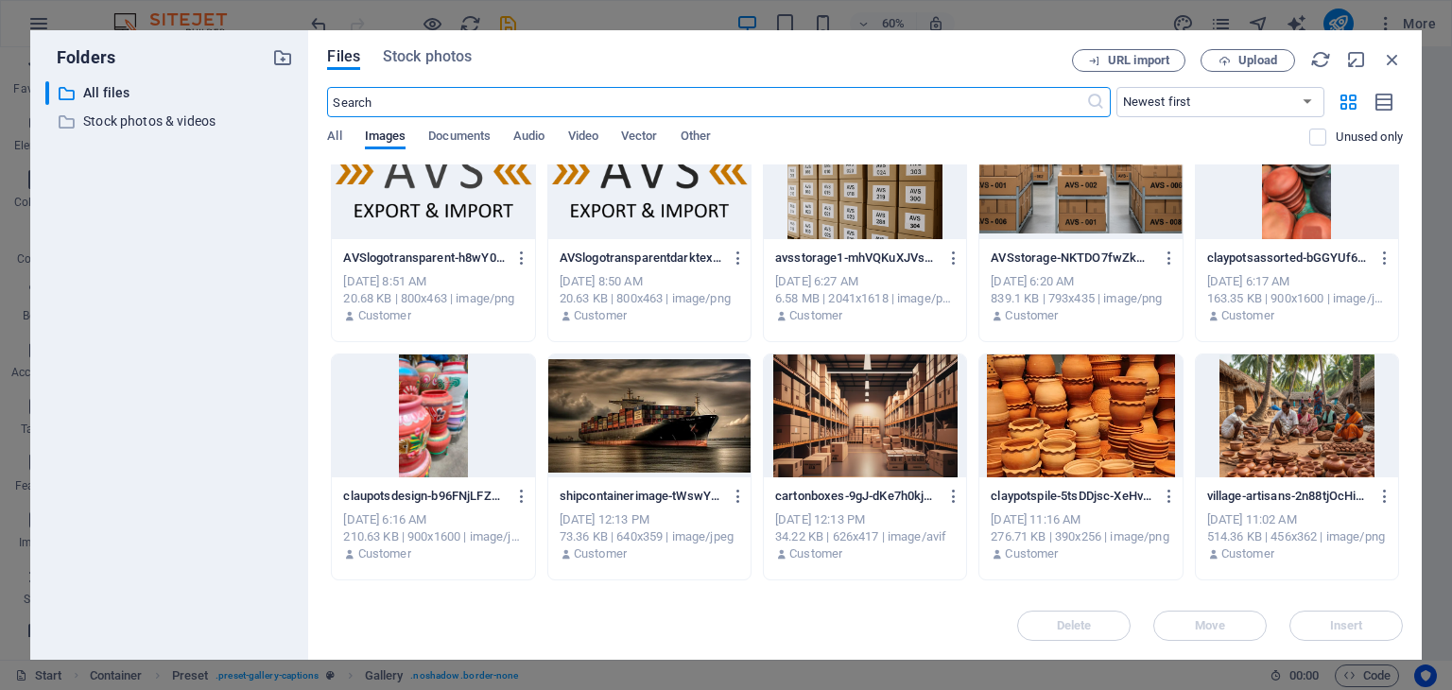
click at [444, 428] on div at bounding box center [433, 416] width 202 height 123
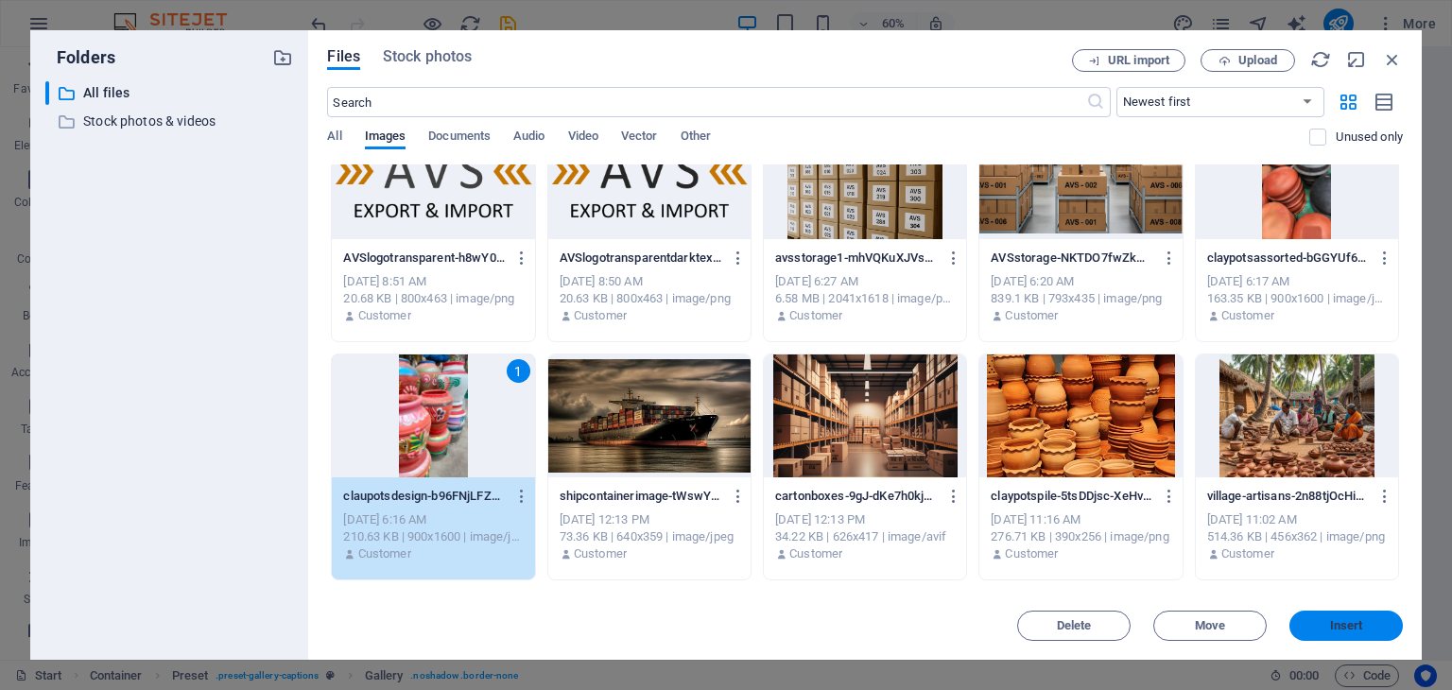
drag, startPoint x: 1341, startPoint y: 625, endPoint x: 777, endPoint y: 528, distance: 572.5
click at [1341, 625] on span "Insert" at bounding box center [1346, 625] width 33 height 11
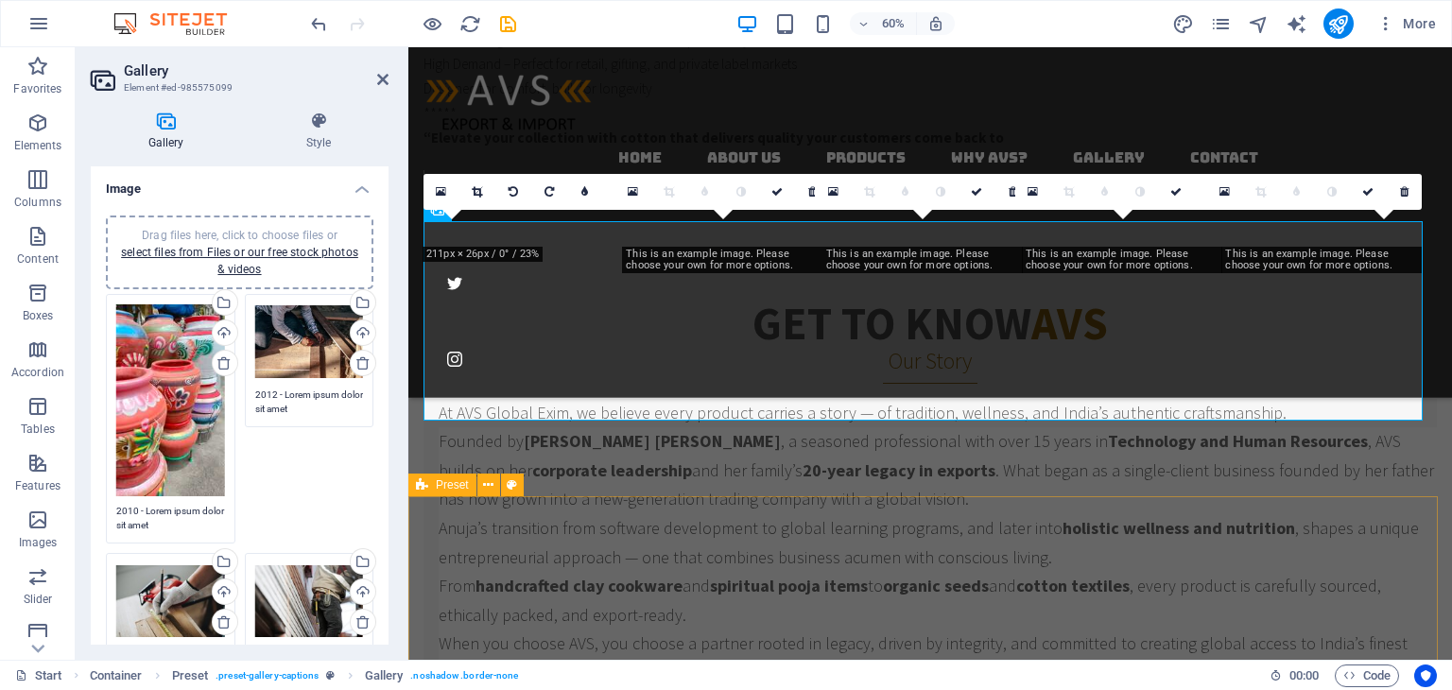
scroll to position [3867, 0]
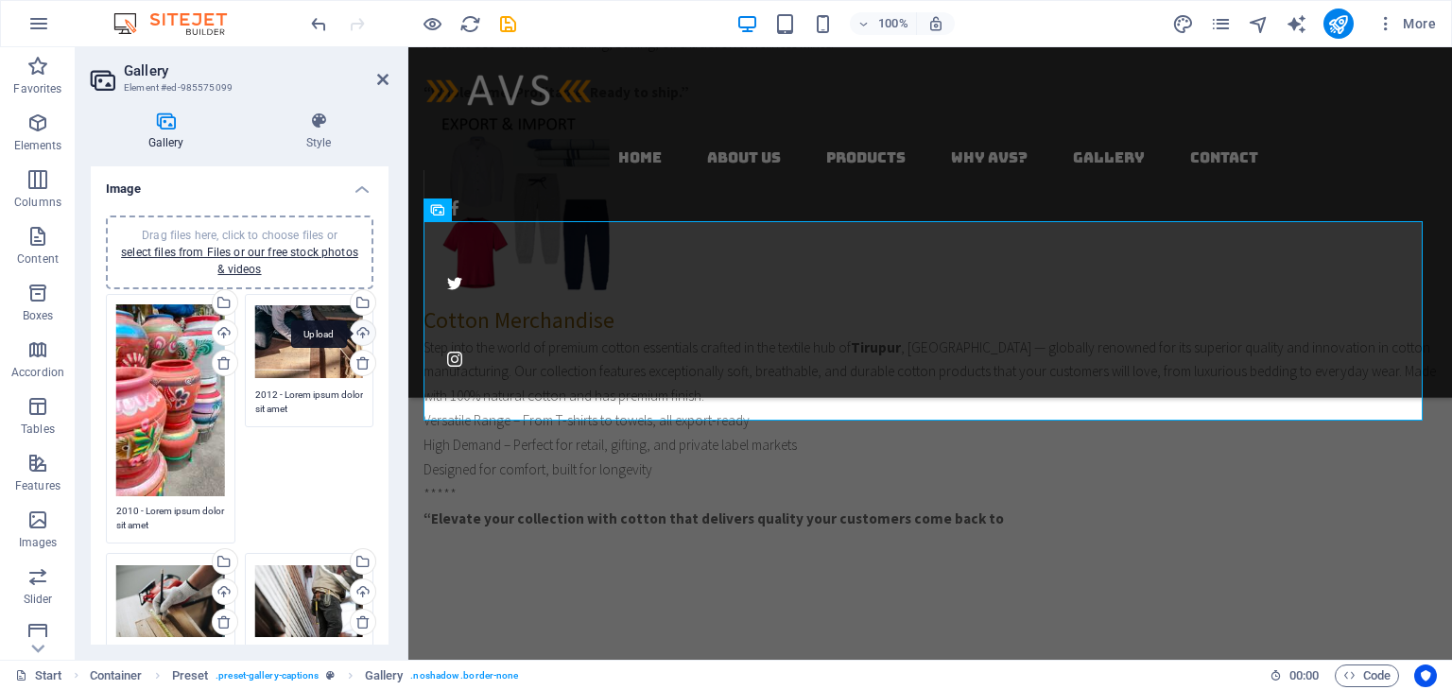
click at [366, 331] on div "Upload" at bounding box center [361, 334] width 28 height 28
click at [363, 295] on div "Select files from the file manager, stock photos, or upload file(s)" at bounding box center [361, 304] width 28 height 28
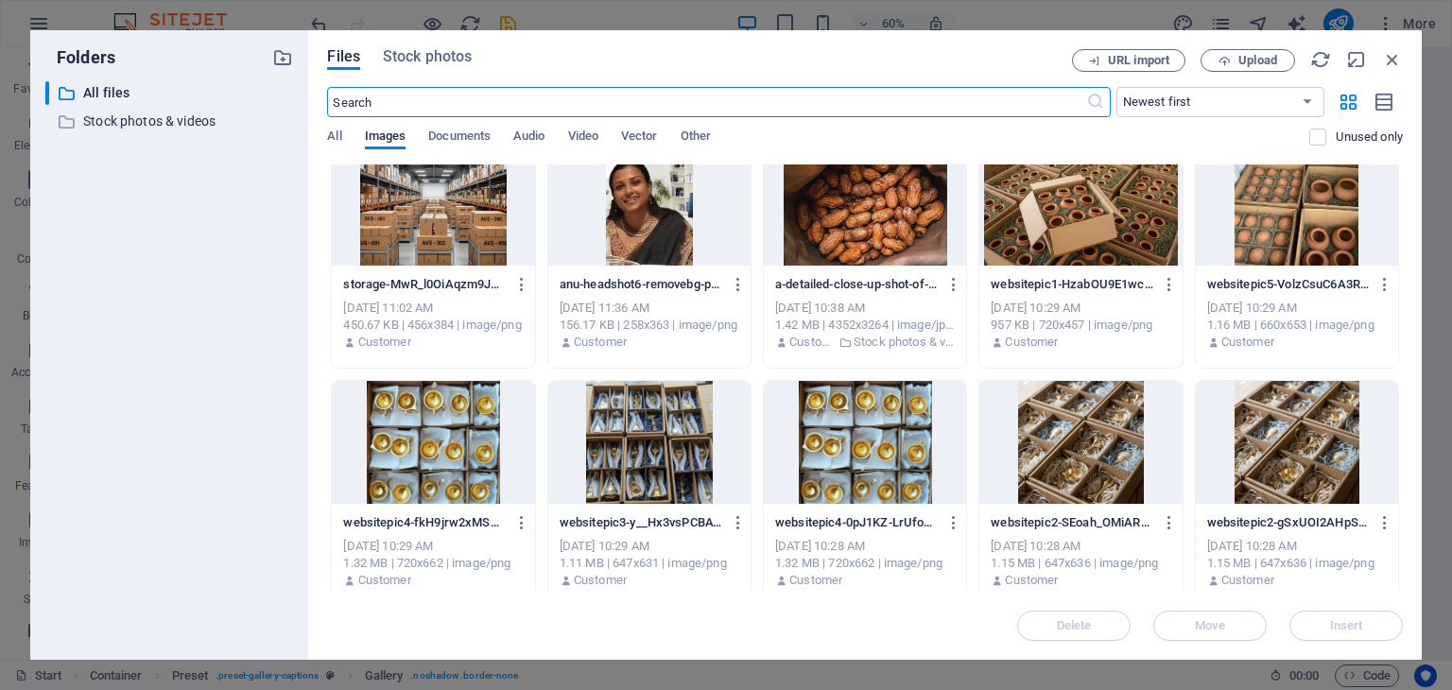
scroll to position [851, 0]
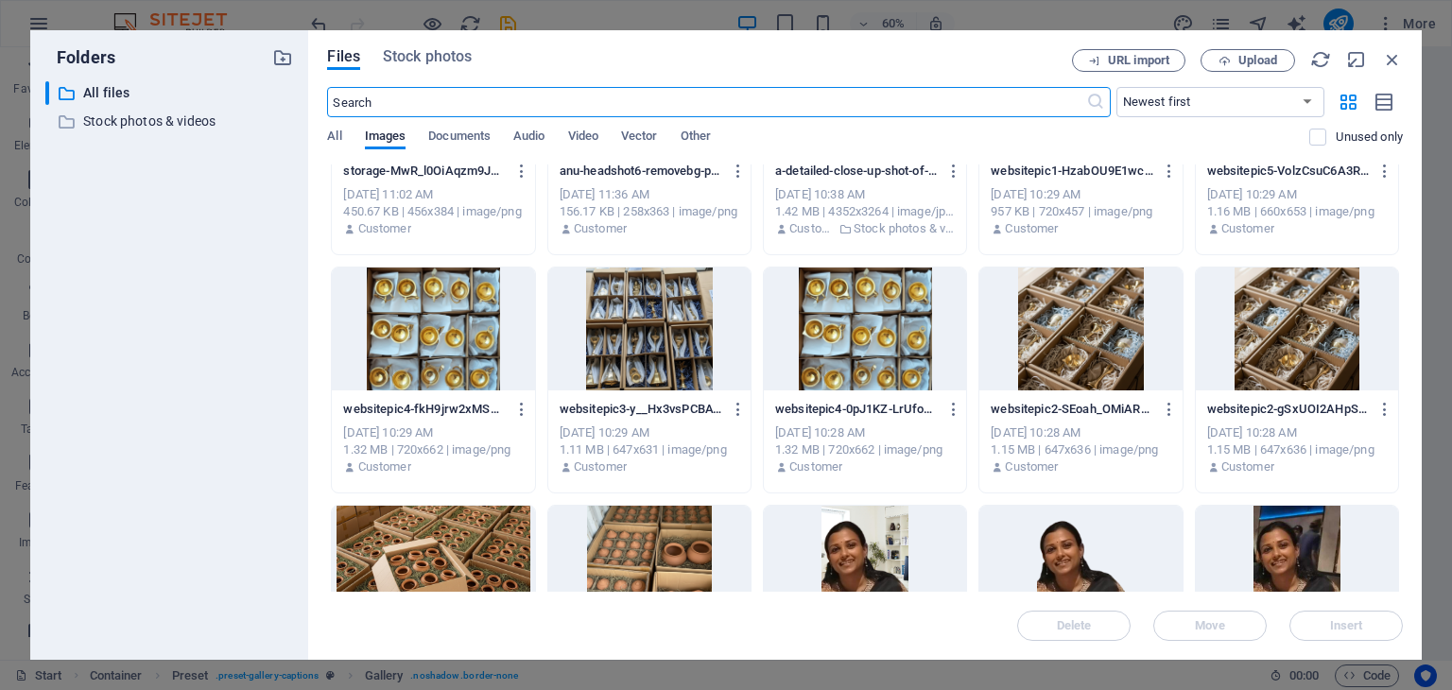
click at [1072, 354] on div at bounding box center [1080, 329] width 202 height 123
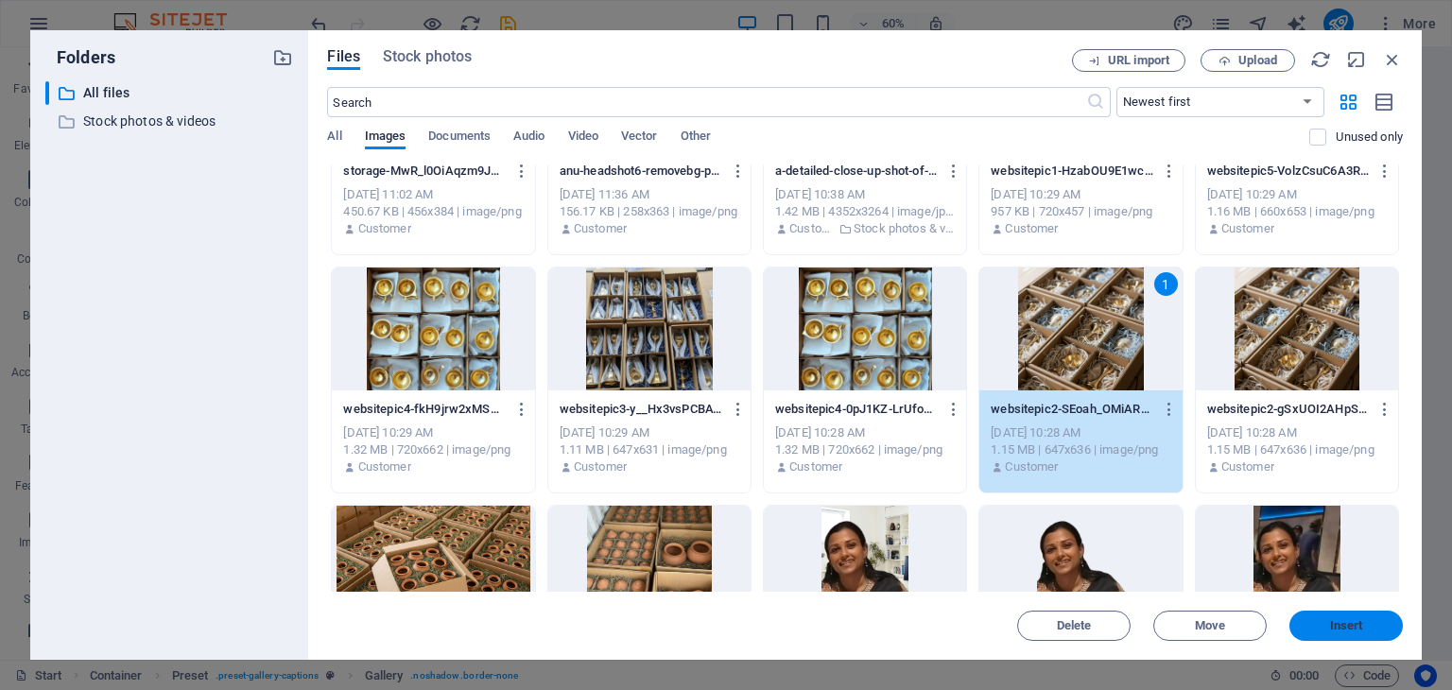
click at [1371, 620] on span "Insert" at bounding box center [1346, 625] width 98 height 11
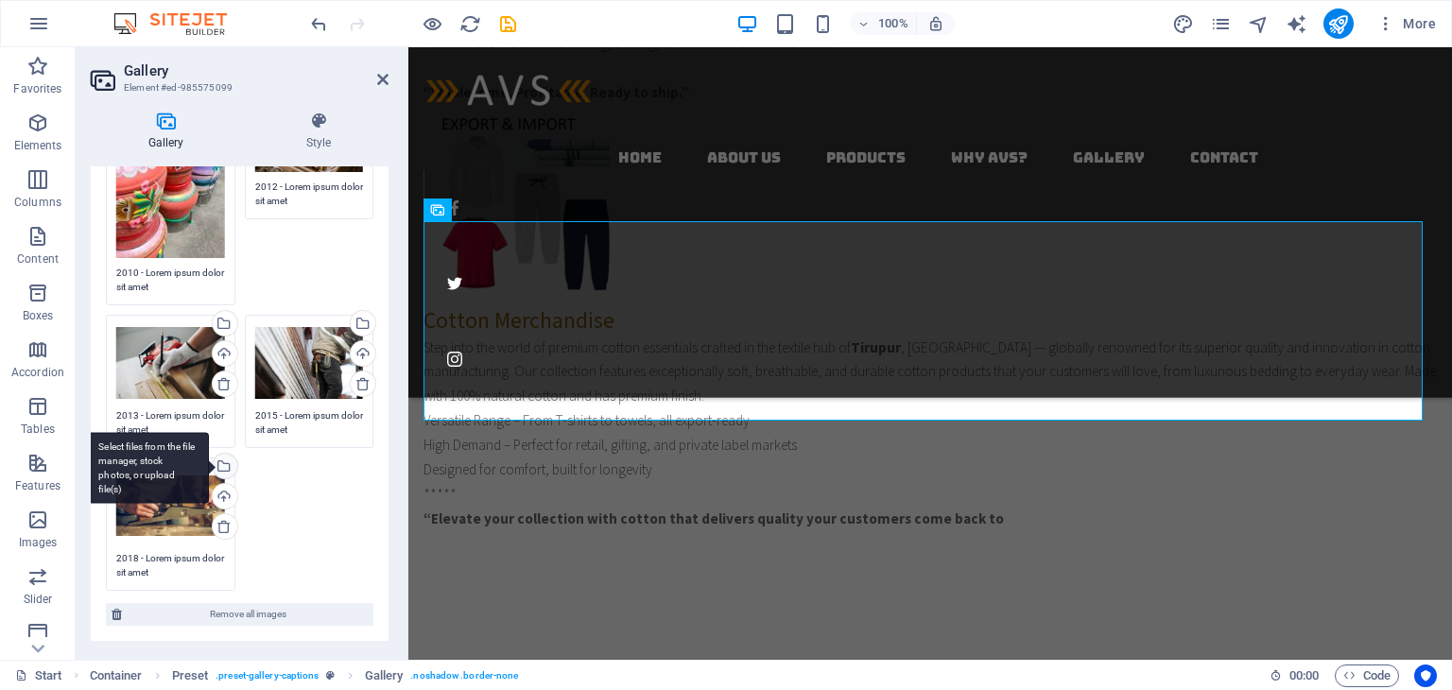
scroll to position [284, 0]
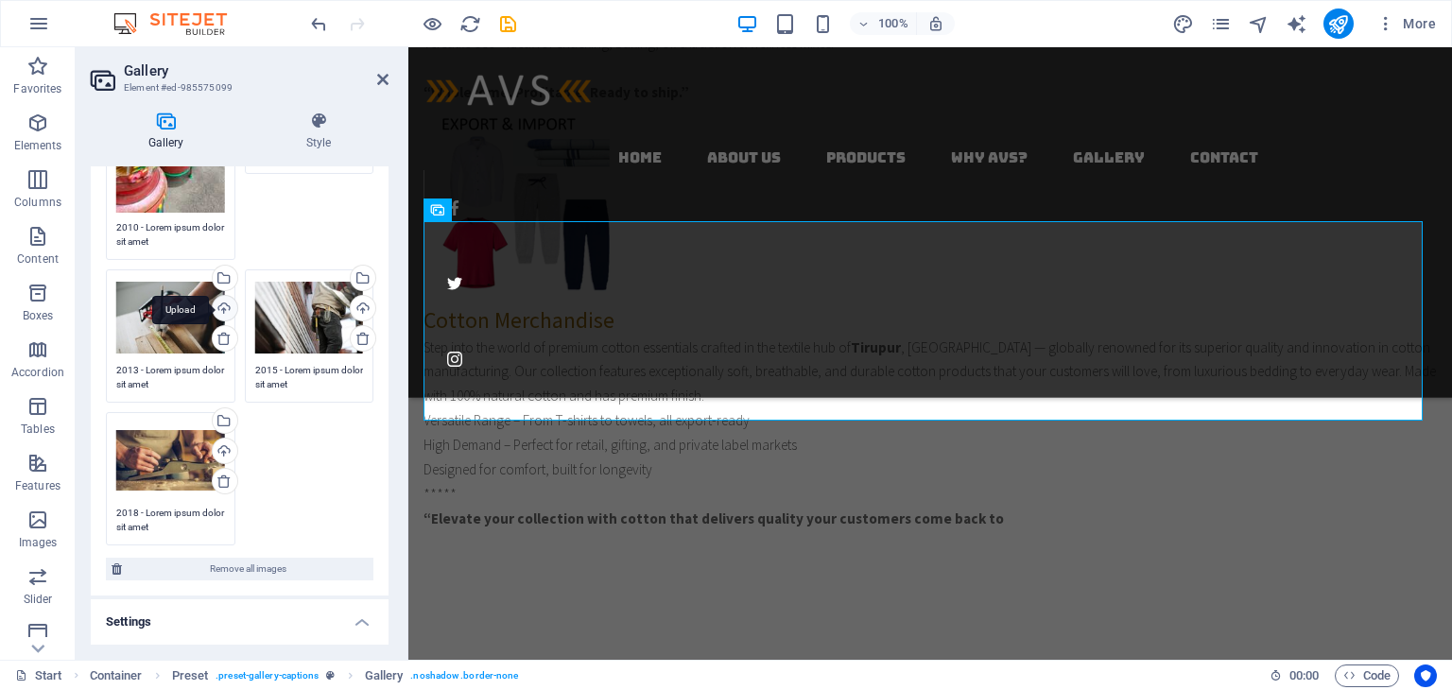
click at [216, 297] on div "Upload" at bounding box center [223, 310] width 28 height 28
click at [209, 272] on div "Select files from the file manager, stock photos, or upload file(s)" at bounding box center [147, 279] width 123 height 71
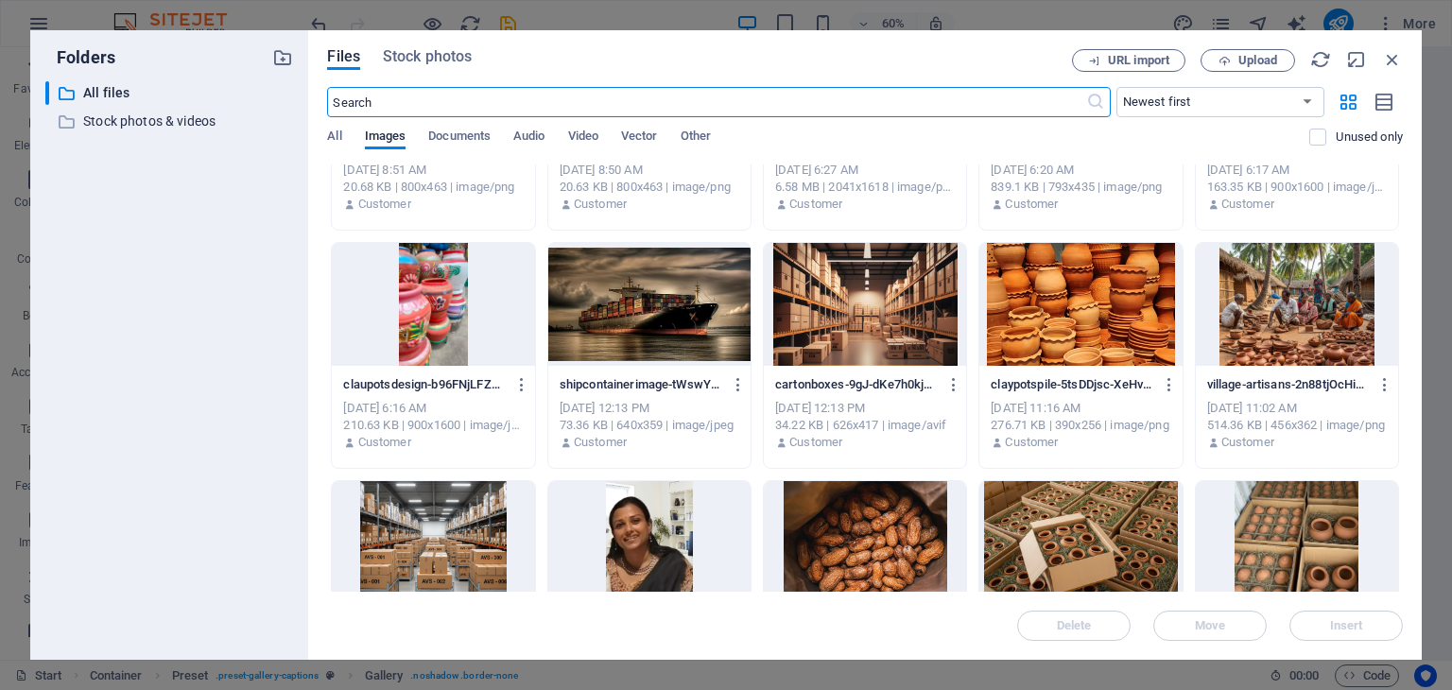
scroll to position [189, 0]
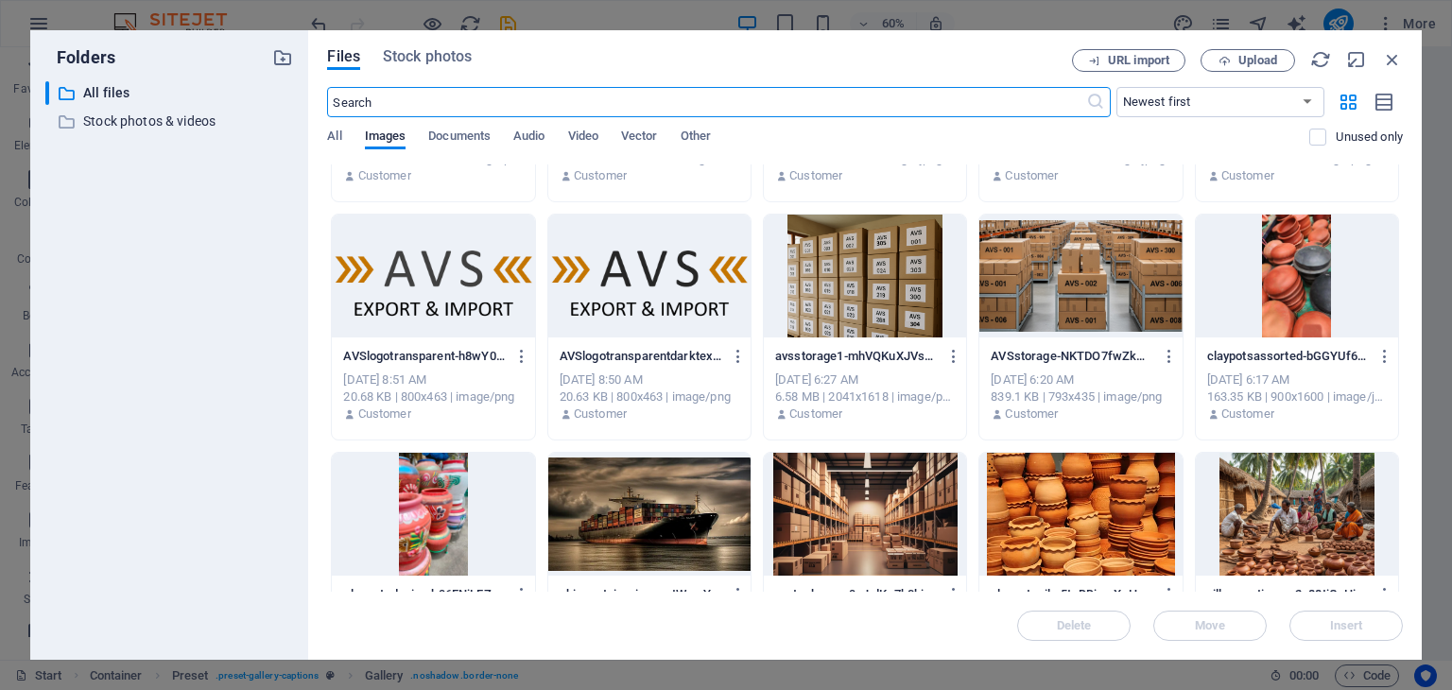
click at [1280, 265] on div at bounding box center [1297, 276] width 202 height 123
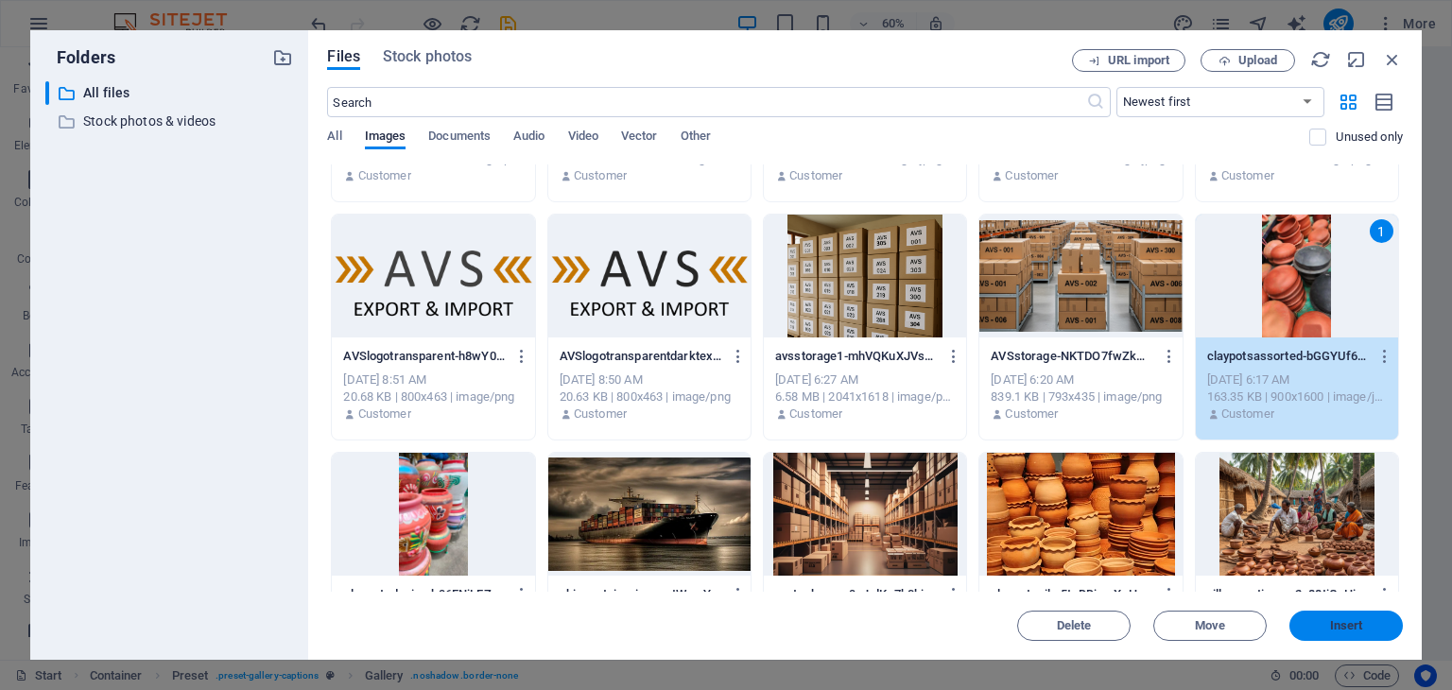
click at [1324, 628] on span "Insert" at bounding box center [1346, 625] width 98 height 11
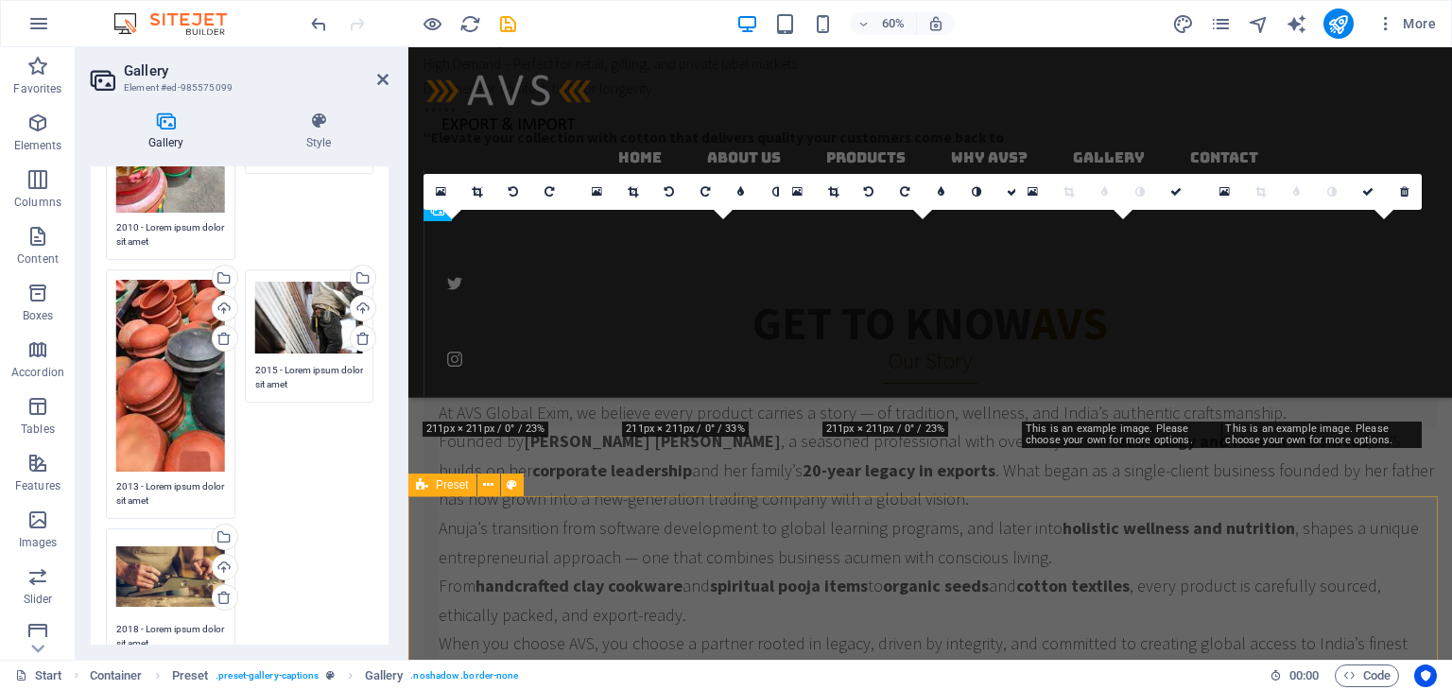
scroll to position [3867, 0]
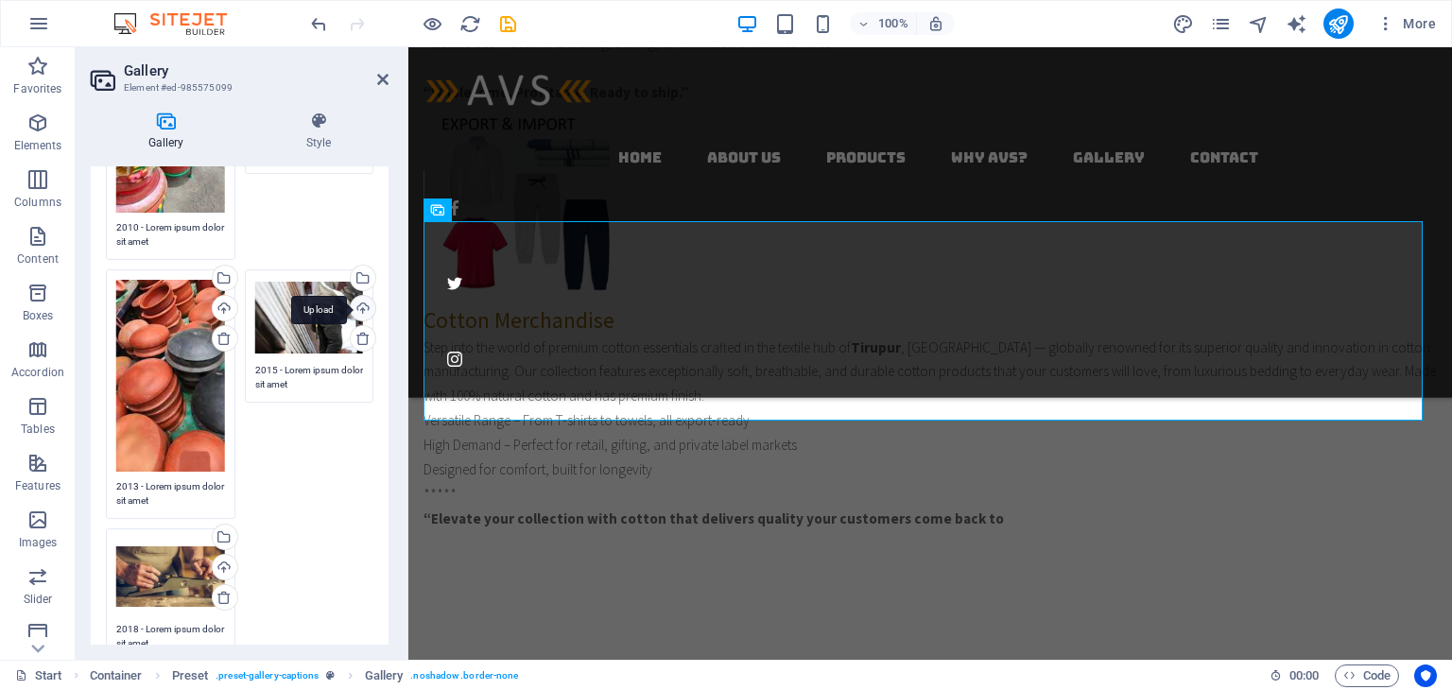
click at [360, 299] on div "Upload" at bounding box center [361, 310] width 28 height 28
click at [362, 274] on div "Select files from the file manager, stock photos, or upload file(s)" at bounding box center [361, 280] width 28 height 28
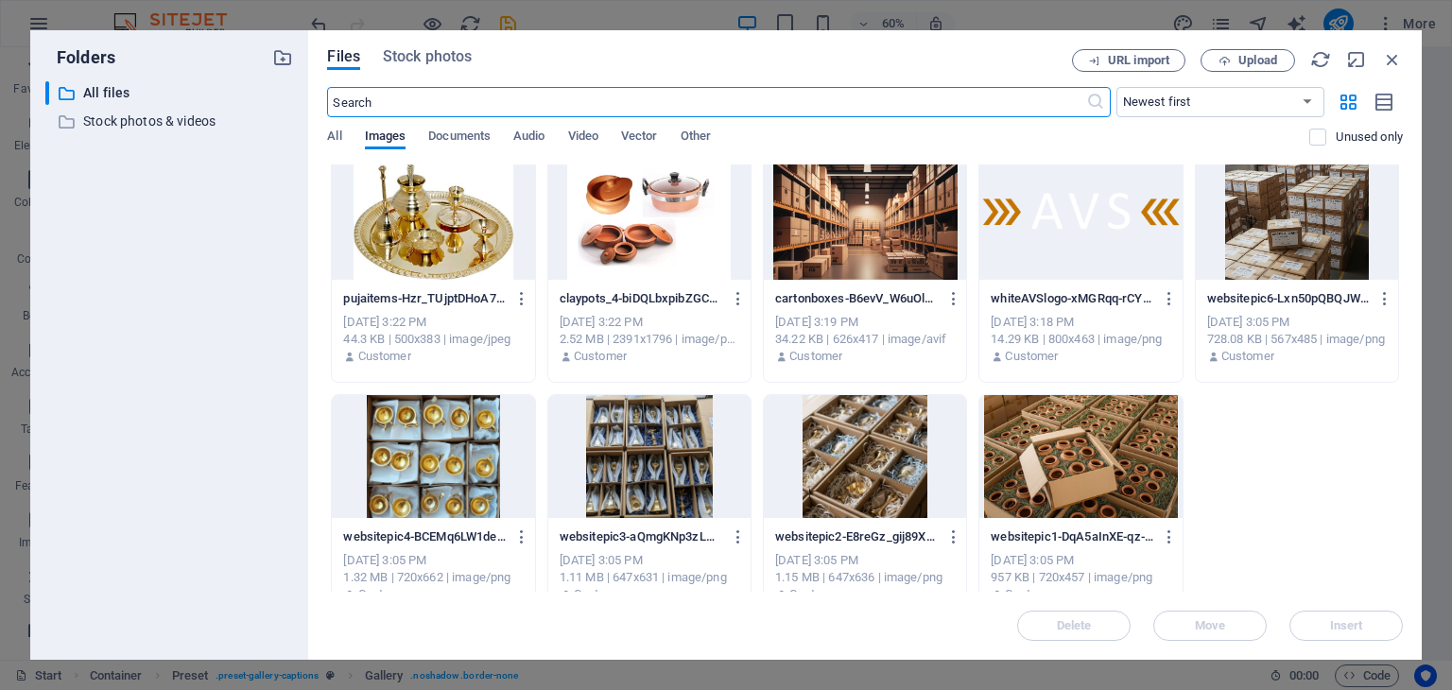
scroll to position [1705, 0]
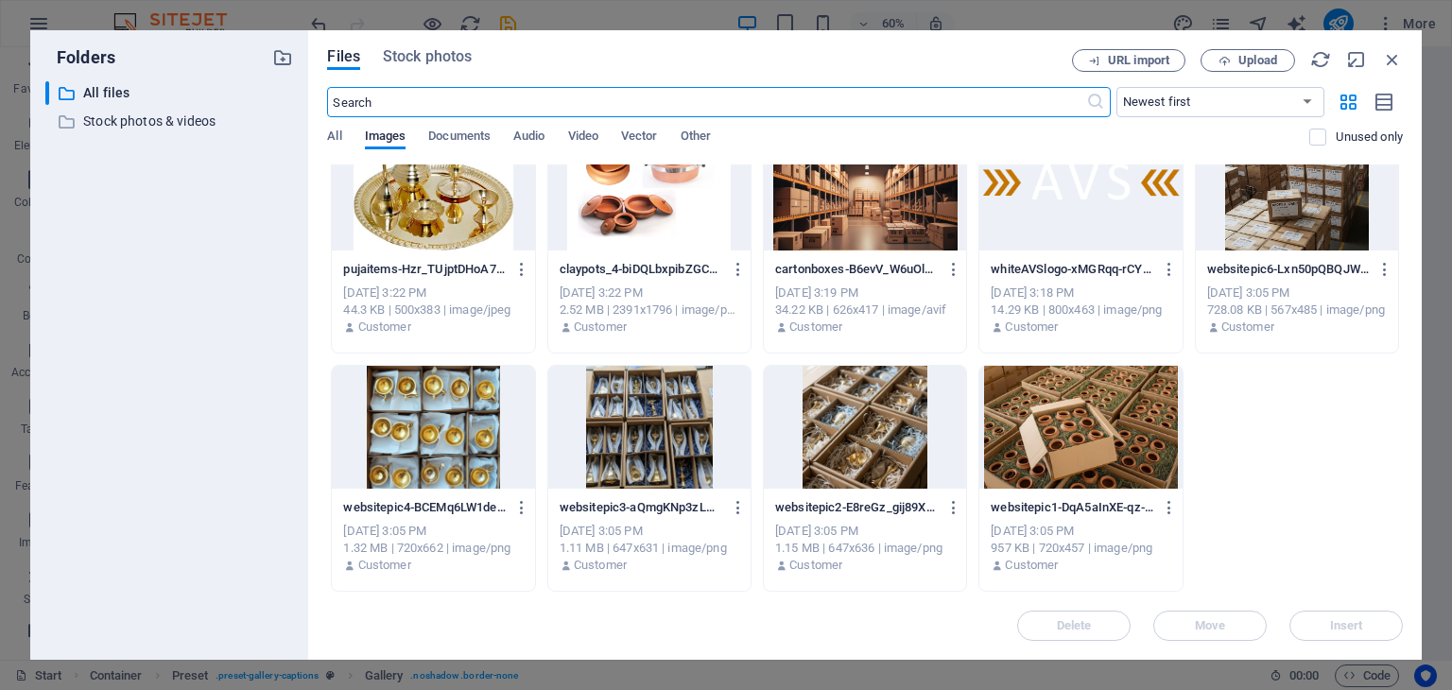
click at [459, 429] on div at bounding box center [433, 427] width 202 height 123
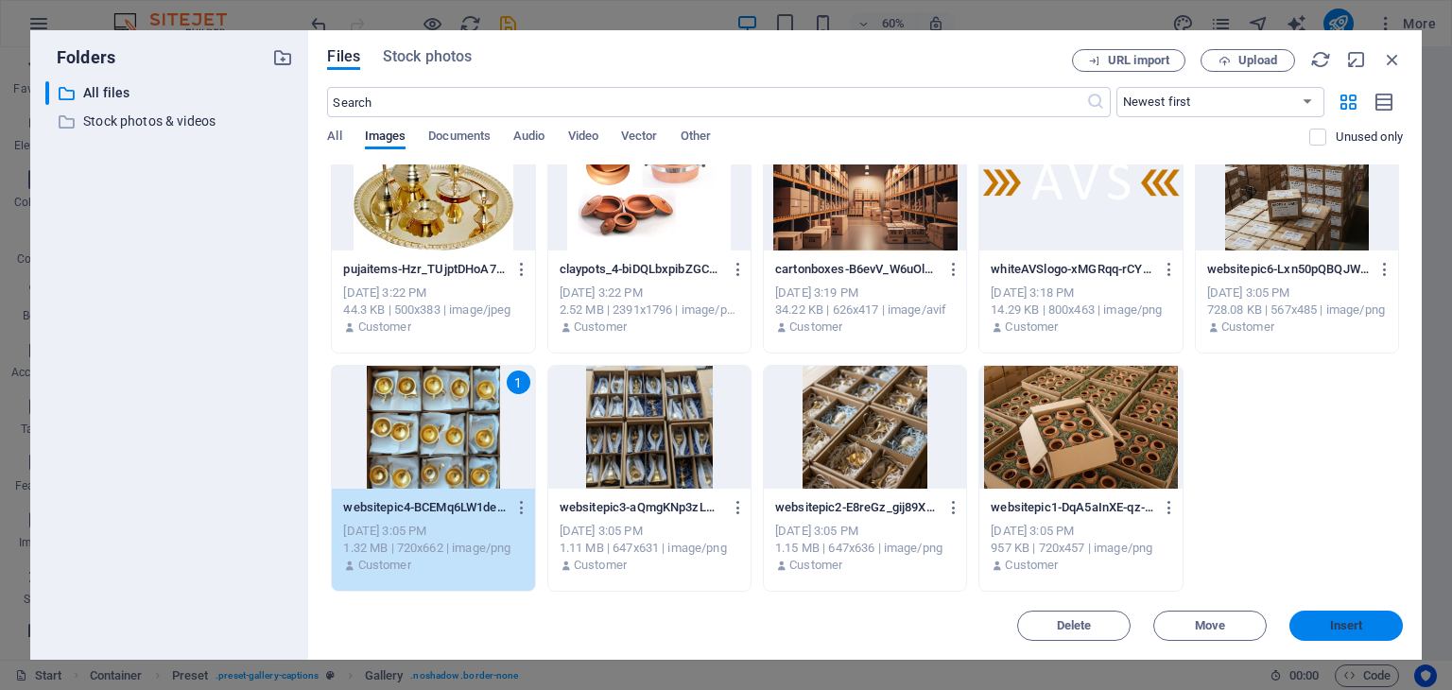
click at [1327, 617] on button "Insert" at bounding box center [1345, 626] width 113 height 30
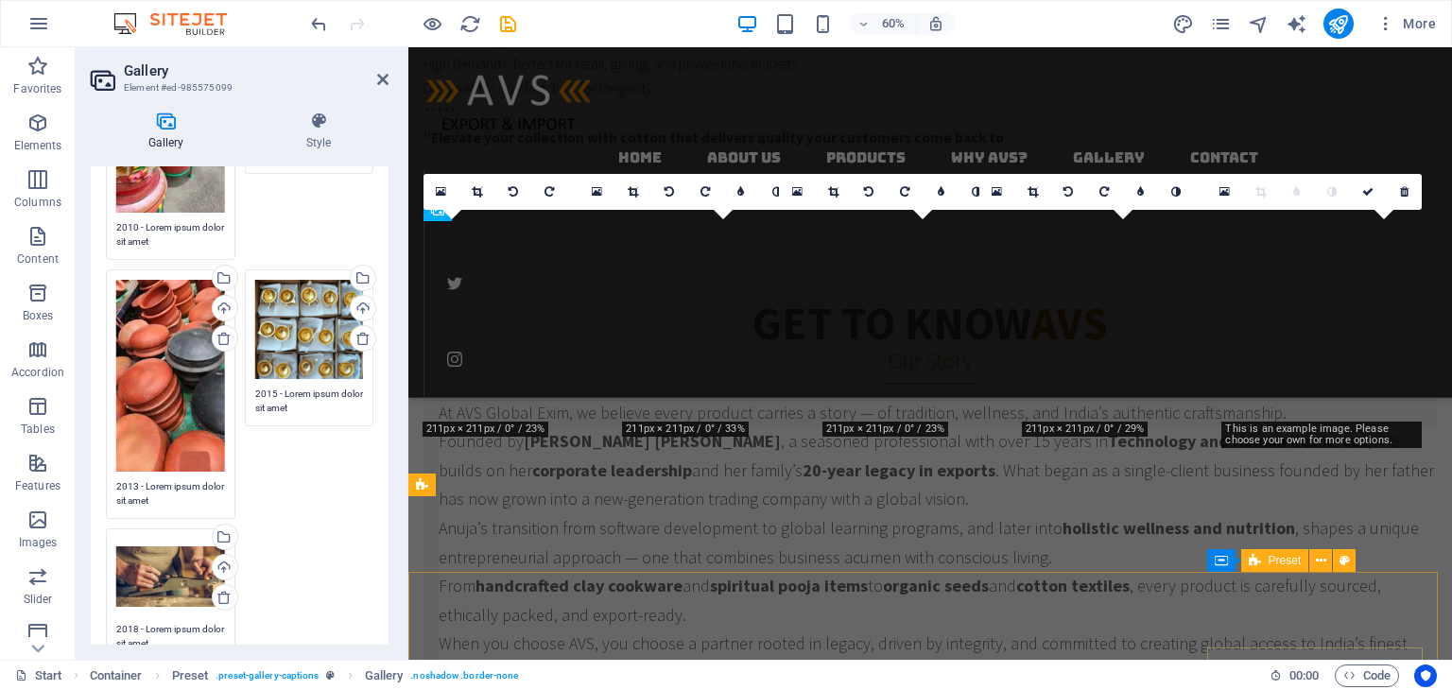
scroll to position [3867, 0]
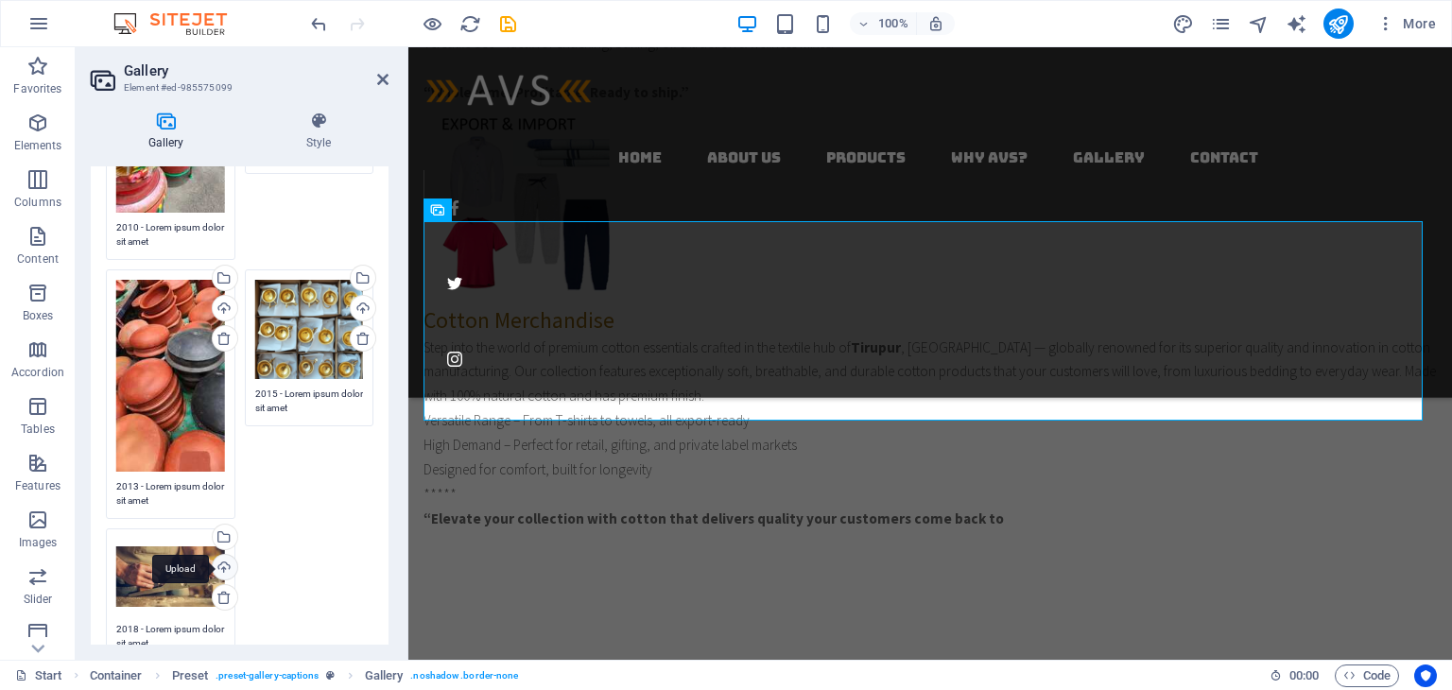
click at [223, 562] on div "Upload" at bounding box center [223, 569] width 28 height 28
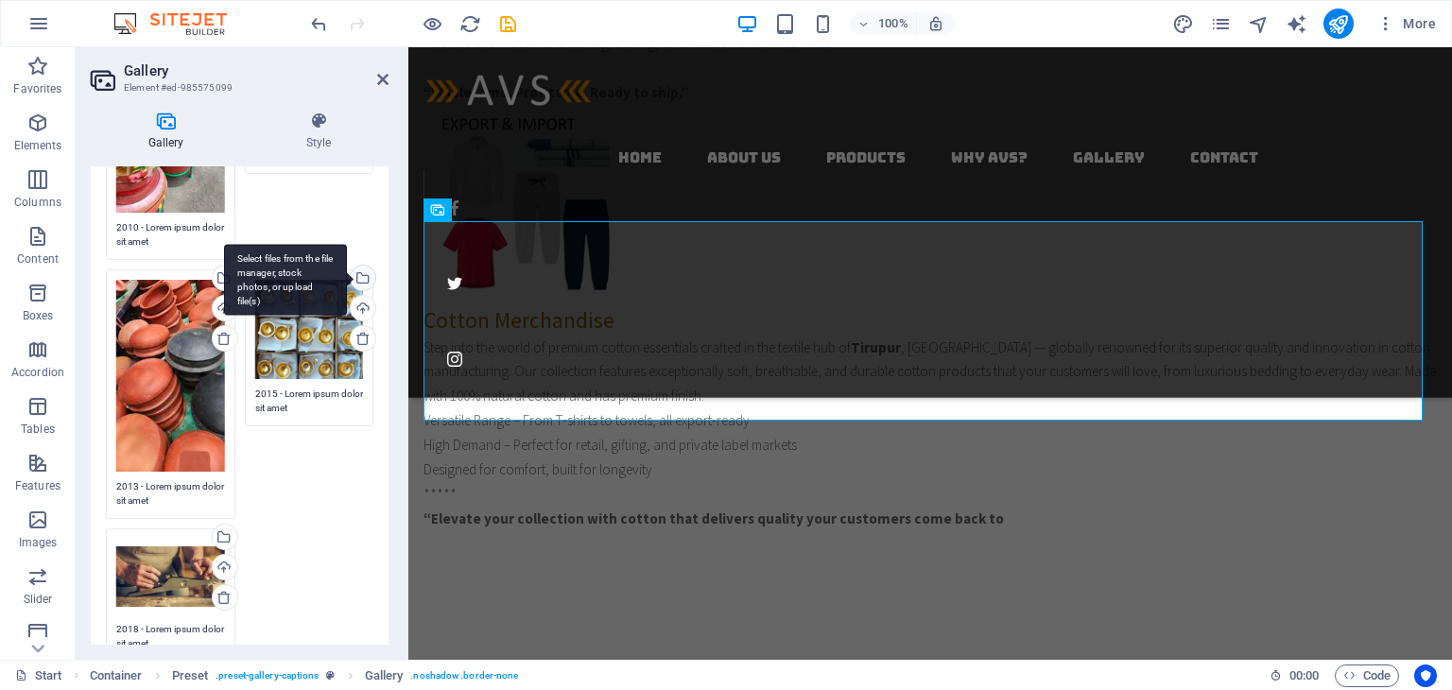
click at [358, 269] on div "Select files from the file manager, stock photos, or upload file(s)" at bounding box center [361, 280] width 28 height 28
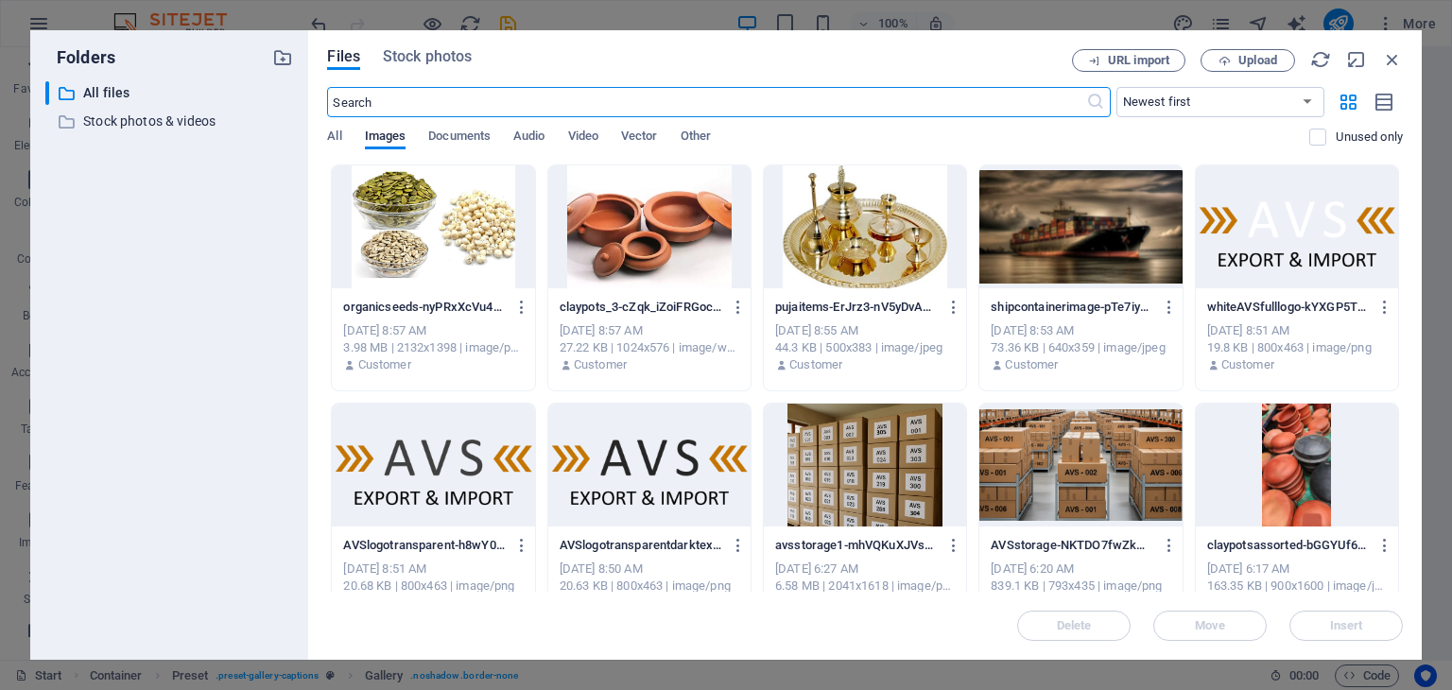
scroll to position [4248, 0]
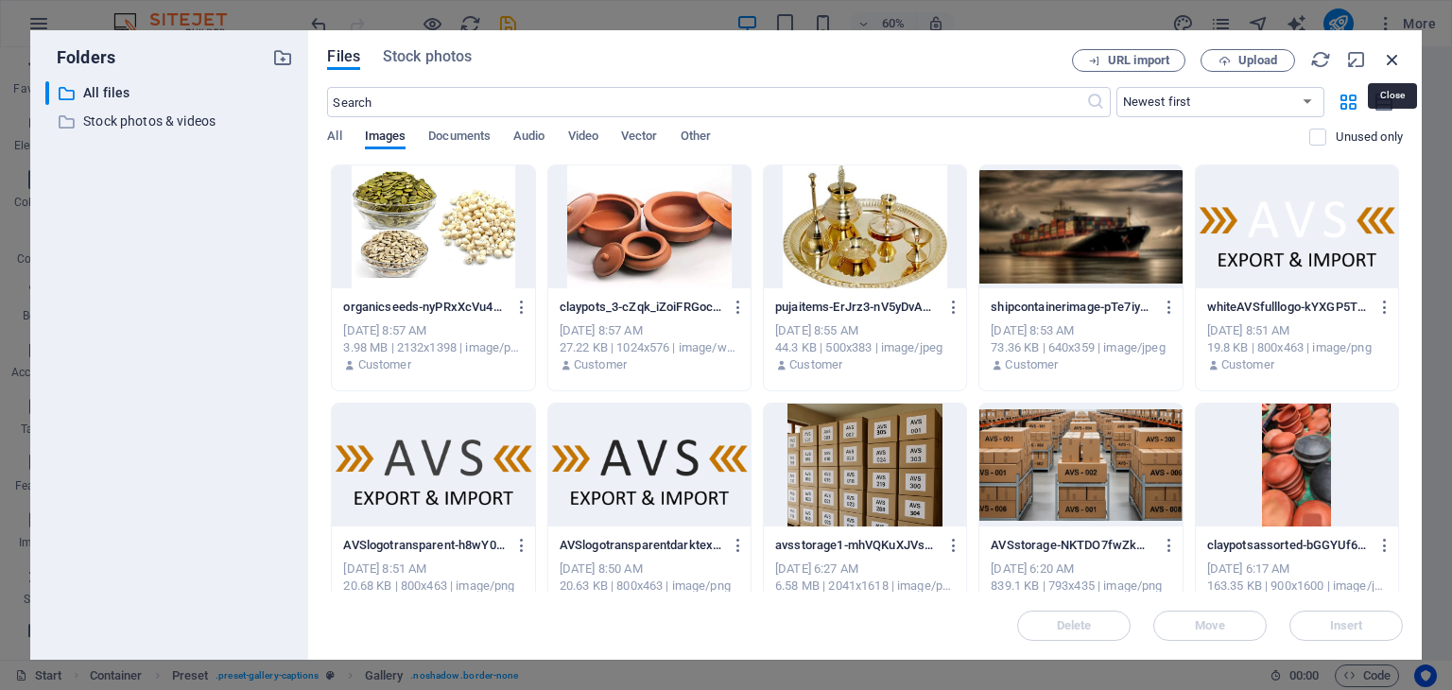
drag, startPoint x: 1390, startPoint y: 66, endPoint x: 683, endPoint y: 90, distance: 706.6
click at [1390, 66] on icon "button" at bounding box center [1392, 59] width 21 height 21
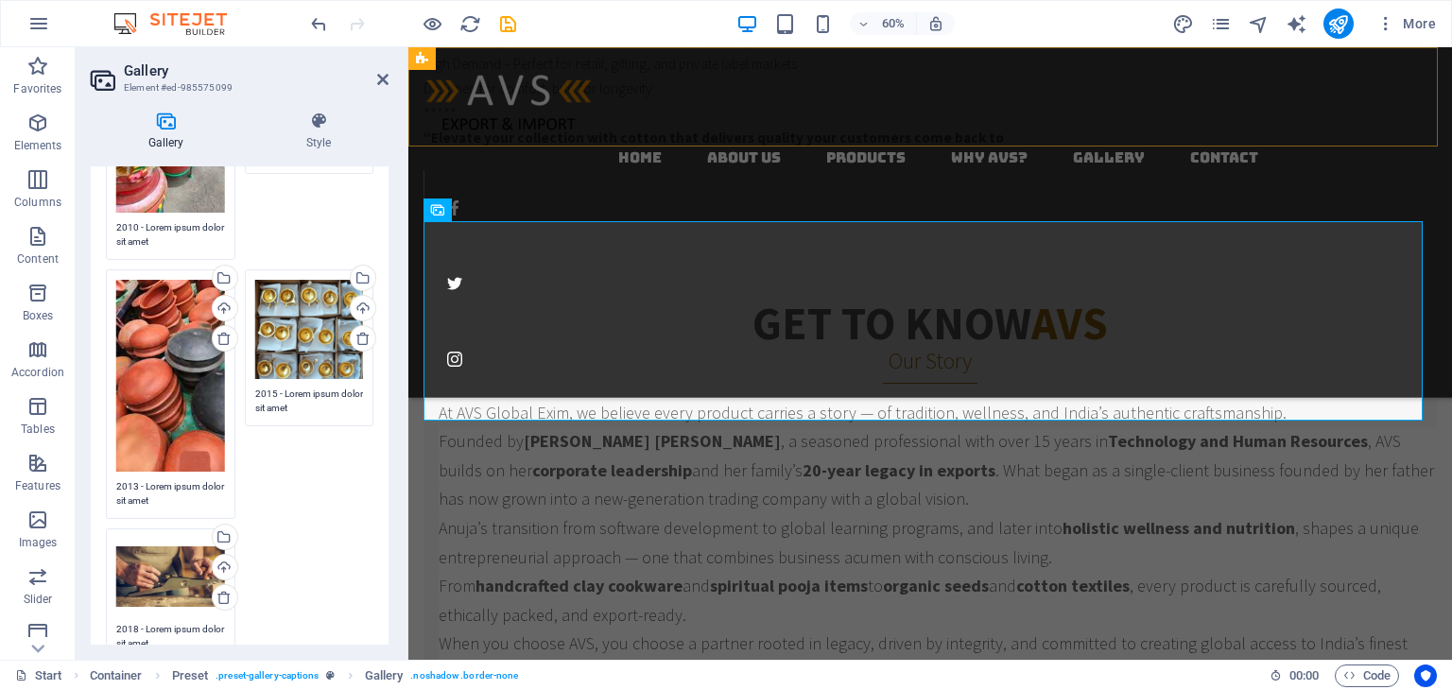
scroll to position [3867, 0]
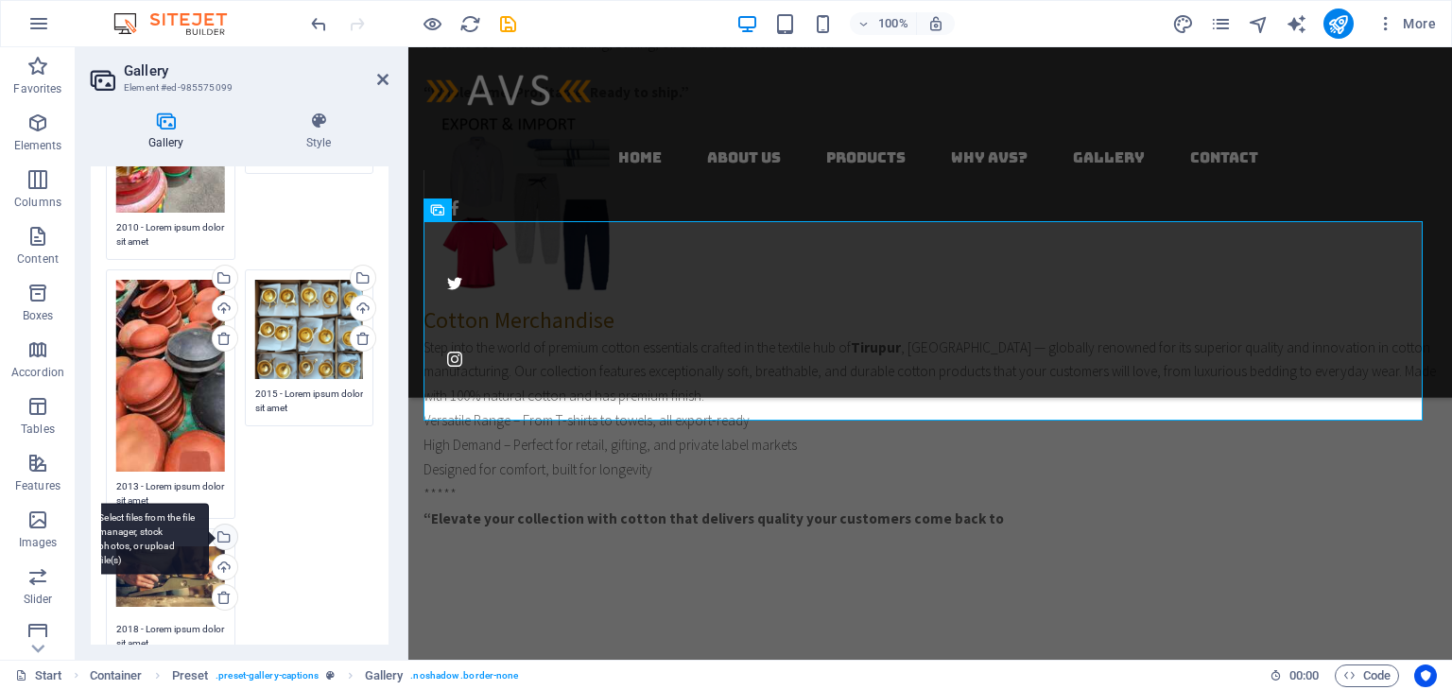
click at [223, 532] on div "Select files from the file manager, stock photos, or upload file(s)" at bounding box center [223, 539] width 28 height 28
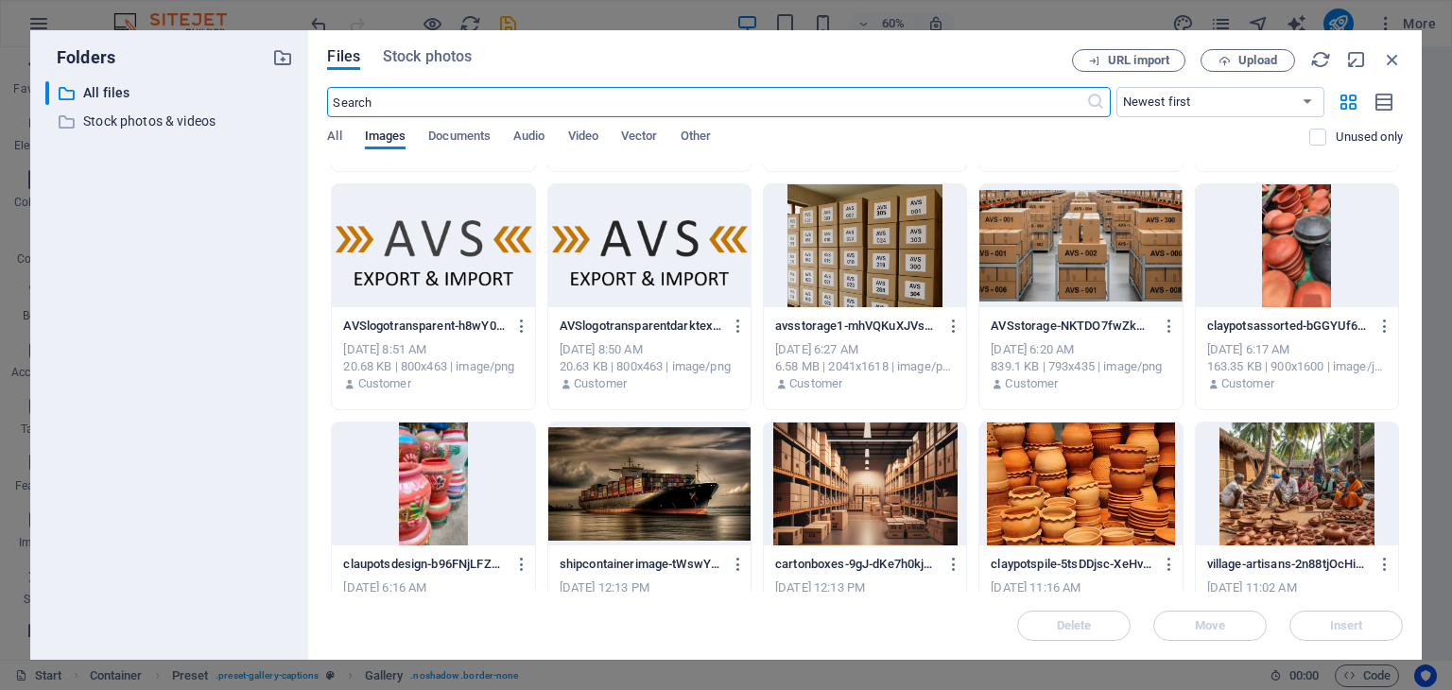
scroll to position [193, 0]
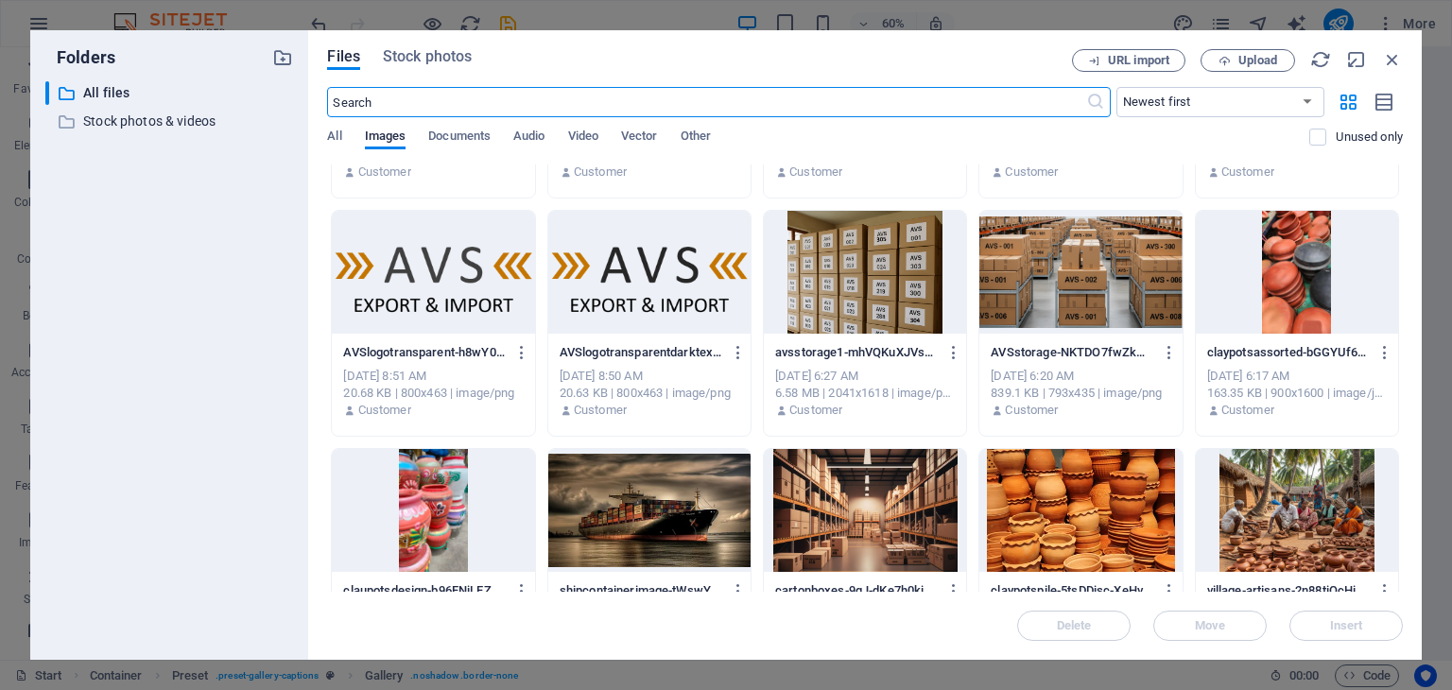
click at [872, 276] on div at bounding box center [865, 272] width 202 height 123
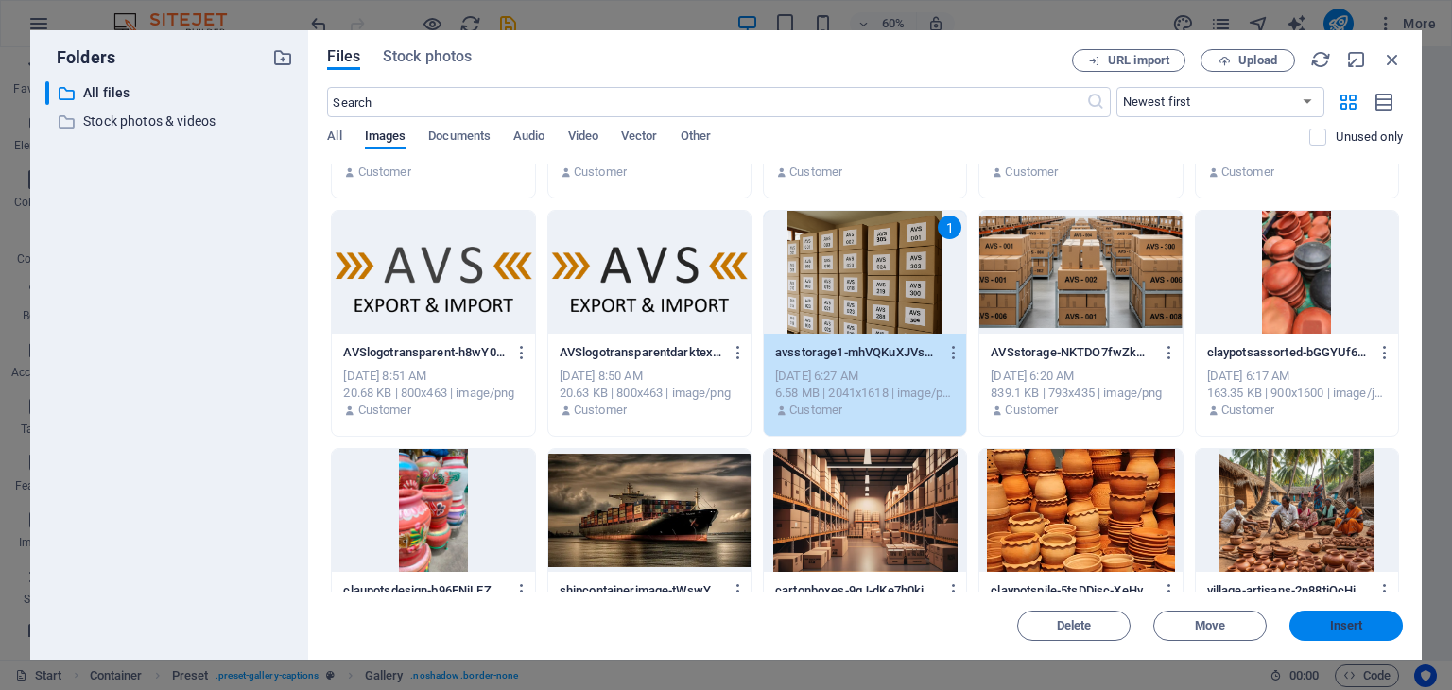
click at [1331, 617] on button "Insert" at bounding box center [1345, 626] width 113 height 30
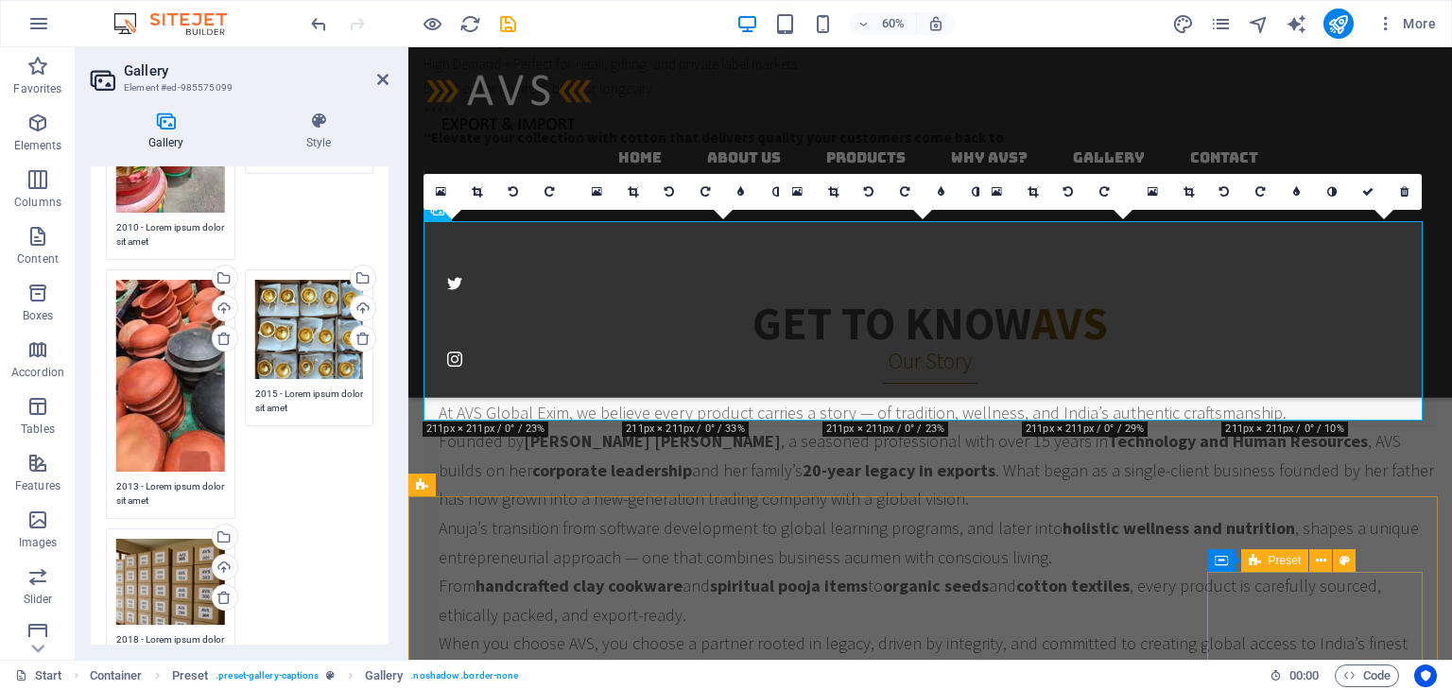
scroll to position [3867, 0]
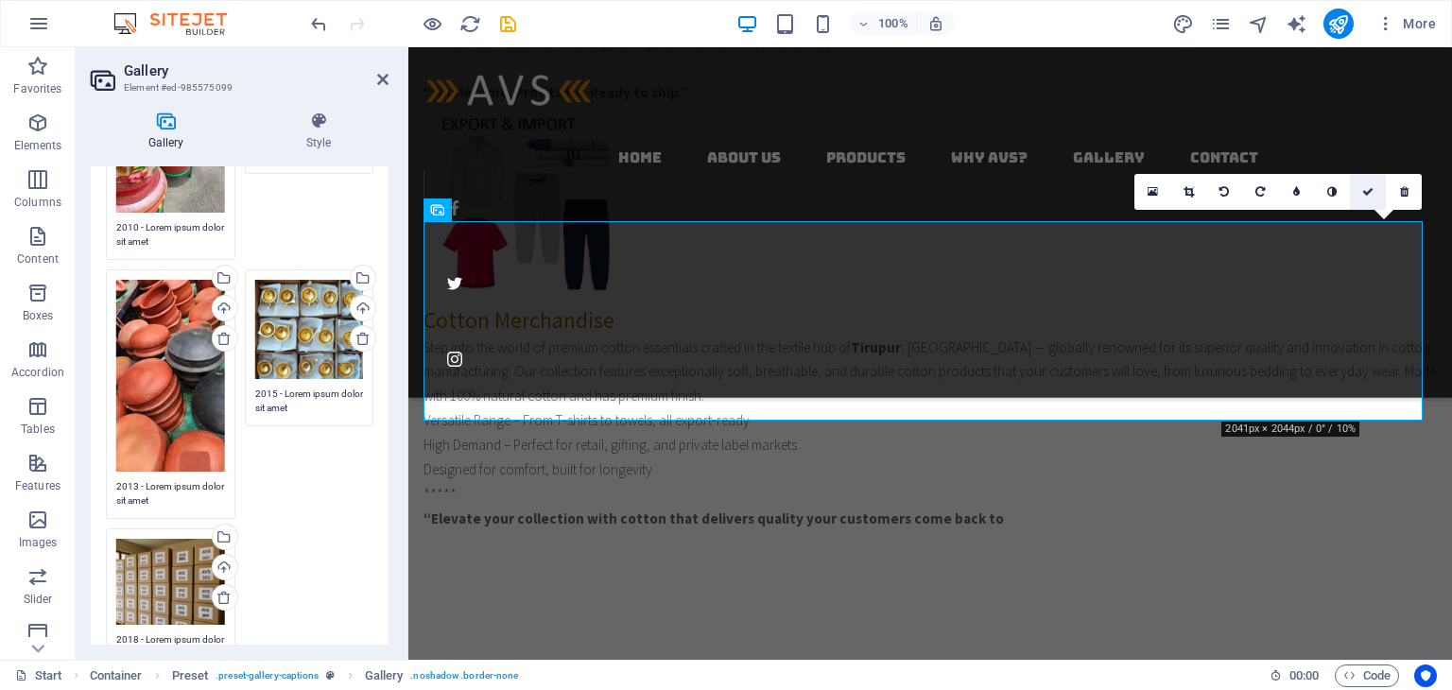
click at [1379, 179] on link at bounding box center [1368, 192] width 36 height 36
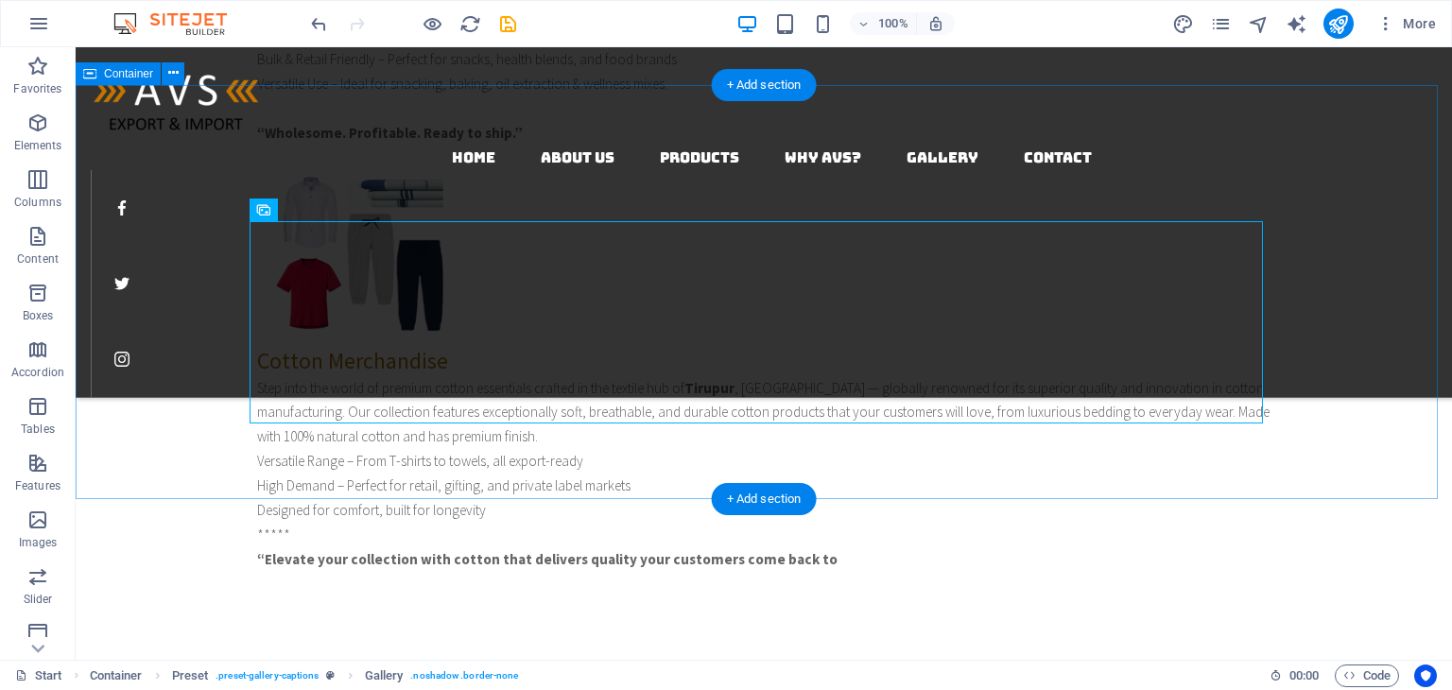
scroll to position [4197, 0]
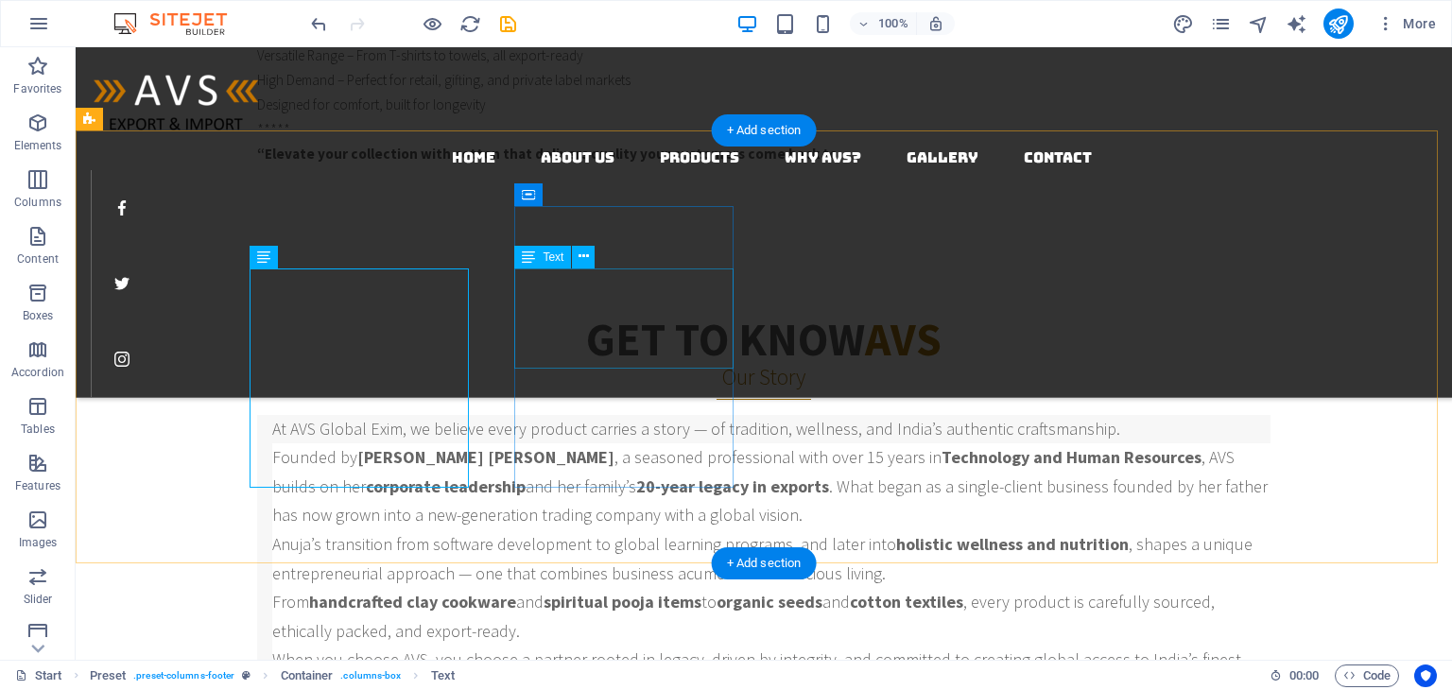
scroll to position [4194, 0]
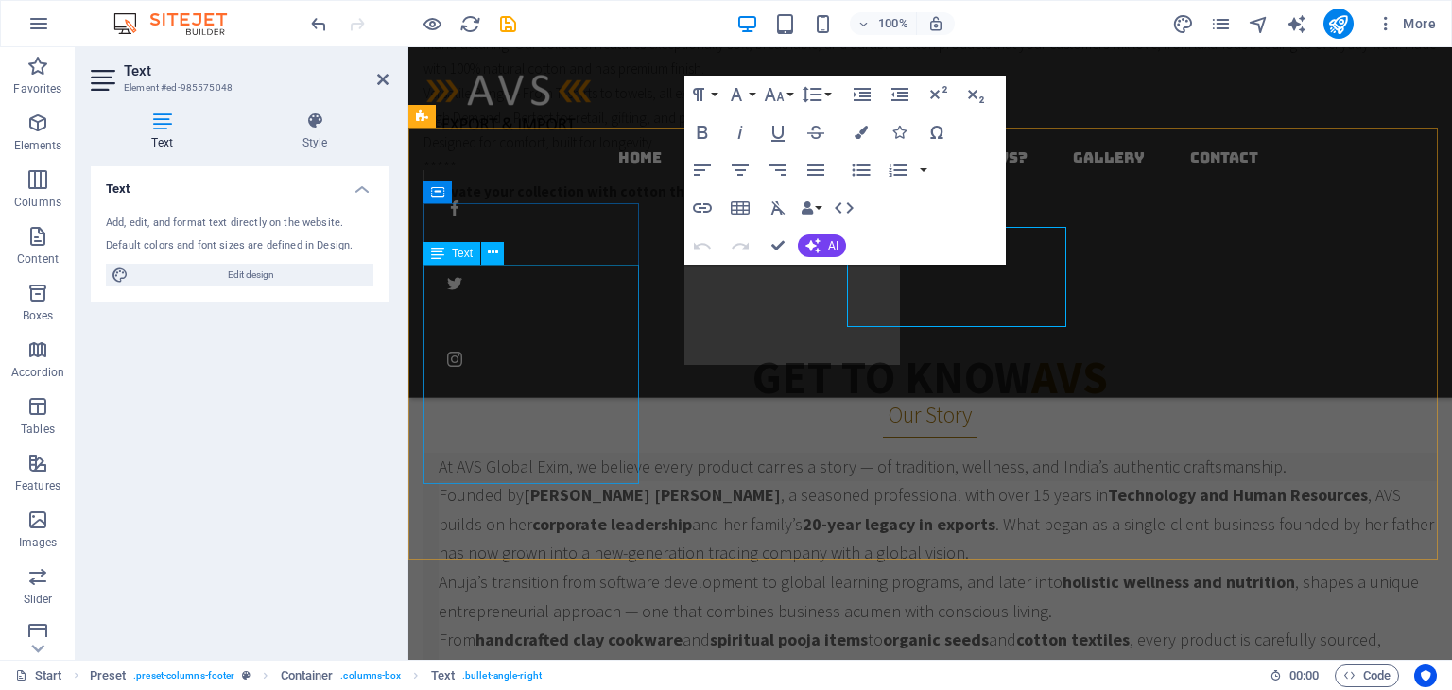
scroll to position [4236, 0]
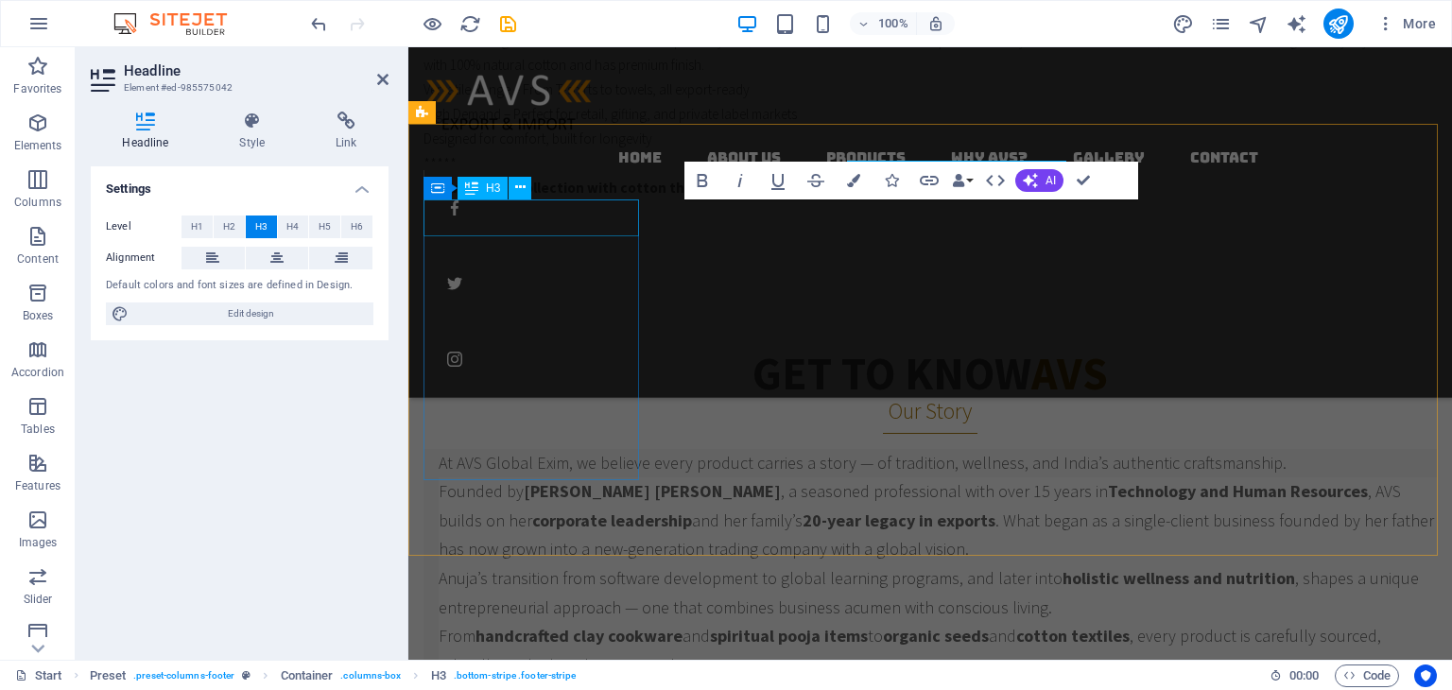
scroll to position [4240, 0]
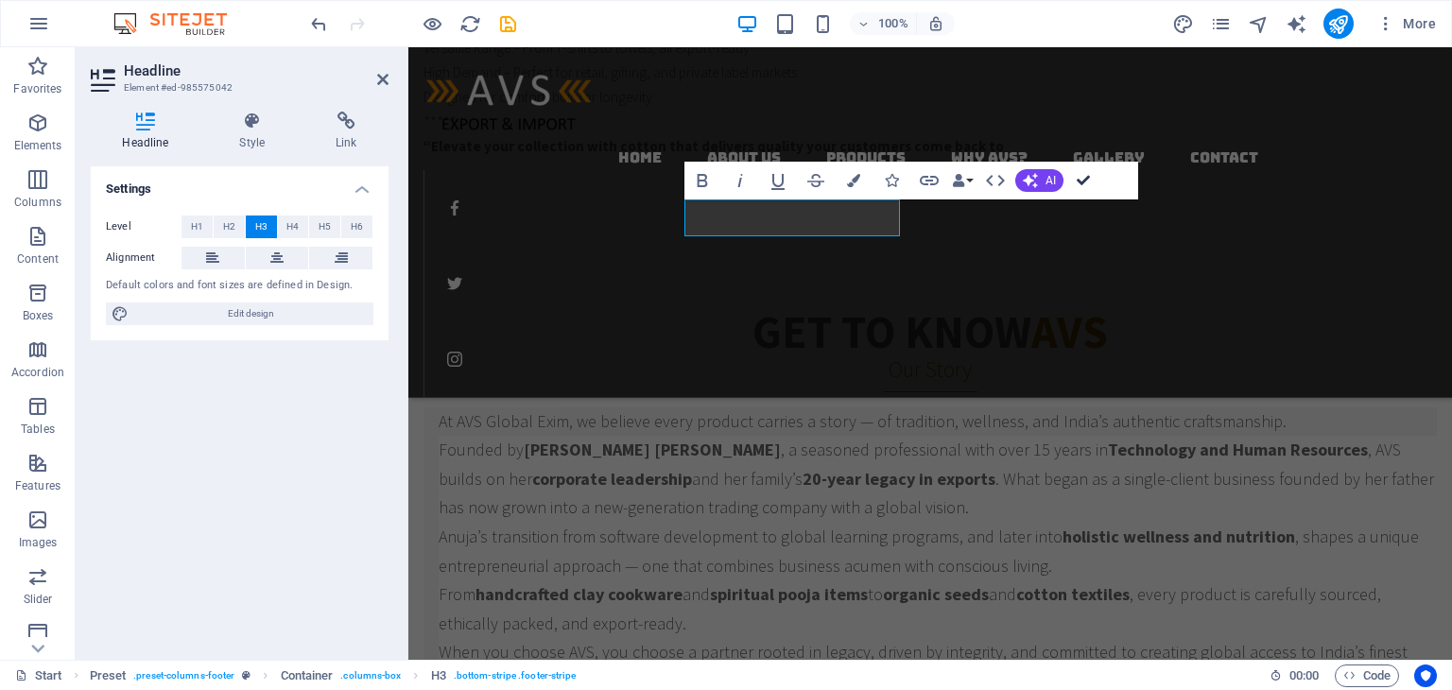
drag, startPoint x: 1094, startPoint y: 173, endPoint x: 1014, endPoint y: 126, distance: 92.4
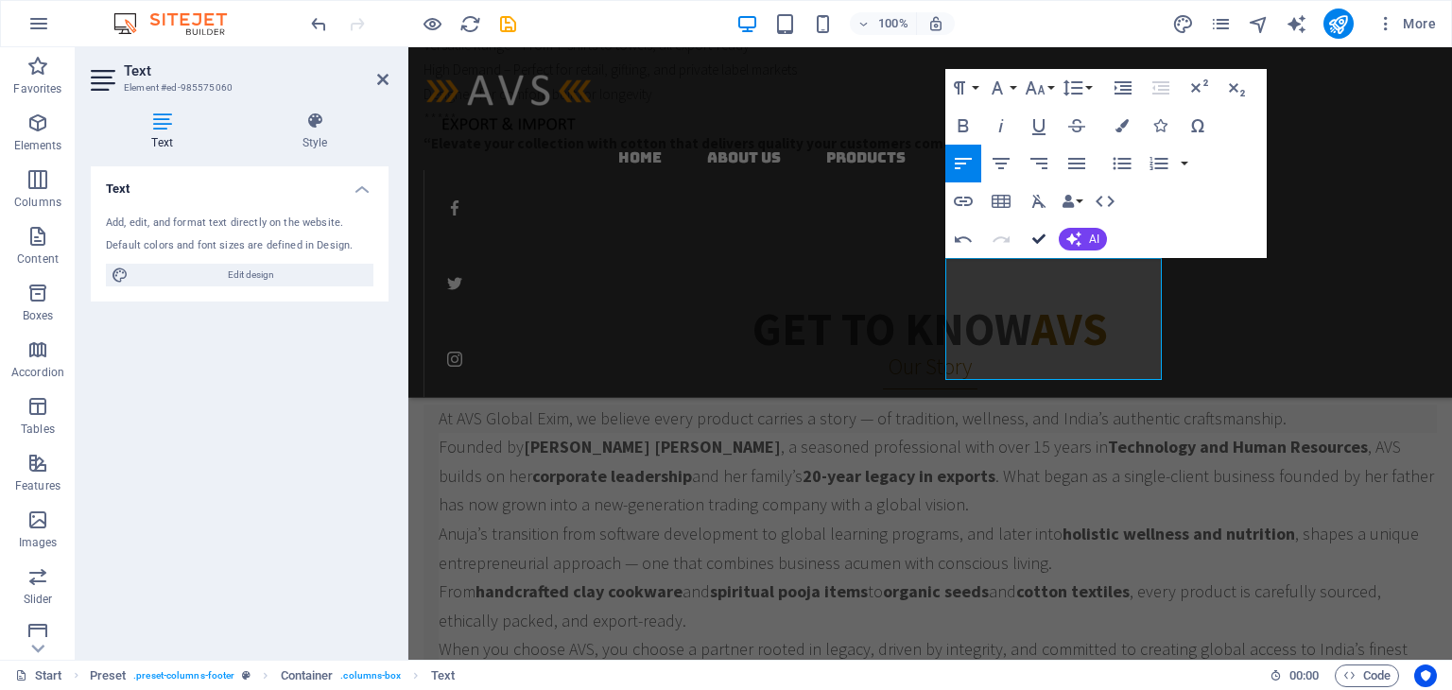
scroll to position [4205, 0]
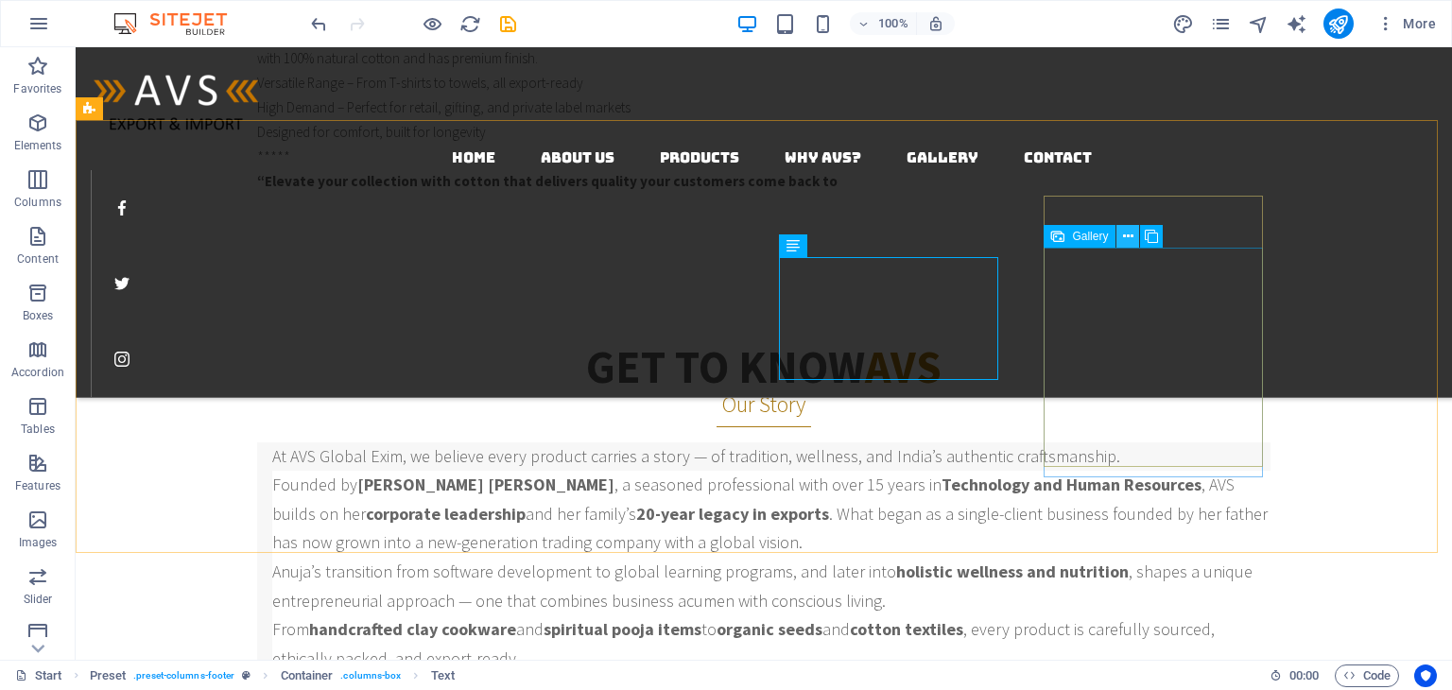
click at [1126, 235] on icon at bounding box center [1128, 237] width 10 height 20
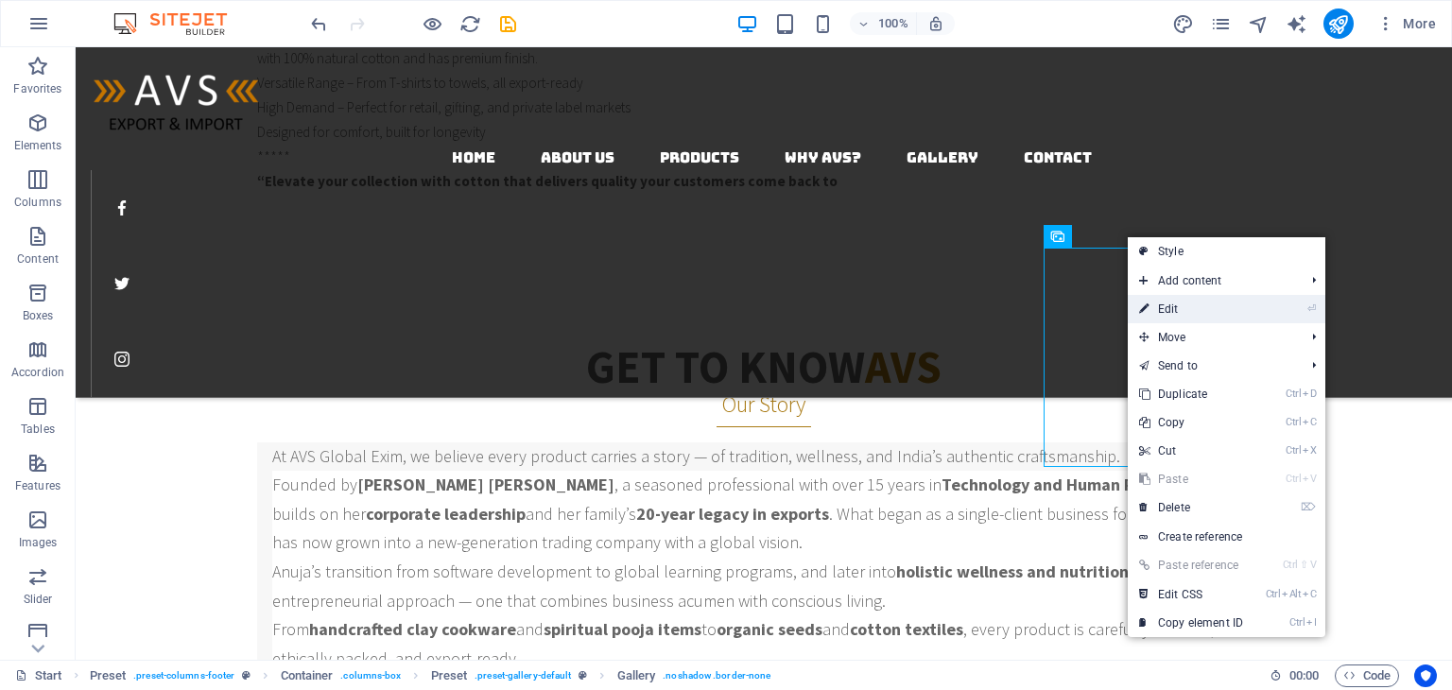
click at [1181, 309] on link "⏎ Edit" at bounding box center [1191, 309] width 127 height 28
select select "4"
select select "px"
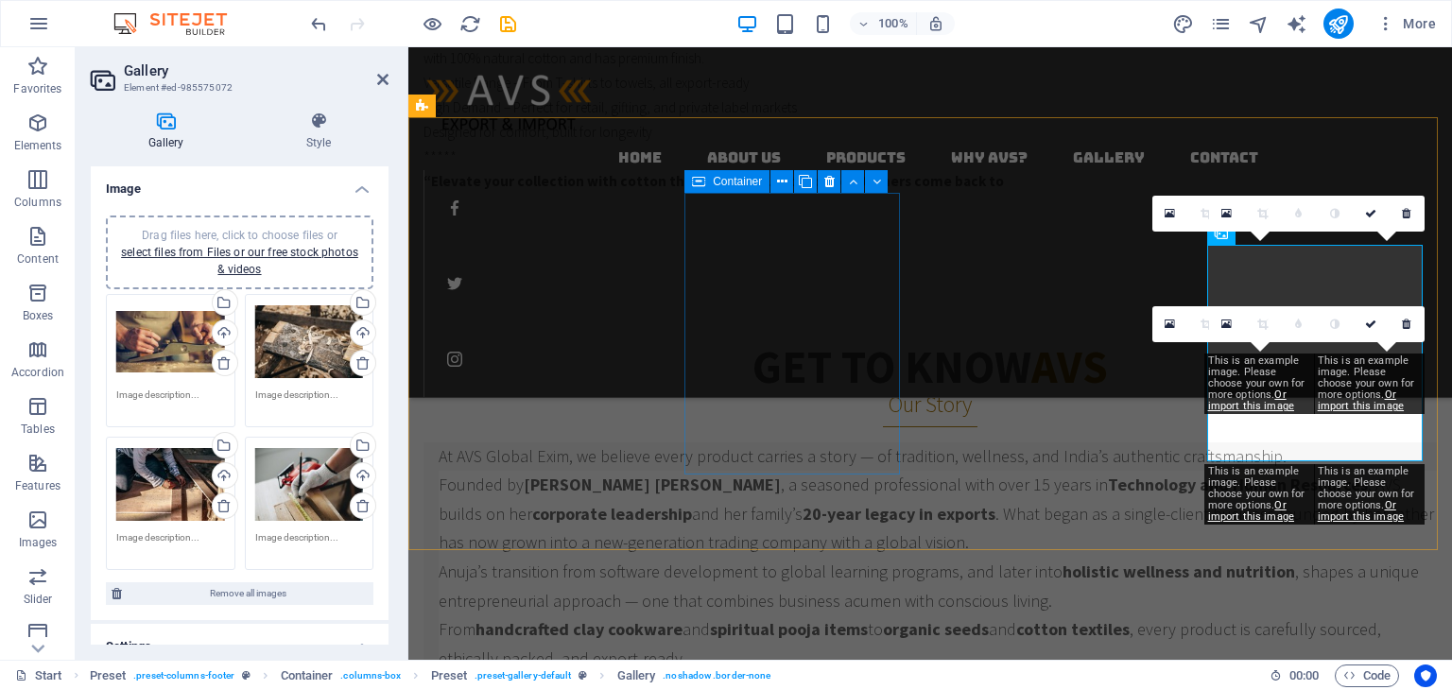
scroll to position [4246, 0]
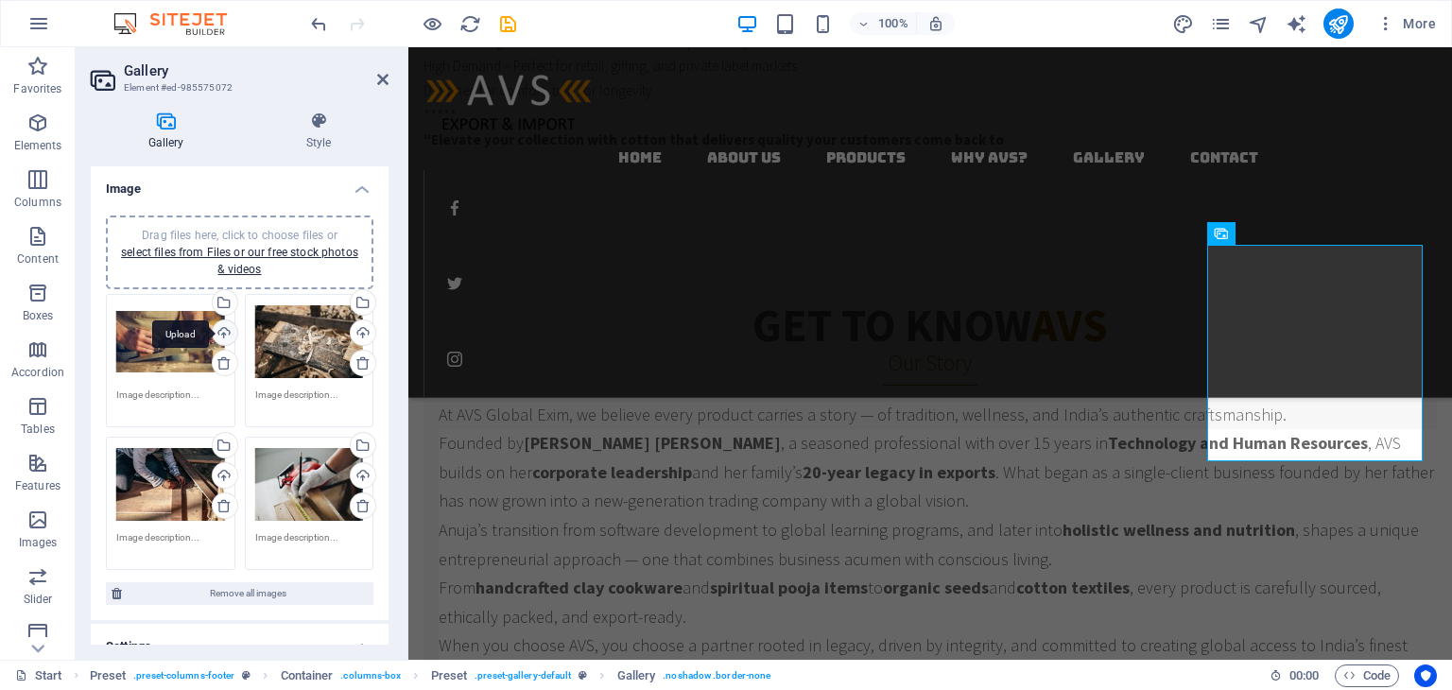
click at [215, 334] on div "Upload" at bounding box center [223, 334] width 28 height 28
click at [225, 305] on div "Select files from the file manager, stock photos, or upload file(s)" at bounding box center [223, 304] width 28 height 28
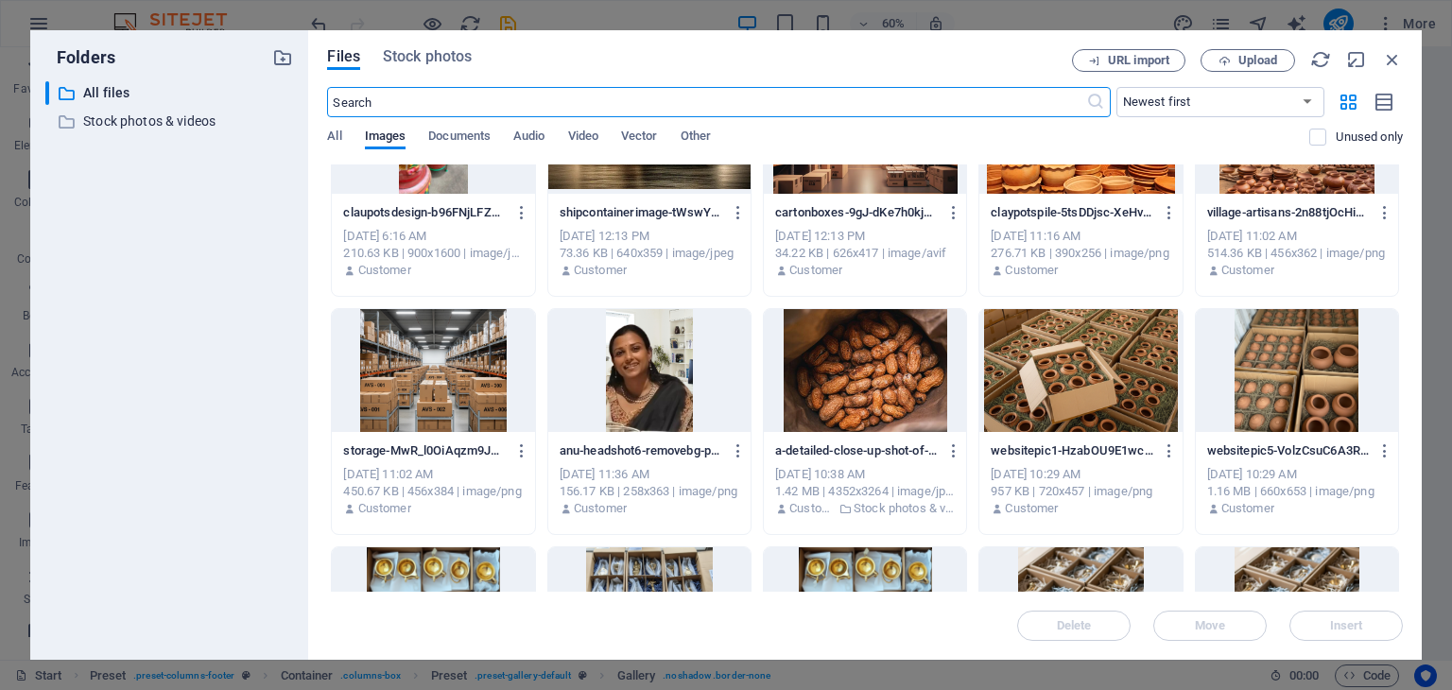
scroll to position [382, 0]
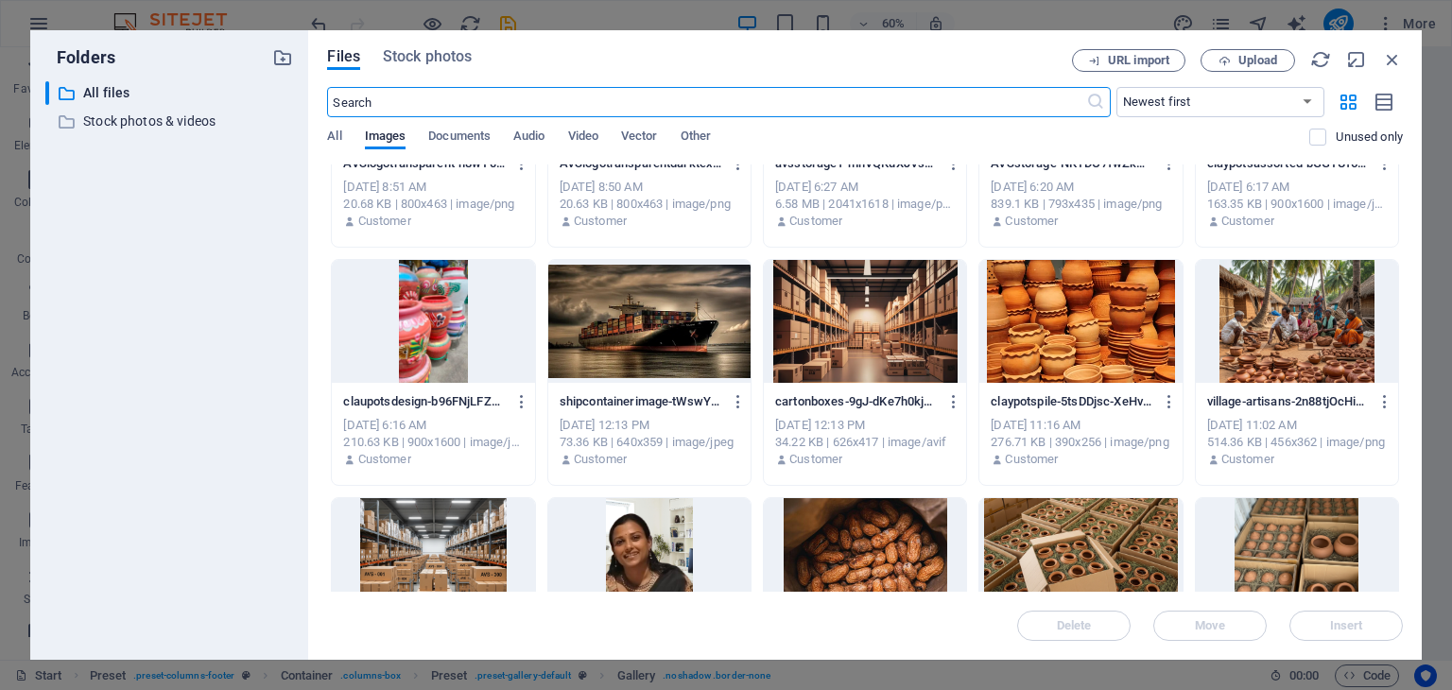
click at [1025, 316] on div at bounding box center [1080, 321] width 202 height 123
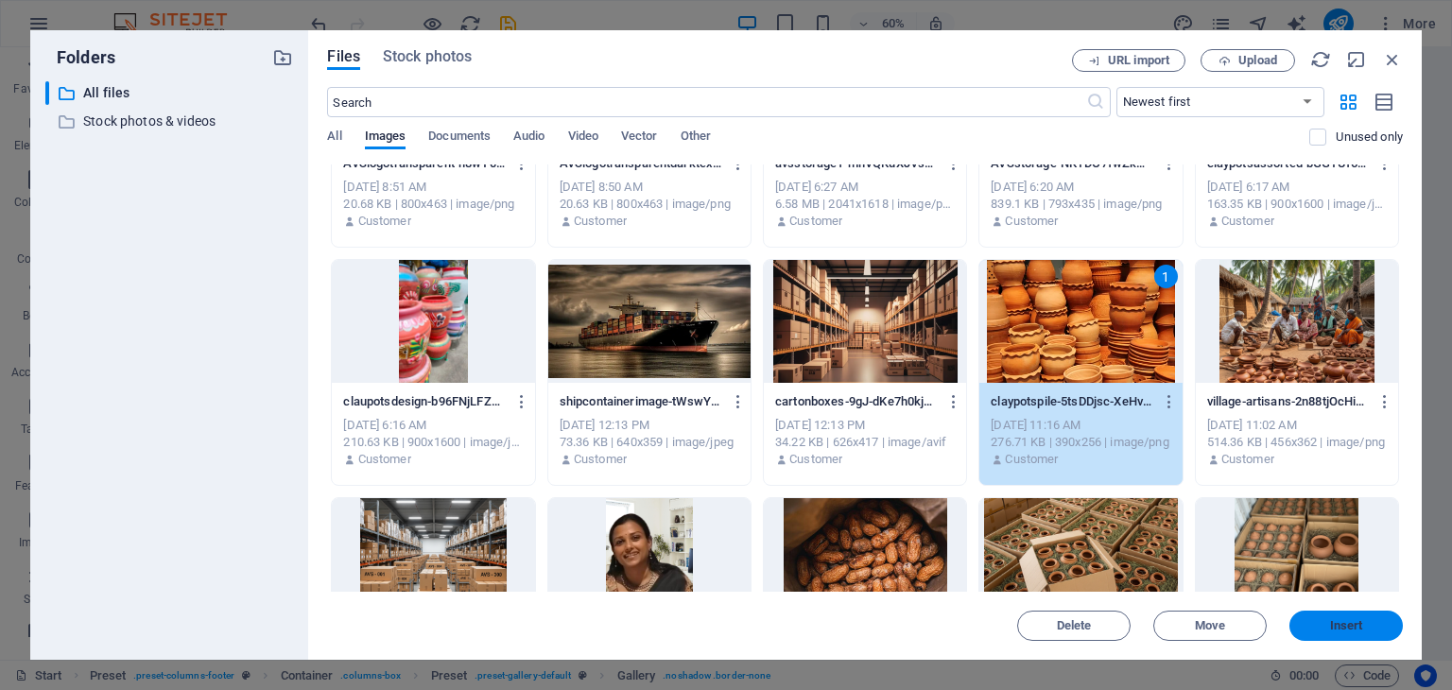
click at [1320, 629] on span "Insert" at bounding box center [1346, 625] width 98 height 11
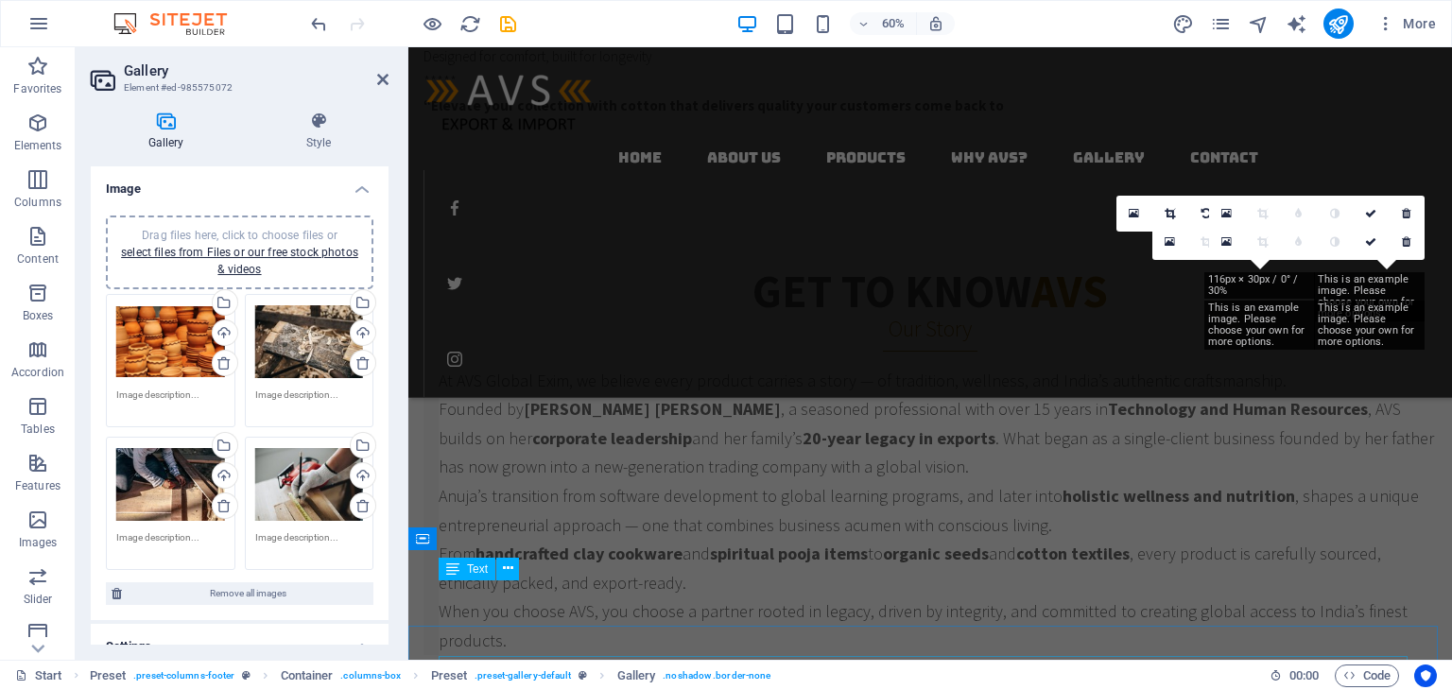
scroll to position [4246, 0]
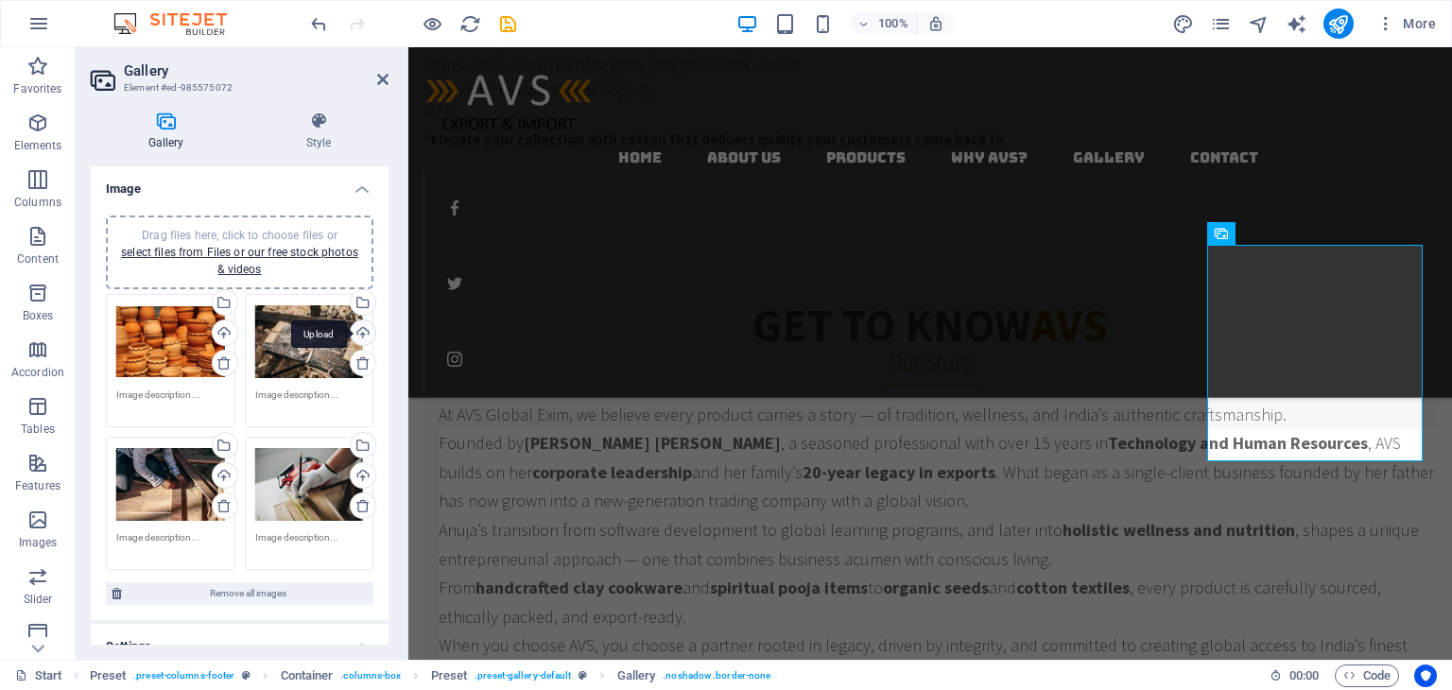
click at [355, 326] on div "Upload" at bounding box center [361, 334] width 28 height 28
click at [361, 301] on div "Select files from the file manager, stock photos, or upload file(s)" at bounding box center [361, 304] width 28 height 28
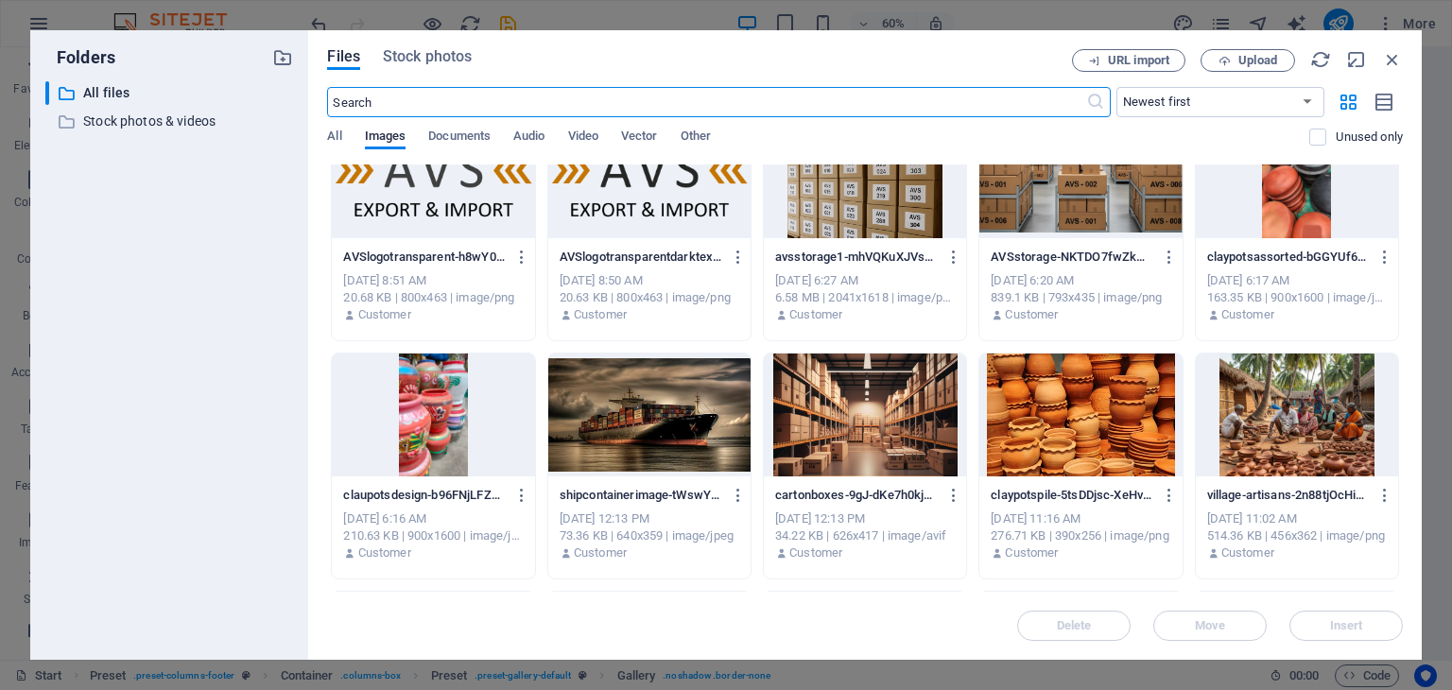
scroll to position [287, 0]
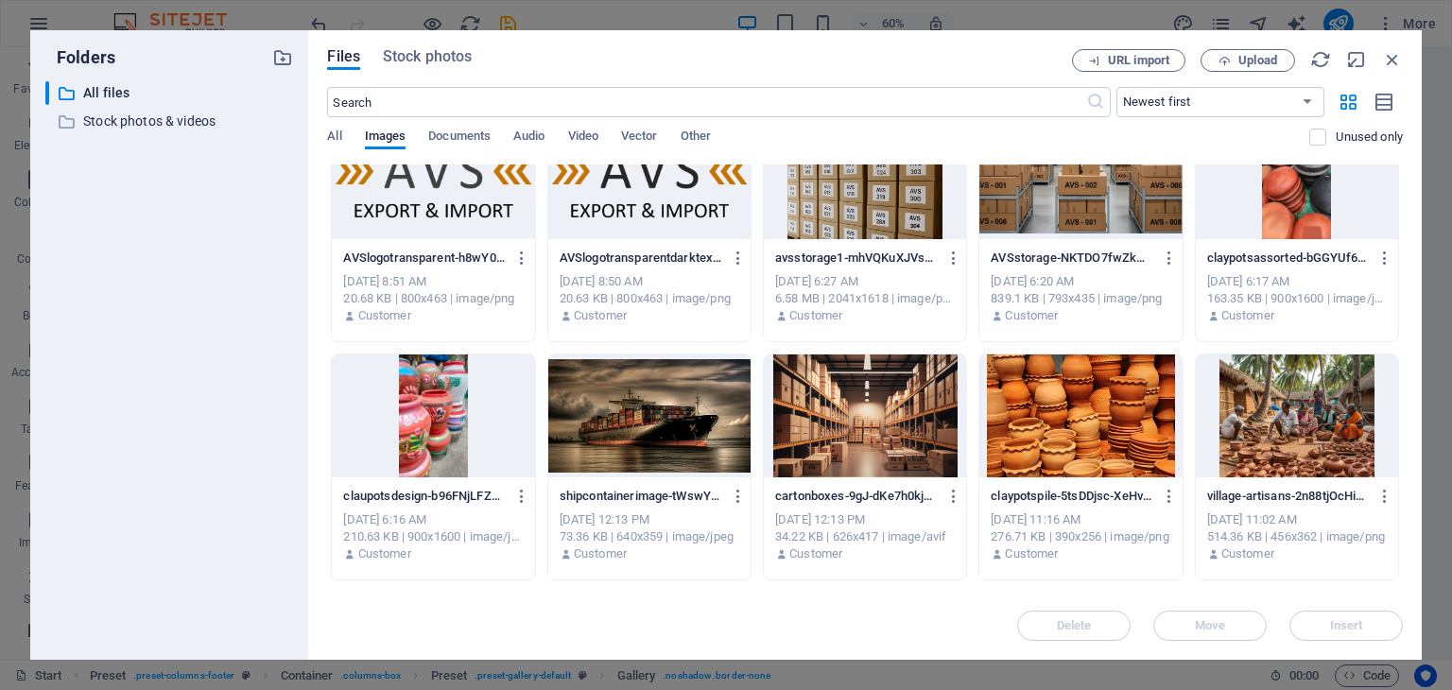
click at [1274, 433] on div at bounding box center [1297, 416] width 202 height 123
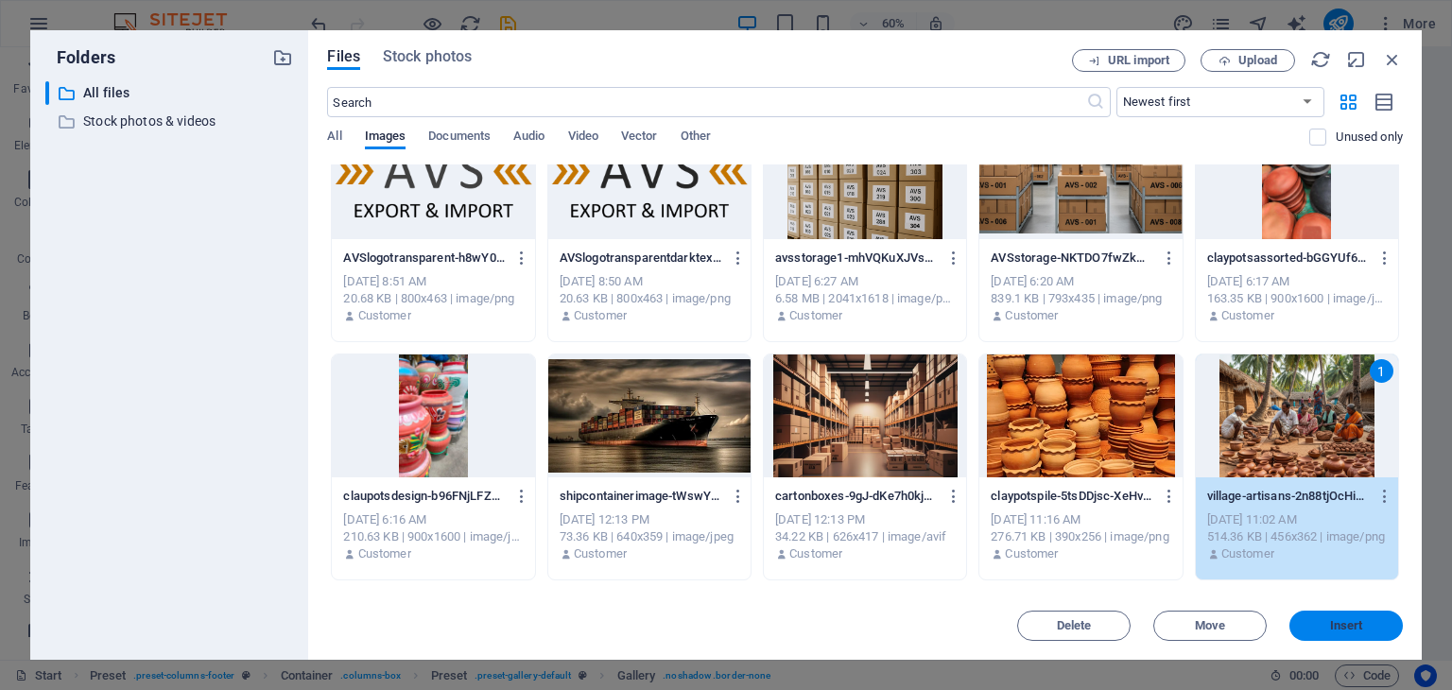
click at [1332, 631] on span "Insert" at bounding box center [1346, 625] width 33 height 11
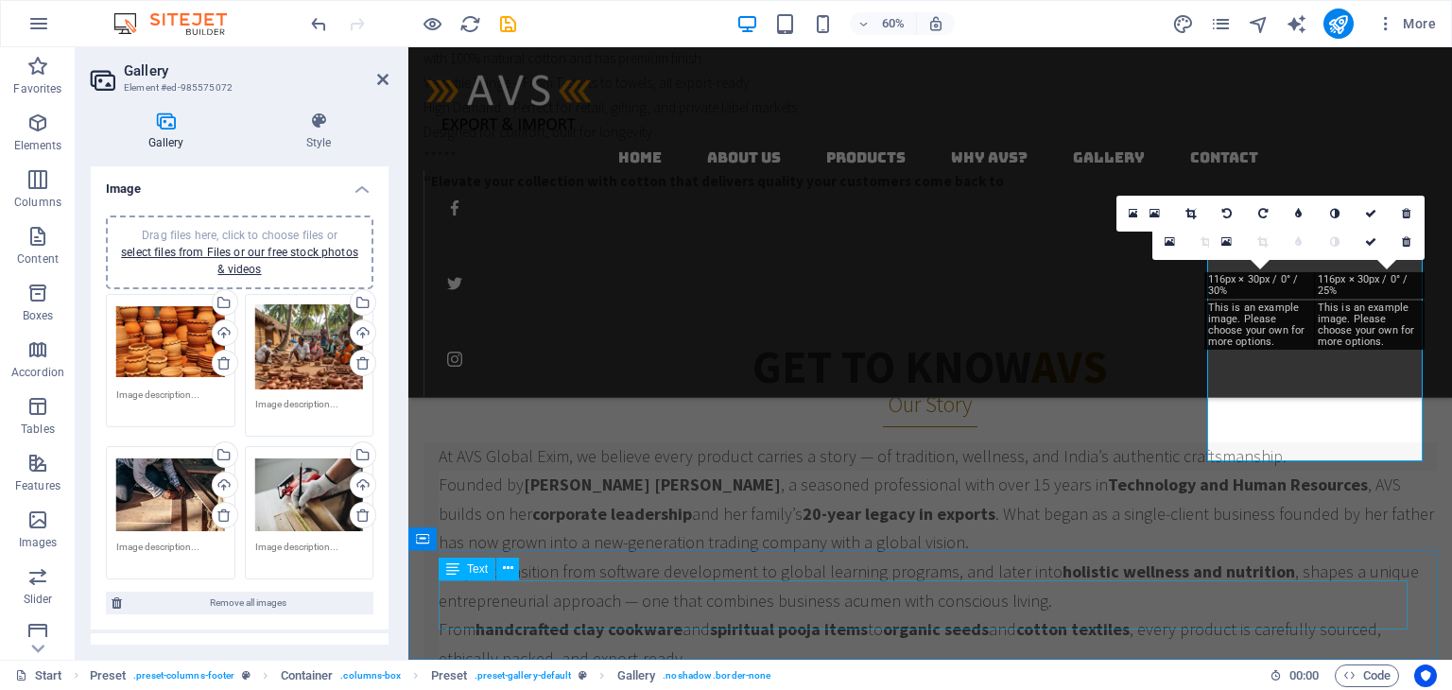
scroll to position [4246, 0]
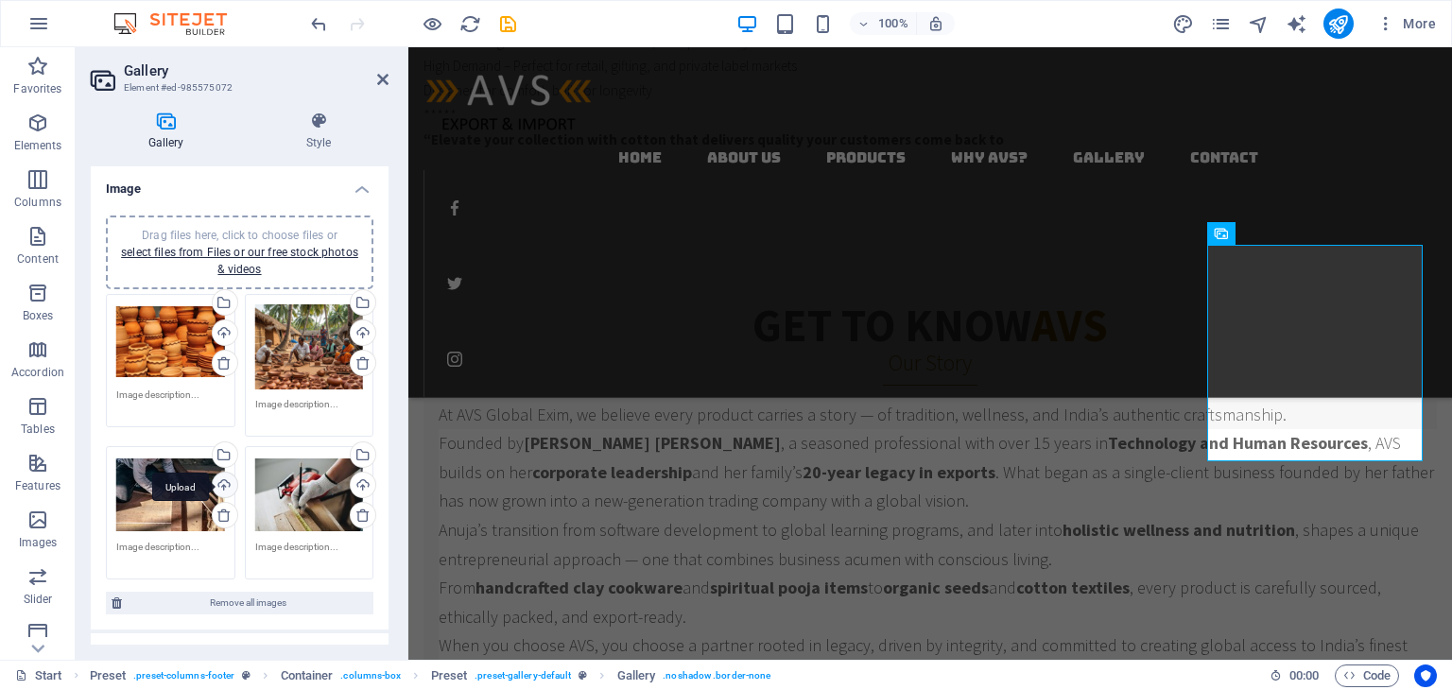
click at [217, 472] on link "Upload" at bounding box center [225, 485] width 26 height 26
click at [209, 449] on div "Select files from the file manager, stock photos, or upload file(s)" at bounding box center [147, 457] width 123 height 71
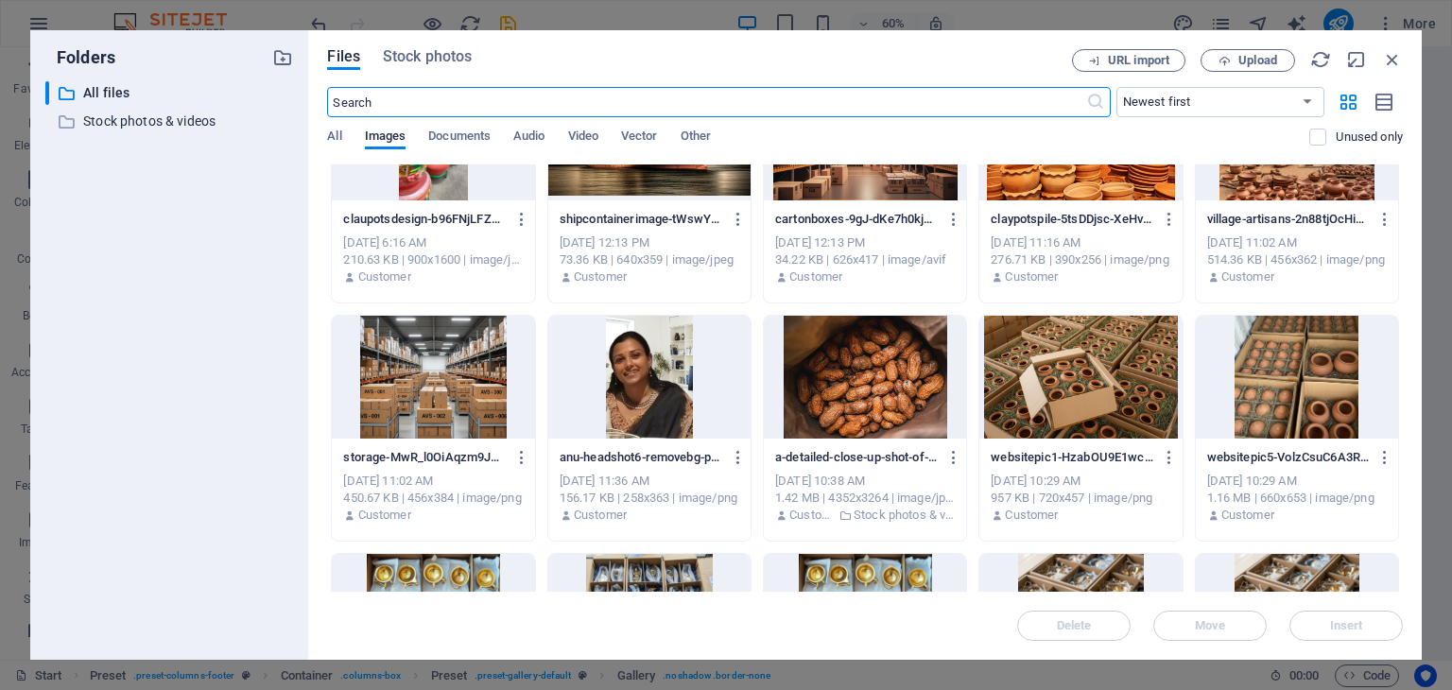
scroll to position [567, 0]
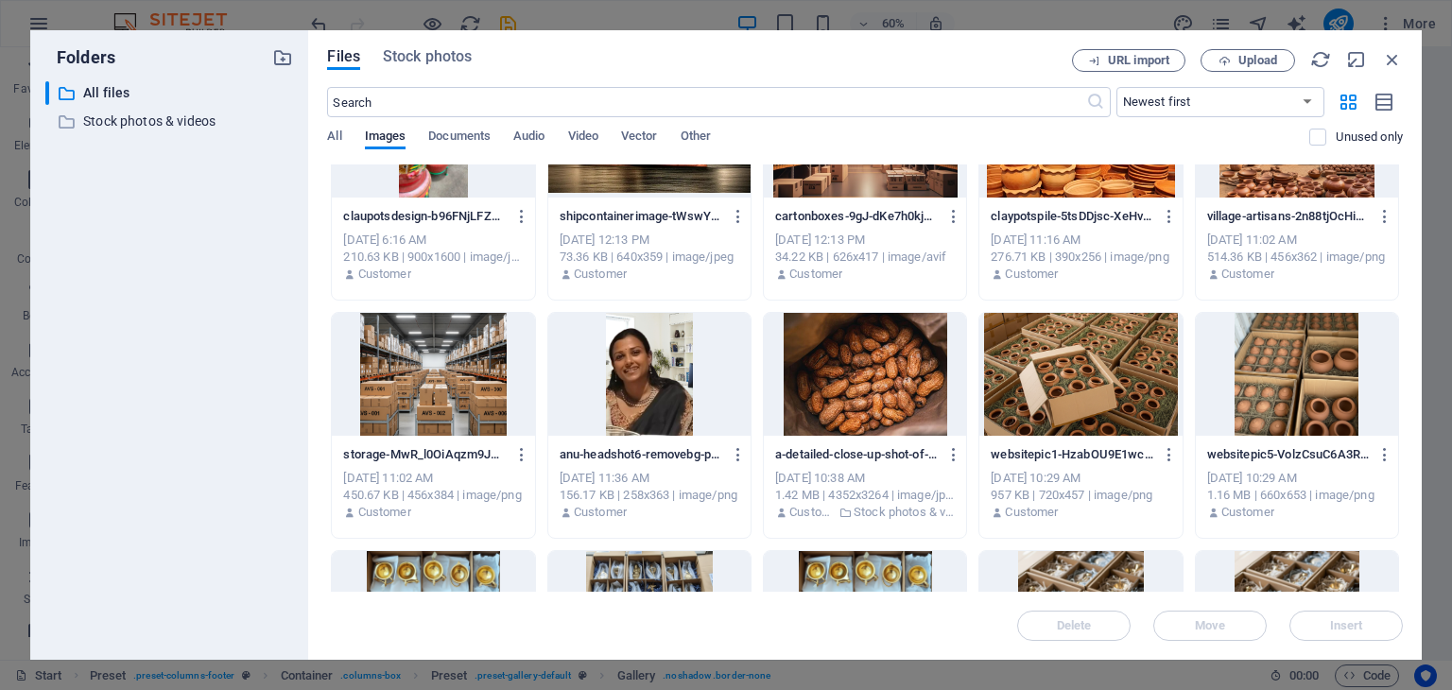
click at [853, 337] on div at bounding box center [865, 374] width 202 height 123
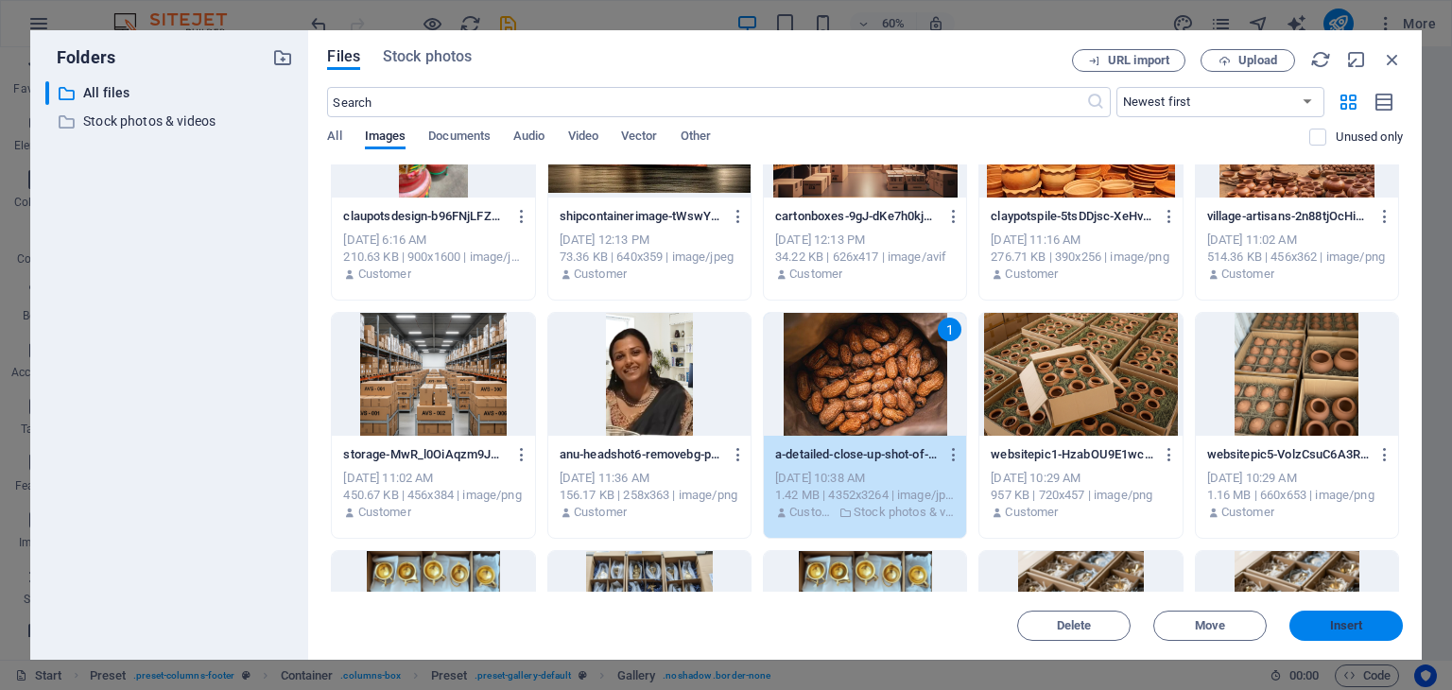
click at [1342, 616] on button "Insert" at bounding box center [1345, 626] width 113 height 30
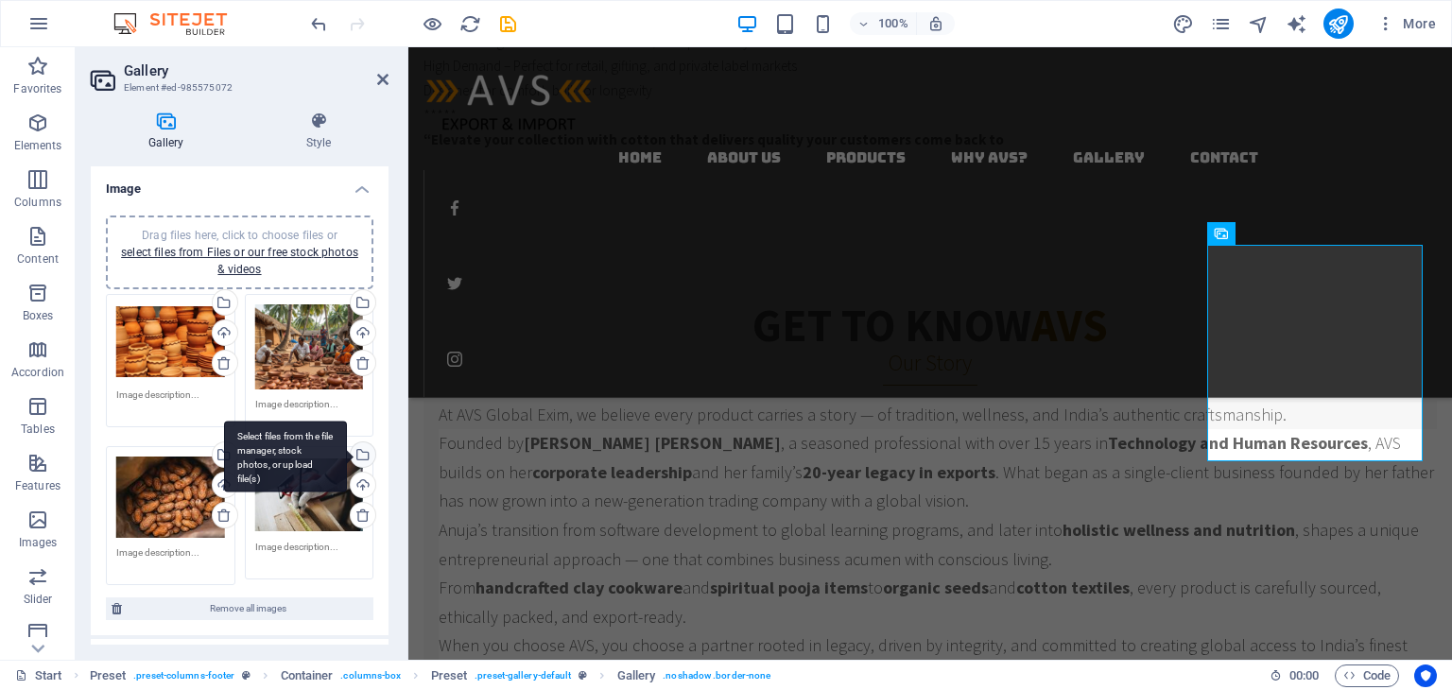
click at [359, 456] on div "Select files from the file manager, stock photos, or upload file(s)" at bounding box center [361, 456] width 28 height 28
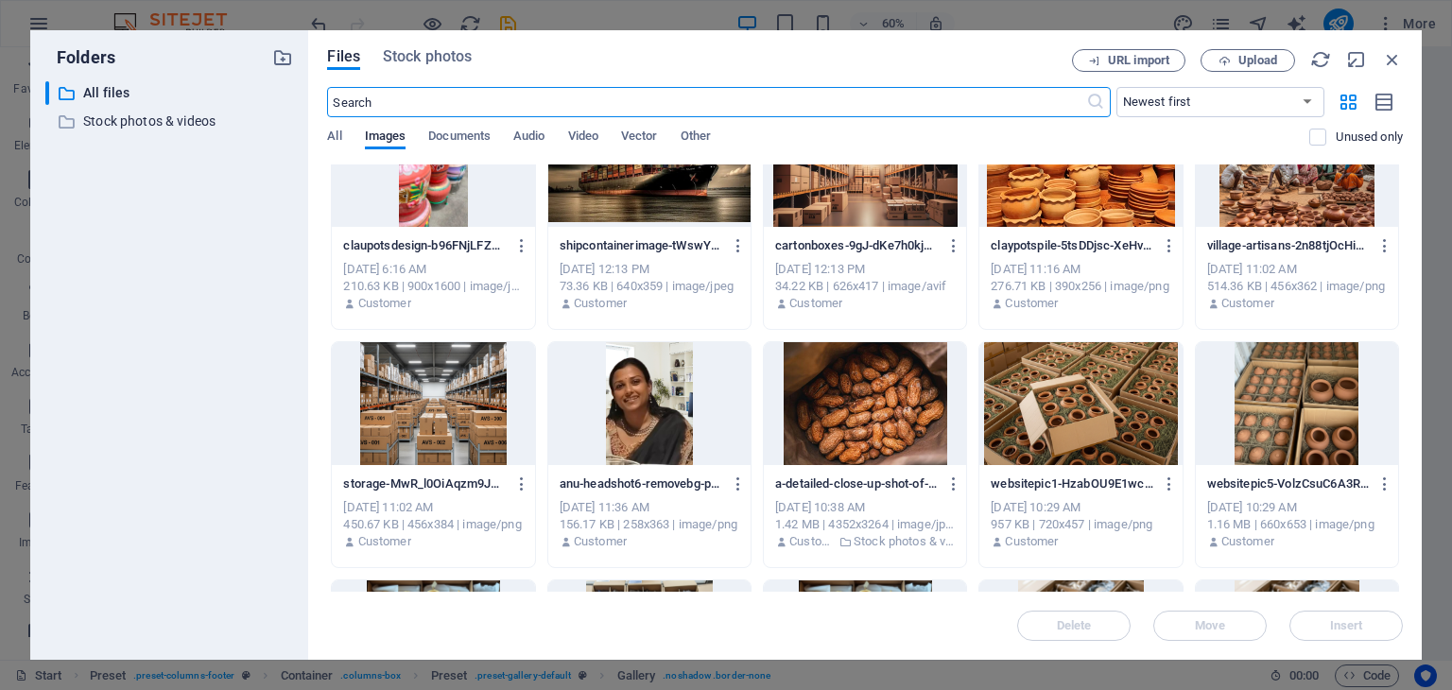
scroll to position [662, 0]
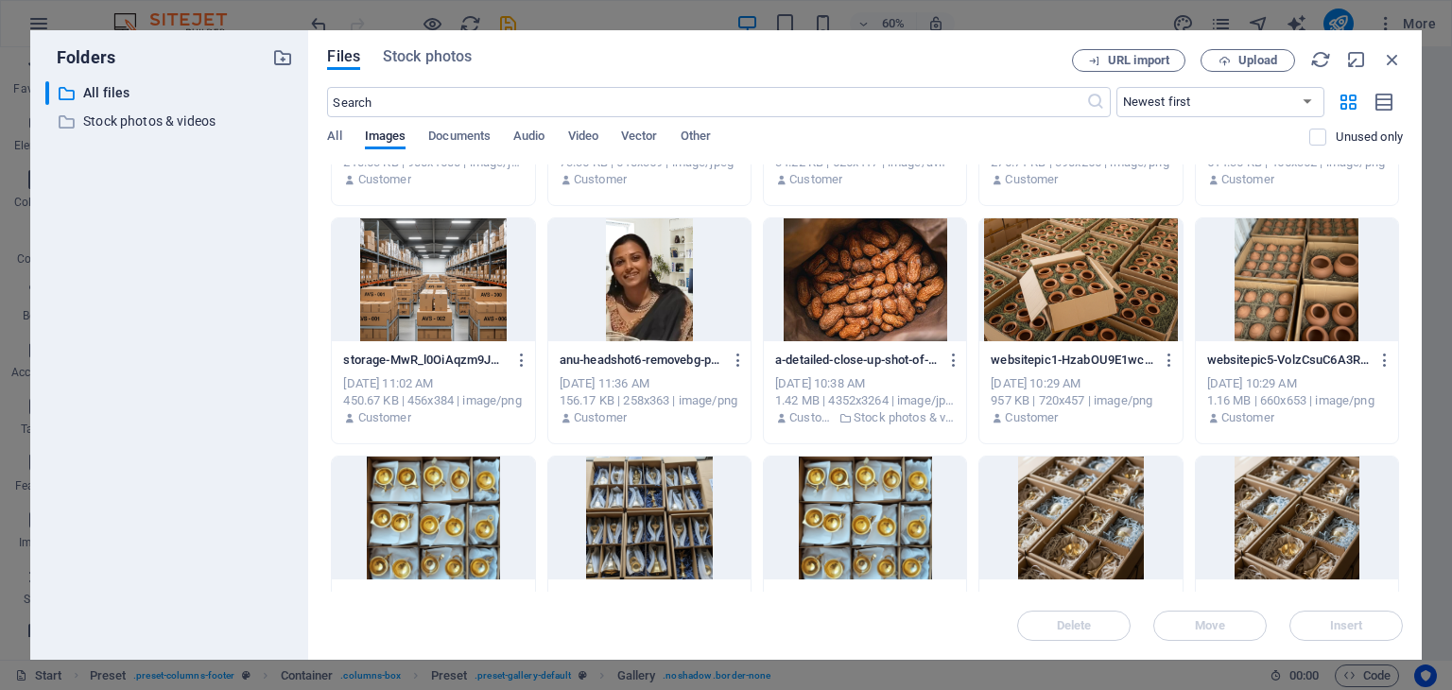
click at [1299, 513] on div at bounding box center [1297, 518] width 202 height 123
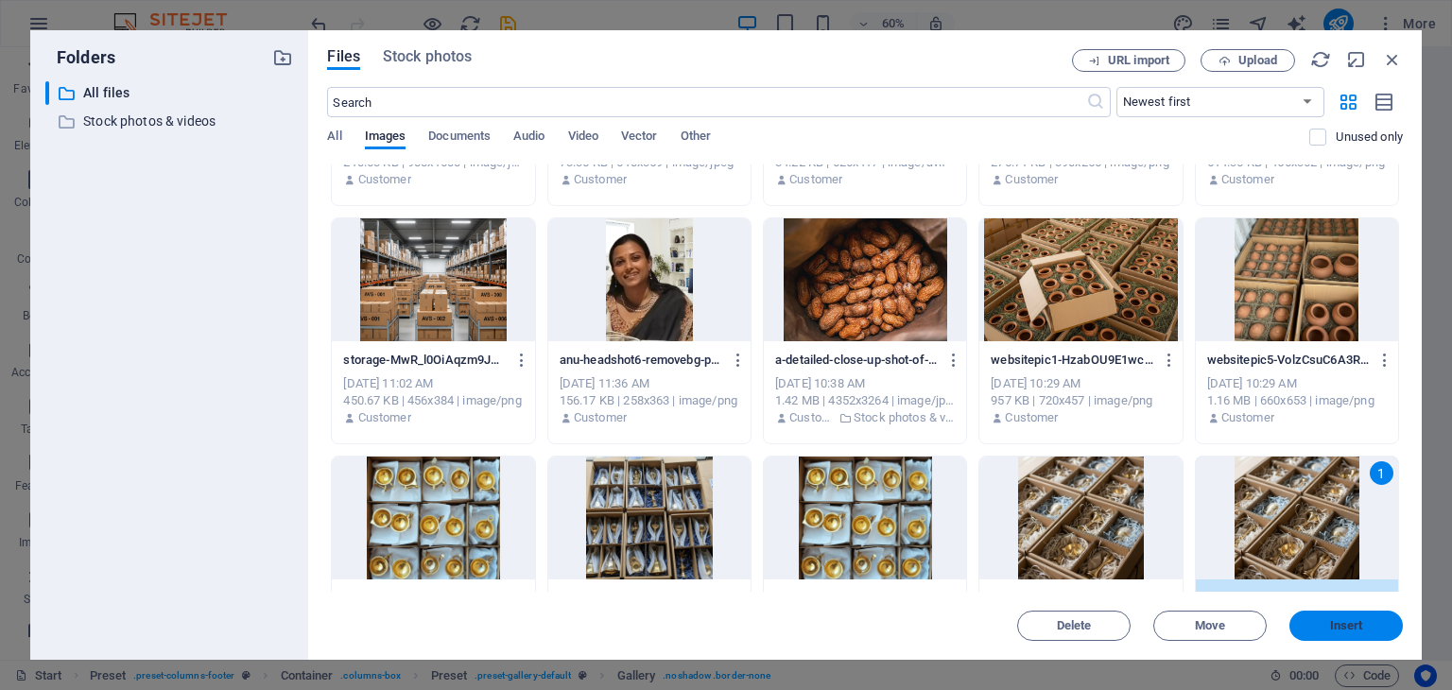
drag, startPoint x: 1322, startPoint y: 625, endPoint x: 856, endPoint y: 511, distance: 479.7
click at [1322, 625] on span "Insert" at bounding box center [1346, 625] width 98 height 11
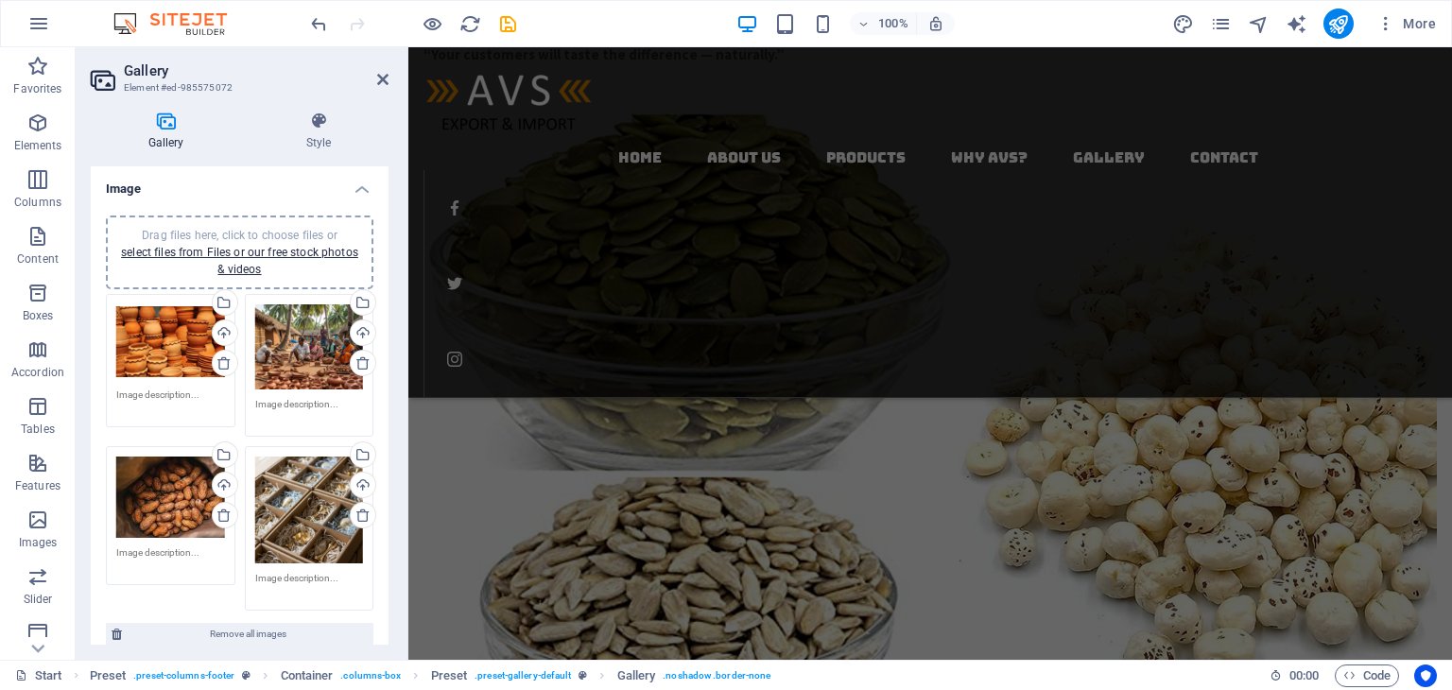
scroll to position [2742, 0]
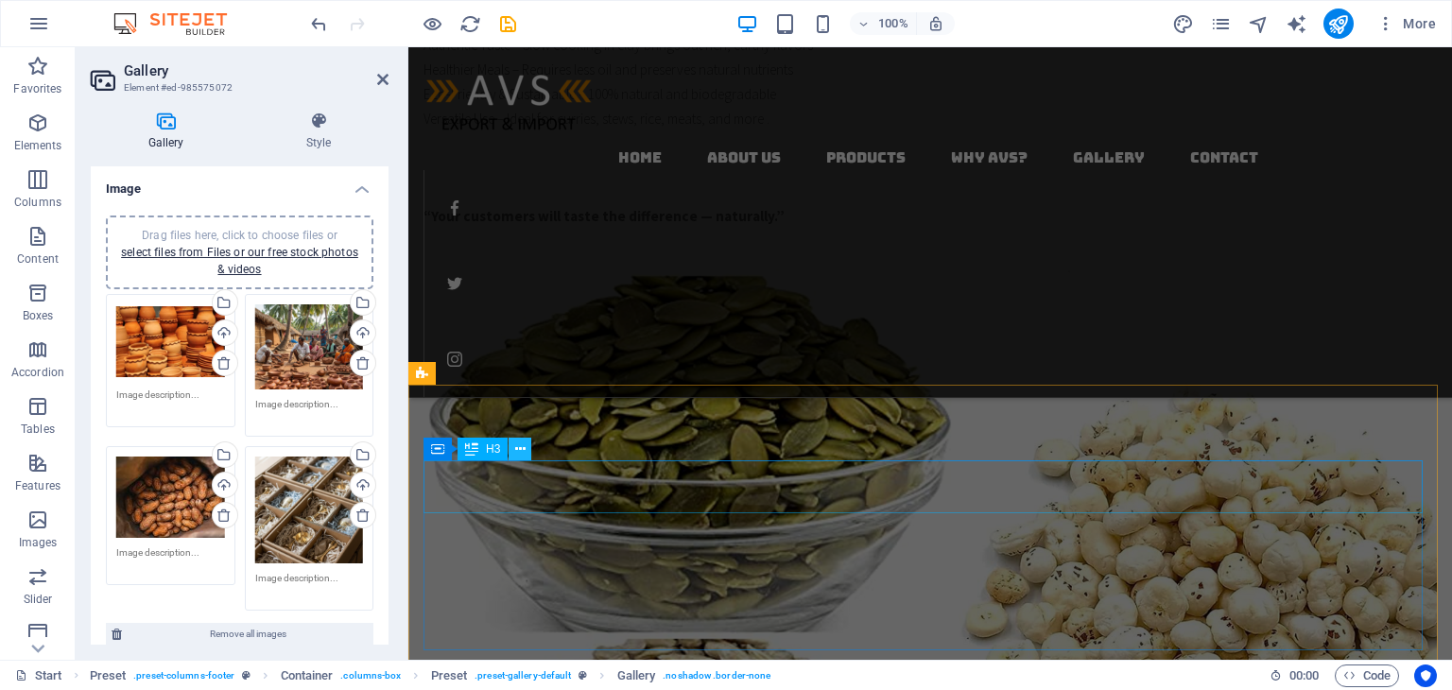
click at [516, 451] on icon at bounding box center [520, 450] width 10 height 20
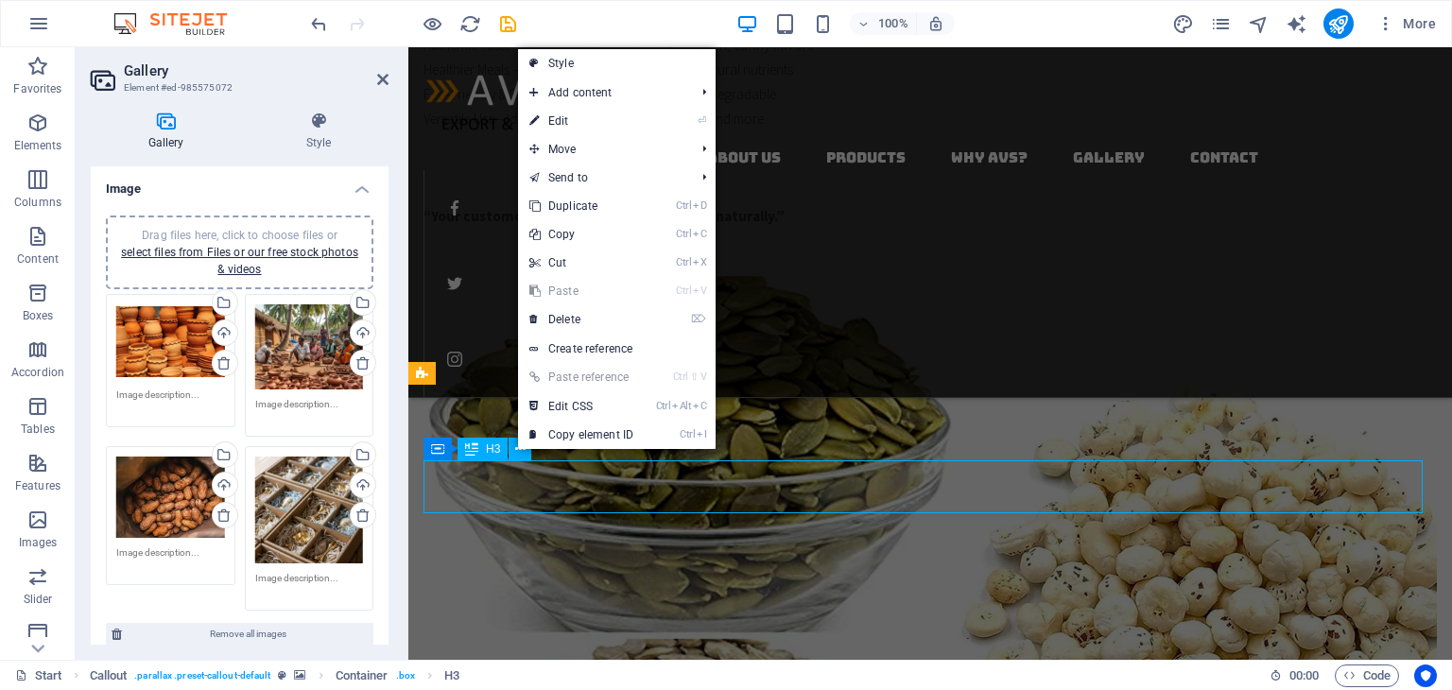
scroll to position [2702, 0]
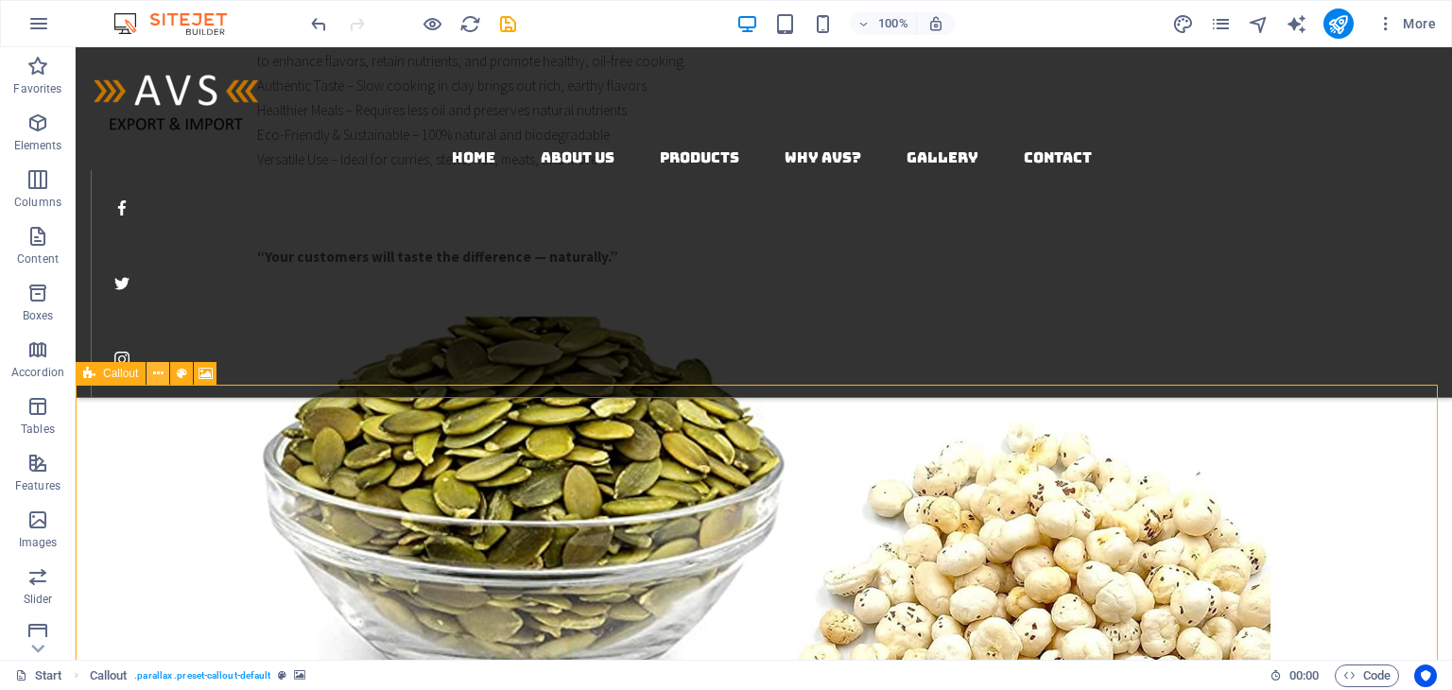
click at [154, 370] on icon at bounding box center [158, 374] width 10 height 20
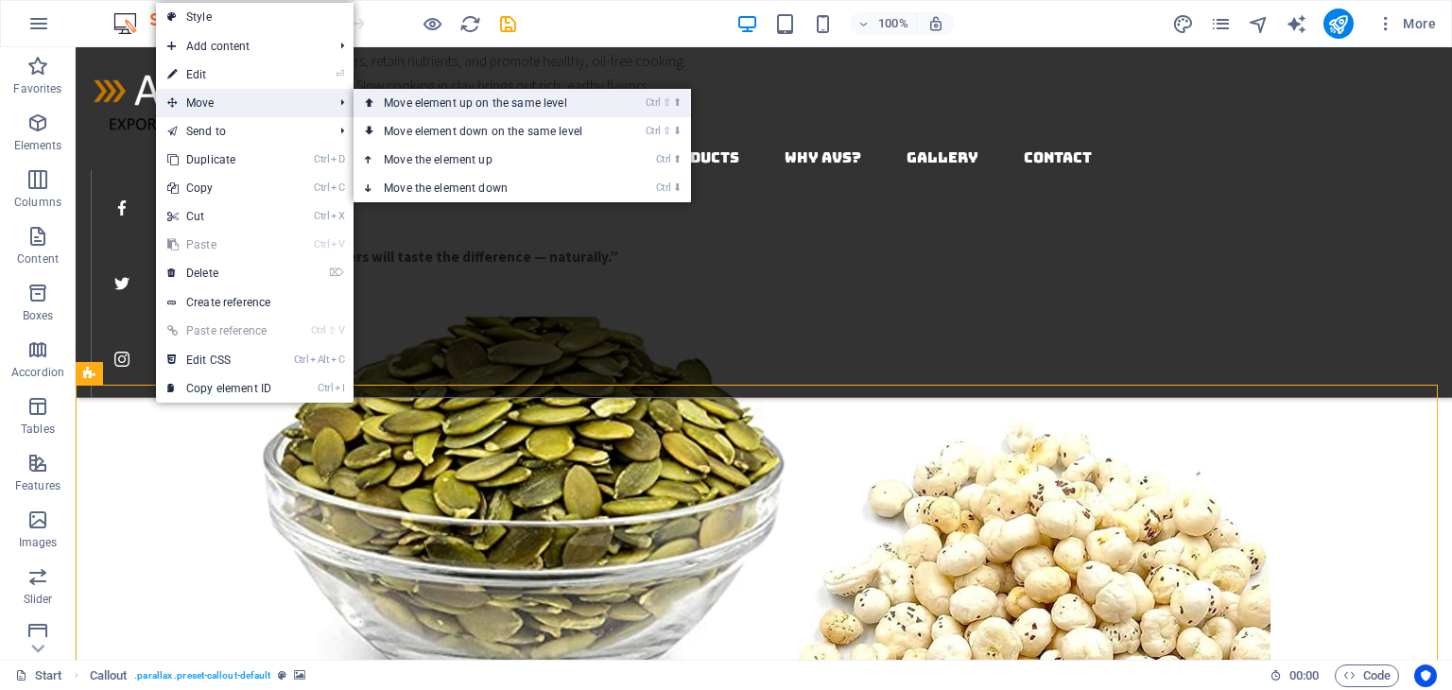
click at [465, 103] on link "Ctrl ⇧ ⬆ Move element up on the same level" at bounding box center [487, 103] width 267 height 28
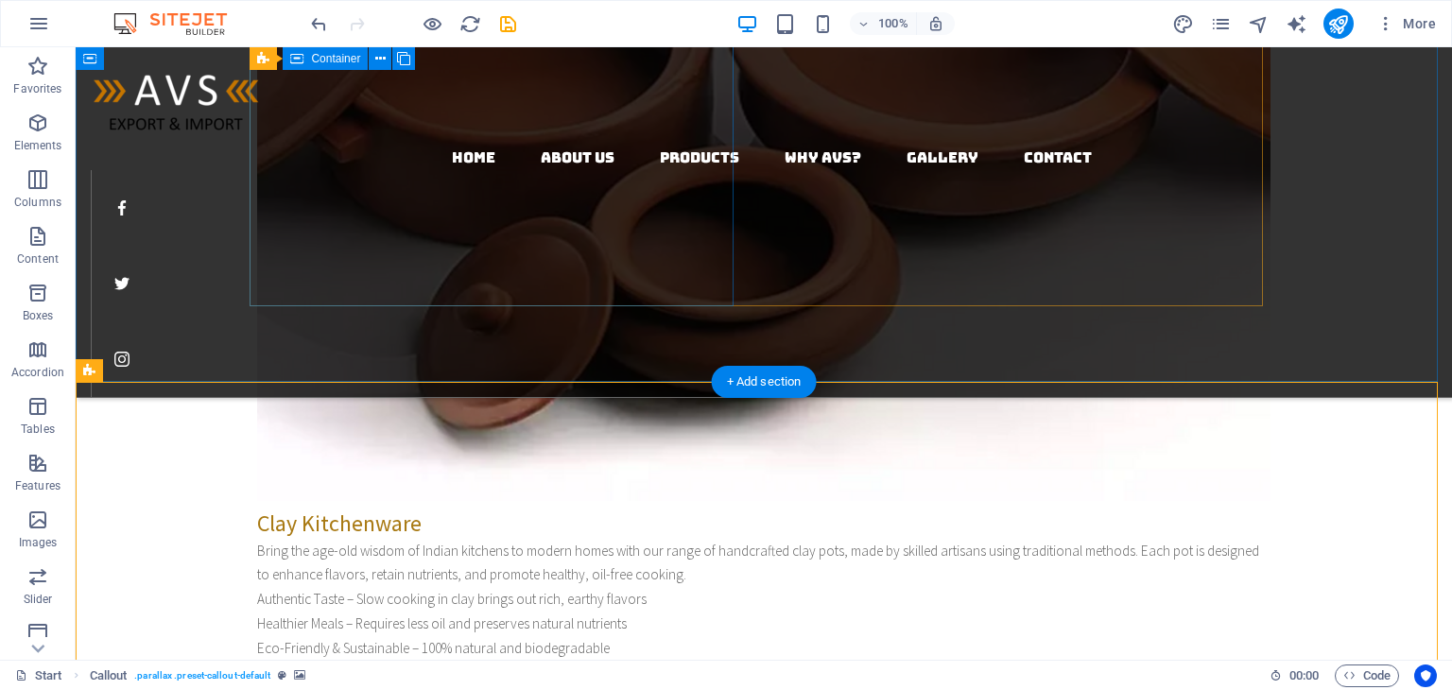
scroll to position [2235, 0]
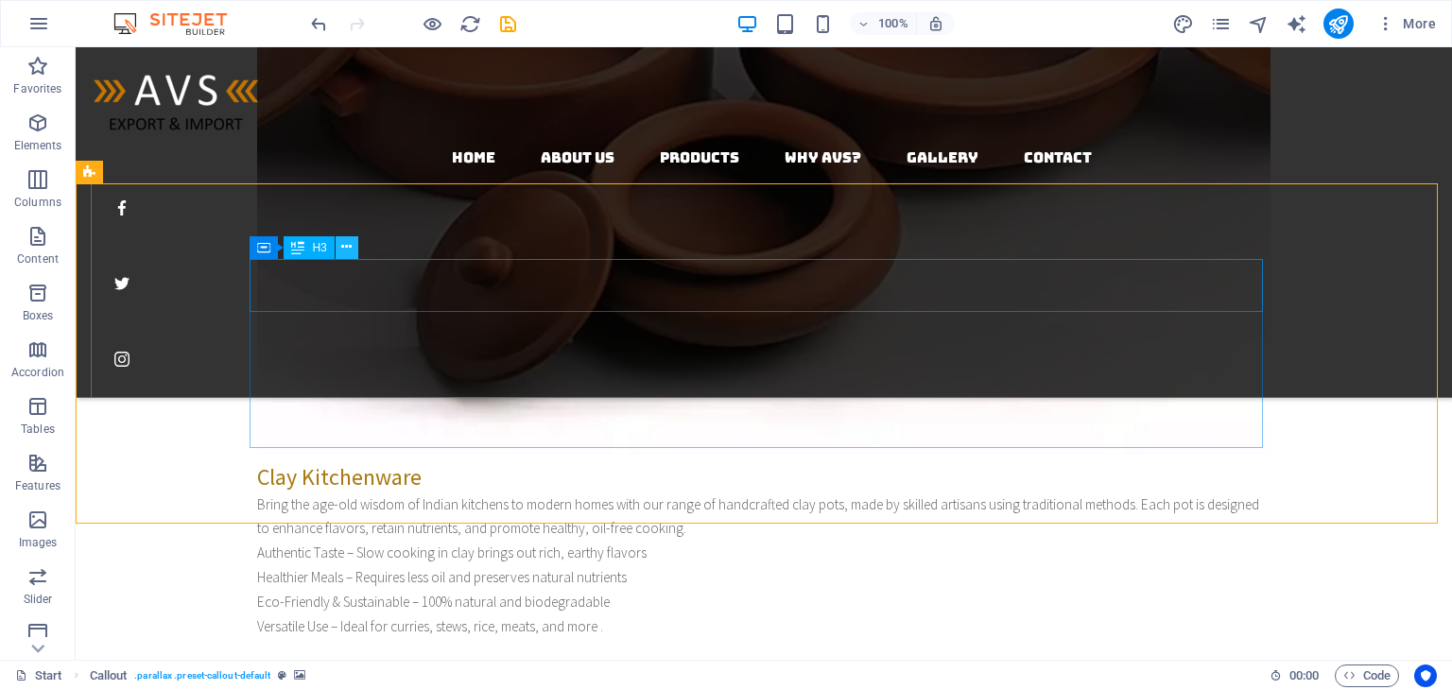
click at [341, 247] on icon at bounding box center [346, 247] width 10 height 20
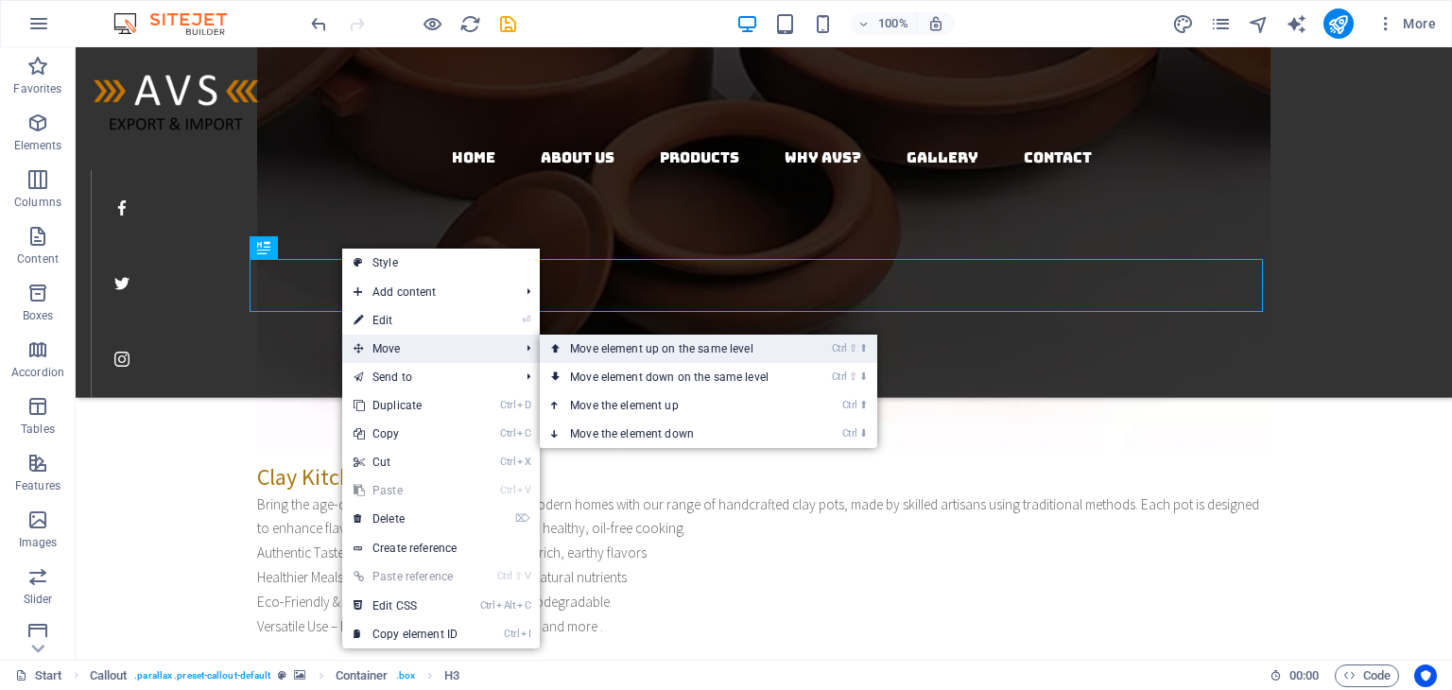
click at [629, 349] on link "Ctrl ⇧ ⬆ Move element up on the same level" at bounding box center [673, 349] width 267 height 28
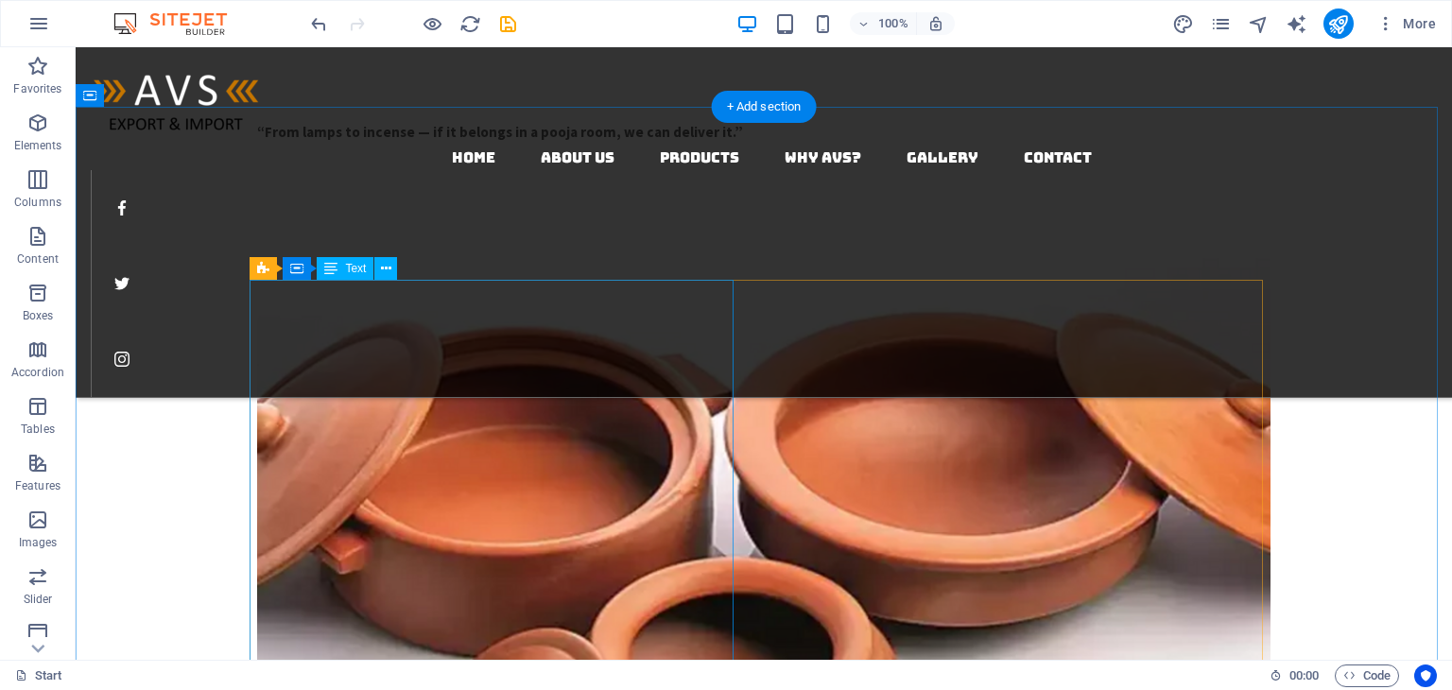
scroll to position [2046, 0]
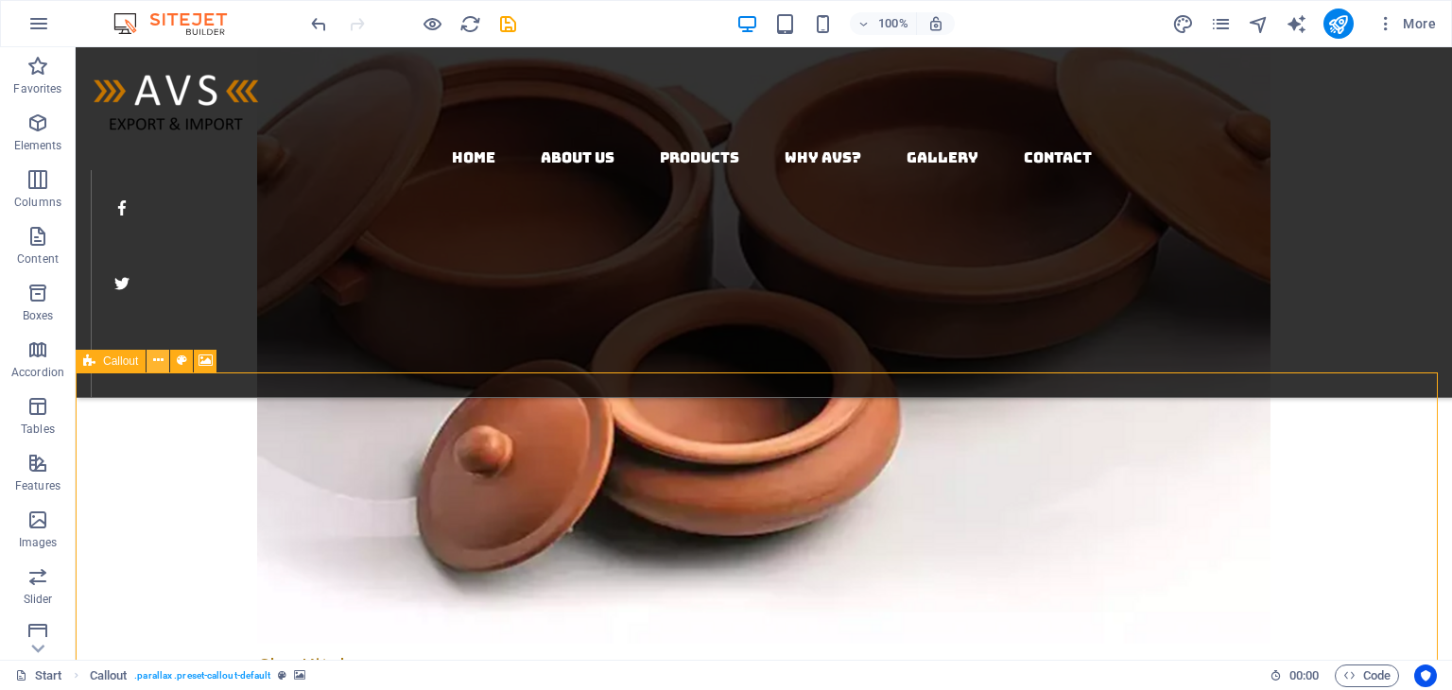
click at [163, 352] on icon at bounding box center [158, 361] width 10 height 20
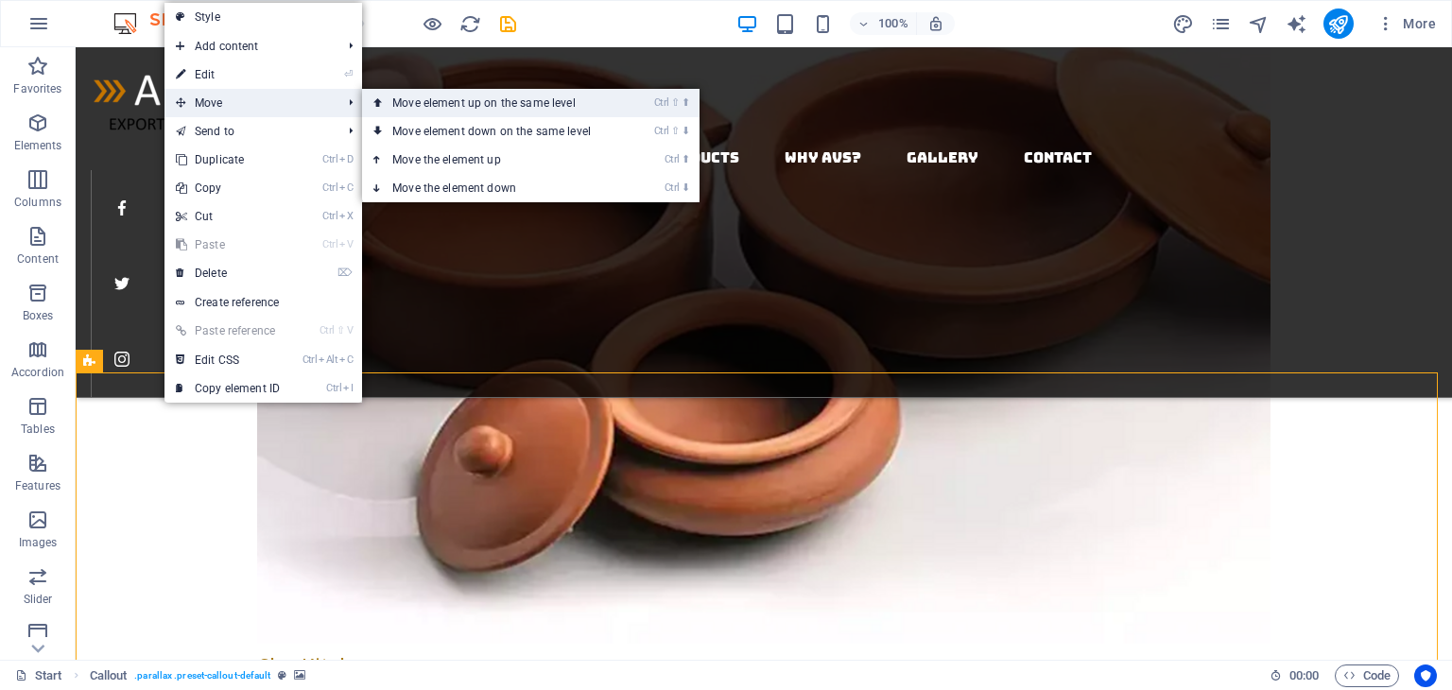
click at [461, 99] on link "Ctrl ⇧ ⬆ Move element up on the same level" at bounding box center [495, 103] width 267 height 28
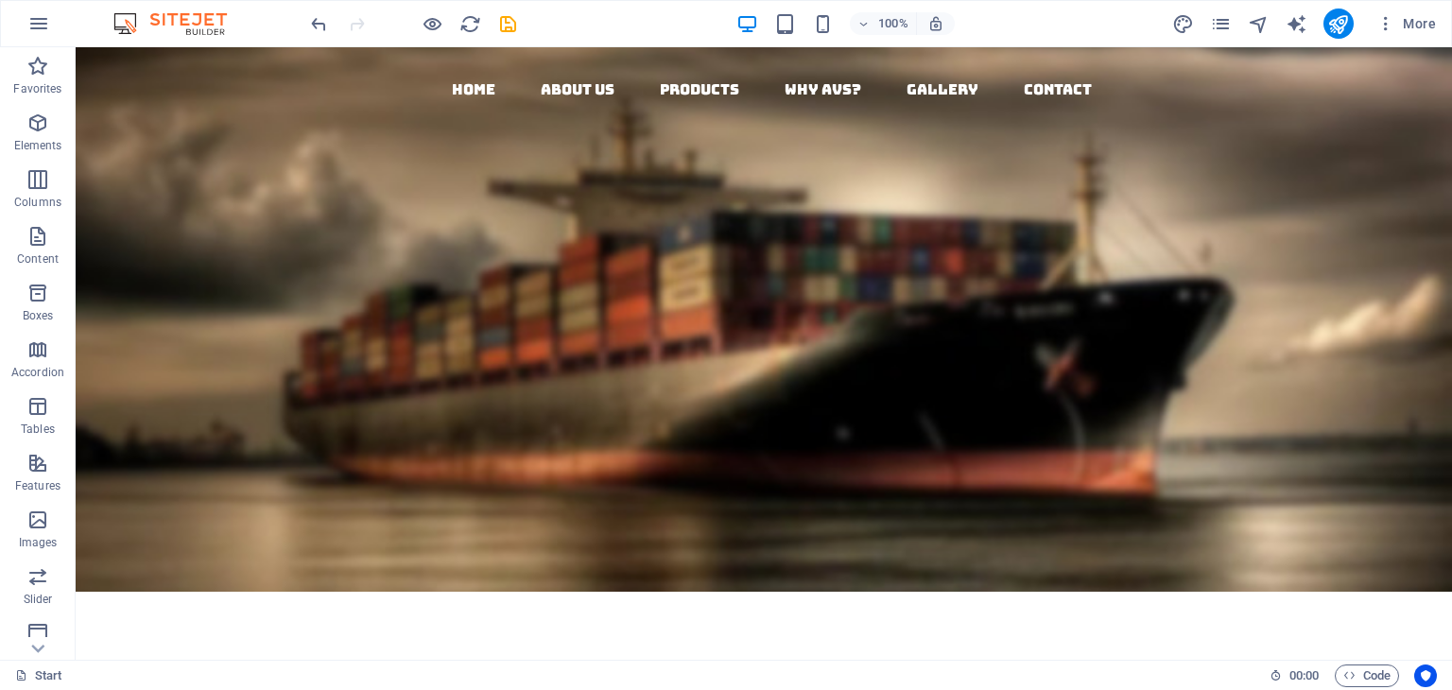
scroll to position [0, 0]
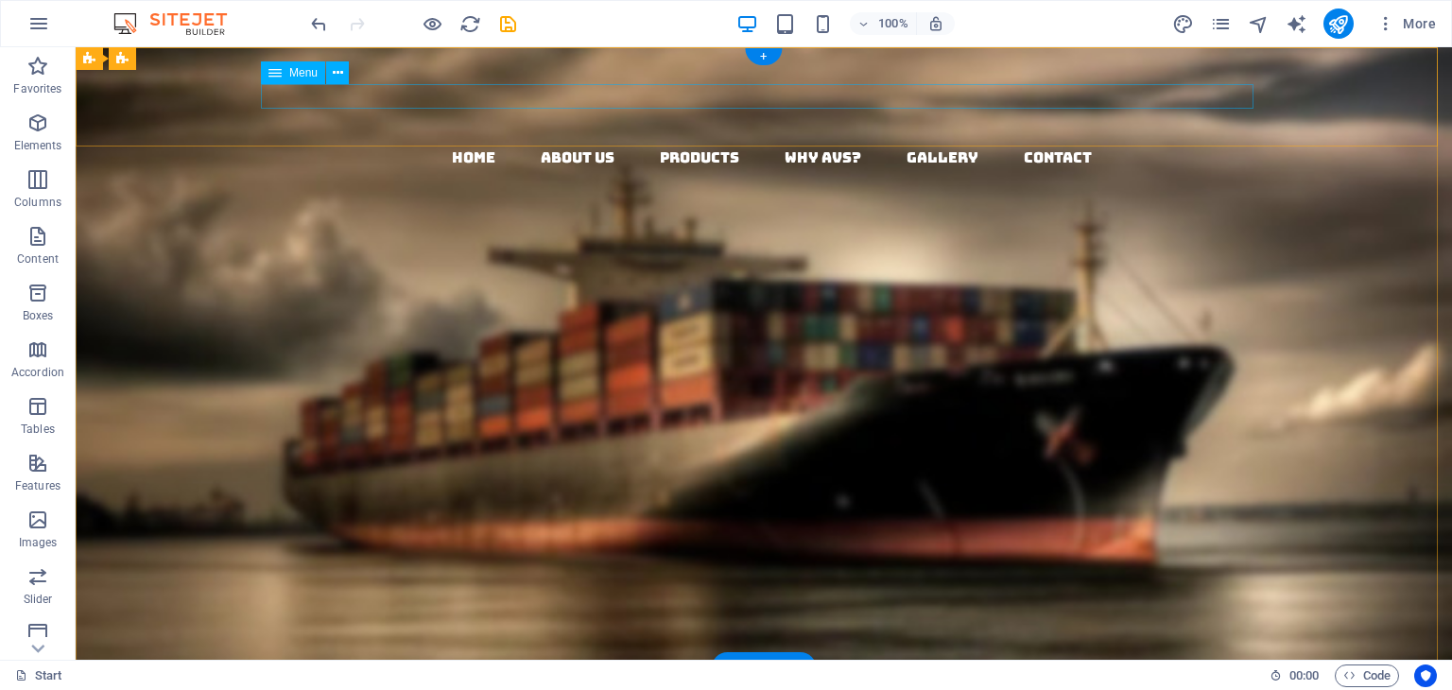
click at [802, 146] on nav "Home About us Products Why AVS? Gallery Contact" at bounding box center [771, 158] width 1361 height 25
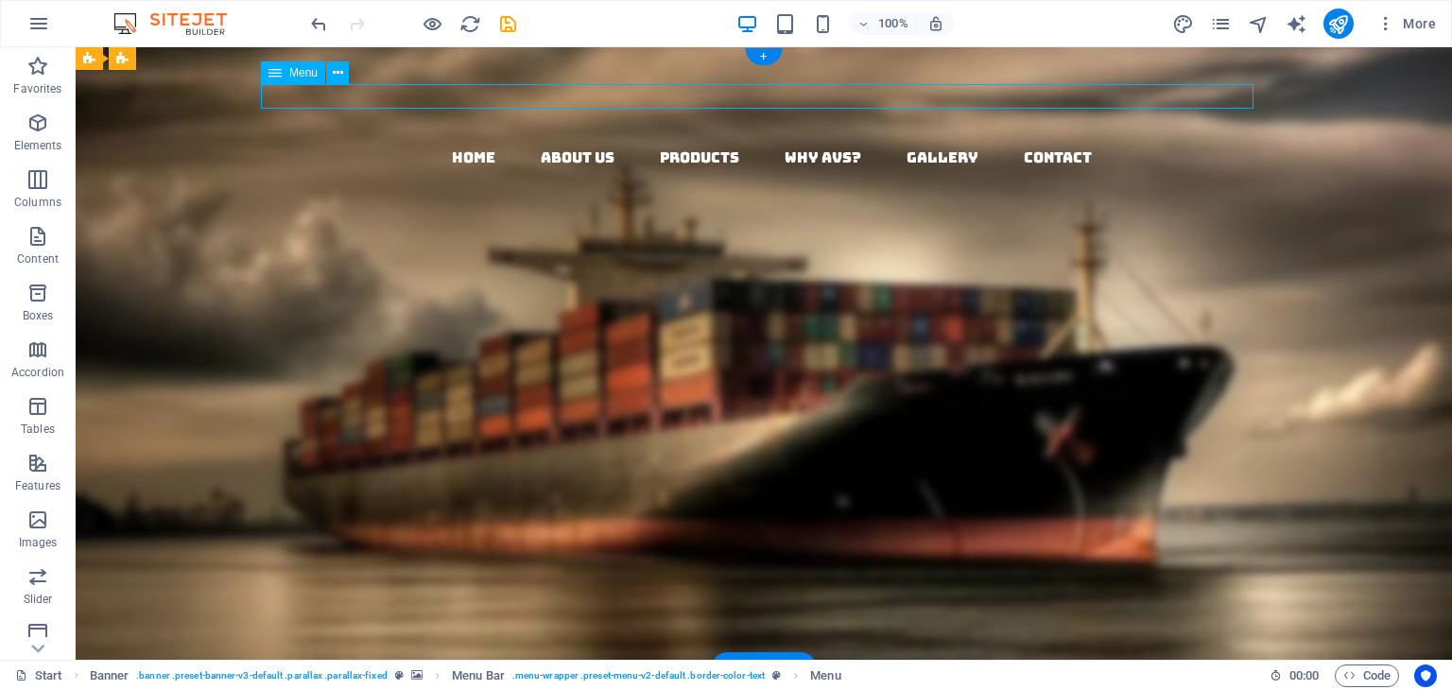
click at [813, 146] on nav "Home About us Products Why AVS? Gallery Contact" at bounding box center [771, 158] width 1361 height 25
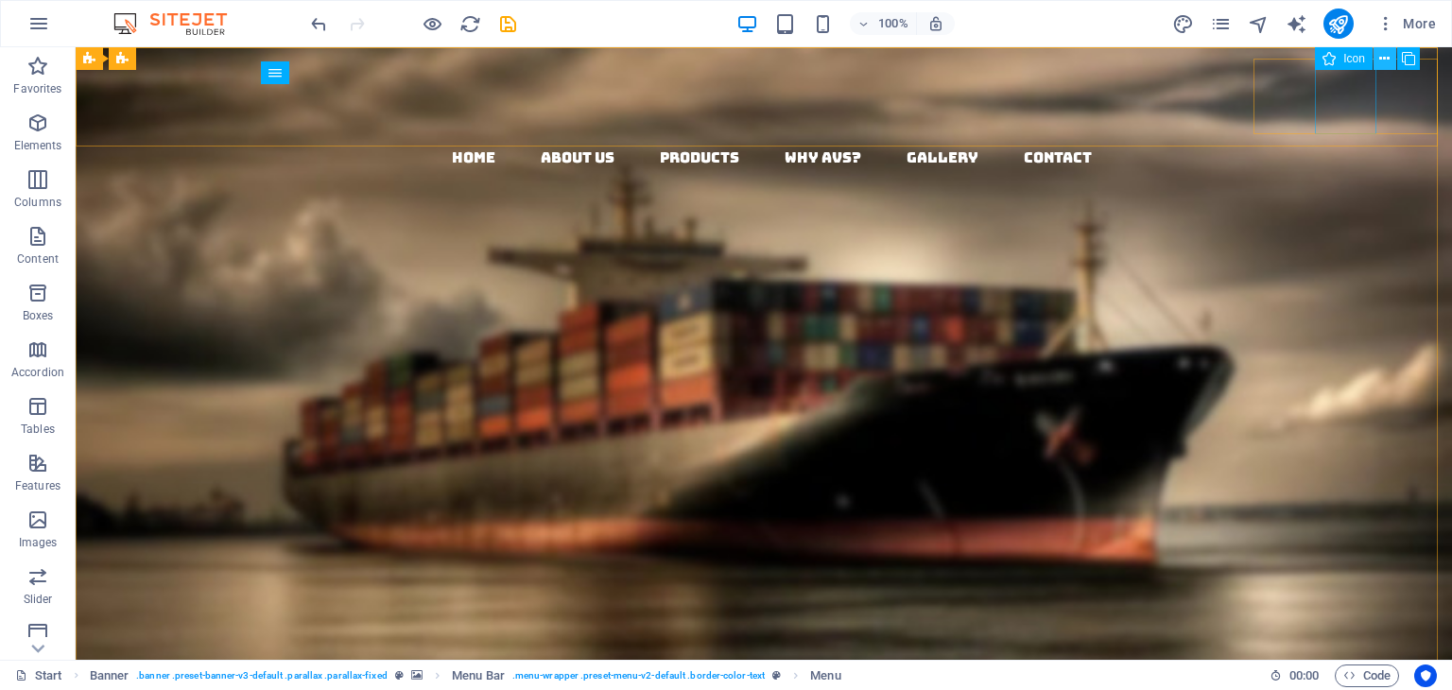
click at [1379, 61] on icon at bounding box center [1384, 59] width 10 height 20
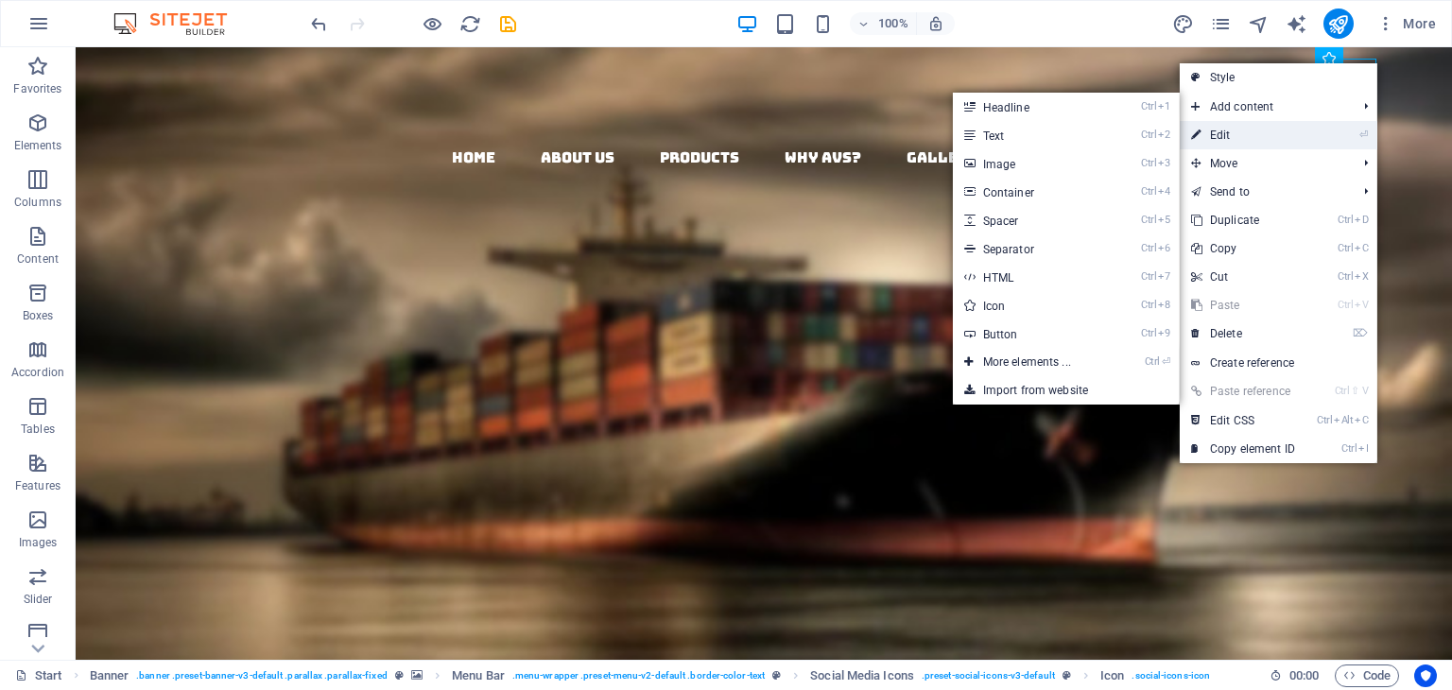
click at [1230, 130] on link "⏎ Edit" at bounding box center [1243, 135] width 127 height 28
select select "xMidYMid"
select select "px"
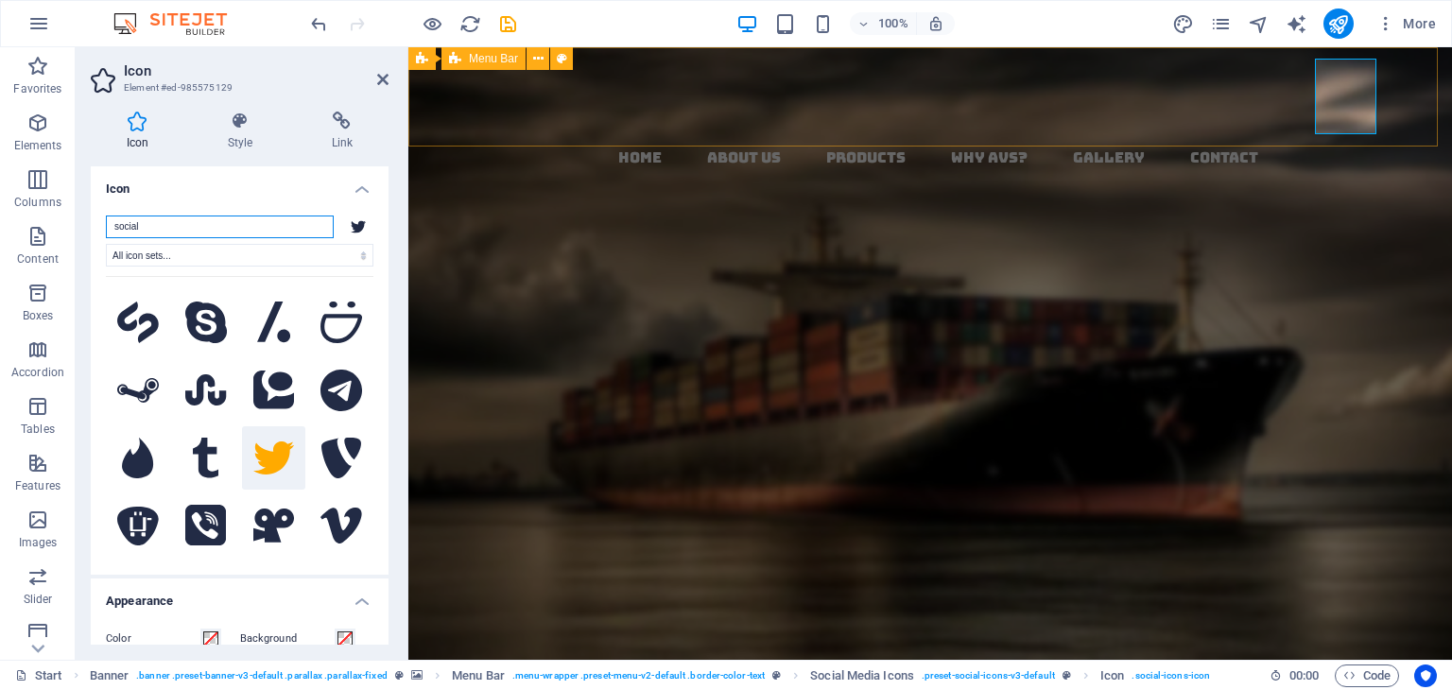
drag, startPoint x: 387, startPoint y: 379, endPoint x: 836, endPoint y: 73, distance: 543.6
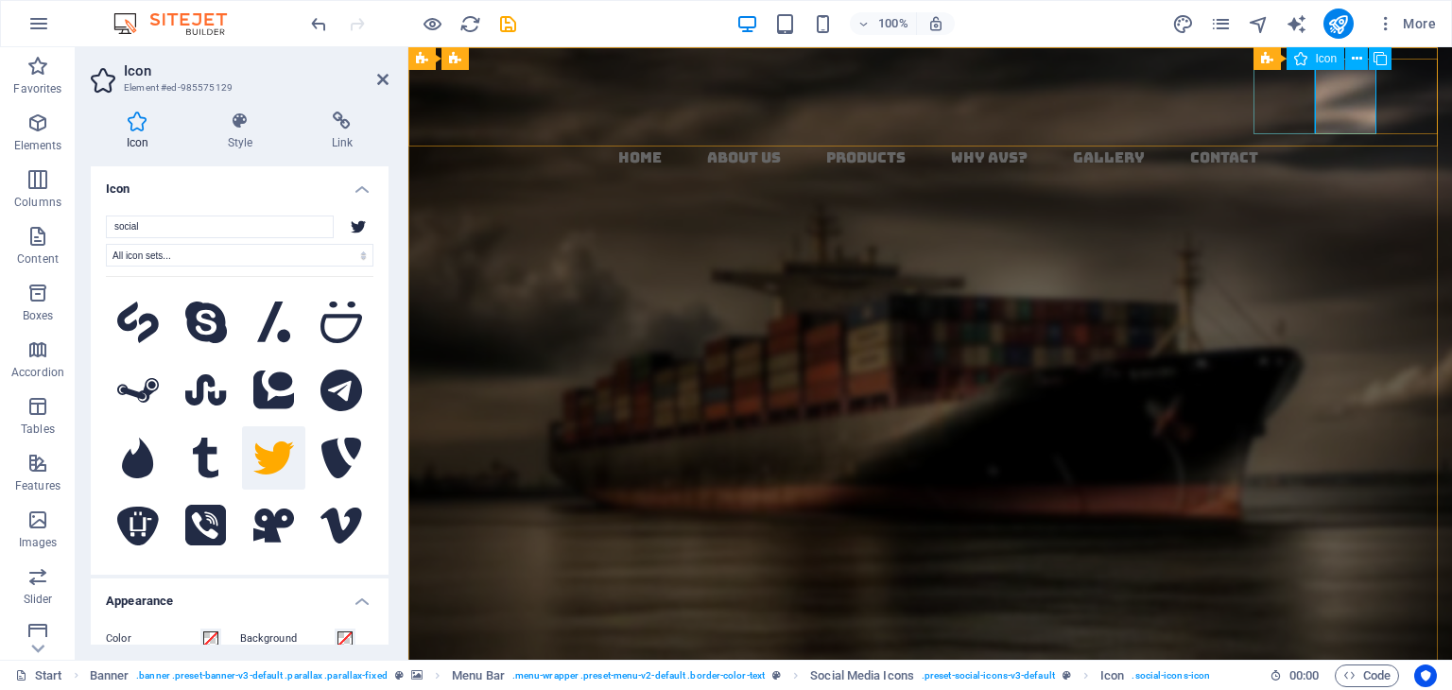
click at [1289, 170] on figure at bounding box center [938, 208] width 1029 height 76
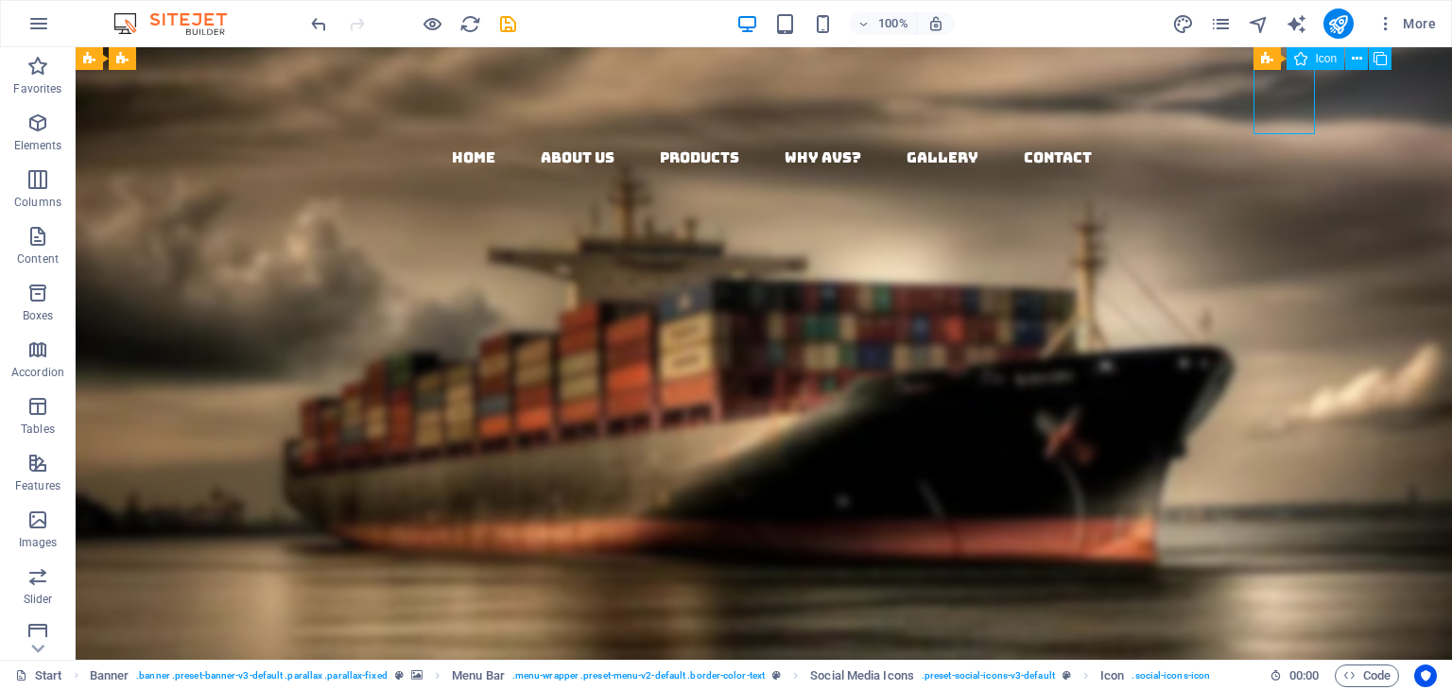
click at [1282, 170] on figure at bounding box center [771, 208] width 1361 height 76
click at [1323, 56] on icon at bounding box center [1328, 59] width 10 height 20
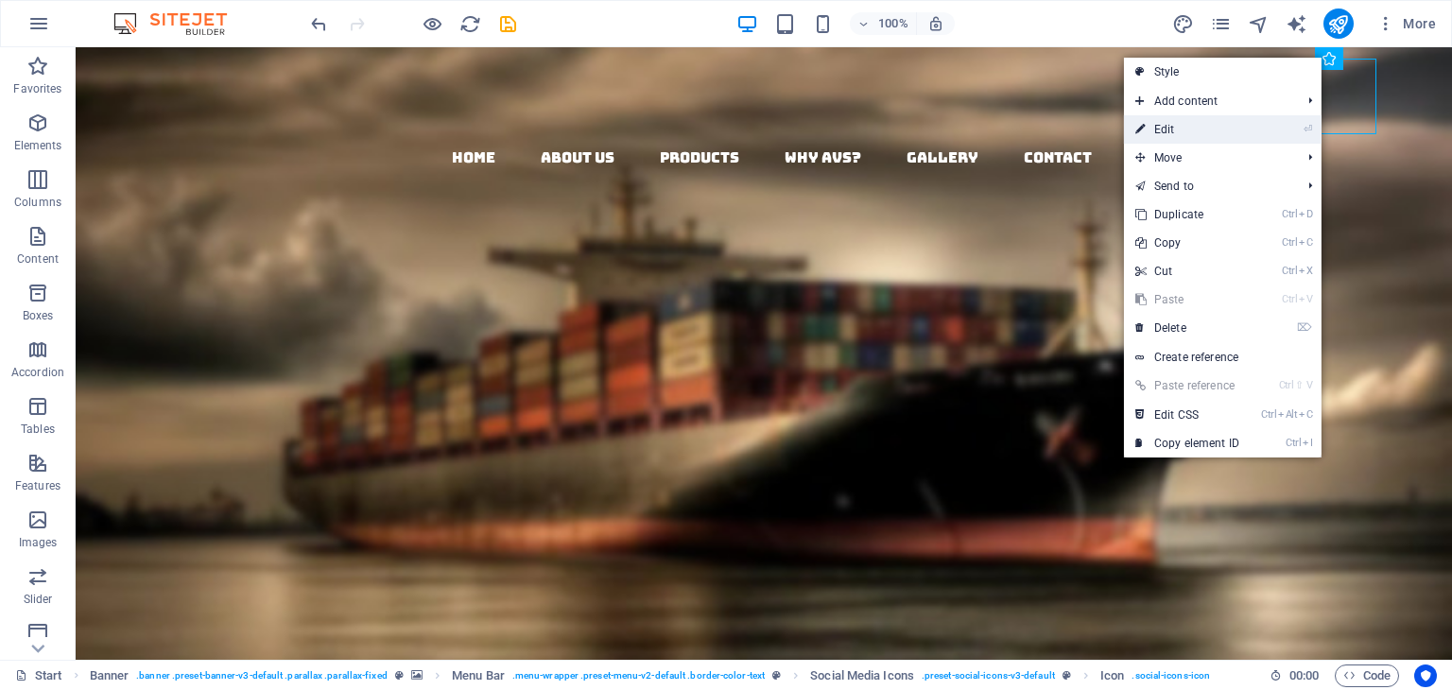
click at [1172, 126] on link "⏎ Edit" at bounding box center [1187, 129] width 127 height 28
select select "xMidYMid"
select select "px"
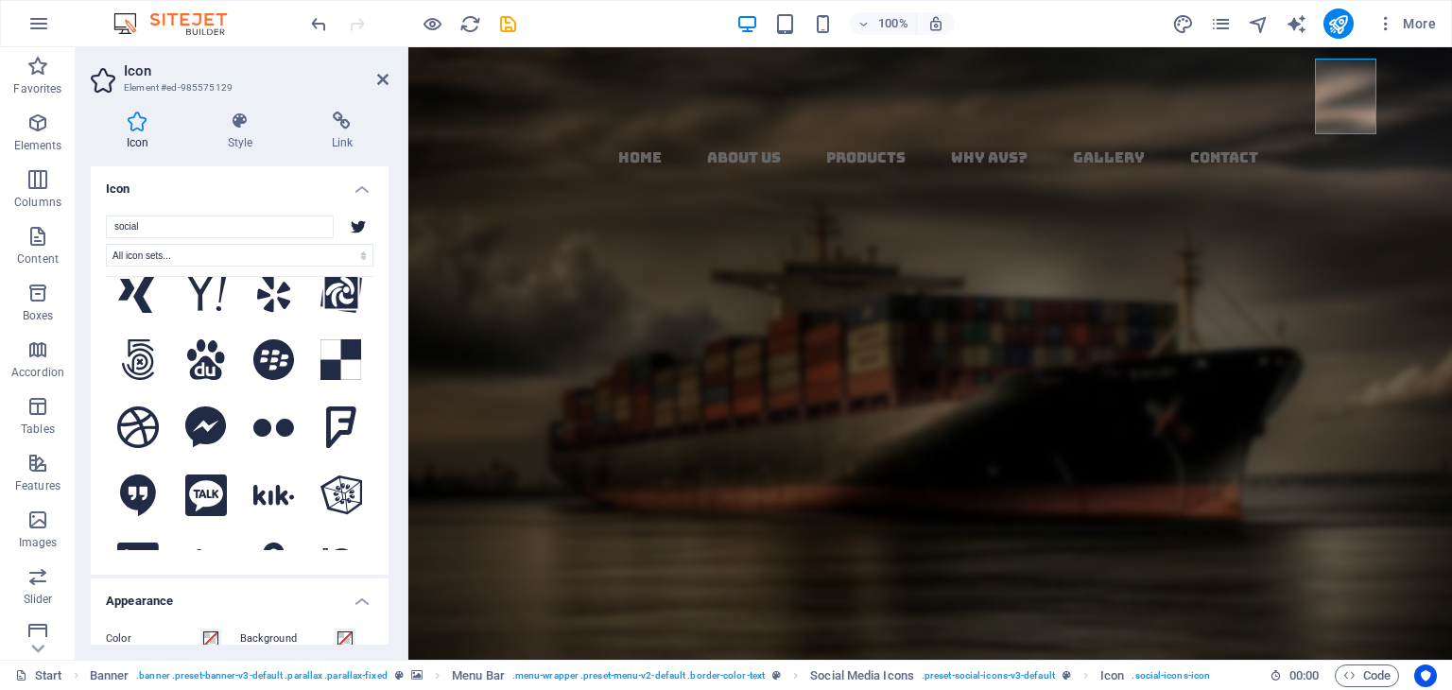
scroll to position [1323, 0]
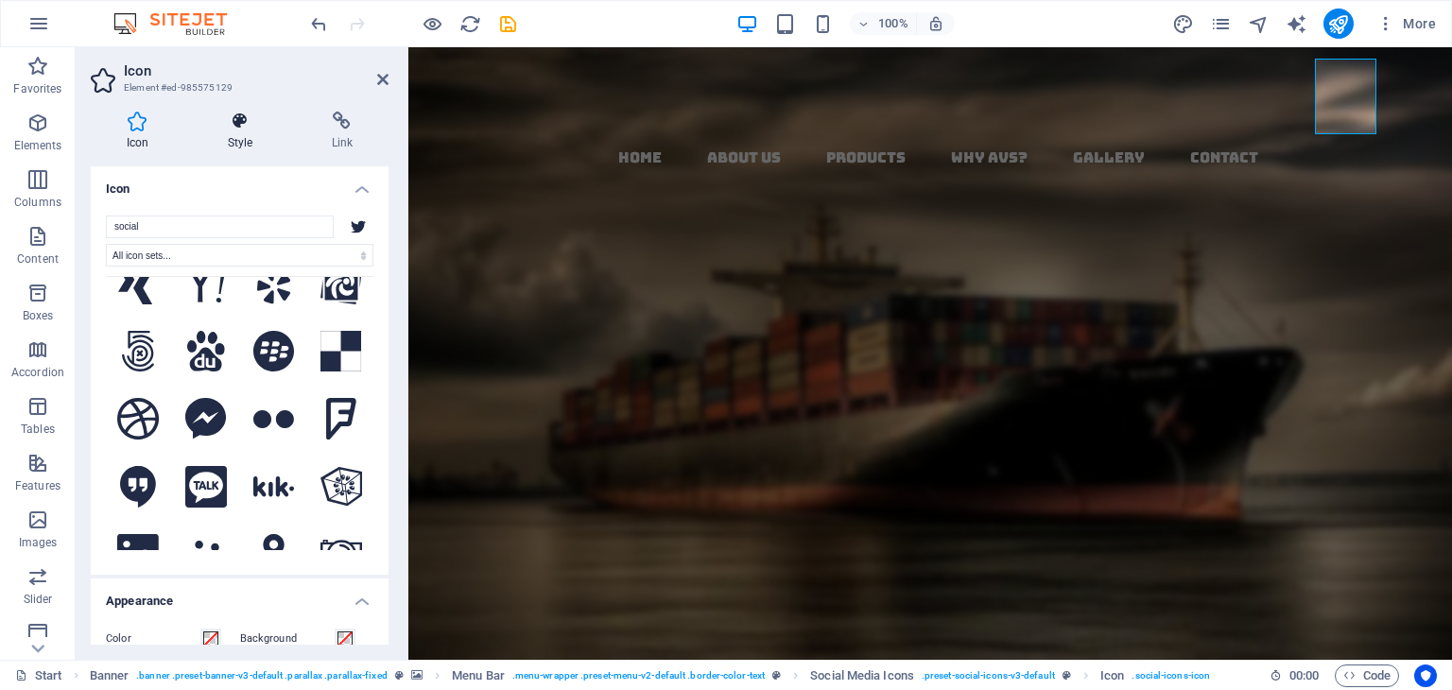
click at [238, 122] on icon at bounding box center [240, 121] width 96 height 19
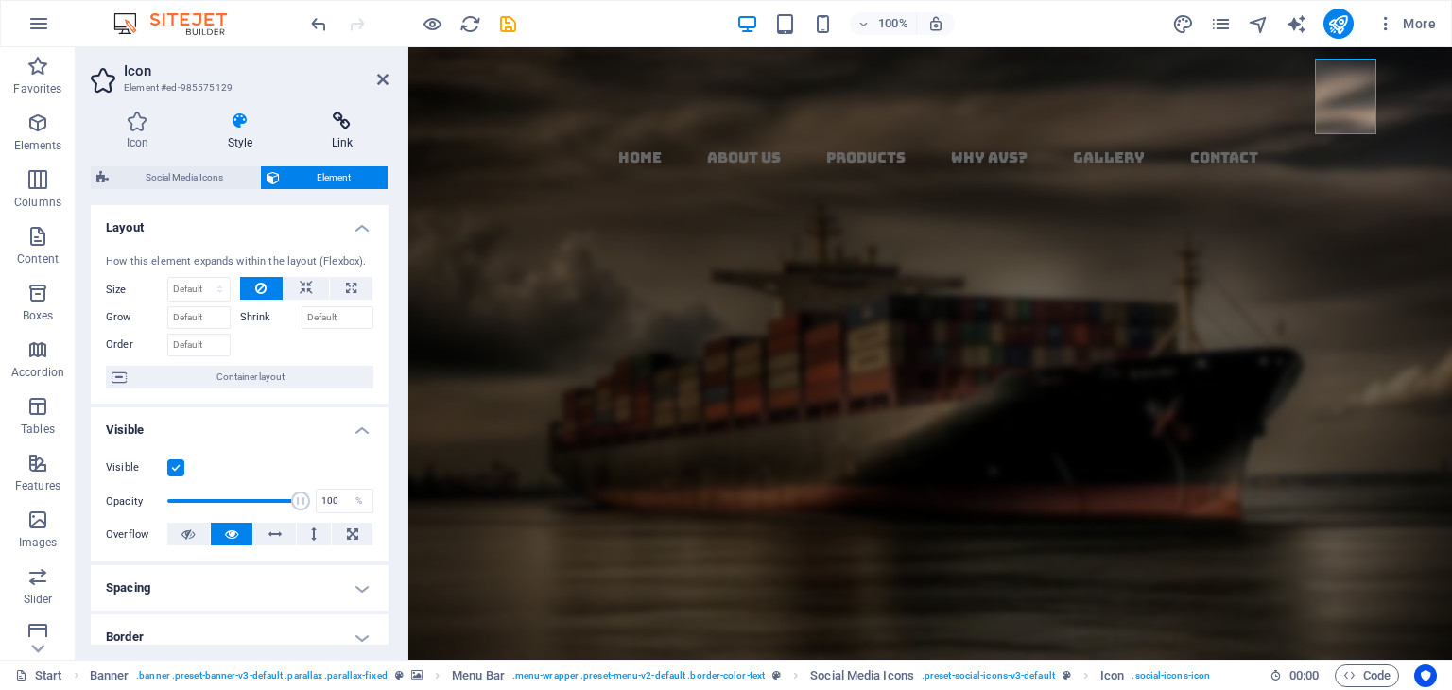
click at [358, 120] on icon at bounding box center [342, 121] width 93 height 19
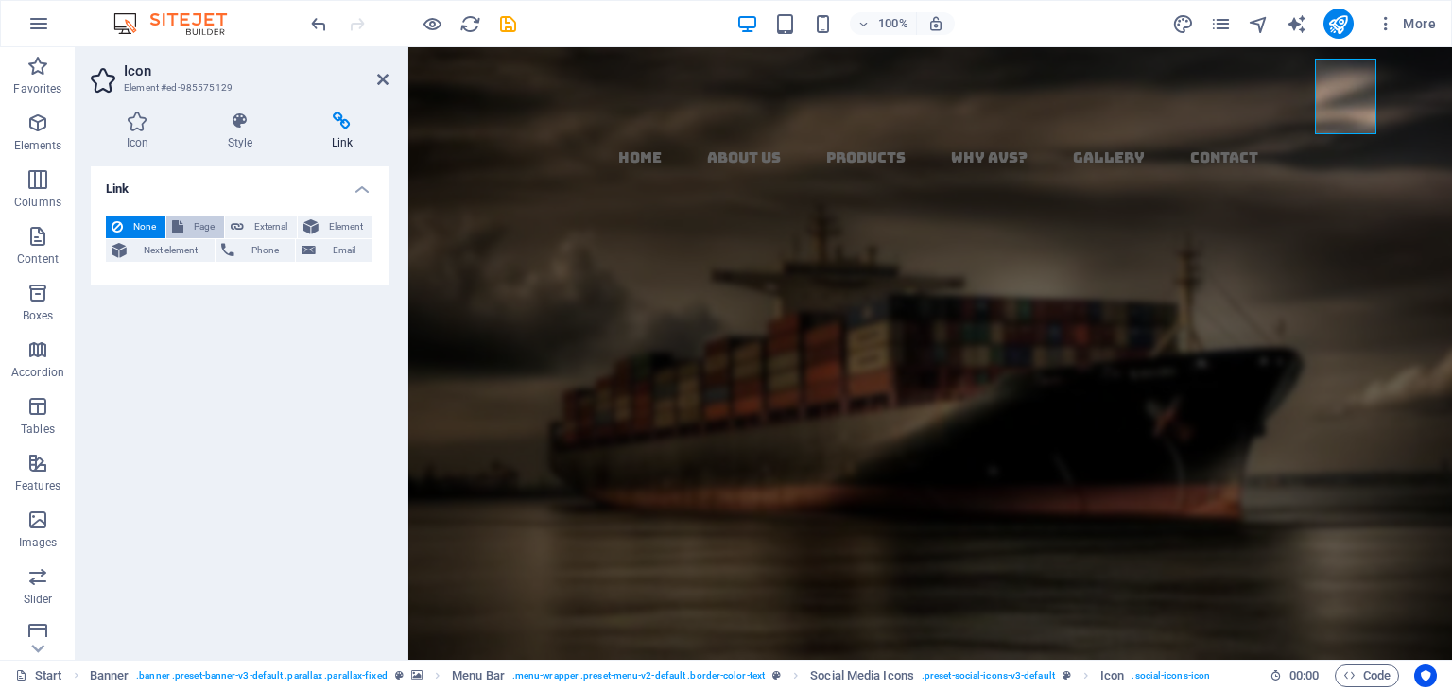
click at [194, 220] on span "Page" at bounding box center [203, 227] width 29 height 23
select select
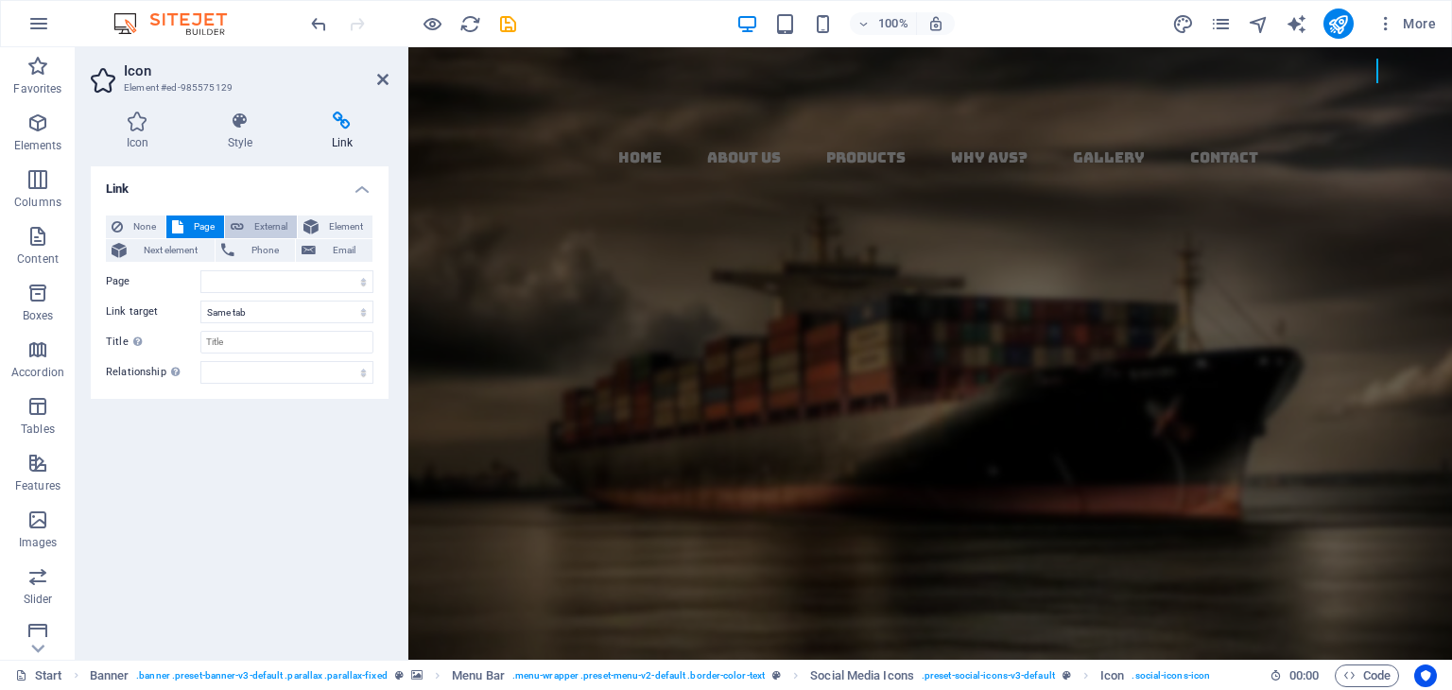
click at [266, 220] on span "External" at bounding box center [271, 227] width 42 height 23
select select "blank"
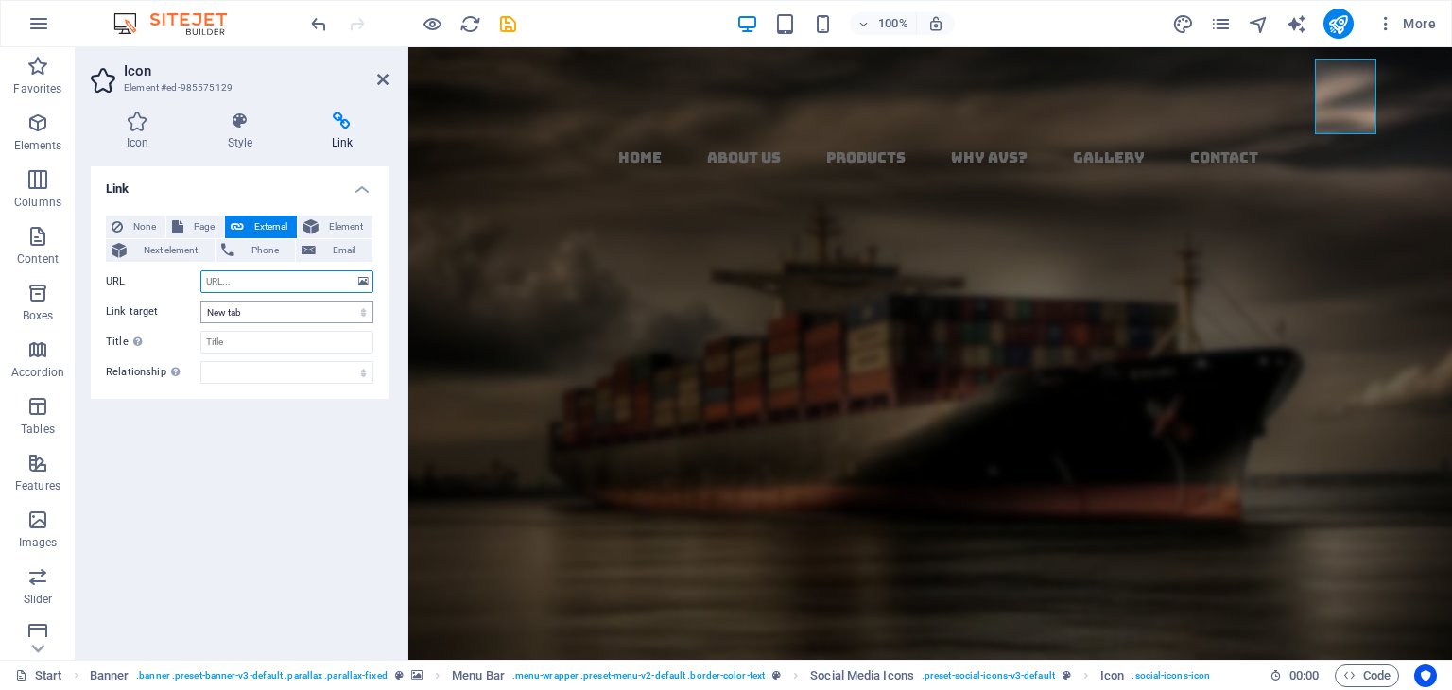
paste input "[URL][DOMAIN_NAME]"
type input "[URL][DOMAIN_NAME]"
click at [277, 463] on div "Link None Page External Element Next element Phone Email Page Start Subpage Leg…" at bounding box center [240, 405] width 298 height 478
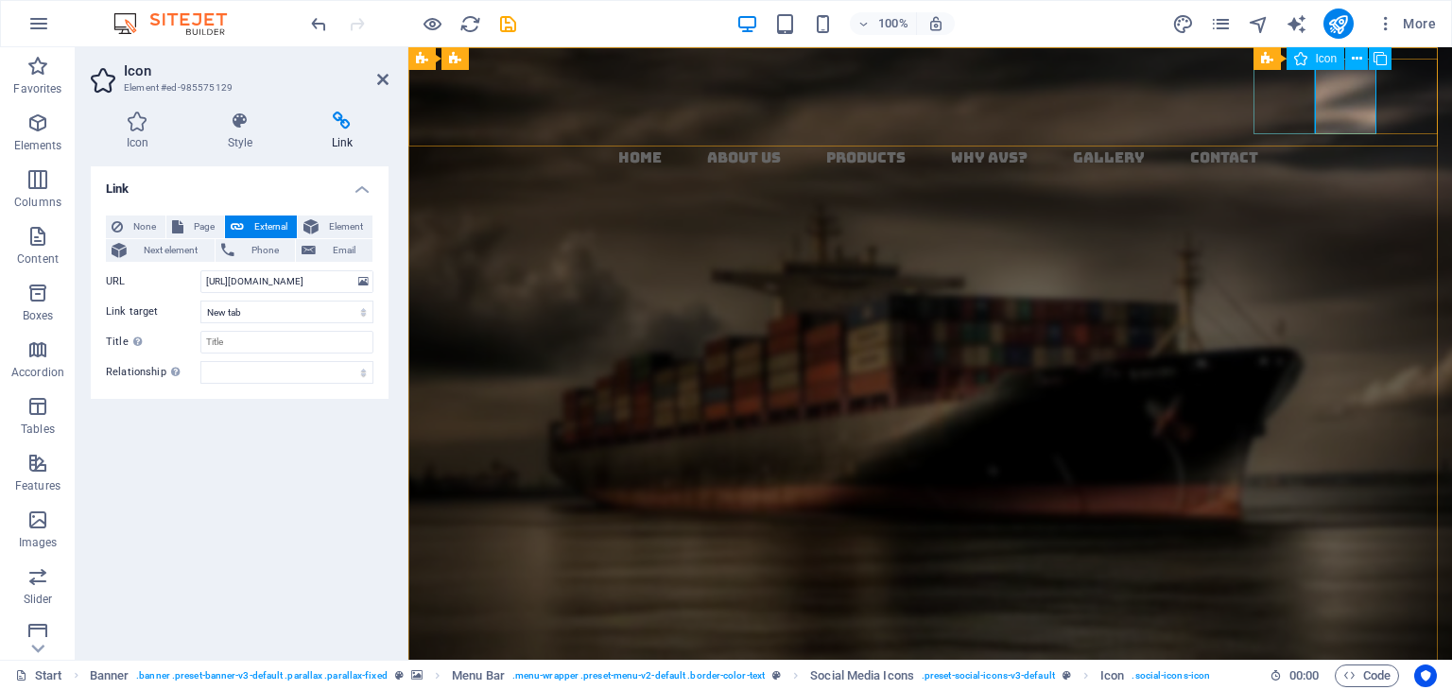
click at [1271, 170] on figure at bounding box center [938, 208] width 1029 height 76
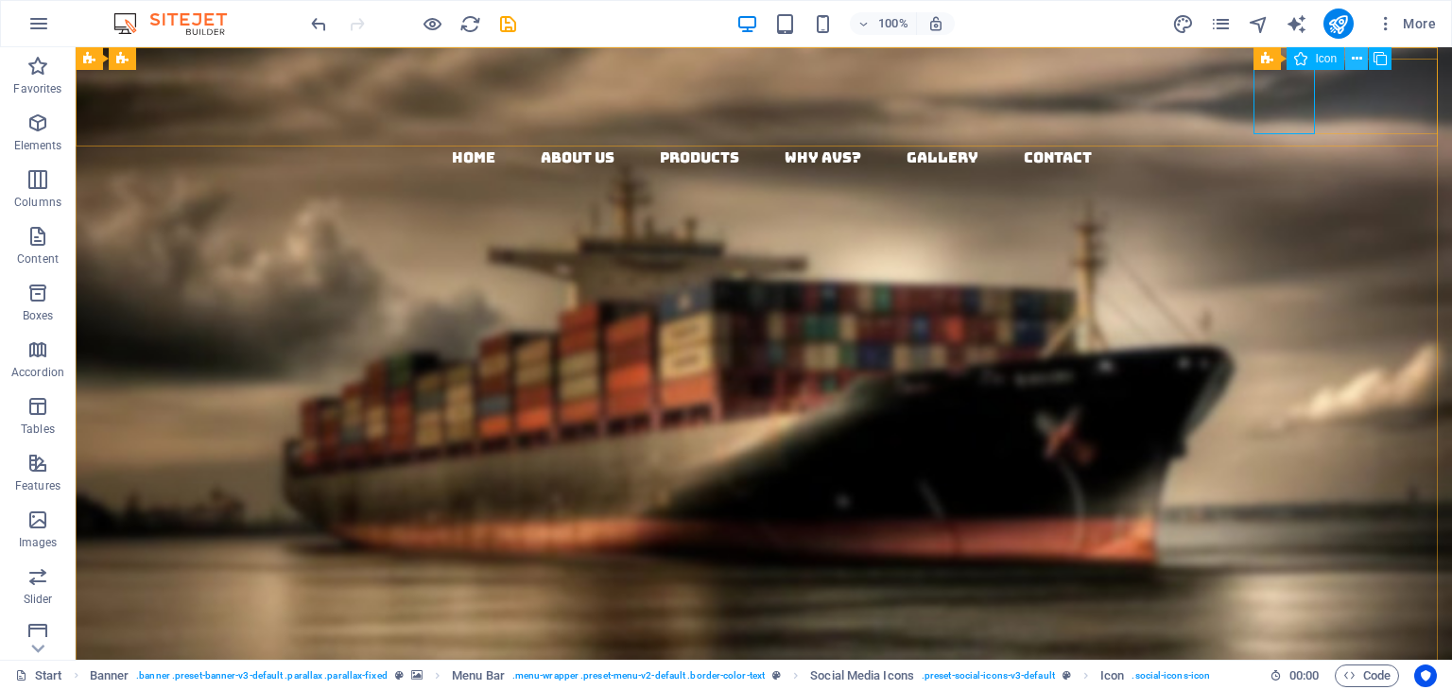
click at [1352, 61] on icon at bounding box center [1357, 59] width 10 height 20
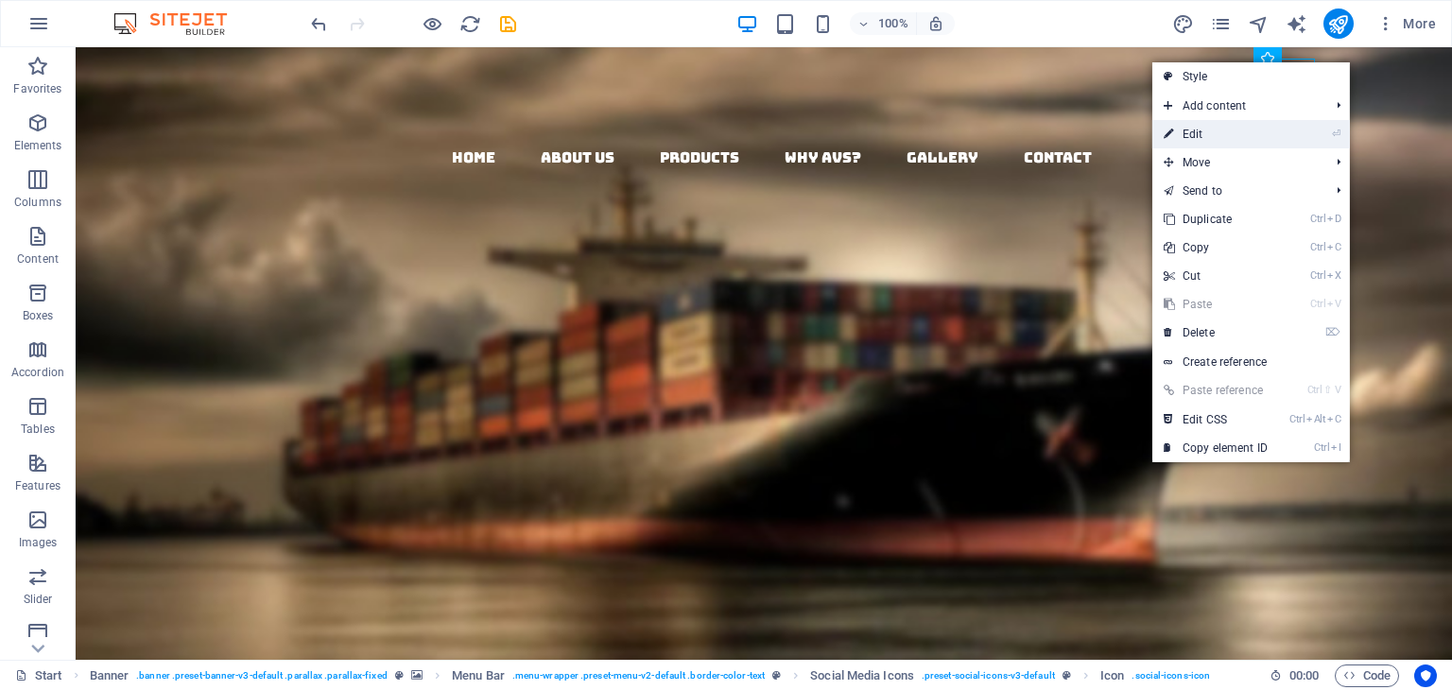
click at [1195, 137] on link "⏎ Edit" at bounding box center [1215, 134] width 127 height 28
select select "xMidYMid"
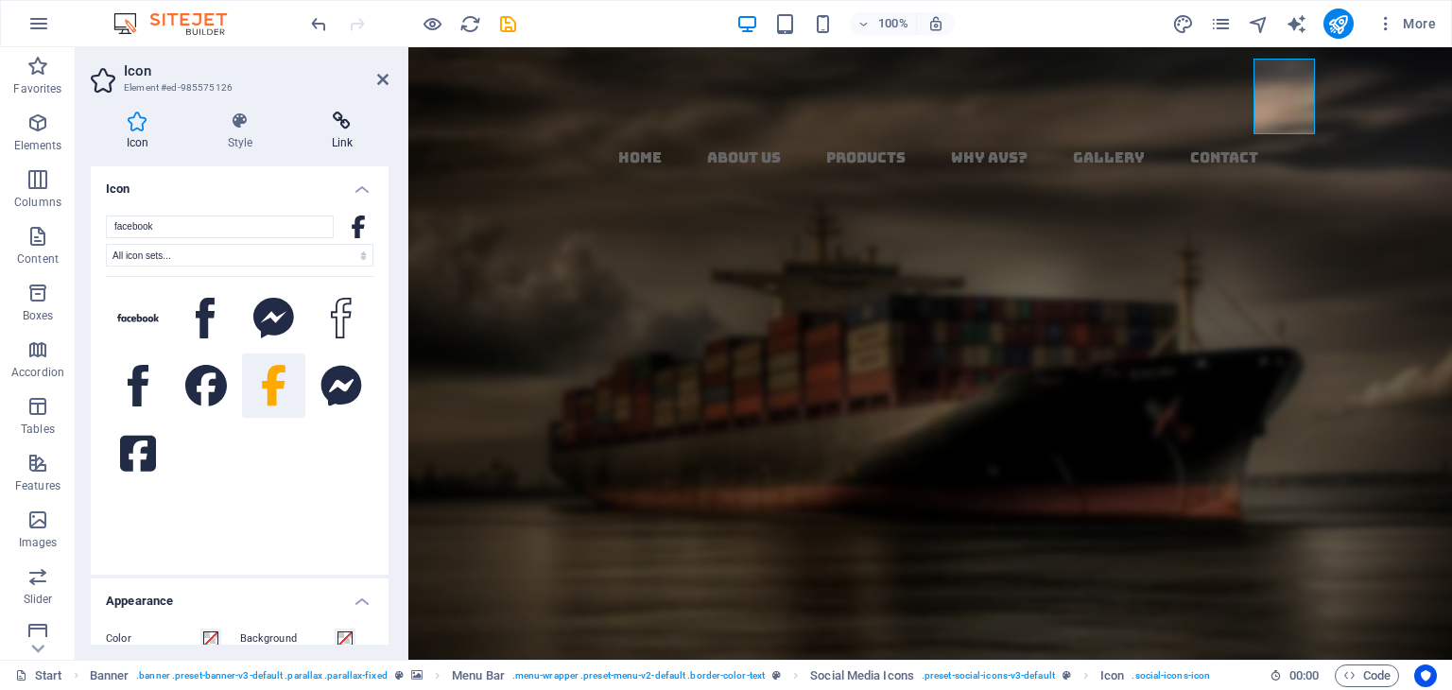
click at [346, 114] on icon at bounding box center [342, 121] width 93 height 19
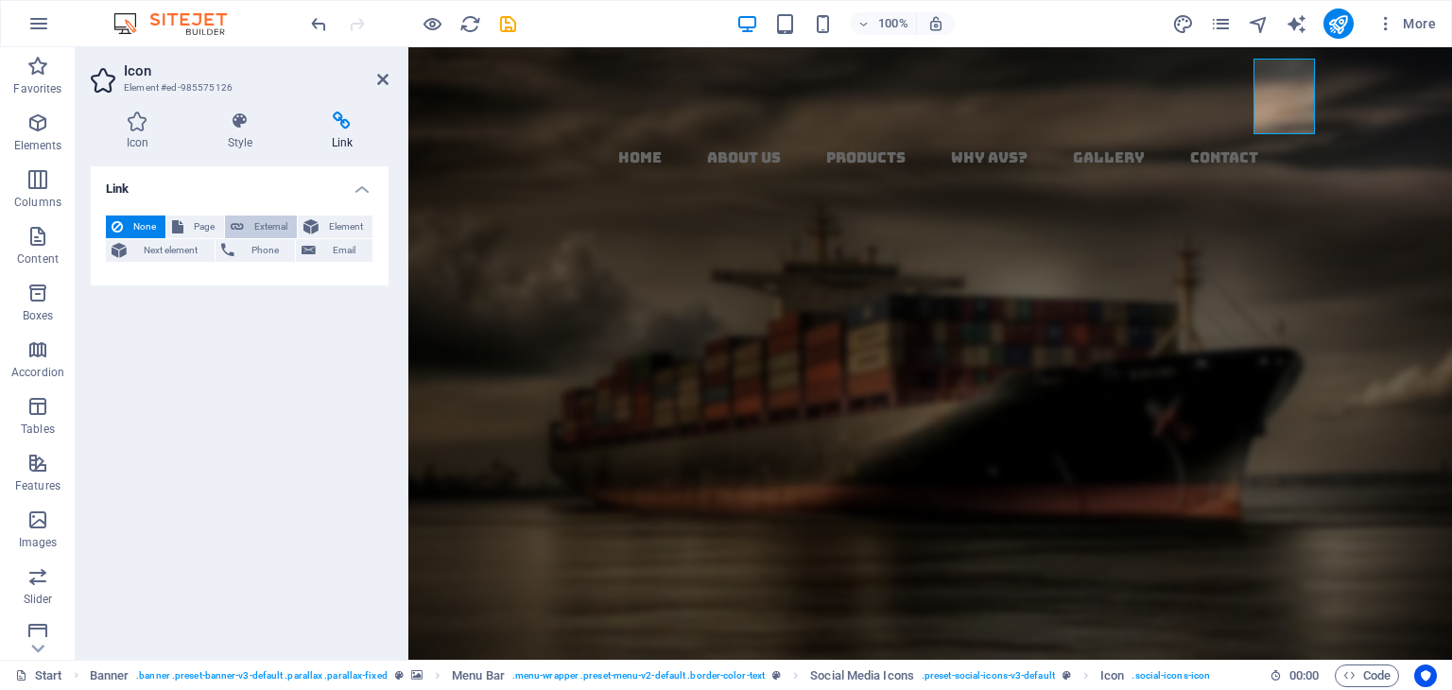
click at [260, 221] on span "External" at bounding box center [271, 227] width 42 height 23
select select "blank"
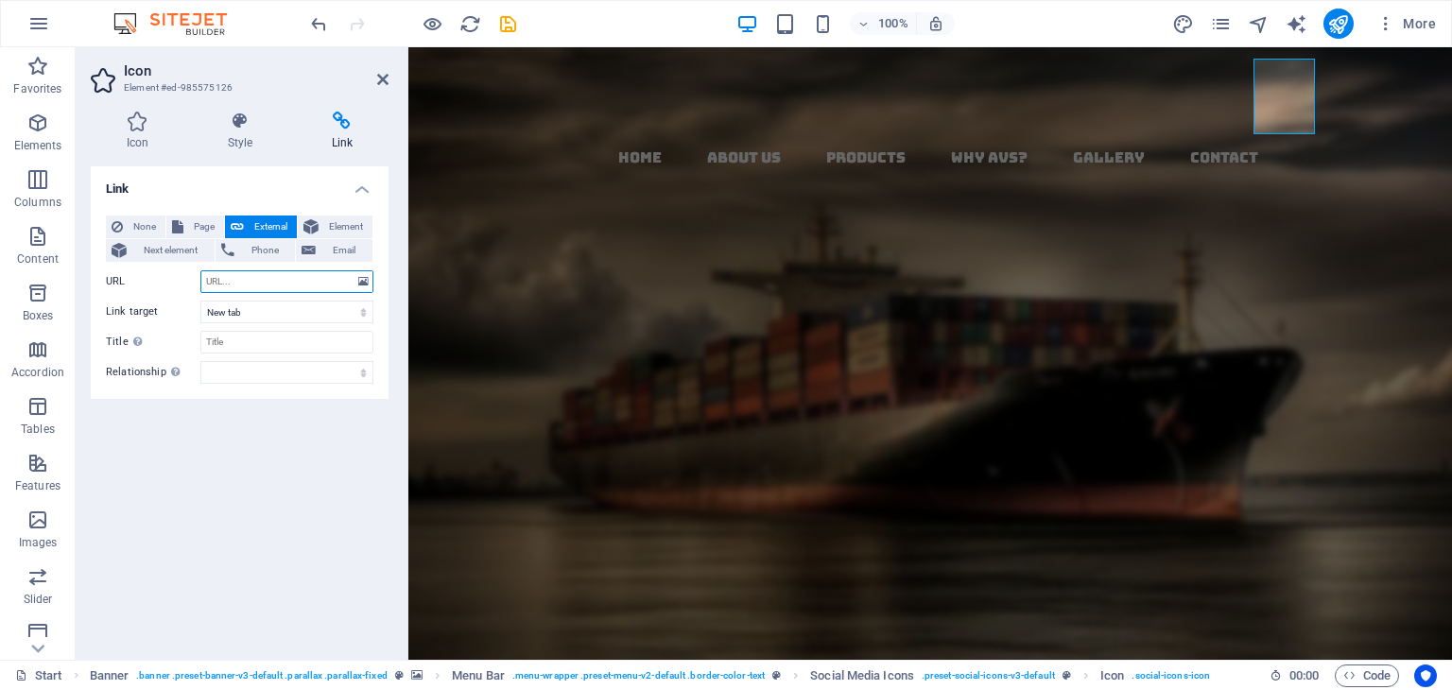
paste input "[URL][DOMAIN_NAME]"
type input "[URL][DOMAIN_NAME]"
click at [305, 475] on div "Link None Page External Element Next element Phone Email Page Start Subpage Leg…" at bounding box center [240, 405] width 298 height 478
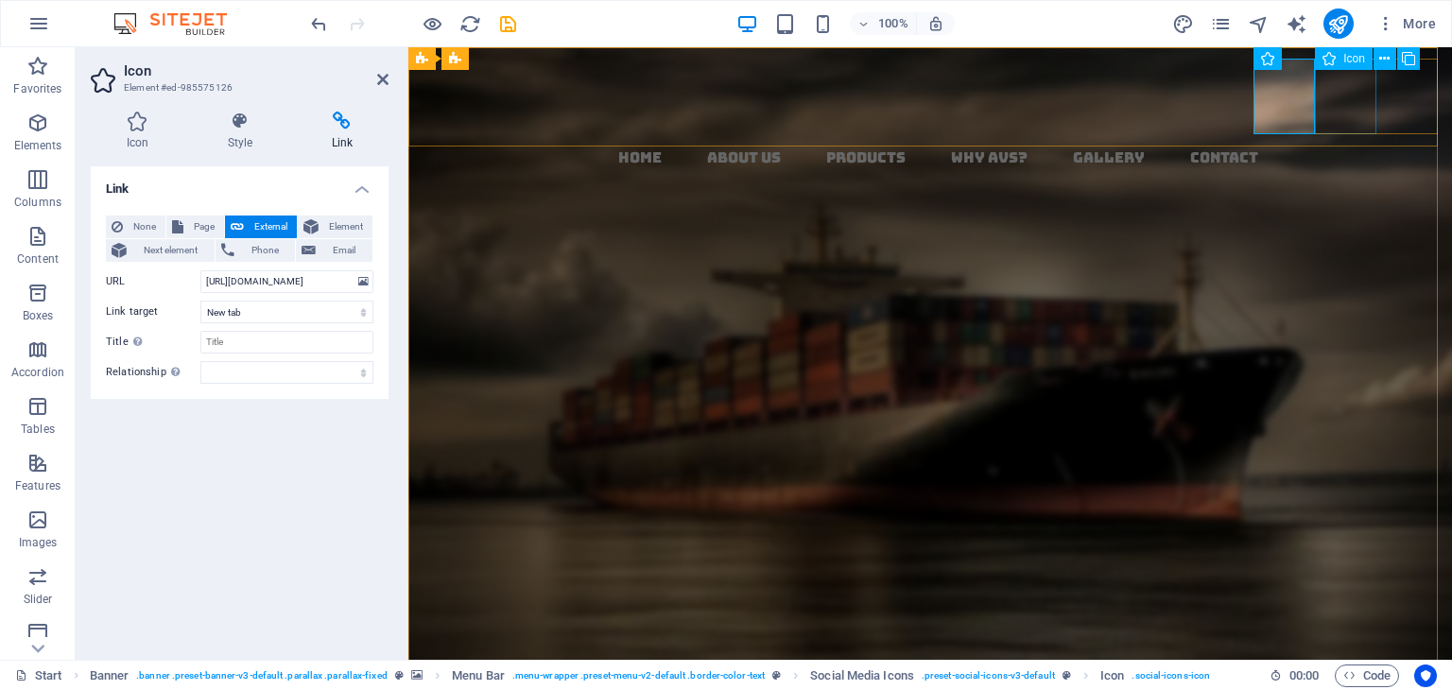
click at [1344, 246] on figure at bounding box center [938, 284] width 1029 height 76
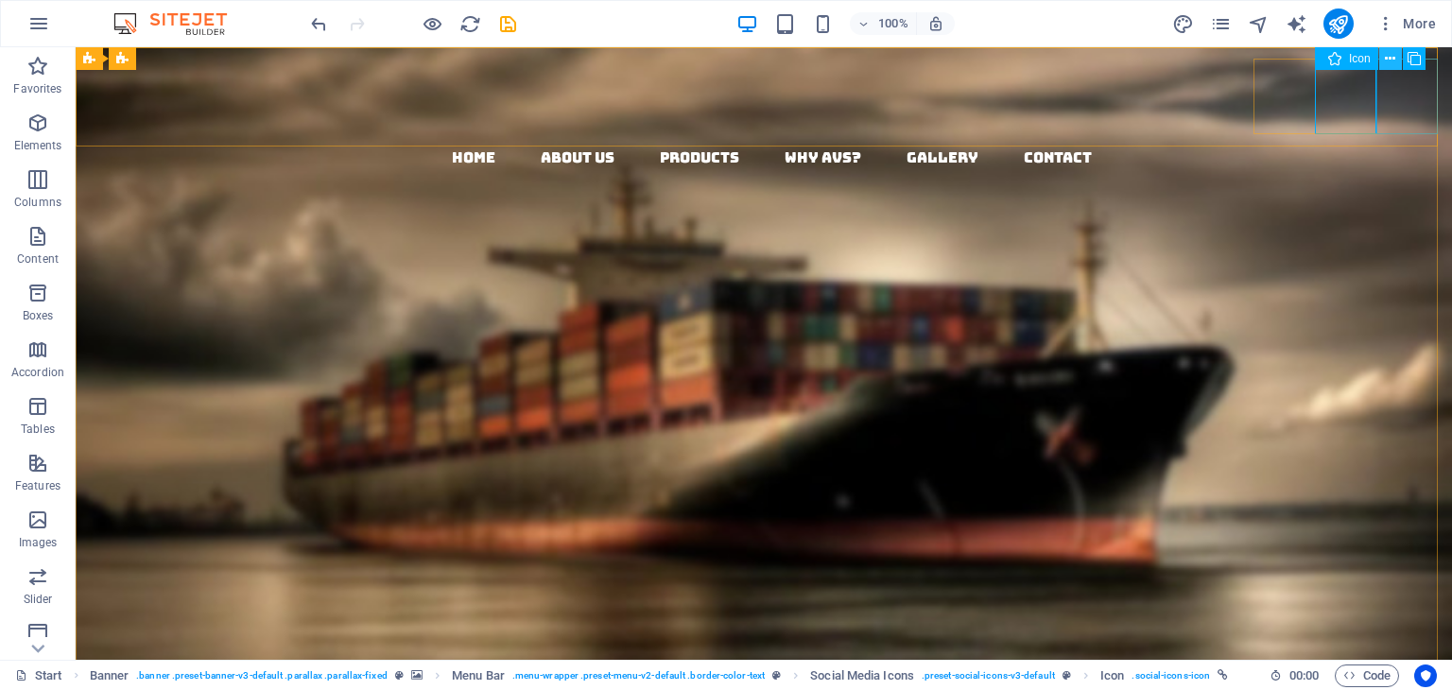
click at [1390, 57] on icon at bounding box center [1390, 59] width 10 height 20
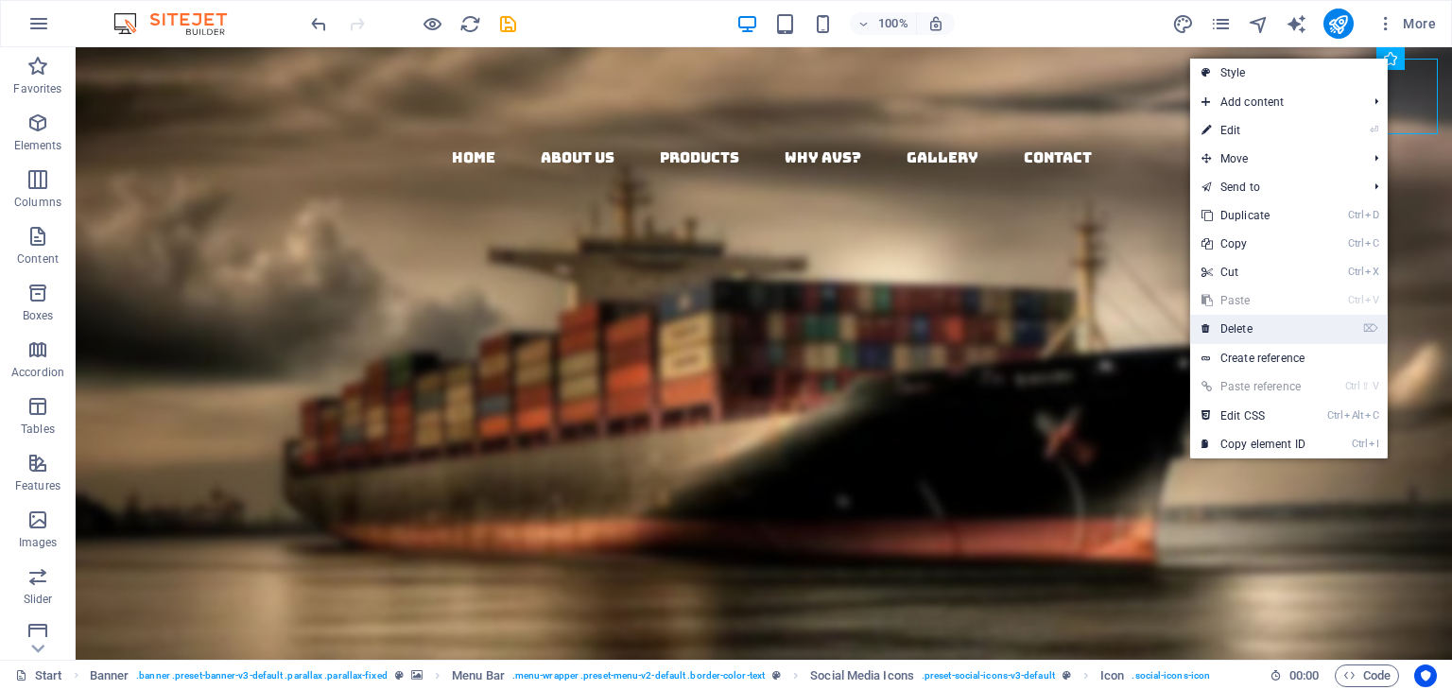
click at [1229, 330] on link "⌦ Delete" at bounding box center [1253, 329] width 127 height 28
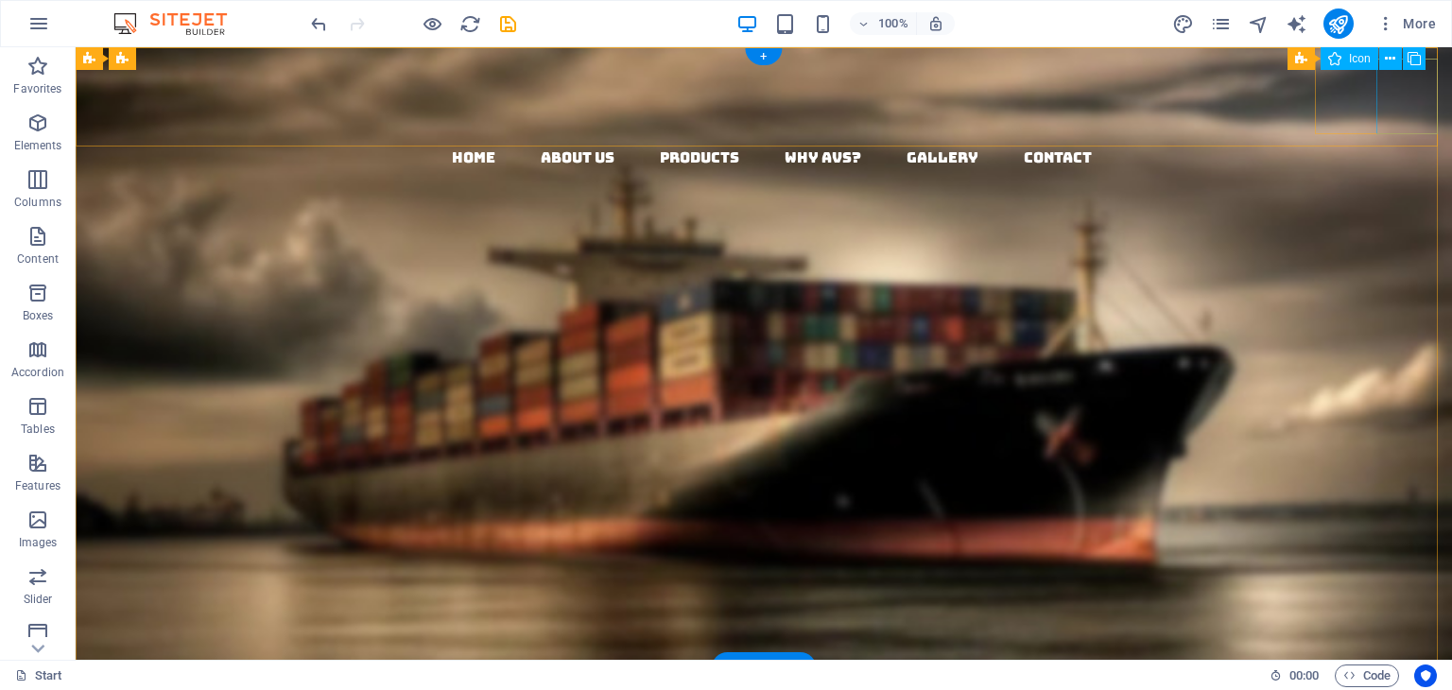
click at [1410, 246] on figure at bounding box center [771, 284] width 1361 height 76
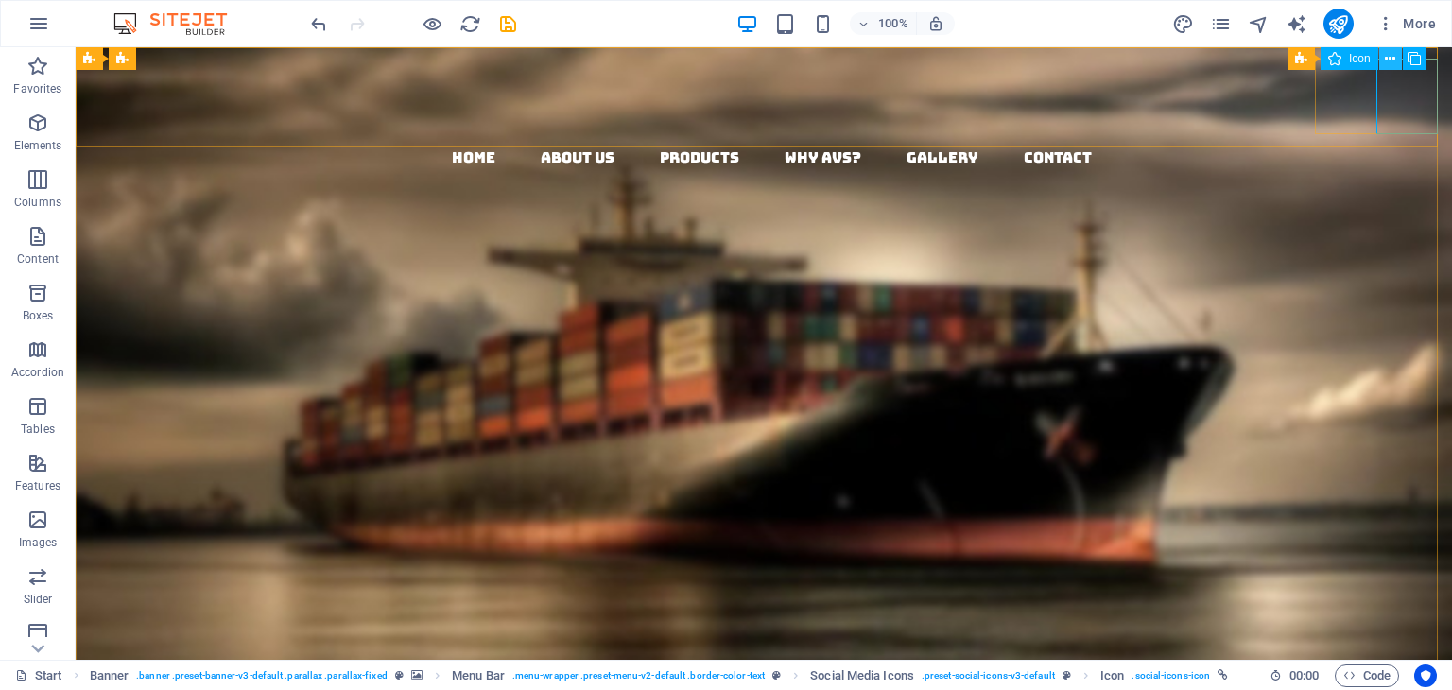
click at [1396, 65] on button at bounding box center [1390, 58] width 23 height 23
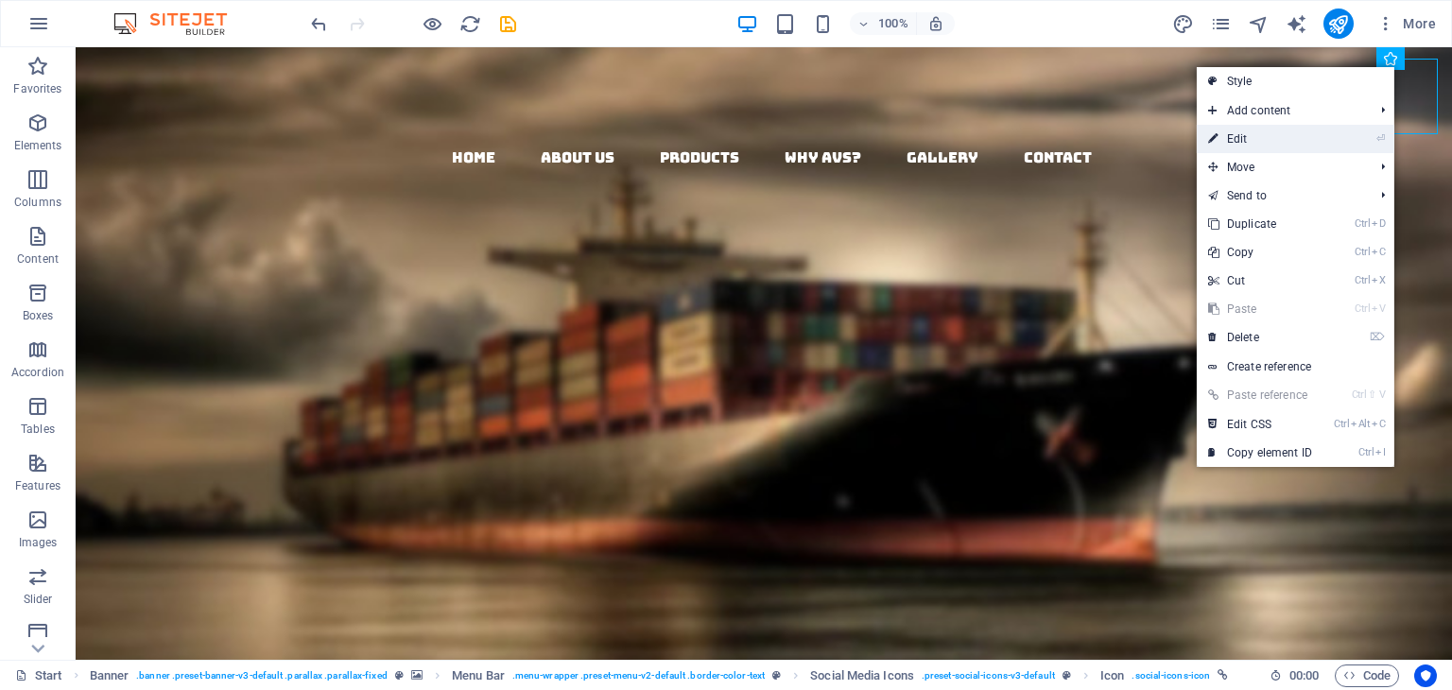
click at [1238, 146] on link "⏎ Edit" at bounding box center [1260, 139] width 127 height 28
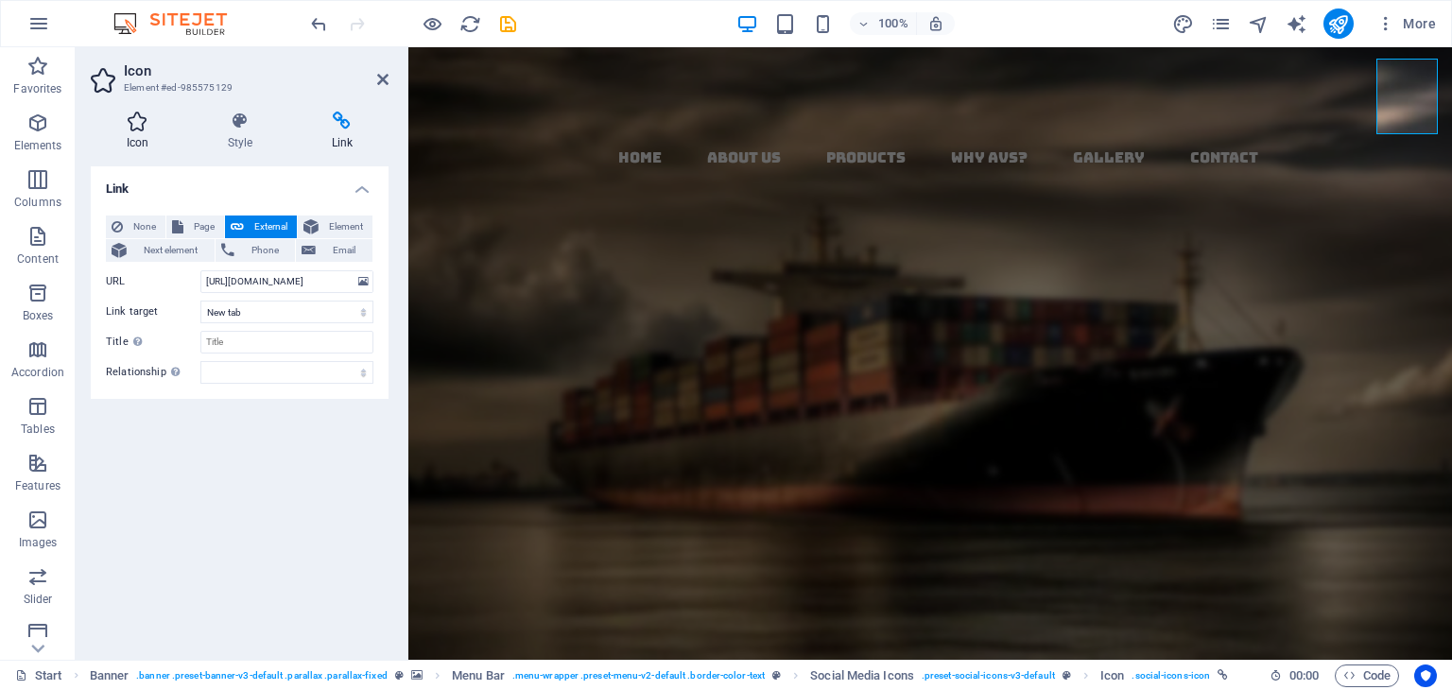
click at [129, 123] on icon at bounding box center [138, 121] width 94 height 19
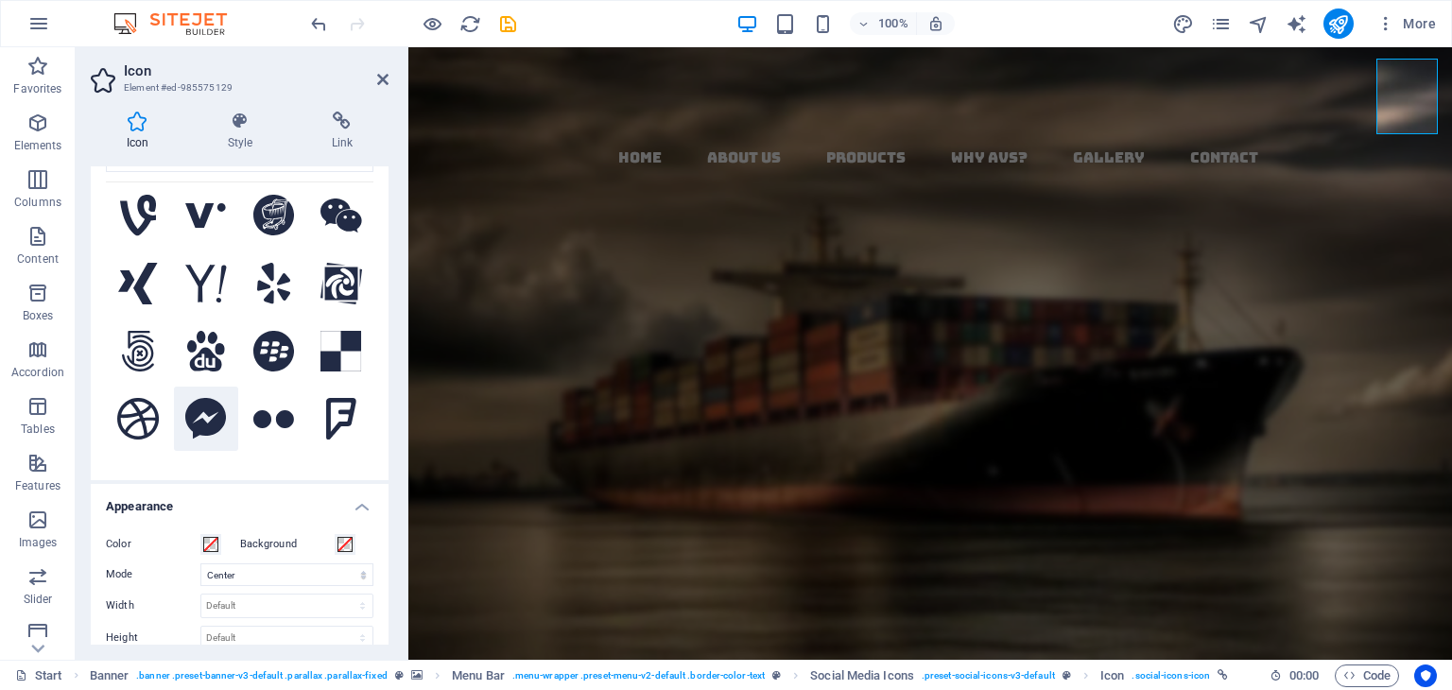
scroll to position [1418, 0]
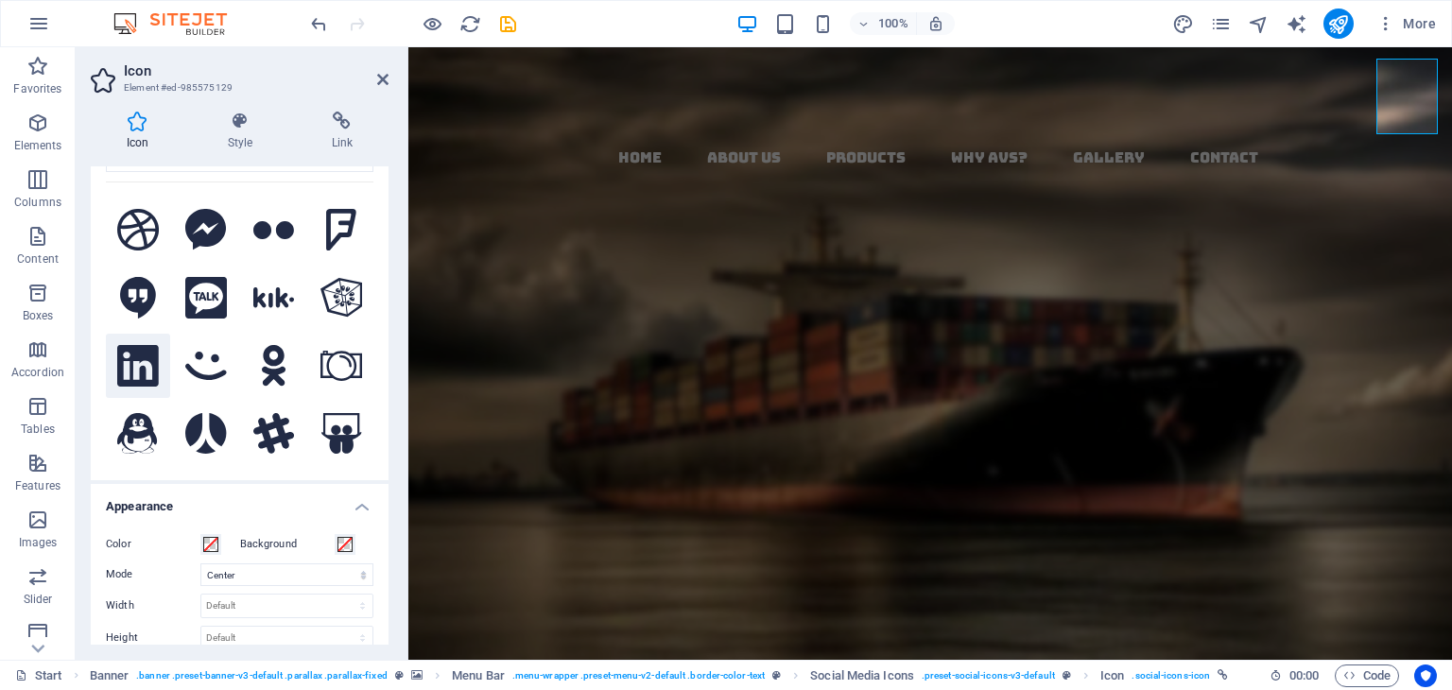
click at [125, 345] on icon at bounding box center [137, 366] width 41 height 42
click at [346, 144] on h4 "Link" at bounding box center [342, 132] width 93 height 40
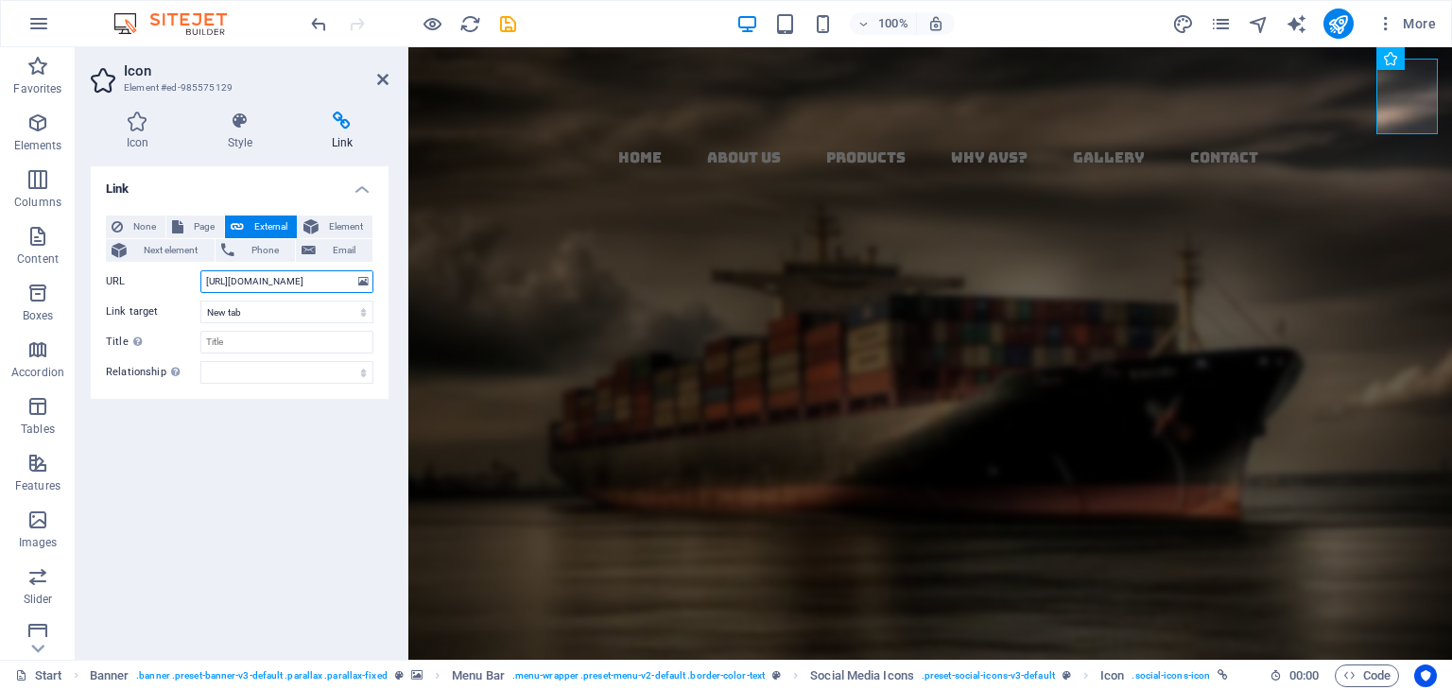
click at [277, 285] on input "[URL][DOMAIN_NAME]" at bounding box center [286, 281] width 173 height 23
click at [280, 277] on input "[URL][DOMAIN_NAME]" at bounding box center [286, 281] width 173 height 23
click at [300, 281] on input "[URL][DOMAIN_NAME]" at bounding box center [286, 281] width 173 height 23
paste input "[URL][DOMAIN_NAME]"
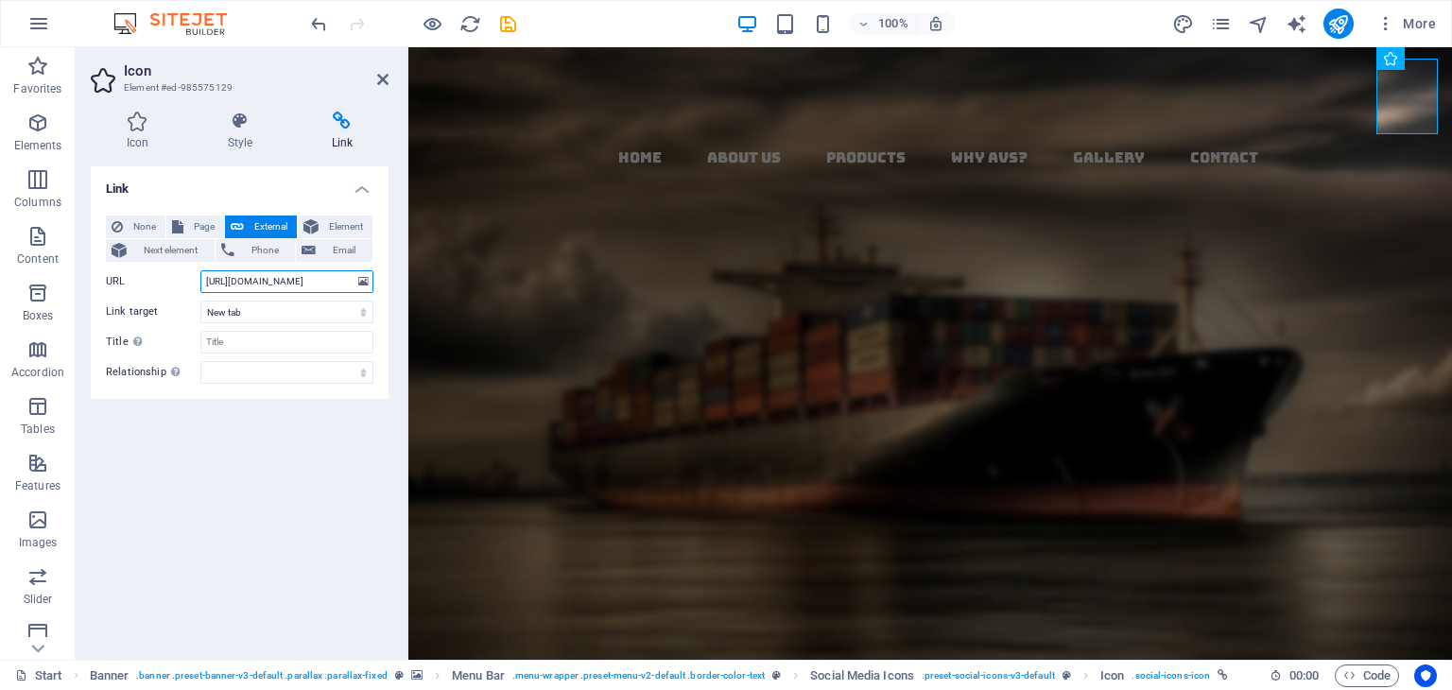
type input "[URL][DOMAIN_NAME]"
click at [293, 459] on div "Link None Page External Element Next element Phone Email Page Start Subpage Leg…" at bounding box center [240, 405] width 298 height 478
click at [380, 77] on icon at bounding box center [382, 79] width 11 height 15
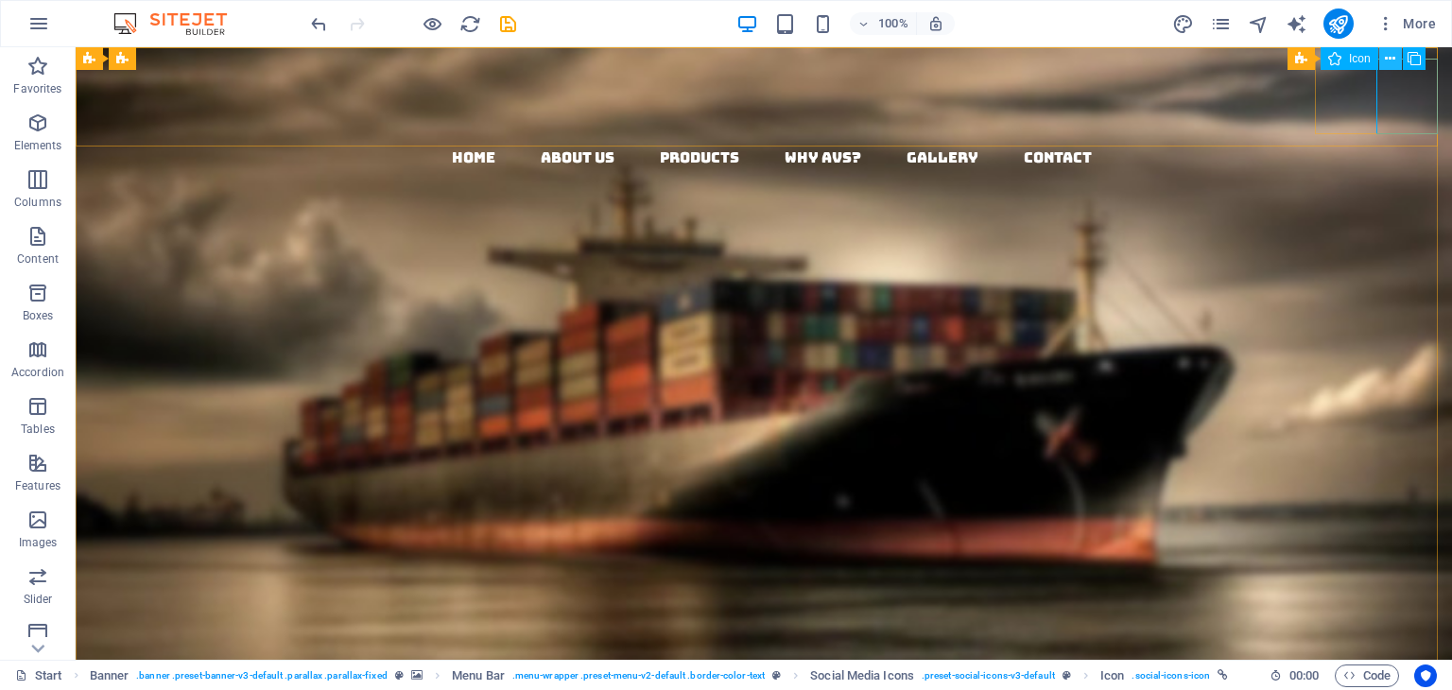
click at [1392, 60] on icon at bounding box center [1390, 59] width 10 height 20
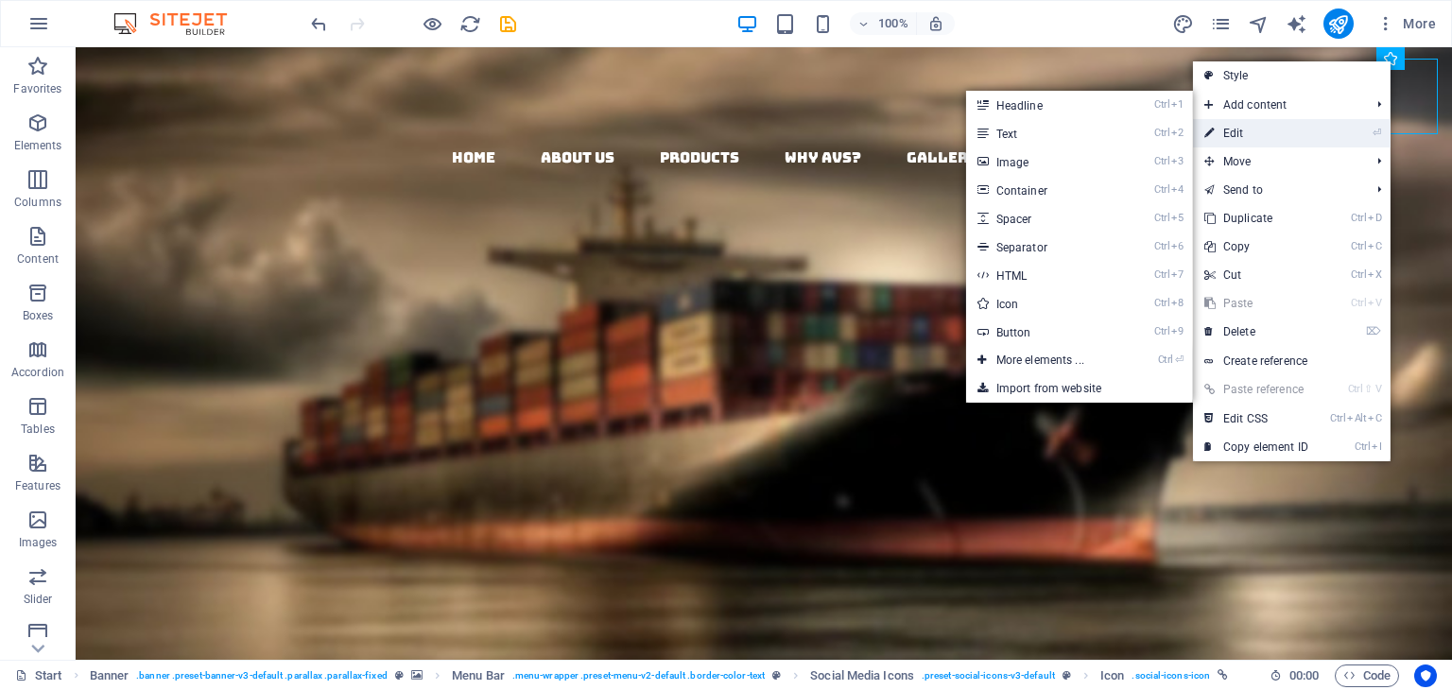
click at [1244, 130] on link "⏎ Edit" at bounding box center [1256, 133] width 127 height 28
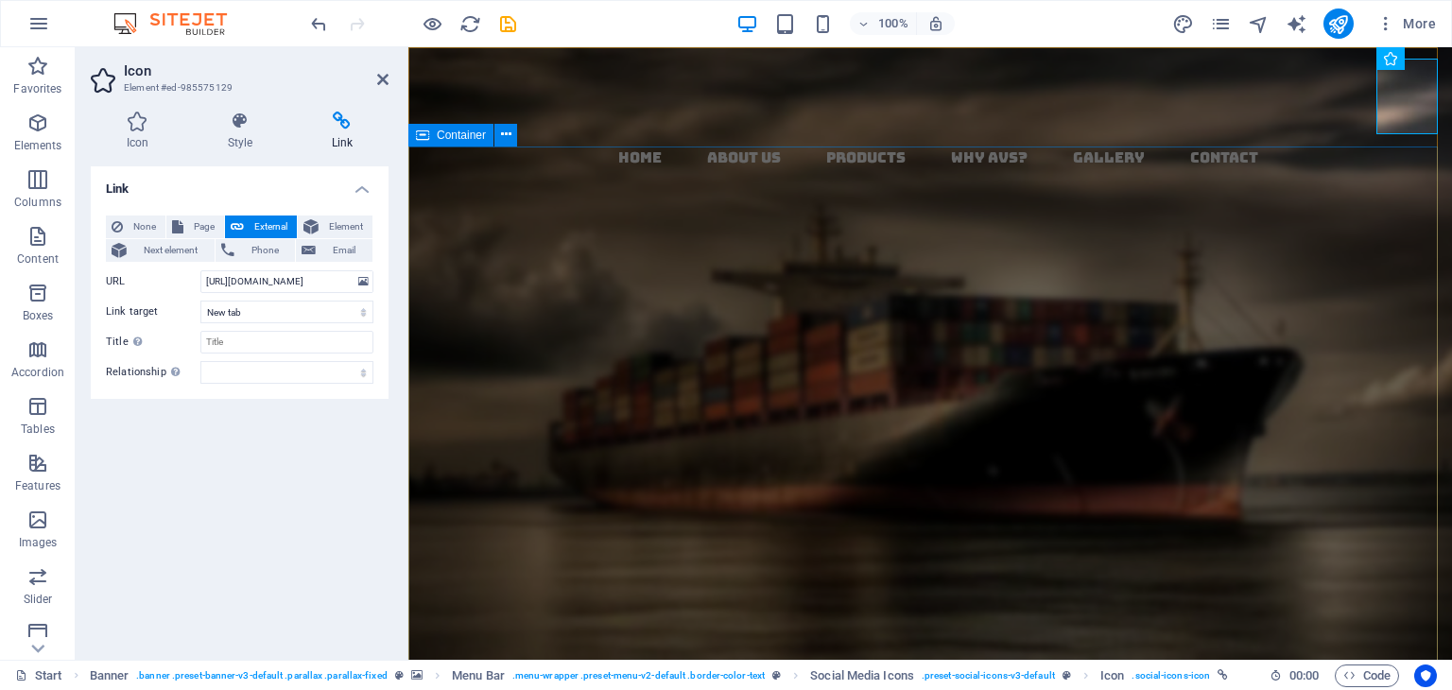
click at [1358, 322] on div "AVS Export & IMPORT Born from 20 years of legacy, AVS is the new face of Indian…" at bounding box center [930, 610] width 1044 height 576
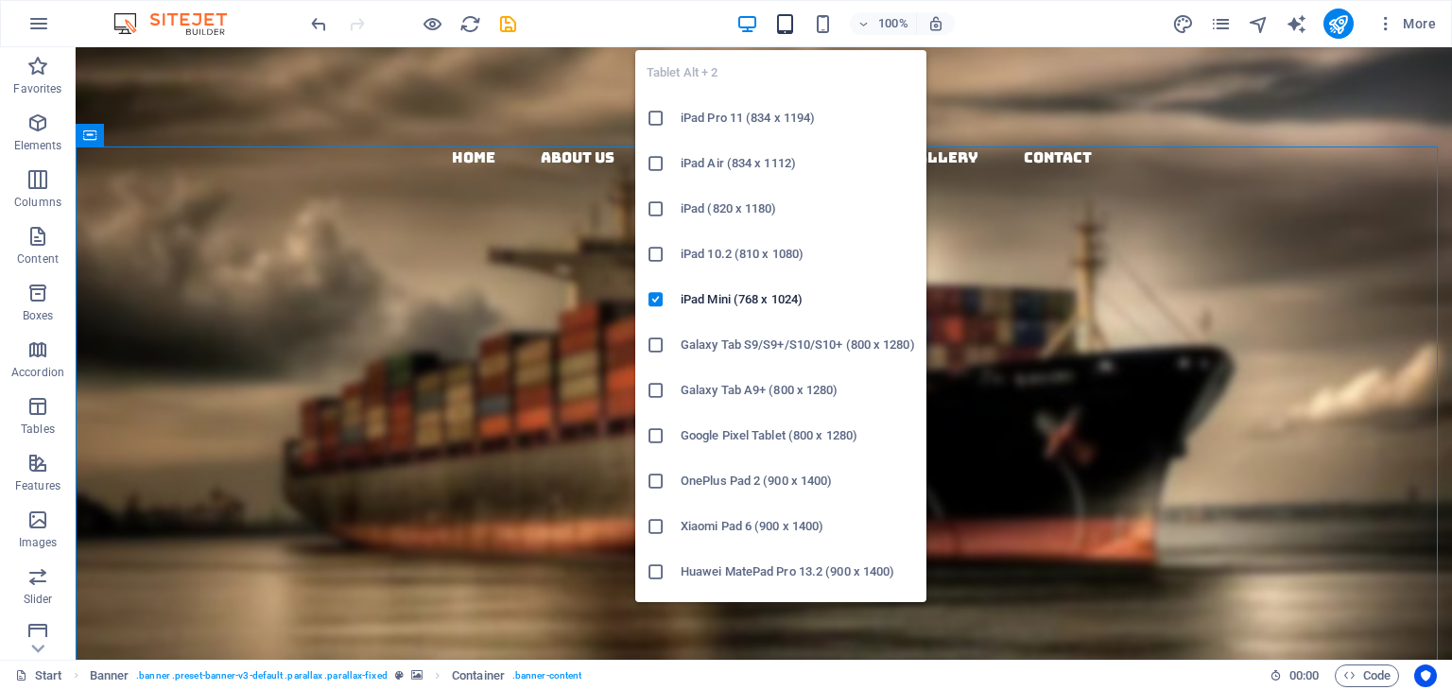
click at [779, 22] on icon "button" at bounding box center [785, 24] width 22 height 22
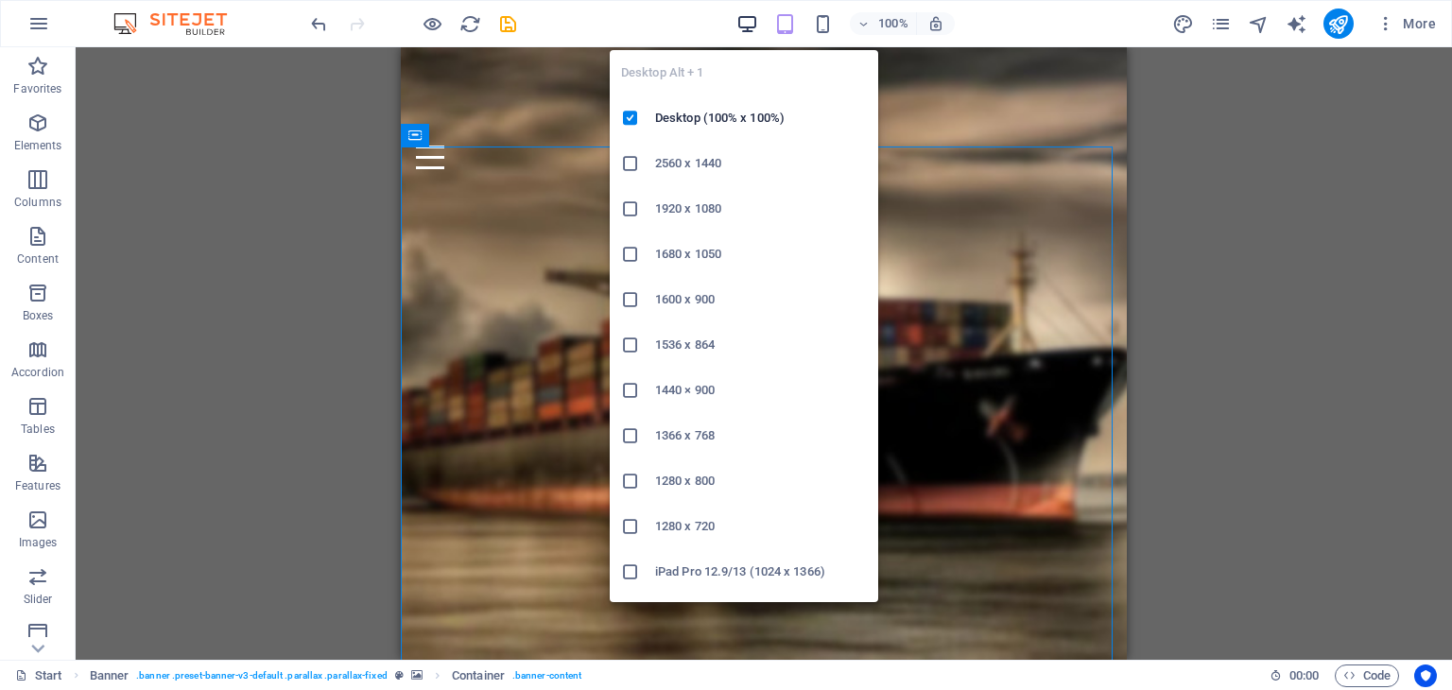
click at [754, 17] on icon "button" at bounding box center [747, 24] width 22 height 22
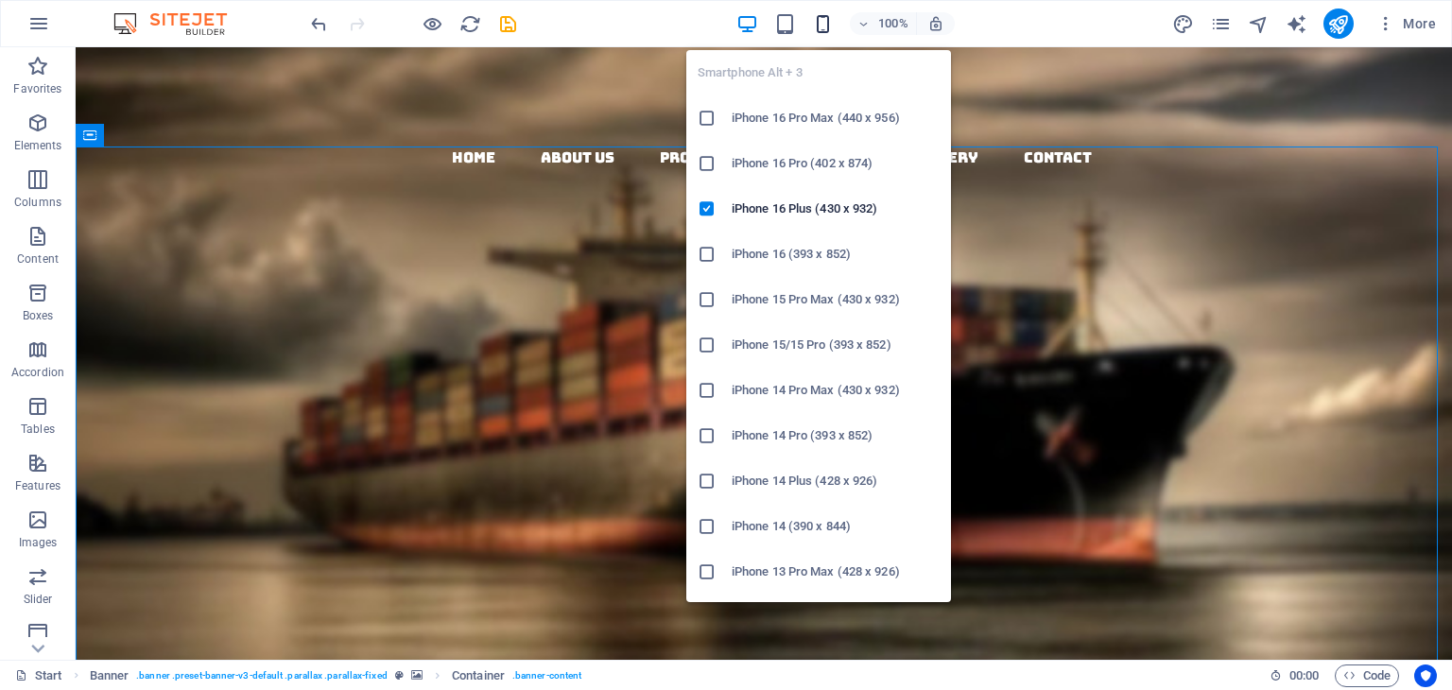
click at [828, 18] on icon "button" at bounding box center [823, 24] width 22 height 22
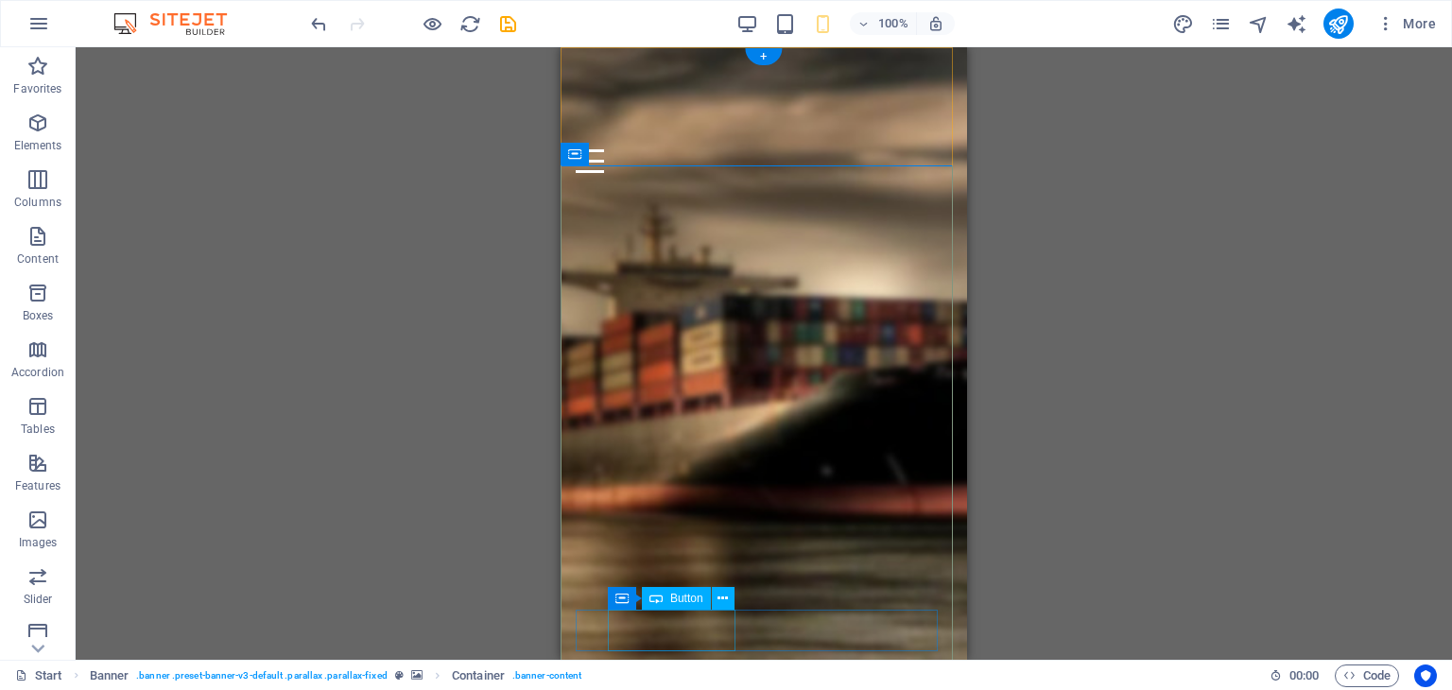
click at [699, 670] on div "About us" at bounding box center [771, 691] width 391 height 42
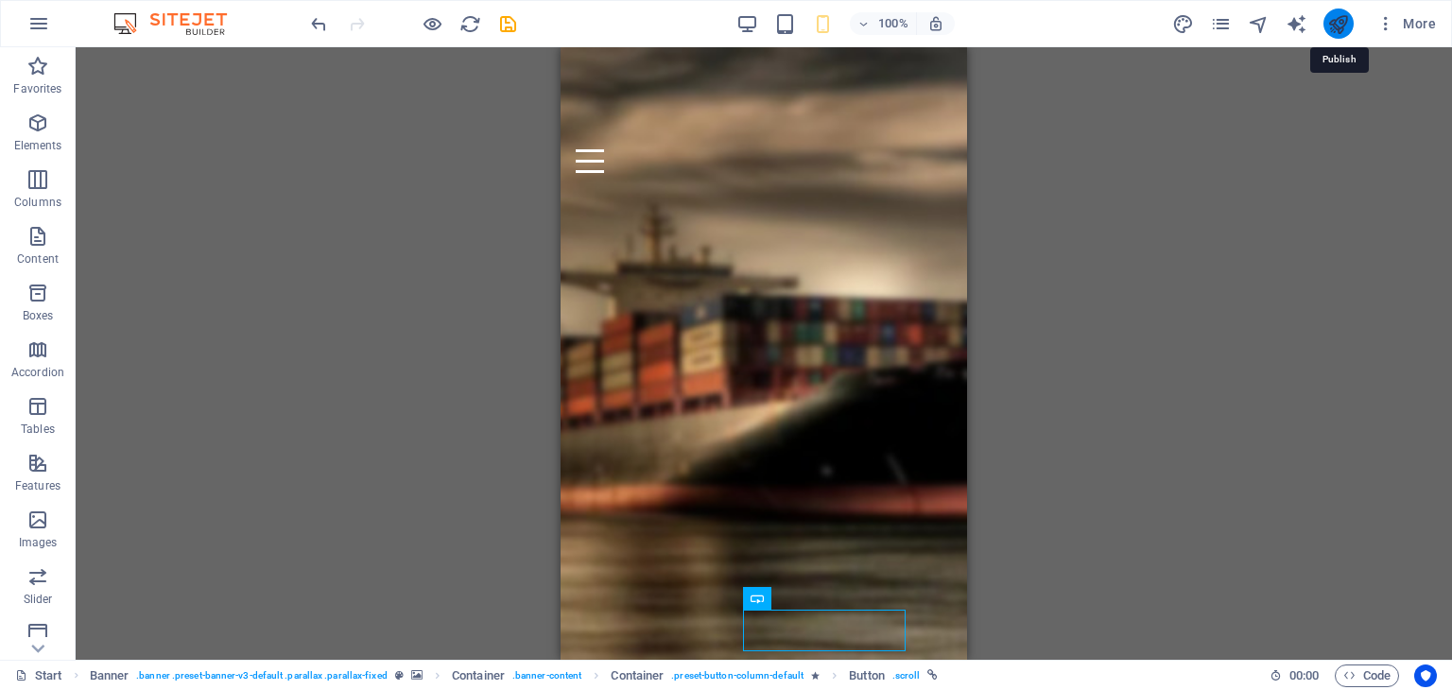
click at [1339, 16] on icon "publish" at bounding box center [1338, 24] width 22 height 22
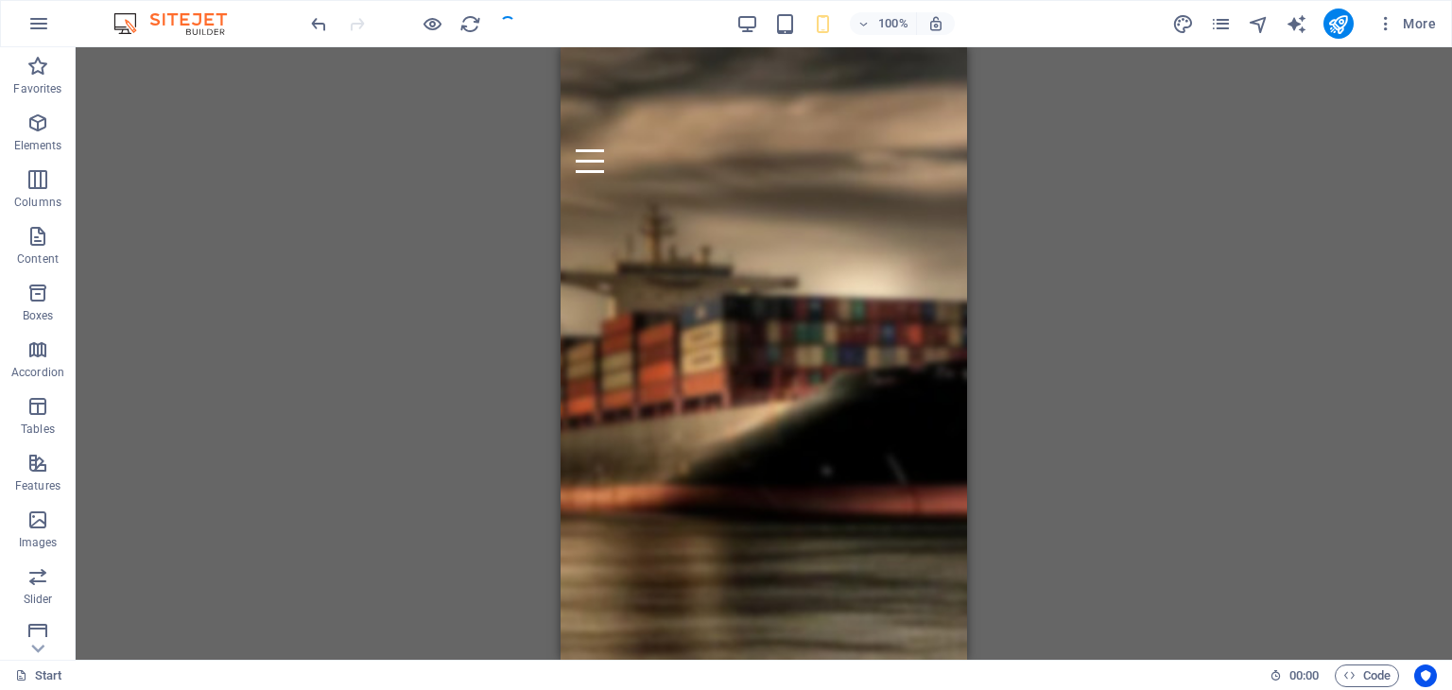
checkbox input "false"
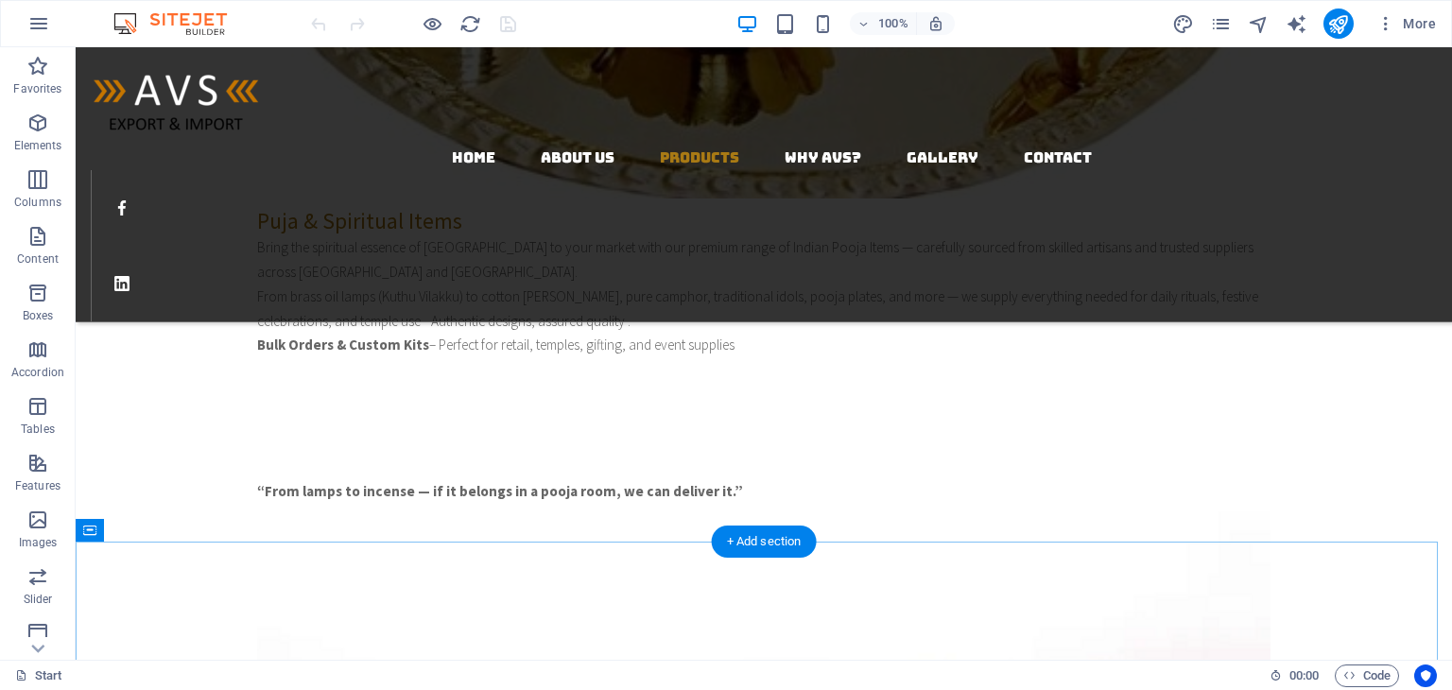
scroll to position [1323, 0]
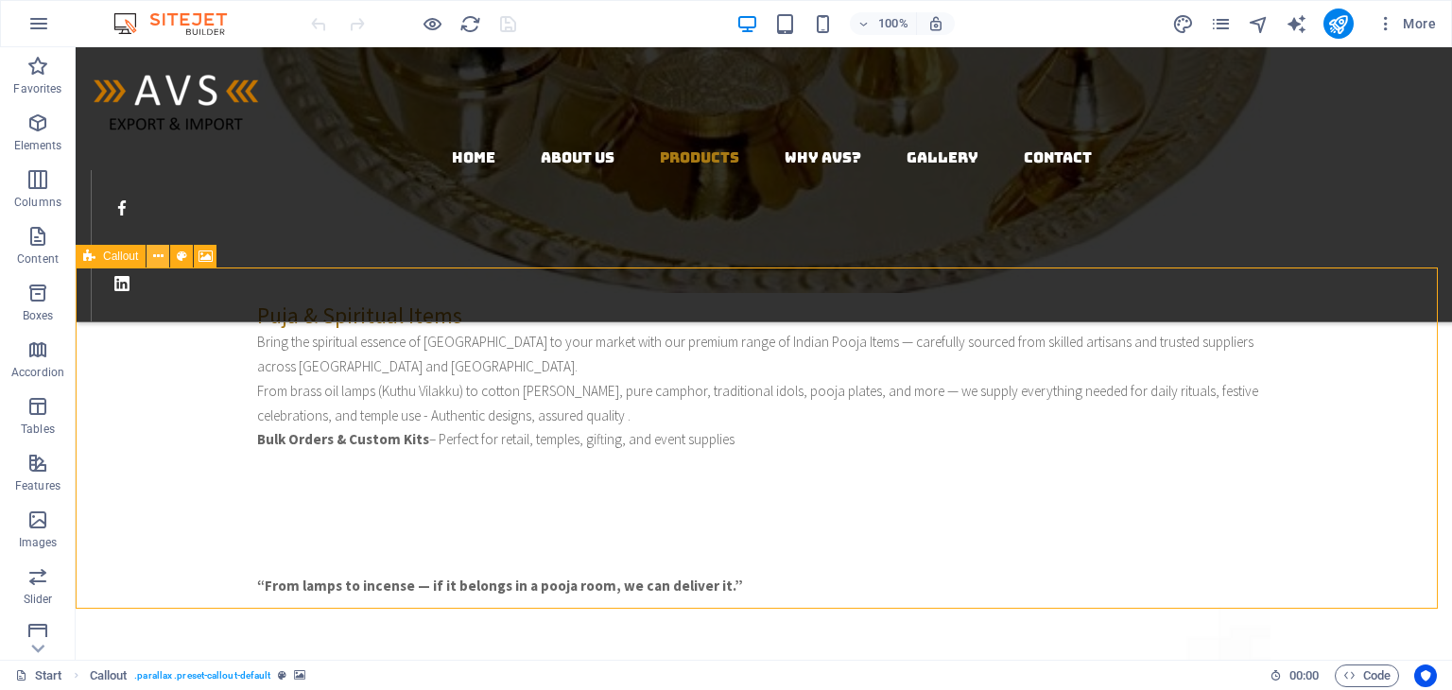
click at [155, 257] on icon at bounding box center [158, 257] width 10 height 20
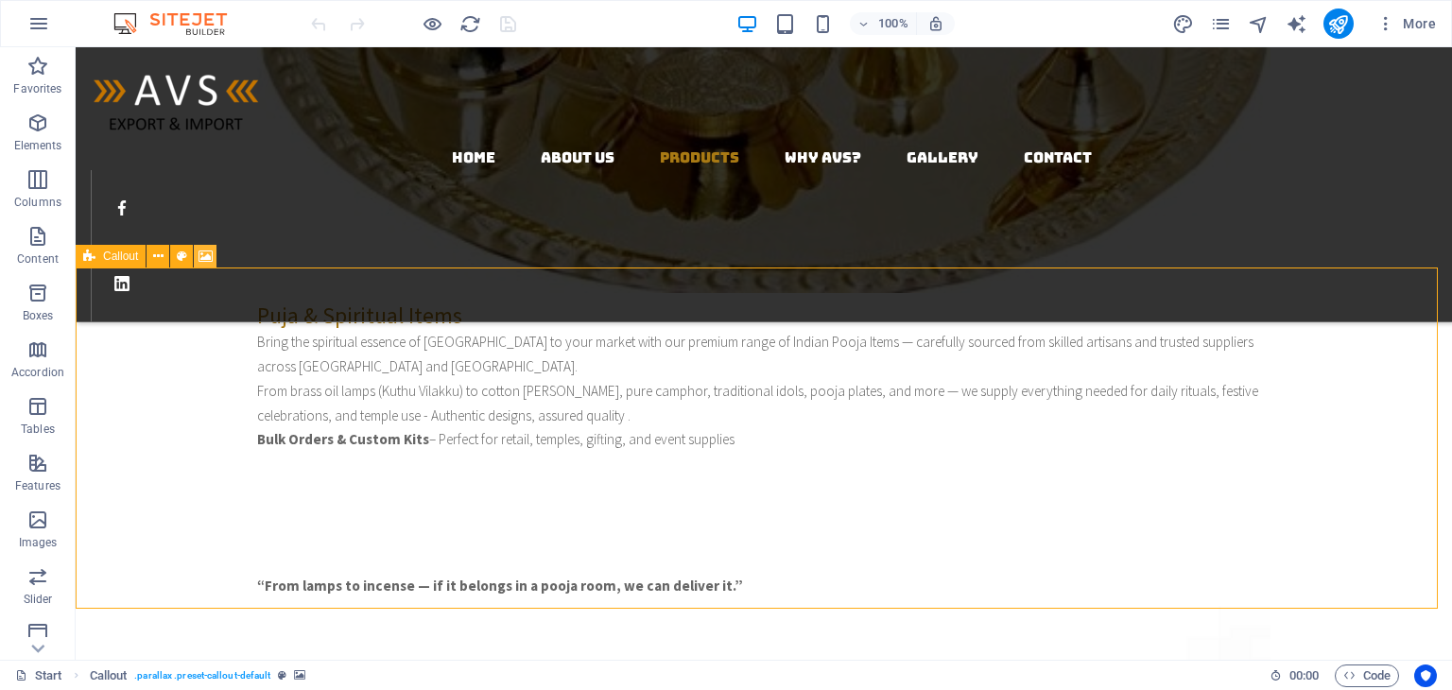
click at [211, 251] on icon at bounding box center [206, 257] width 14 height 20
select select "%"
select select "px"
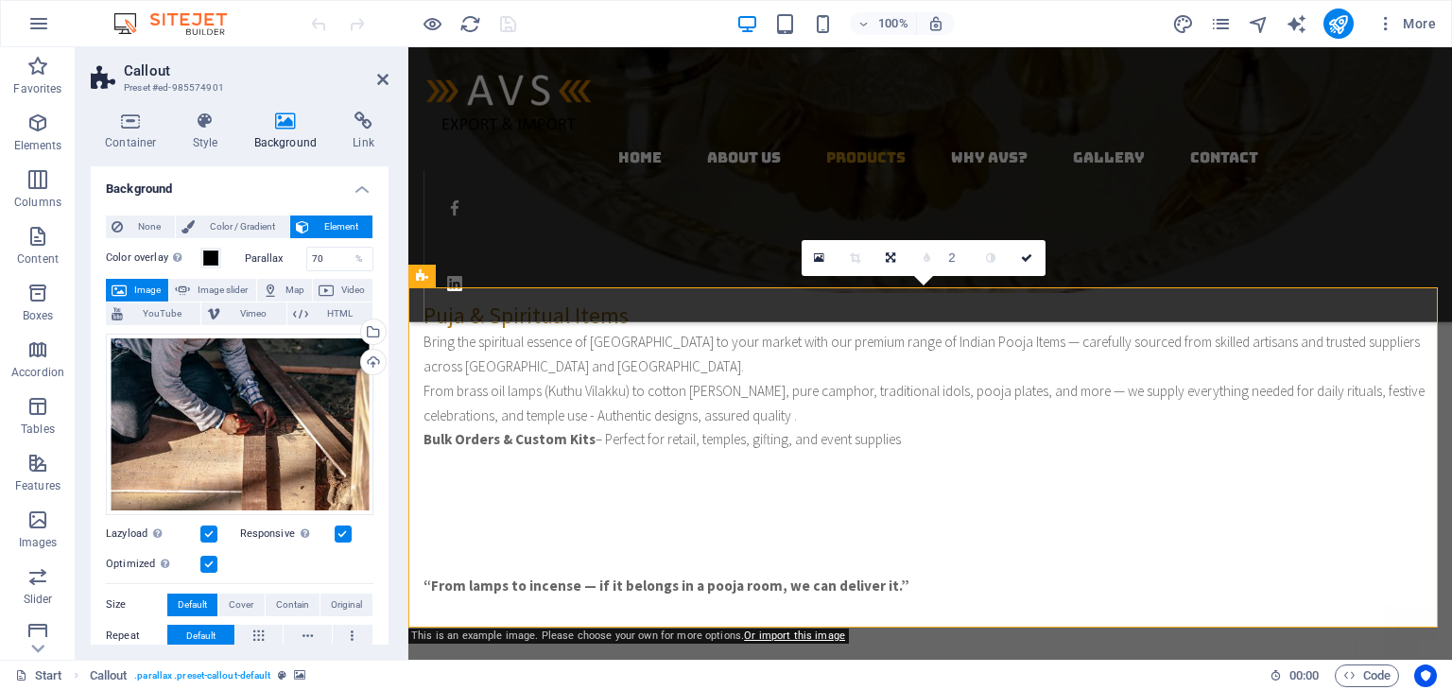
scroll to position [1346, 0]
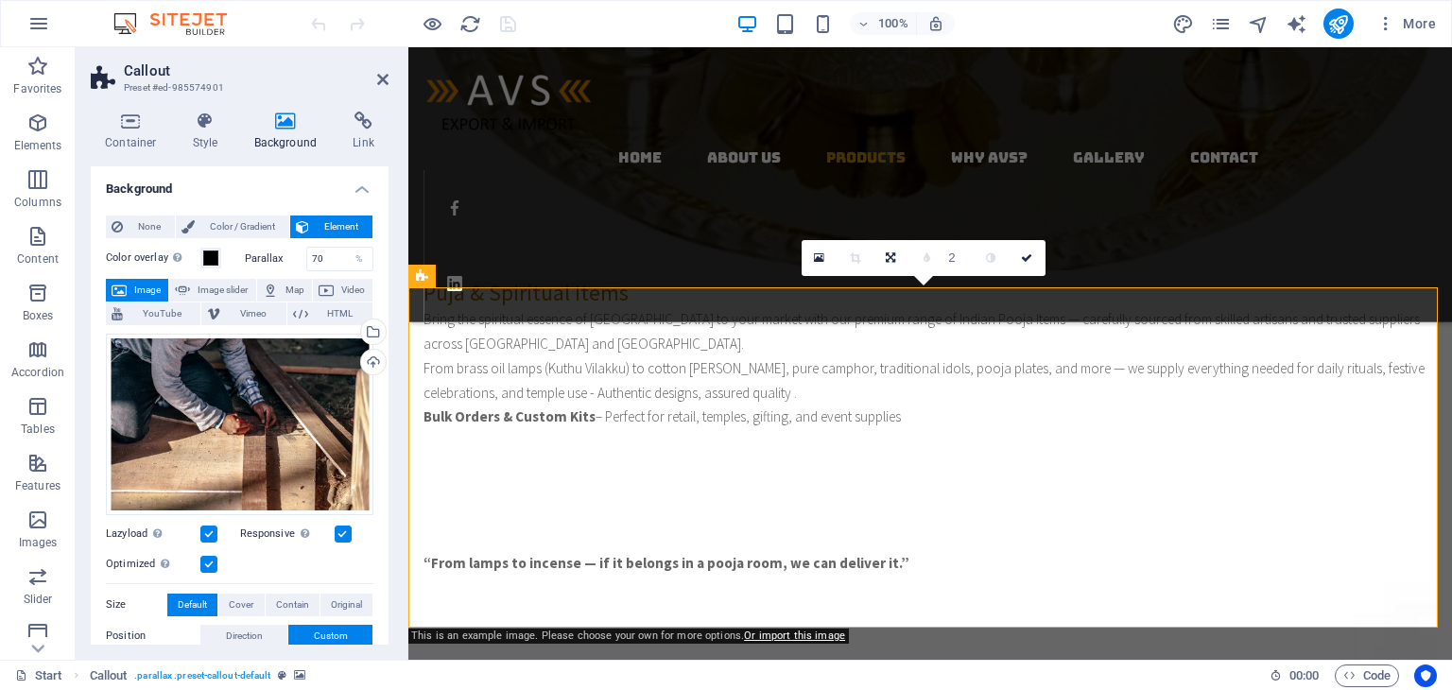
click at [300, 120] on icon at bounding box center [286, 121] width 92 height 19
click at [371, 361] on div "Upload" at bounding box center [371, 364] width 28 height 28
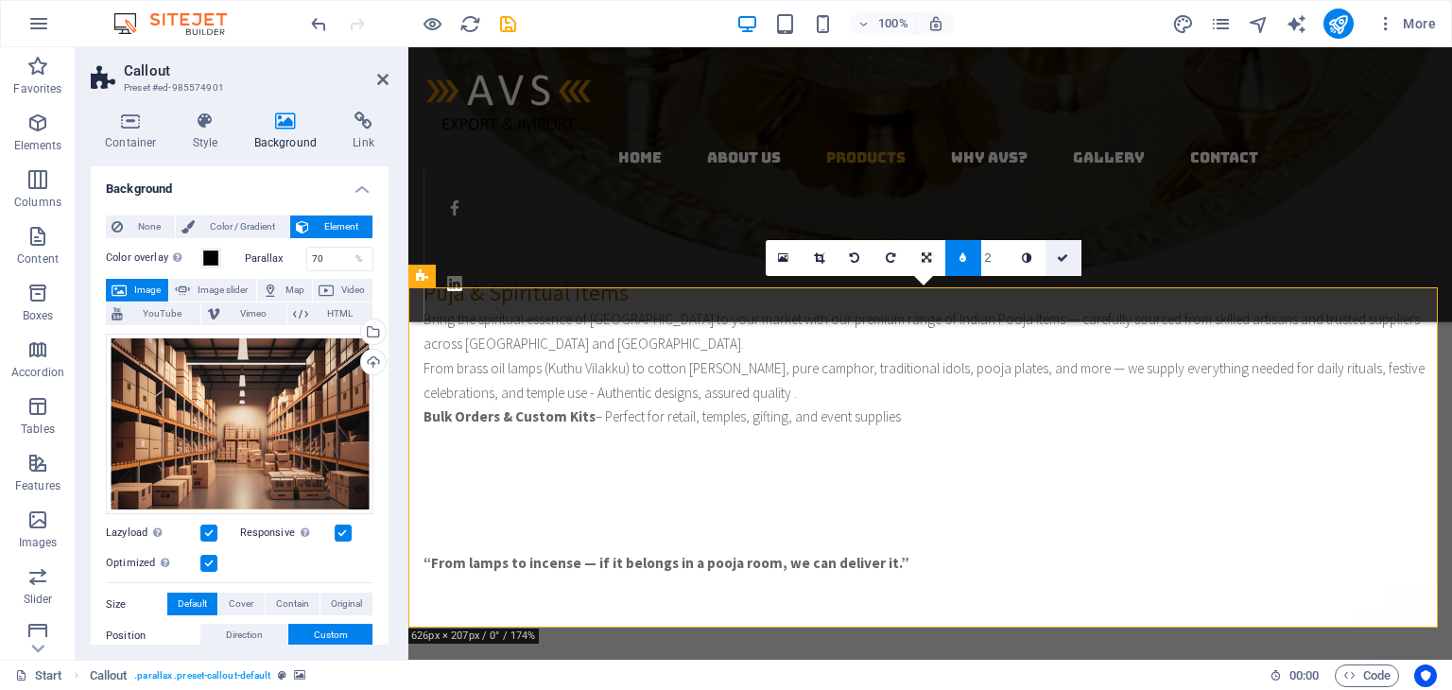
click at [1065, 257] on icon at bounding box center [1062, 257] width 11 height 11
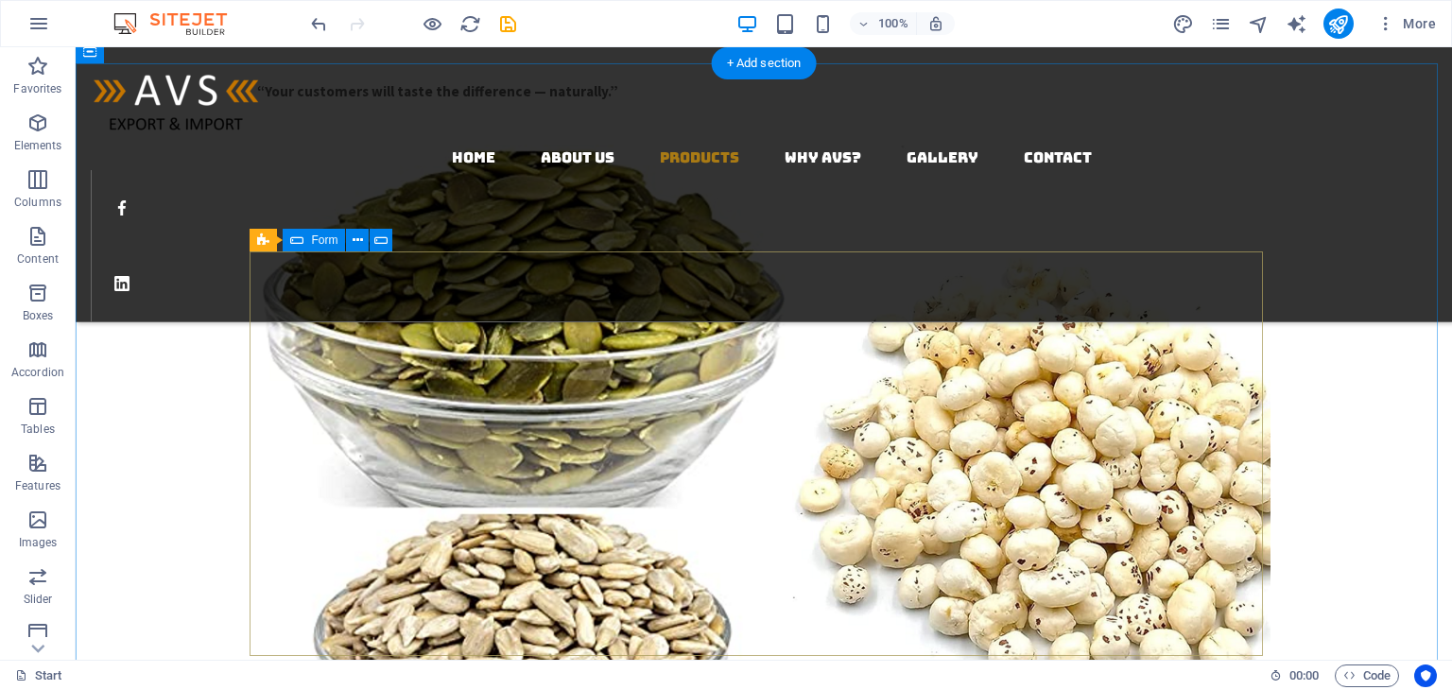
scroll to position [2773, 0]
